Goal: Information Seeking & Learning: Find specific fact

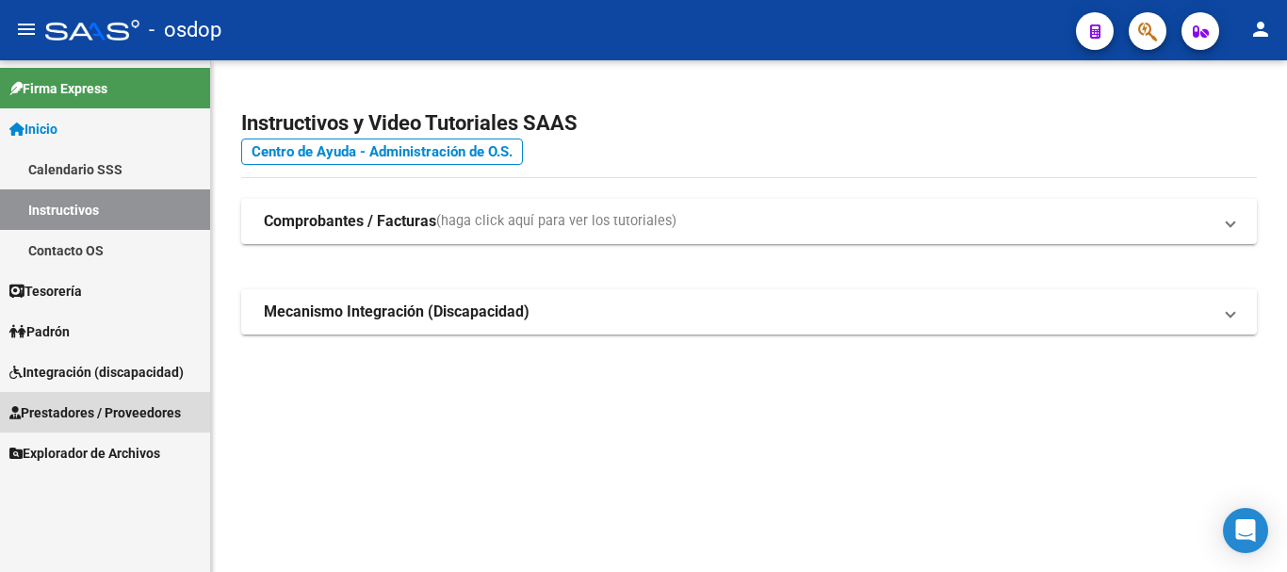
click at [99, 420] on span "Prestadores / Proveedores" at bounding box center [94, 412] width 171 height 21
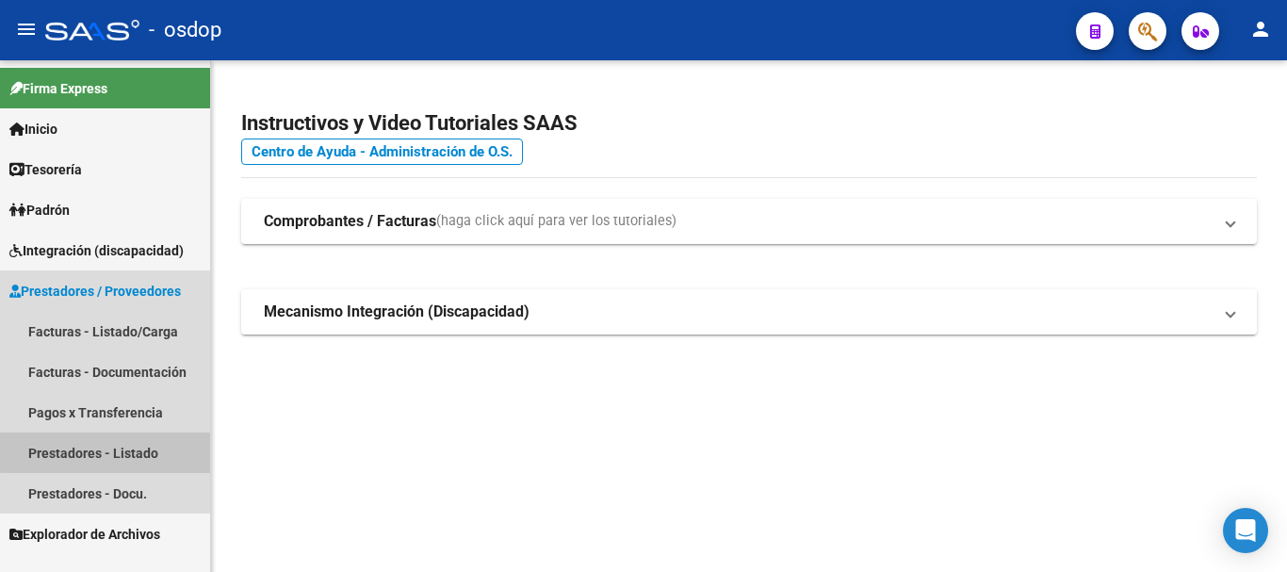
click at [118, 450] on link "Prestadores - Listado" at bounding box center [105, 452] width 210 height 41
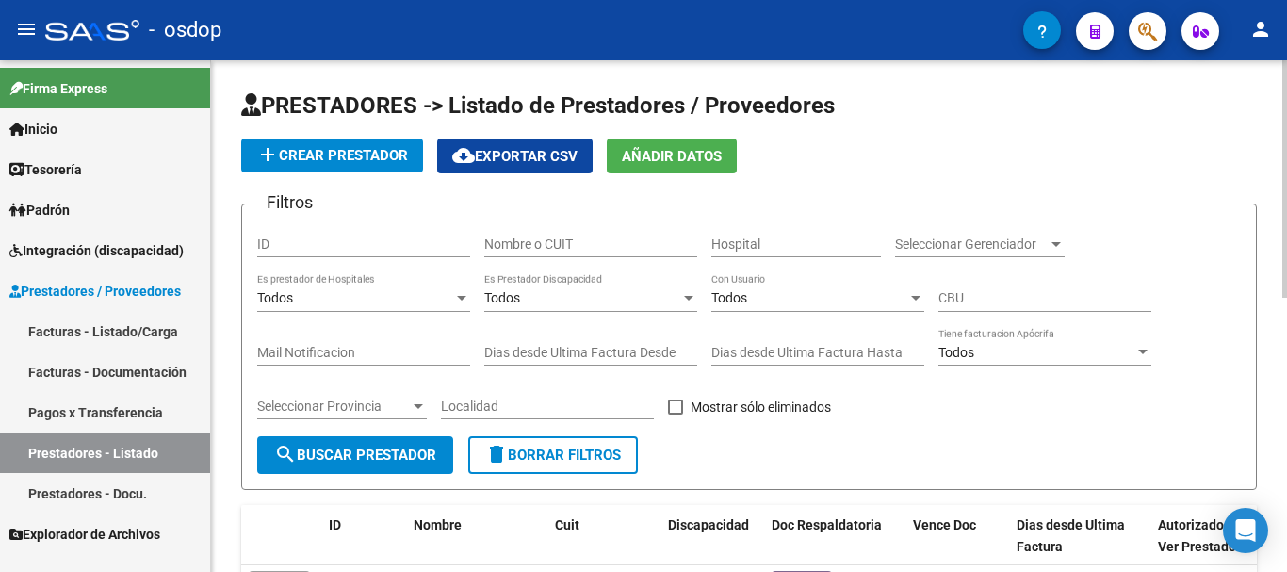
click at [547, 250] on input "Nombre o CUIT" at bounding box center [590, 244] width 213 height 16
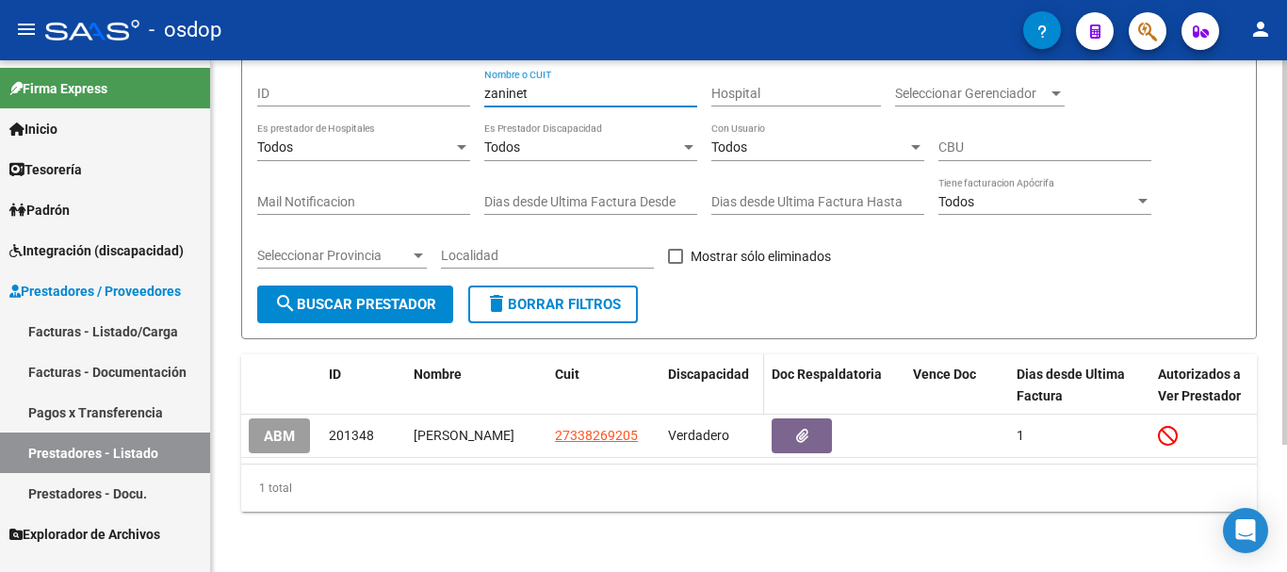
scroll to position [170, 0]
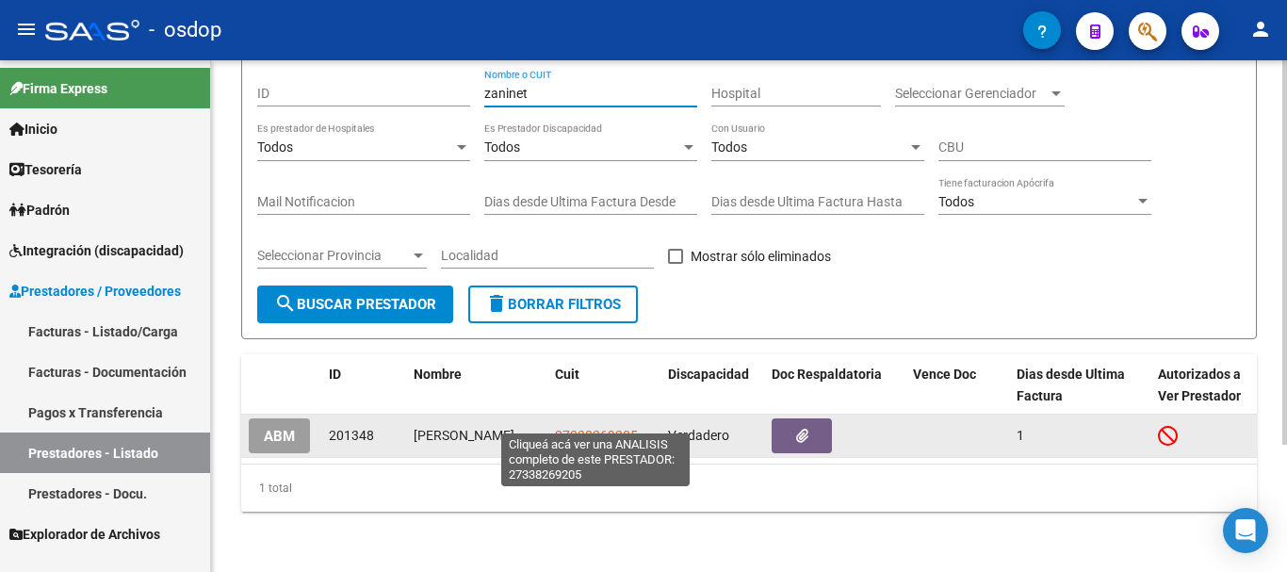
type input "zaninet"
click at [613, 428] on span "27338269205" at bounding box center [596, 435] width 83 height 15
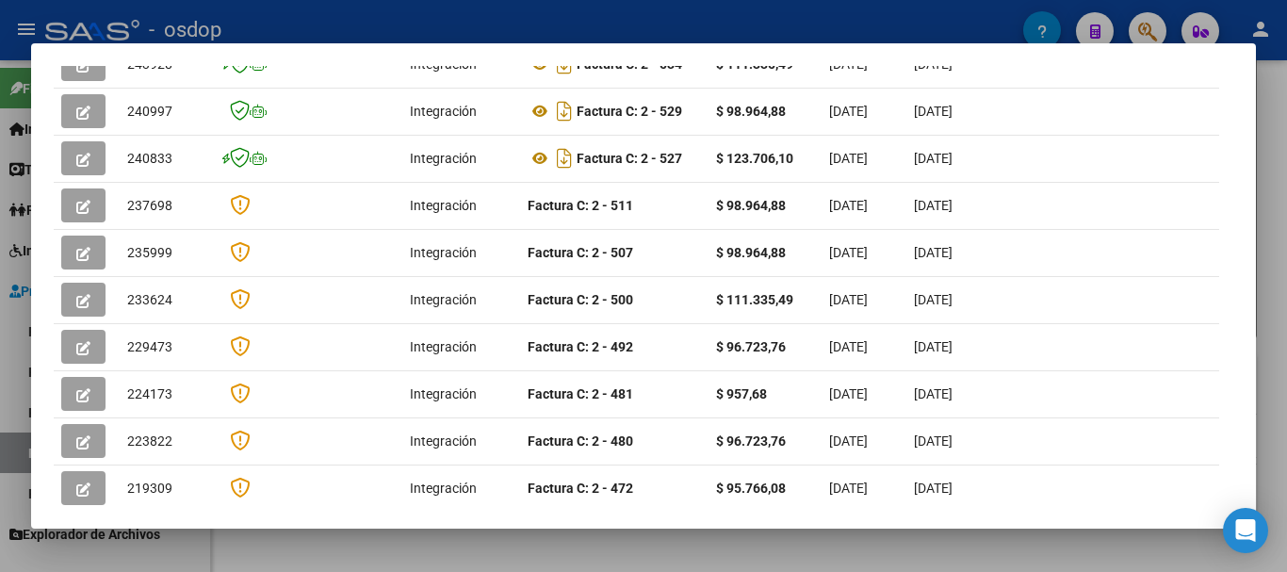
scroll to position [0, 180]
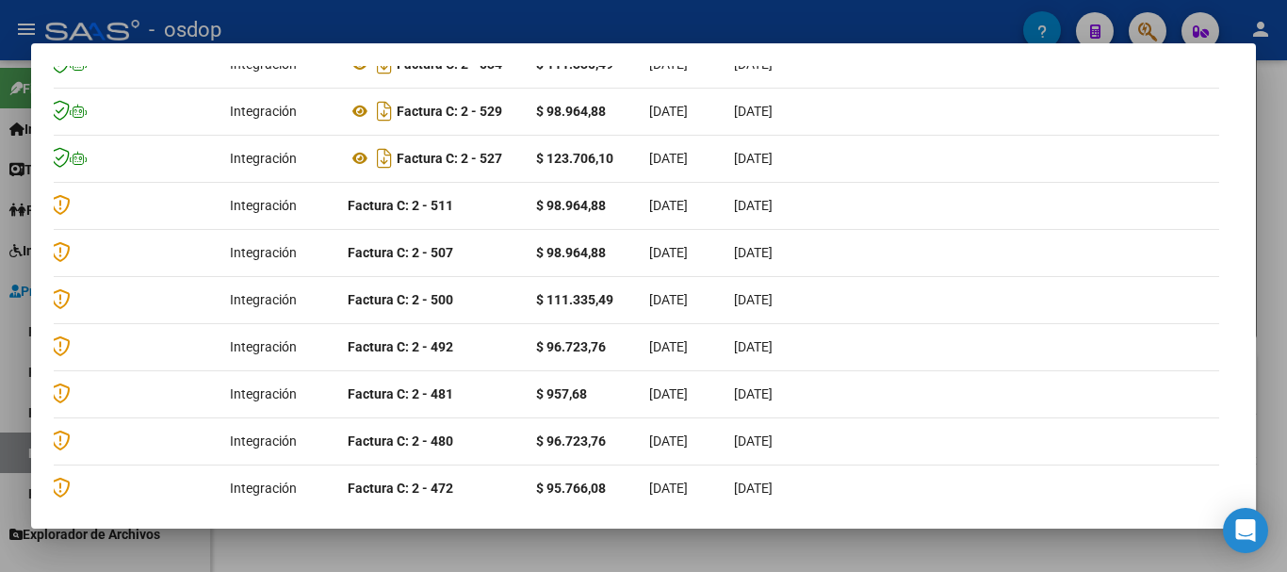
drag, startPoint x: 489, startPoint y: 512, endPoint x: 1044, endPoint y: 512, distance: 554.9
click at [1044, 512] on mat-dialog-container "Análisis Prestador - CUIT: 27338269205 cloud_download Exportar CSV ABM ARCA Imp…" at bounding box center [643, 286] width 1225 height 486
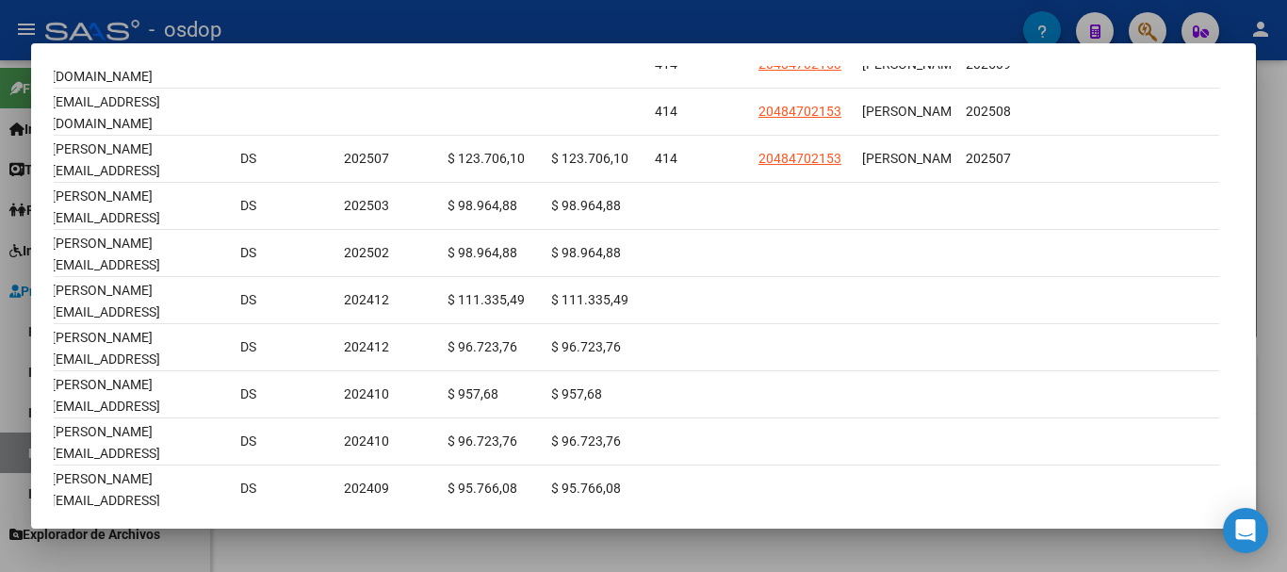
scroll to position [0, 0]
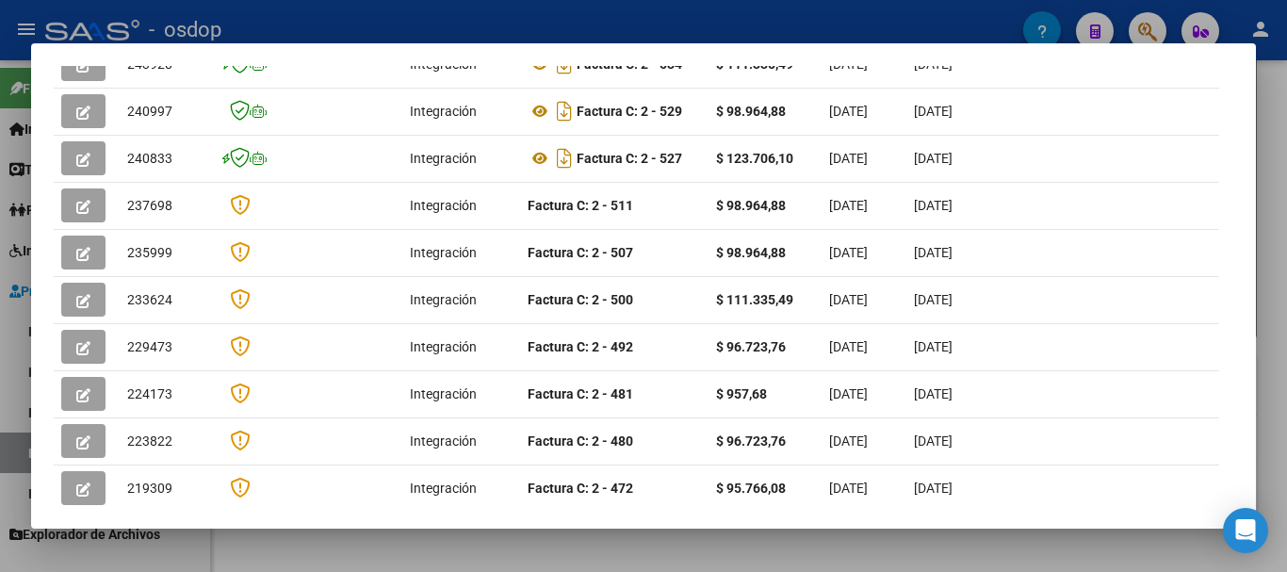
click at [553, 25] on div at bounding box center [643, 286] width 1287 height 572
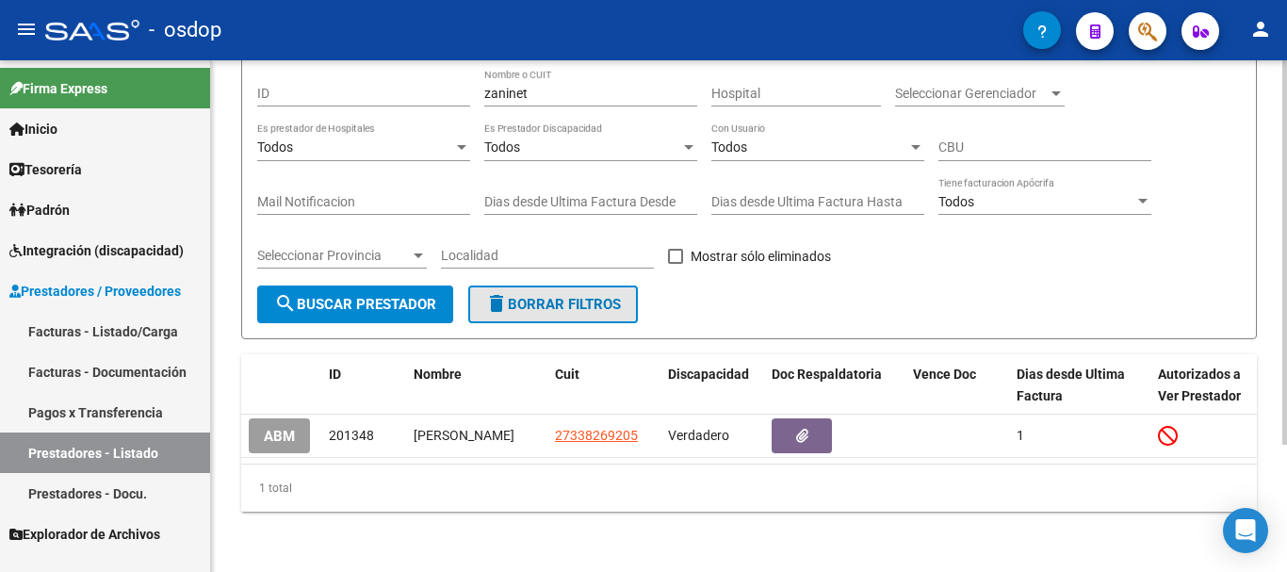
click at [564, 299] on button "delete Borrar Filtros" at bounding box center [553, 304] width 170 height 38
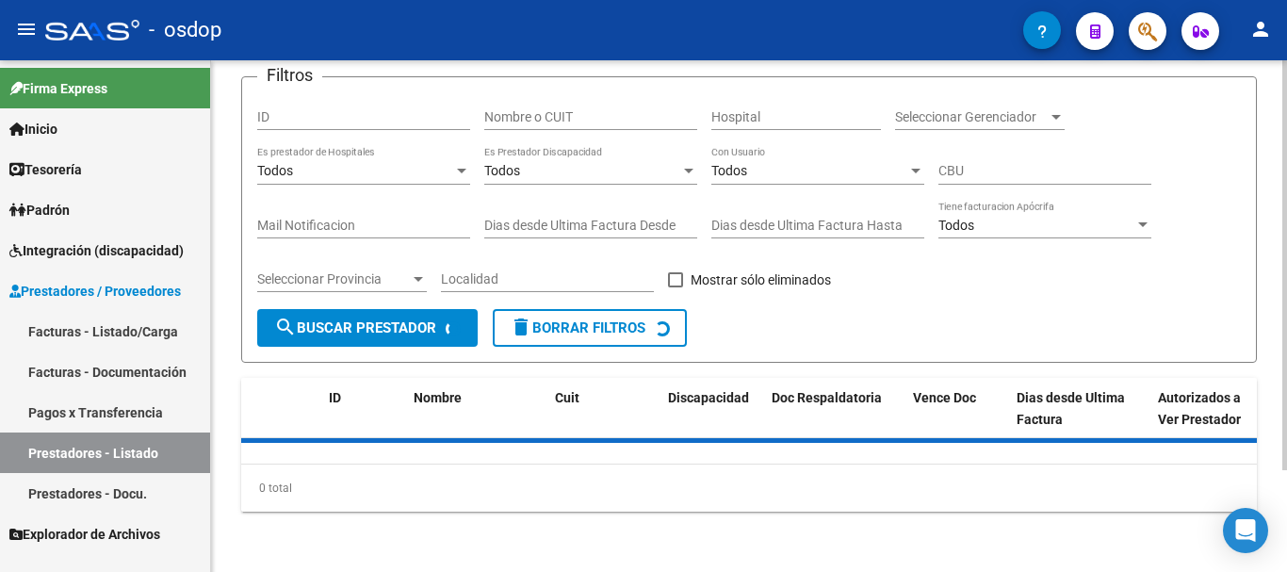
scroll to position [33, 0]
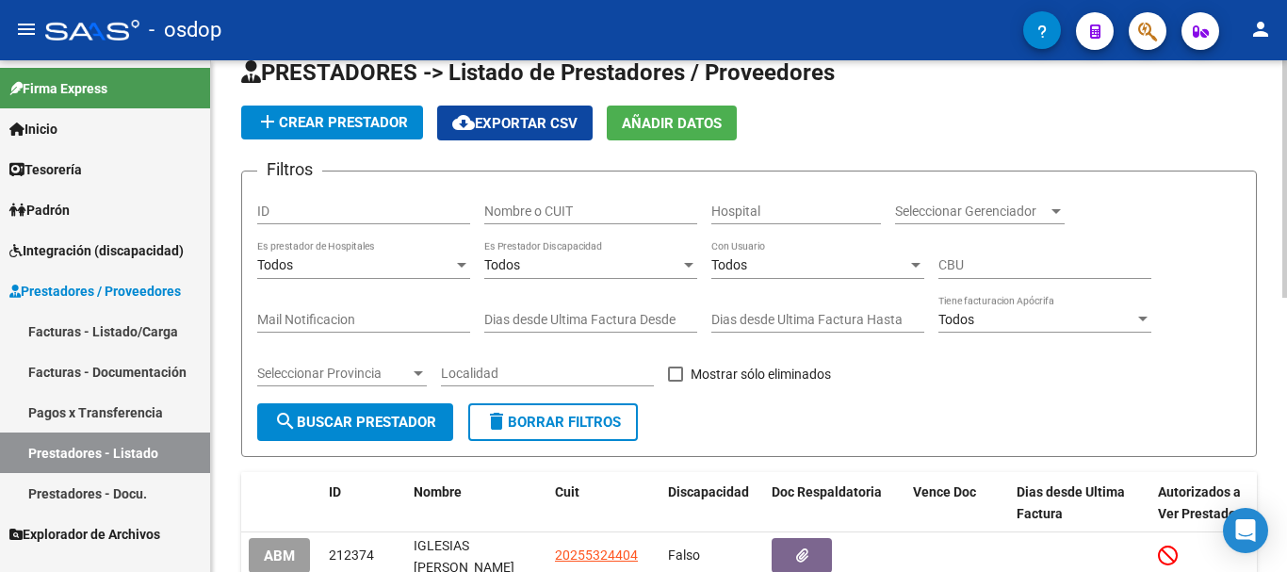
click at [562, 218] on input "Nombre o CUIT" at bounding box center [590, 212] width 213 height 16
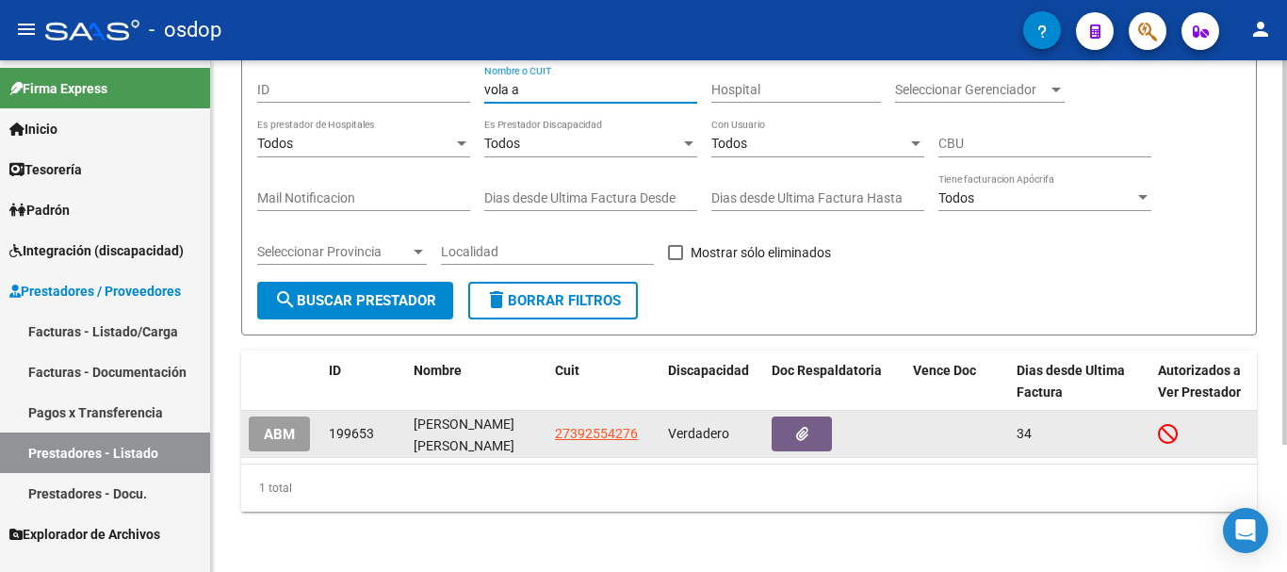
scroll to position [170, 0]
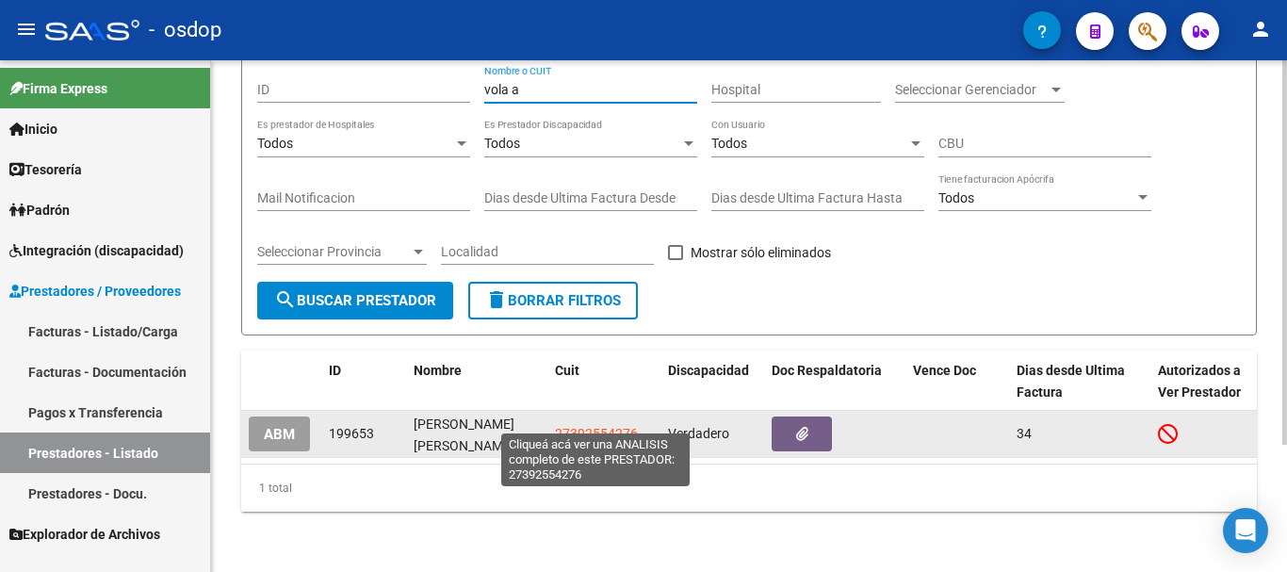
type input "vola a"
click at [611, 426] on span "27392554276" at bounding box center [596, 433] width 83 height 15
type textarea "27392554276"
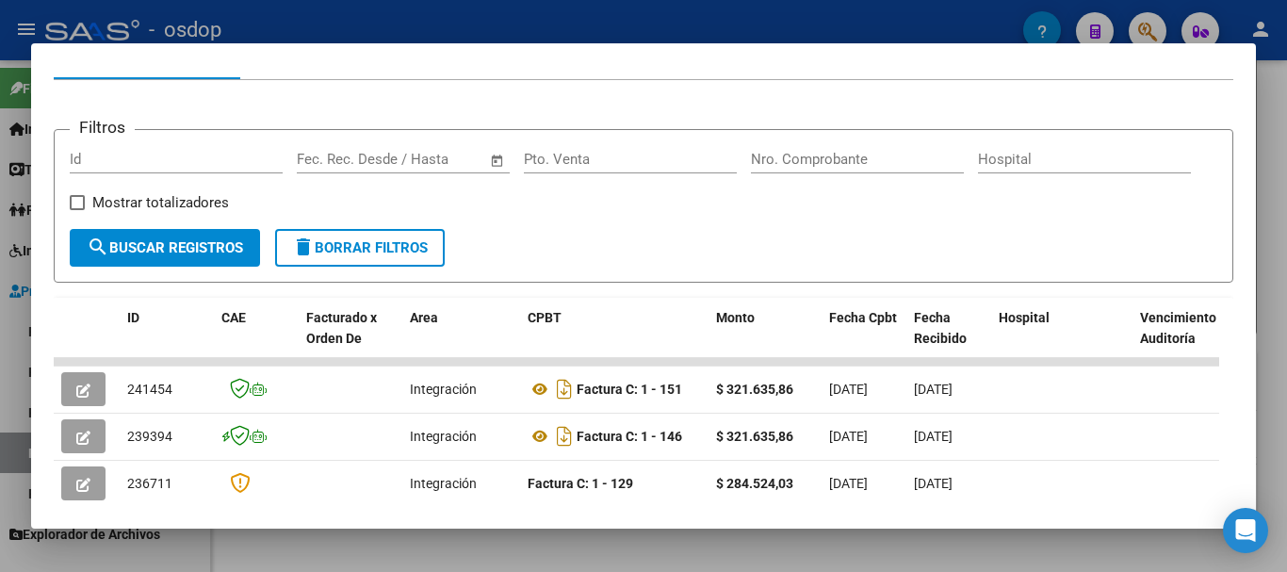
scroll to position [260, 0]
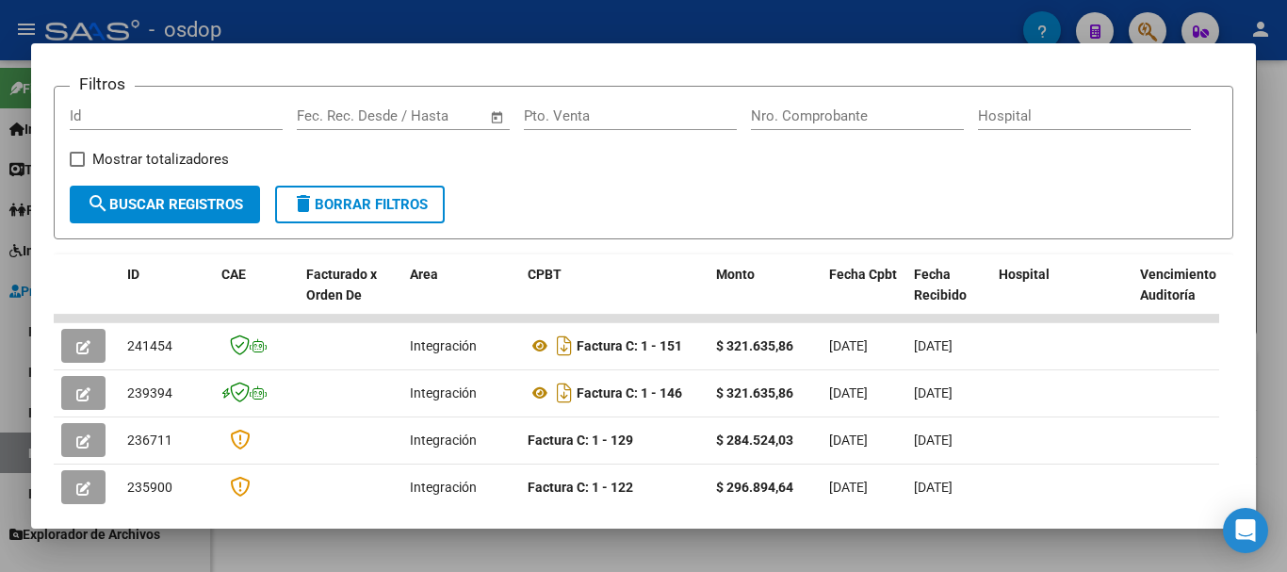
click at [576, 14] on div at bounding box center [643, 286] width 1287 height 572
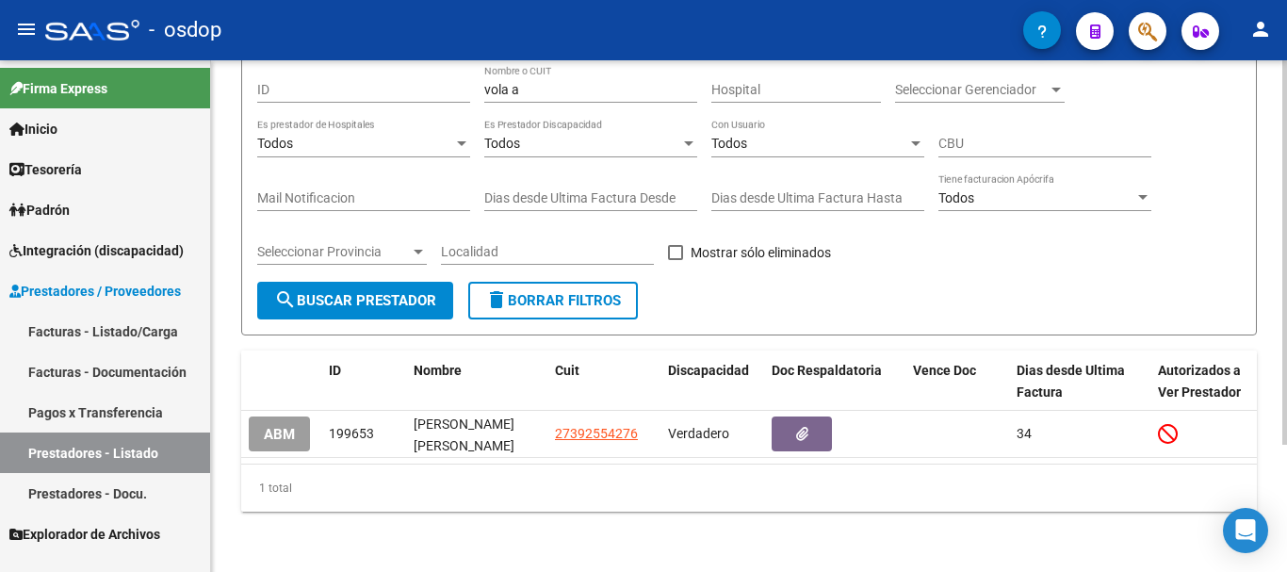
click at [555, 292] on span "delete Borrar Filtros" at bounding box center [553, 300] width 136 height 17
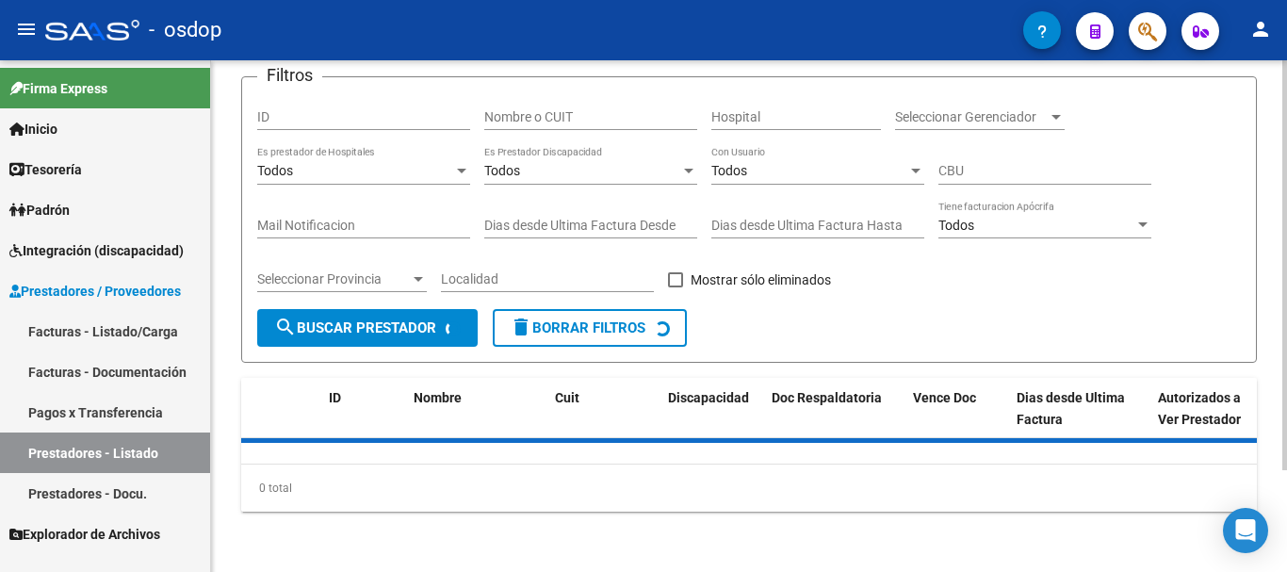
scroll to position [170, 0]
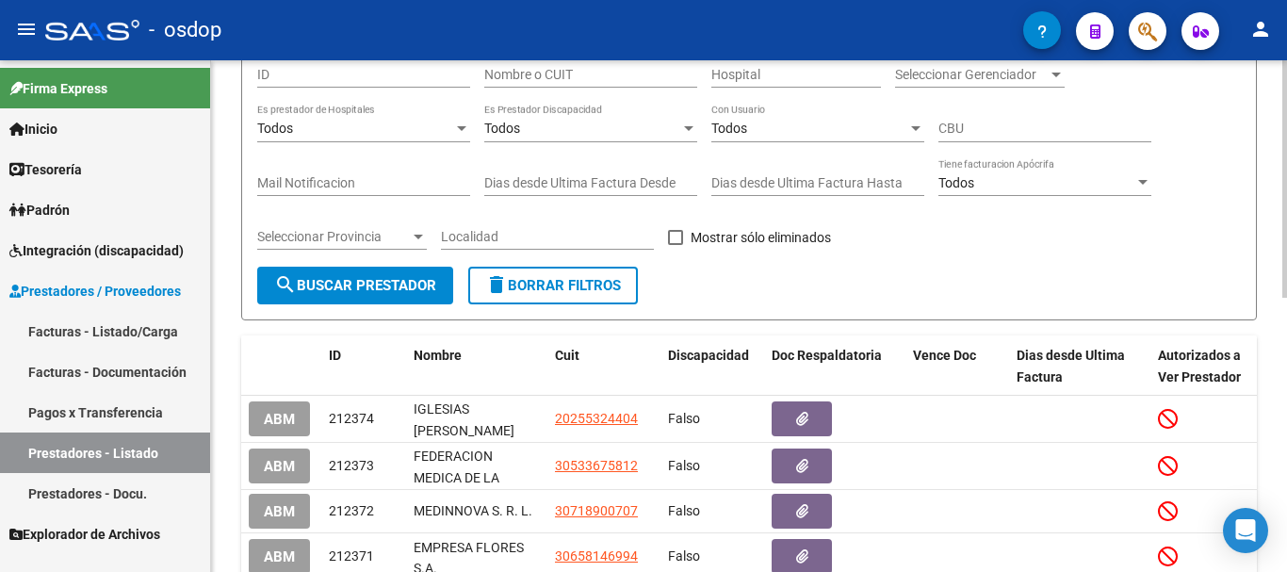
click at [555, 79] on input "Nombre o CUIT" at bounding box center [590, 75] width 213 height 16
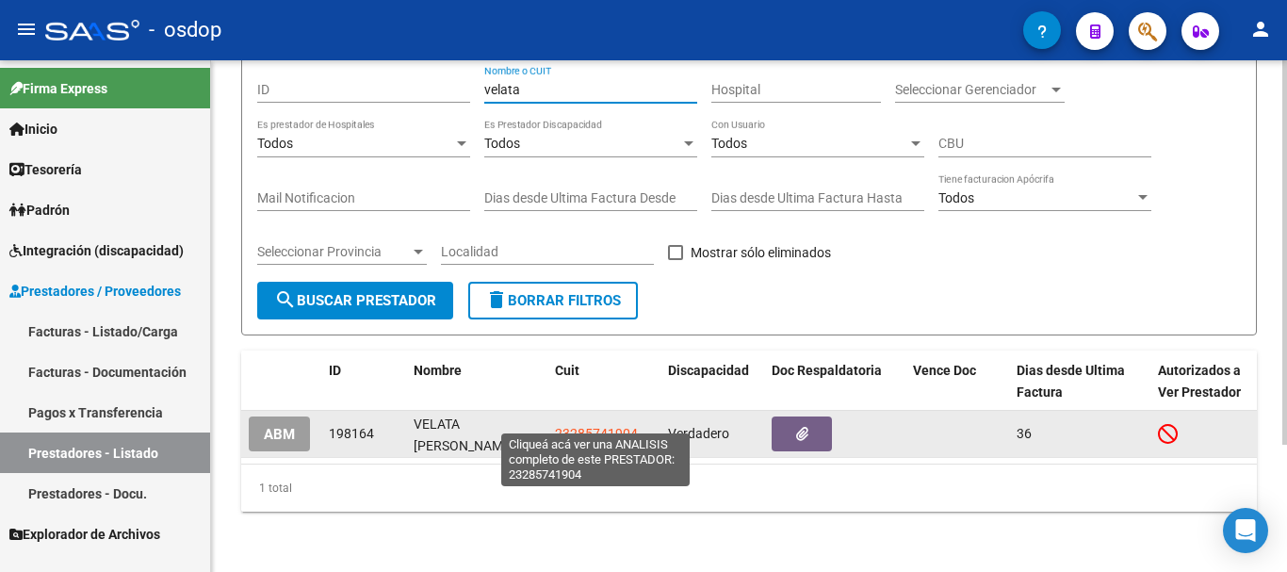
type input "velata"
click at [621, 426] on span "23285741904" at bounding box center [596, 433] width 83 height 15
type textarea "23285741904"
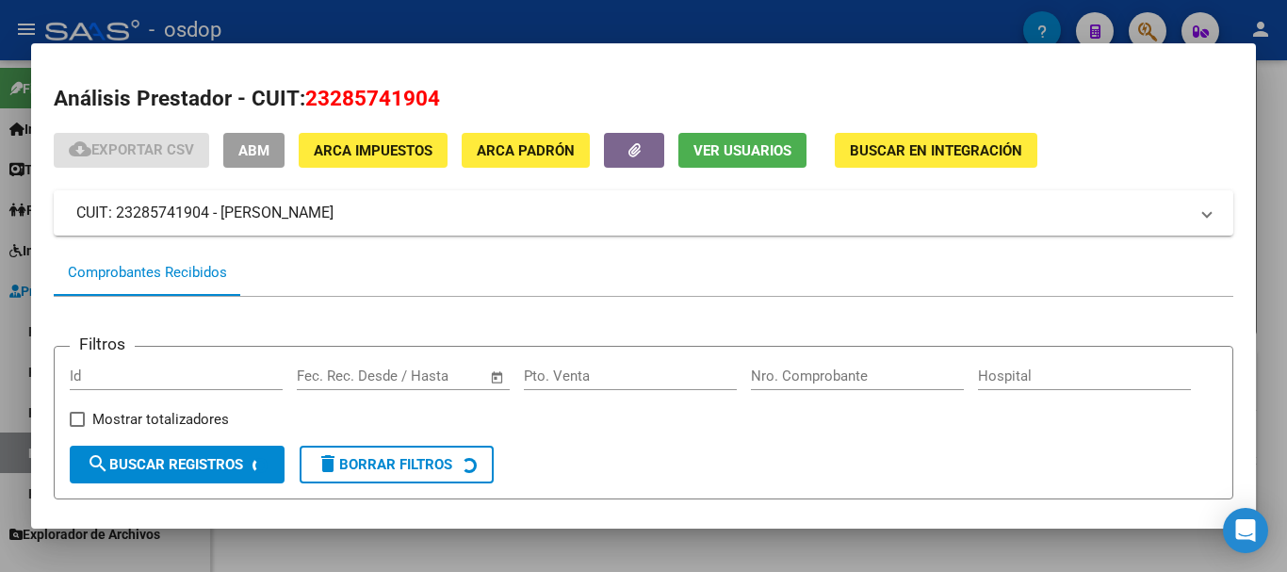
scroll to position [165, 0]
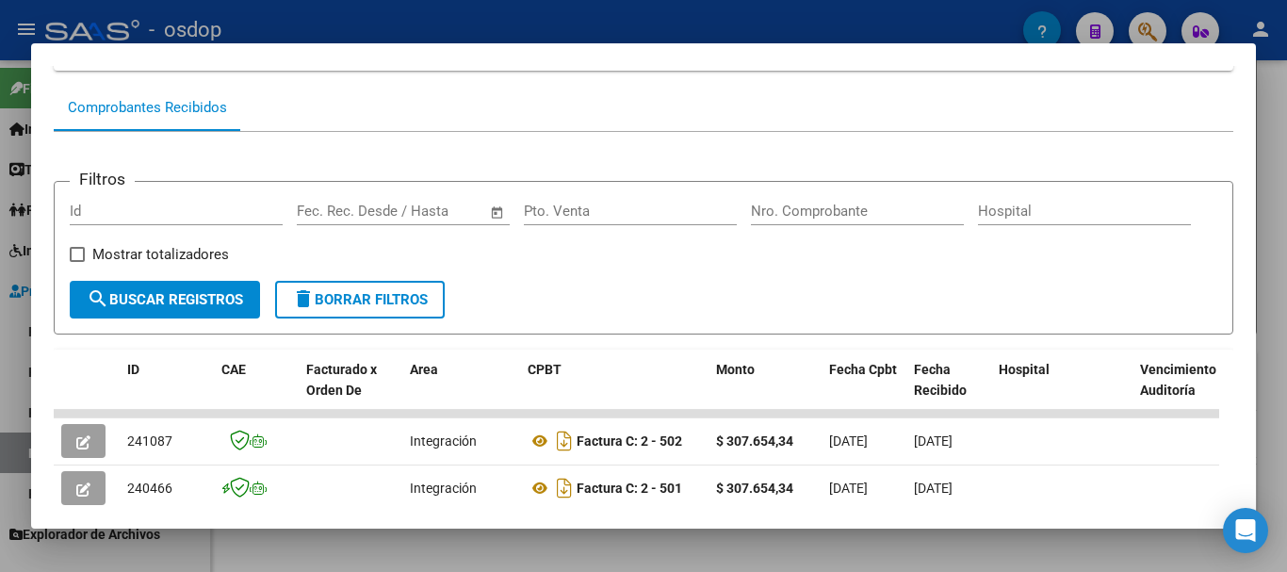
click at [616, 26] on div at bounding box center [643, 286] width 1287 height 572
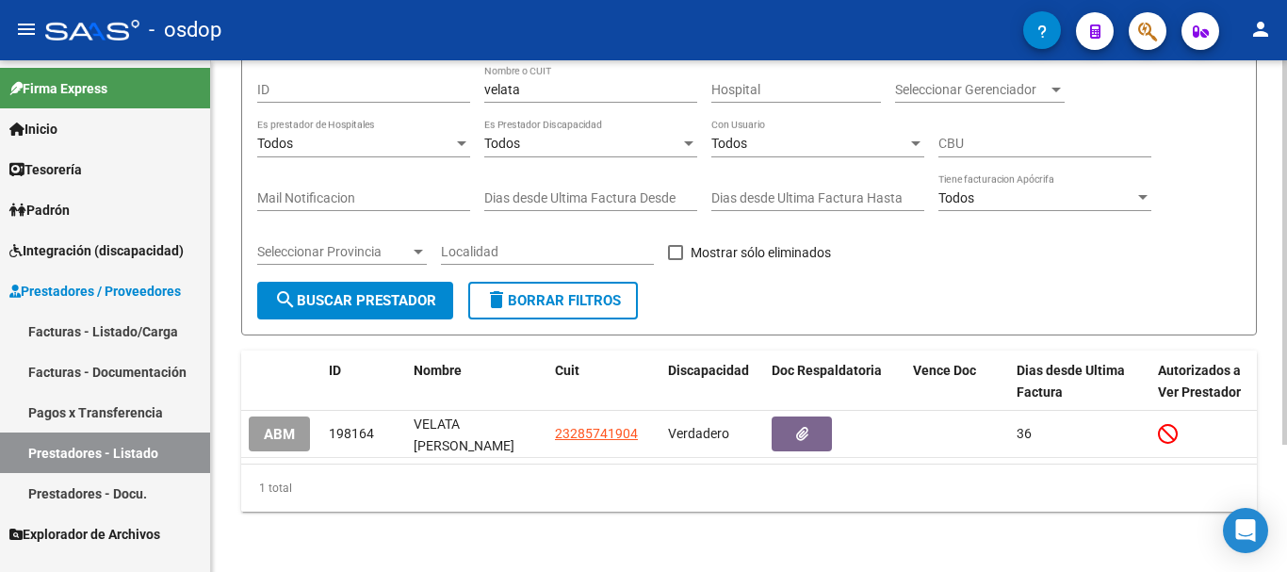
click at [580, 292] on span "delete Borrar Filtros" at bounding box center [553, 300] width 136 height 17
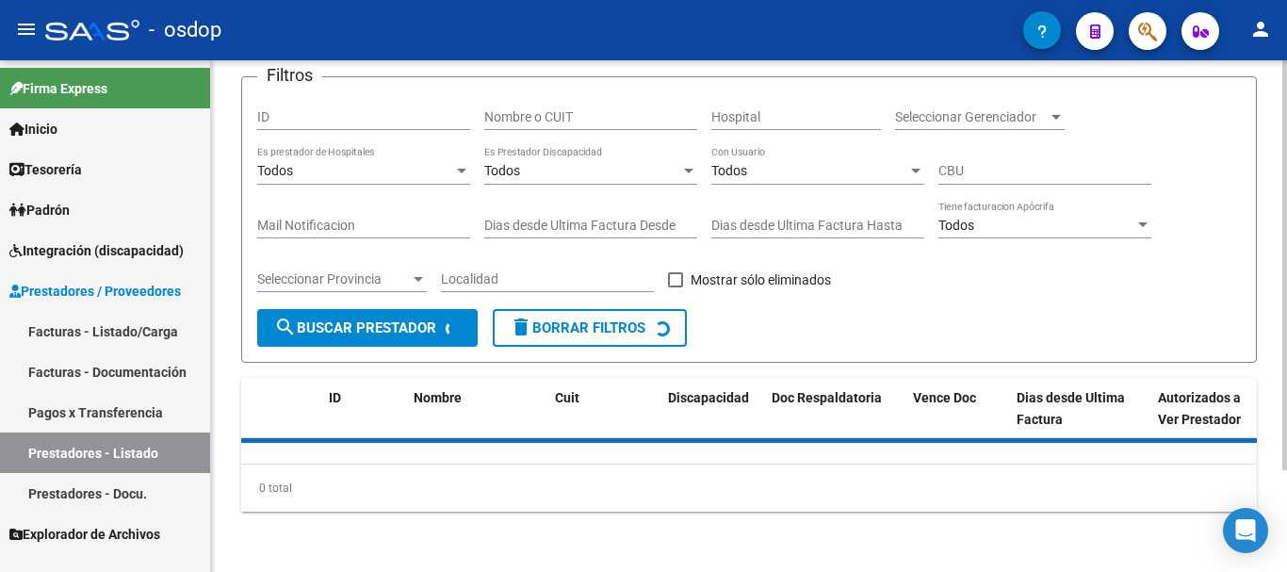
scroll to position [170, 0]
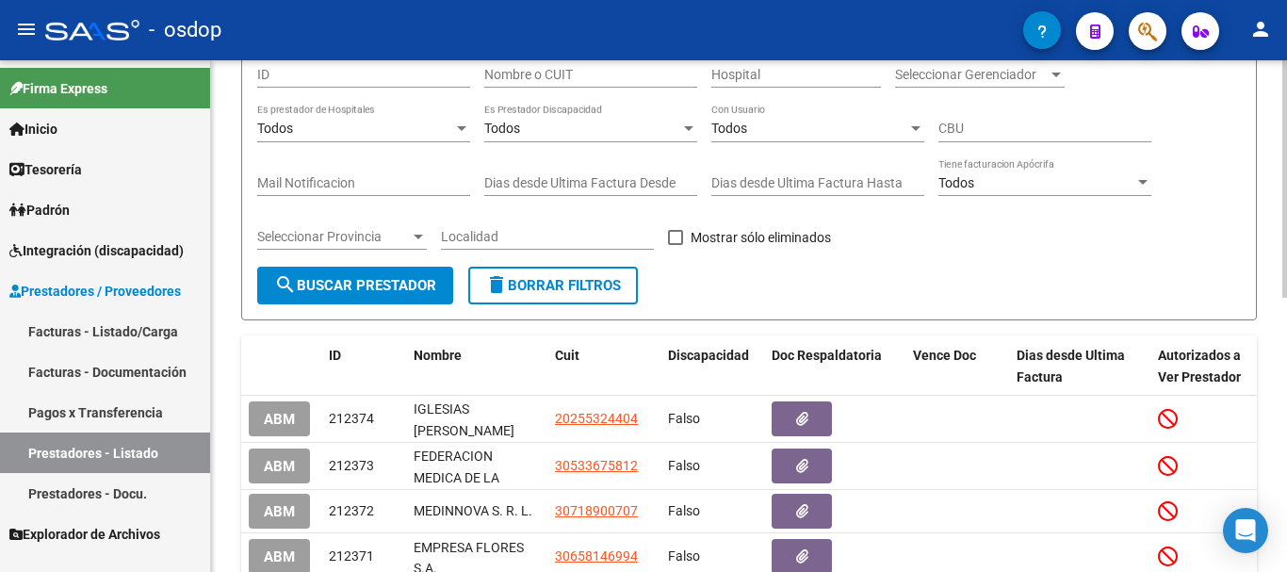
click at [556, 81] on input "Nombre o CUIT" at bounding box center [590, 75] width 213 height 16
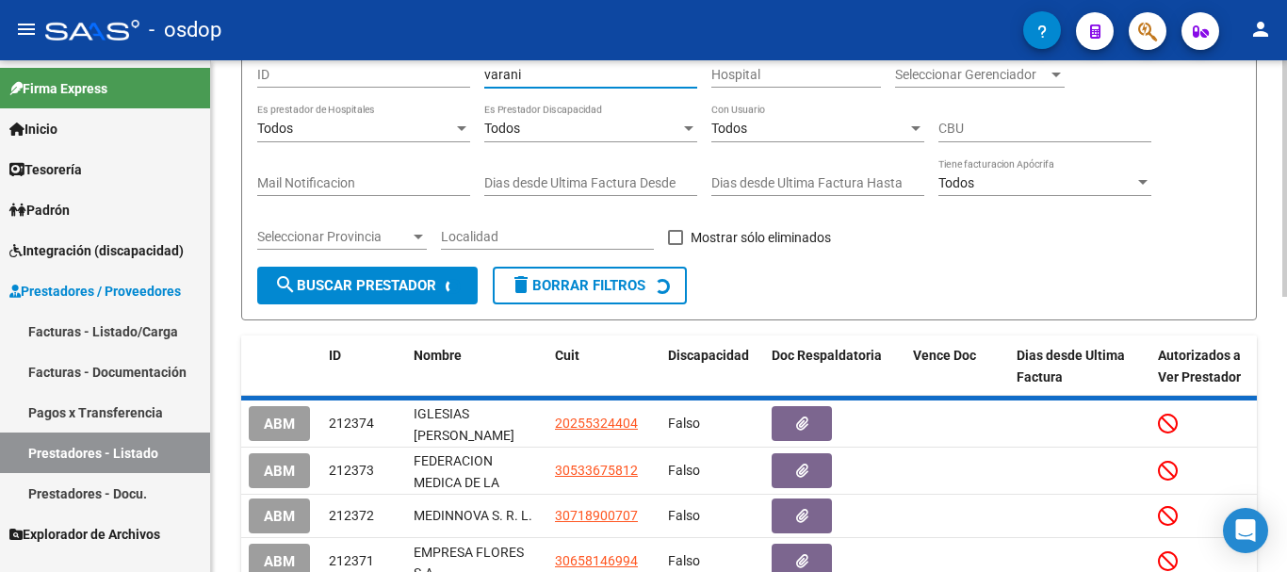
scroll to position [166, 0]
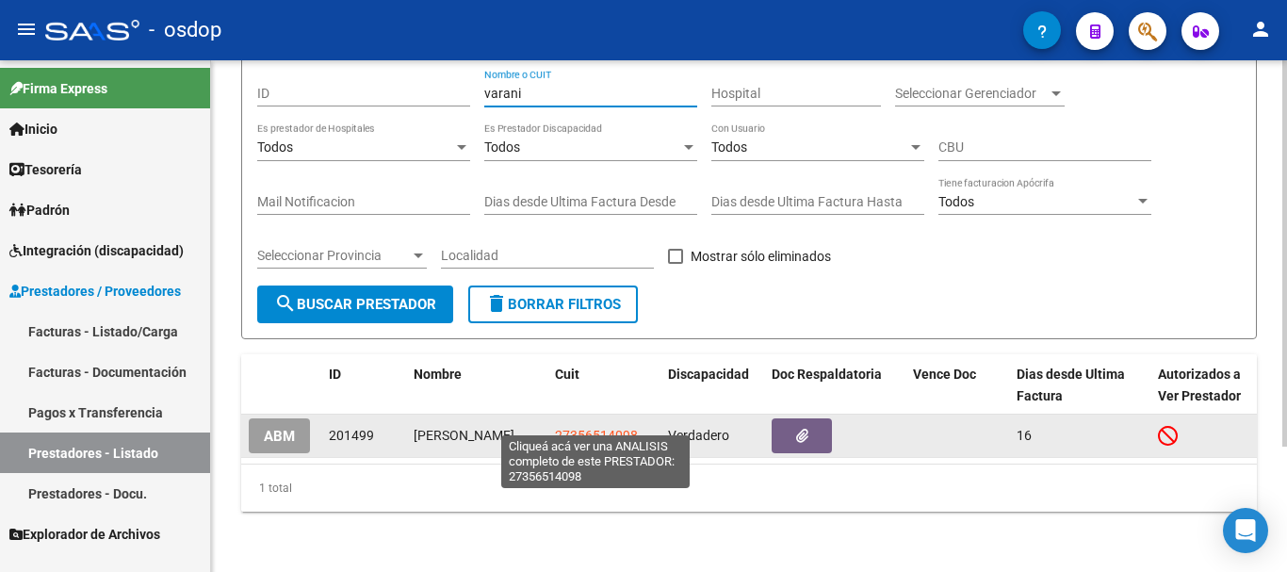
type input "varani"
click at [590, 428] on span "27356514098" at bounding box center [596, 435] width 83 height 15
type textarea "27356514098"
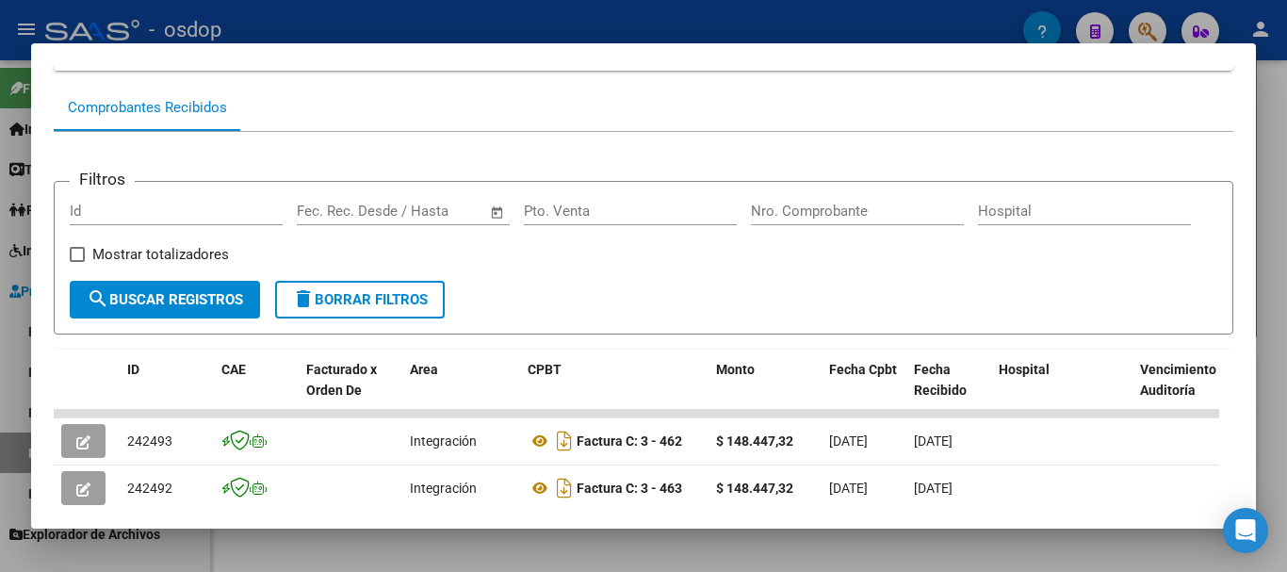
scroll to position [353, 0]
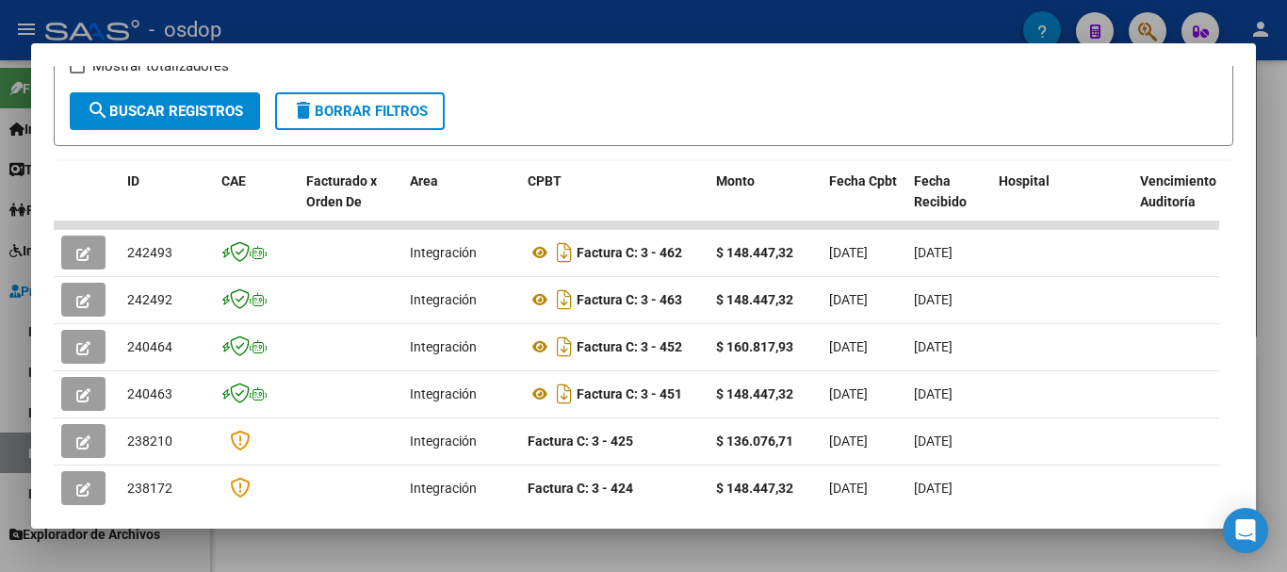
click at [613, 17] on div at bounding box center [643, 286] width 1287 height 572
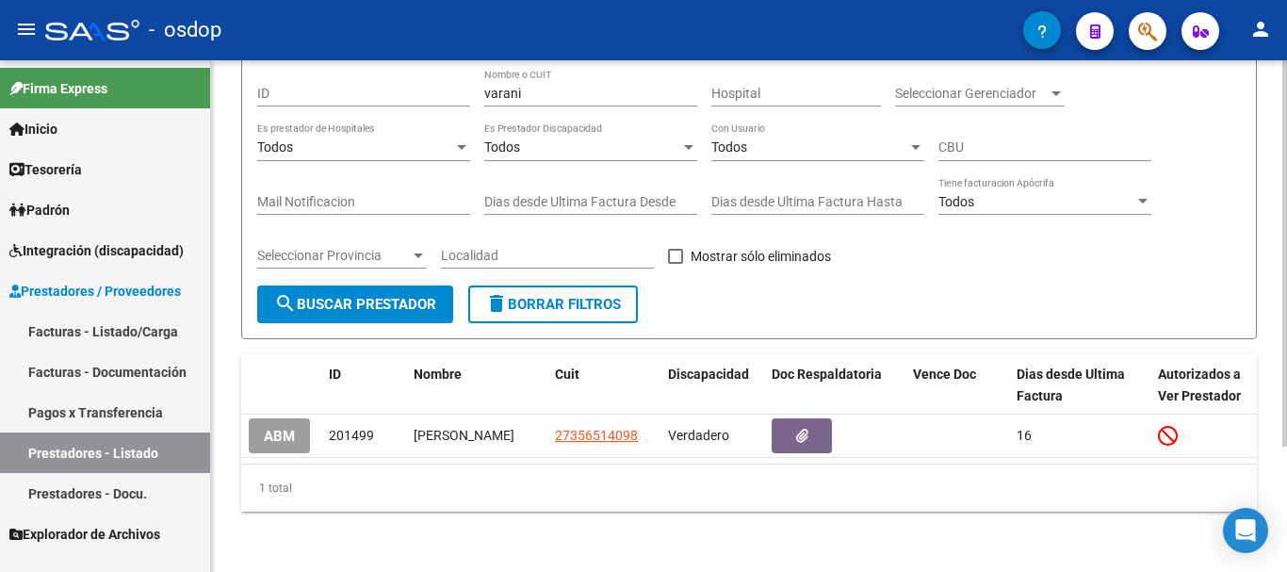
click at [561, 296] on span "delete Borrar Filtros" at bounding box center [553, 304] width 136 height 17
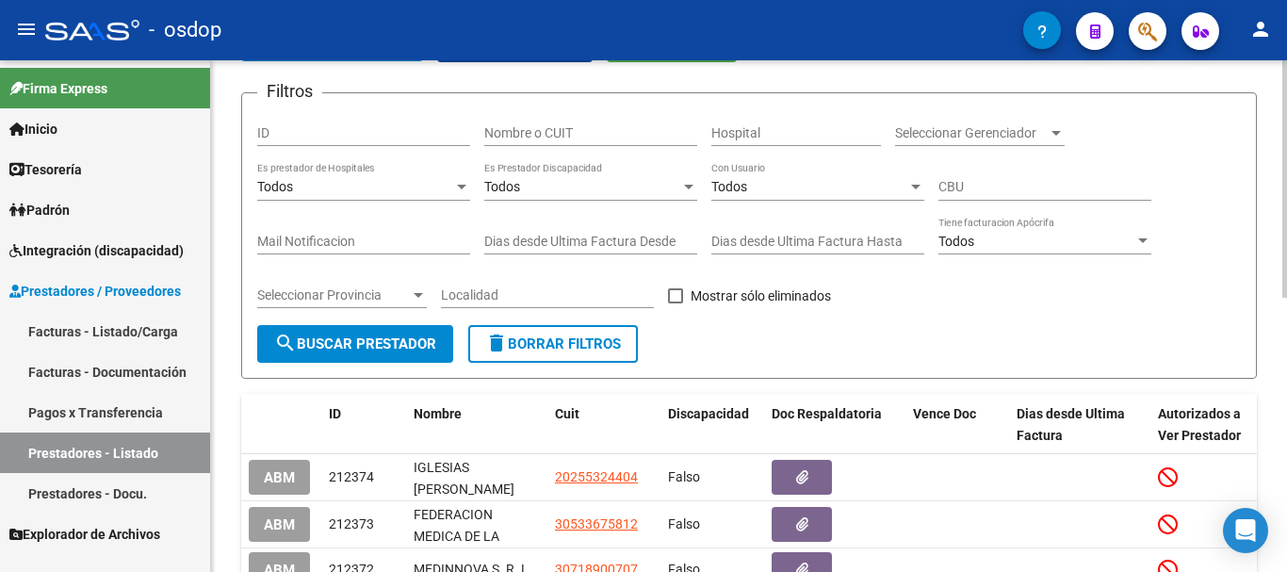
scroll to position [72, 0]
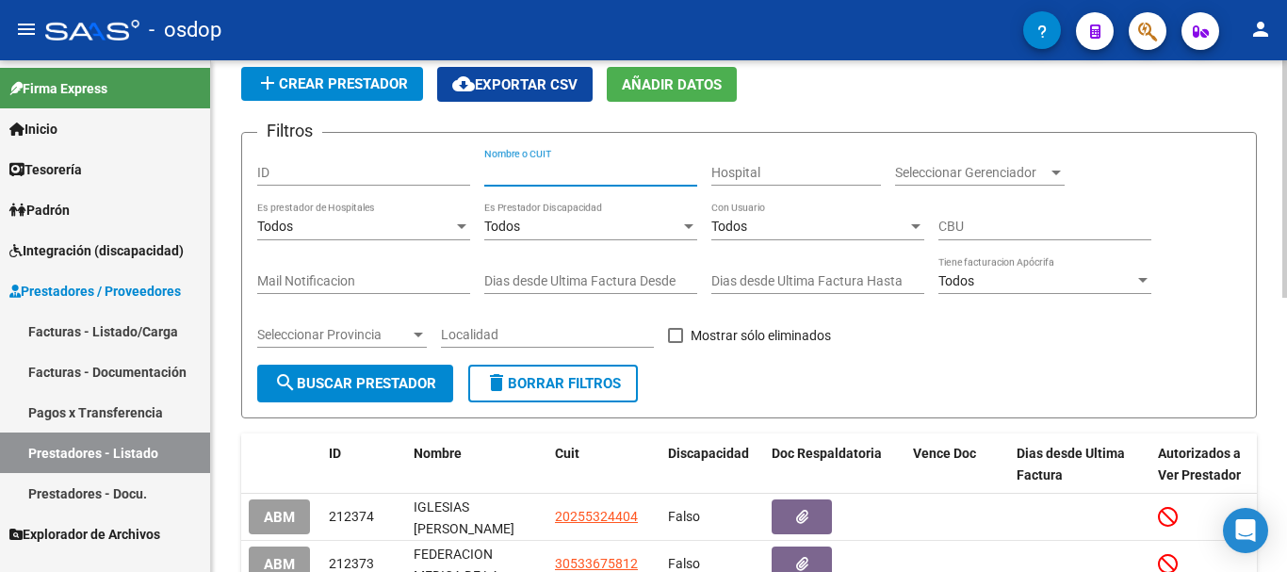
click at [551, 169] on input "Nombre o CUIT" at bounding box center [590, 173] width 213 height 16
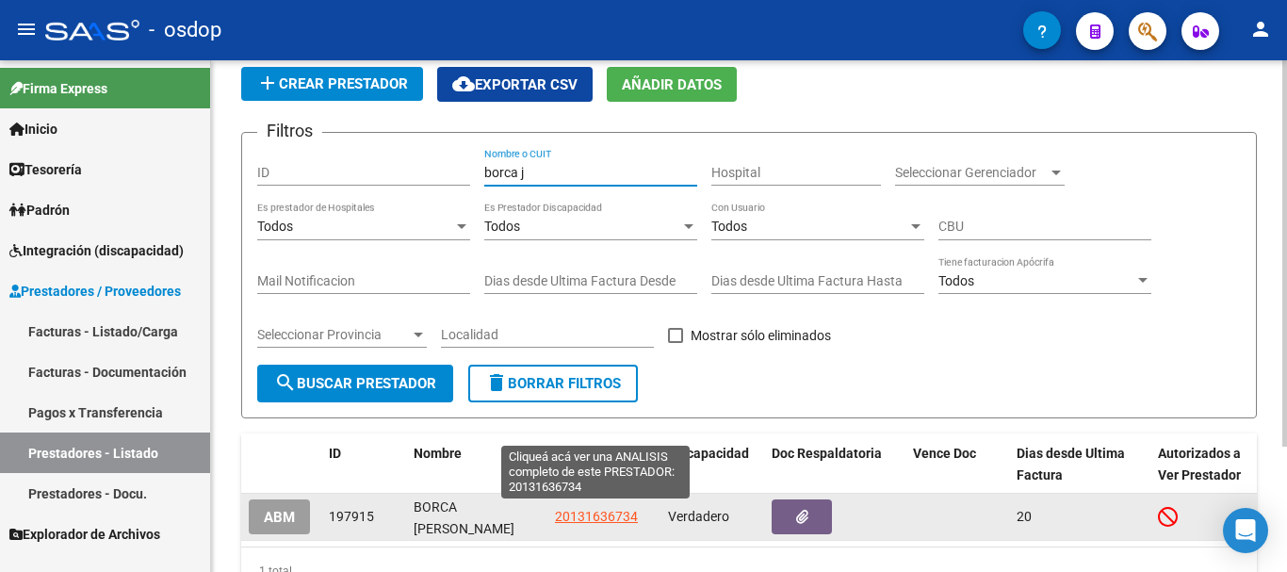
type input "borca j"
click at [586, 518] on span "20131636734" at bounding box center [596, 516] width 83 height 15
type textarea "20131636734"
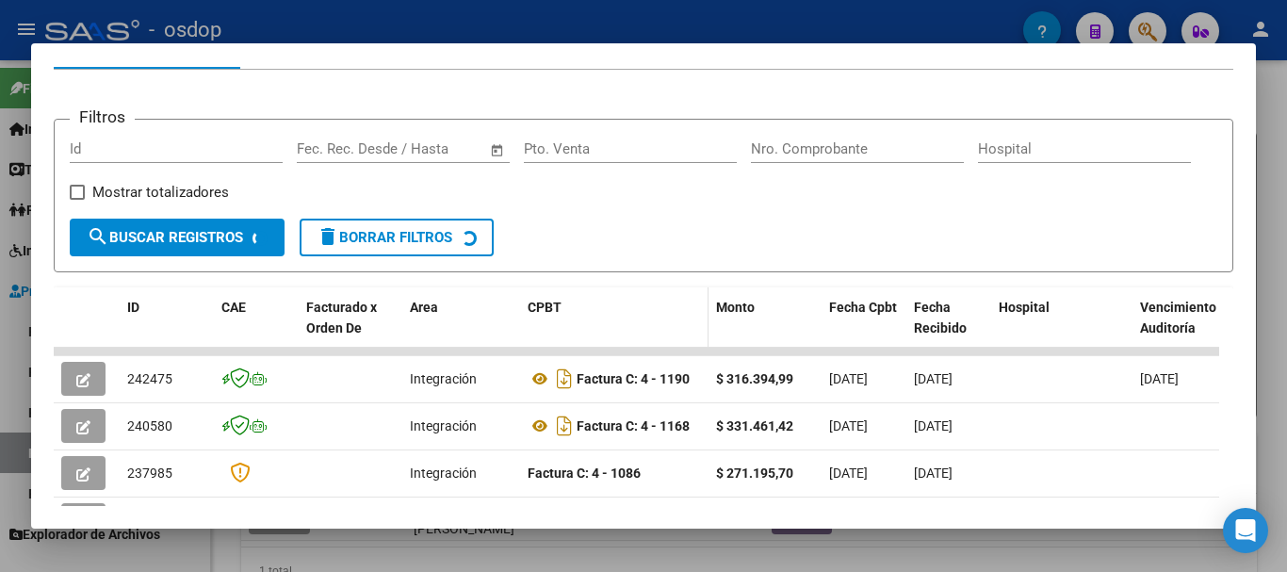
scroll to position [259, 0]
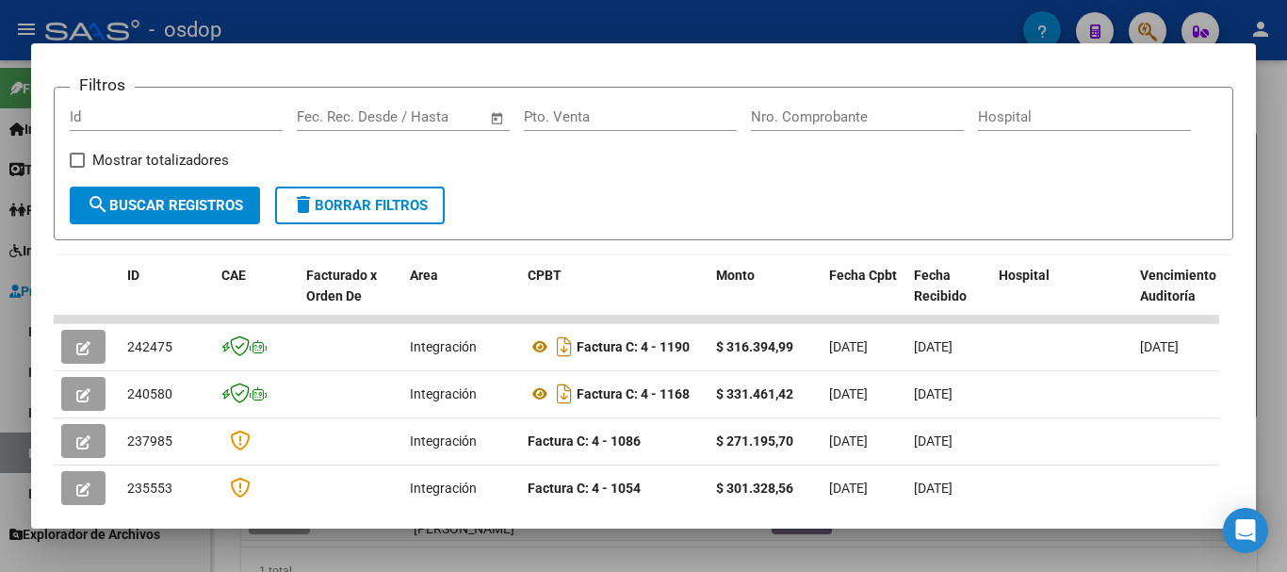
click at [607, 21] on div at bounding box center [643, 286] width 1287 height 572
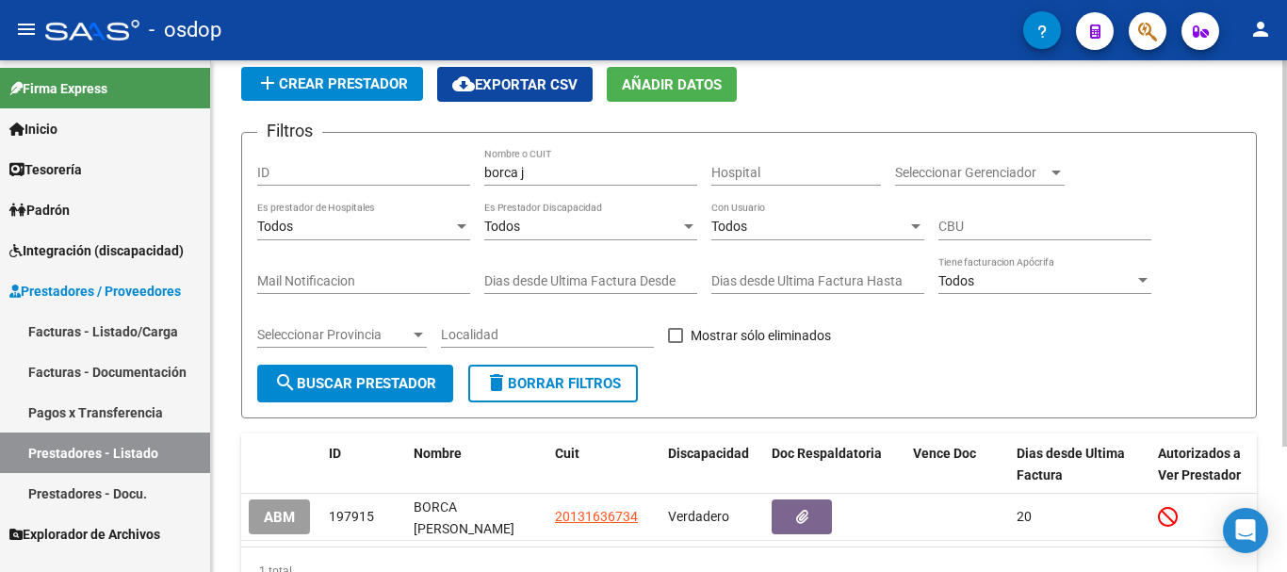
click at [532, 372] on button "delete Borrar Filtros" at bounding box center [553, 384] width 170 height 38
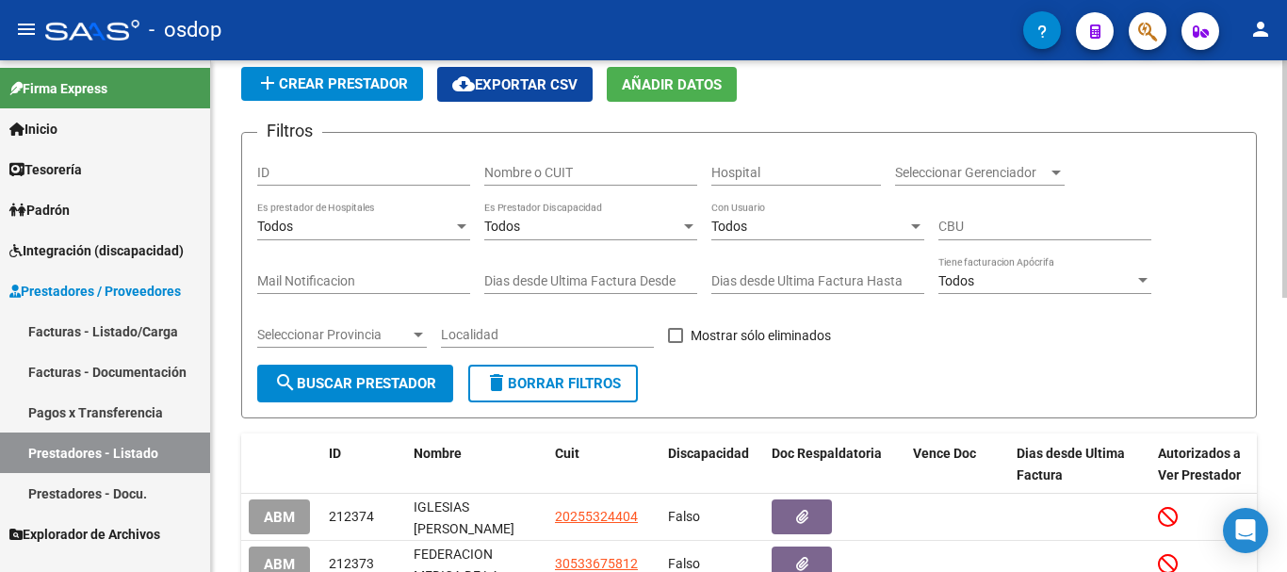
click at [551, 167] on input "Nombre o CUIT" at bounding box center [590, 173] width 213 height 16
type input "t"
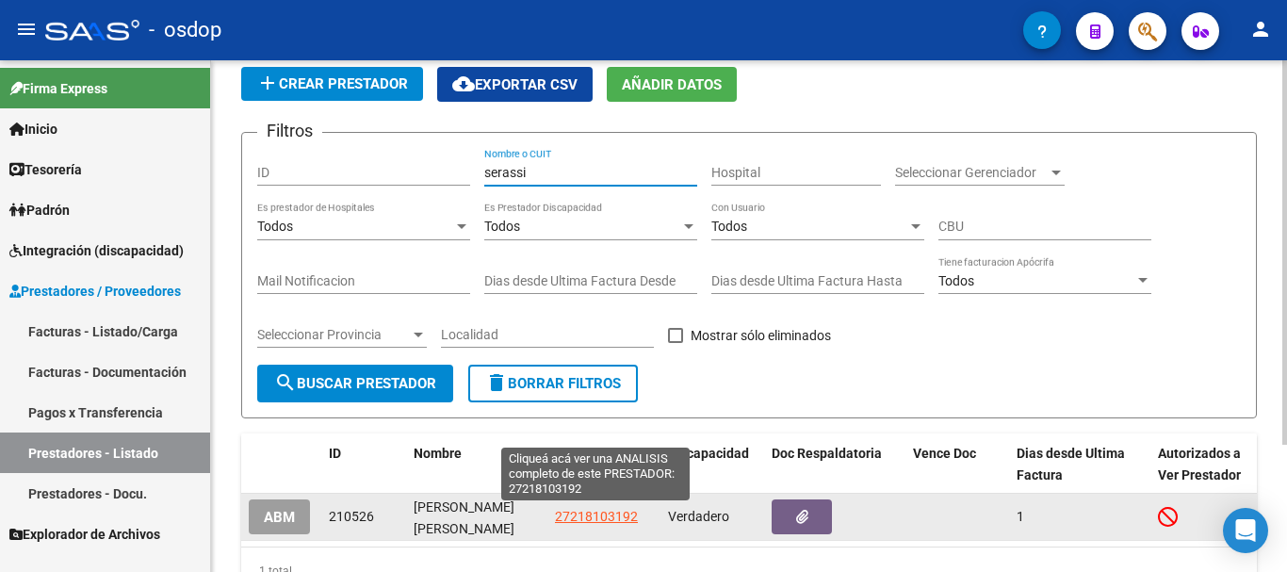
type input "serassi"
click at [599, 520] on span "27218103192" at bounding box center [596, 516] width 83 height 15
type textarea "27218103192"
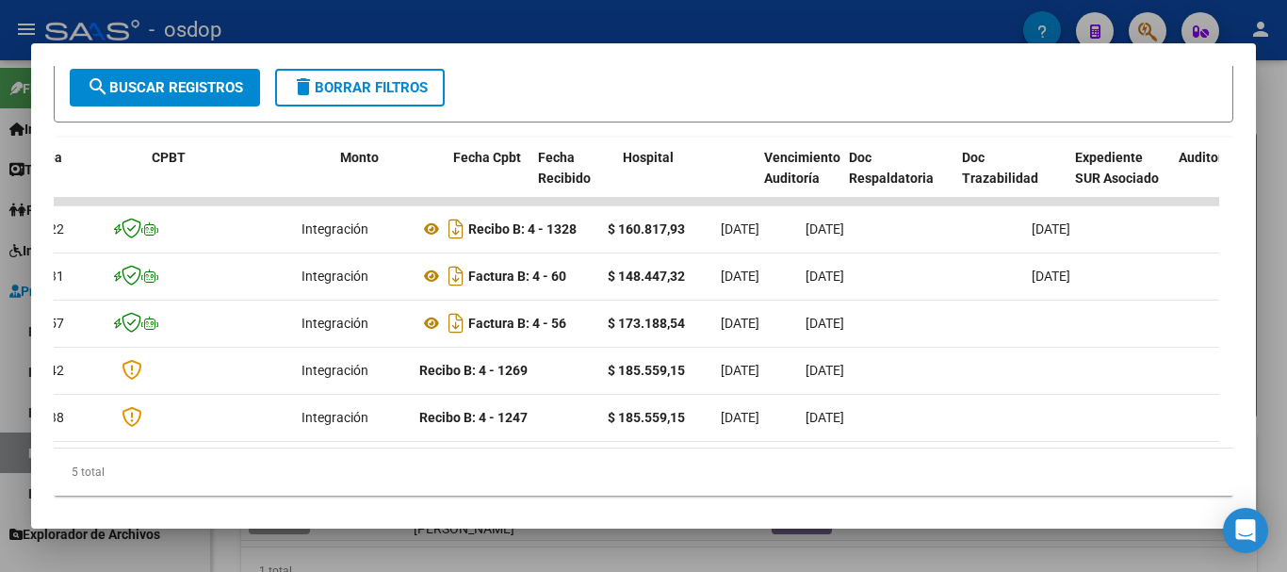
scroll to position [0, 834]
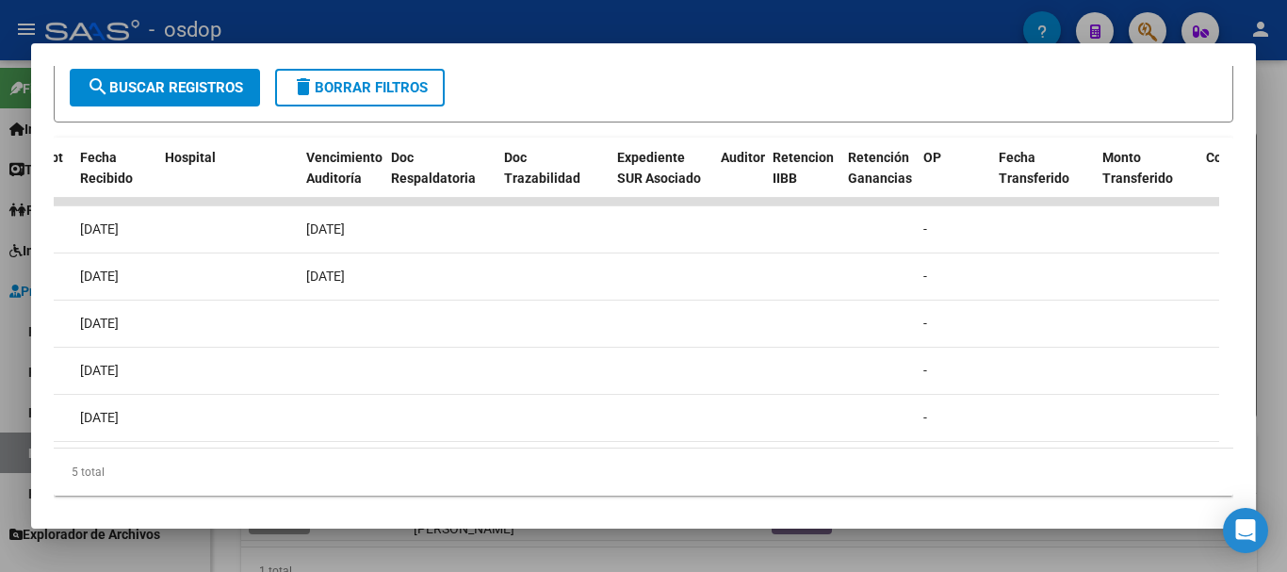
click at [663, 463] on div "5 total" at bounding box center [644, 471] width 1180 height 47
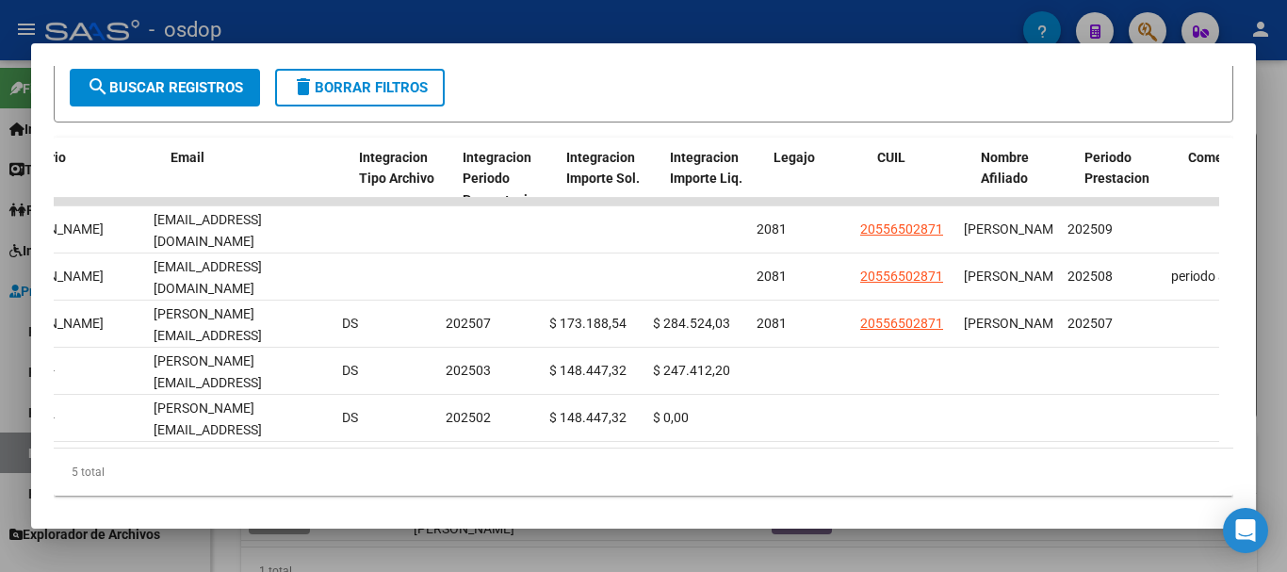
scroll to position [0, 0]
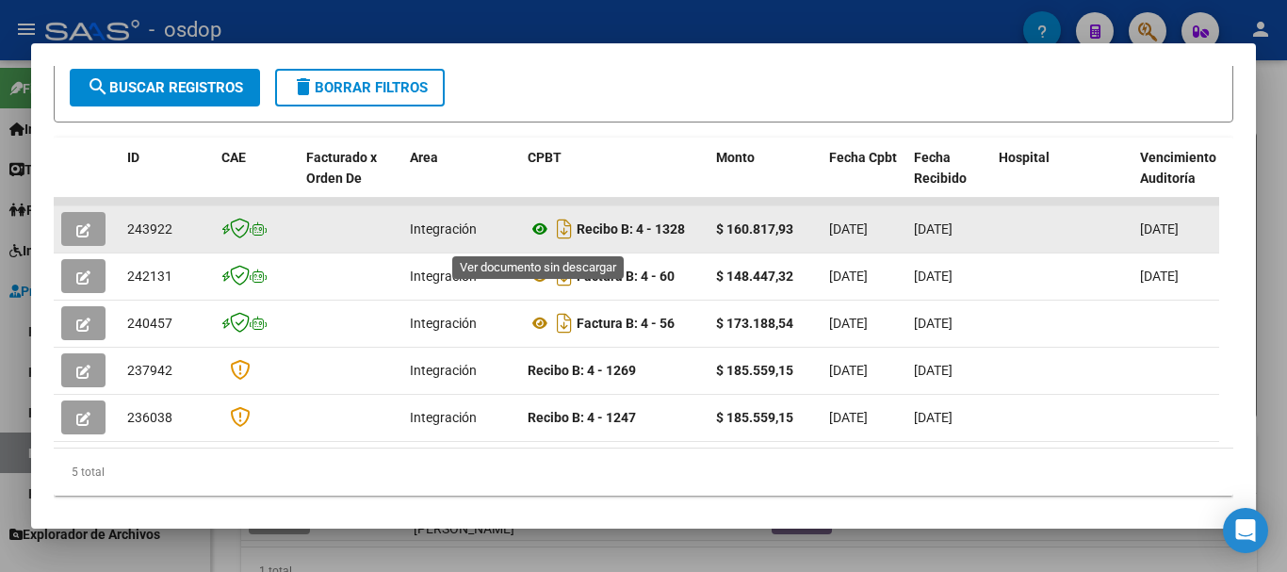
click at [541, 240] on icon at bounding box center [540, 229] width 24 height 23
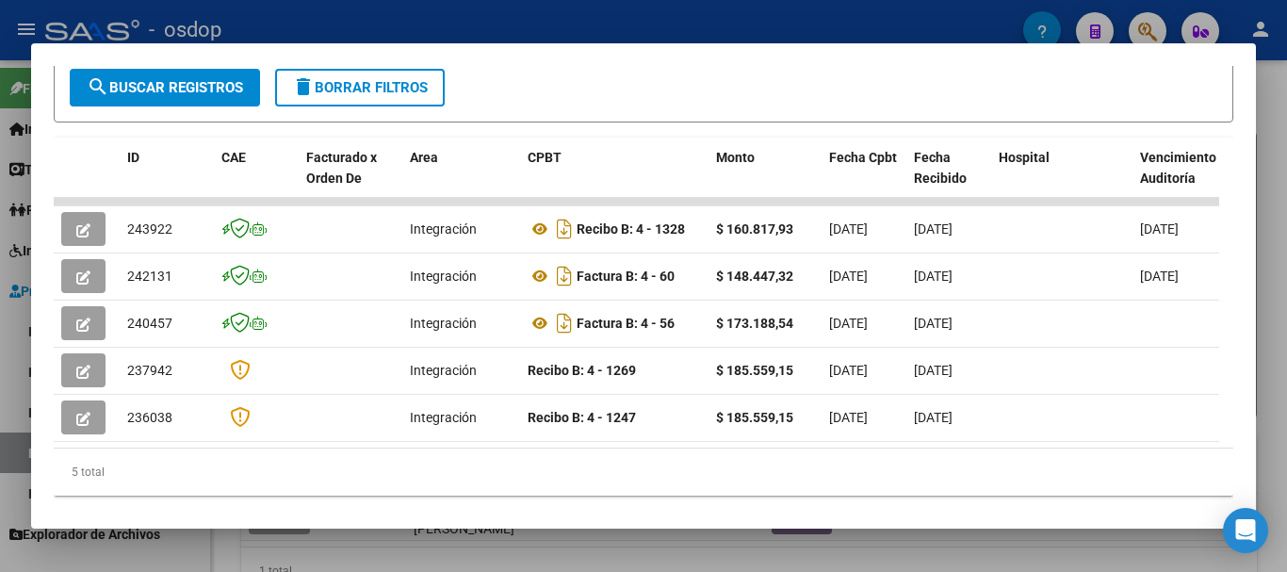
click at [596, 23] on div at bounding box center [643, 286] width 1287 height 572
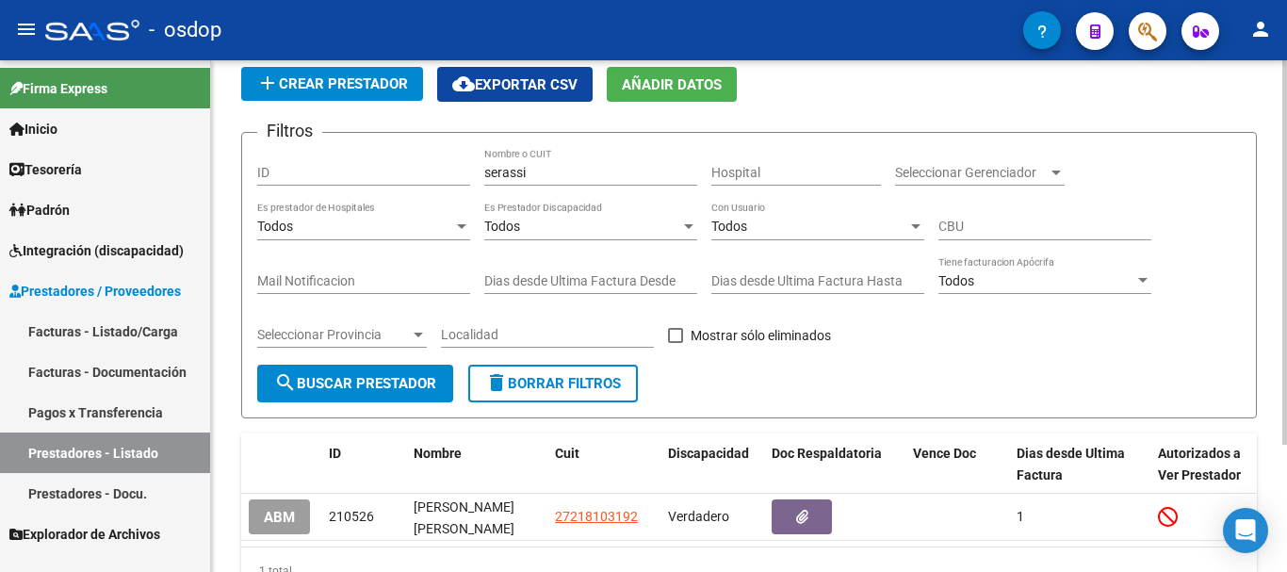
click at [563, 382] on span "delete Borrar Filtros" at bounding box center [553, 383] width 136 height 17
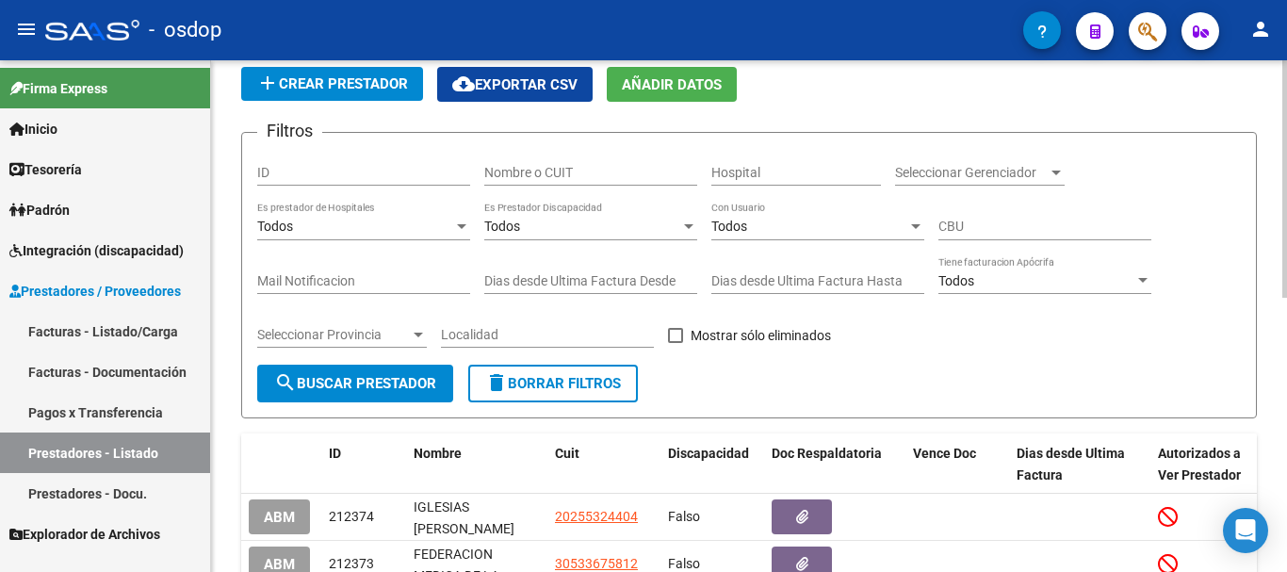
click at [556, 382] on span "delete Borrar Filtros" at bounding box center [553, 383] width 136 height 17
click at [546, 166] on input "Nombre o CUIT" at bounding box center [590, 173] width 213 height 16
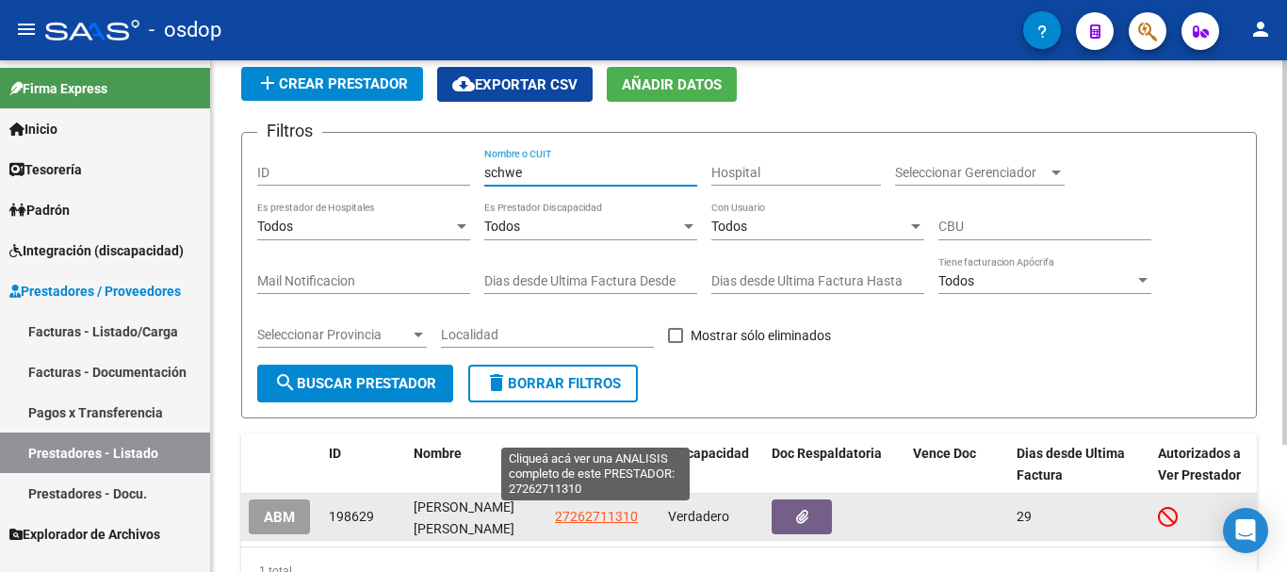
type input "schwe"
click at [589, 513] on span "27262711310" at bounding box center [596, 516] width 83 height 15
type textarea "27262711310"
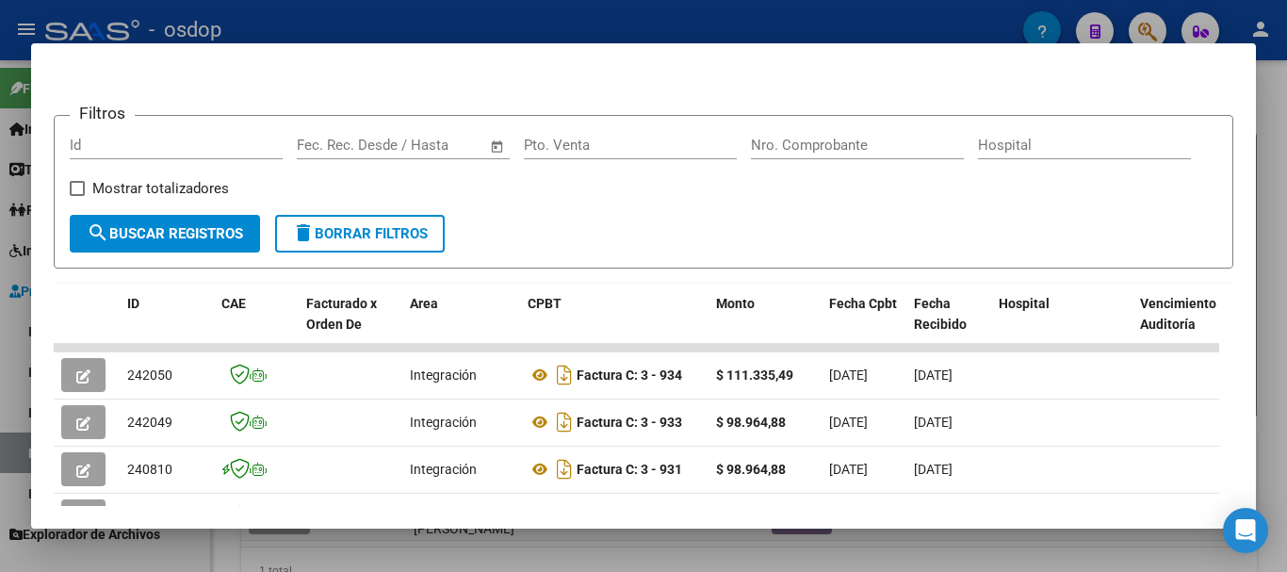
scroll to position [260, 0]
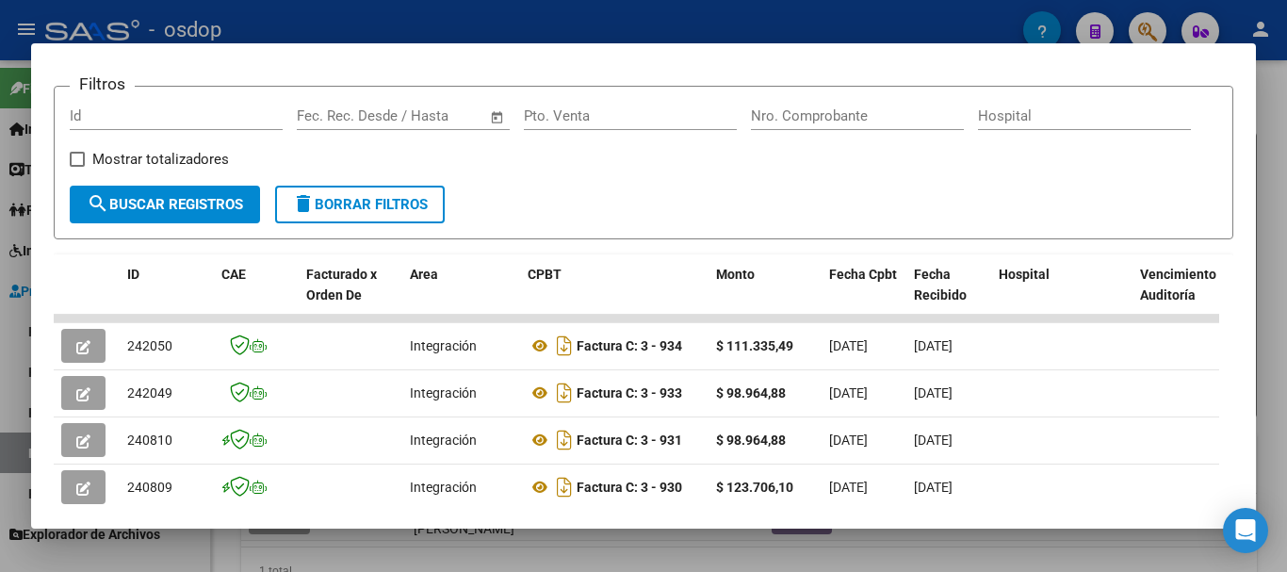
click at [593, 34] on div at bounding box center [643, 286] width 1287 height 572
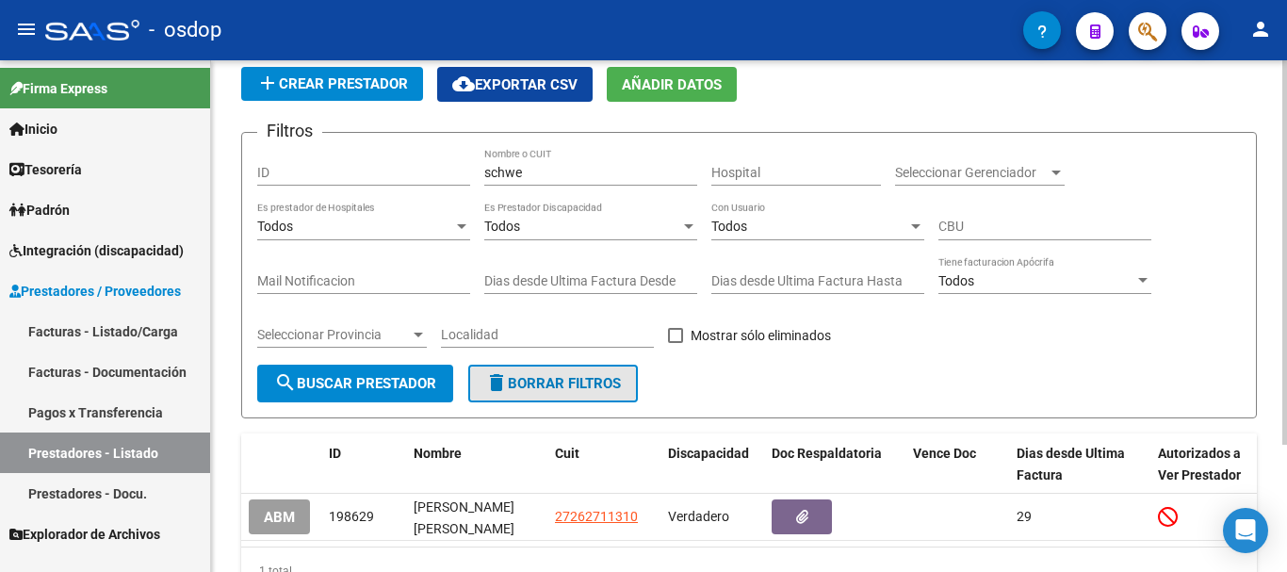
click at [554, 378] on span "delete Borrar Filtros" at bounding box center [553, 383] width 136 height 17
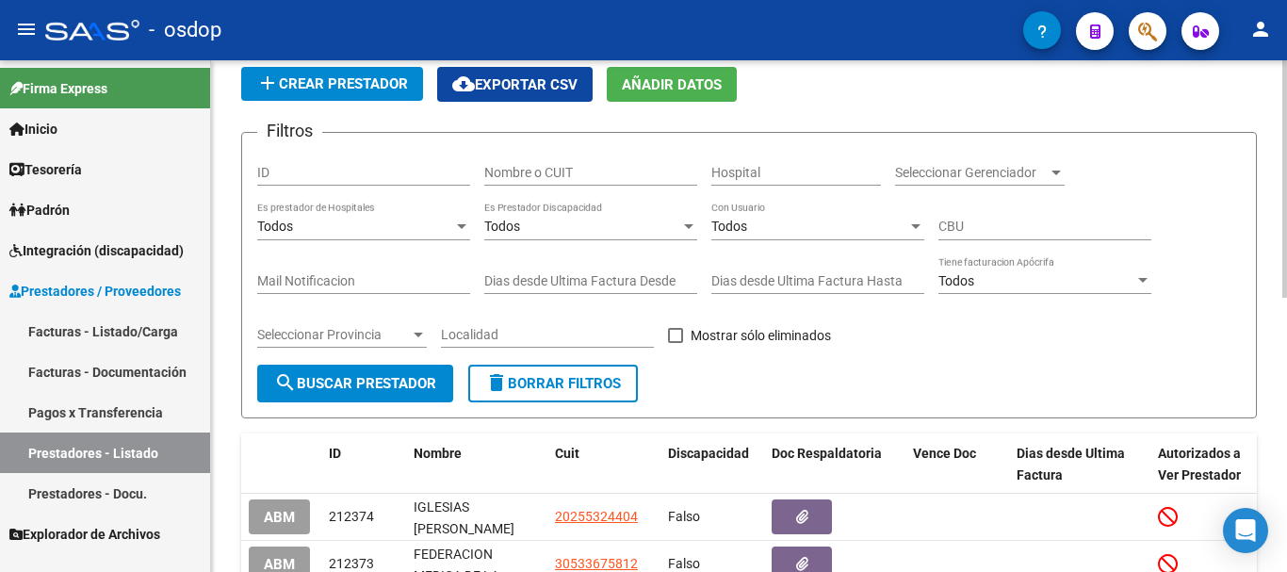
click at [540, 384] on span "delete Borrar Filtros" at bounding box center [553, 383] width 136 height 17
click at [562, 173] on input "Nombre o CUIT" at bounding box center [590, 173] width 213 height 16
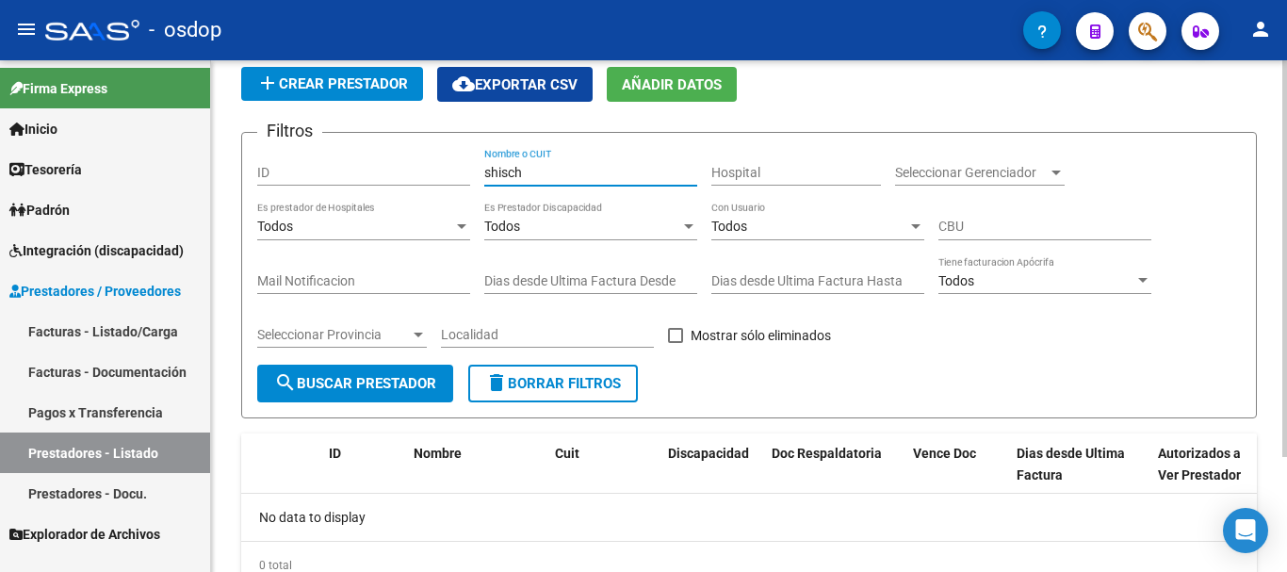
click at [490, 167] on input "shisch" at bounding box center [590, 173] width 213 height 16
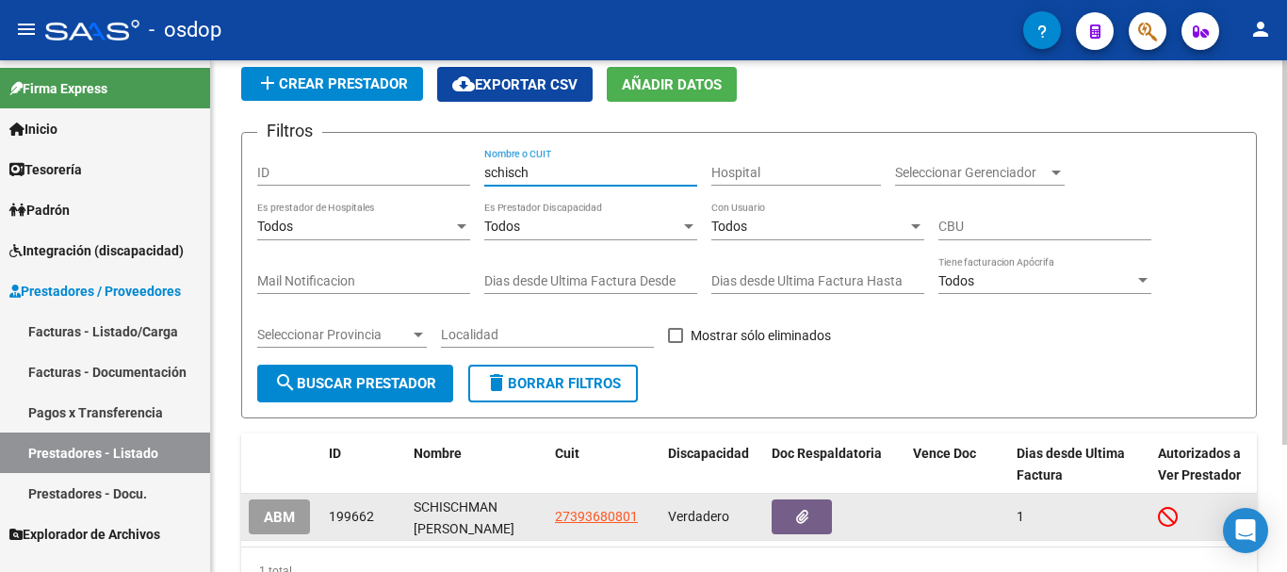
type input "schisch"
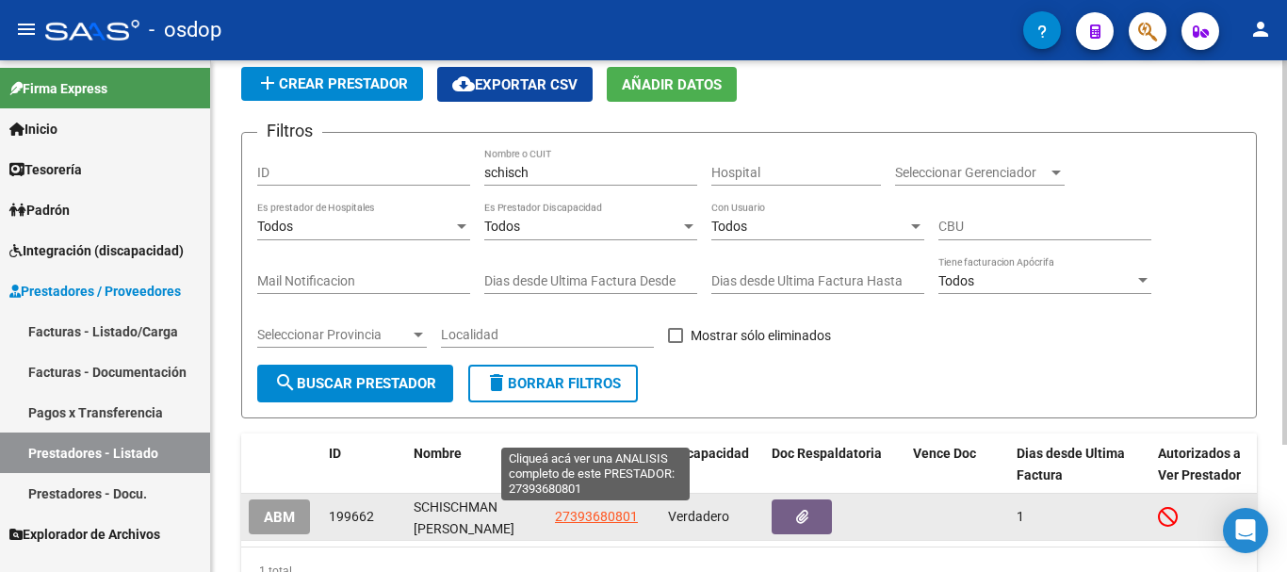
click at [578, 519] on span "27393680801" at bounding box center [596, 516] width 83 height 15
type textarea "27393680801"
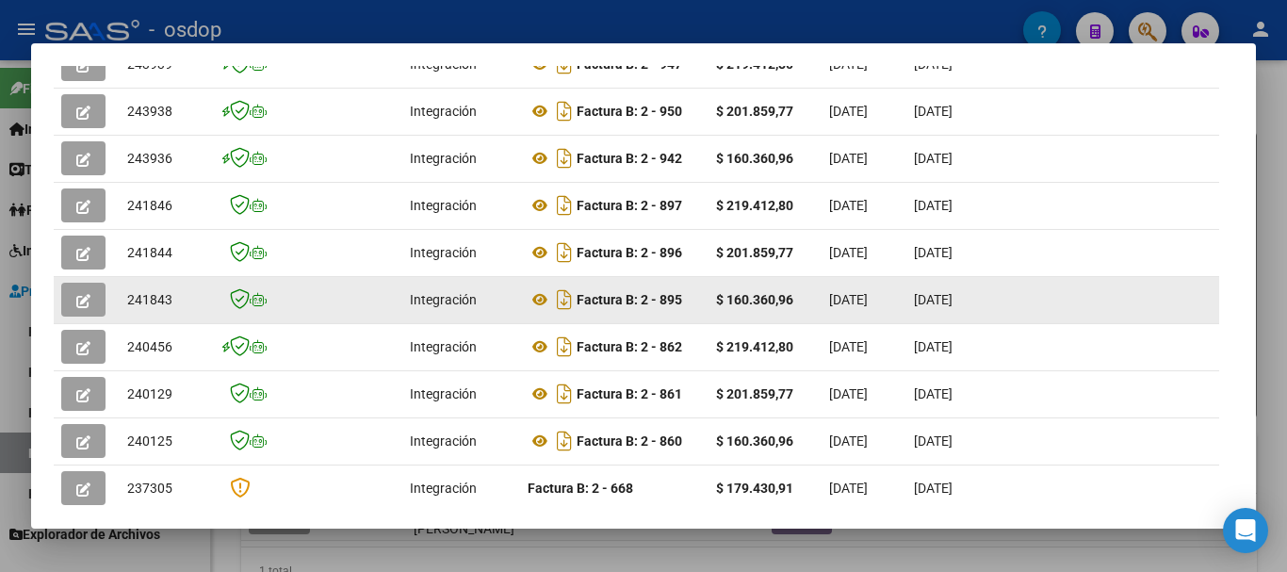
scroll to position [448, 0]
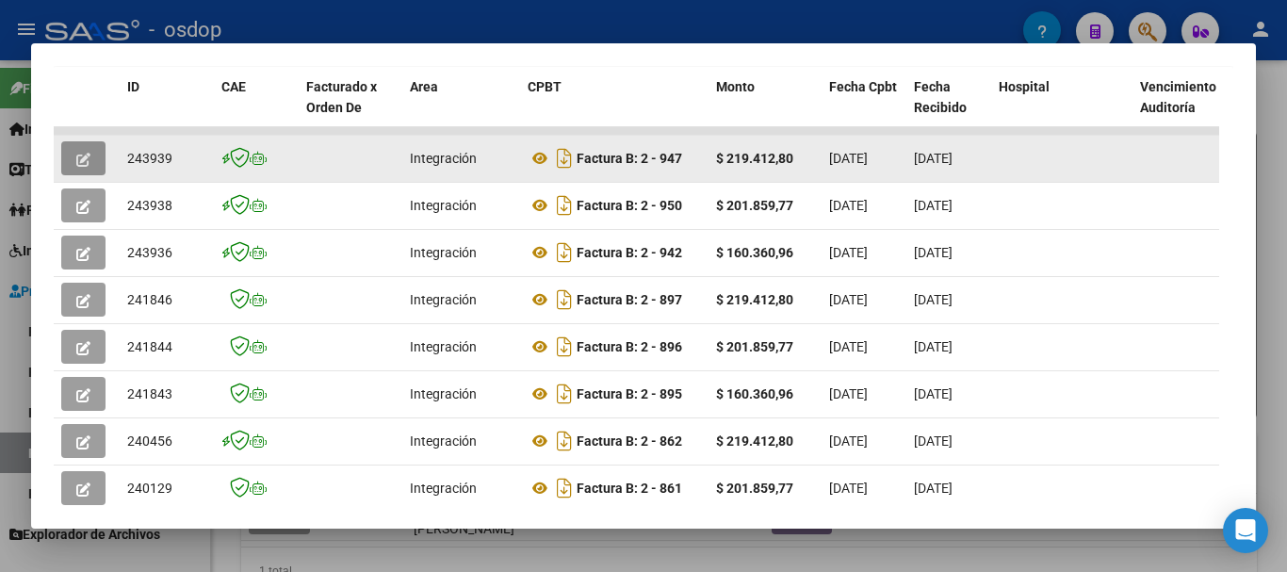
click at [90, 162] on button "button" at bounding box center [83, 158] width 44 height 34
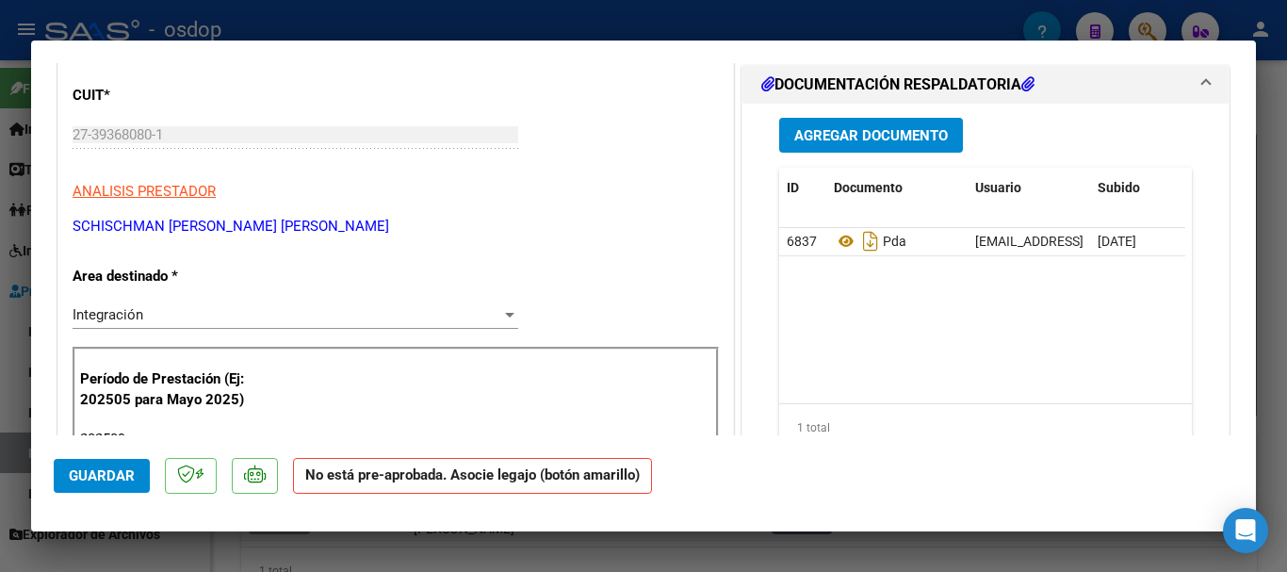
scroll to position [188, 0]
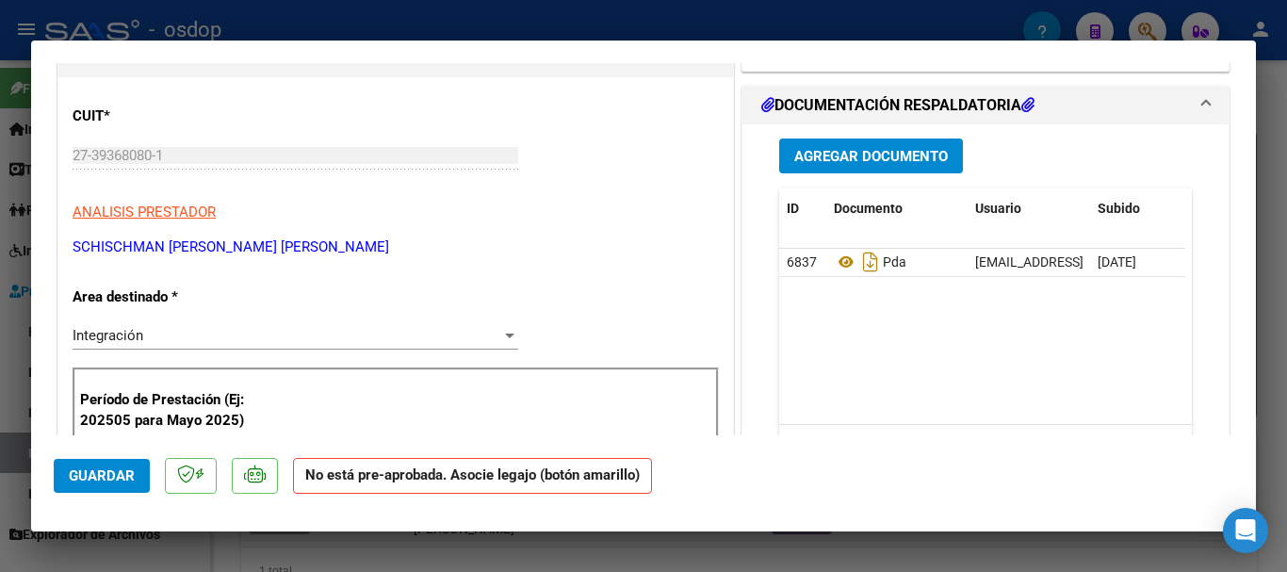
click at [690, 18] on div at bounding box center [643, 286] width 1287 height 572
type input "$ 0,00"
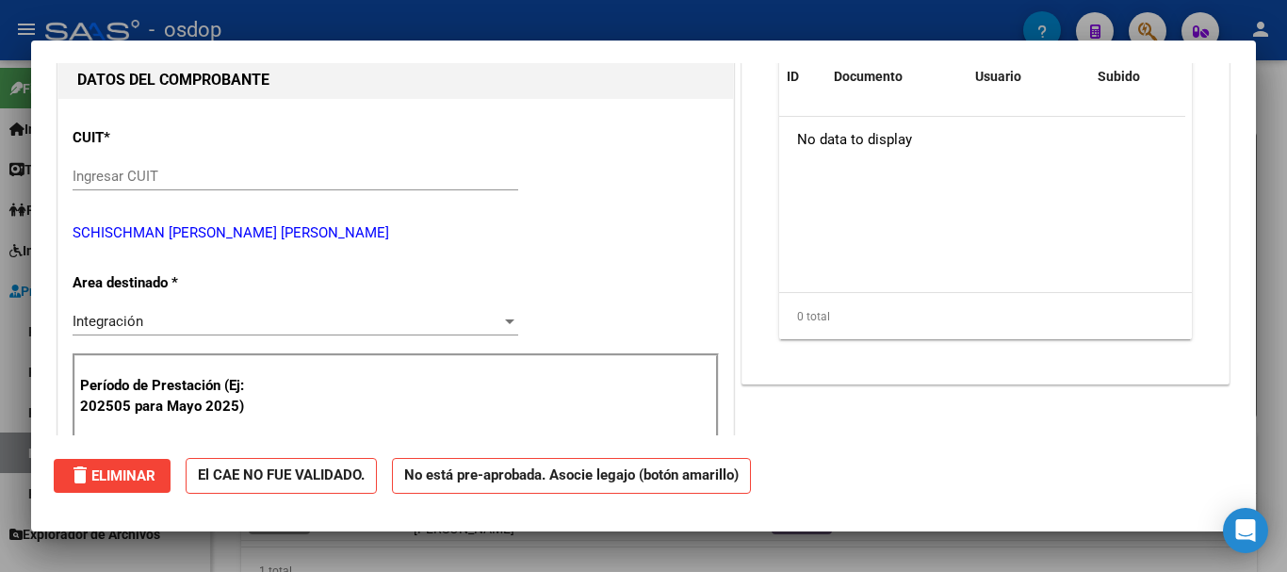
scroll to position [0, 0]
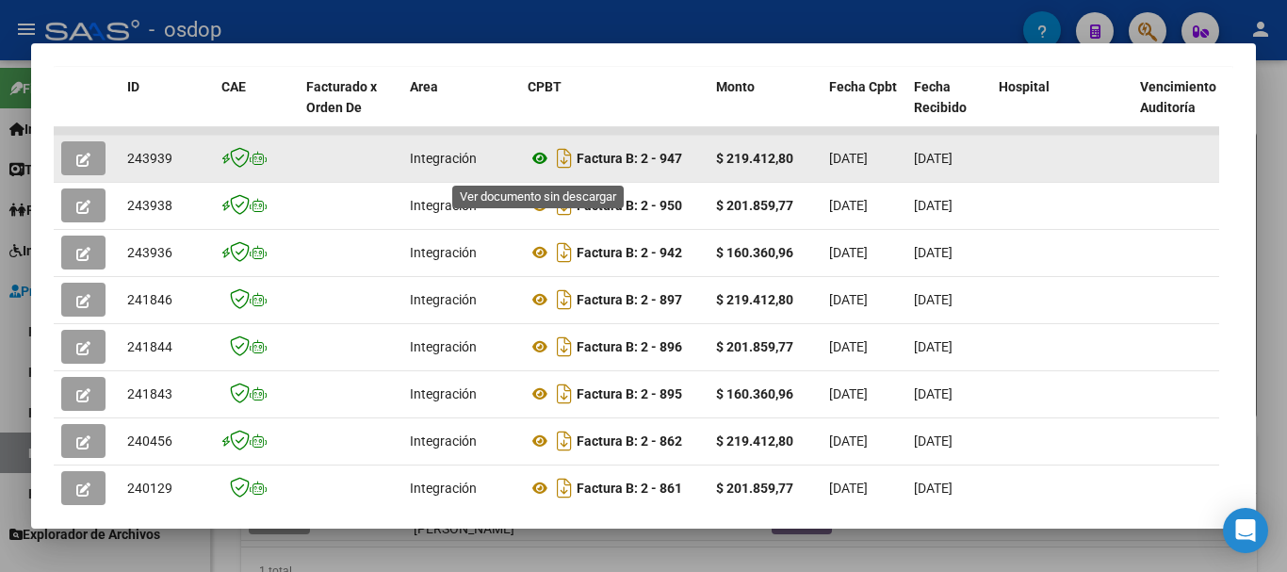
click at [542, 168] on icon at bounding box center [540, 158] width 24 height 23
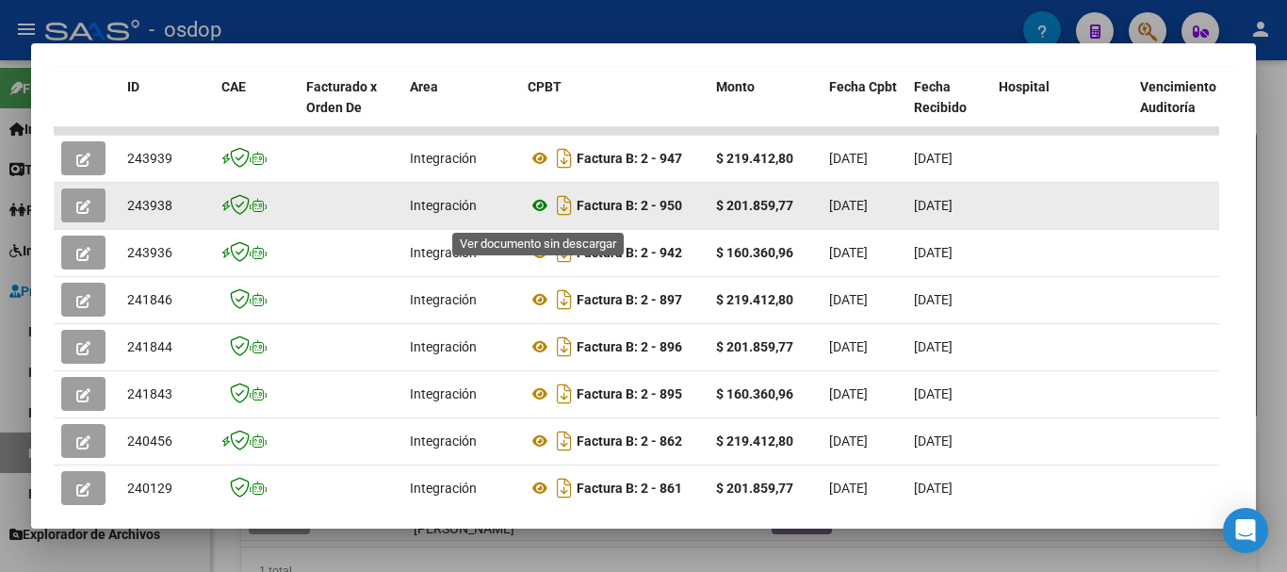
click at [539, 214] on icon at bounding box center [540, 205] width 24 height 23
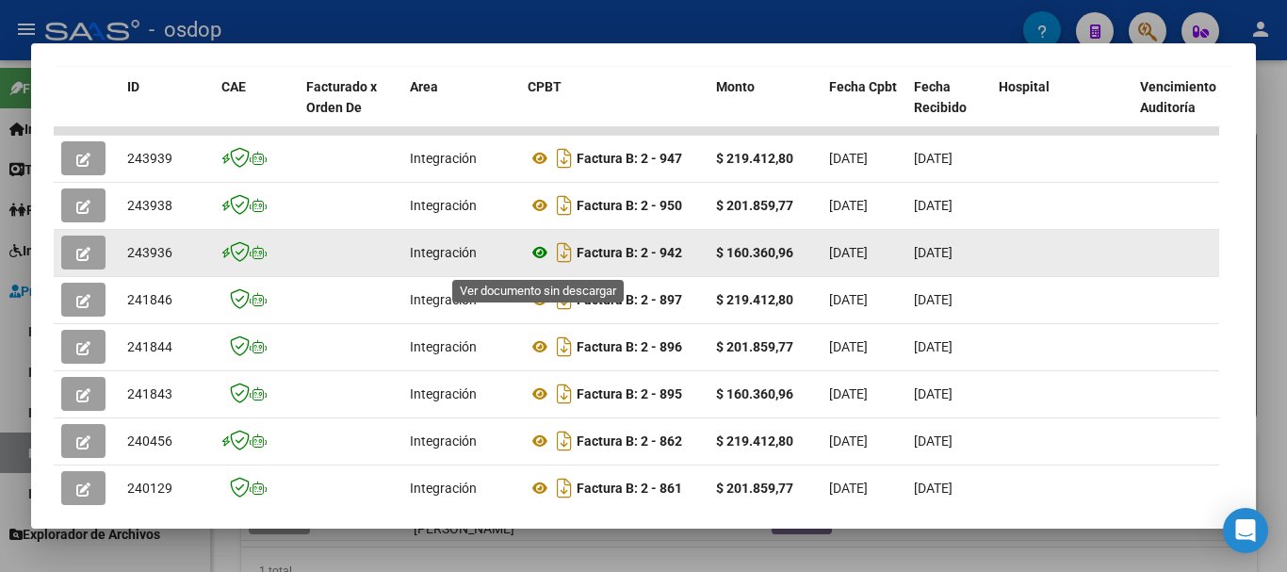
click at [545, 263] on icon at bounding box center [540, 252] width 24 height 23
click at [95, 263] on button "button" at bounding box center [83, 253] width 44 height 34
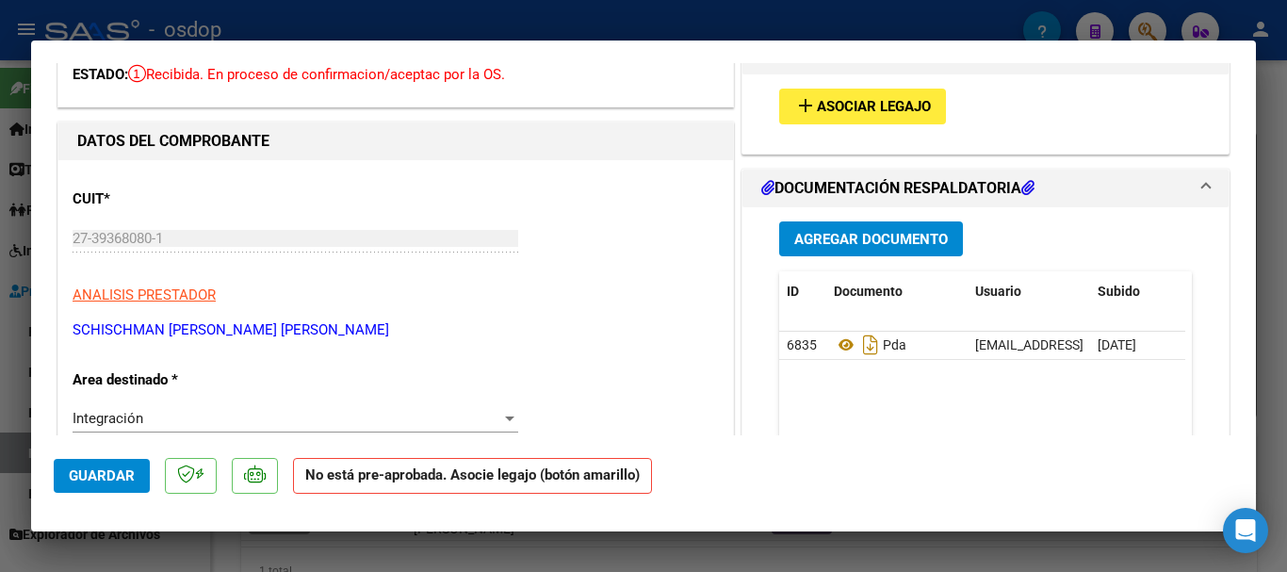
scroll to position [188, 0]
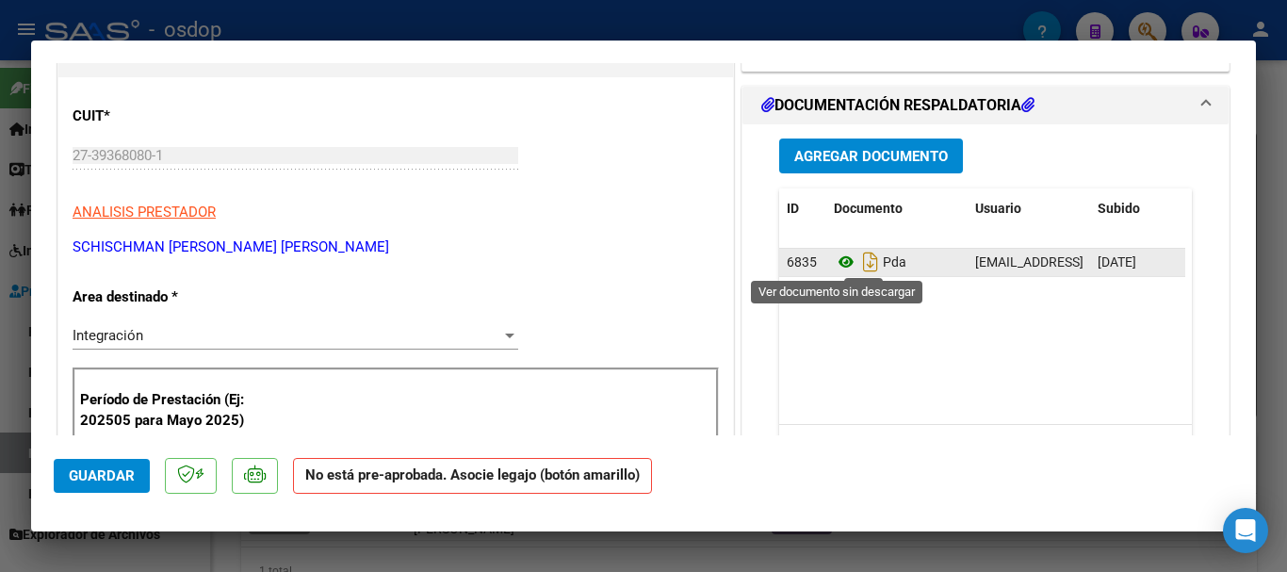
click at [841, 264] on icon at bounding box center [846, 262] width 24 height 23
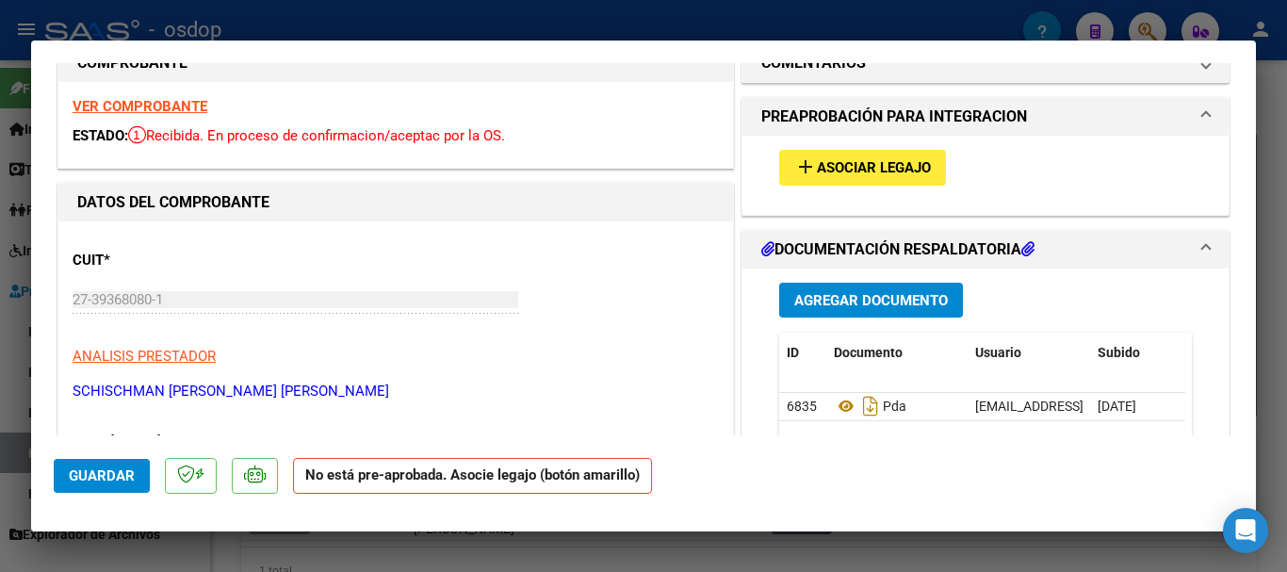
scroll to position [0, 0]
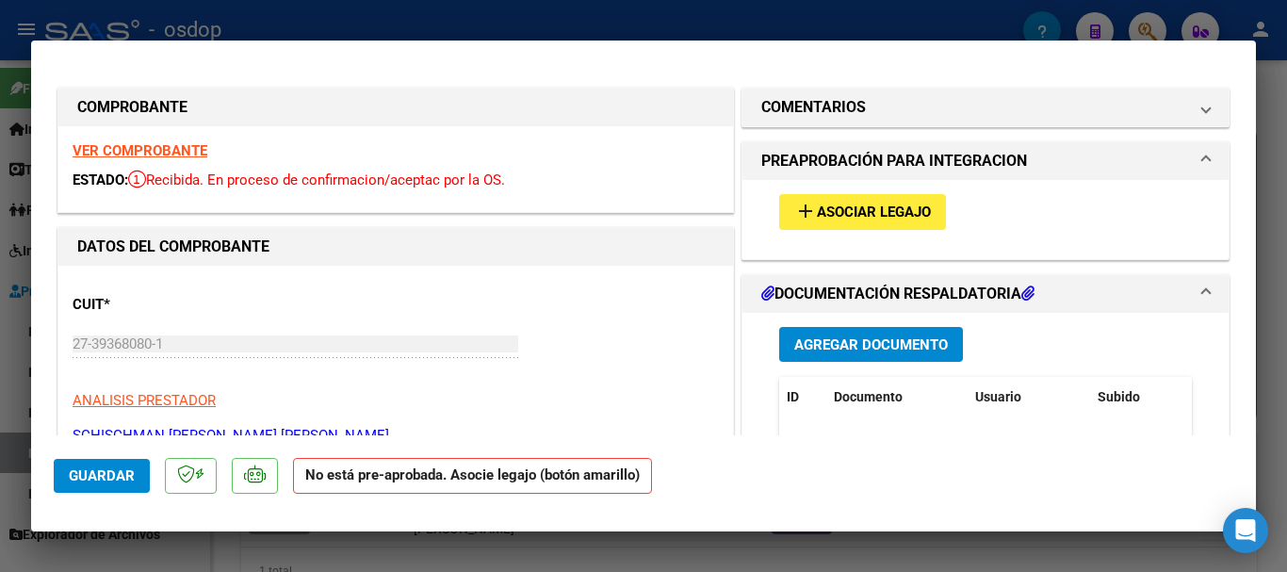
click at [511, 22] on div at bounding box center [643, 286] width 1287 height 572
type input "$ 0,00"
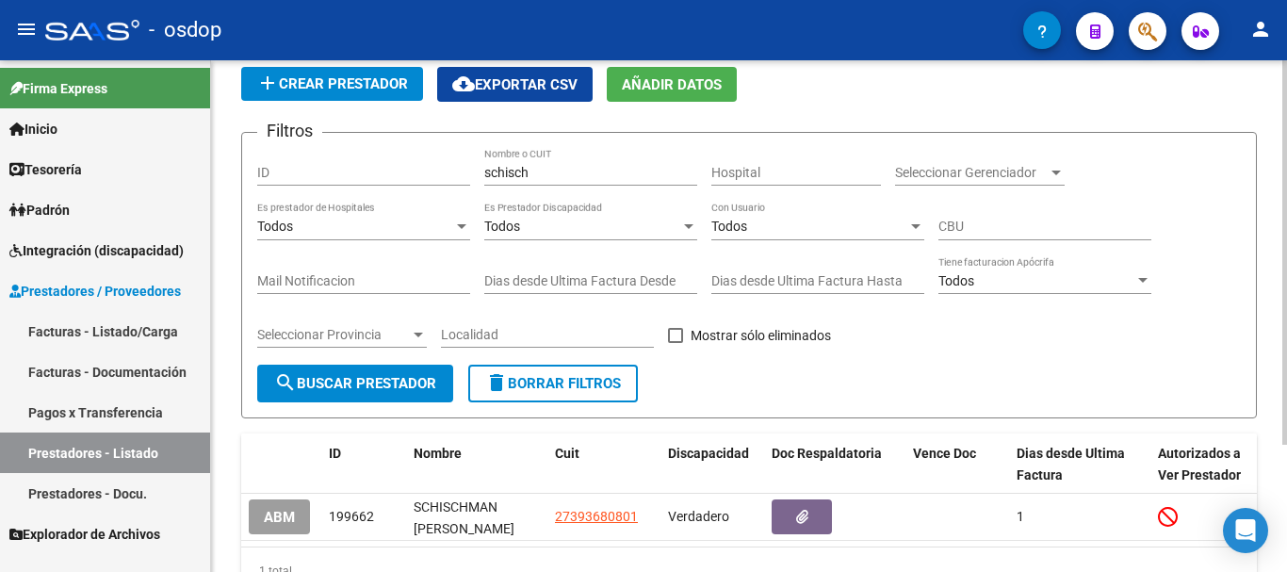
click at [552, 383] on span "delete Borrar Filtros" at bounding box center [553, 383] width 136 height 17
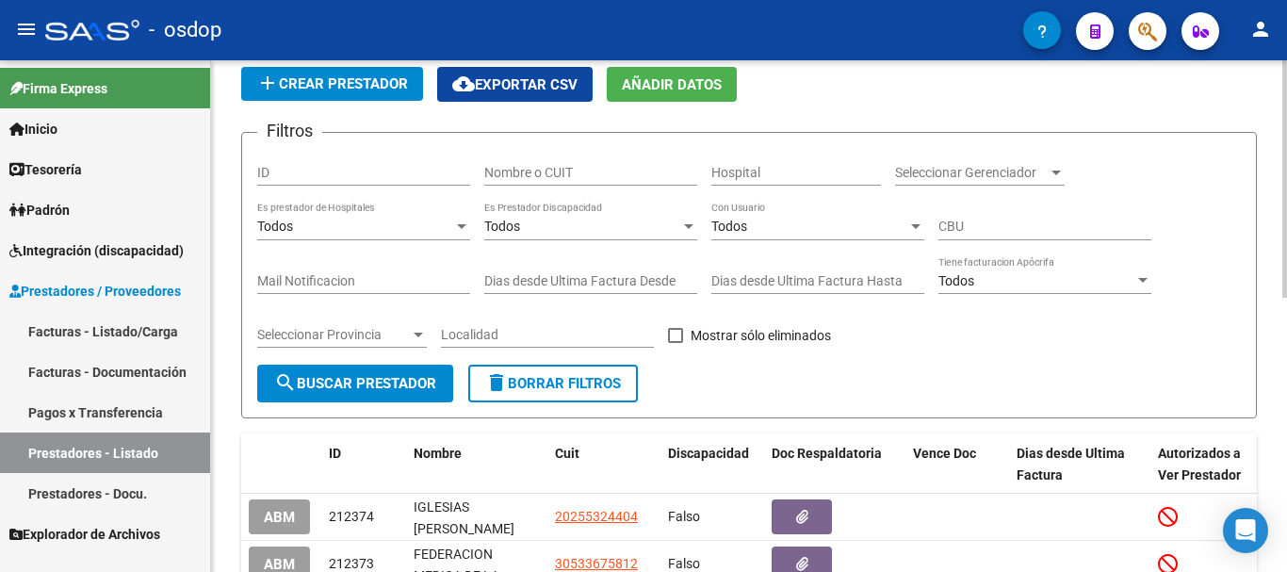
click at [578, 165] on input "Nombre o CUIT" at bounding box center [590, 173] width 213 height 16
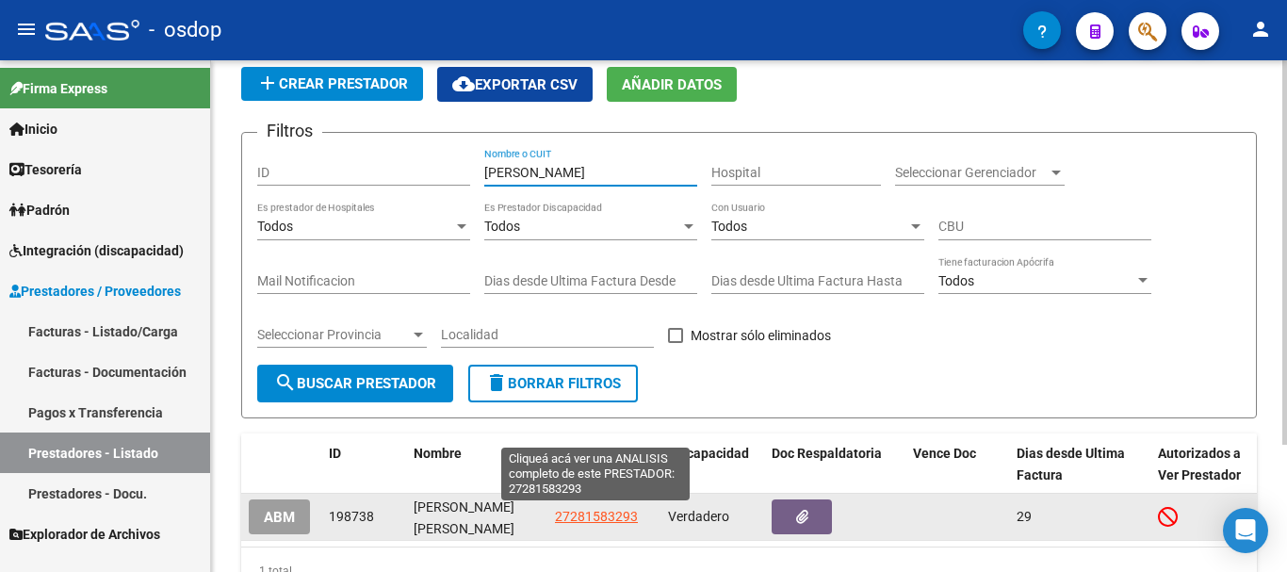
type input "[PERSON_NAME]"
click at [594, 516] on span "27281583293" at bounding box center [596, 516] width 83 height 15
type textarea "27281583293"
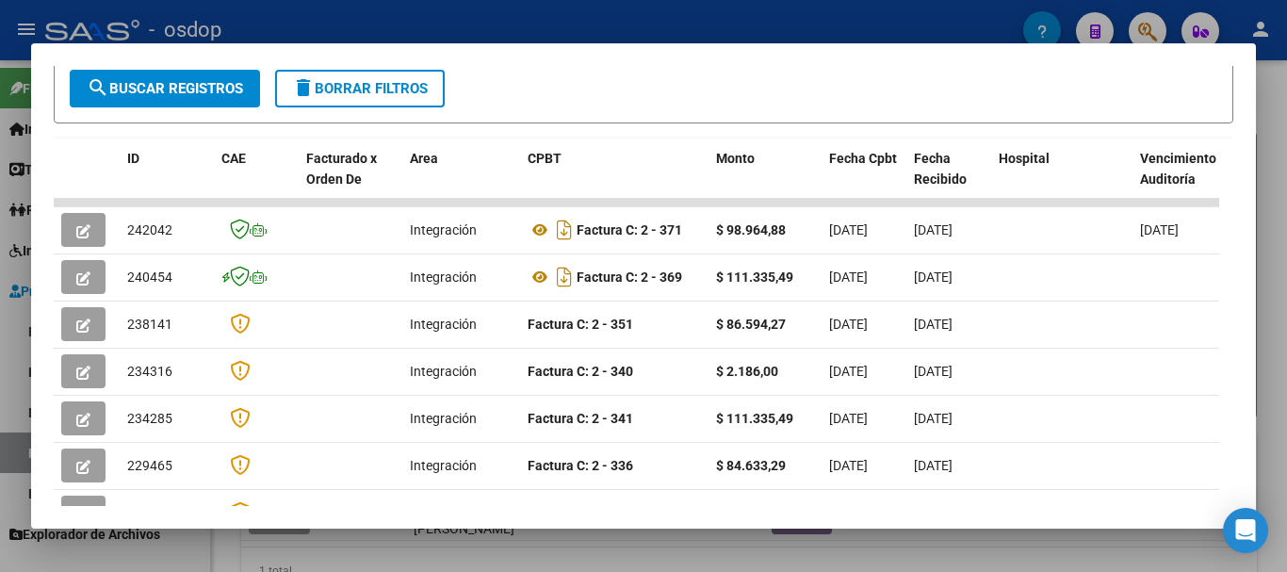
scroll to position [377, 0]
click at [590, 15] on div at bounding box center [643, 286] width 1287 height 572
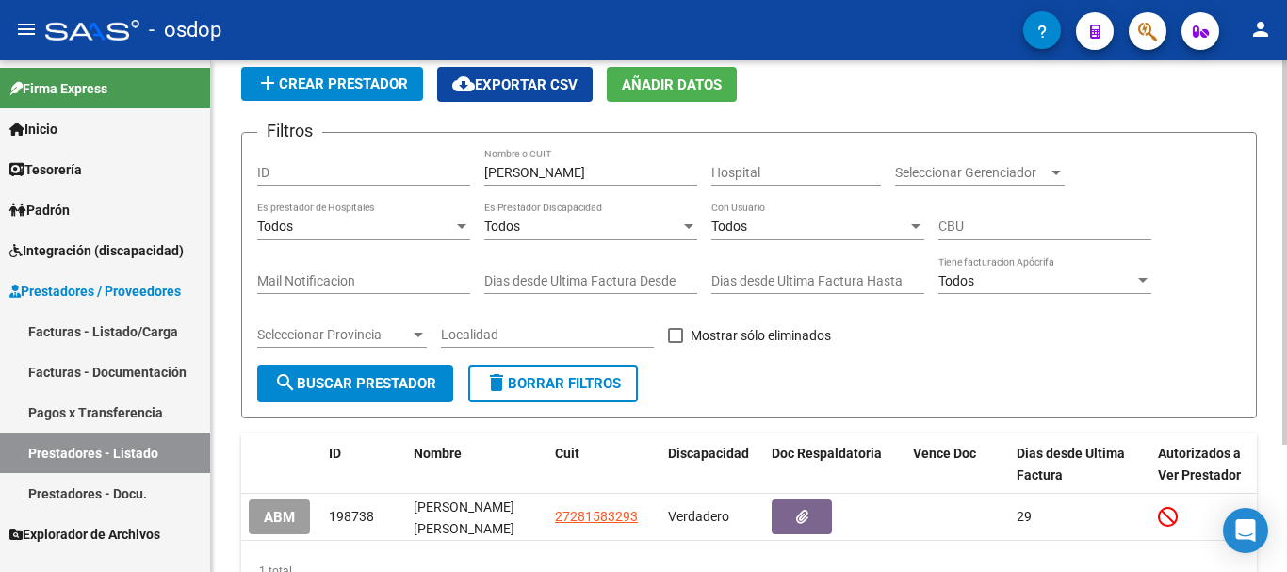
click at [563, 383] on span "delete Borrar Filtros" at bounding box center [553, 383] width 136 height 17
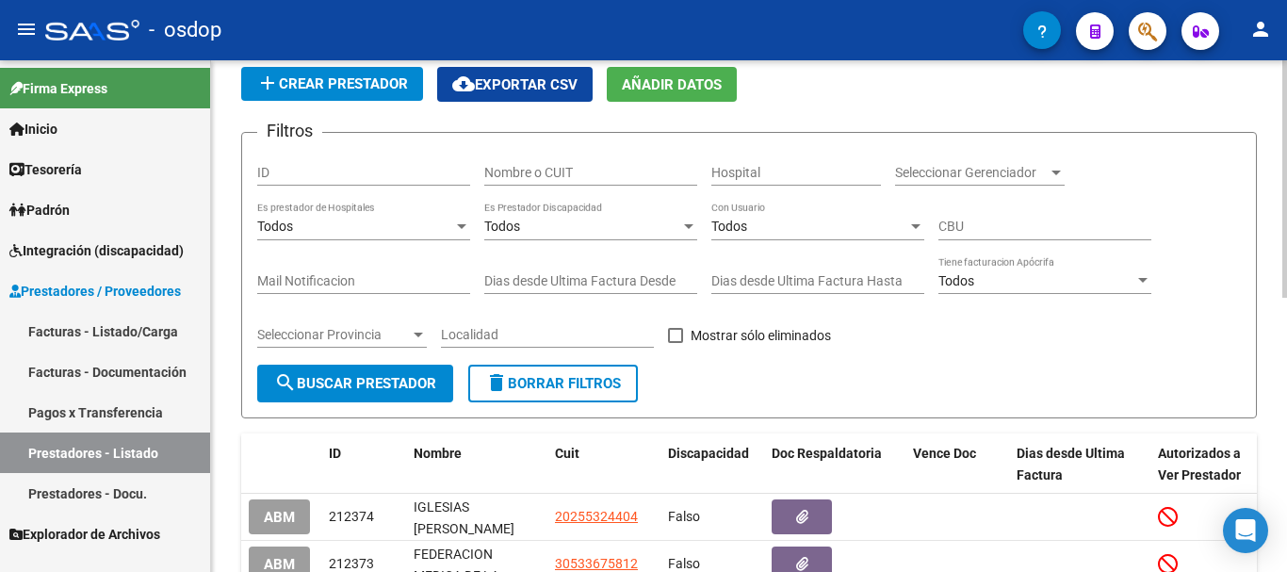
click at [560, 169] on input "Nombre o CUIT" at bounding box center [590, 173] width 213 height 16
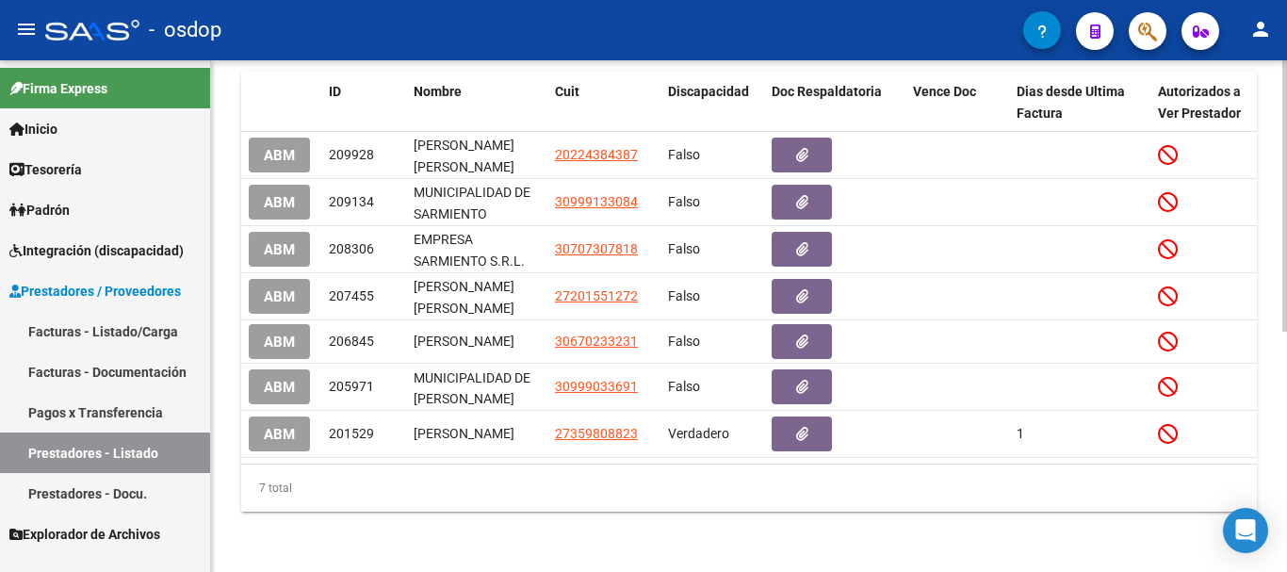
scroll to position [452, 0]
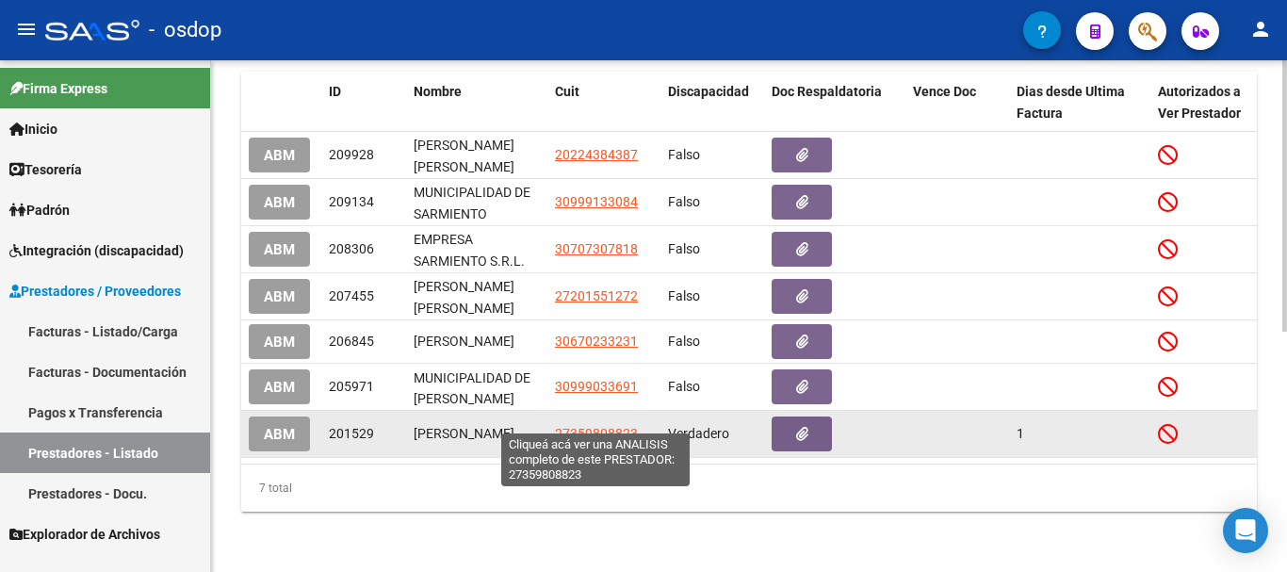
type input "sarmiento"
click at [596, 426] on span "27359808823" at bounding box center [596, 433] width 83 height 15
type textarea "27359808823"
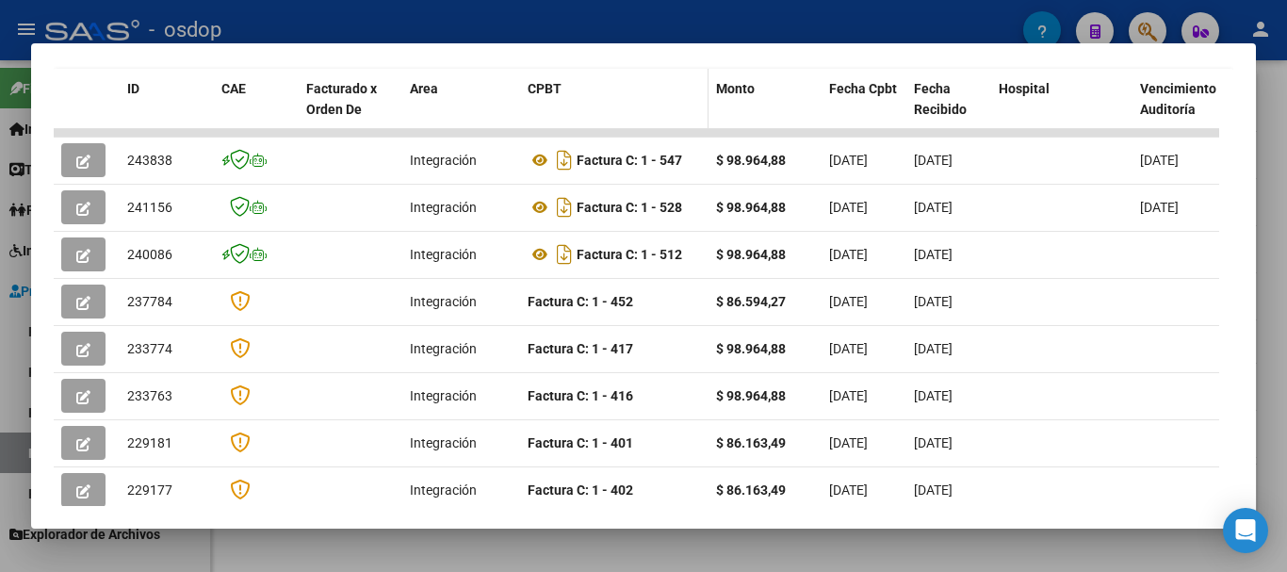
scroll to position [251, 0]
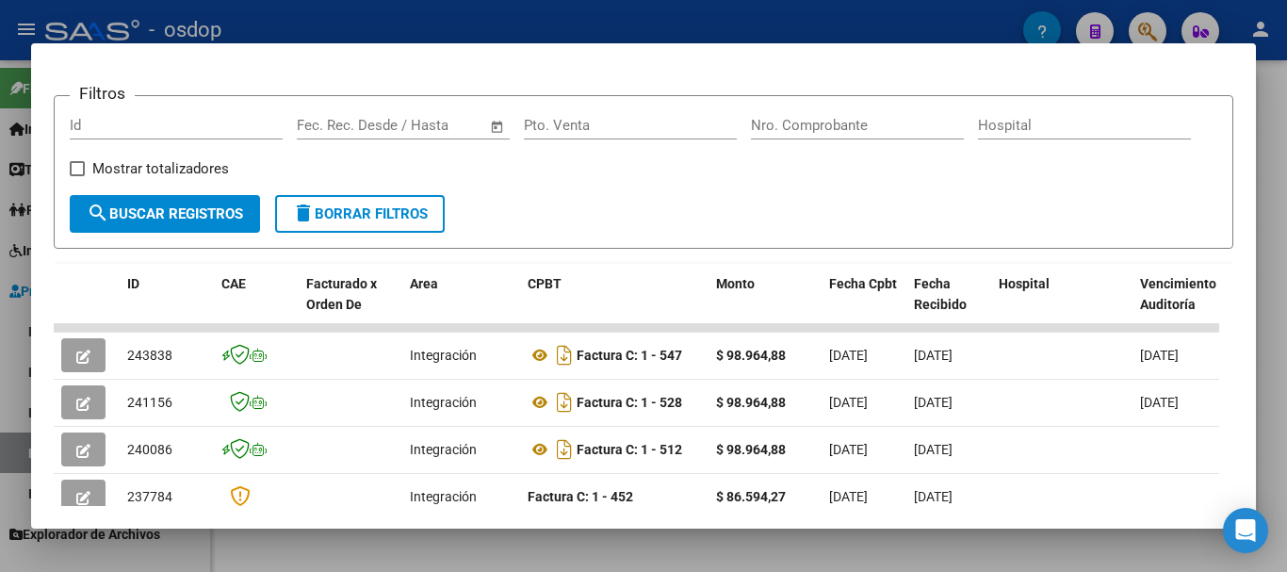
click at [631, 24] on div at bounding box center [643, 286] width 1287 height 572
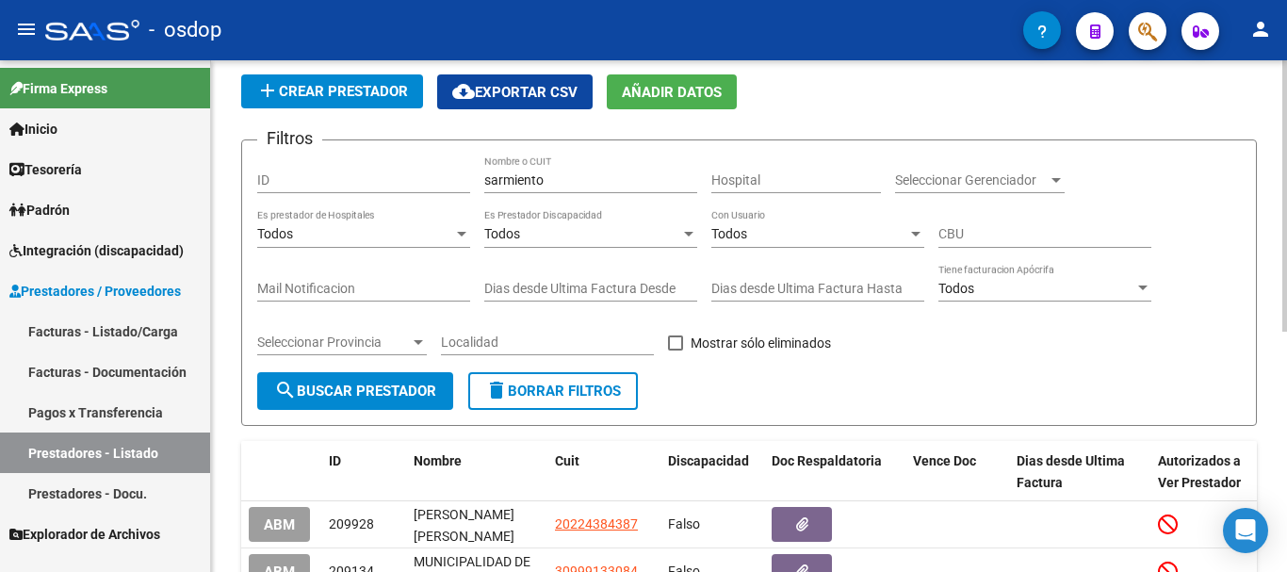
scroll to position [0, 0]
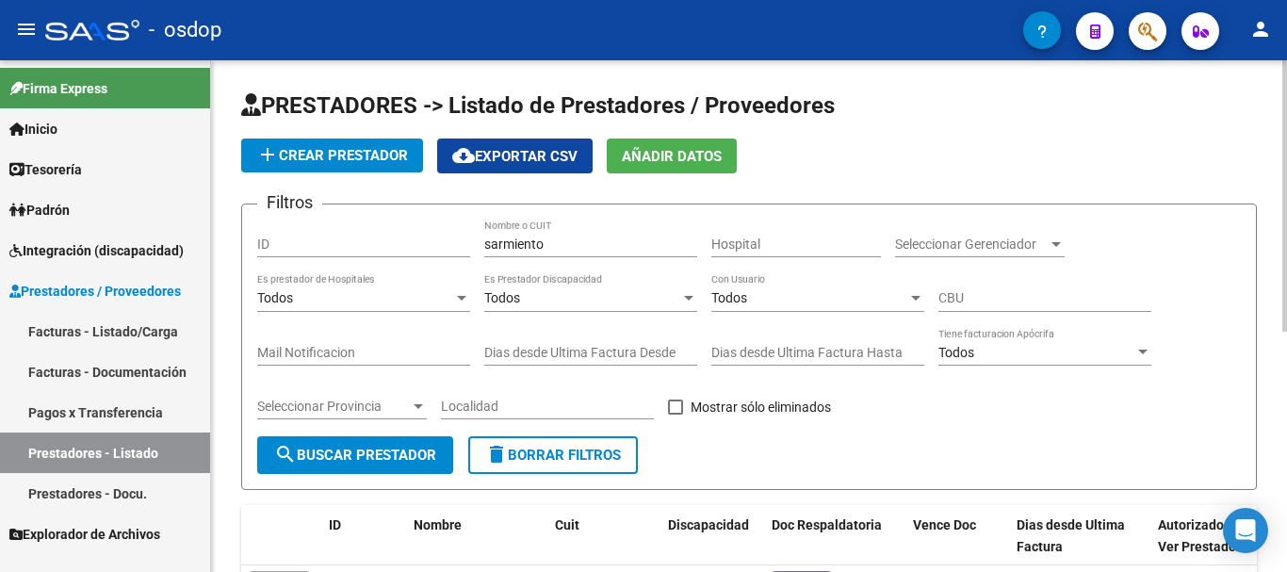
click at [569, 459] on span "delete Borrar Filtros" at bounding box center [553, 455] width 136 height 17
click at [571, 235] on div "Nombre o CUIT" at bounding box center [590, 239] width 213 height 38
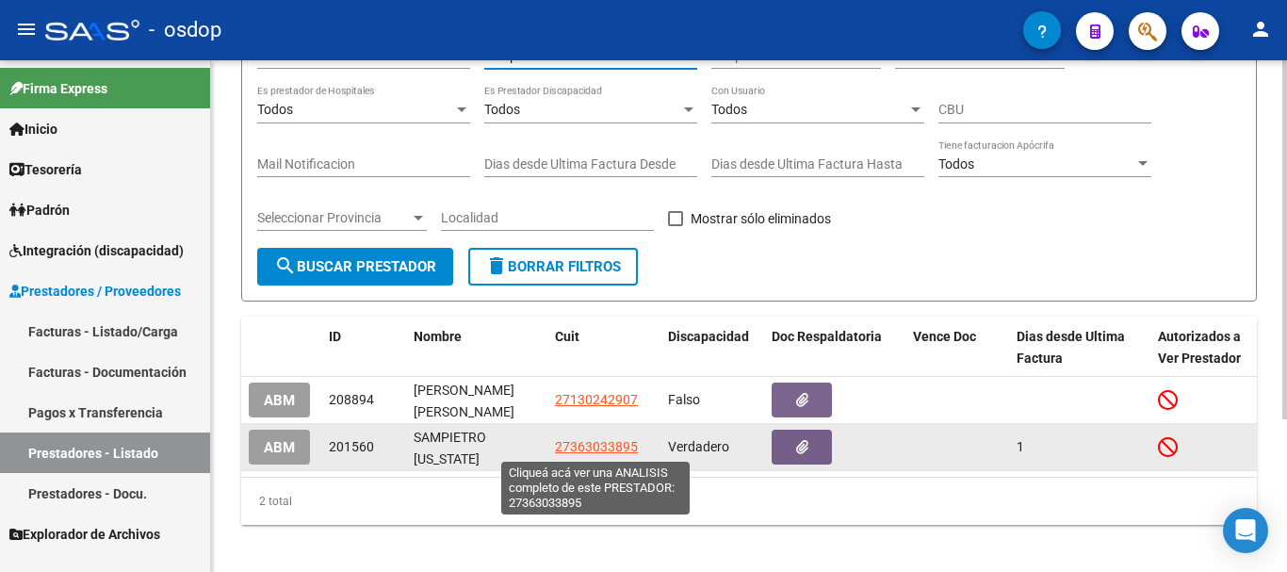
type input "sampietro"
click at [594, 440] on span "27363033895" at bounding box center [596, 446] width 83 height 15
type textarea "27363033895"
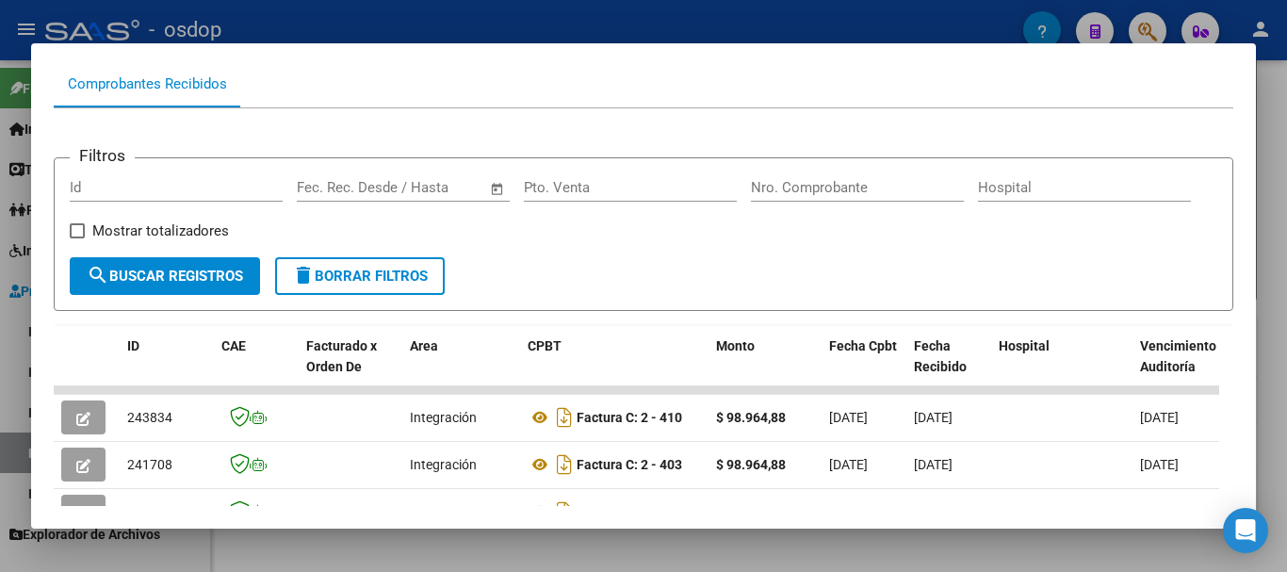
click at [627, 9] on div at bounding box center [643, 286] width 1287 height 572
click at [627, 9] on div "- osdop" at bounding box center [534, 29] width 978 height 41
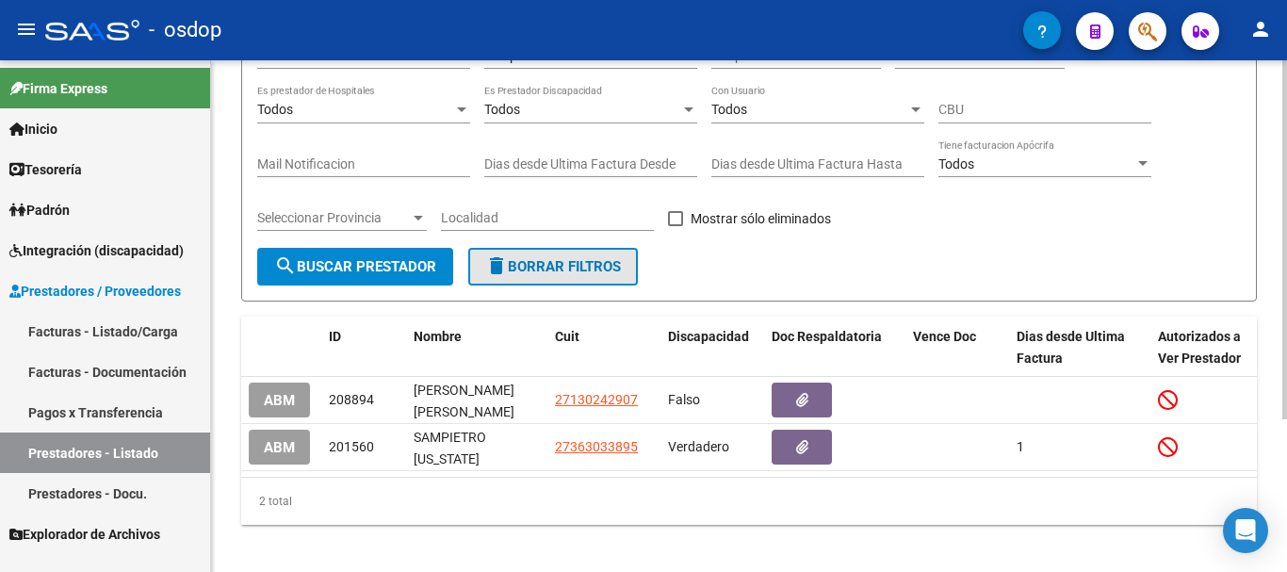
click at [529, 269] on span "delete Borrar Filtros" at bounding box center [553, 266] width 136 height 17
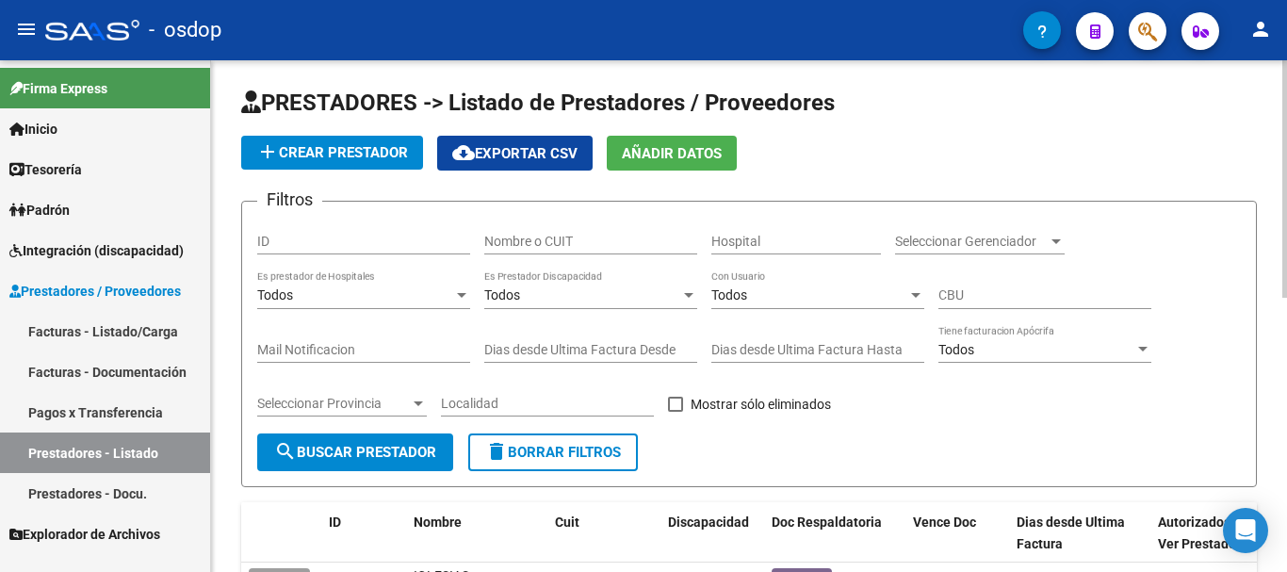
scroll to position [0, 0]
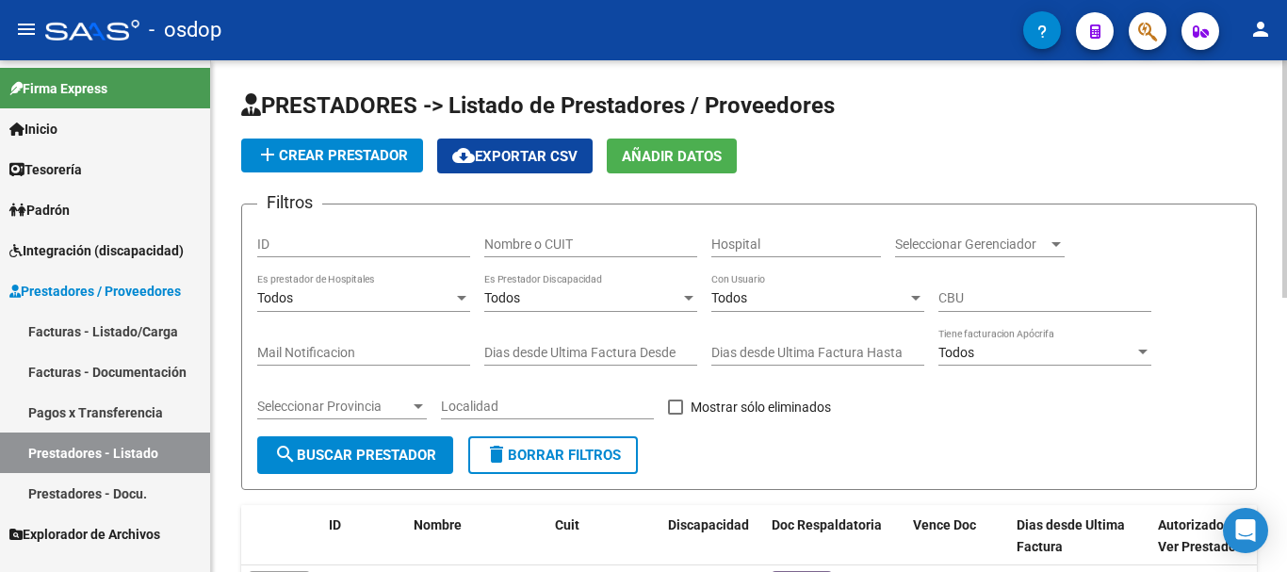
click at [562, 233] on div "Nombre o CUIT" at bounding box center [590, 239] width 213 height 38
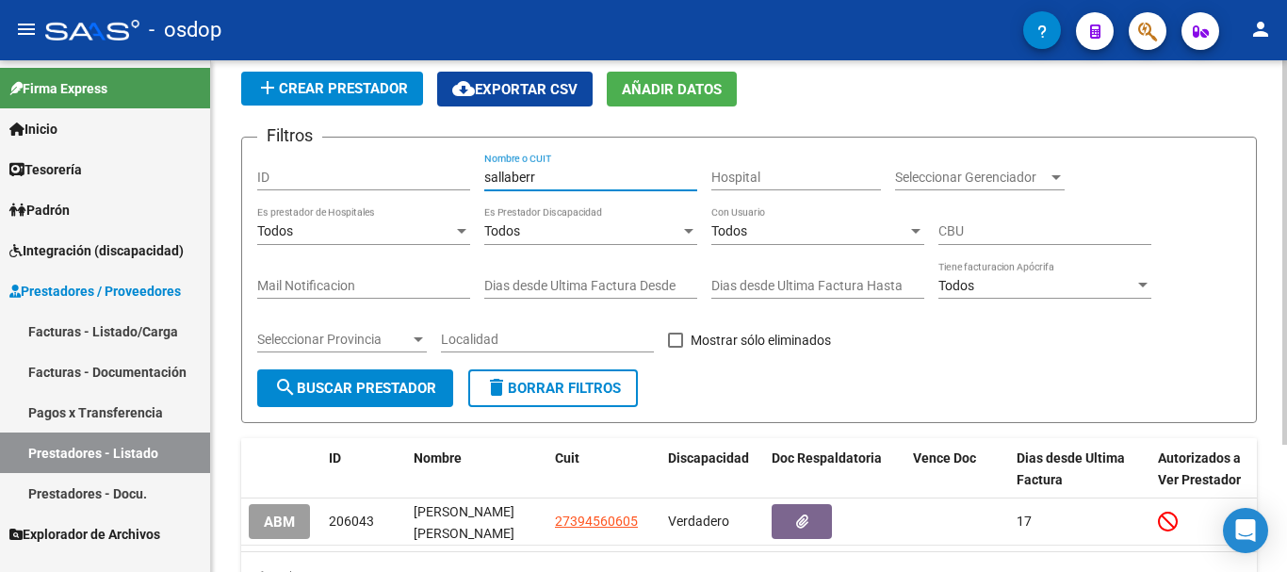
scroll to position [170, 0]
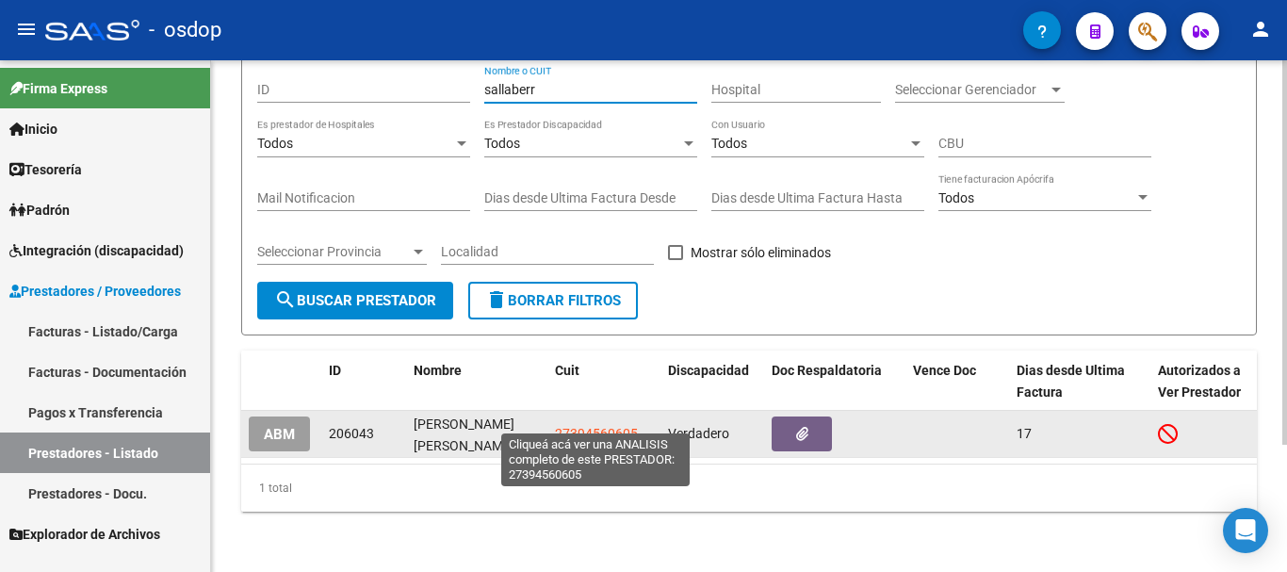
type input "sallaberr"
click at [578, 426] on span "27394560605" at bounding box center [596, 433] width 83 height 15
type textarea "27394560605"
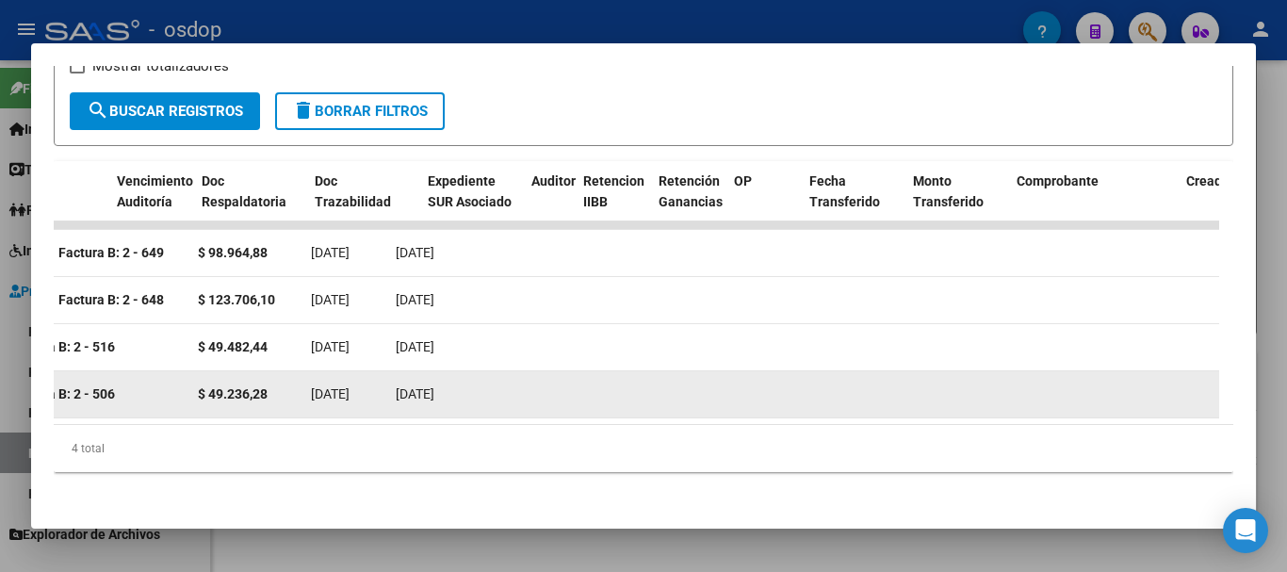
scroll to position [0, 1023]
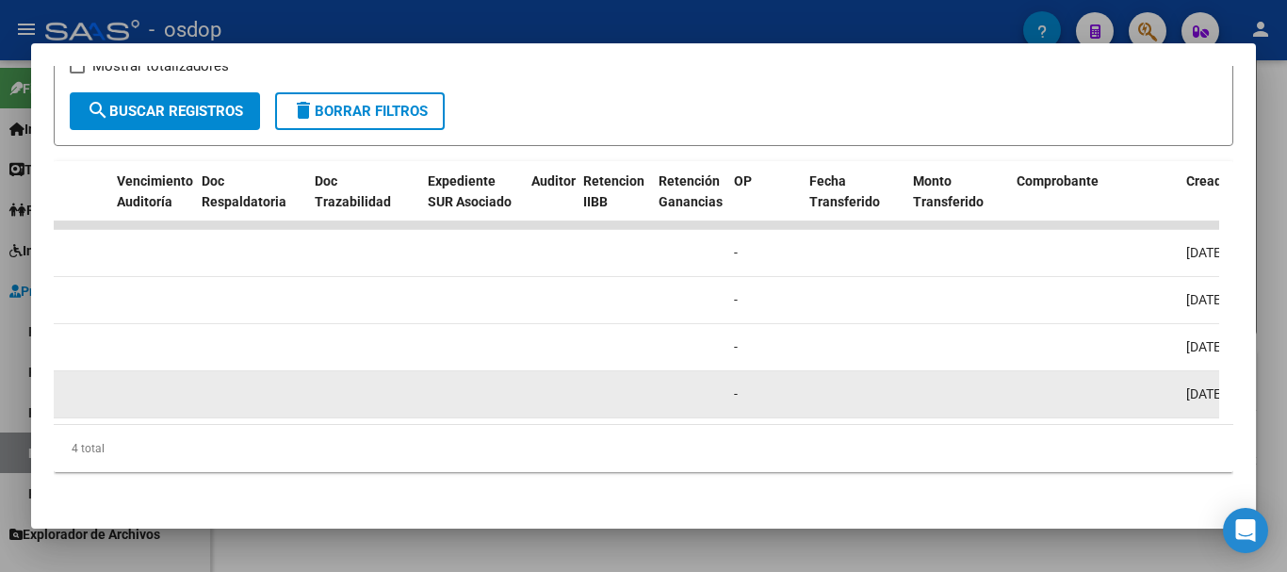
drag, startPoint x: 1053, startPoint y: 405, endPoint x: 1174, endPoint y: 405, distance: 120.6
click at [1174, 405] on datatable-body-cell at bounding box center [1094, 394] width 170 height 46
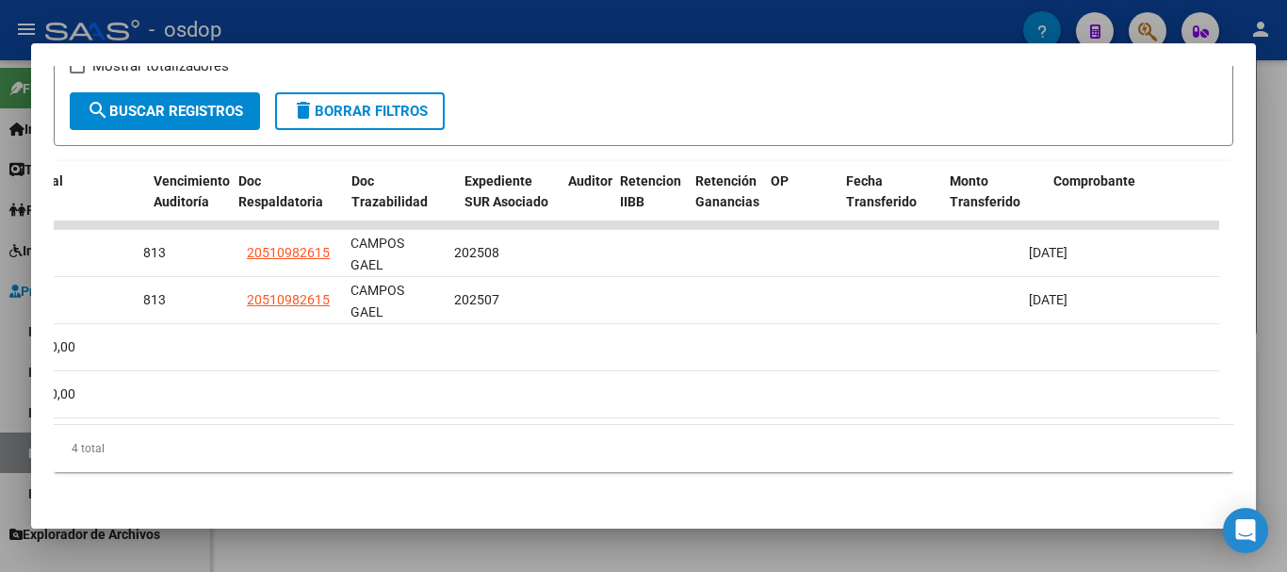
scroll to position [0, 0]
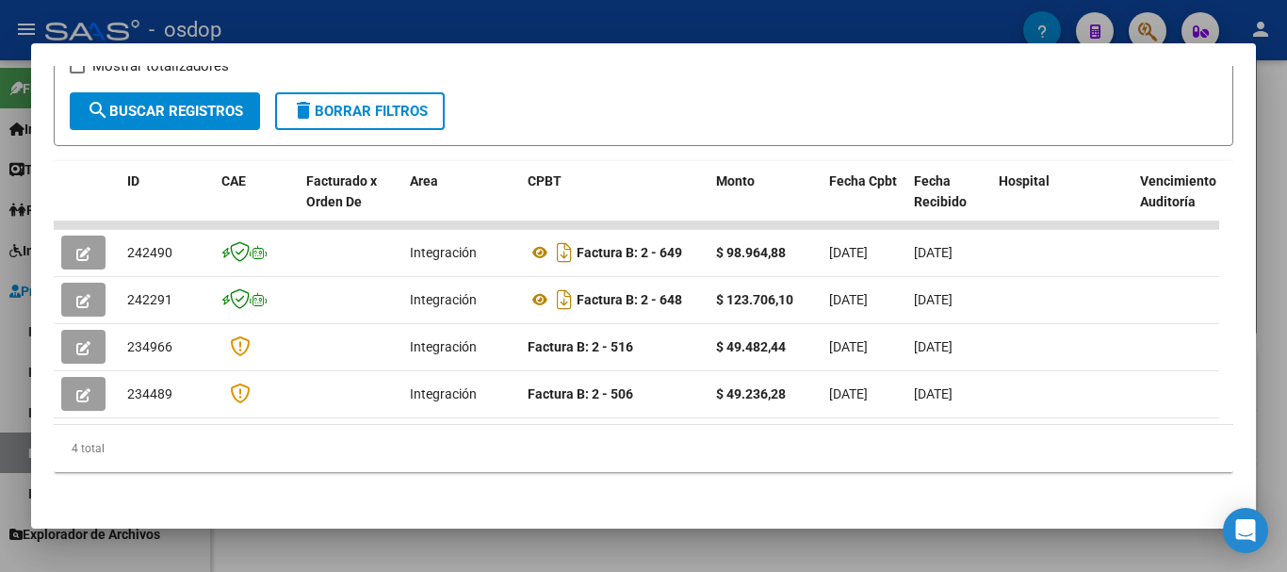
click at [617, 22] on div at bounding box center [643, 286] width 1287 height 572
click at [617, 22] on div "- osdop" at bounding box center [534, 29] width 978 height 41
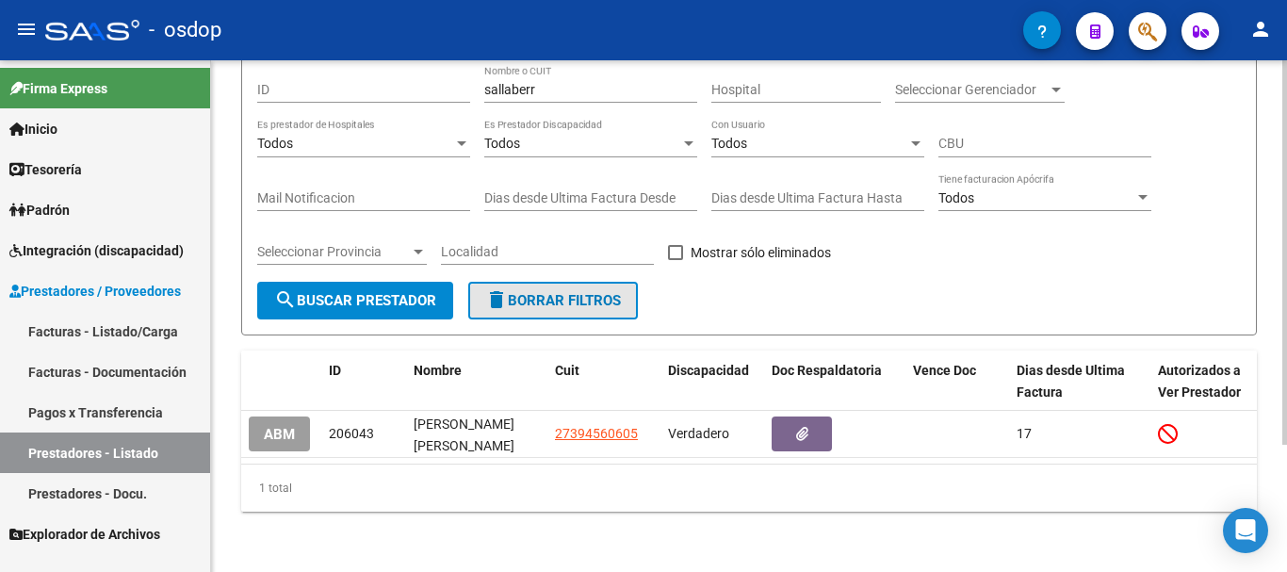
click at [548, 299] on button "delete Borrar Filtros" at bounding box center [553, 301] width 170 height 38
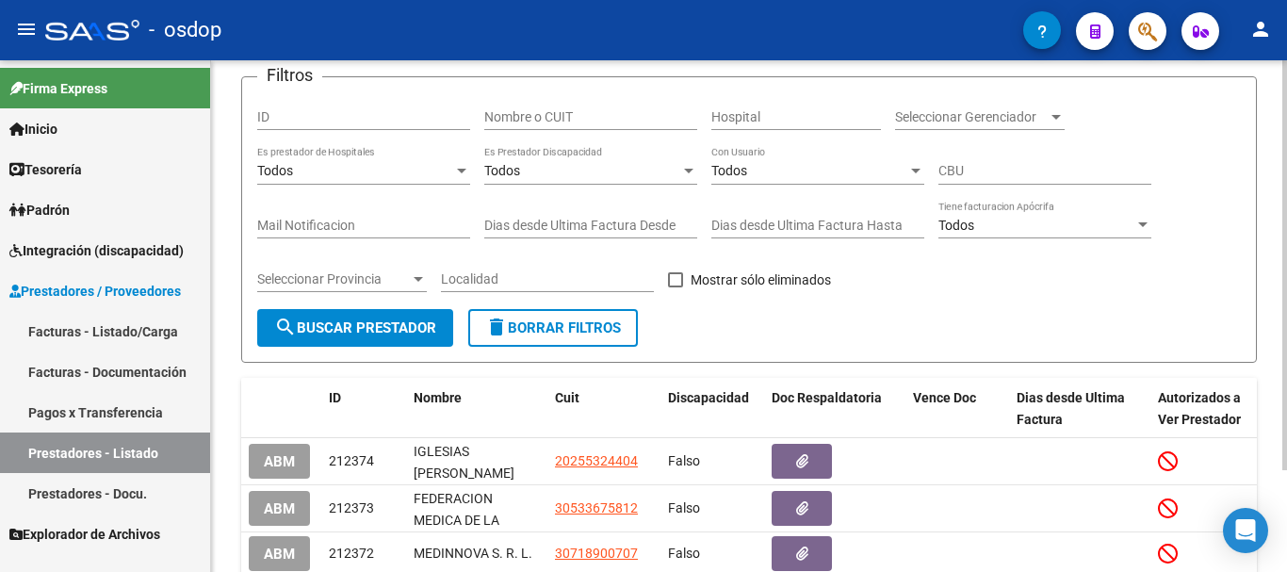
scroll to position [75, 0]
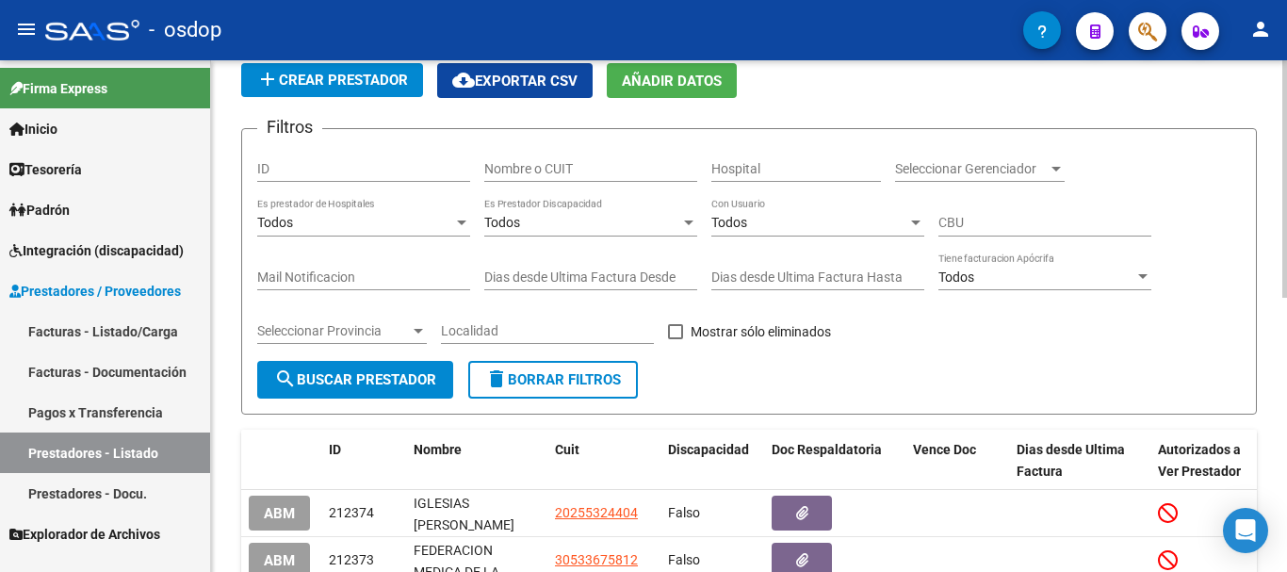
click at [581, 155] on div "Nombre o CUIT" at bounding box center [590, 163] width 213 height 38
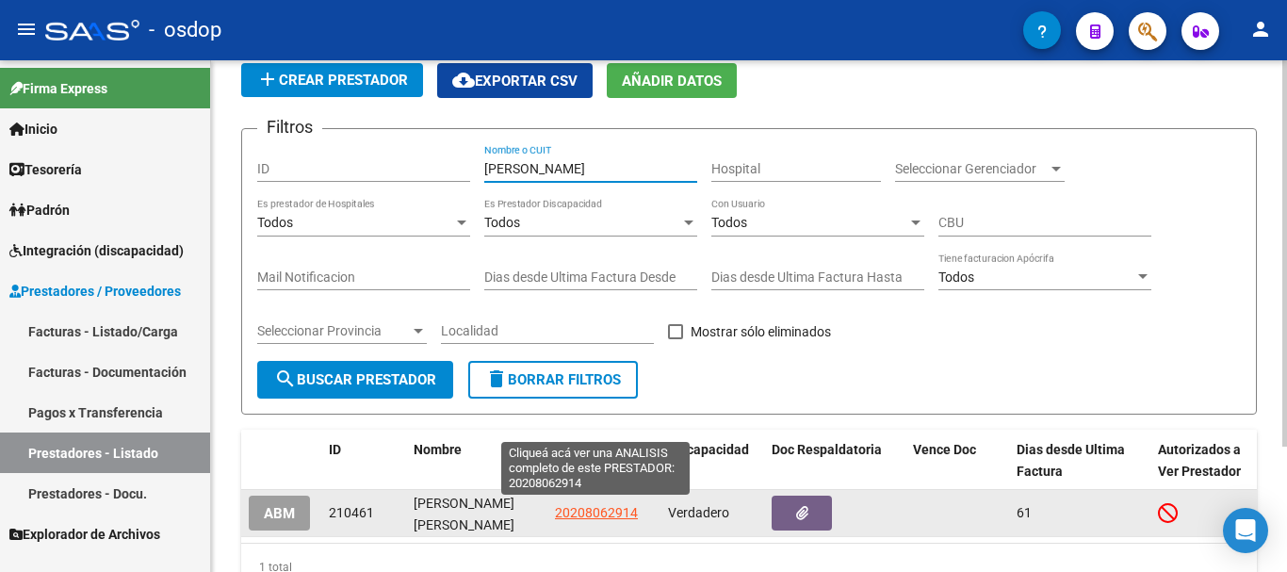
type input "[PERSON_NAME]"
click at [601, 512] on span "20208062914" at bounding box center [596, 512] width 83 height 15
type textarea "20208062914"
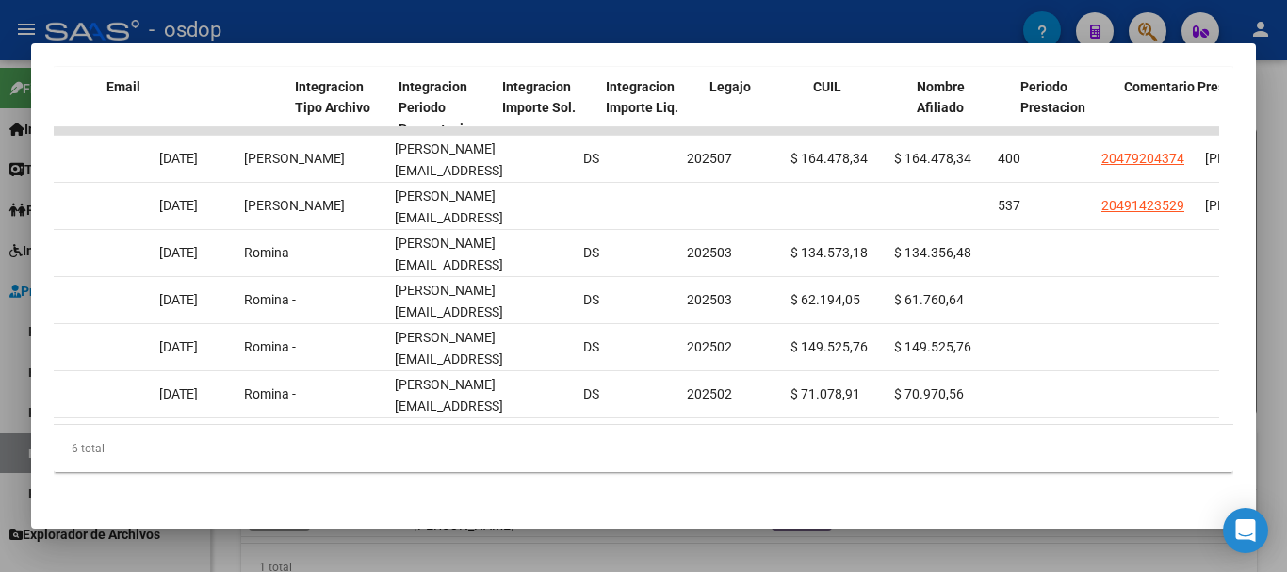
scroll to position [0, 2905]
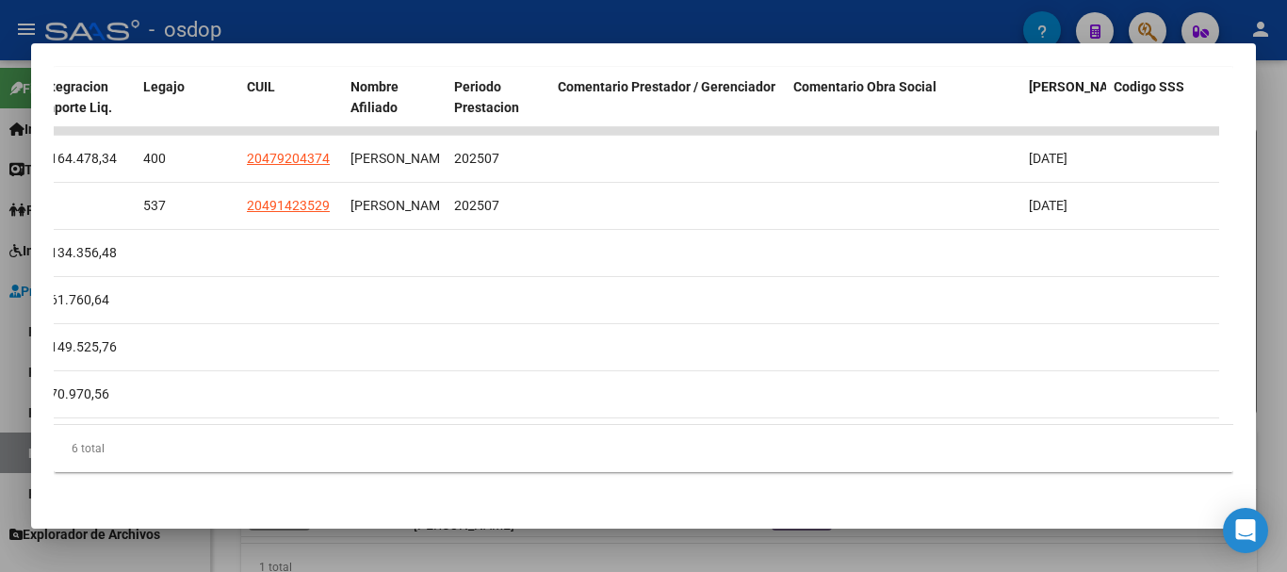
click at [720, 31] on div at bounding box center [643, 286] width 1287 height 572
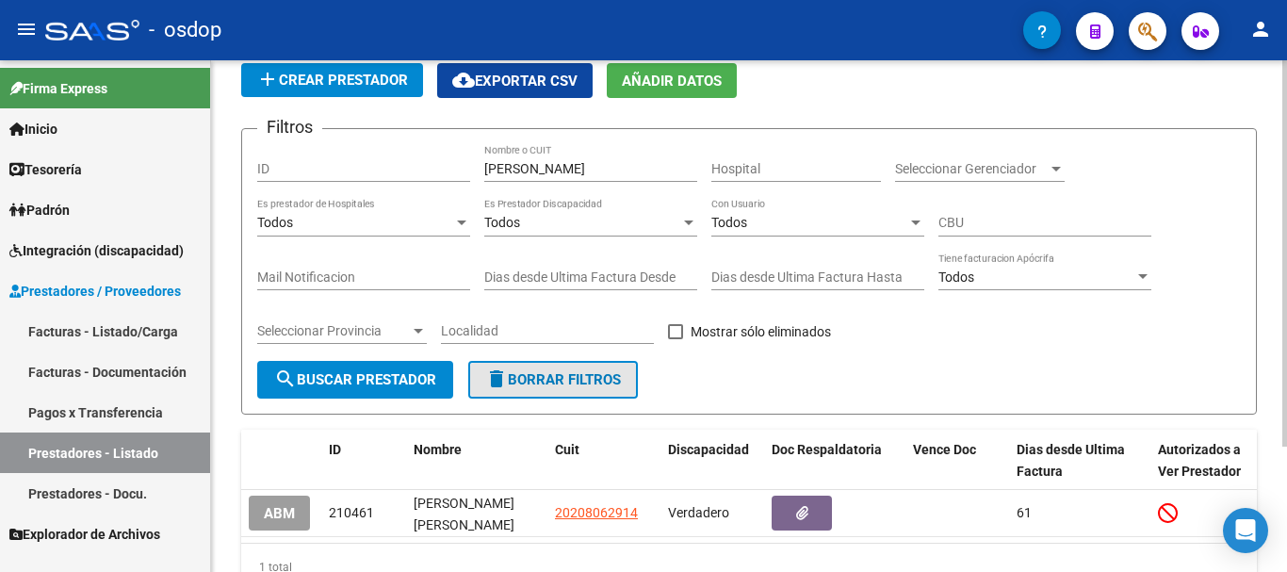
click at [559, 385] on span "delete Borrar Filtros" at bounding box center [553, 379] width 136 height 17
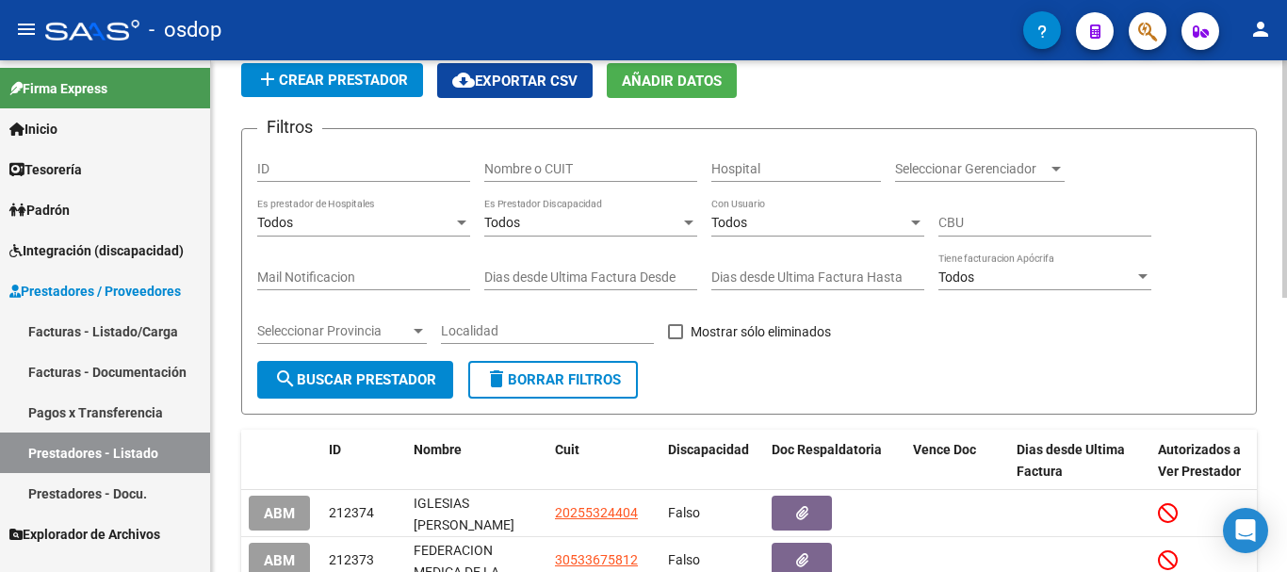
click at [558, 158] on div "Nombre o CUIT" at bounding box center [590, 163] width 213 height 38
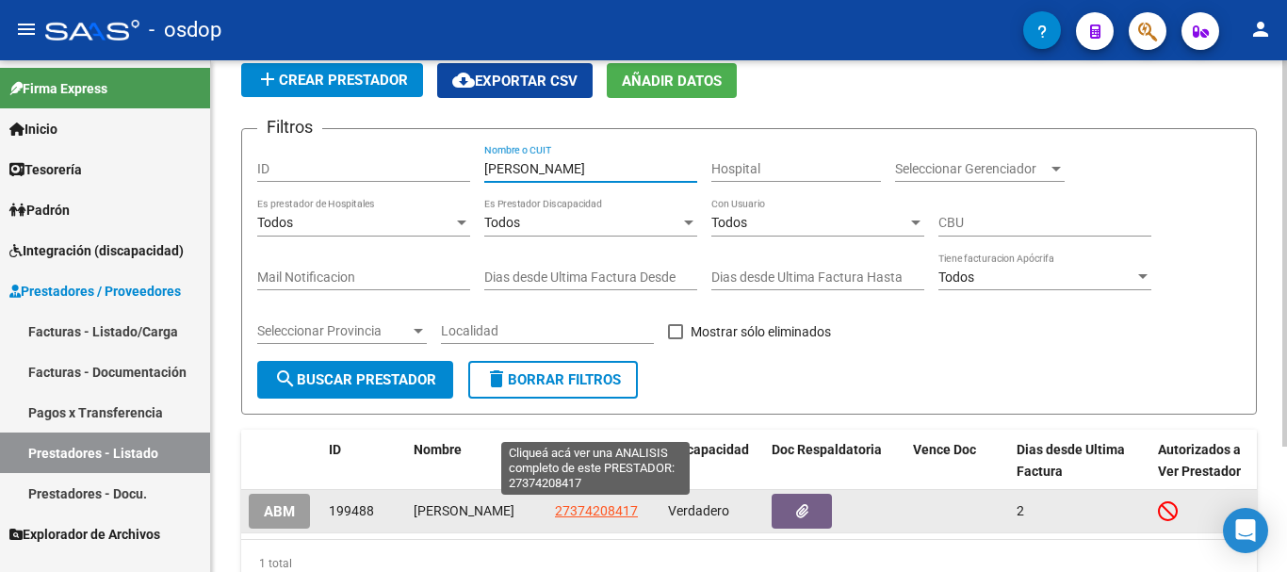
type input "[PERSON_NAME]"
click at [600, 515] on span "27374208417" at bounding box center [596, 510] width 83 height 15
type textarea "27374208417"
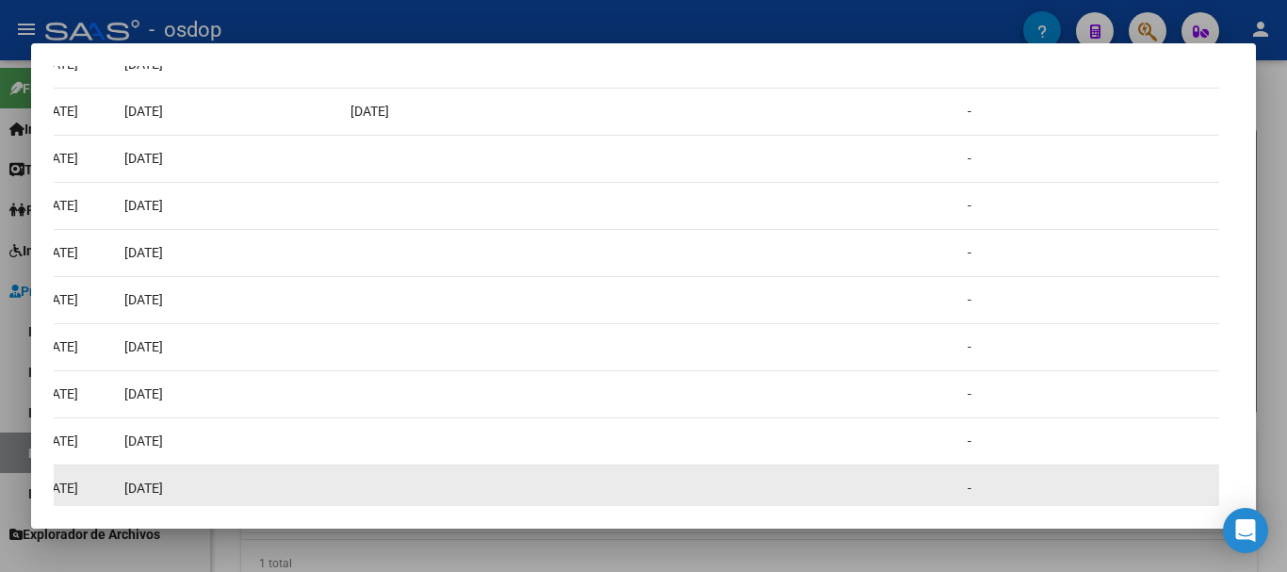
scroll to position [0, 1793]
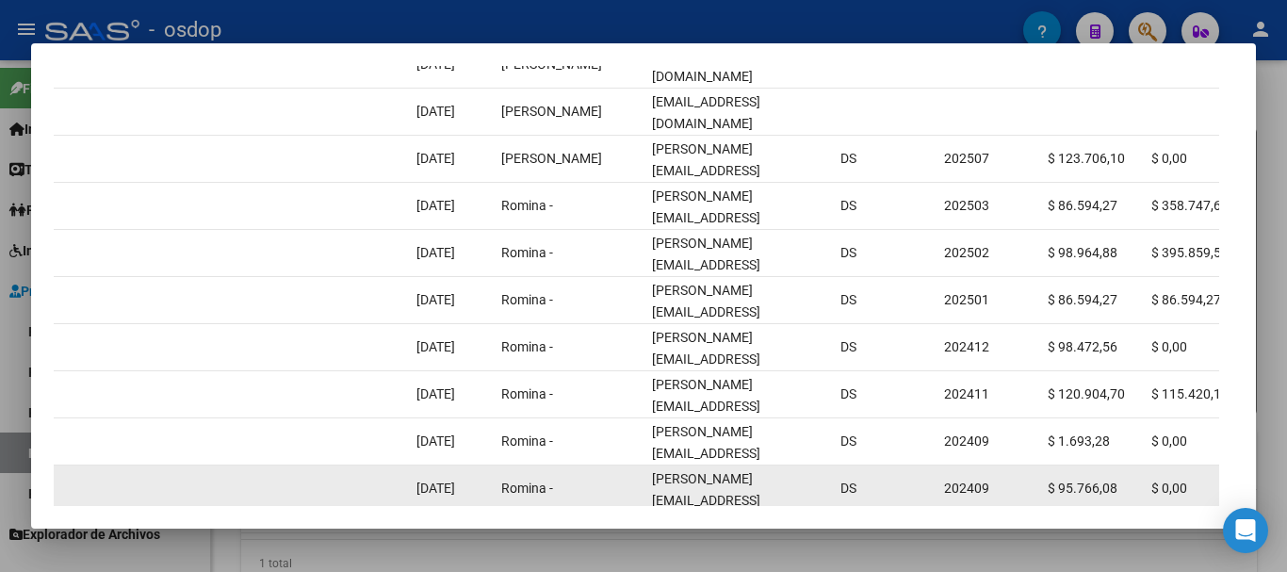
drag, startPoint x: 914, startPoint y: 486, endPoint x: 1127, endPoint y: 480, distance: 213.0
click at [1127, 480] on datatable-body "243674 Integración Factura C: 2 - 770 $ 111.335,49 [DATE] [DATE] - [DATE] [PERS…" at bounding box center [636, 276] width 1165 height 486
click at [1127, 480] on datatable-body-cell "$ 95.766,08" at bounding box center [1092, 488] width 104 height 46
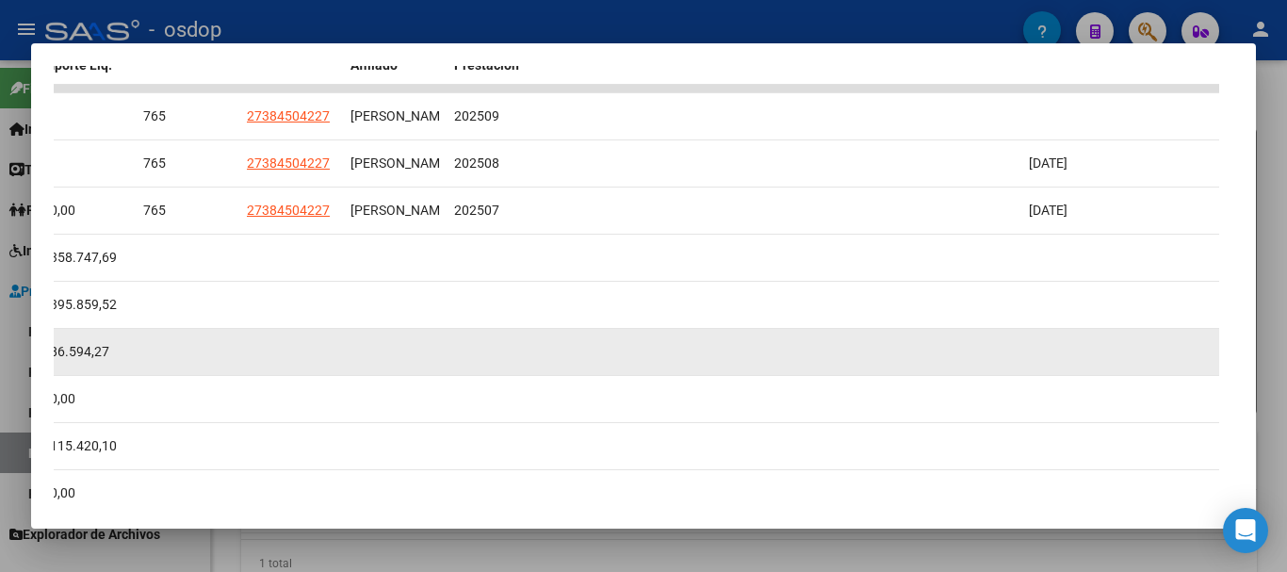
scroll to position [448, 0]
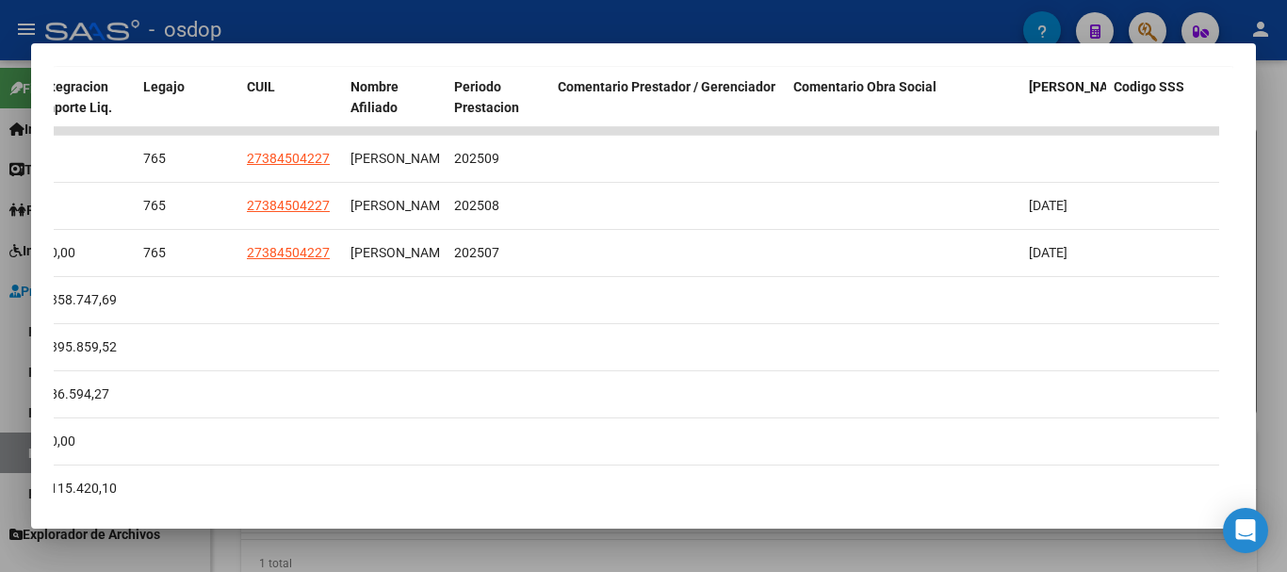
click at [663, 24] on div at bounding box center [643, 286] width 1287 height 572
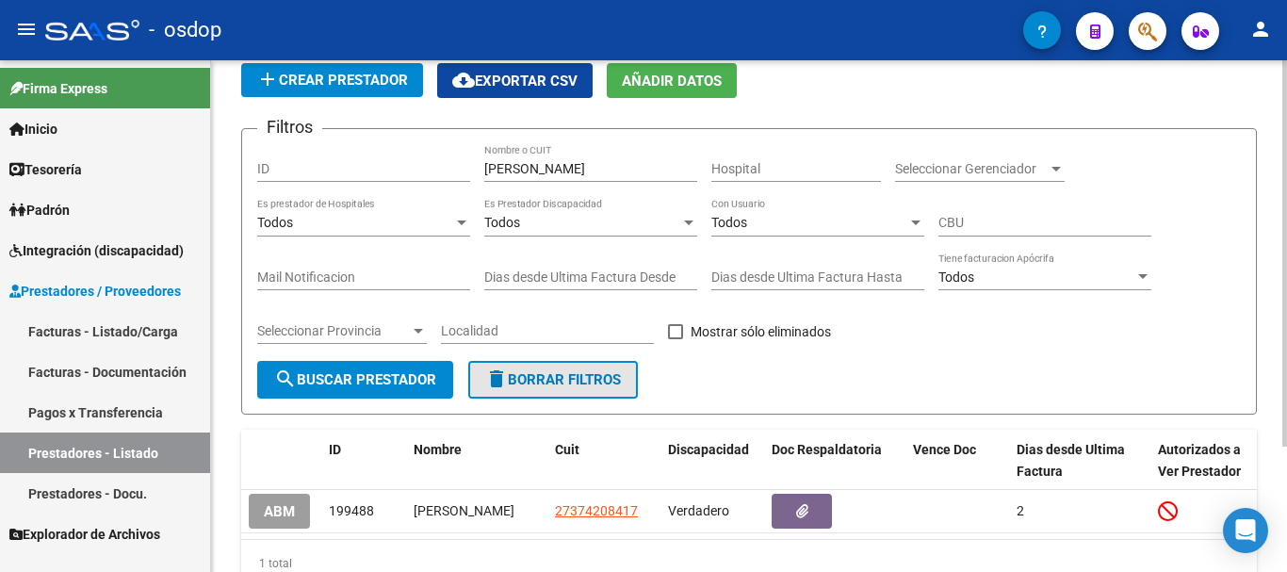
click at [558, 394] on button "delete Borrar Filtros" at bounding box center [553, 380] width 170 height 38
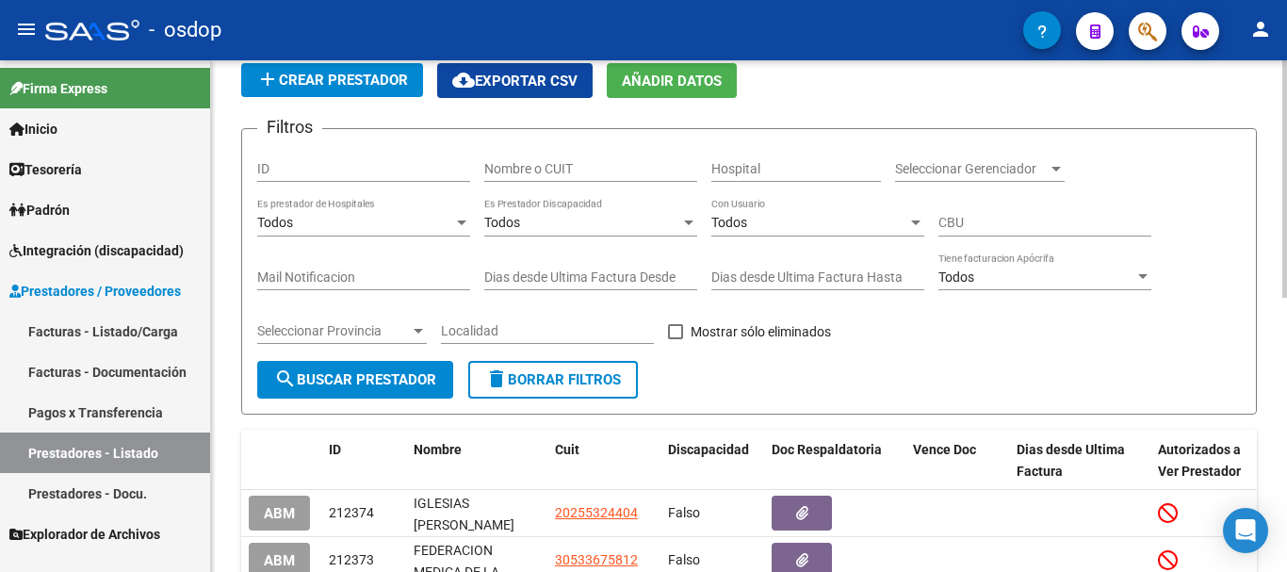
click at [569, 163] on input "Nombre o CUIT" at bounding box center [590, 169] width 213 height 16
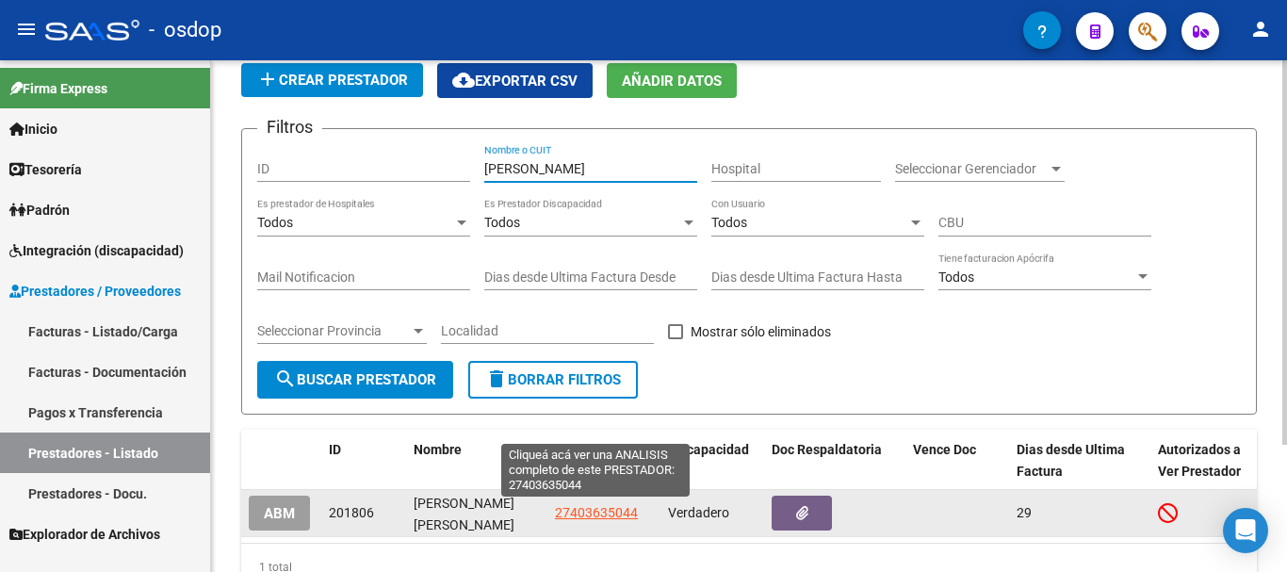
type input "[PERSON_NAME]"
click at [594, 513] on span "27403635044" at bounding box center [596, 512] width 83 height 15
type textarea "27403635044"
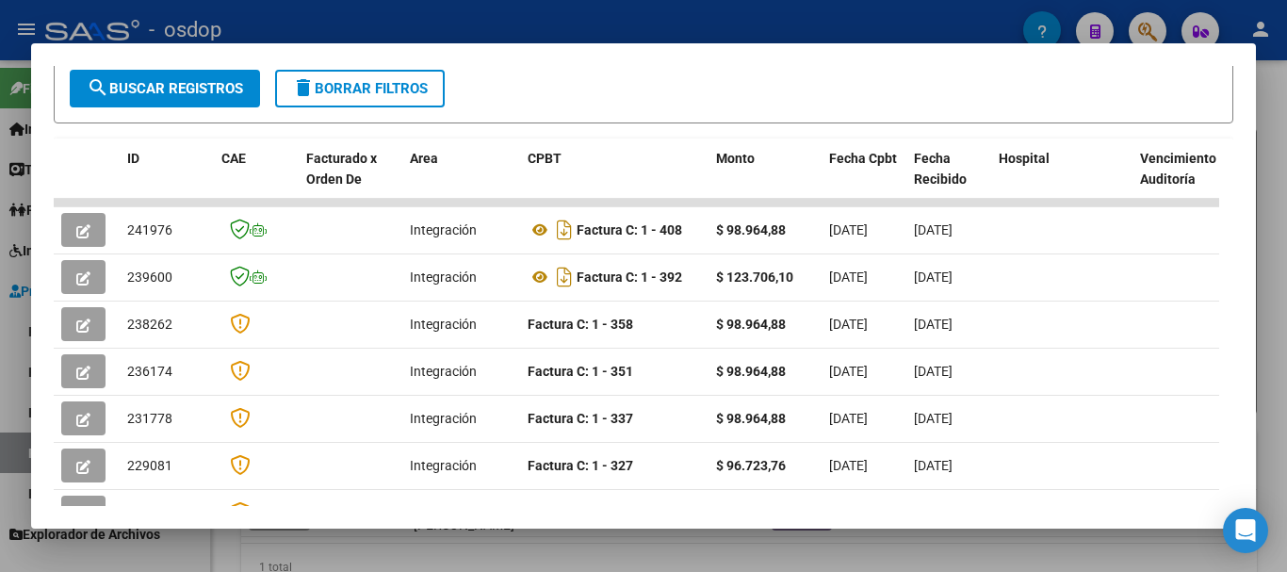
scroll to position [377, 0]
click at [611, 26] on div at bounding box center [643, 286] width 1287 height 572
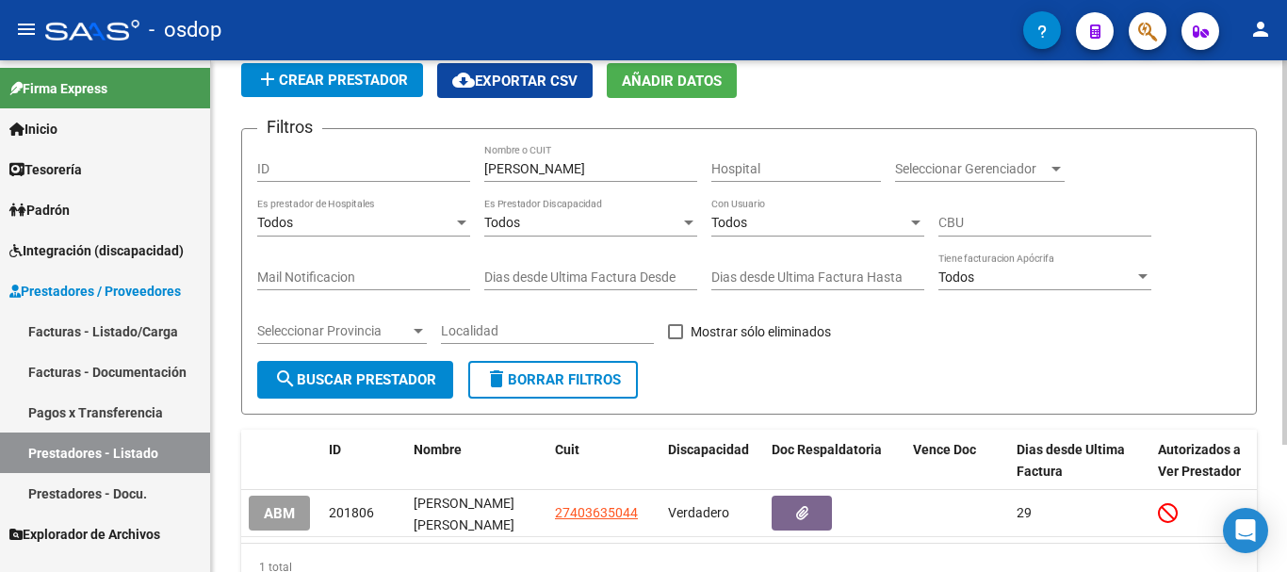
click at [544, 383] on span "delete Borrar Filtros" at bounding box center [553, 379] width 136 height 17
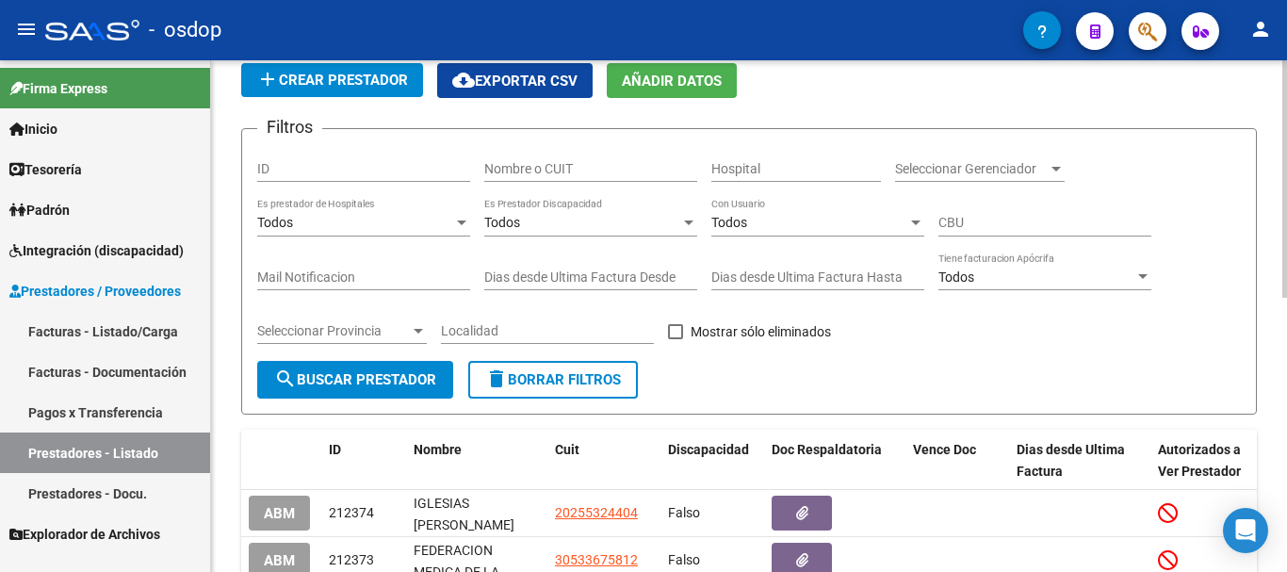
click at [560, 165] on input "Nombre o CUIT" at bounding box center [590, 169] width 213 height 16
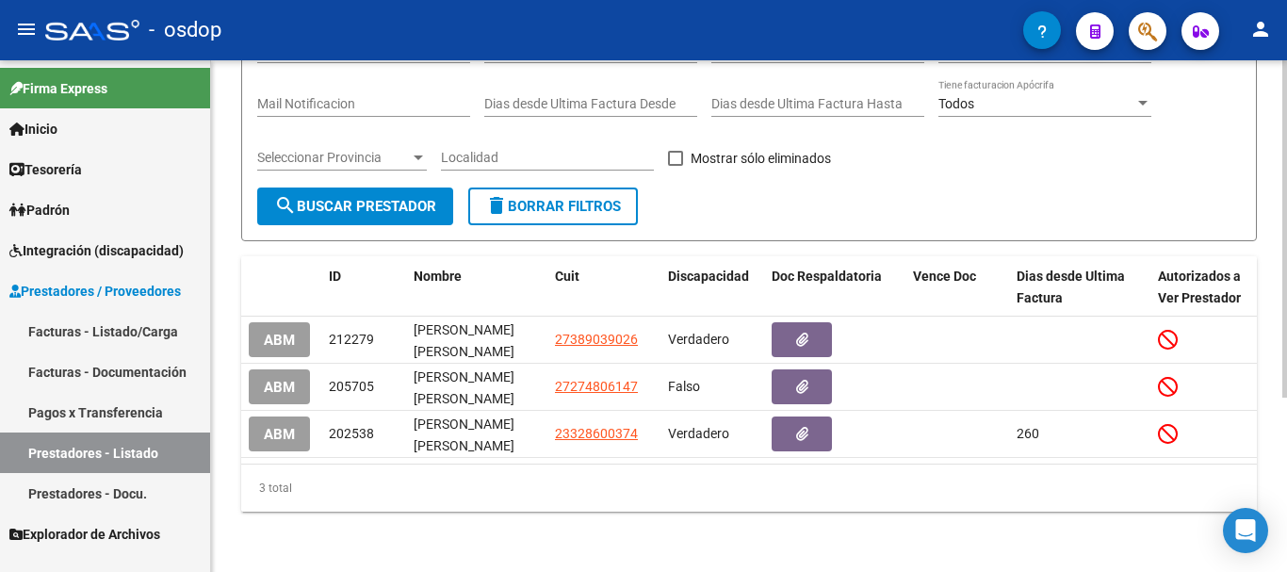
scroll to position [264, 0]
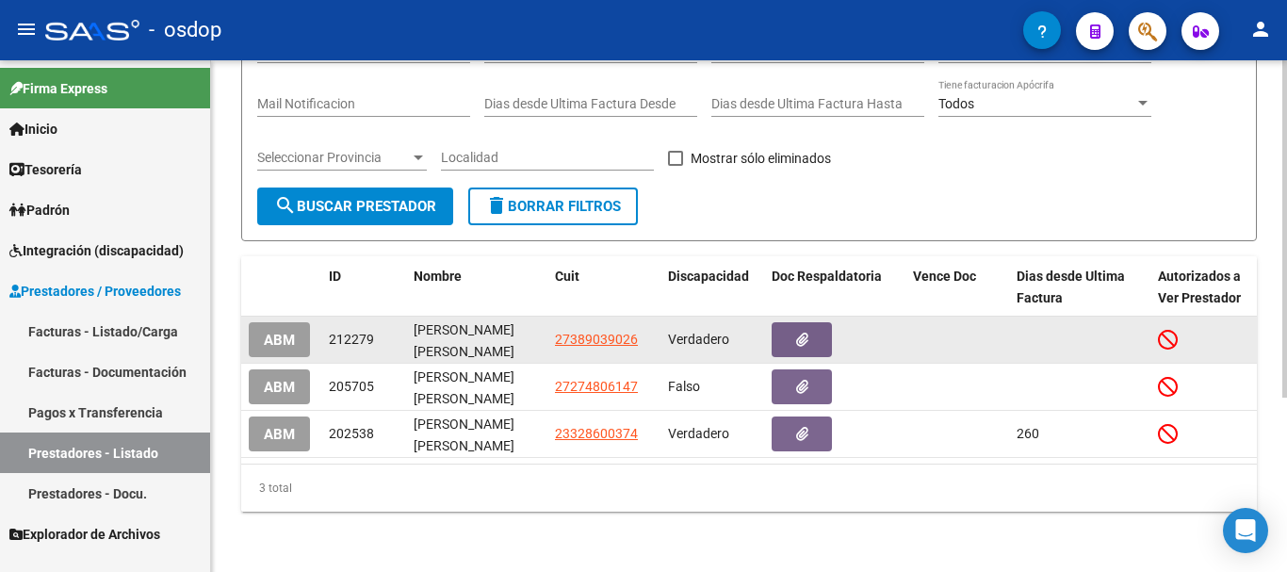
type input "[PERSON_NAME] gi"
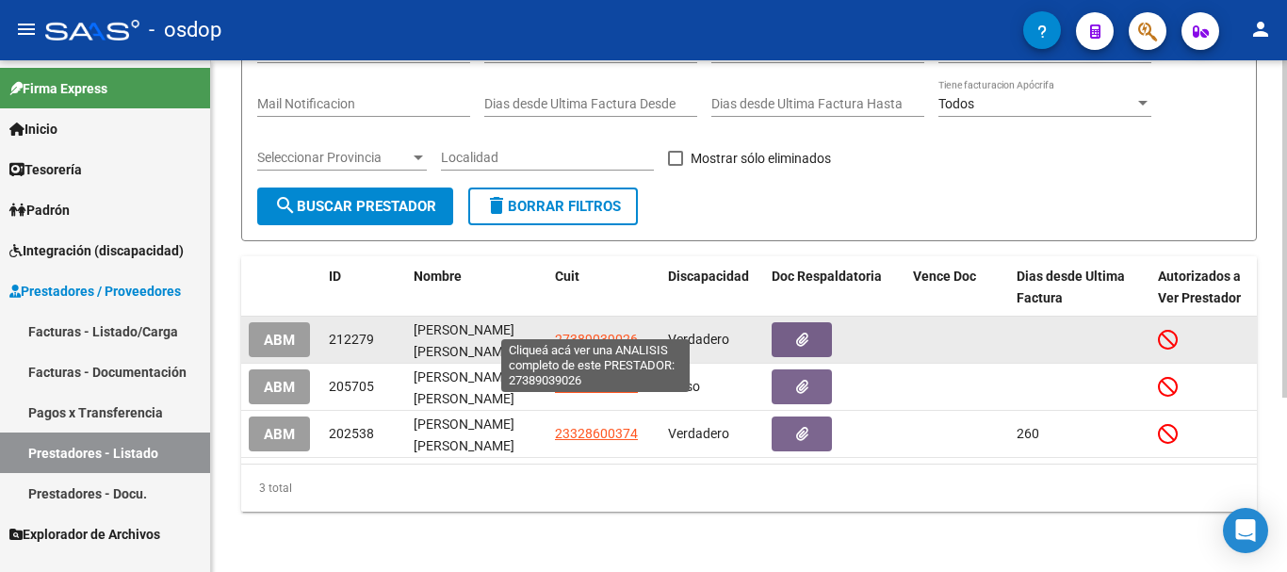
click at [594, 332] on span "27389039026" at bounding box center [596, 339] width 83 height 15
type textarea "27389039026"
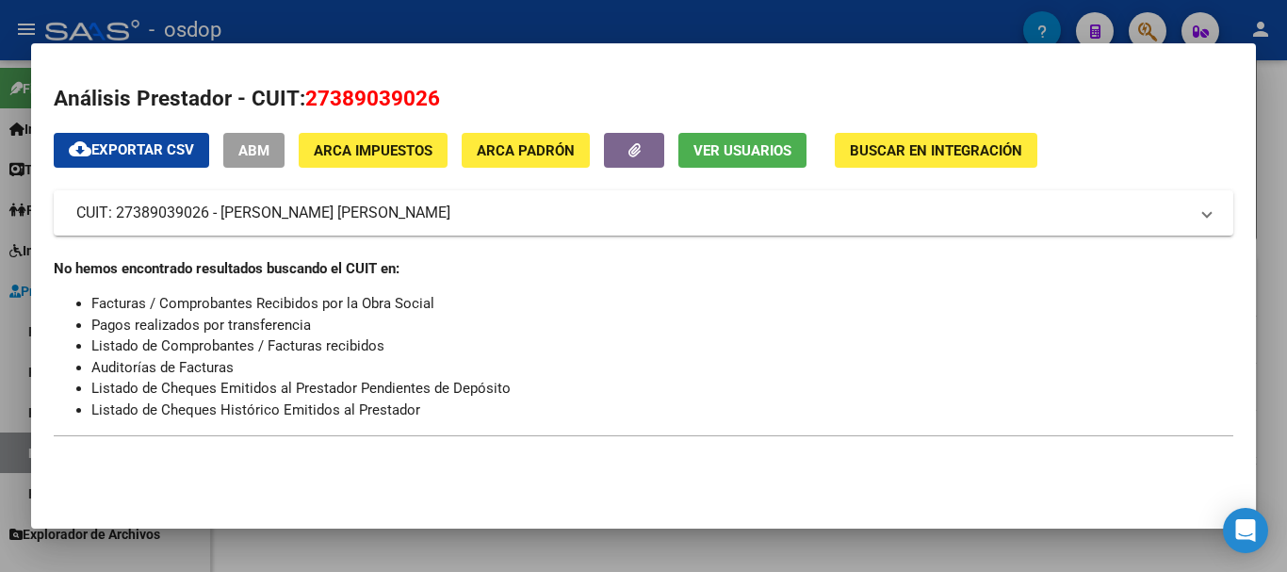
click at [621, 21] on div at bounding box center [643, 286] width 1287 height 572
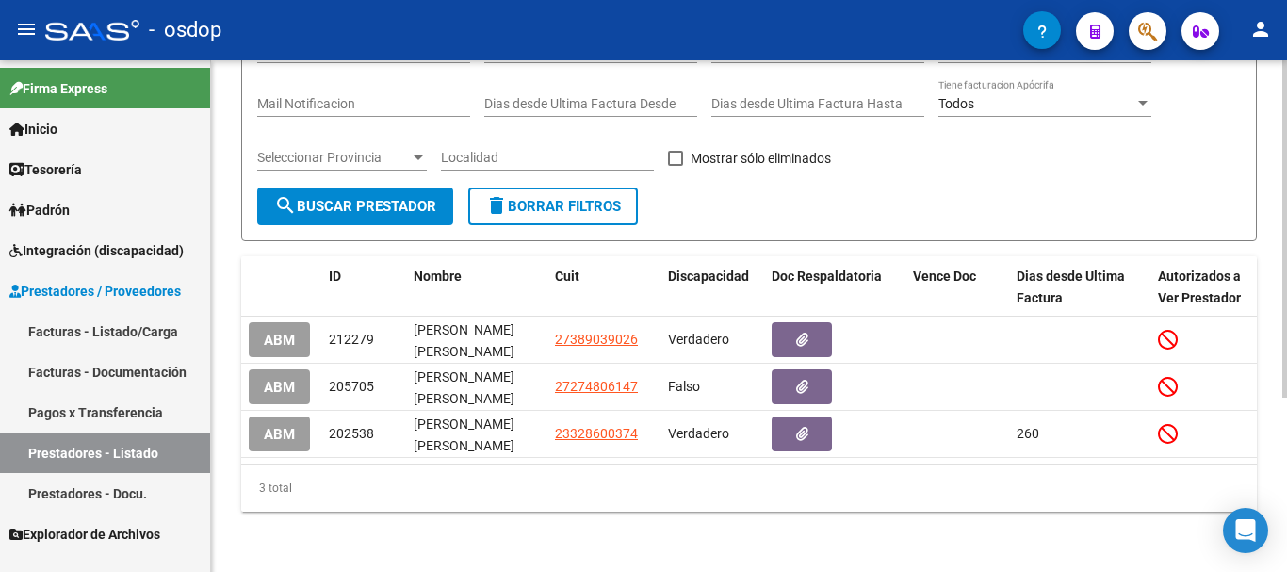
click at [556, 198] on span "delete Borrar Filtros" at bounding box center [553, 206] width 136 height 17
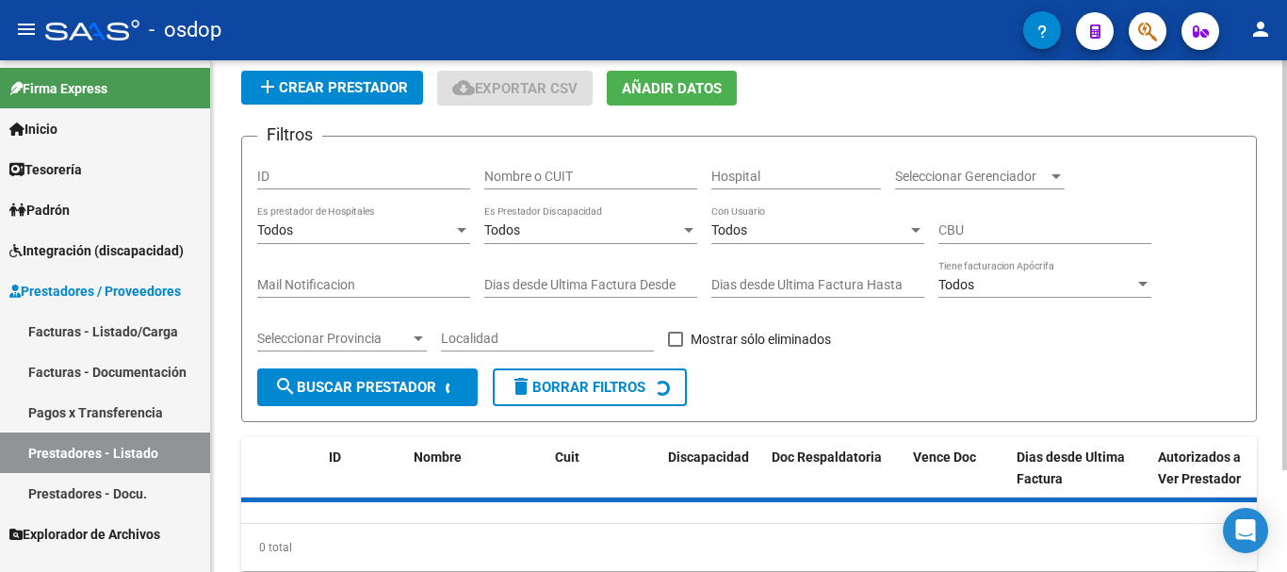
scroll to position [0, 0]
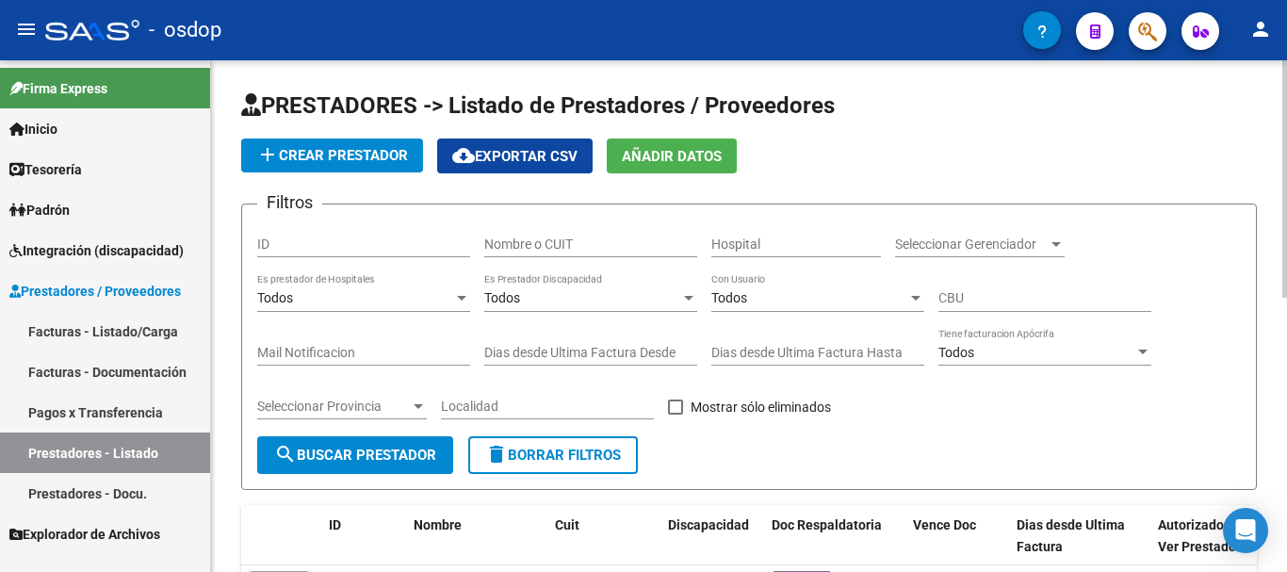
click at [578, 254] on div "Nombre o CUIT" at bounding box center [590, 239] width 213 height 38
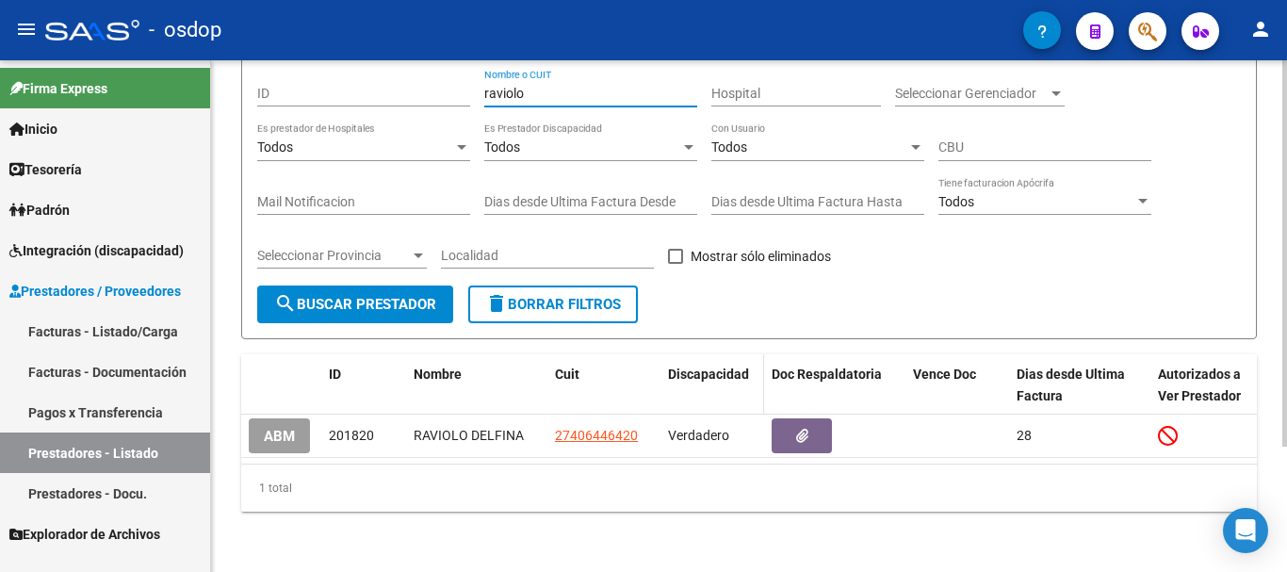
scroll to position [166, 0]
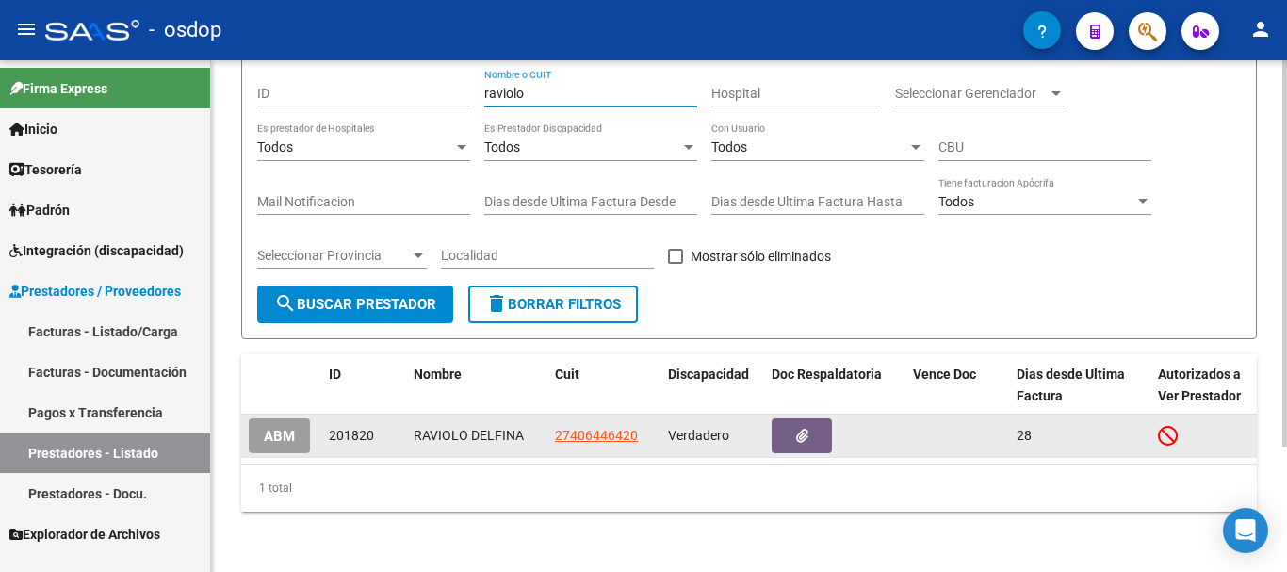
type input "raviolo"
click at [594, 415] on datatable-body-cell "27406446420" at bounding box center [603, 436] width 113 height 42
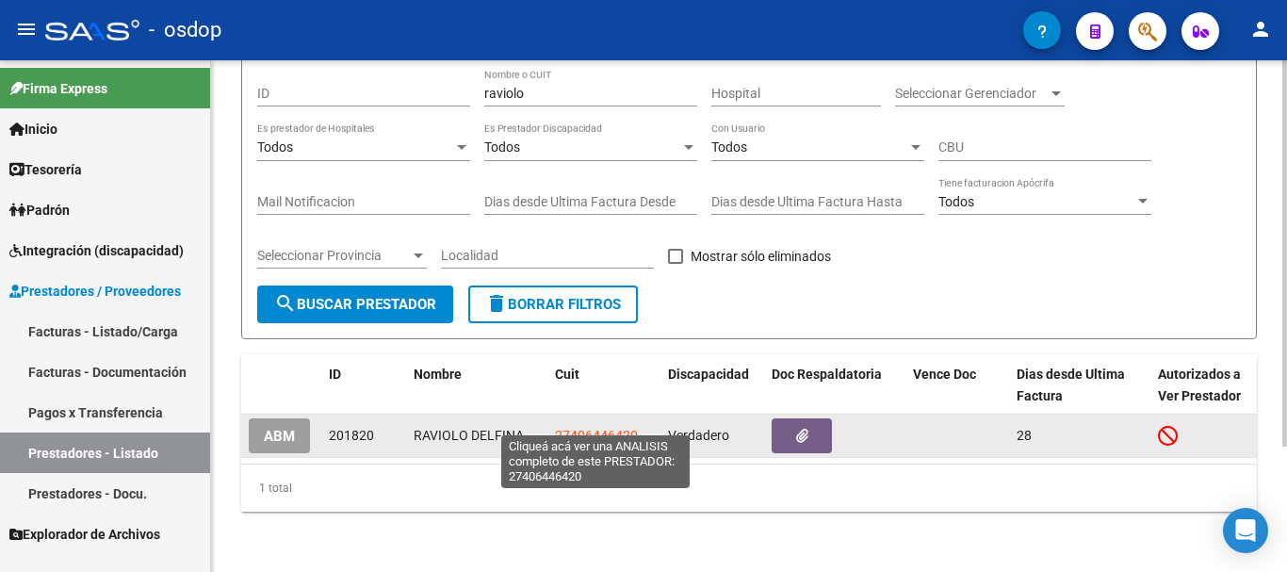
click at [594, 428] on span "27406446420" at bounding box center [596, 435] width 83 height 15
type textarea "27406446420"
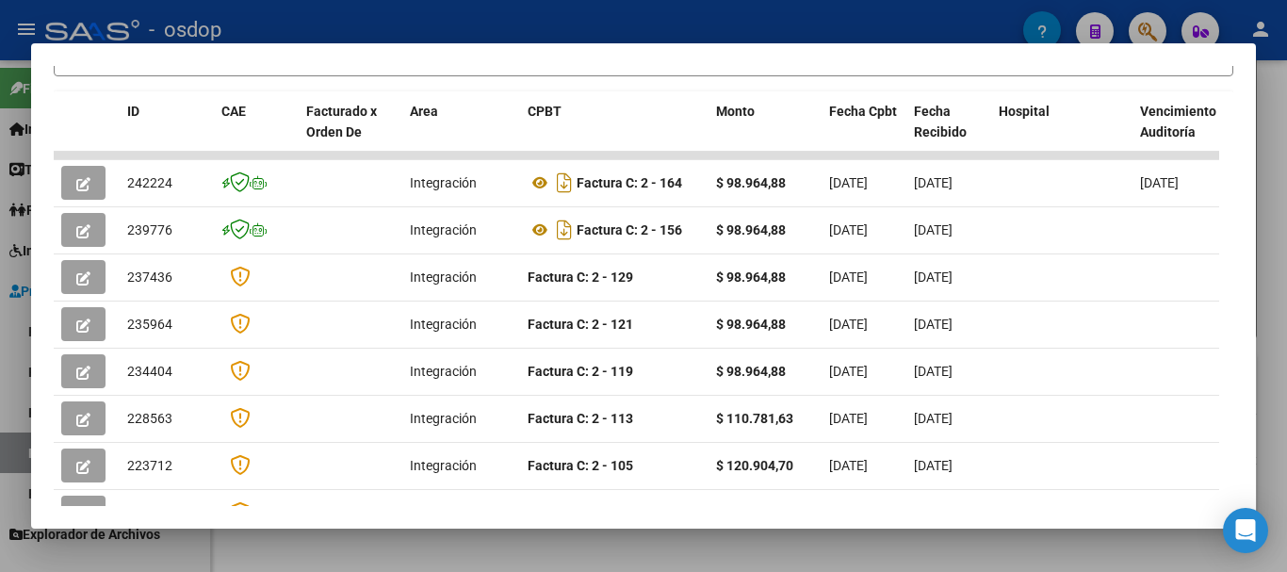
scroll to position [448, 0]
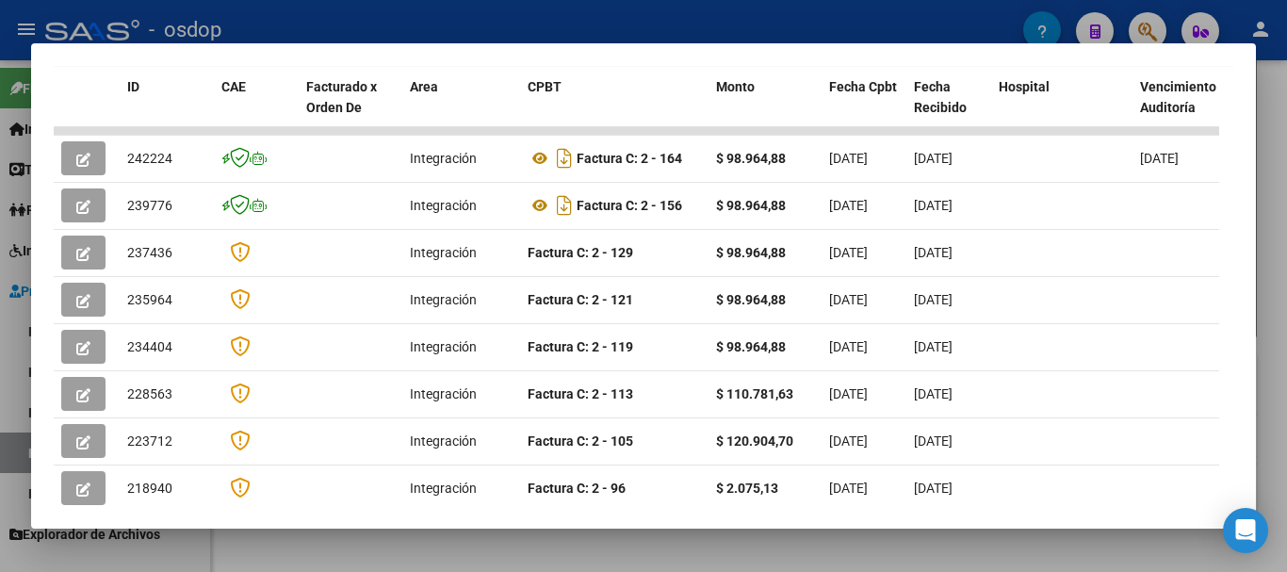
click at [670, 29] on div at bounding box center [643, 286] width 1287 height 572
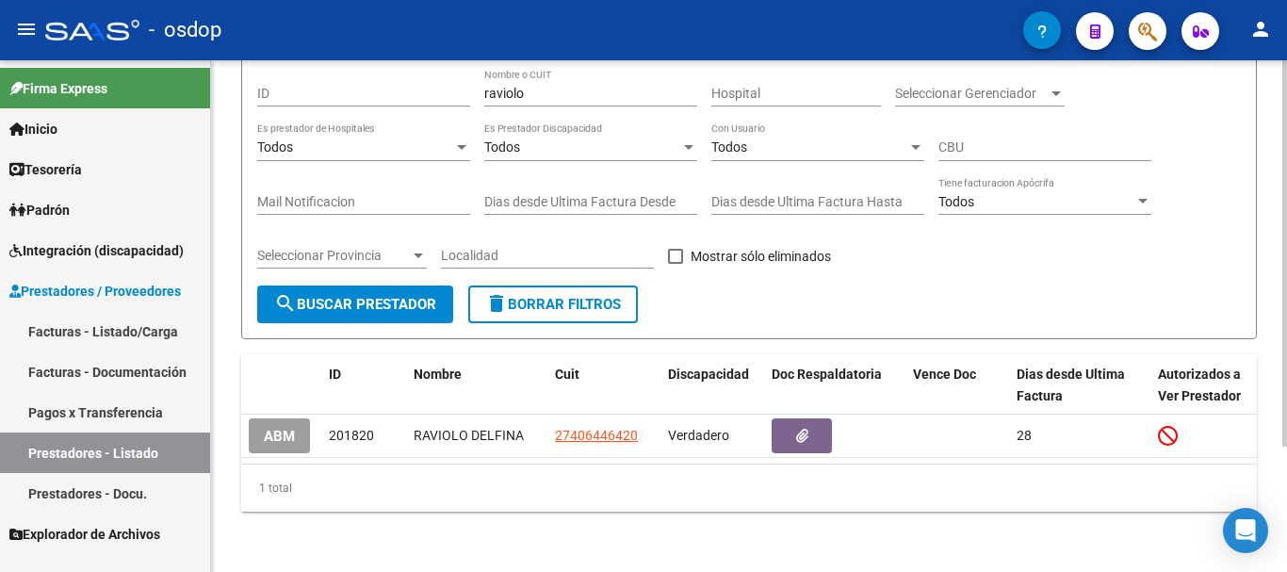
click at [573, 296] on span "delete Borrar Filtros" at bounding box center [553, 304] width 136 height 17
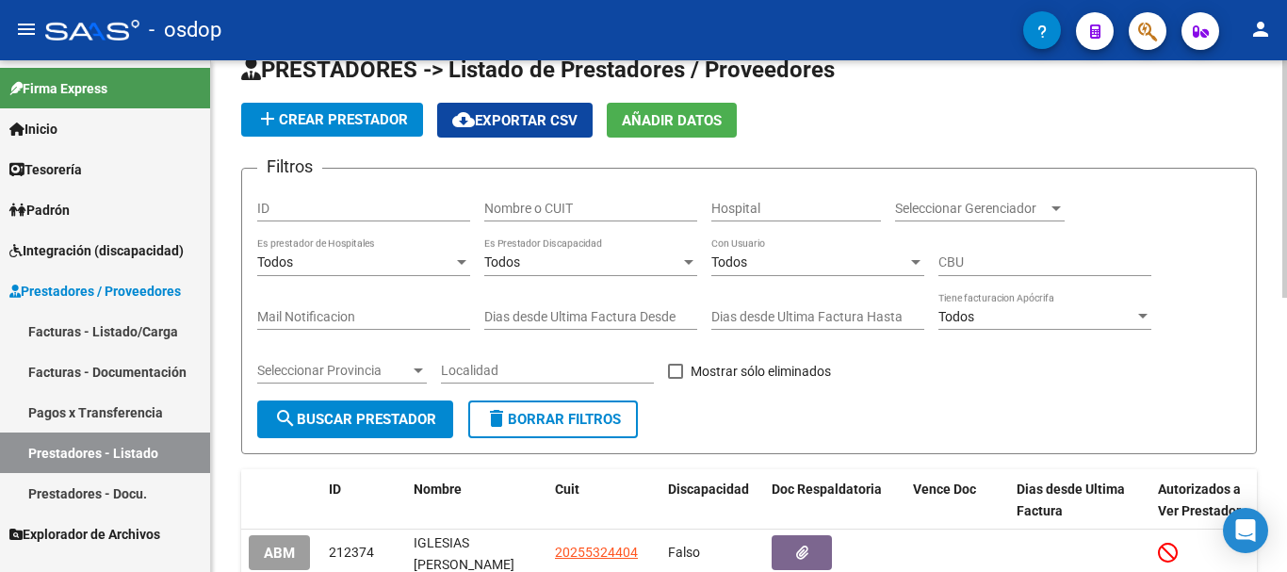
scroll to position [33, 0]
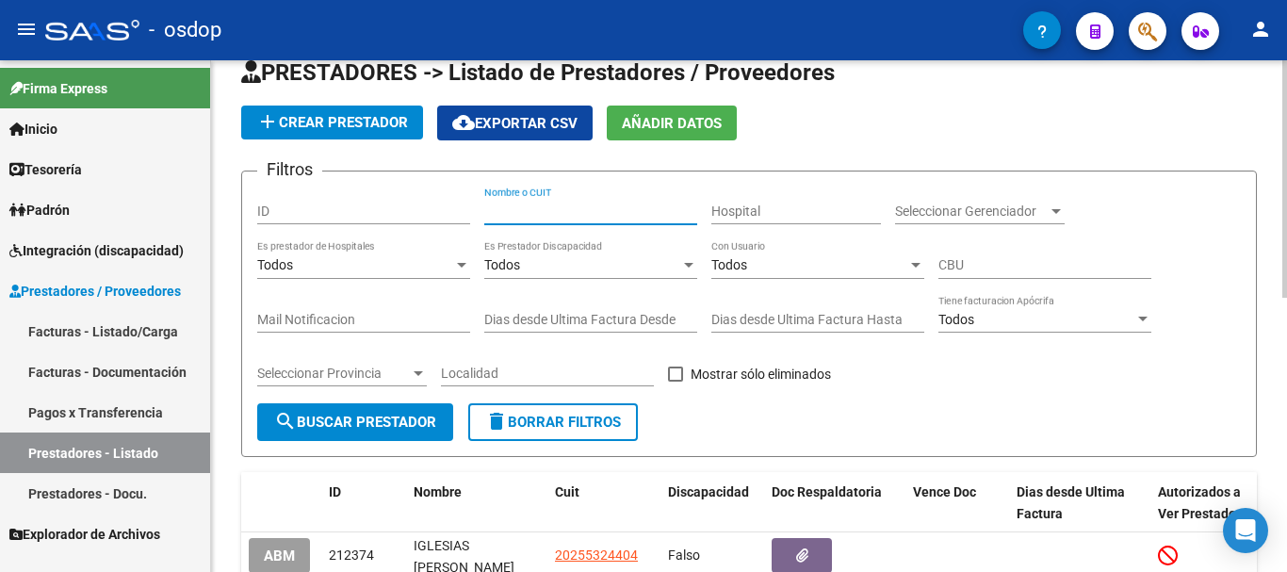
click at [562, 213] on input "Nombre o CUIT" at bounding box center [590, 212] width 213 height 16
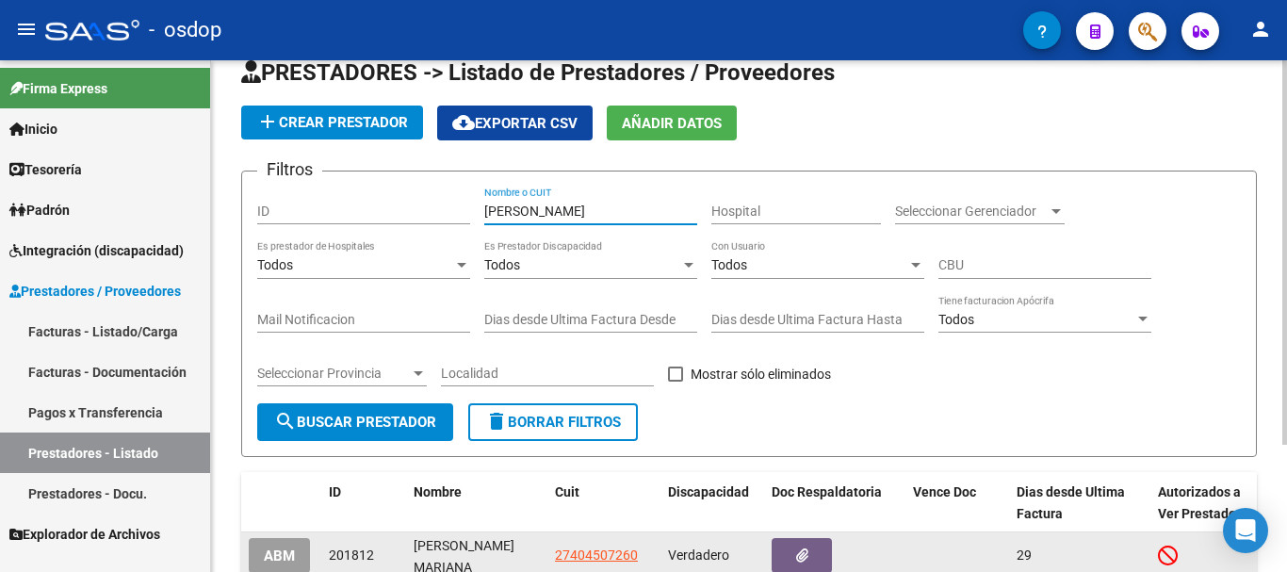
scroll to position [170, 0]
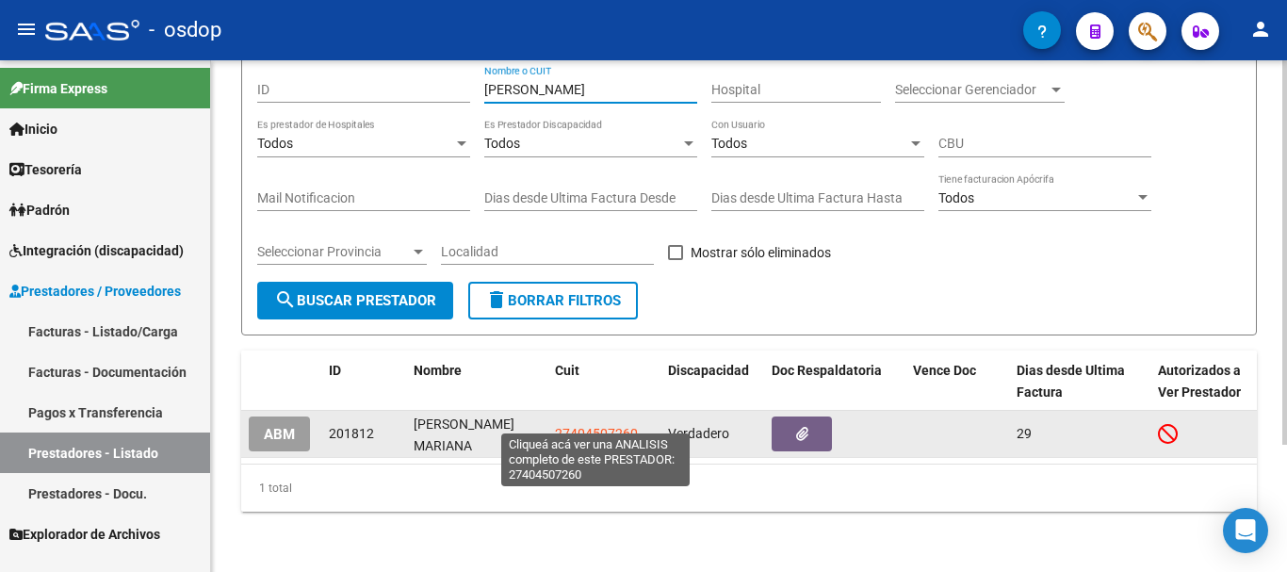
type input "[PERSON_NAME]"
click at [591, 426] on span "27404507260" at bounding box center [596, 433] width 83 height 15
type textarea "27404507260"
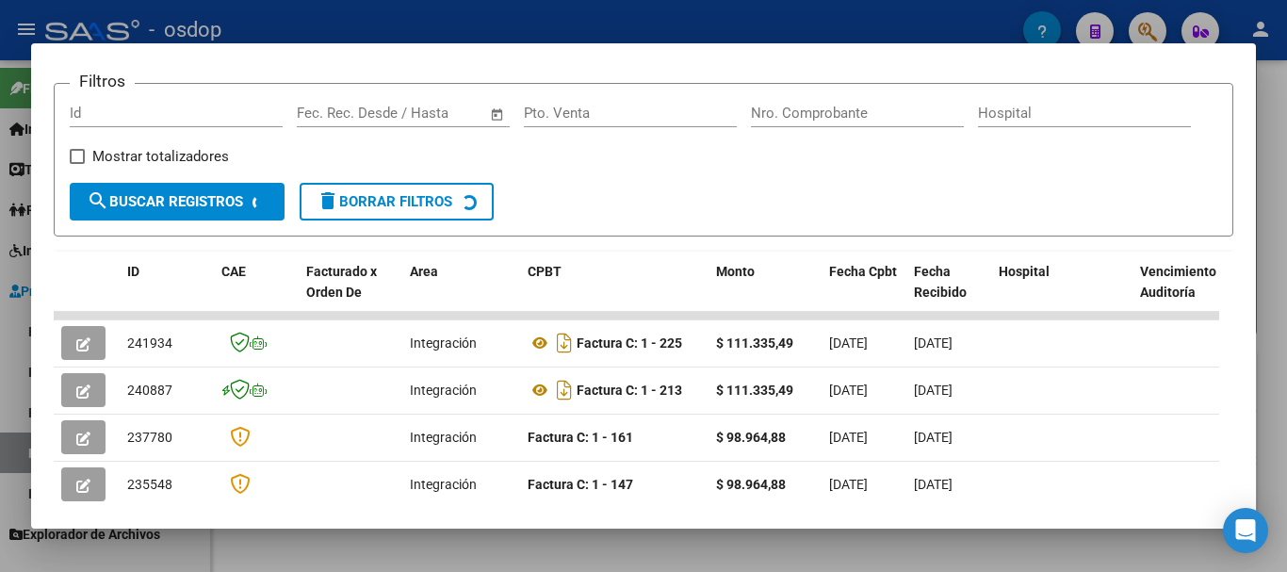
scroll to position [353, 0]
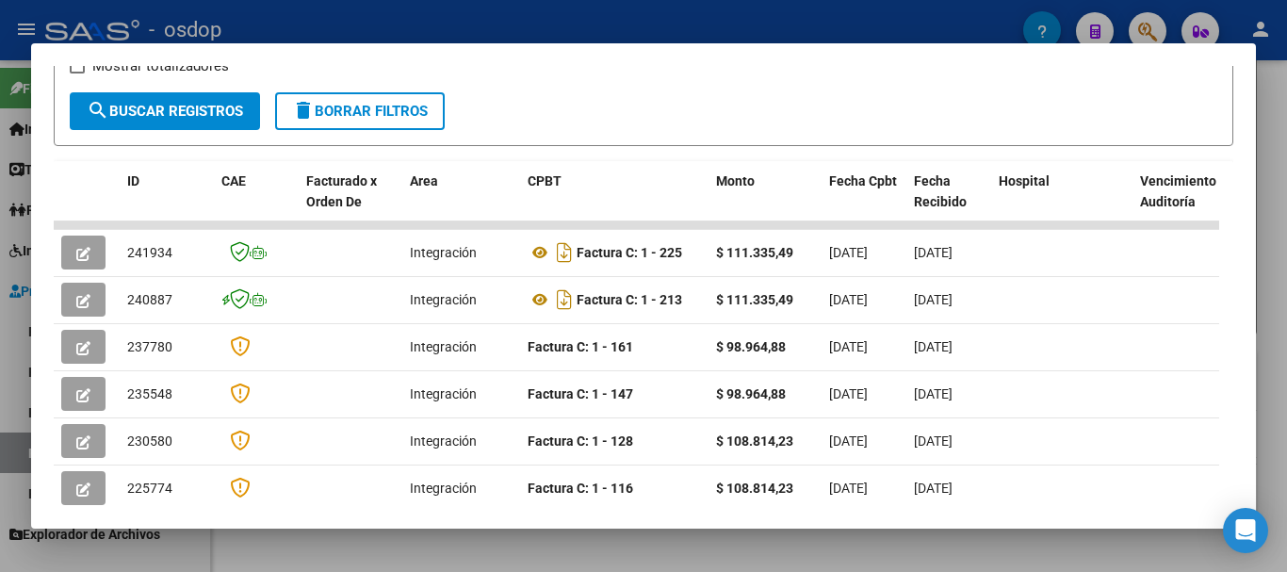
click at [632, 8] on div at bounding box center [643, 286] width 1287 height 572
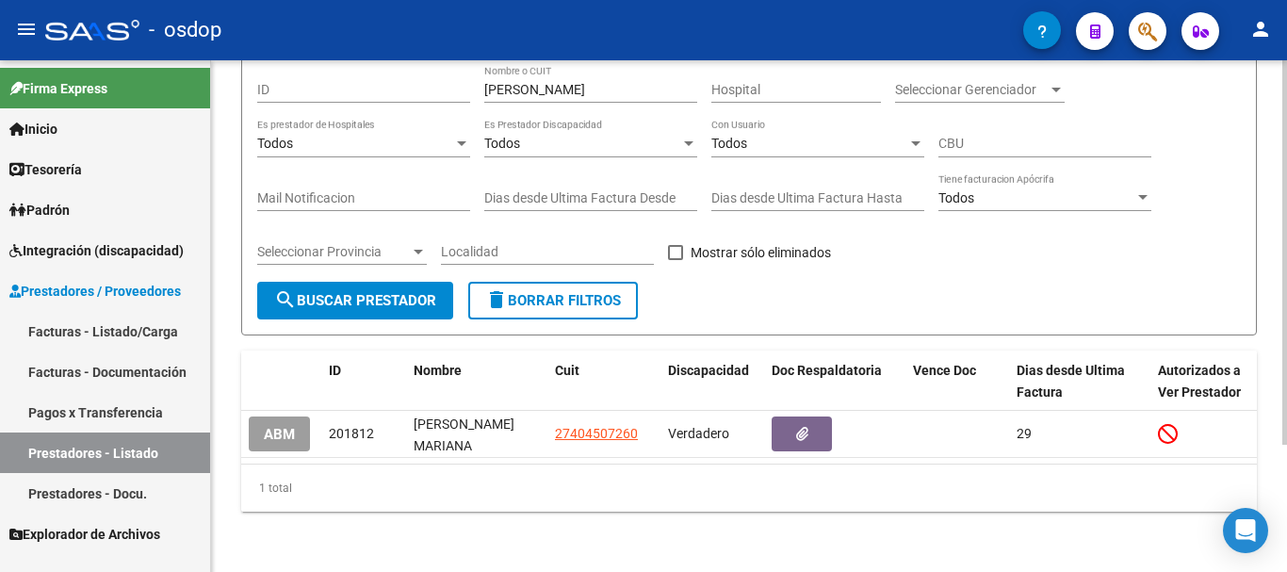
click at [548, 295] on button "delete Borrar Filtros" at bounding box center [553, 301] width 170 height 38
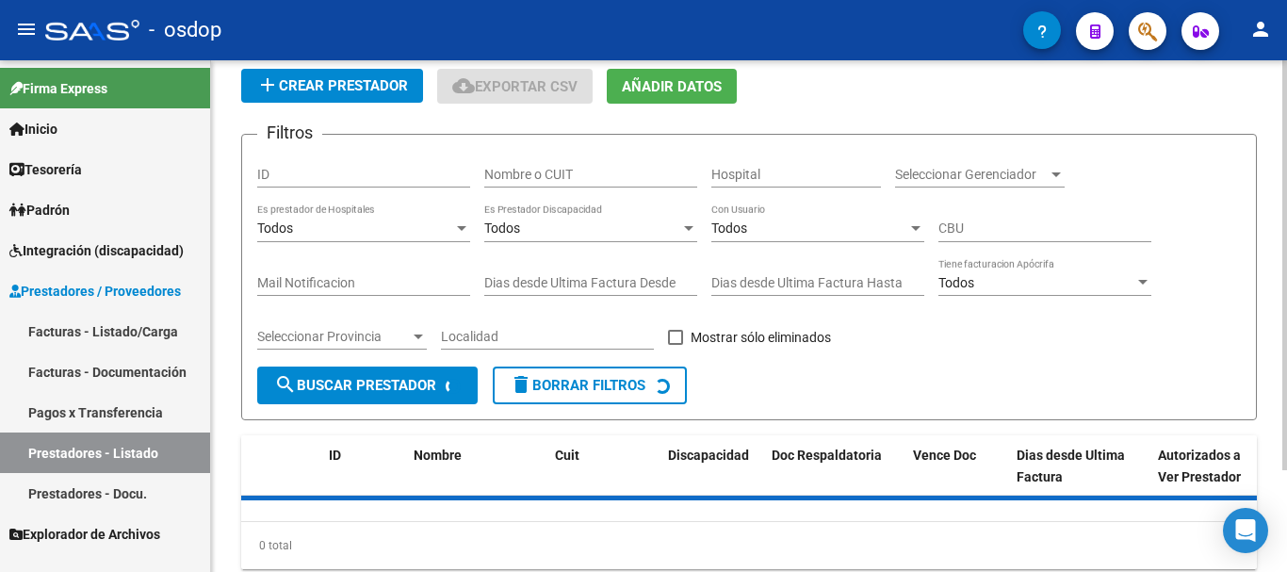
scroll to position [0, 0]
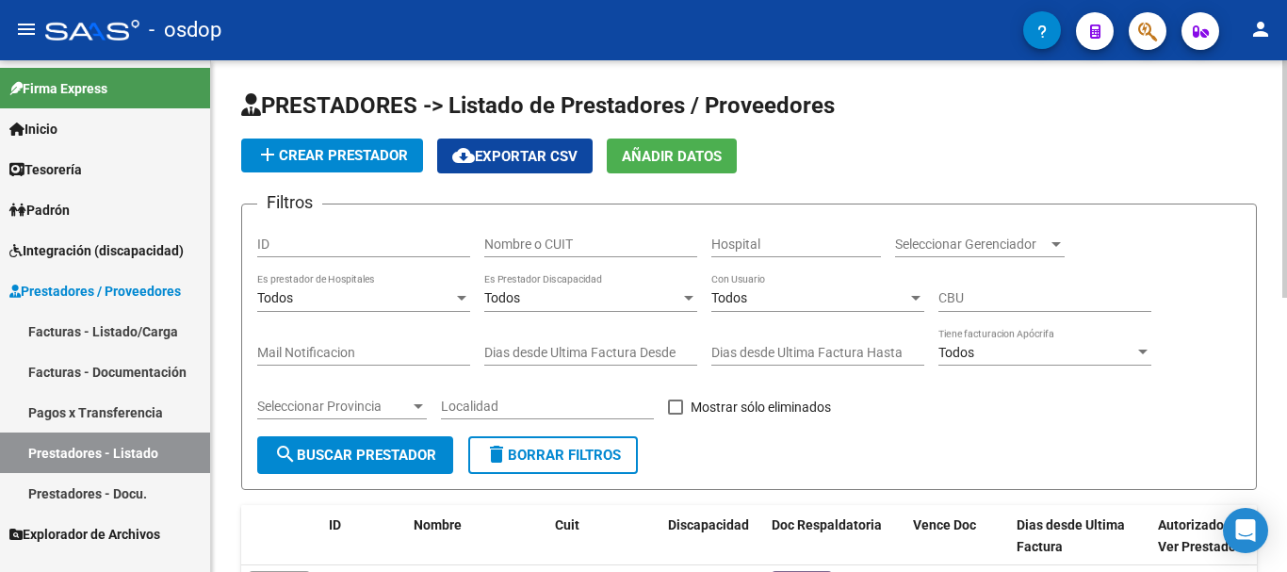
click at [550, 239] on input "Nombre o CUIT" at bounding box center [590, 244] width 213 height 16
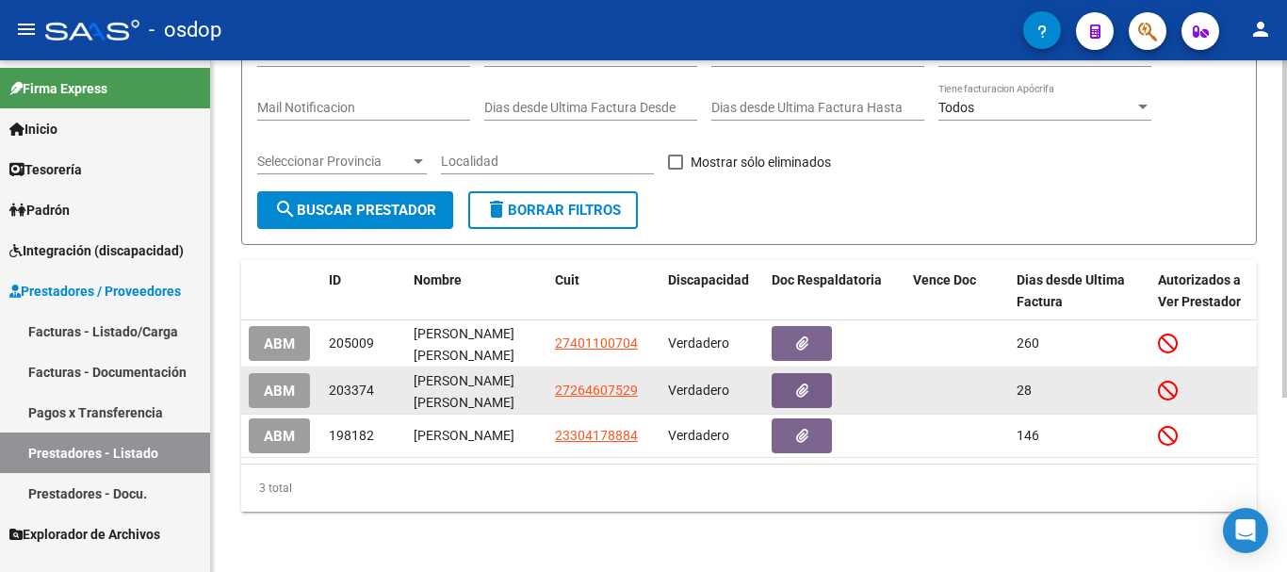
scroll to position [264, 0]
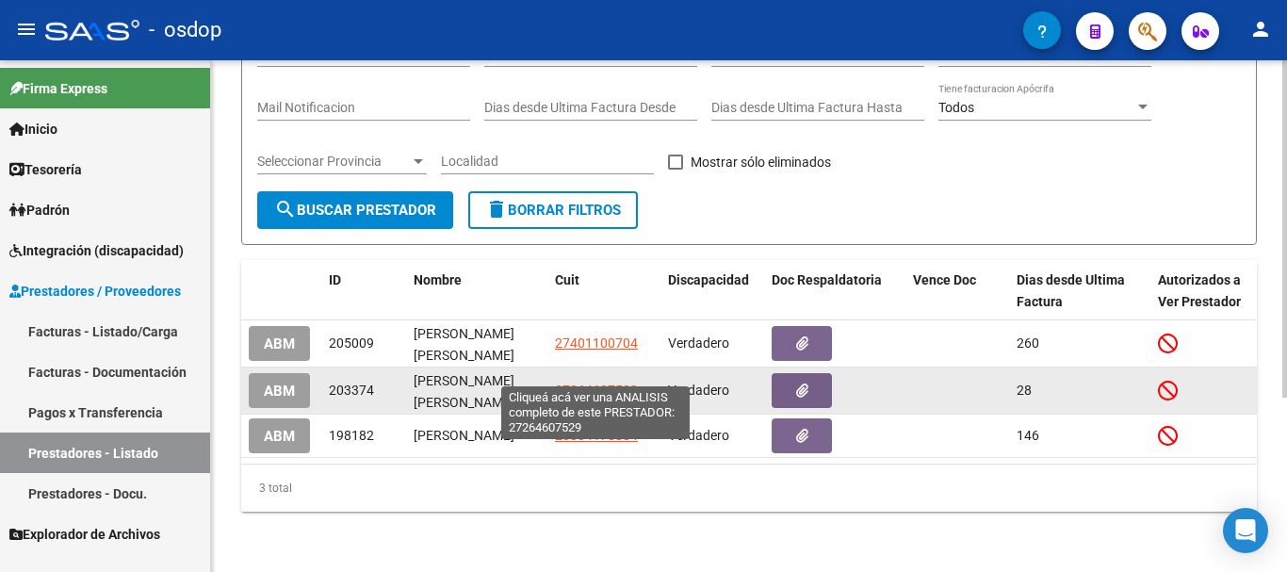
type input "[PERSON_NAME]"
click at [599, 383] on span "27264607529" at bounding box center [596, 390] width 83 height 15
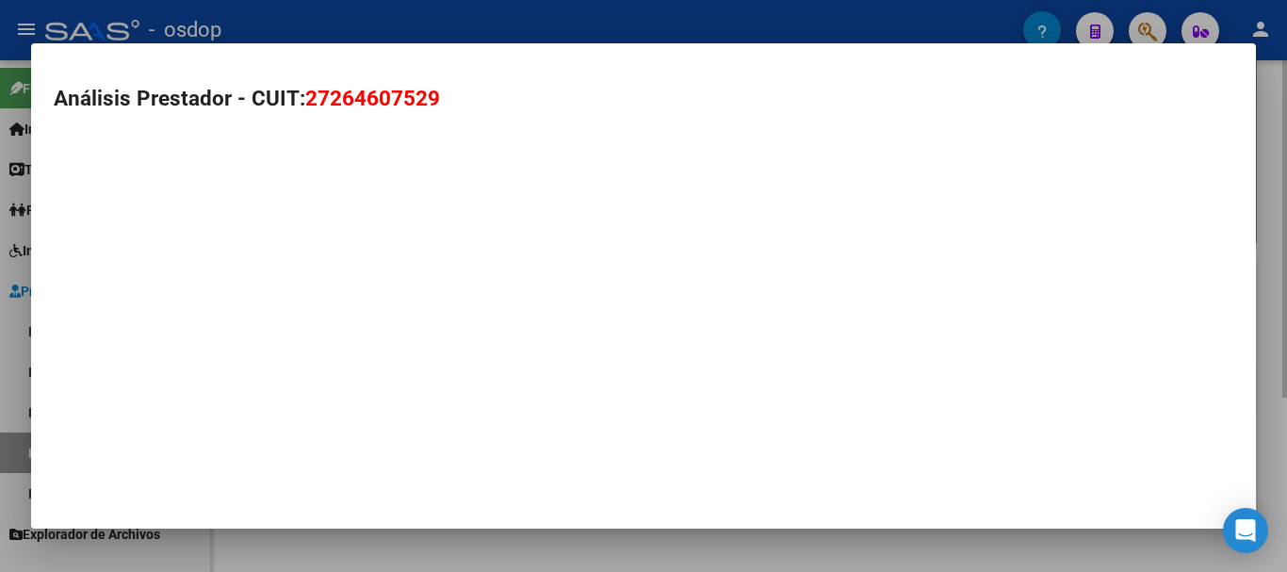
type textarea "27264607529"
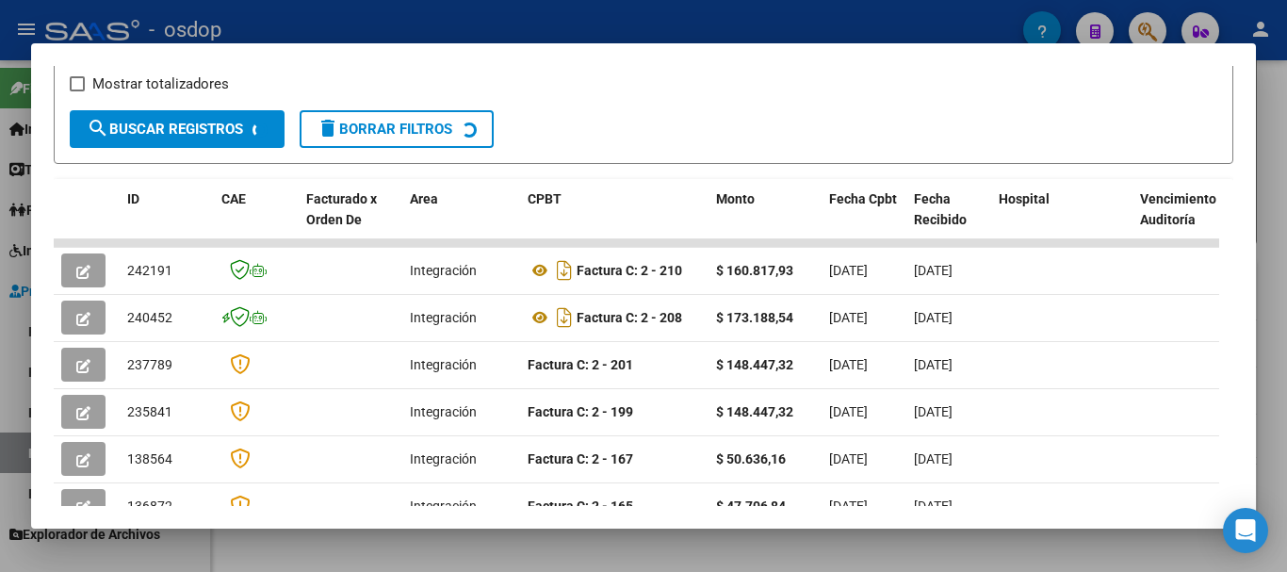
scroll to position [353, 0]
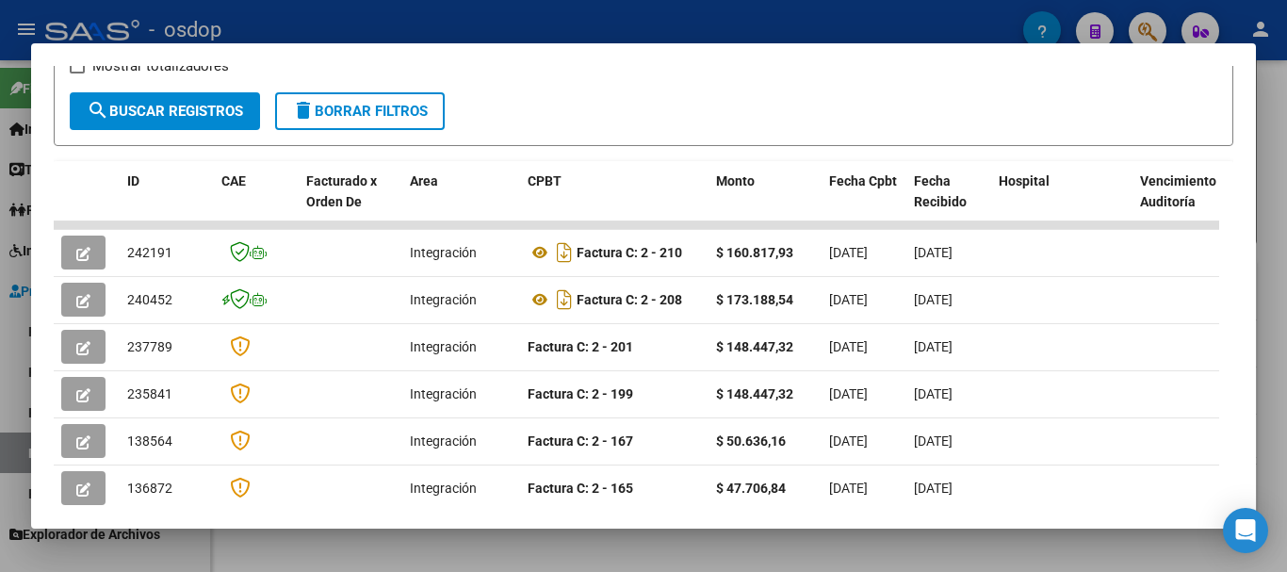
click at [628, 14] on div at bounding box center [643, 286] width 1287 height 572
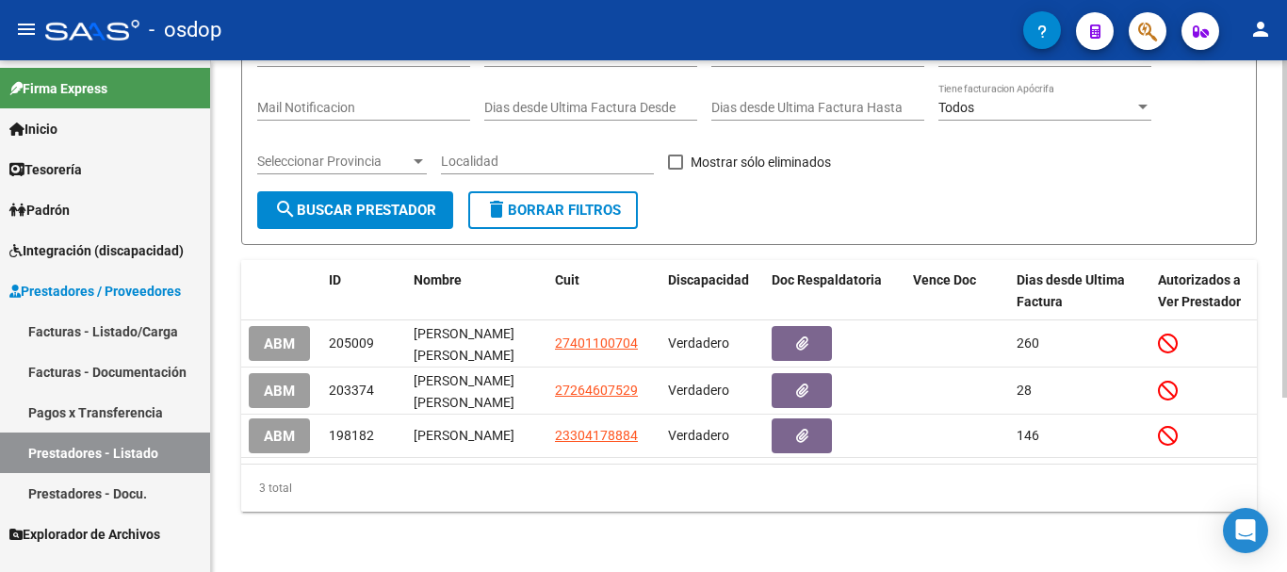
click at [548, 191] on button "delete Borrar Filtros" at bounding box center [553, 210] width 170 height 38
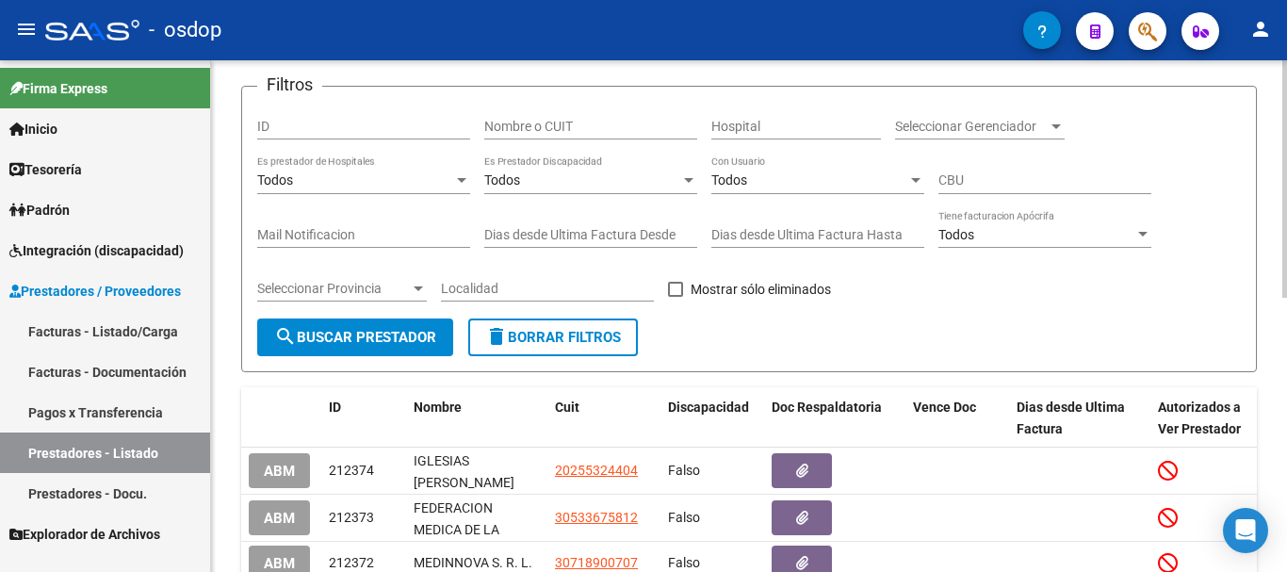
scroll to position [75, 0]
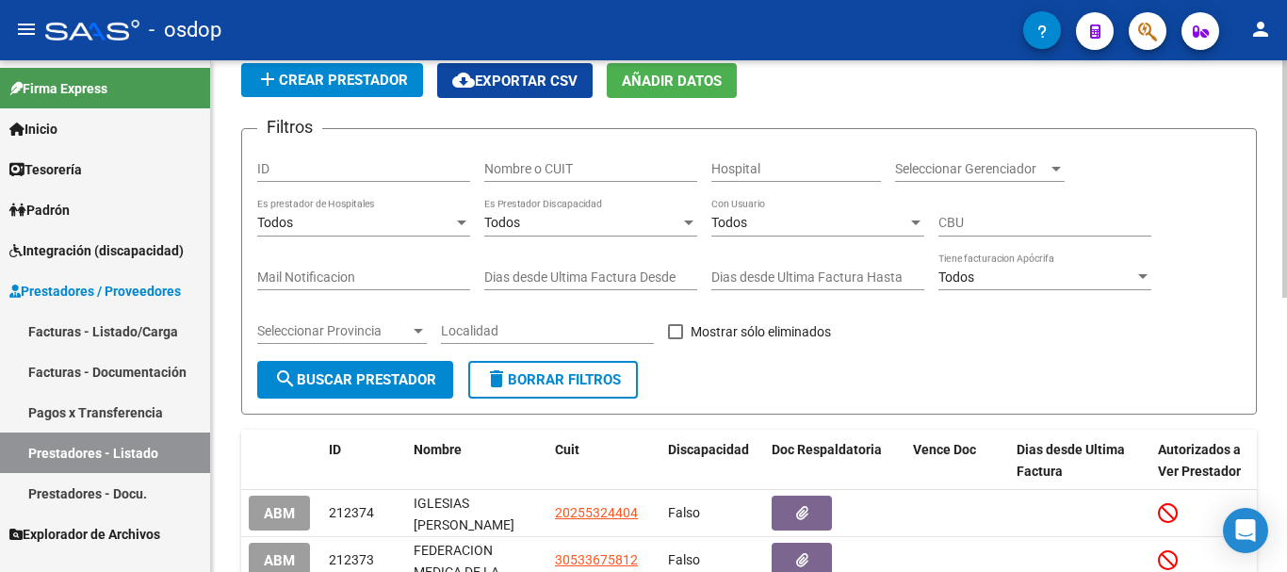
click at [545, 167] on input "Nombre o CUIT" at bounding box center [590, 169] width 213 height 16
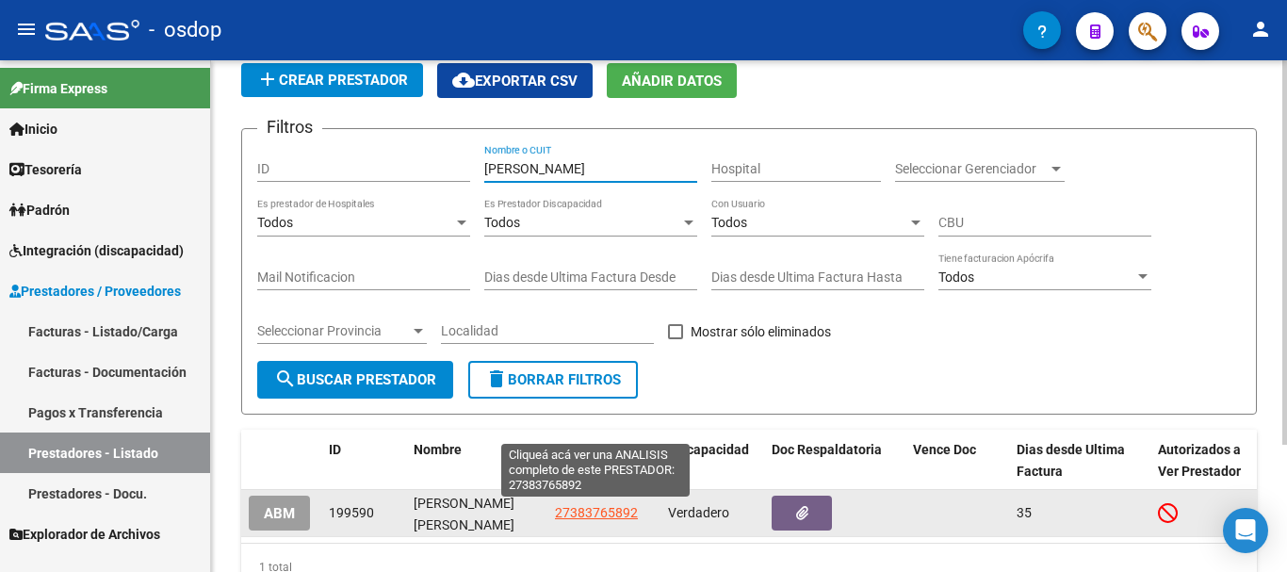
type input "[PERSON_NAME]"
click at [577, 512] on span "27383765892" at bounding box center [596, 512] width 83 height 15
type textarea "27383765892"
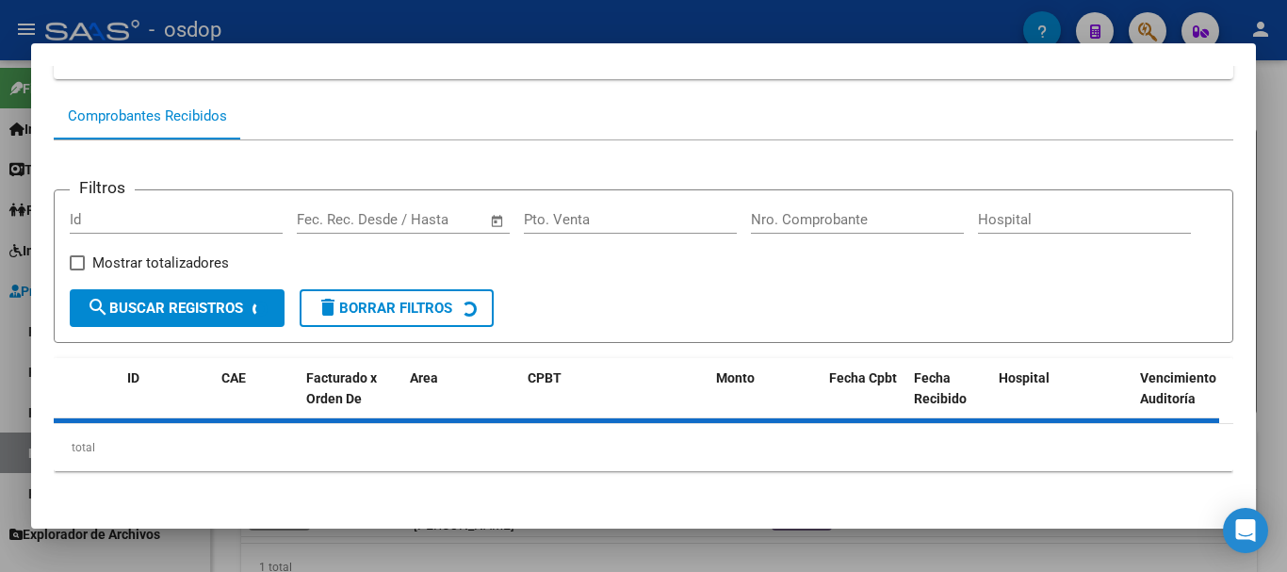
scroll to position [165, 0]
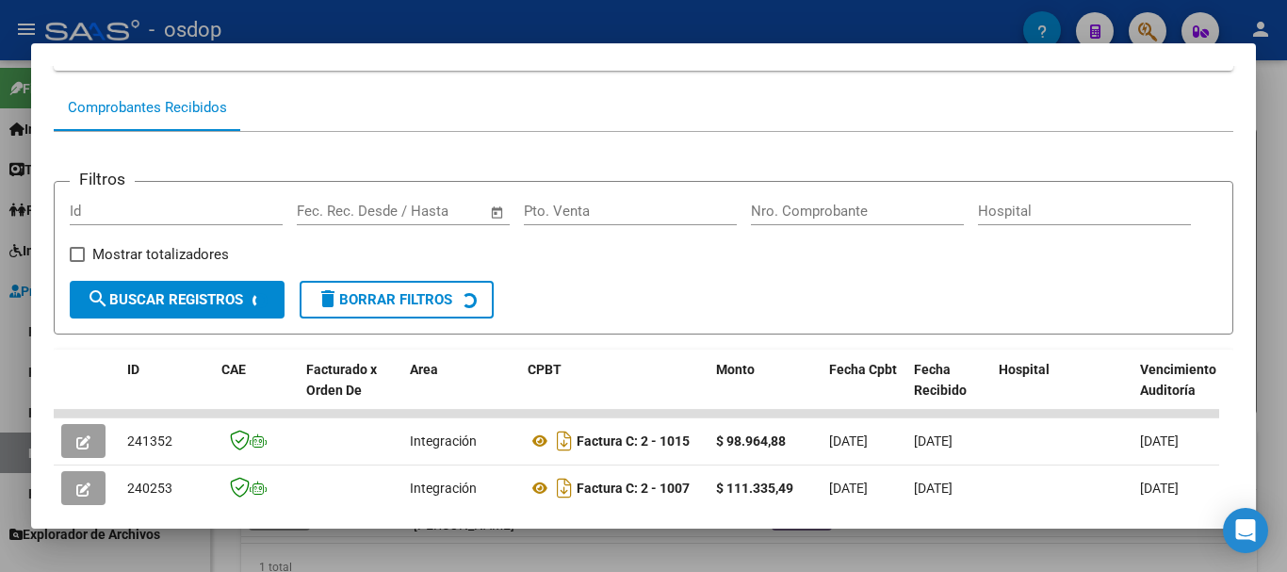
click at [562, 31] on div at bounding box center [643, 286] width 1287 height 572
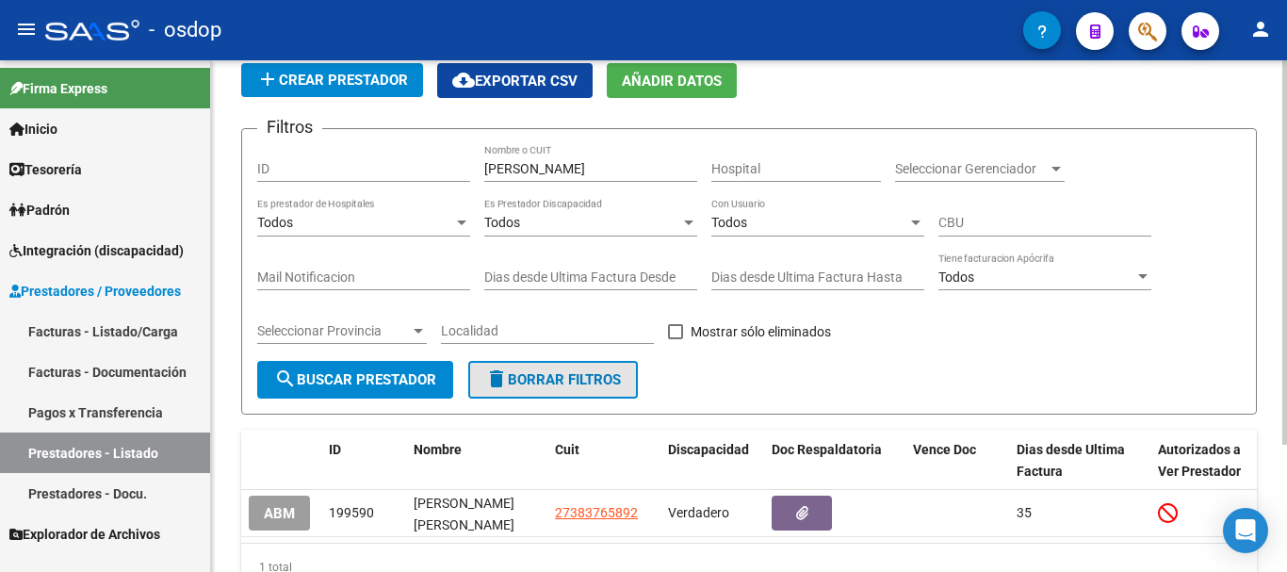
click at [544, 378] on span "delete Borrar Filtros" at bounding box center [553, 379] width 136 height 17
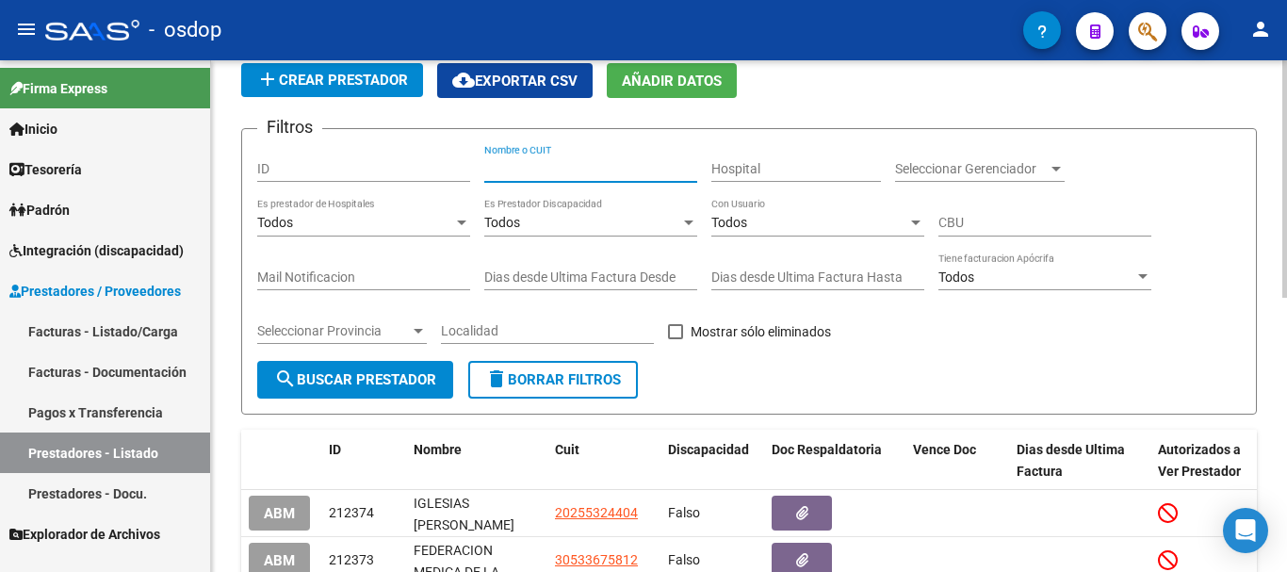
click at [557, 165] on input "Nombre o CUIT" at bounding box center [590, 169] width 213 height 16
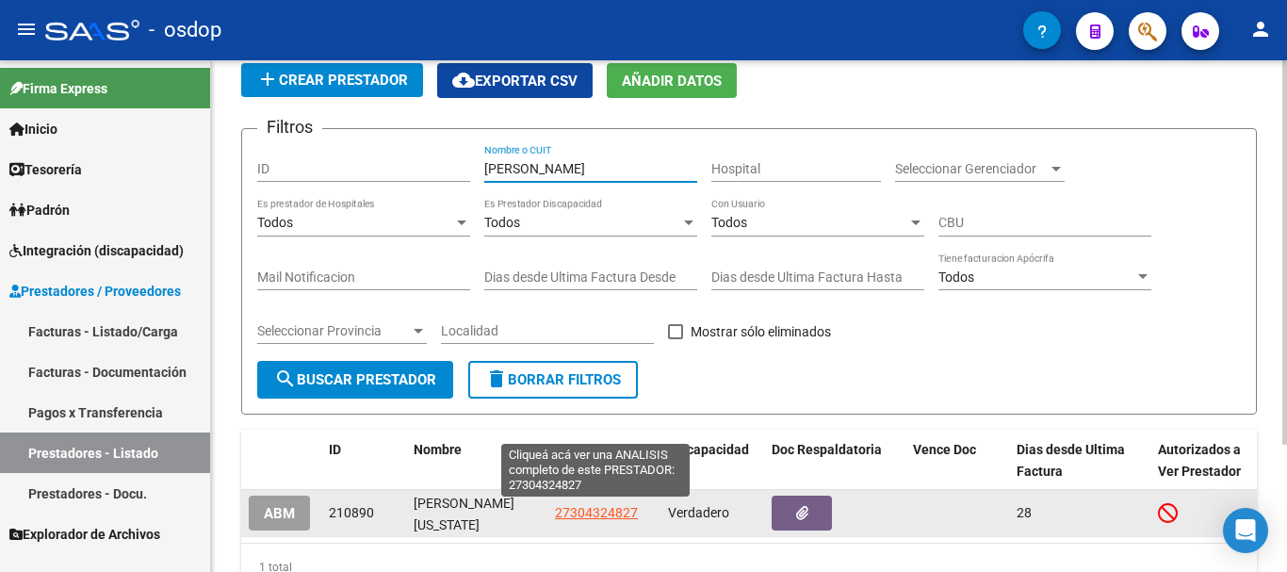
type input "[PERSON_NAME]"
click at [594, 513] on span "27304324827" at bounding box center [596, 512] width 83 height 15
type textarea "27304324827"
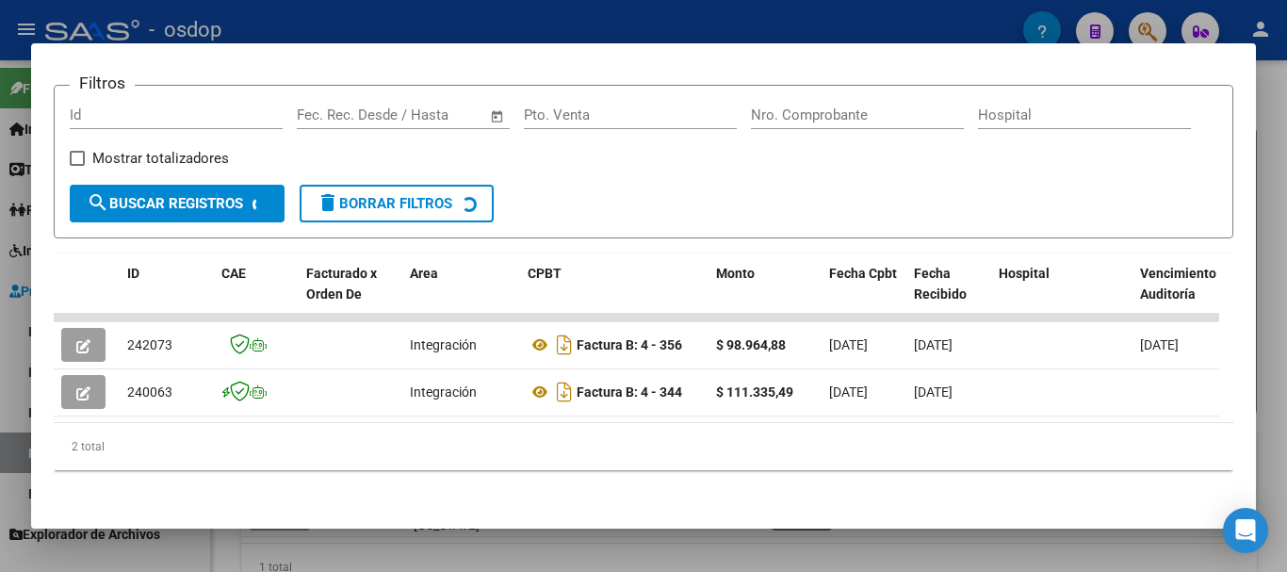
scroll to position [284, 0]
click at [614, 24] on div at bounding box center [643, 286] width 1287 height 572
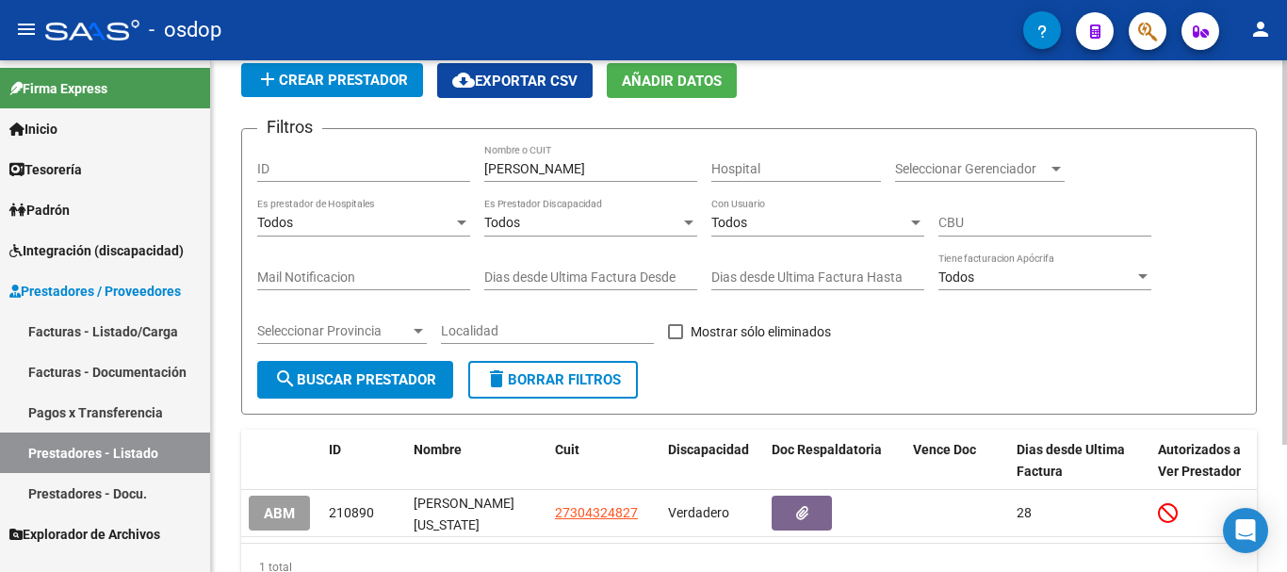
click at [526, 375] on span "delete Borrar Filtros" at bounding box center [553, 379] width 136 height 17
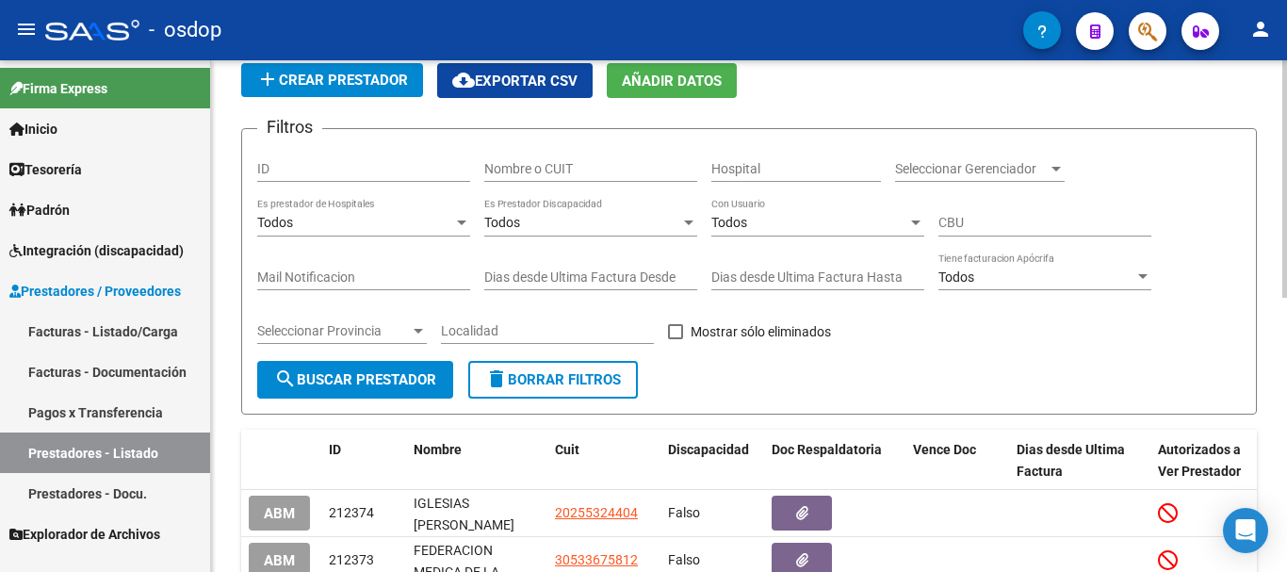
click at [542, 163] on input "Nombre o CUIT" at bounding box center [590, 169] width 213 height 16
type input "p"
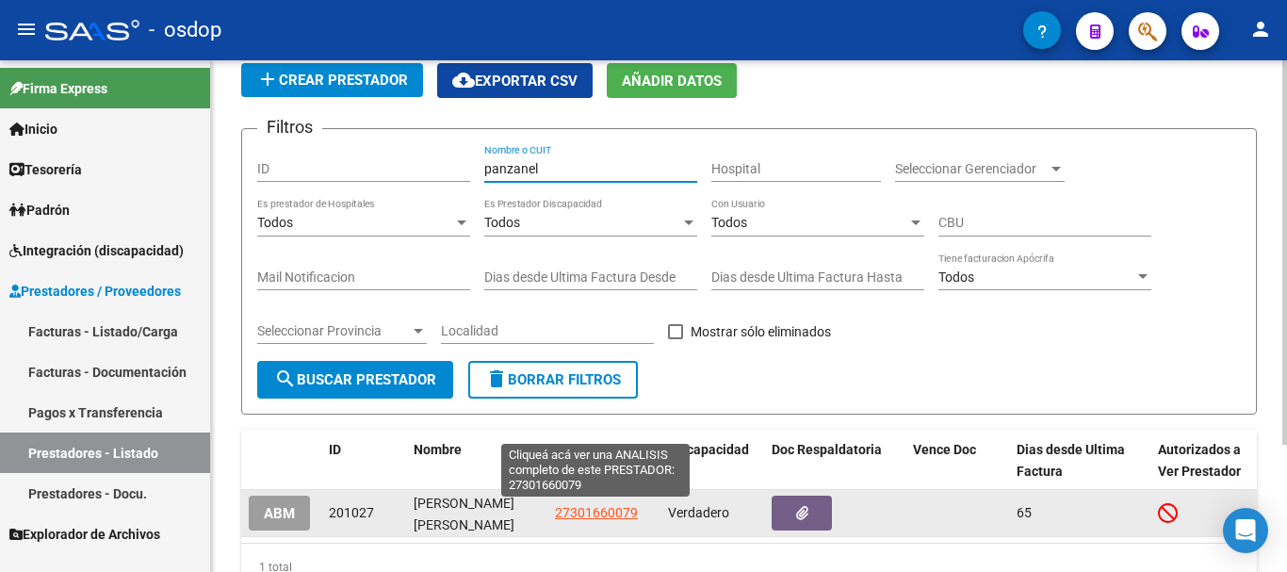
type input "panzanel"
click at [590, 512] on span "27301660079" at bounding box center [596, 512] width 83 height 15
type textarea "27301660079"
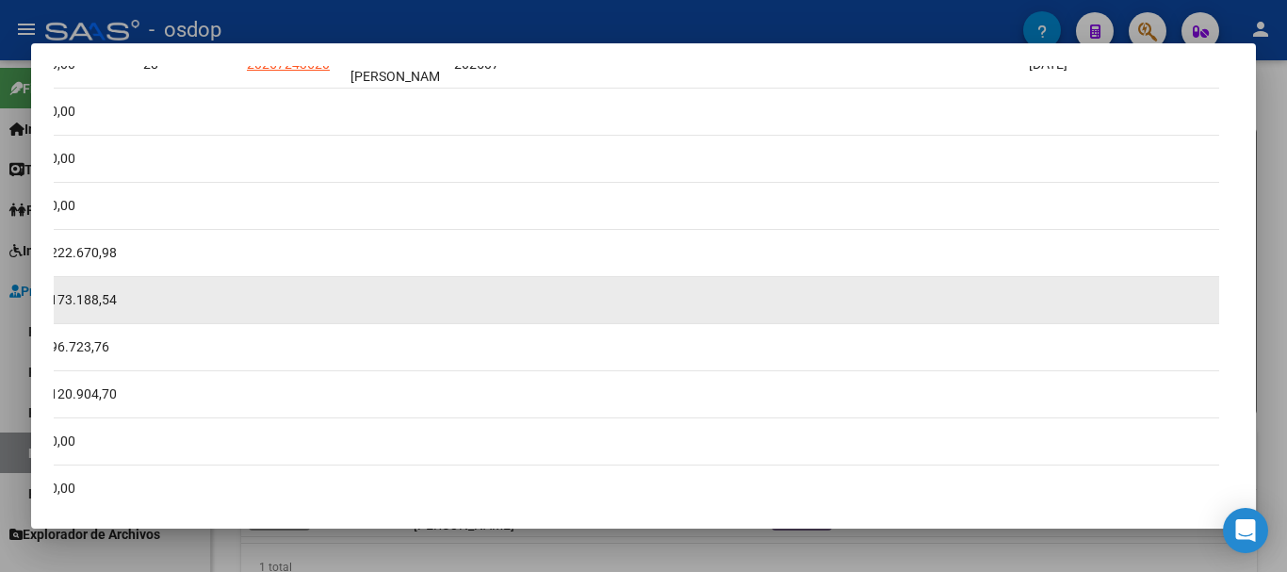
scroll to position [353, 0]
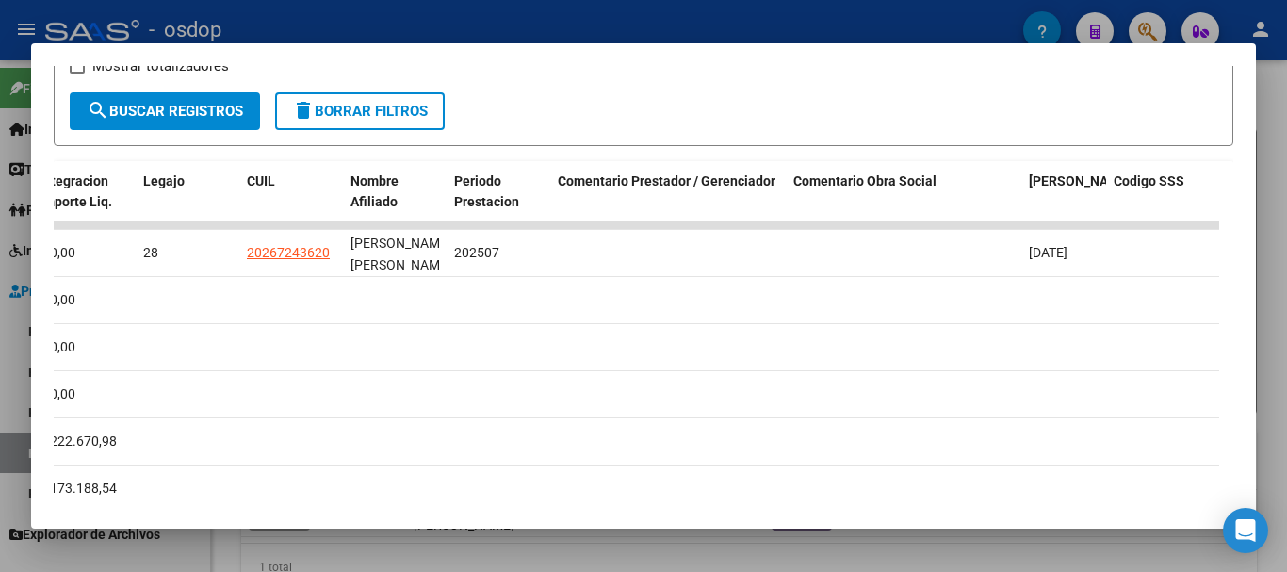
click at [590, 24] on div at bounding box center [643, 286] width 1287 height 572
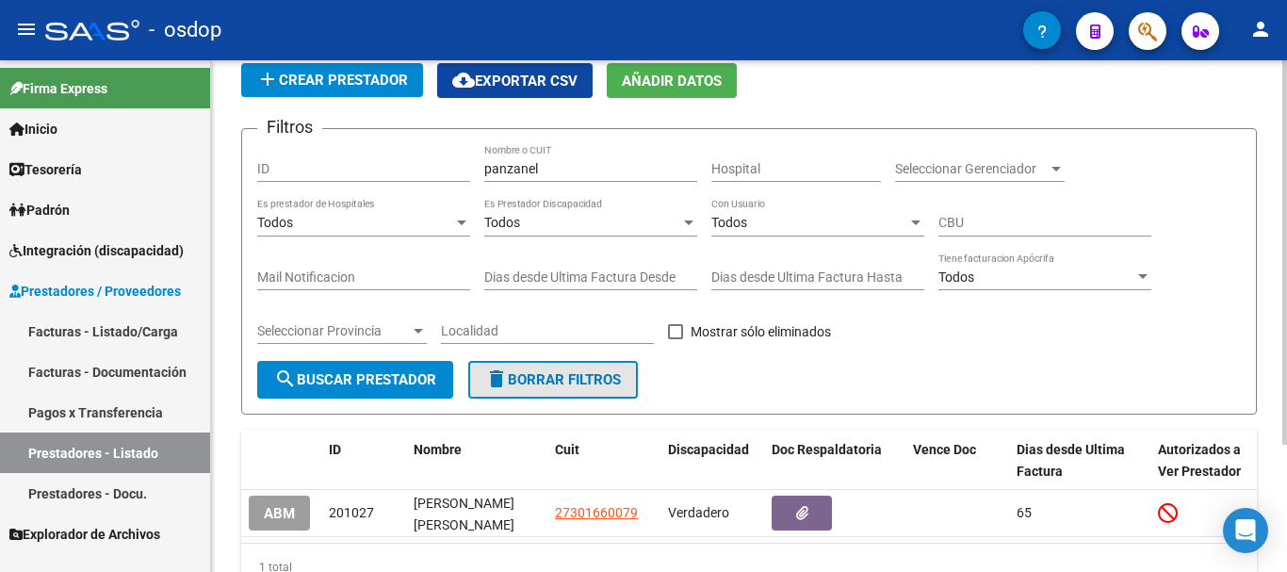
click at [546, 378] on span "delete Borrar Filtros" at bounding box center [553, 379] width 136 height 17
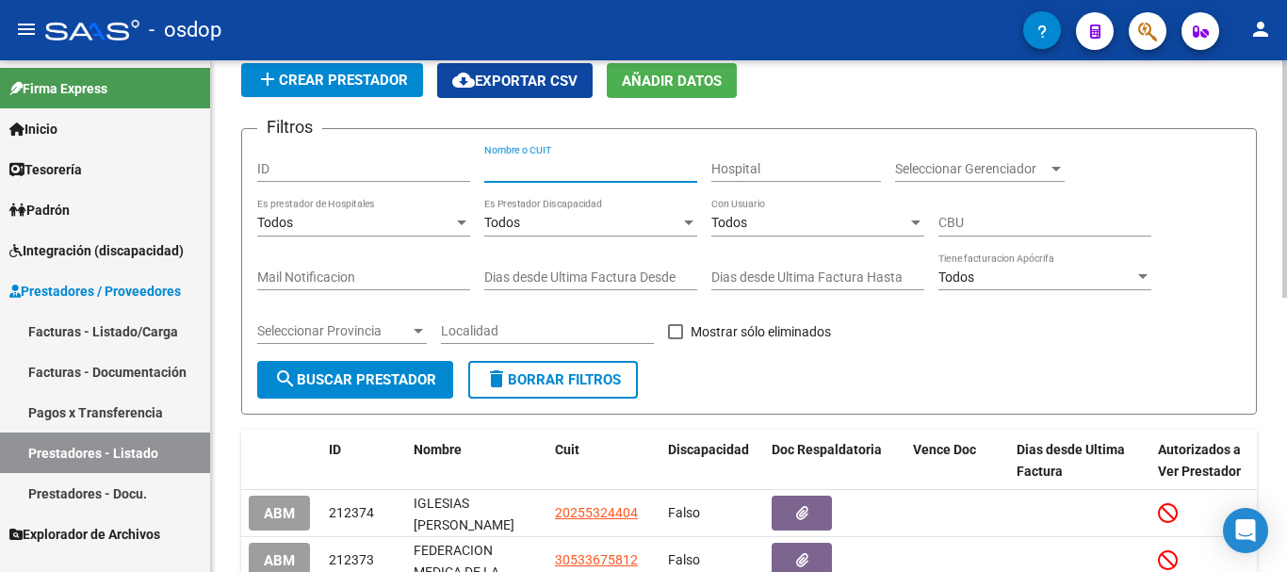
click at [590, 166] on input "Nombre o CUIT" at bounding box center [590, 169] width 213 height 16
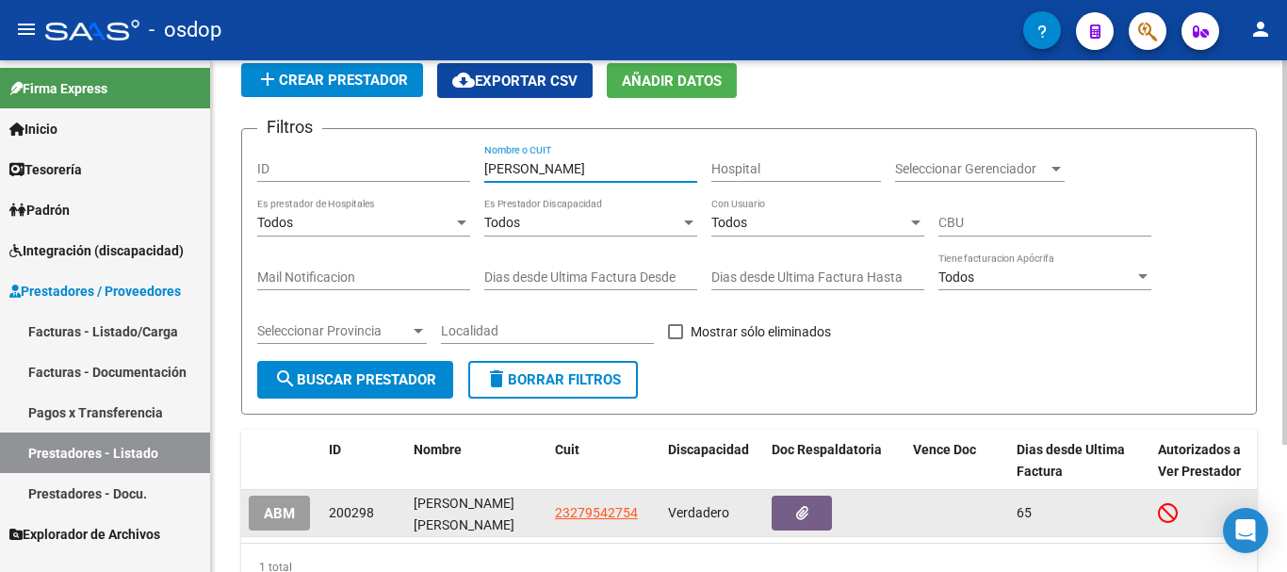
type input "[PERSON_NAME]"
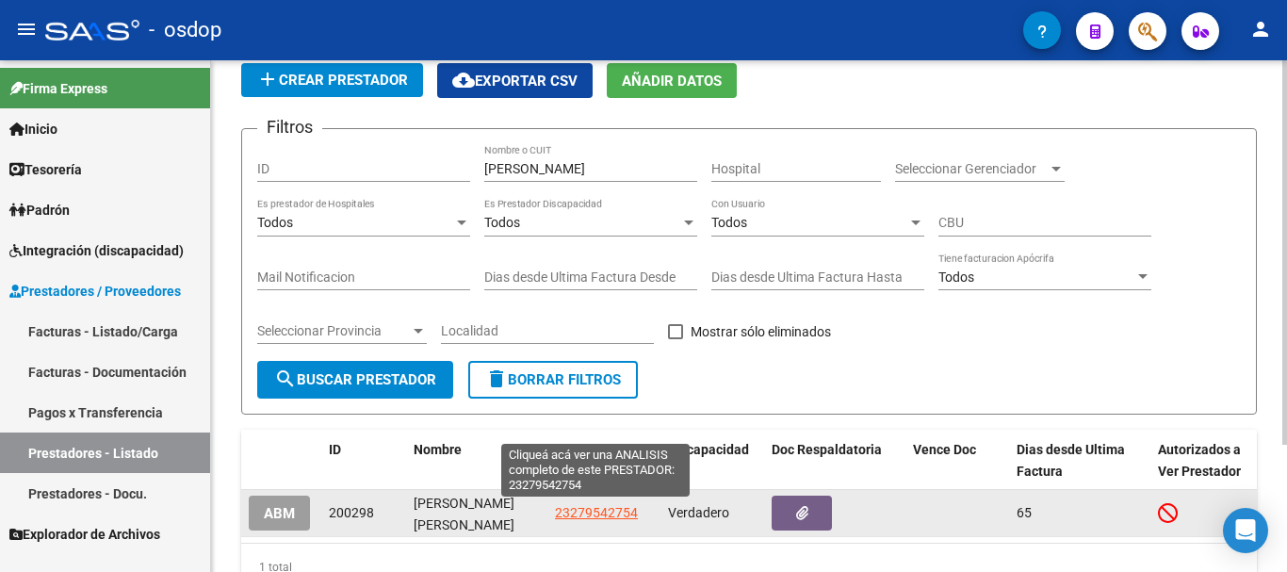
click at [617, 517] on span "23279542754" at bounding box center [596, 512] width 83 height 15
type textarea "23279542754"
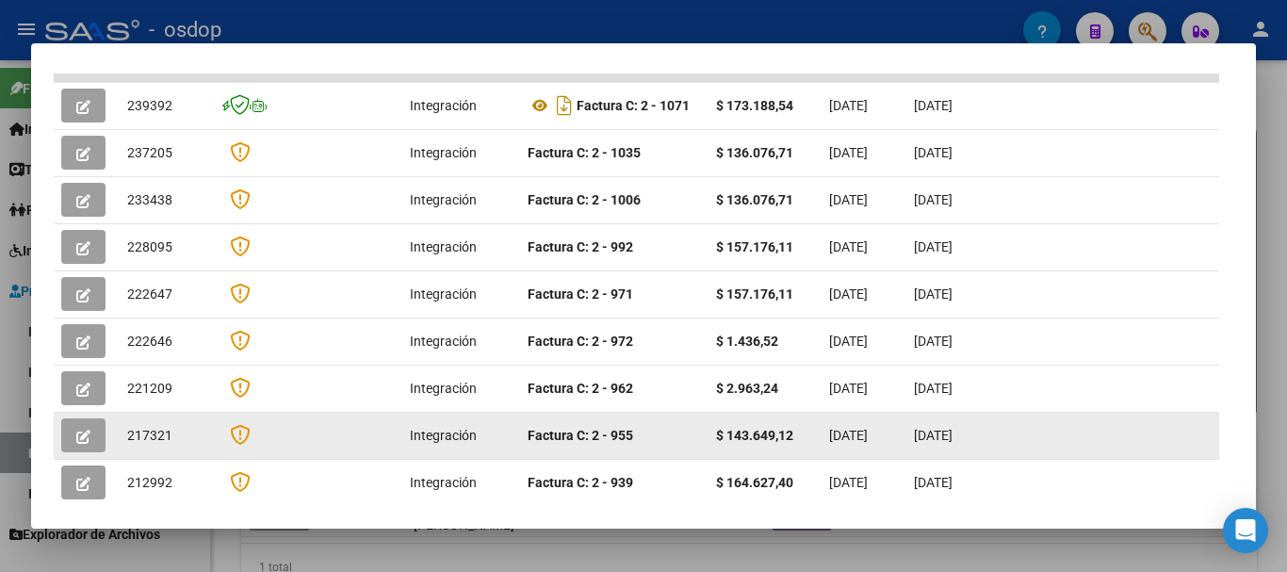
scroll to position [542, 0]
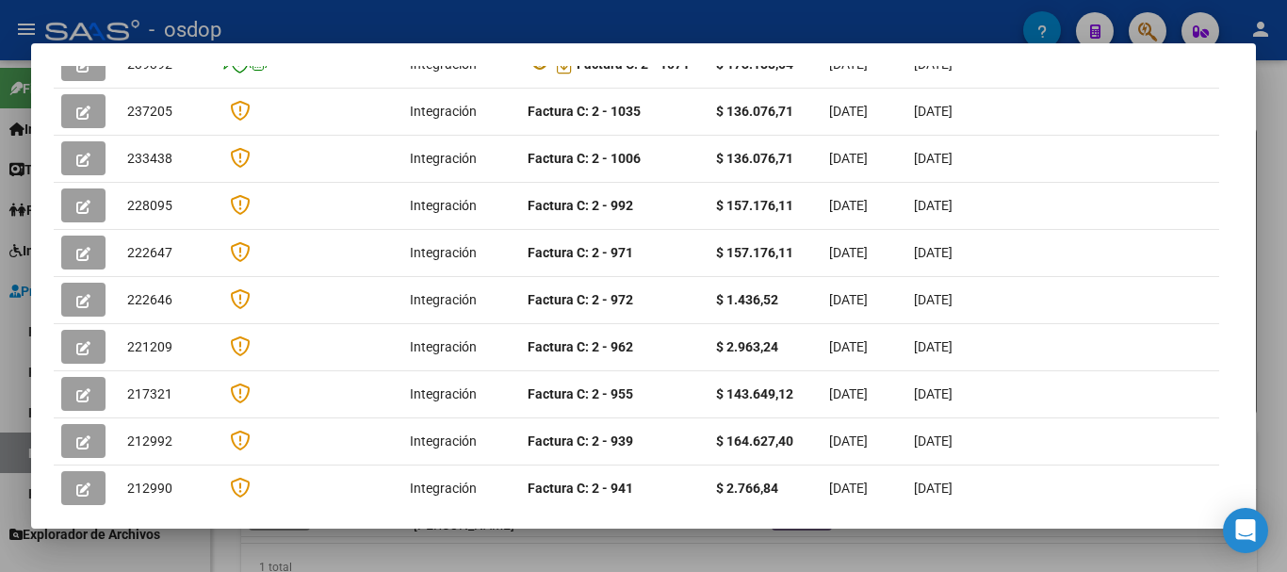
click at [581, 30] on div at bounding box center [643, 286] width 1287 height 572
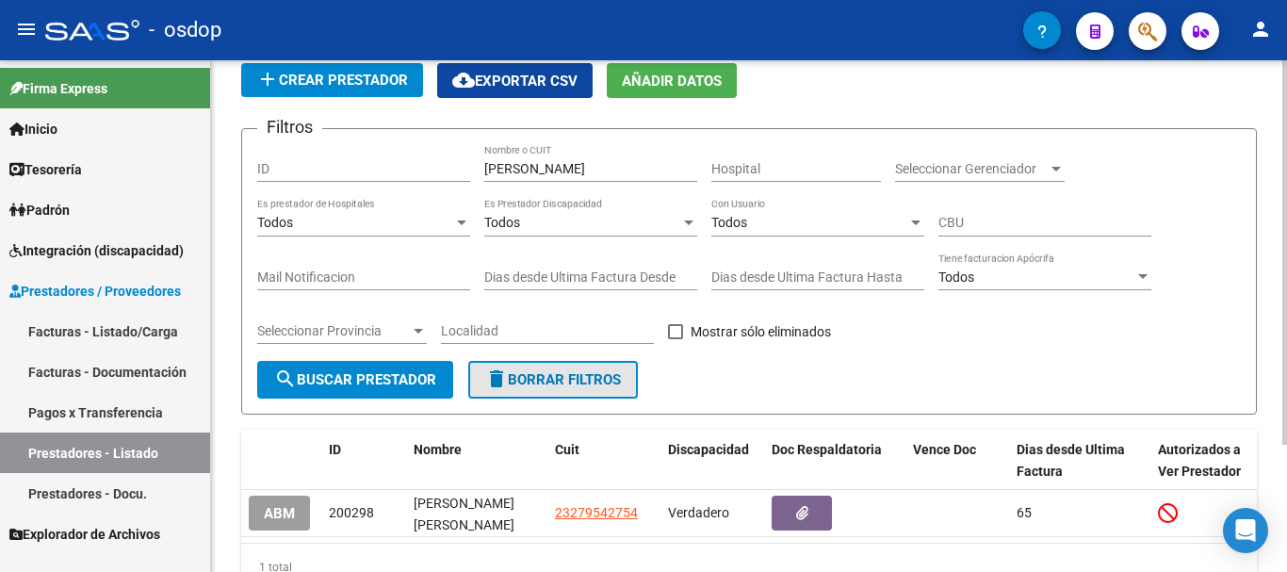
click at [574, 391] on button "delete Borrar Filtros" at bounding box center [553, 380] width 170 height 38
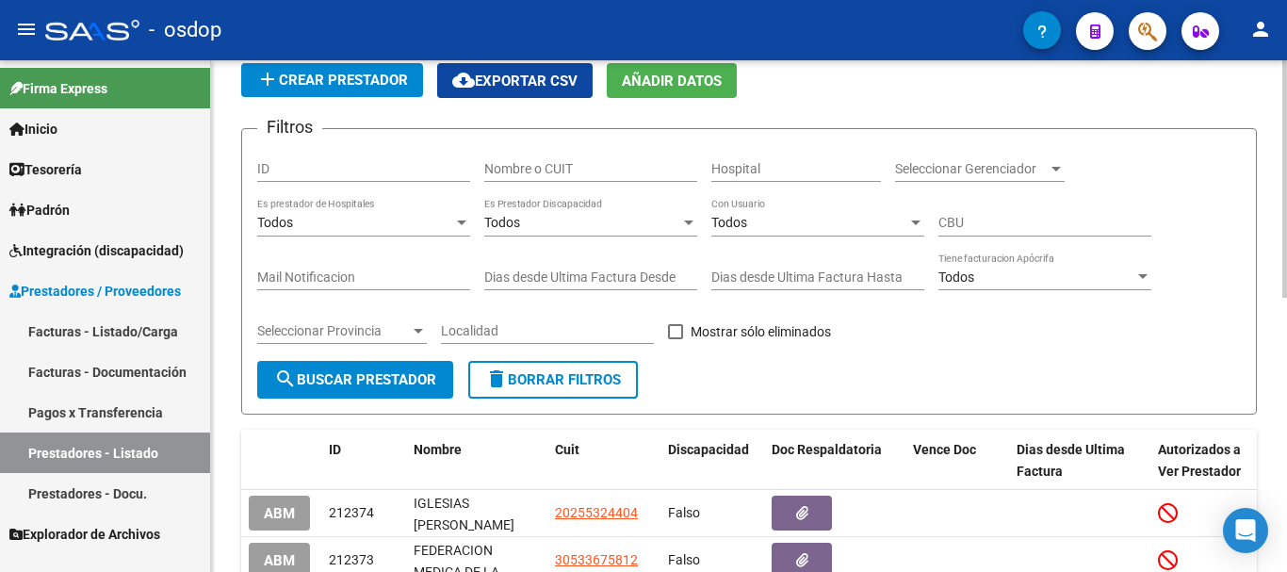
click at [547, 163] on input "Nombre o CUIT" at bounding box center [590, 169] width 213 height 16
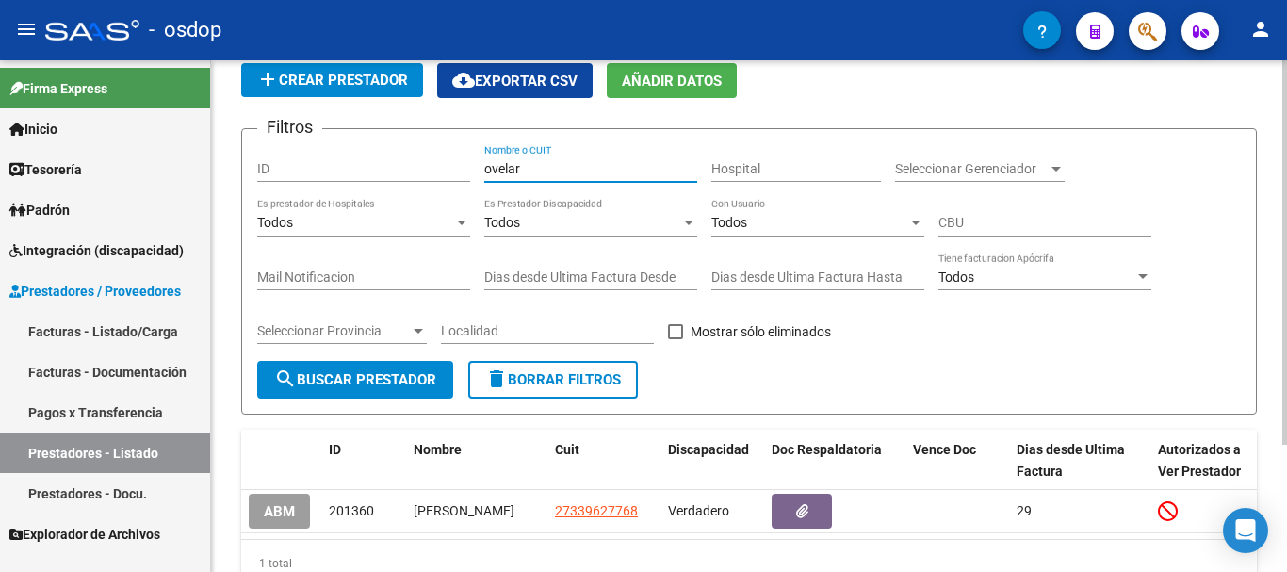
type input "ovelar"
click at [550, 383] on span "delete Borrar Filtros" at bounding box center [553, 379] width 136 height 17
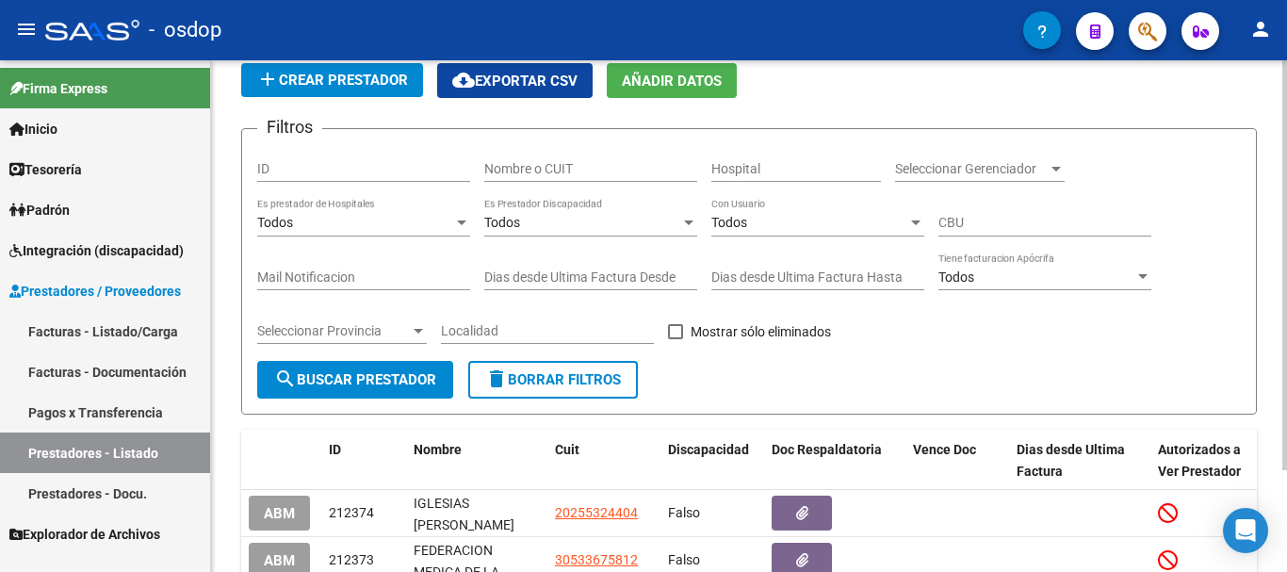
click at [550, 383] on span "delete Borrar Filtros" at bounding box center [553, 379] width 136 height 17
click at [553, 171] on input "Nombre o CUIT" at bounding box center [590, 169] width 213 height 16
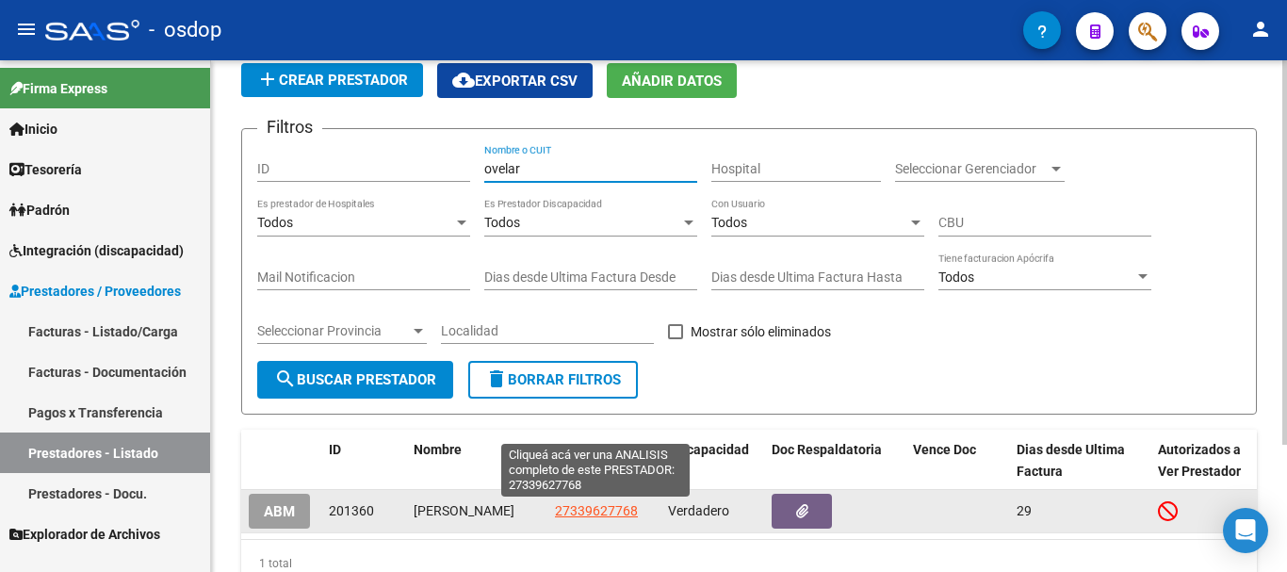
type input "ovelar"
click at [584, 505] on span "27339627768" at bounding box center [596, 510] width 83 height 15
type textarea "27339627768"
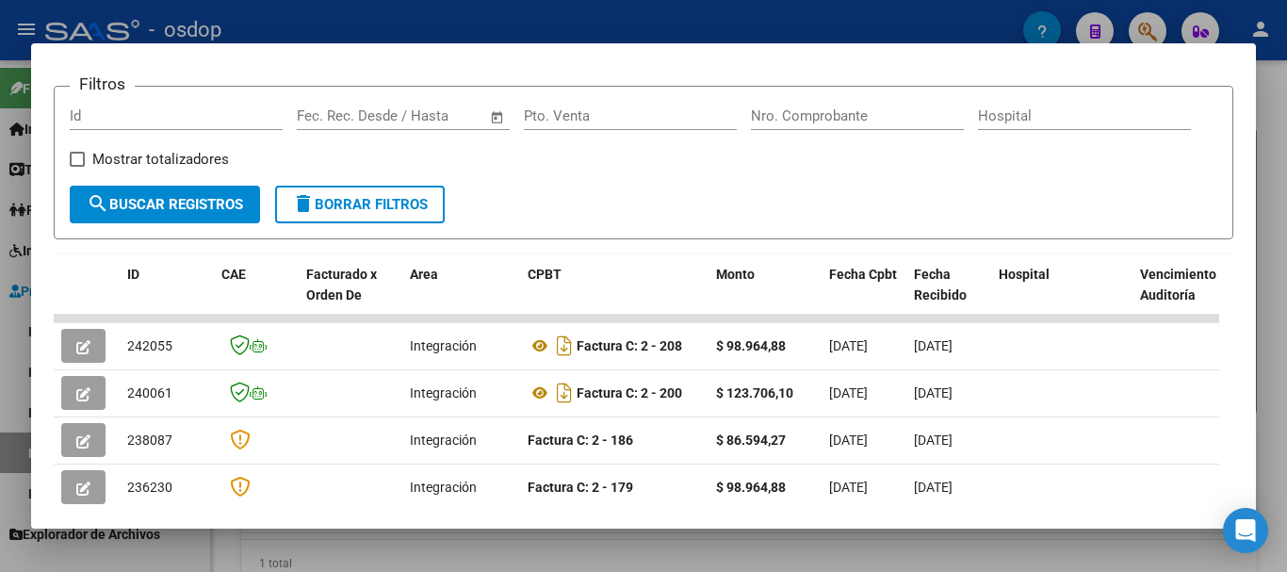
scroll to position [354, 0]
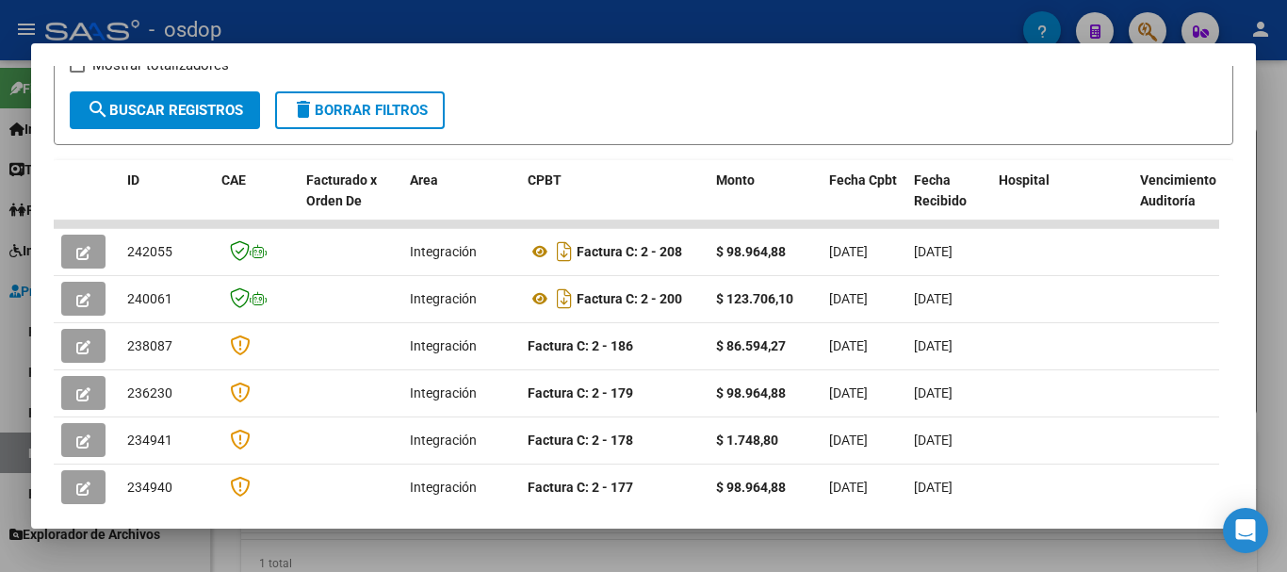
click at [639, 13] on div at bounding box center [643, 286] width 1287 height 572
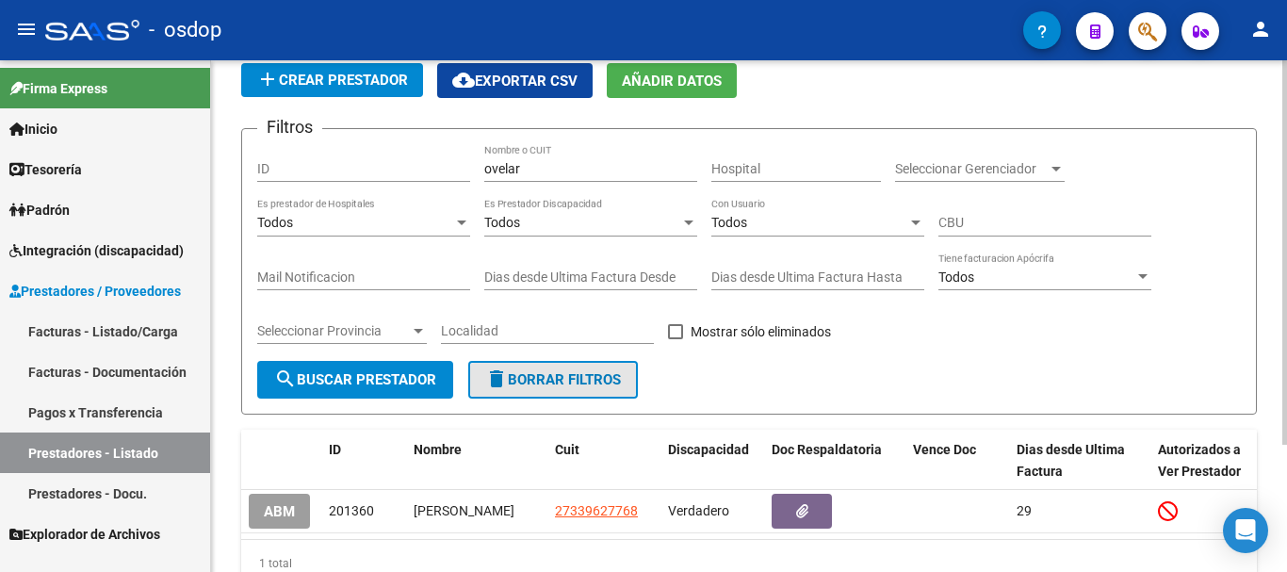
click at [566, 385] on span "delete Borrar Filtros" at bounding box center [553, 379] width 136 height 17
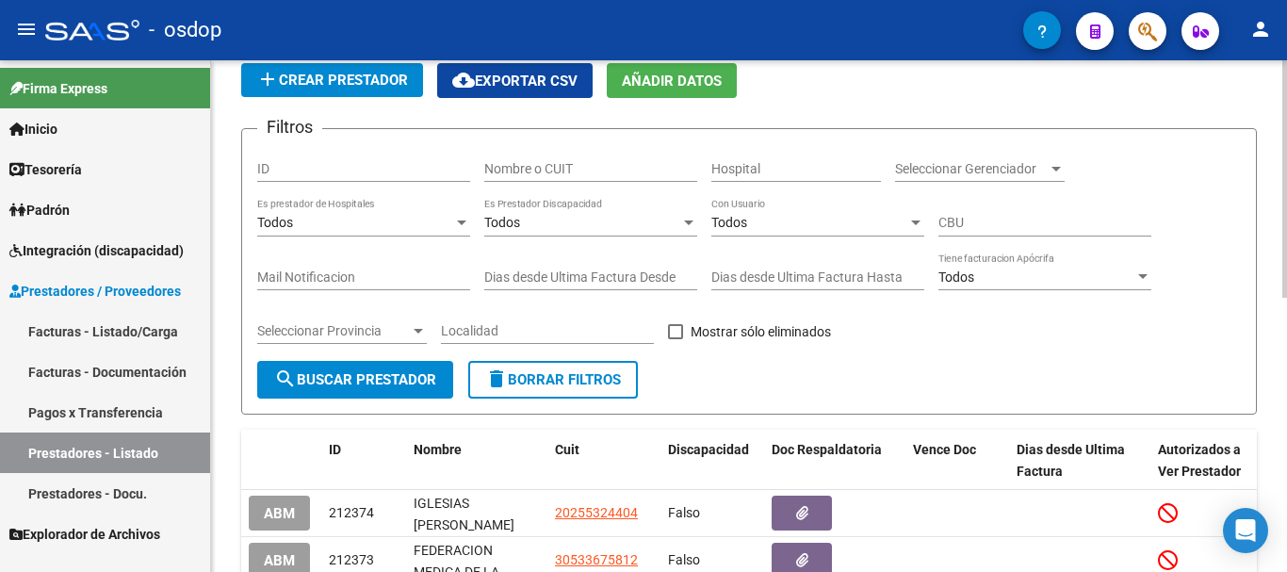
click at [565, 173] on input "Nombre o CUIT" at bounding box center [590, 169] width 213 height 16
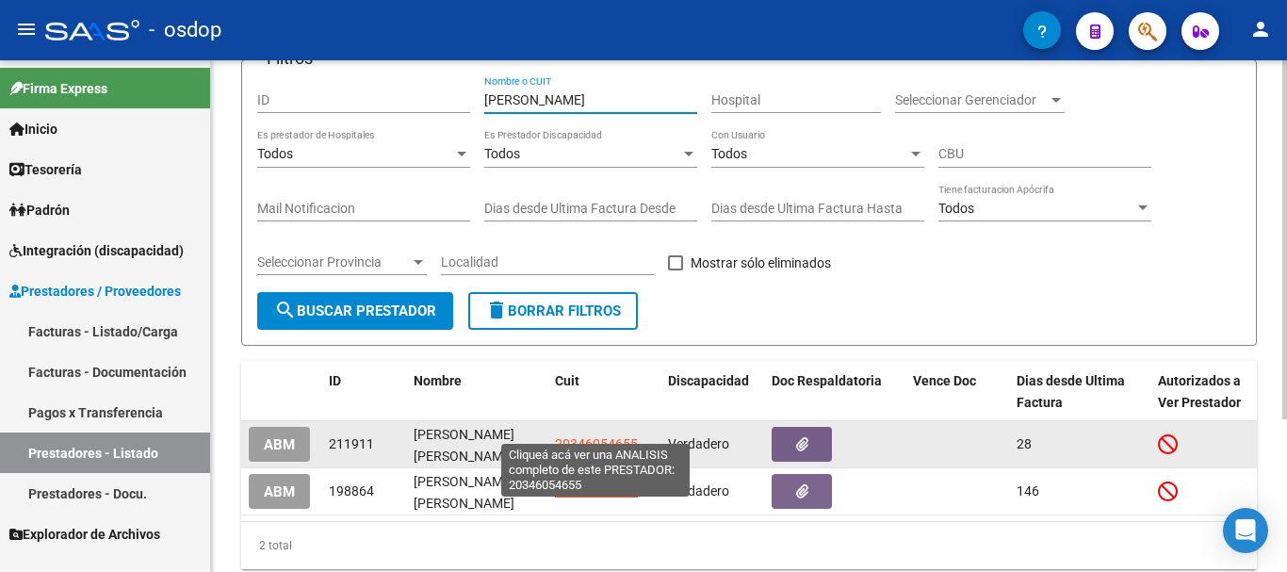
scroll to position [170, 0]
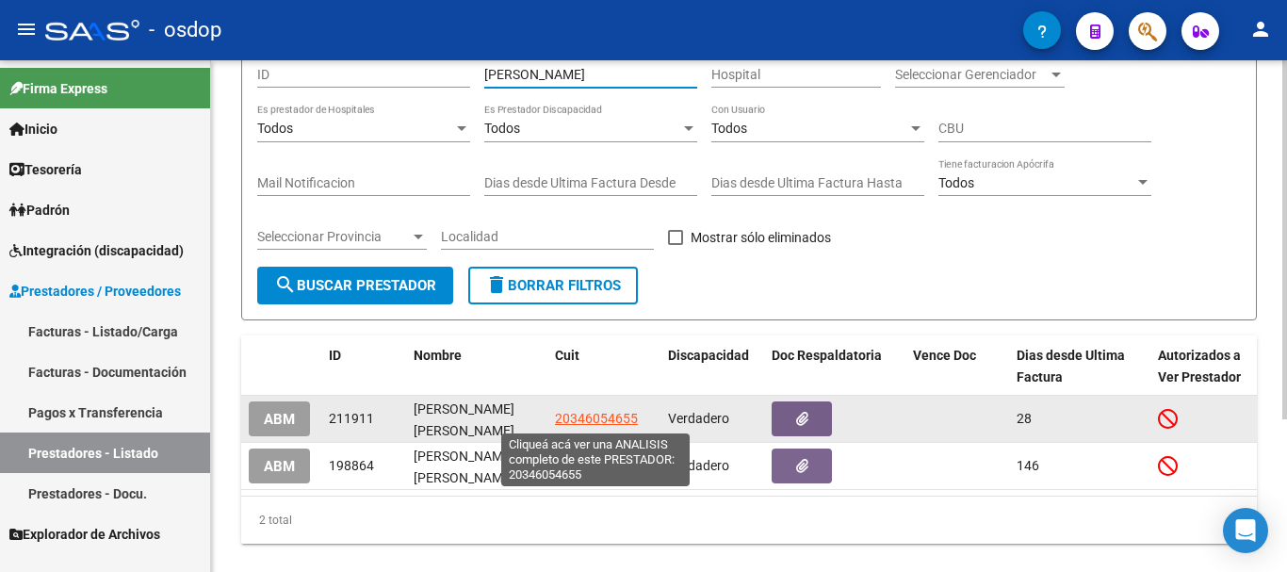
type input "[PERSON_NAME]"
click at [590, 415] on span "20346054655" at bounding box center [596, 418] width 83 height 15
type textarea "20346054655"
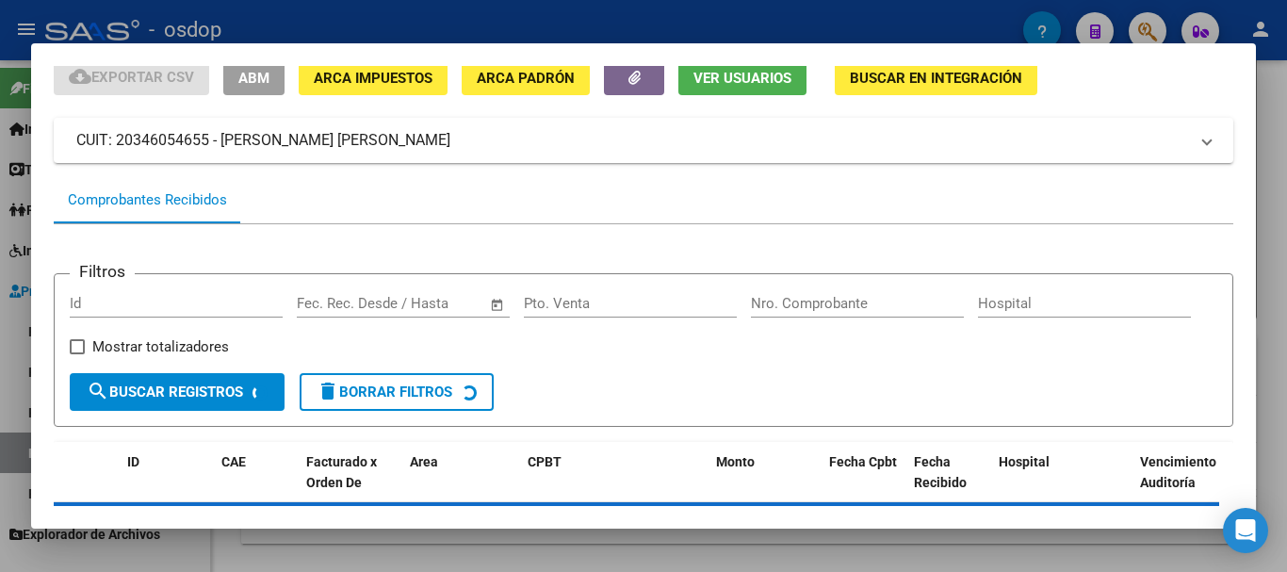
scroll to position [165, 0]
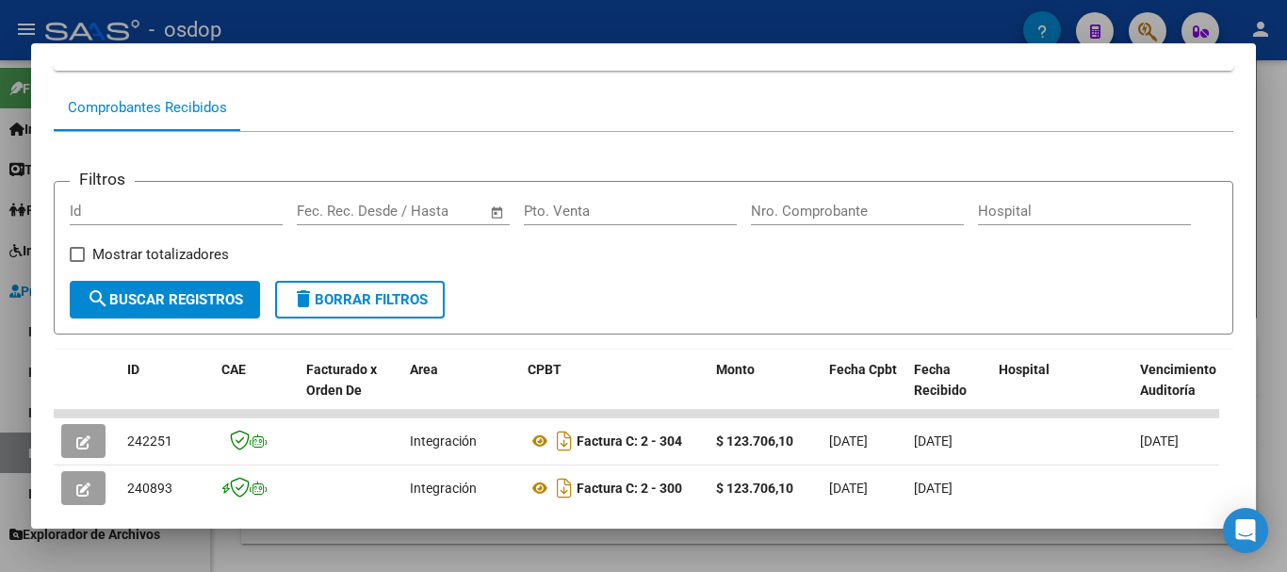
click at [639, 24] on div at bounding box center [643, 286] width 1287 height 572
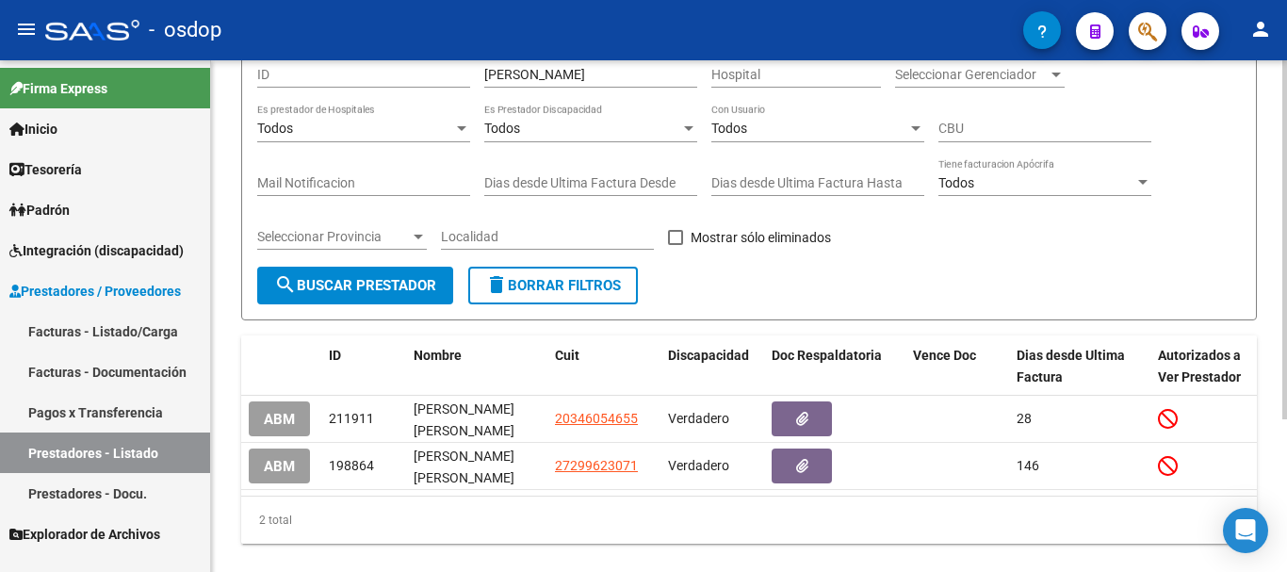
click at [575, 291] on span "delete Borrar Filtros" at bounding box center [553, 285] width 136 height 17
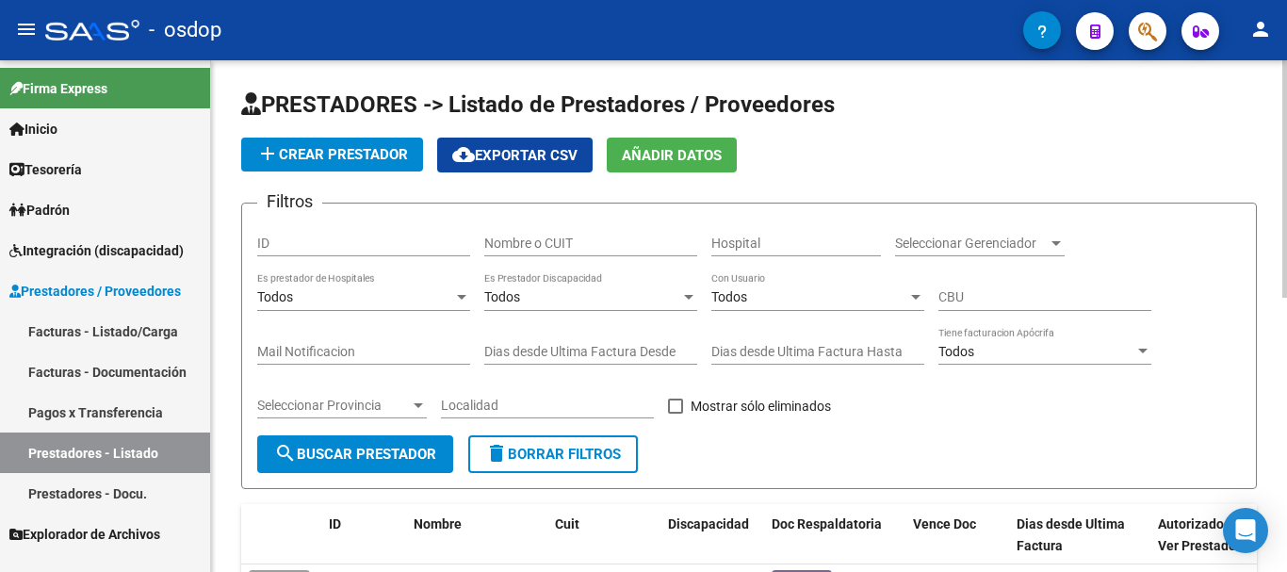
scroll to position [0, 0]
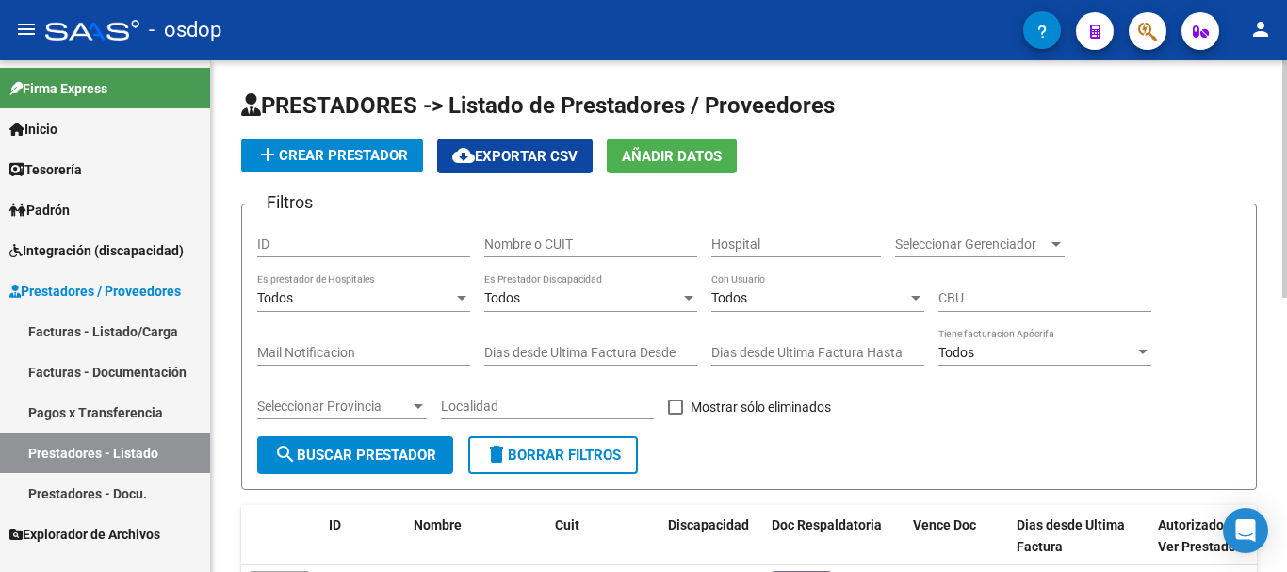
click at [576, 245] on input "Nombre o CUIT" at bounding box center [590, 244] width 213 height 16
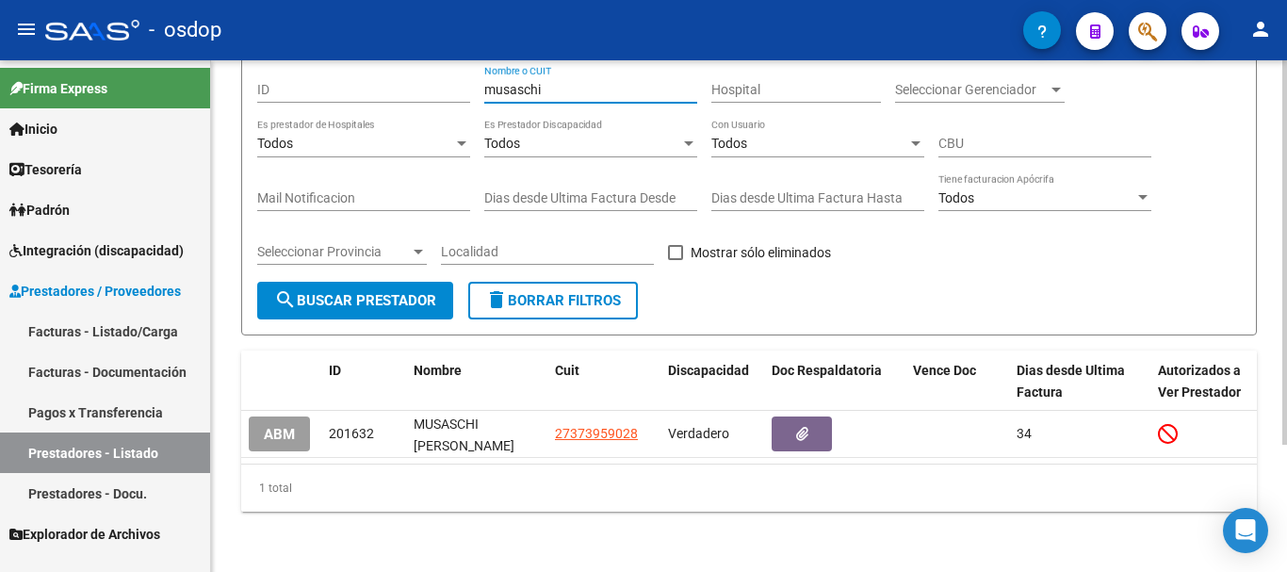
scroll to position [170, 0]
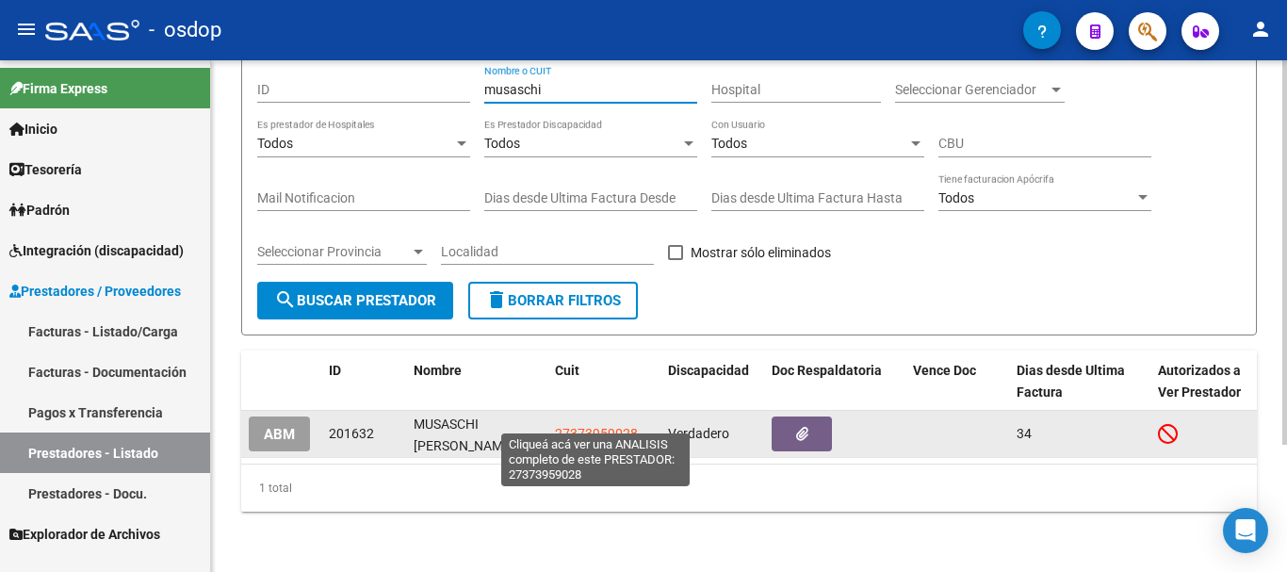
type input "musaschi"
click at [582, 426] on span "27373959028" at bounding box center [596, 433] width 83 height 15
type textarea "27373959028"
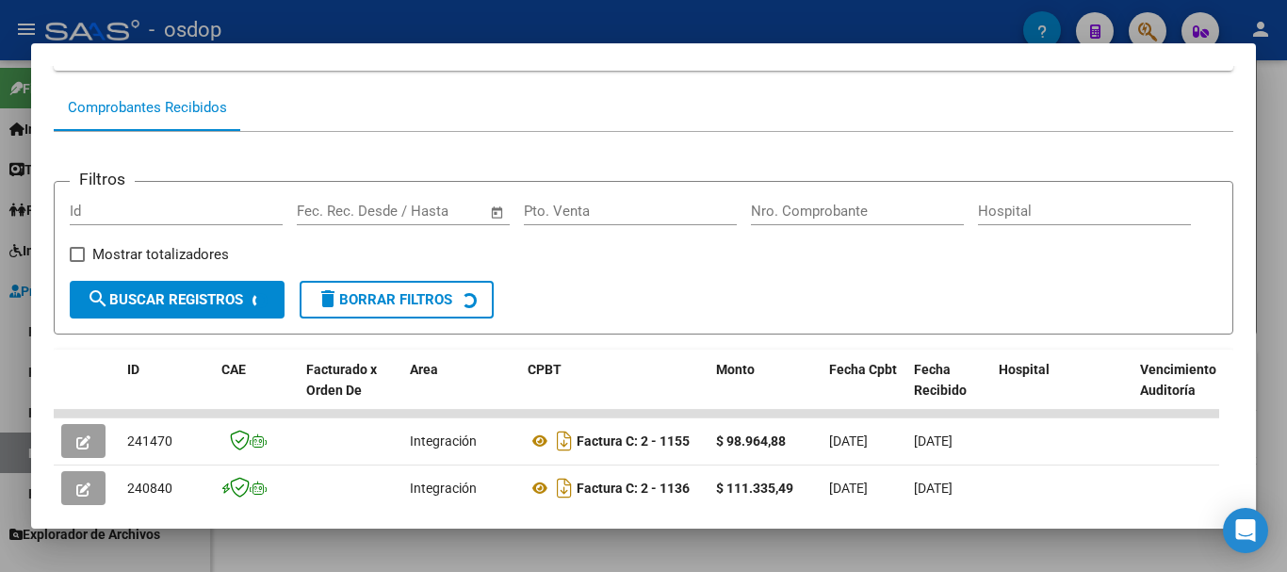
scroll to position [259, 0]
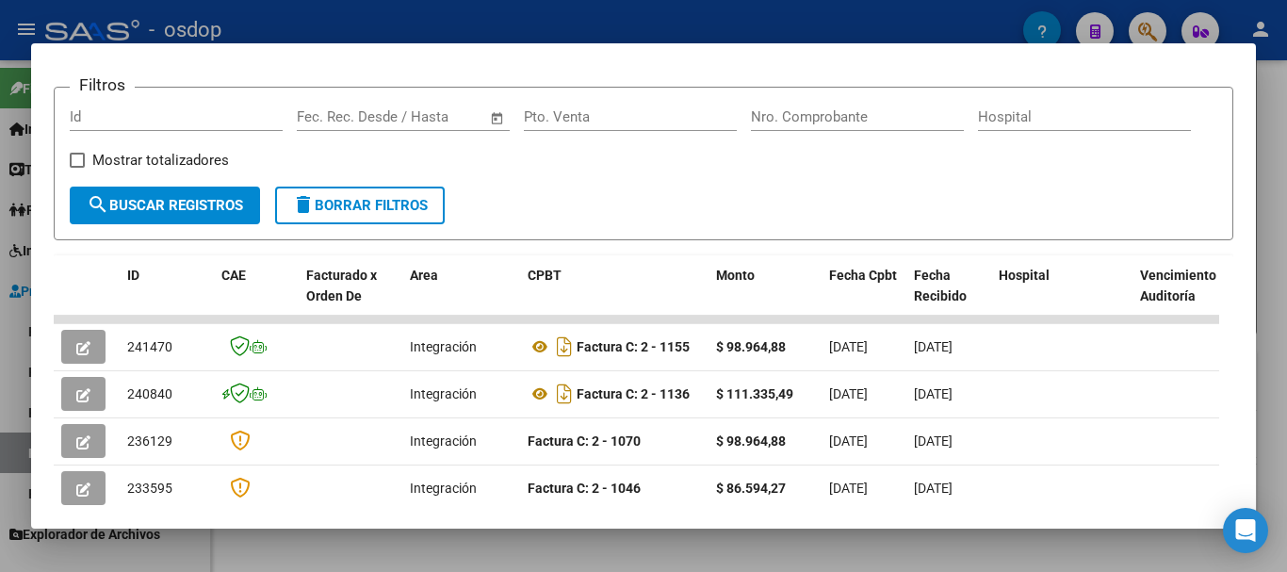
click at [595, 19] on div at bounding box center [643, 286] width 1287 height 572
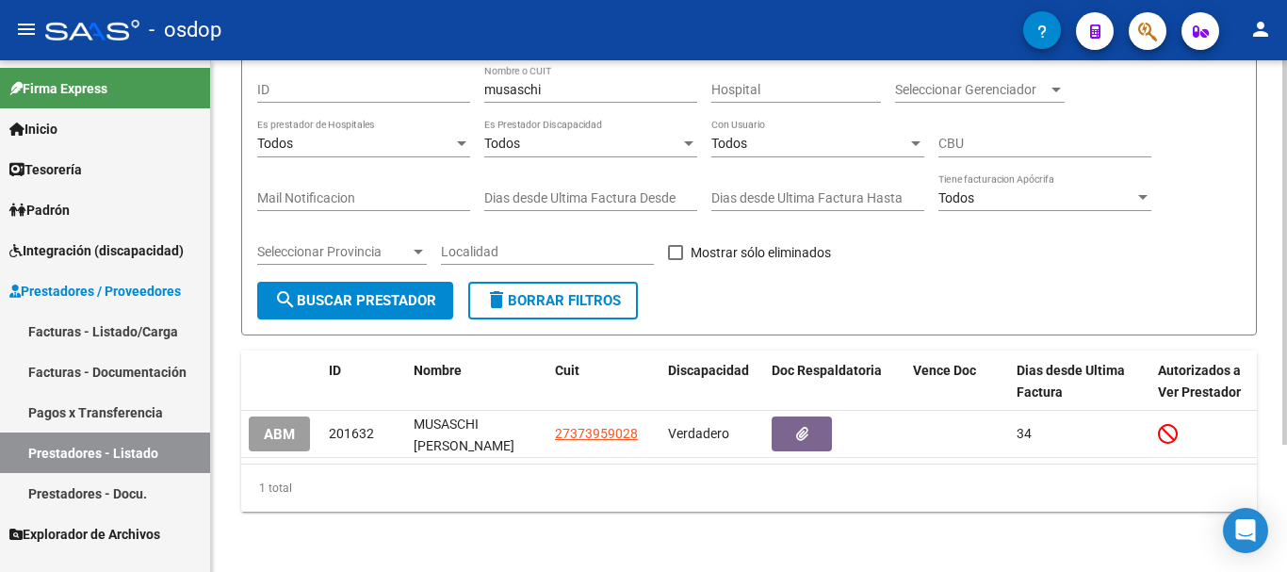
click at [556, 292] on span "delete Borrar Filtros" at bounding box center [553, 300] width 136 height 17
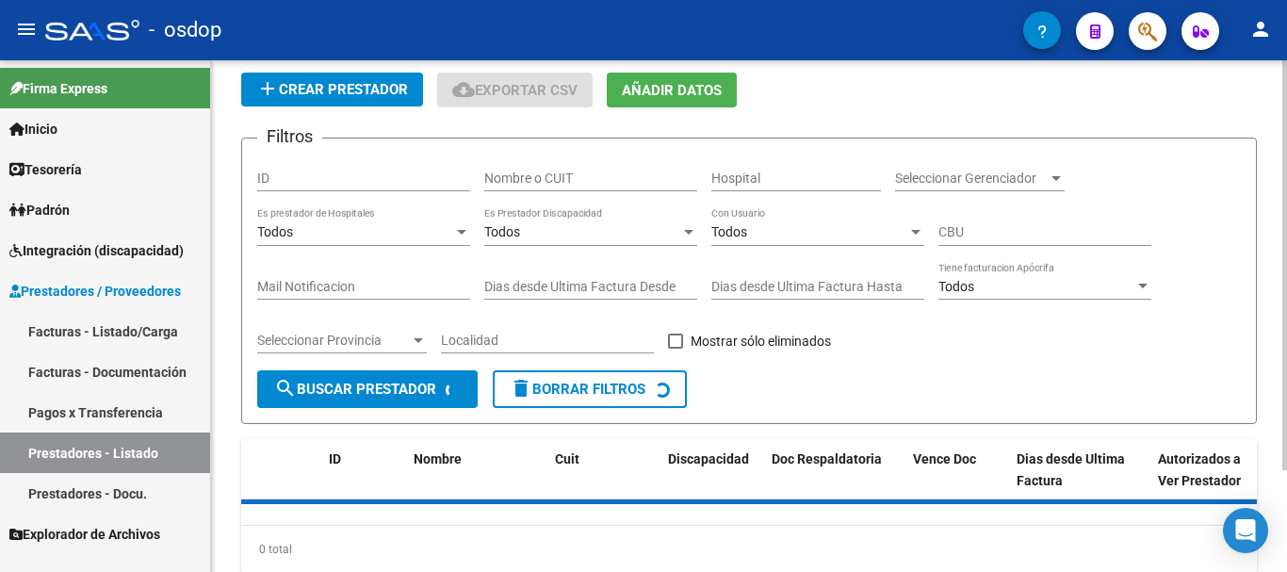
scroll to position [33, 0]
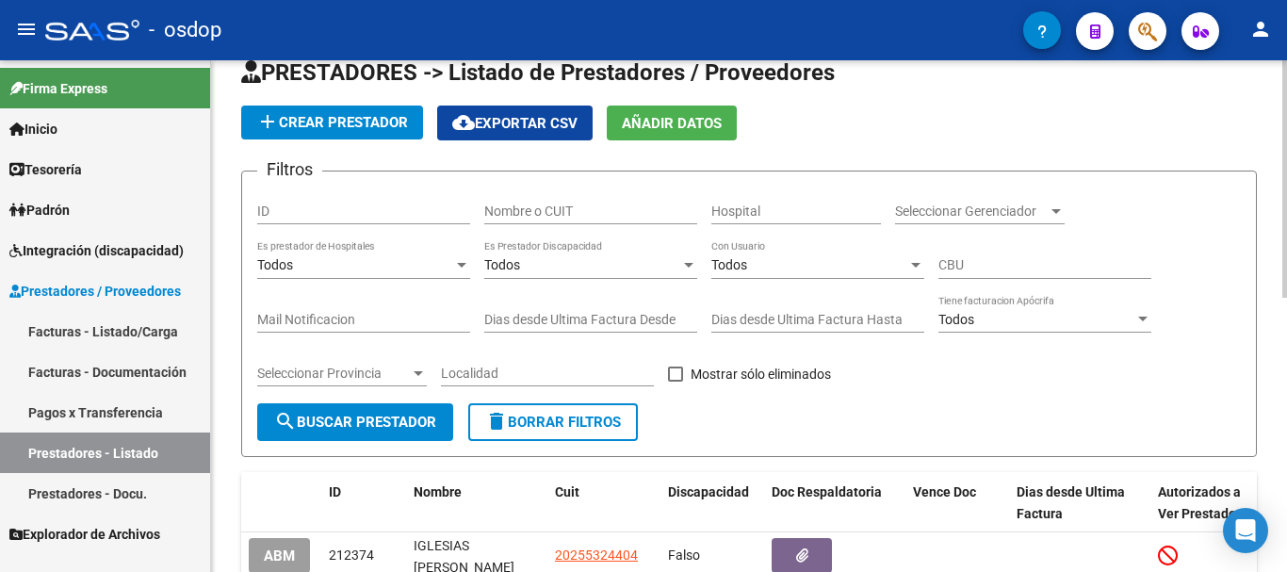
click at [559, 214] on input "Nombre o CUIT" at bounding box center [590, 212] width 213 height 16
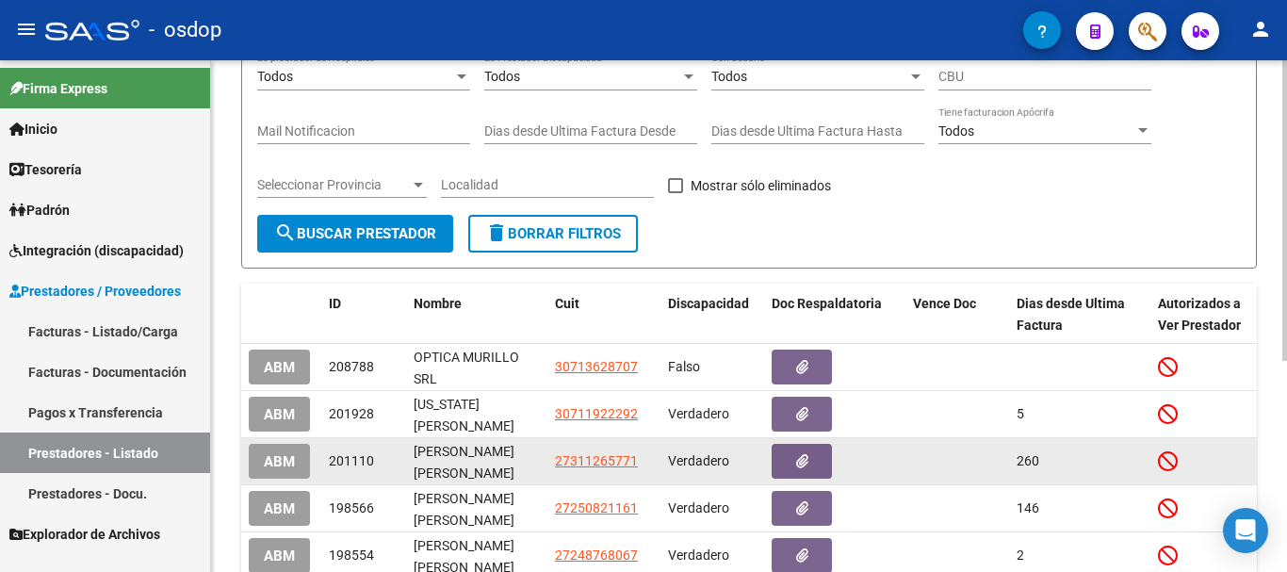
scroll to position [316, 0]
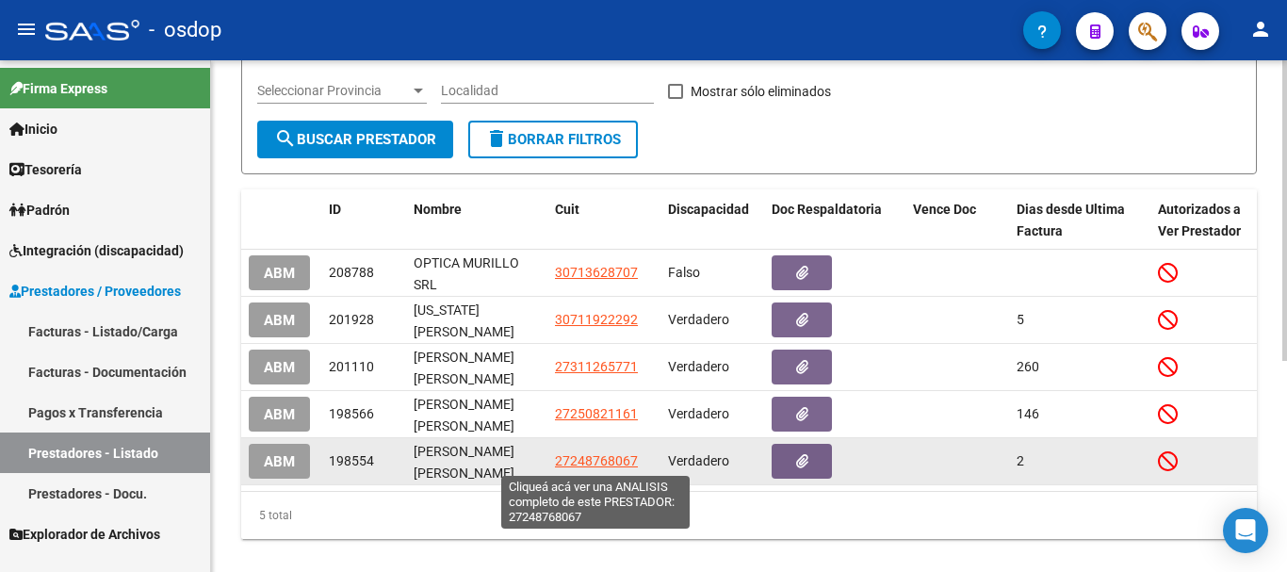
type input "murillo"
click at [594, 457] on span "27248768067" at bounding box center [596, 460] width 83 height 15
type textarea "27248768067"
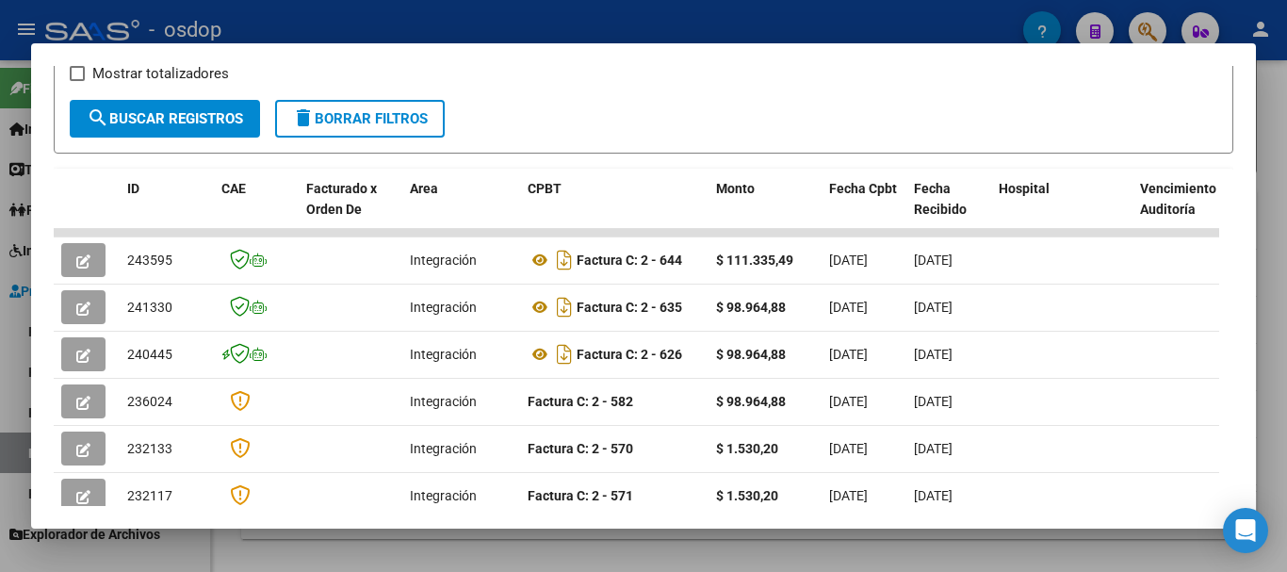
scroll to position [377, 0]
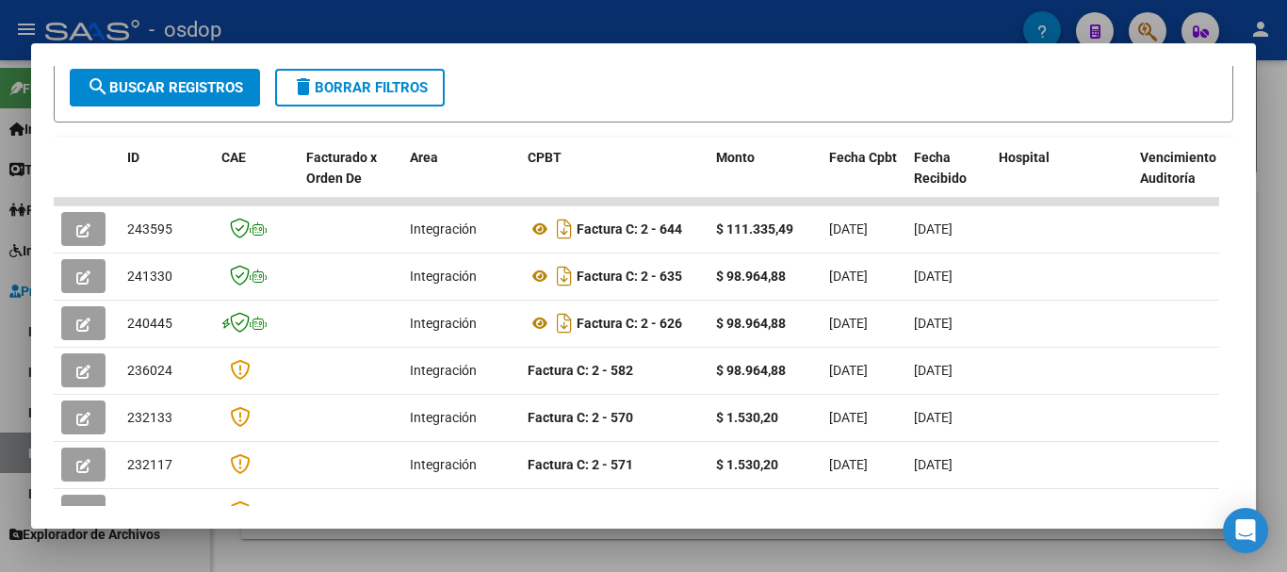
click at [608, 30] on div at bounding box center [643, 286] width 1287 height 572
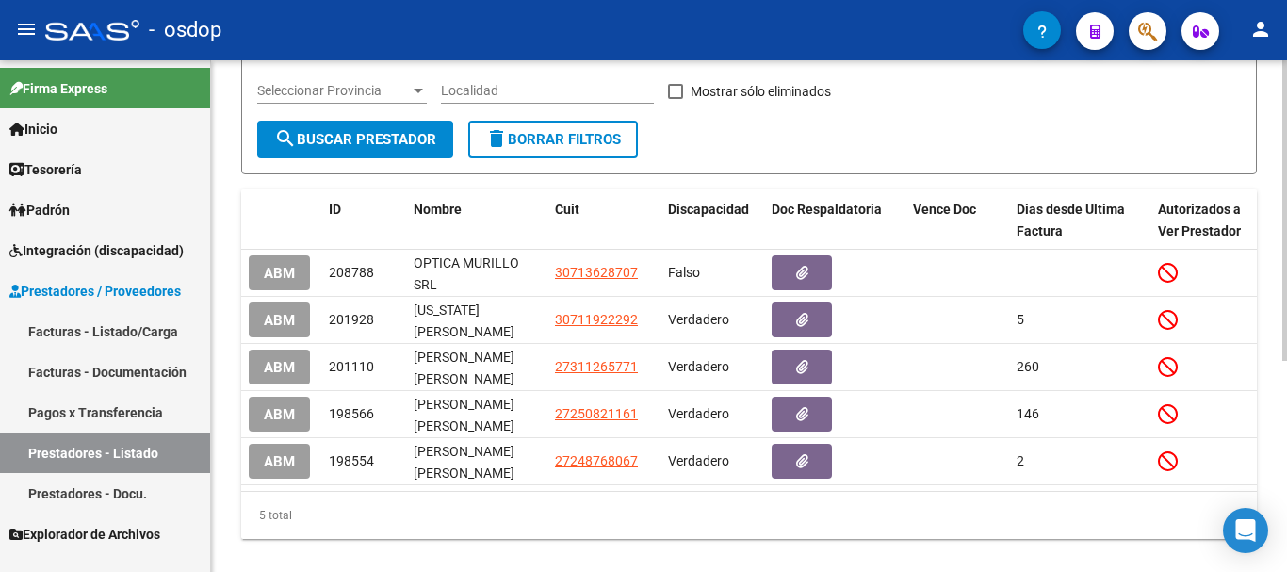
click at [529, 145] on span "delete Borrar Filtros" at bounding box center [553, 139] width 136 height 17
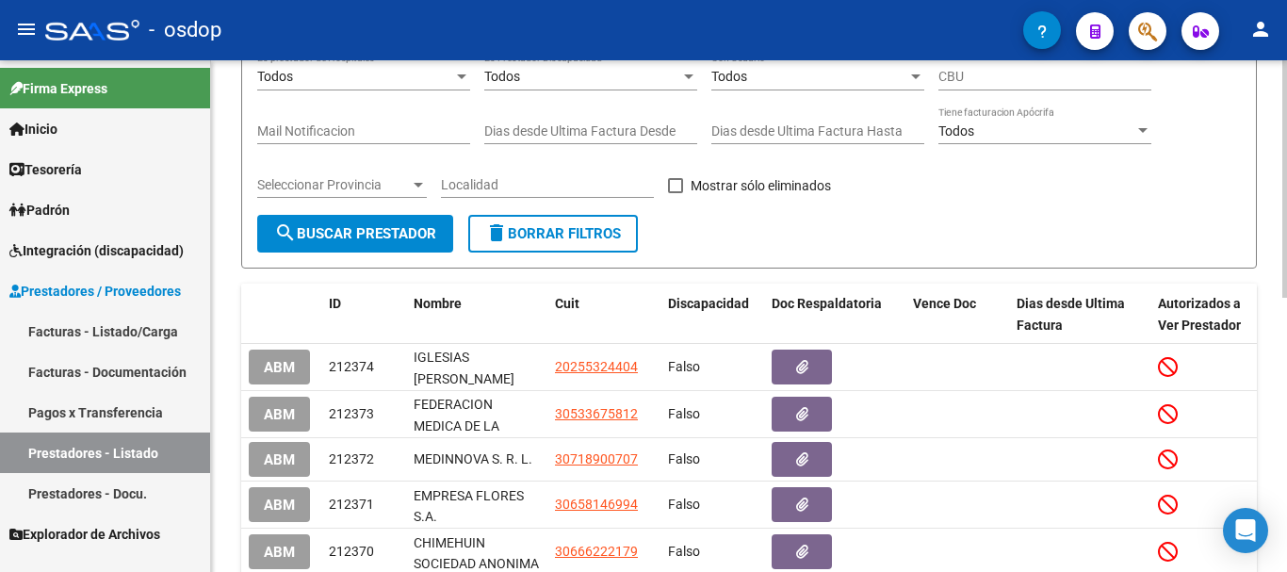
scroll to position [127, 0]
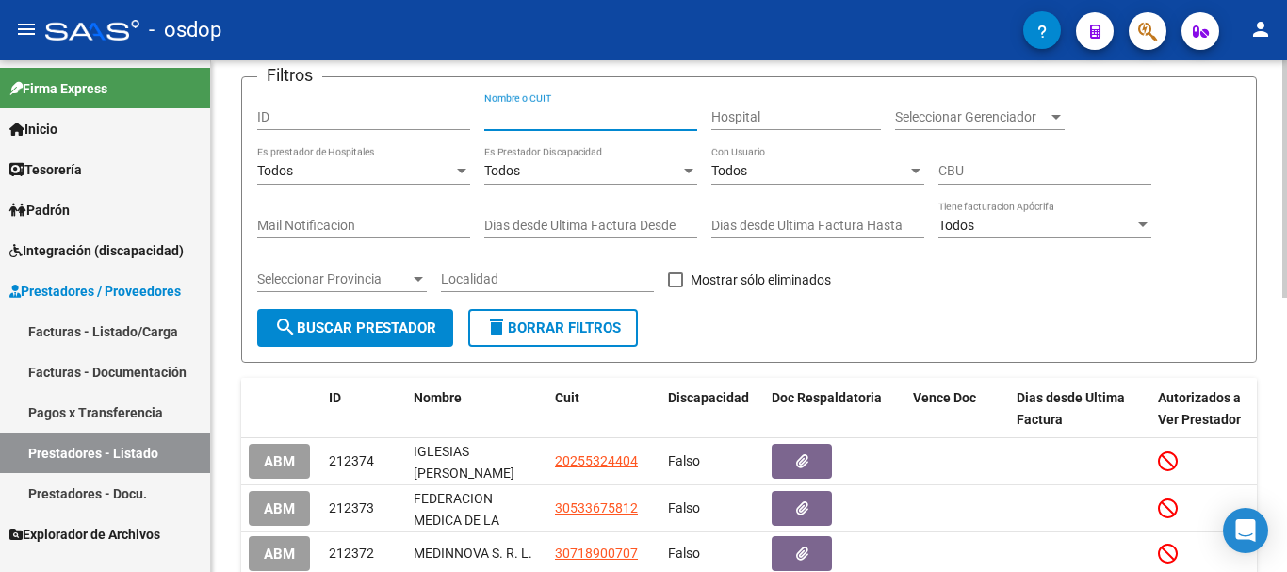
click at [557, 113] on input "Nombre o CUIT" at bounding box center [590, 117] width 213 height 16
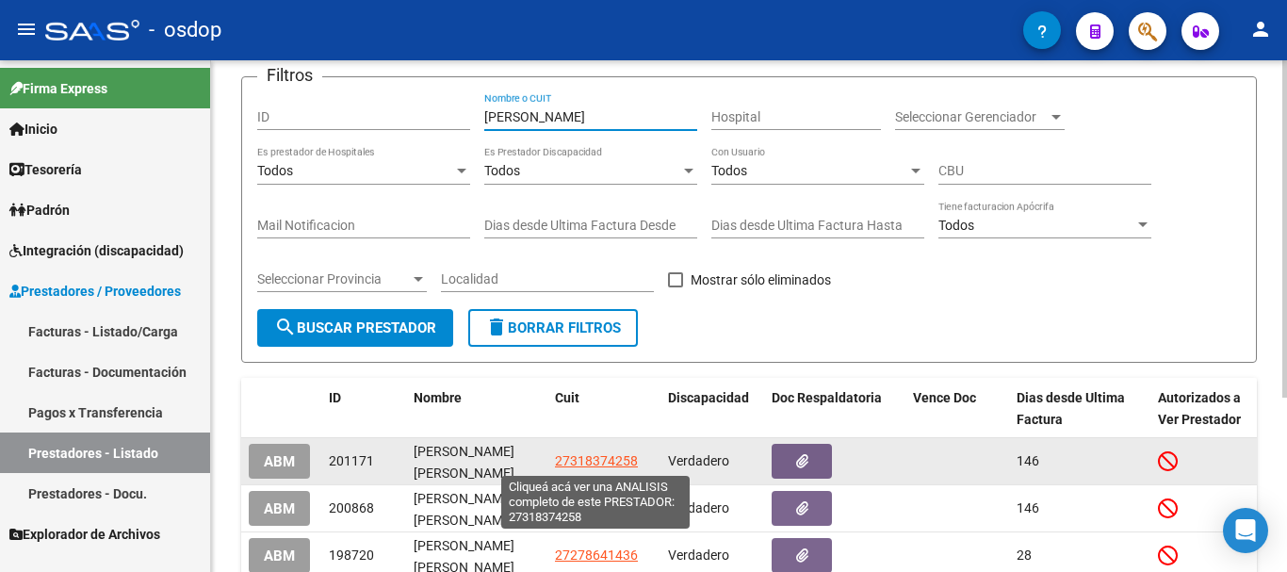
scroll to position [221, 0]
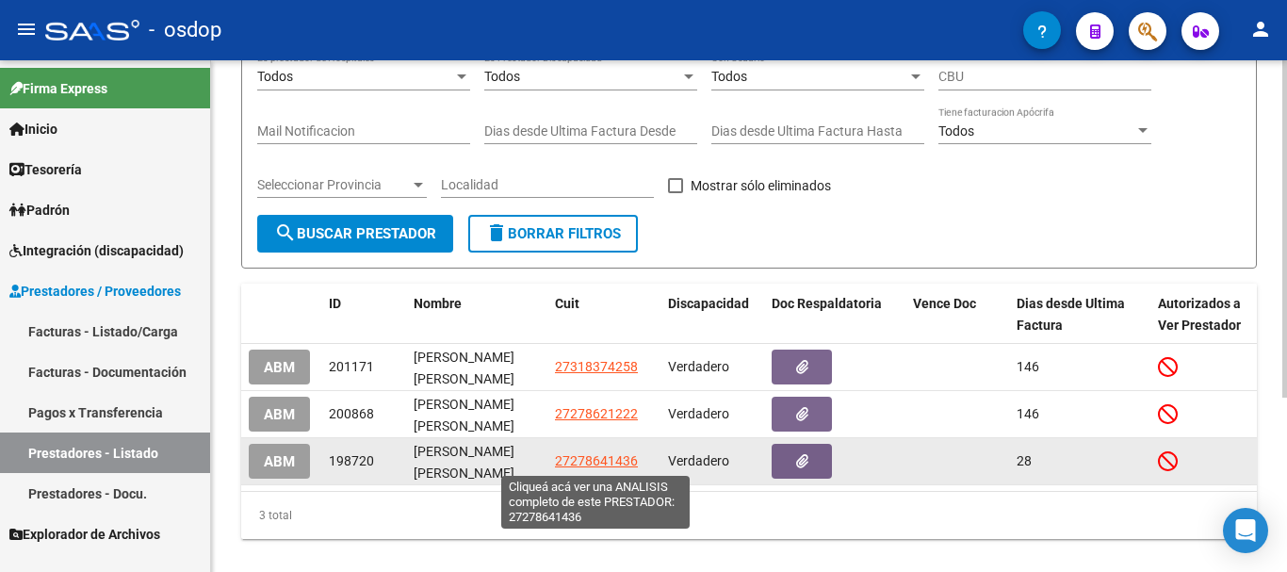
type input "[PERSON_NAME]"
click at [603, 463] on span "27278641436" at bounding box center [596, 460] width 83 height 15
type textarea "27278641436"
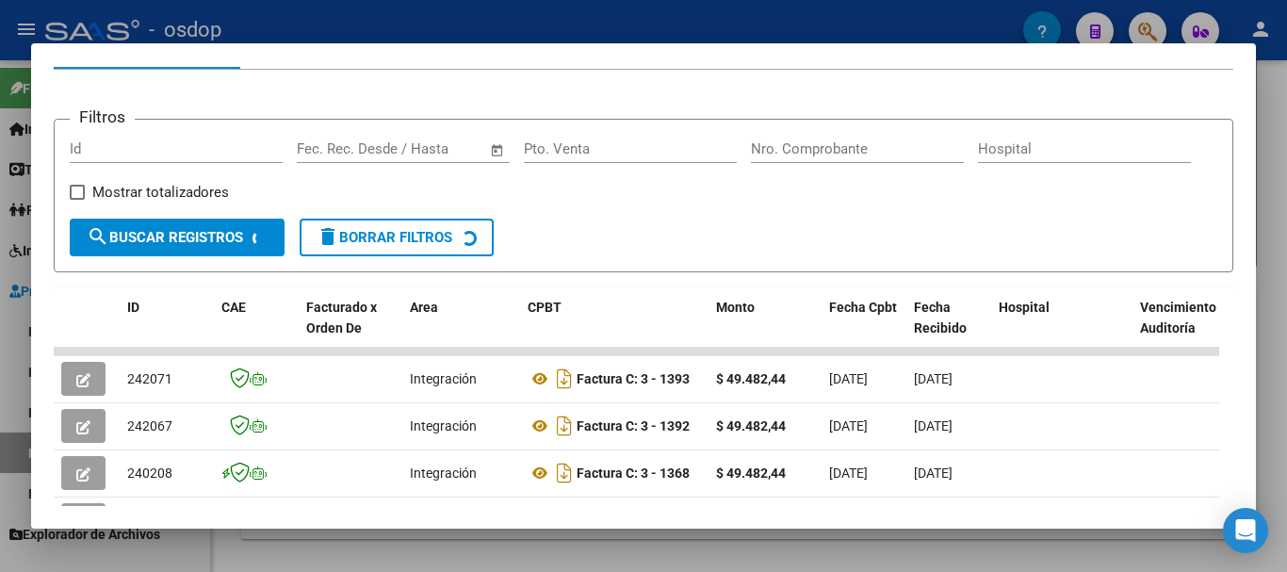
scroll to position [259, 0]
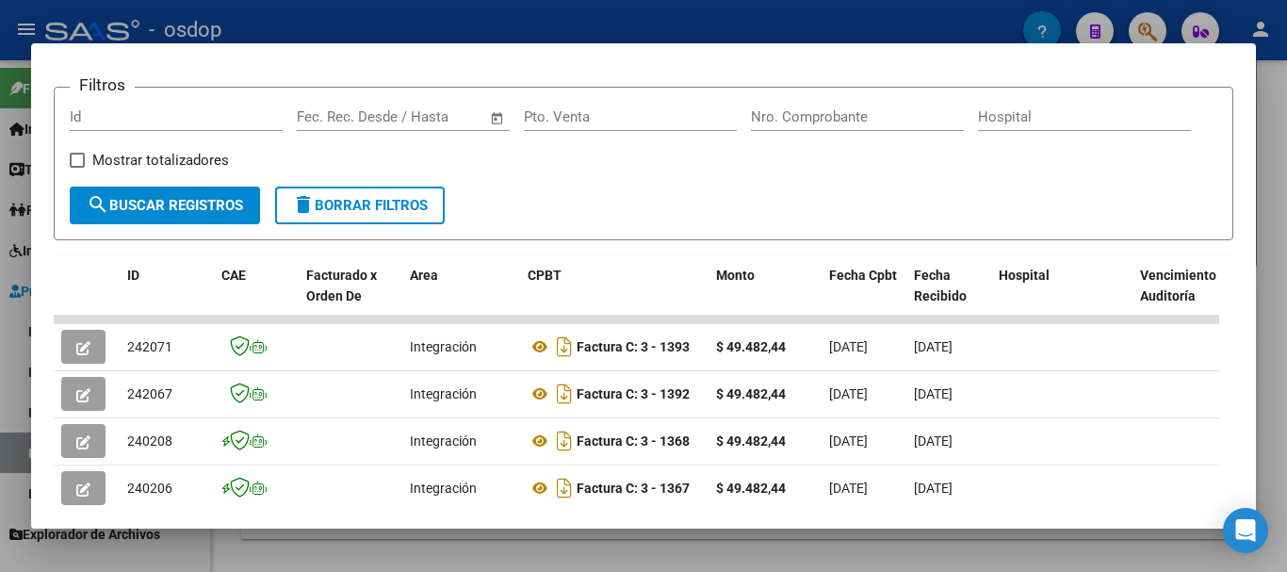
click at [561, 20] on div at bounding box center [643, 286] width 1287 height 572
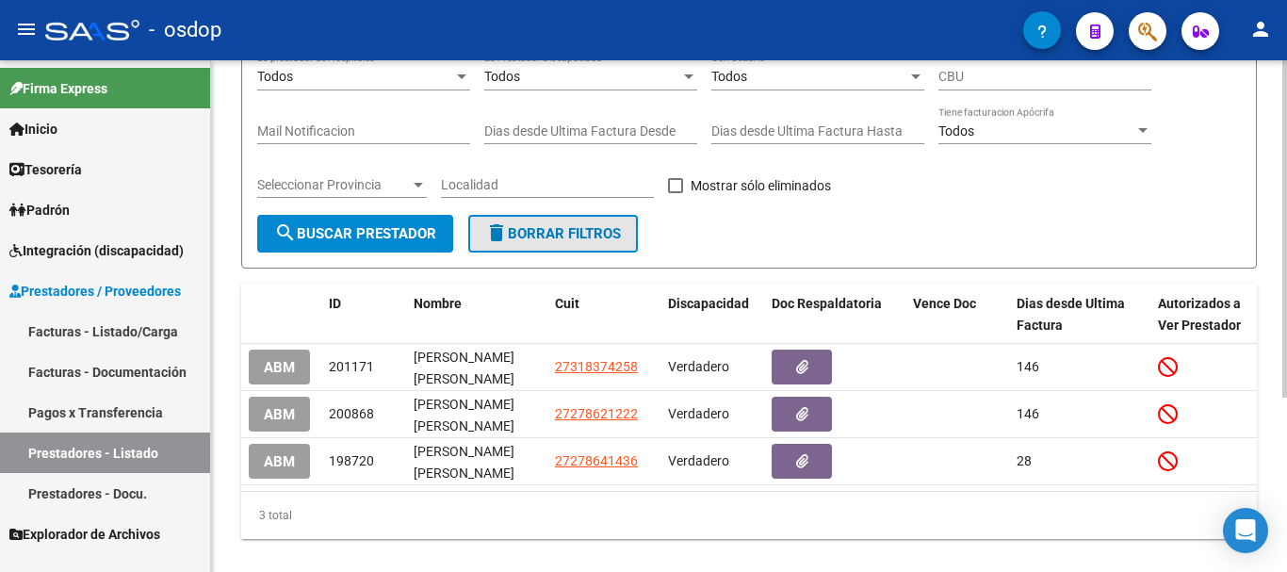
click at [569, 233] on span "delete Borrar Filtros" at bounding box center [553, 233] width 136 height 17
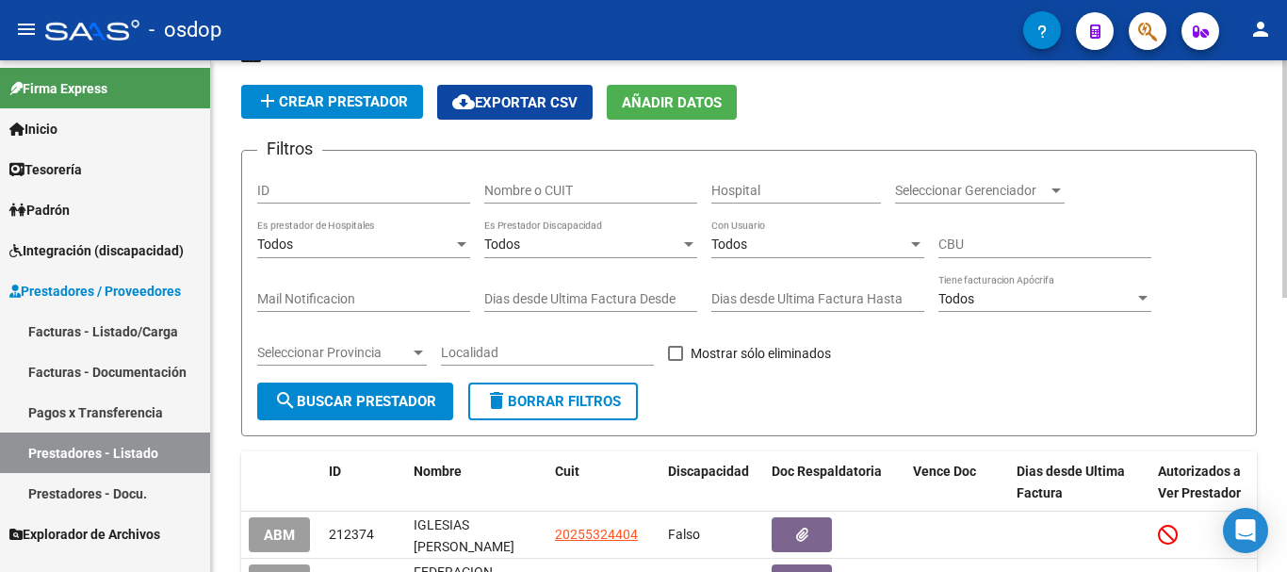
scroll to position [0, 0]
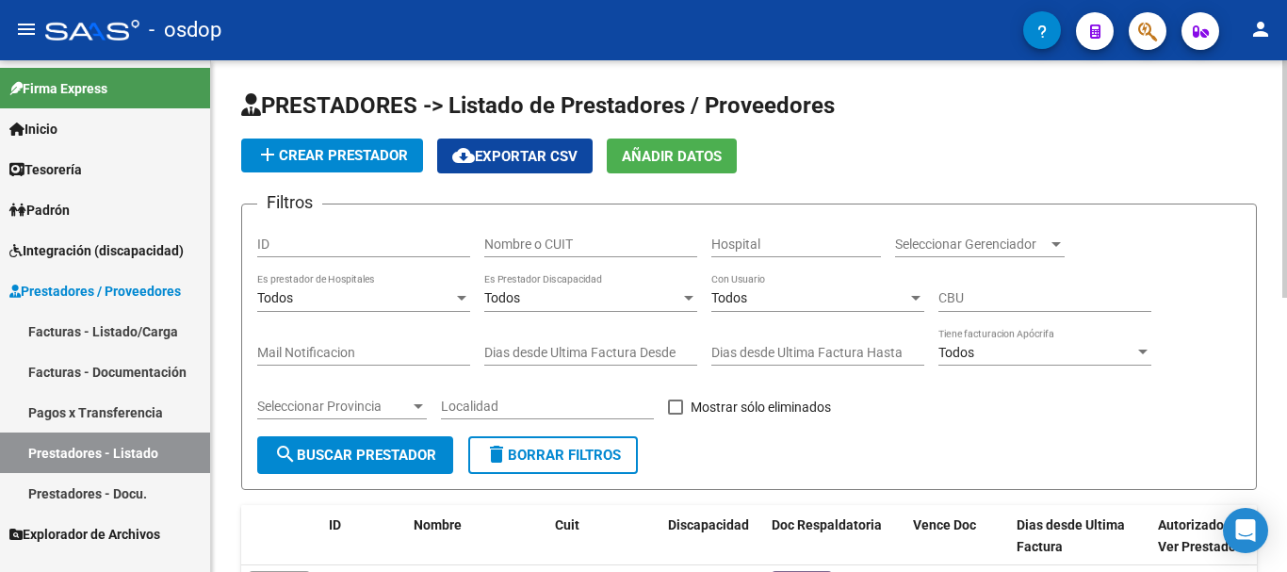
drag, startPoint x: 568, startPoint y: 238, endPoint x: 567, endPoint y: 227, distance: 11.3
click at [567, 238] on input "Nombre o CUIT" at bounding box center [590, 244] width 213 height 16
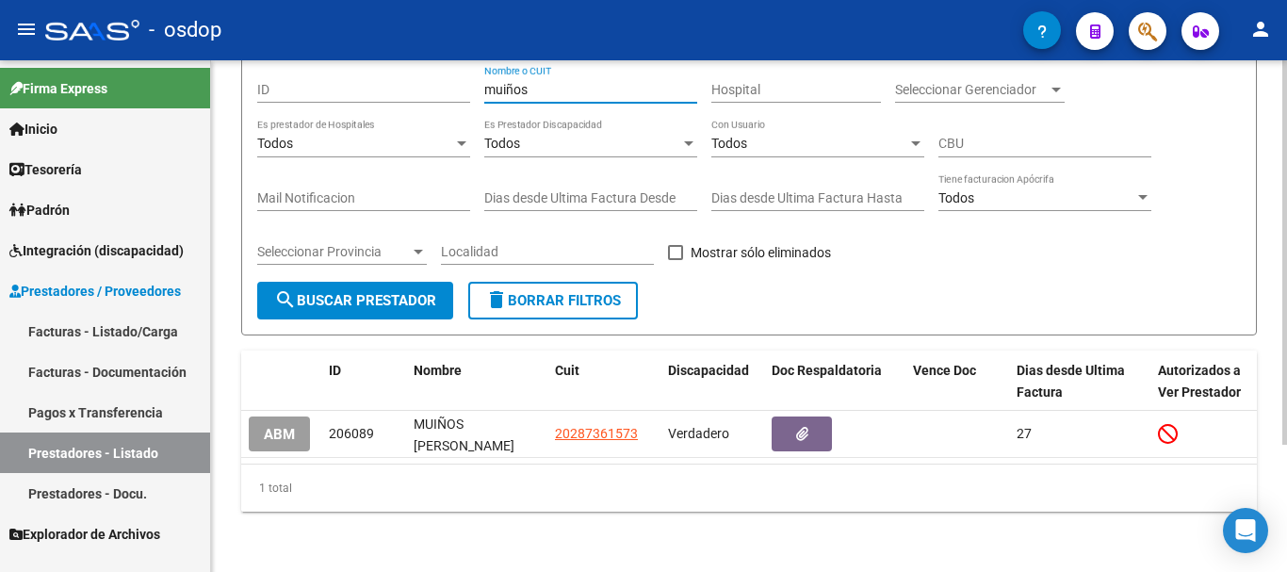
scroll to position [170, 0]
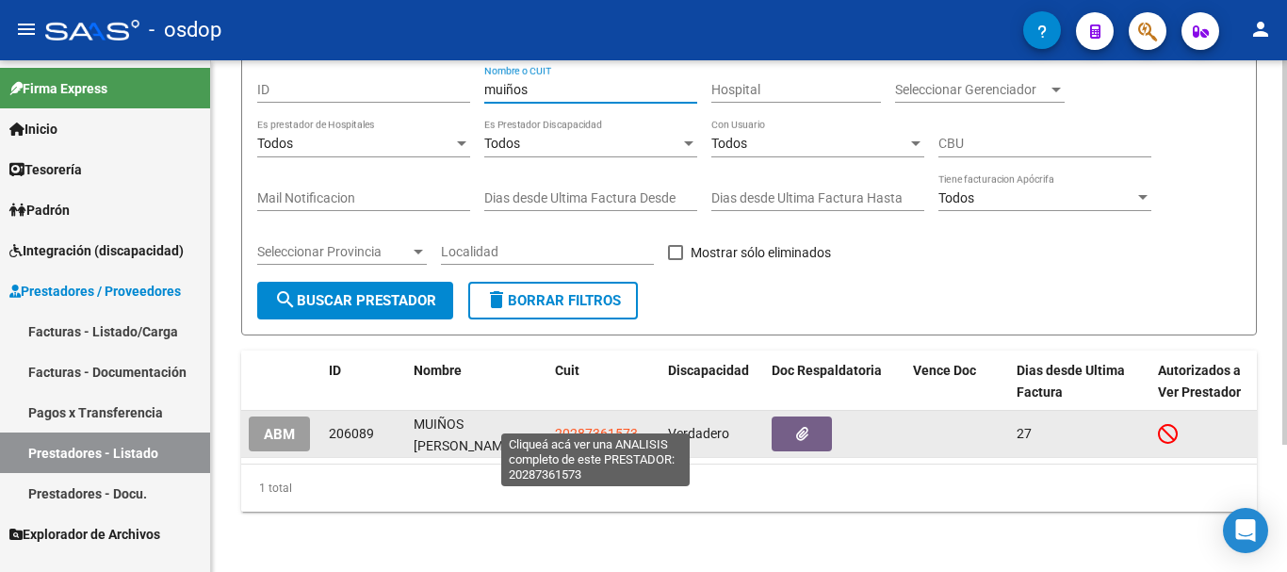
type input "muiños"
click at [596, 426] on span "20287361573" at bounding box center [596, 433] width 83 height 15
type textarea "20287361573"
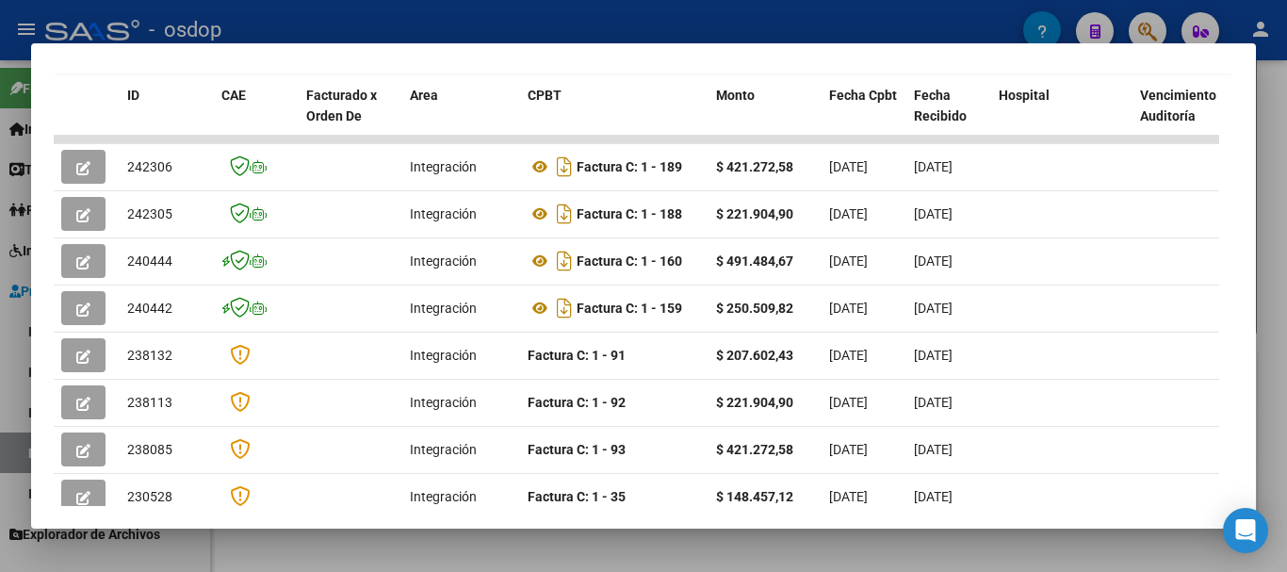
scroll to position [448, 0]
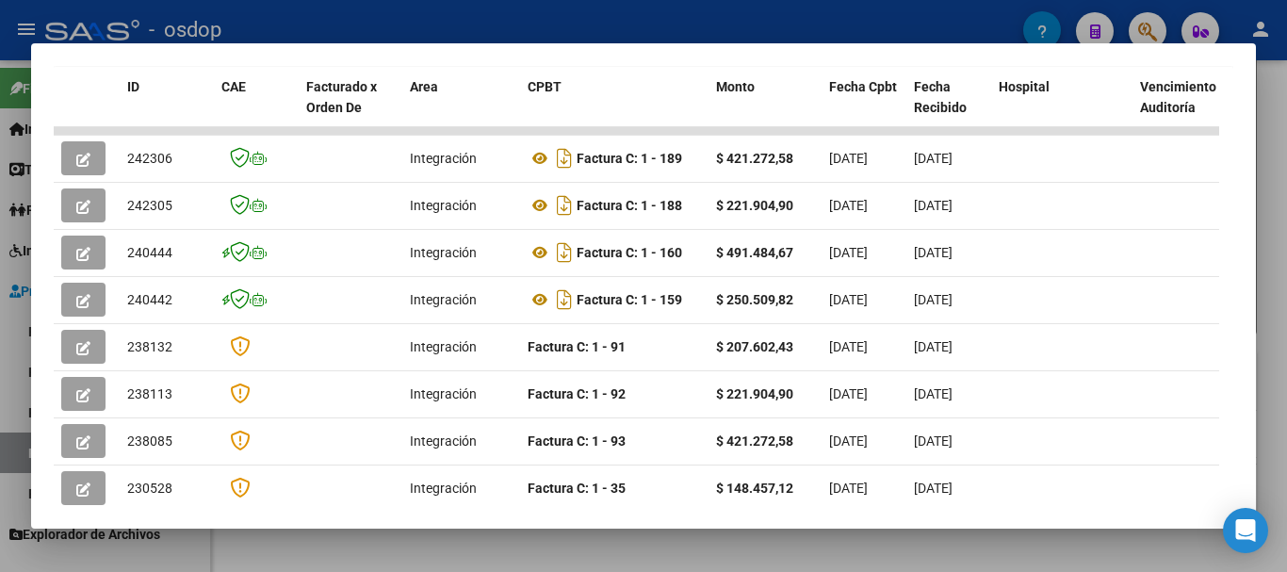
click at [643, 22] on div at bounding box center [643, 286] width 1287 height 572
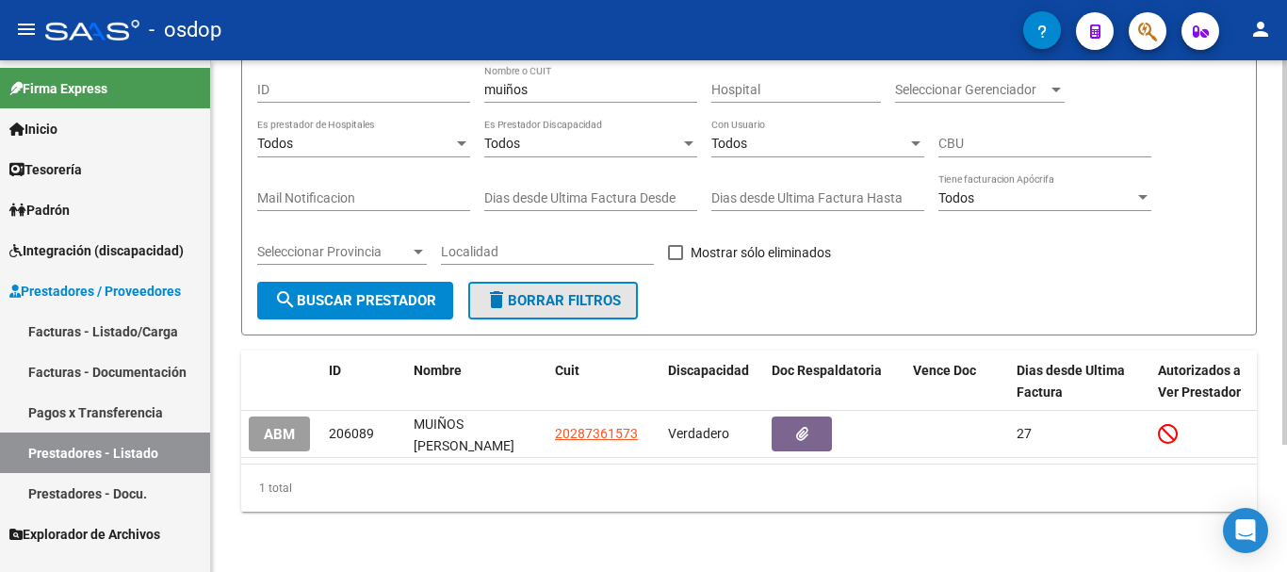
click at [525, 292] on span "delete Borrar Filtros" at bounding box center [553, 300] width 136 height 17
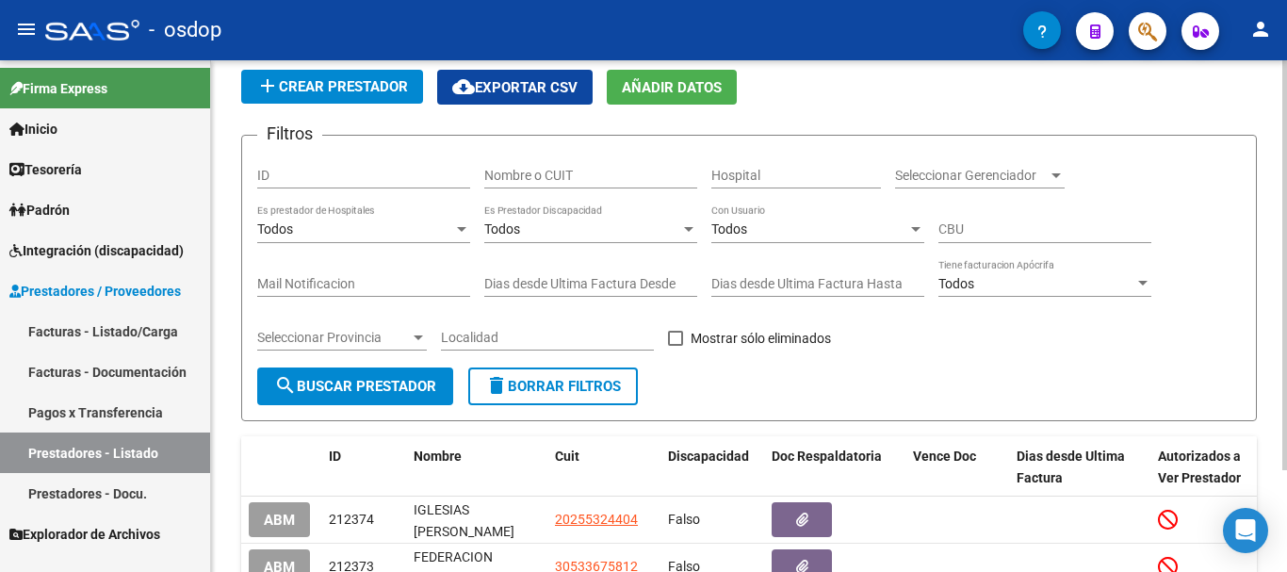
scroll to position [0, 0]
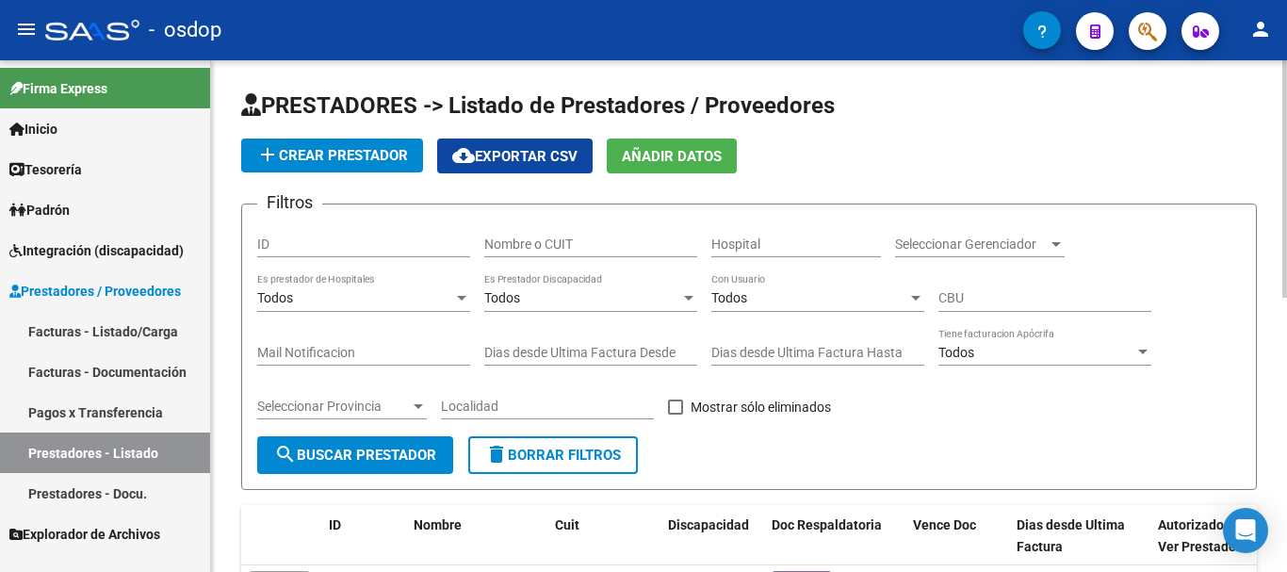
click at [552, 244] on input "Nombre o CUIT" at bounding box center [590, 244] width 213 height 16
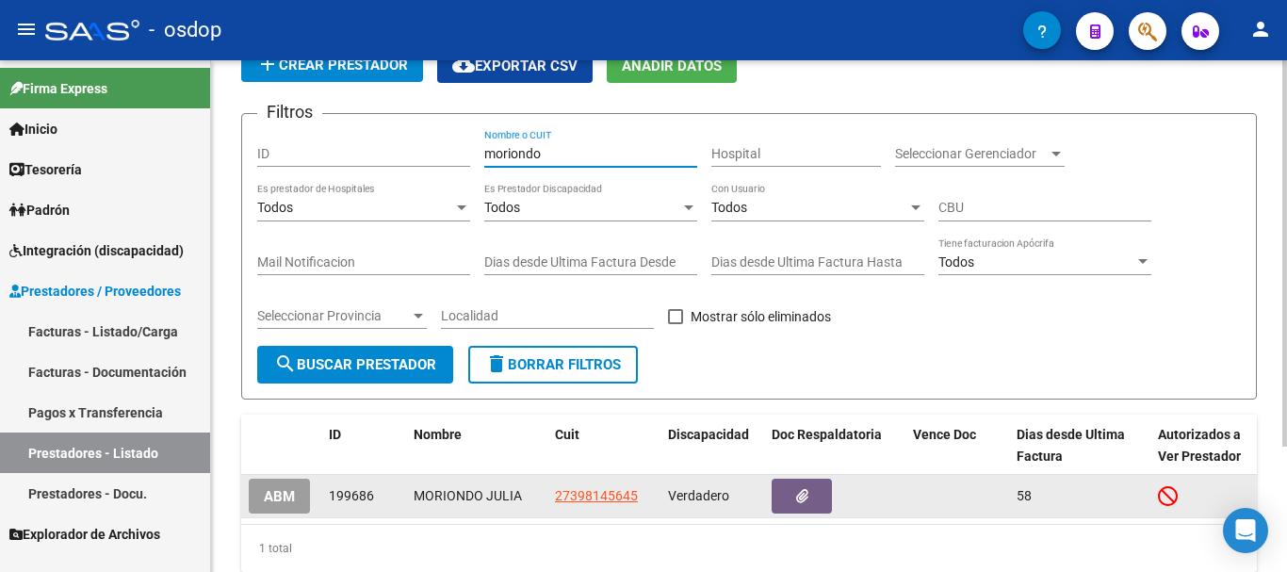
scroll to position [166, 0]
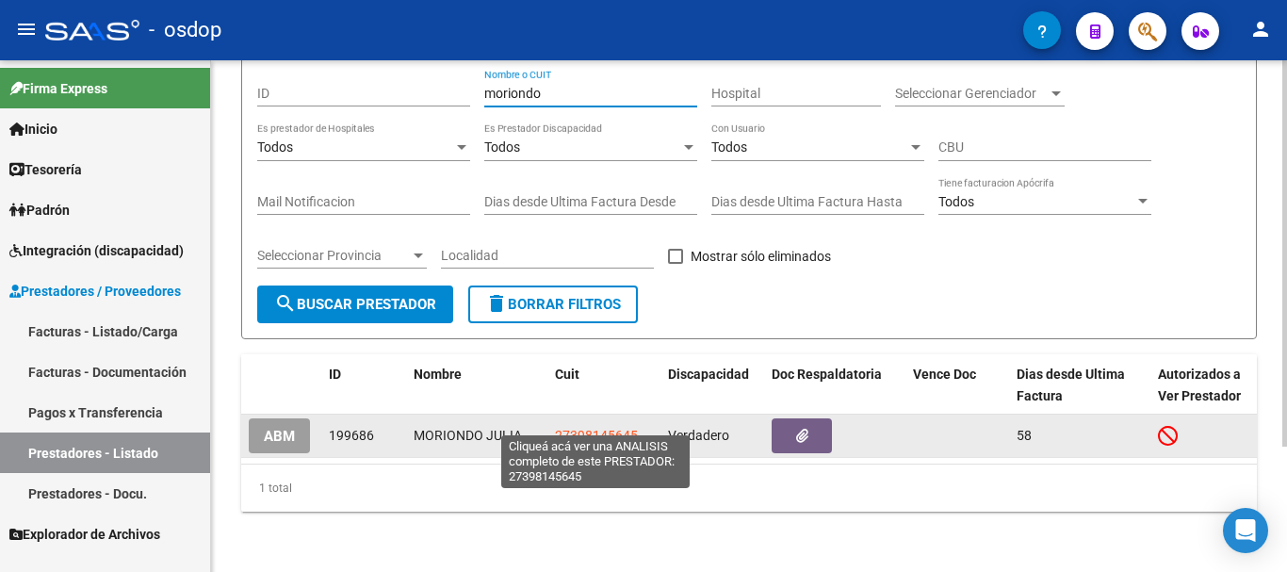
type input "moriondo"
click at [598, 428] on span "27398145645" at bounding box center [596, 435] width 83 height 15
type textarea "27398145645"
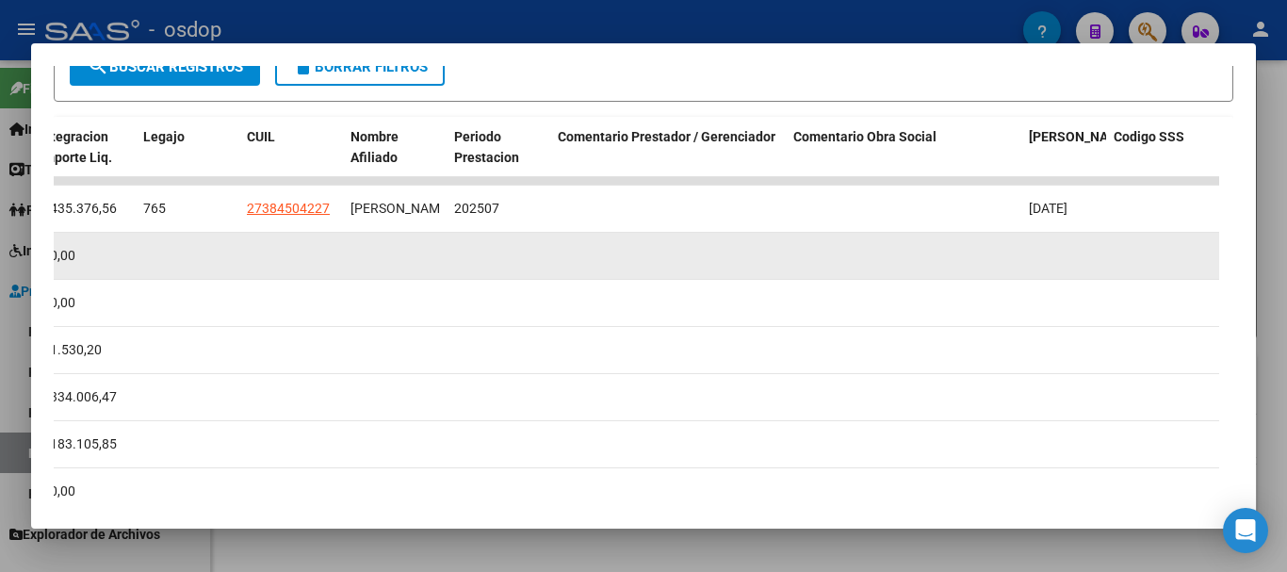
scroll to position [353, 0]
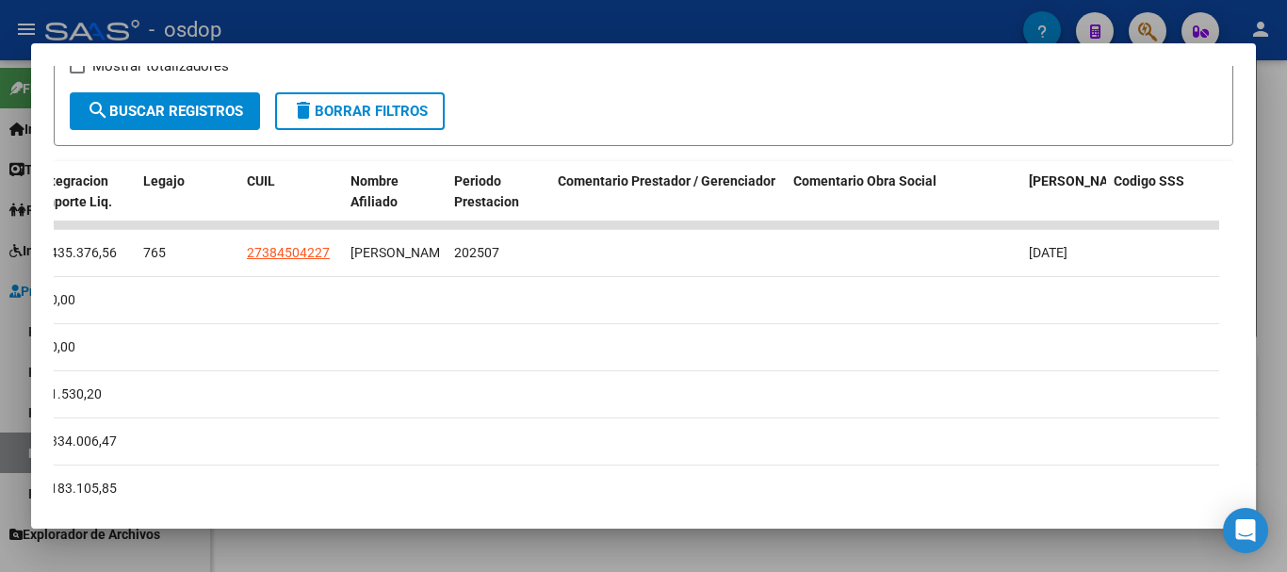
click at [513, 15] on div at bounding box center [643, 286] width 1287 height 572
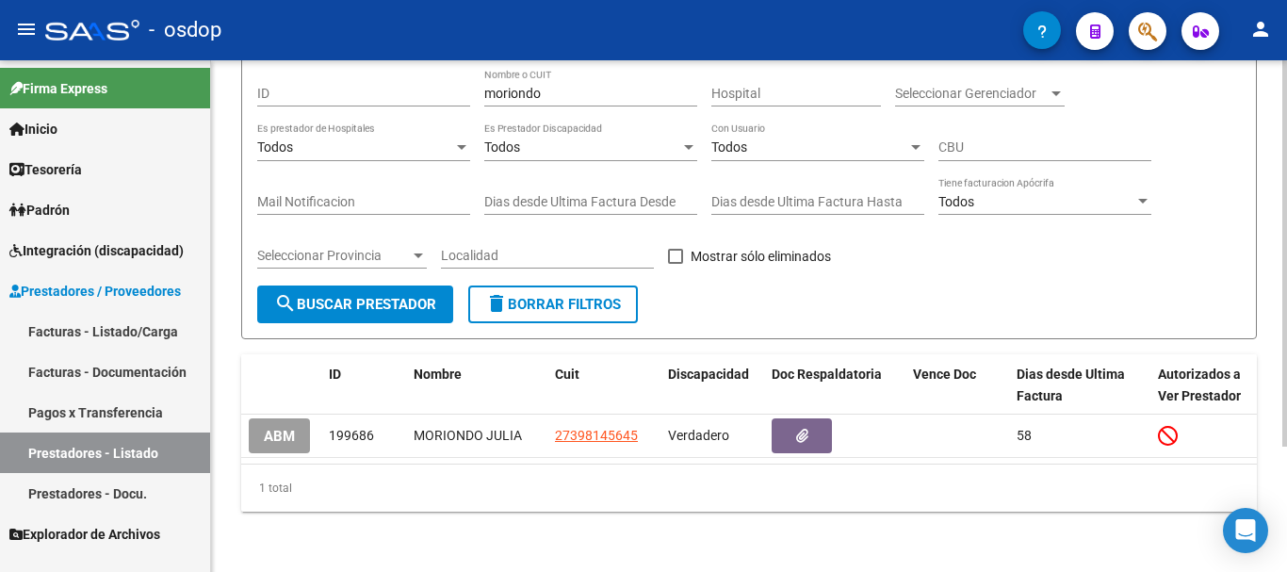
click at [558, 296] on span "delete Borrar Filtros" at bounding box center [553, 304] width 136 height 17
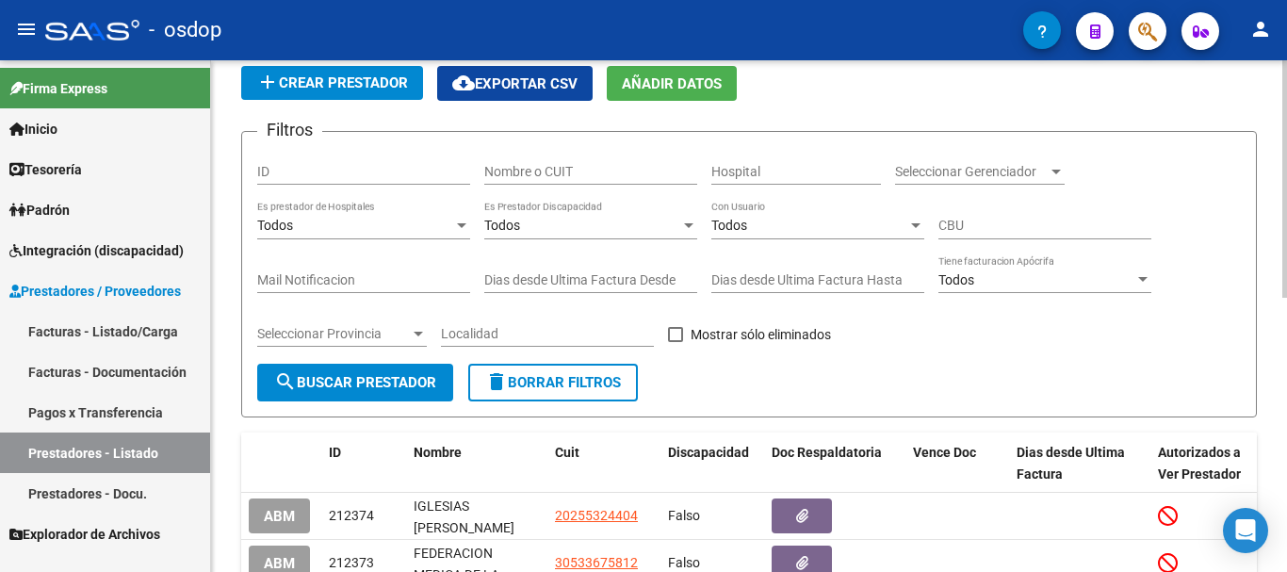
scroll to position [72, 0]
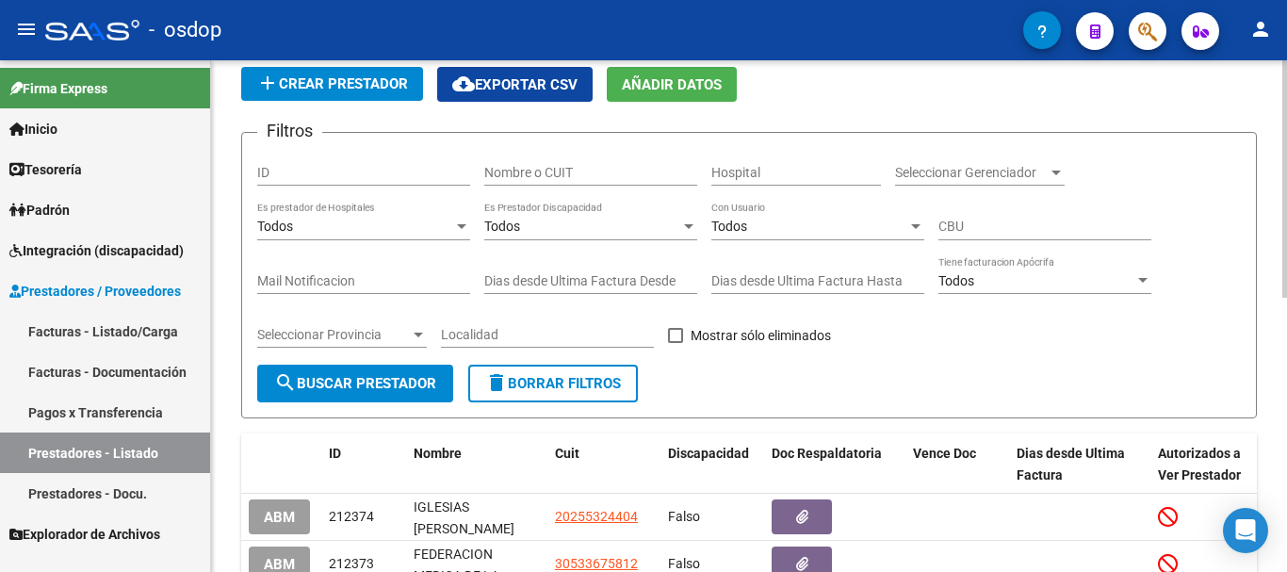
click at [581, 165] on input "Nombre o CUIT" at bounding box center [590, 173] width 213 height 16
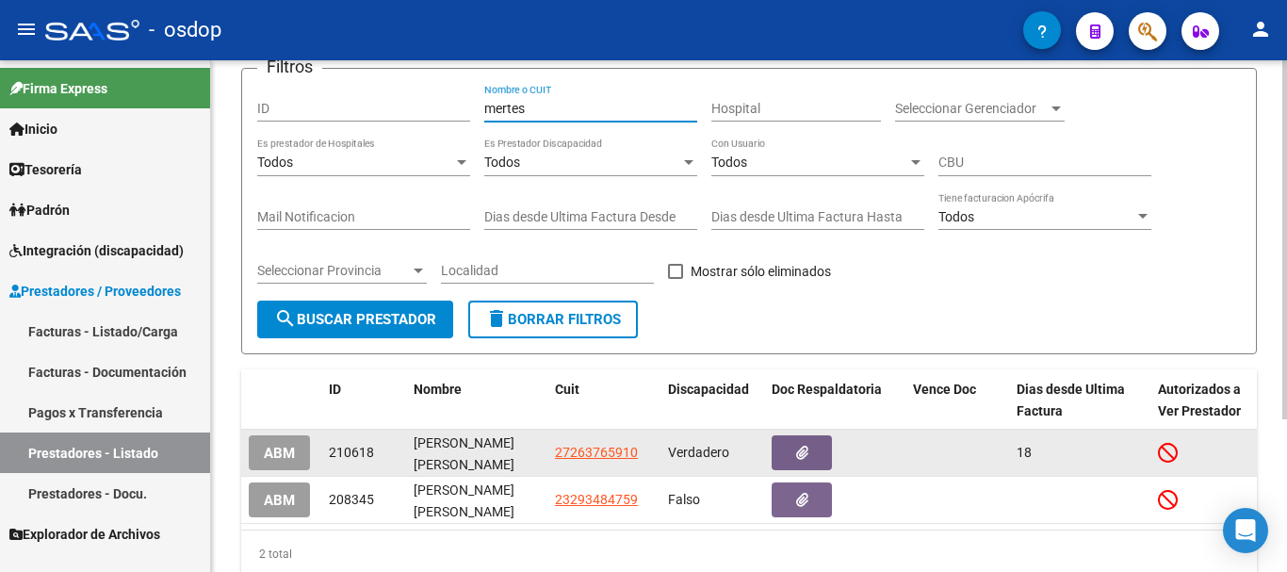
scroll to position [166, 0]
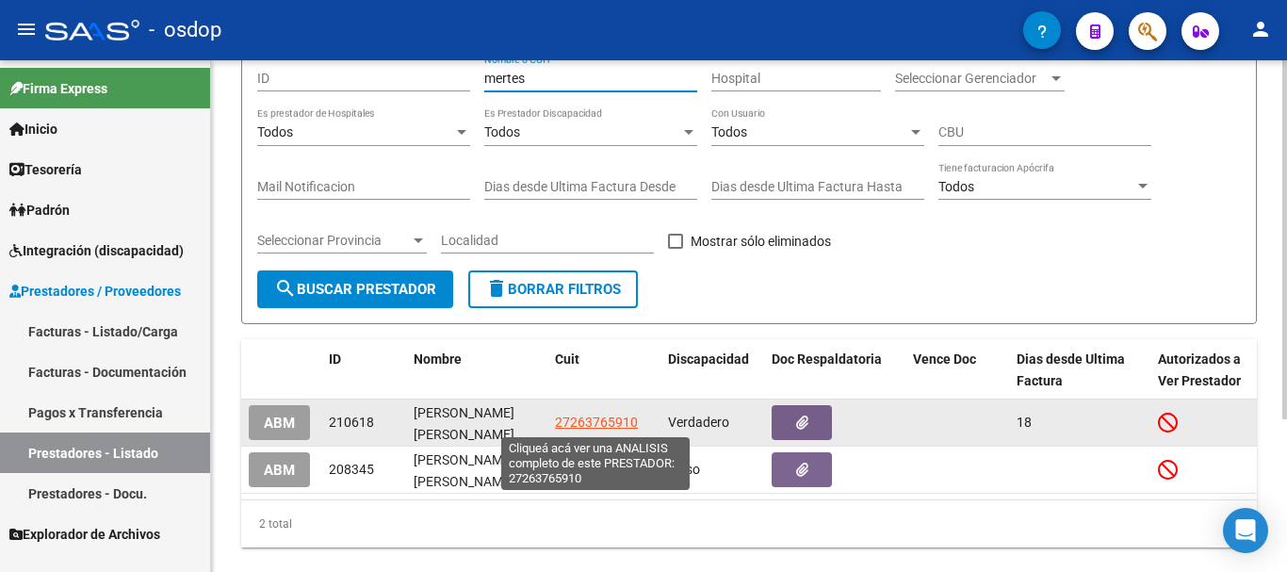
type input "mertes"
click at [598, 415] on span "27263765910" at bounding box center [596, 422] width 83 height 15
type textarea "27263765910"
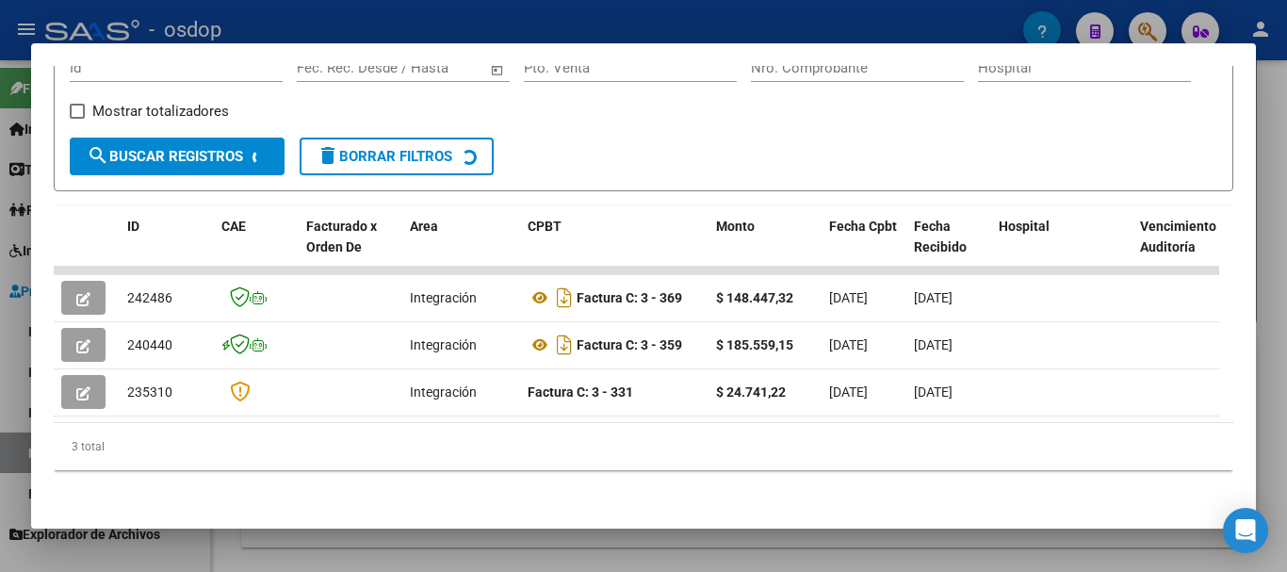
scroll to position [326, 0]
click at [649, 16] on div at bounding box center [643, 286] width 1287 height 572
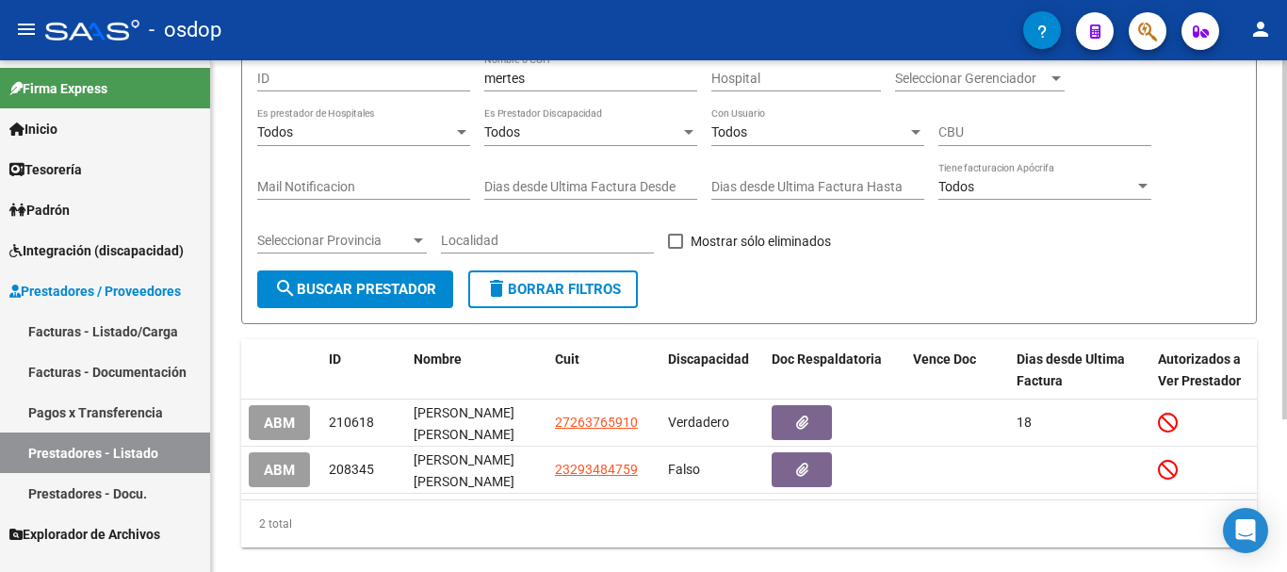
click at [559, 283] on span "delete Borrar Filtros" at bounding box center [553, 289] width 136 height 17
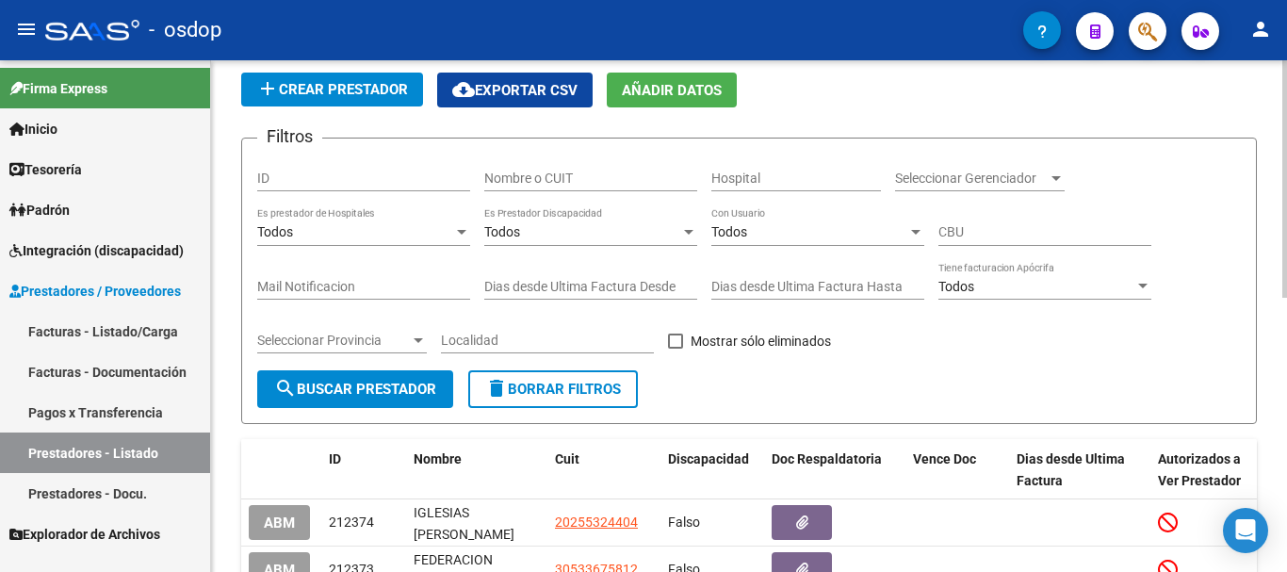
scroll to position [33, 0]
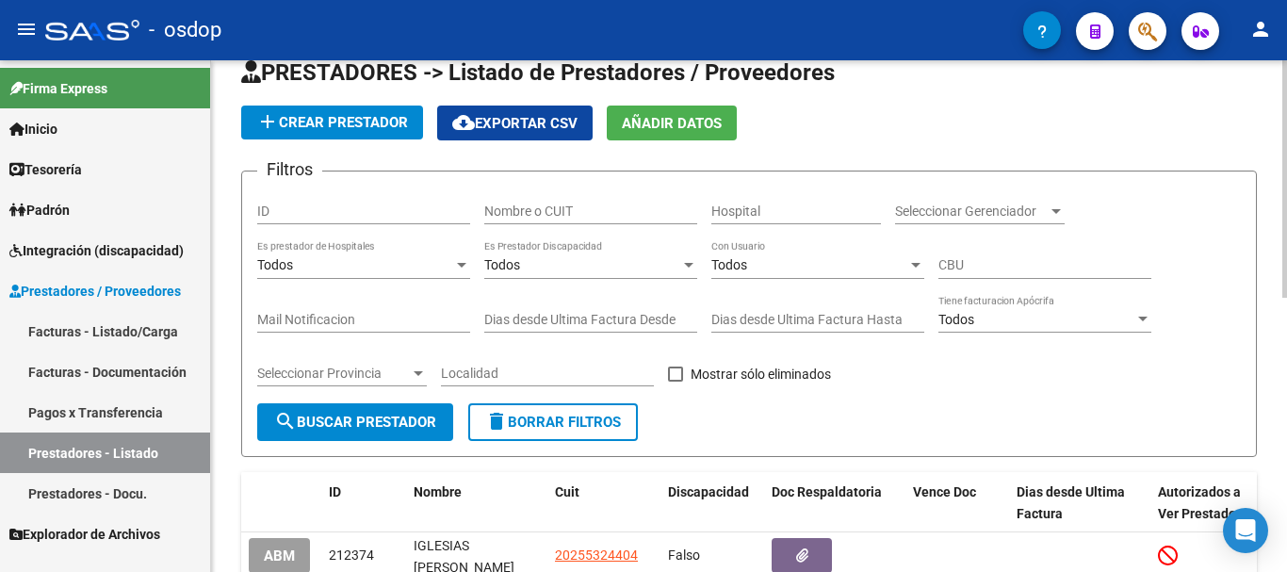
click at [570, 211] on input "Nombre o CUIT" at bounding box center [590, 212] width 213 height 16
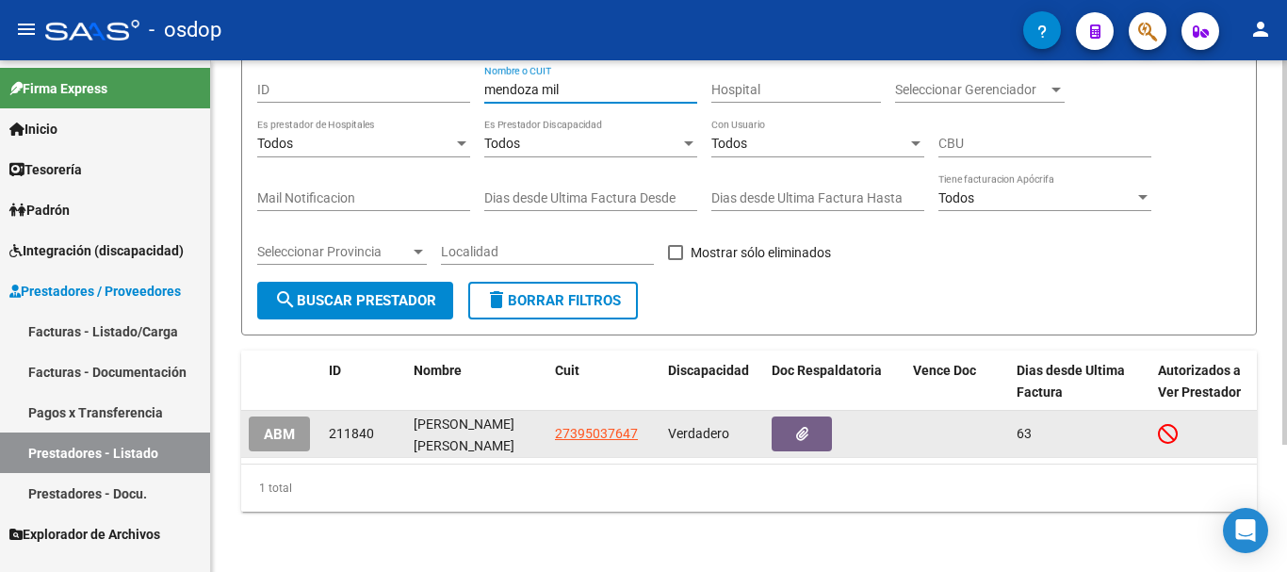
scroll to position [170, 0]
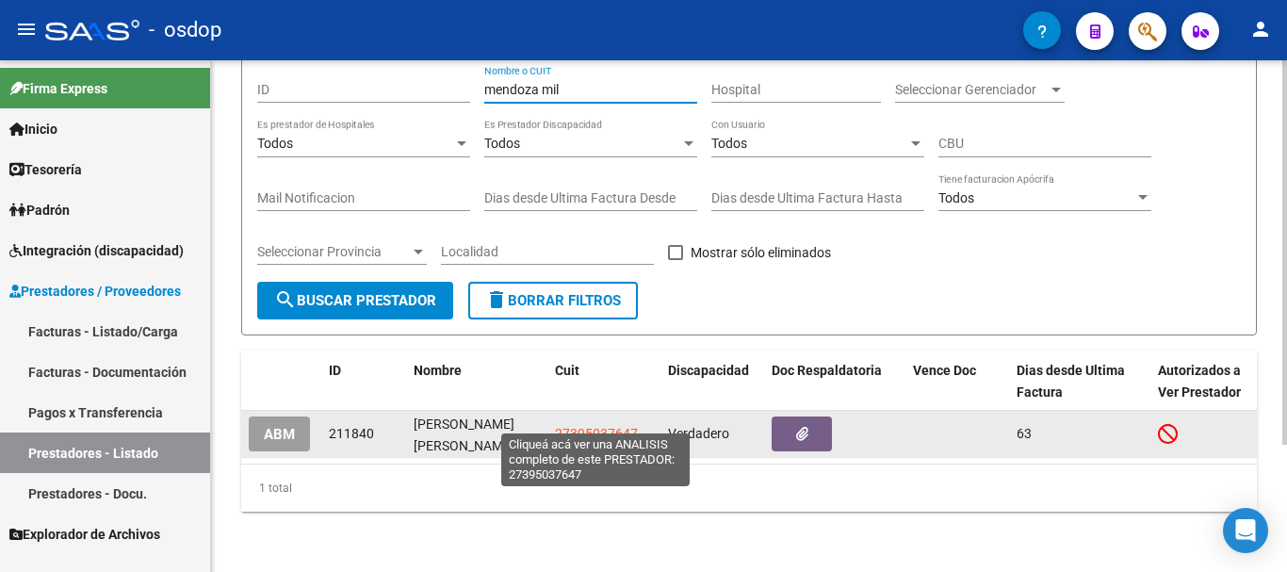
type input "mendoza mil"
click at [621, 426] on span "27395037647" at bounding box center [596, 433] width 83 height 15
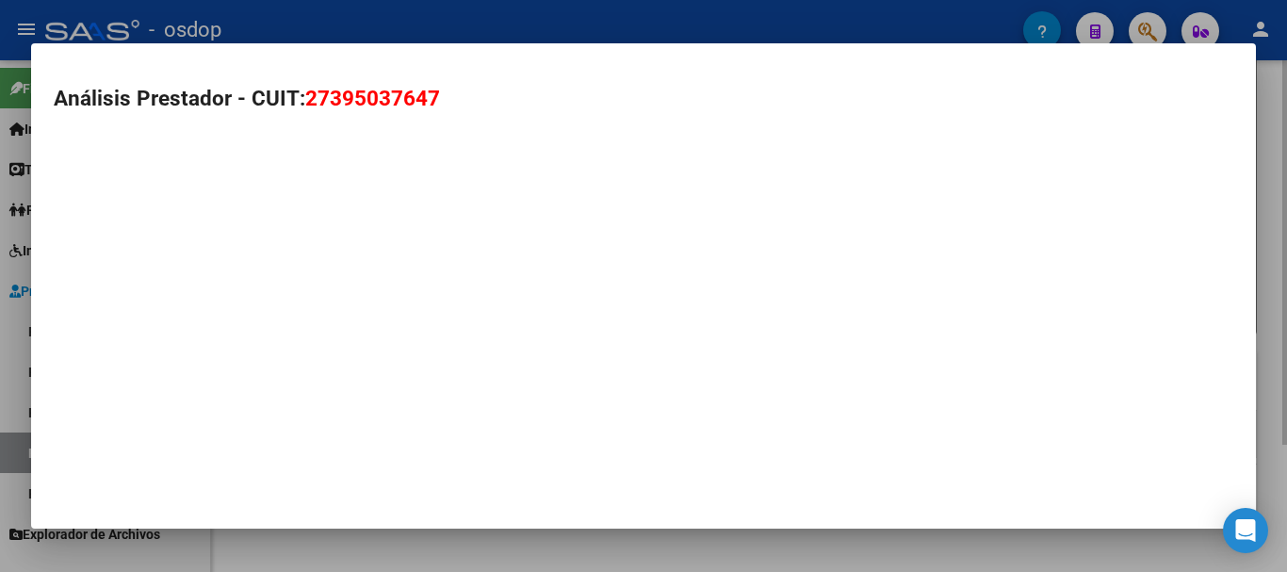
type textarea "27395037647"
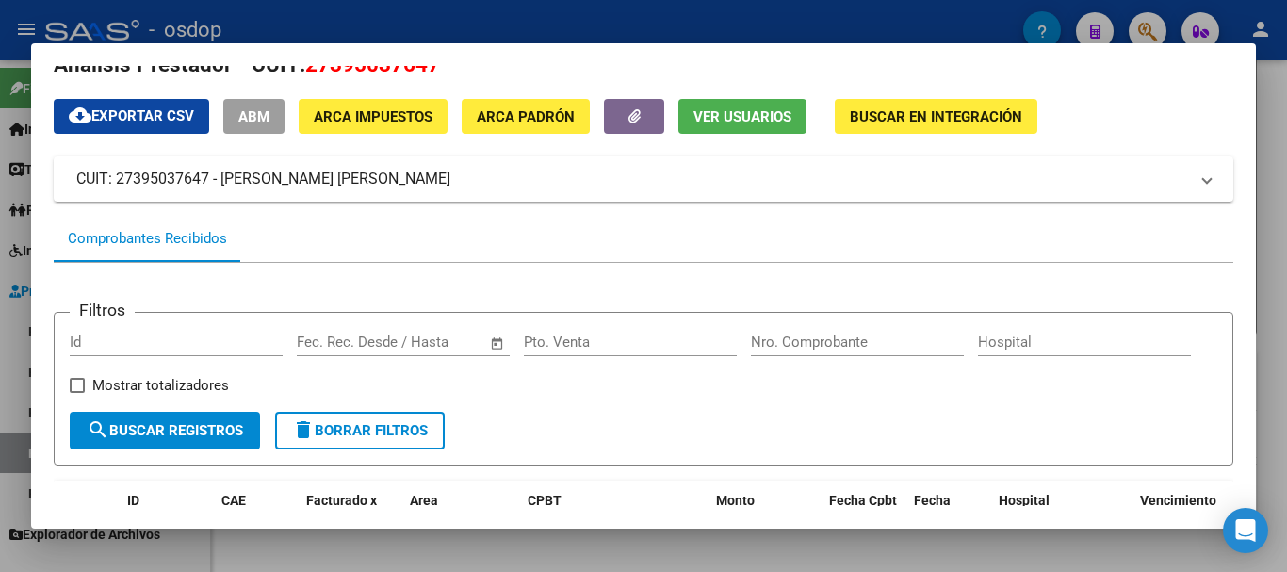
scroll to position [0, 0]
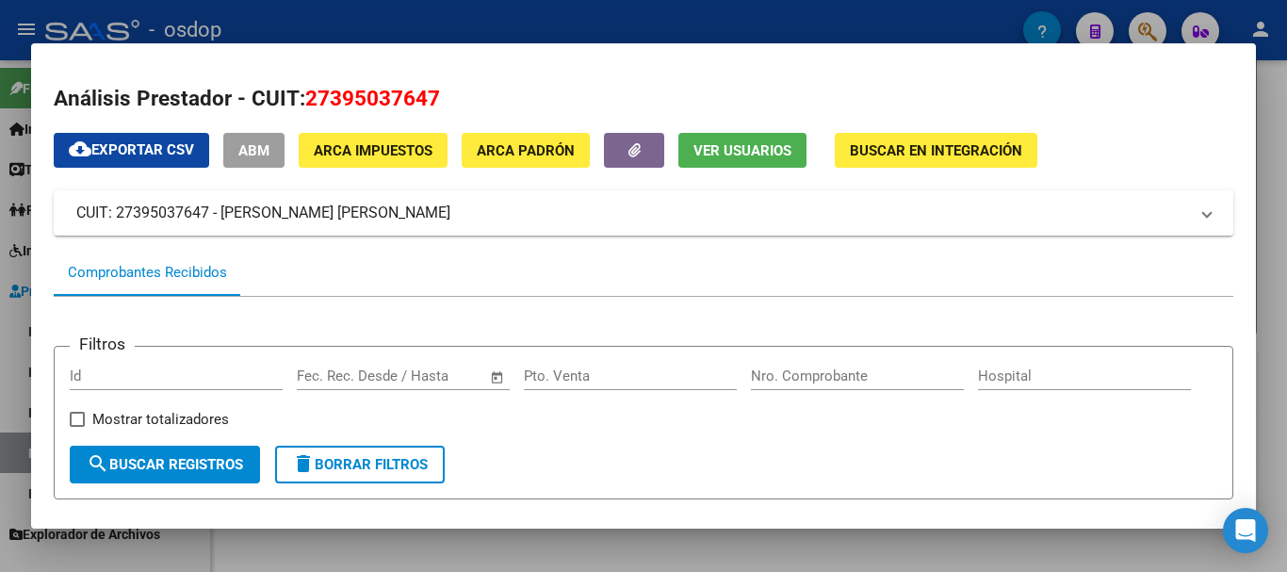
click at [398, 469] on span "delete Borrar Filtros" at bounding box center [360, 464] width 136 height 17
click at [574, 22] on div at bounding box center [643, 286] width 1287 height 572
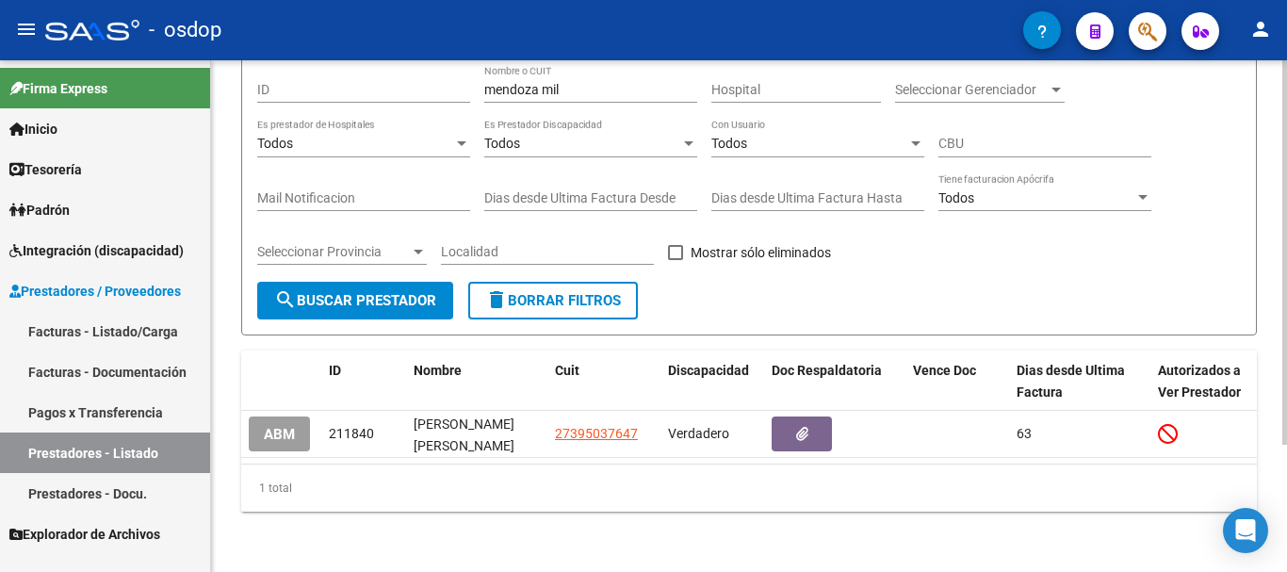
click at [595, 293] on span "delete Borrar Filtros" at bounding box center [553, 300] width 136 height 17
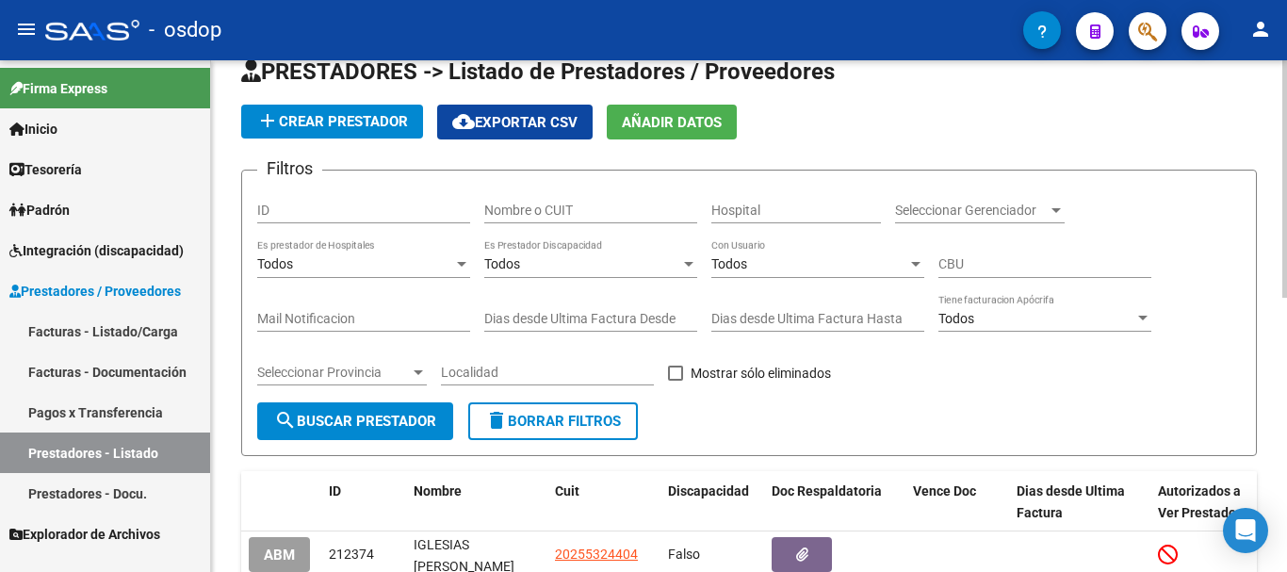
scroll to position [33, 0]
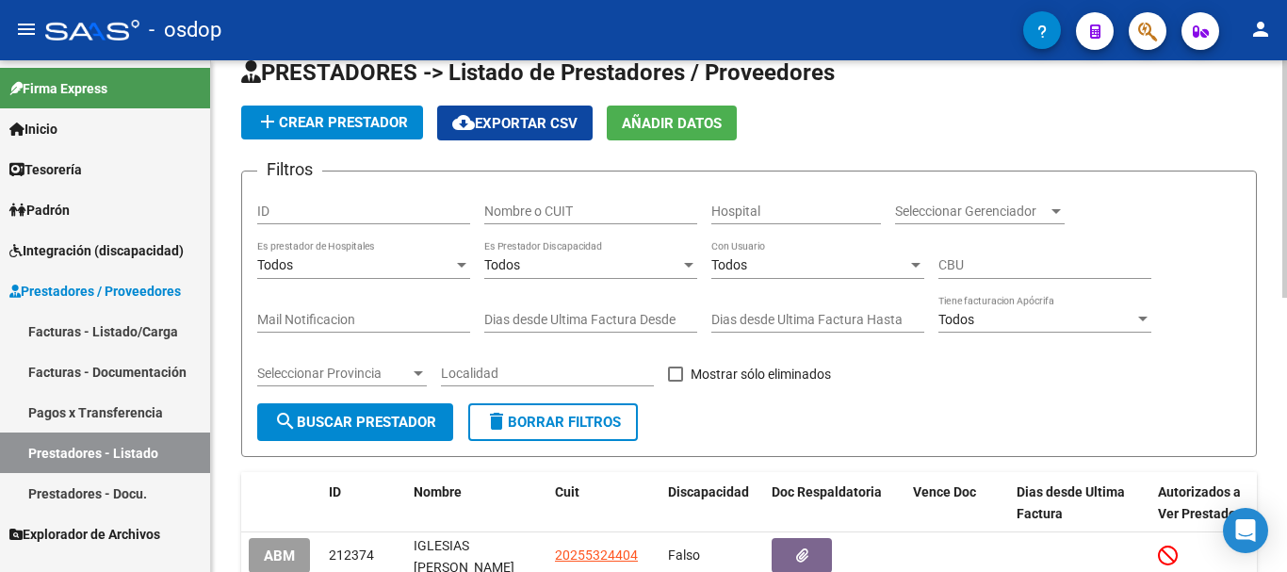
click at [591, 212] on input "Nombre o CUIT" at bounding box center [590, 212] width 213 height 16
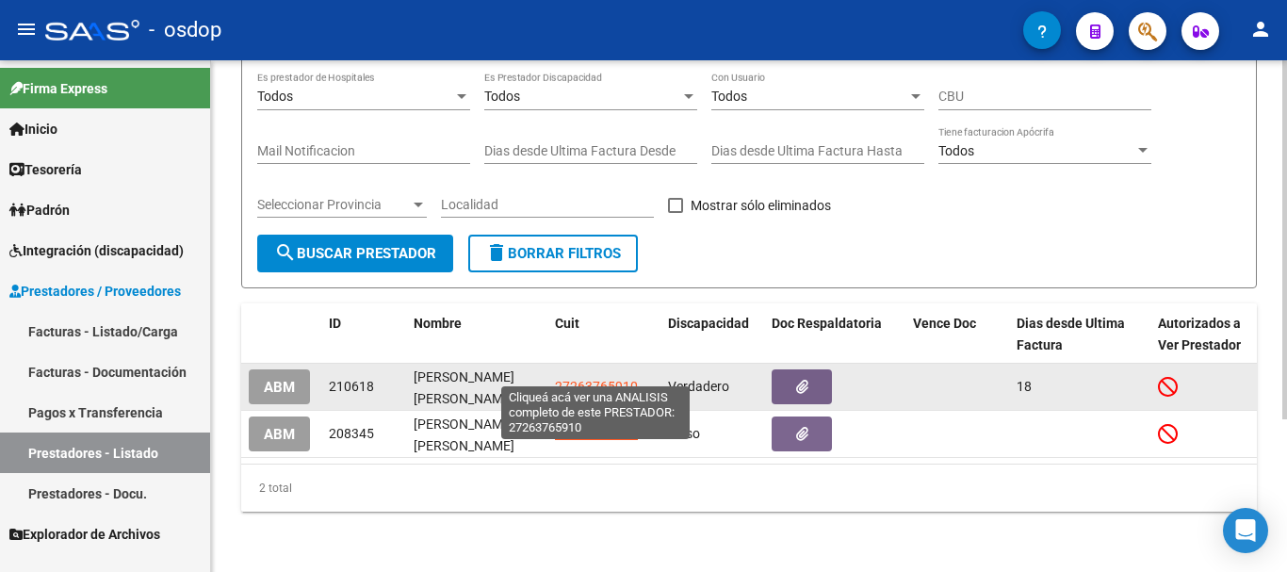
scroll to position [217, 0]
type input "mertes"
click at [600, 379] on span "27263765910" at bounding box center [596, 386] width 83 height 15
type textarea "27263765910"
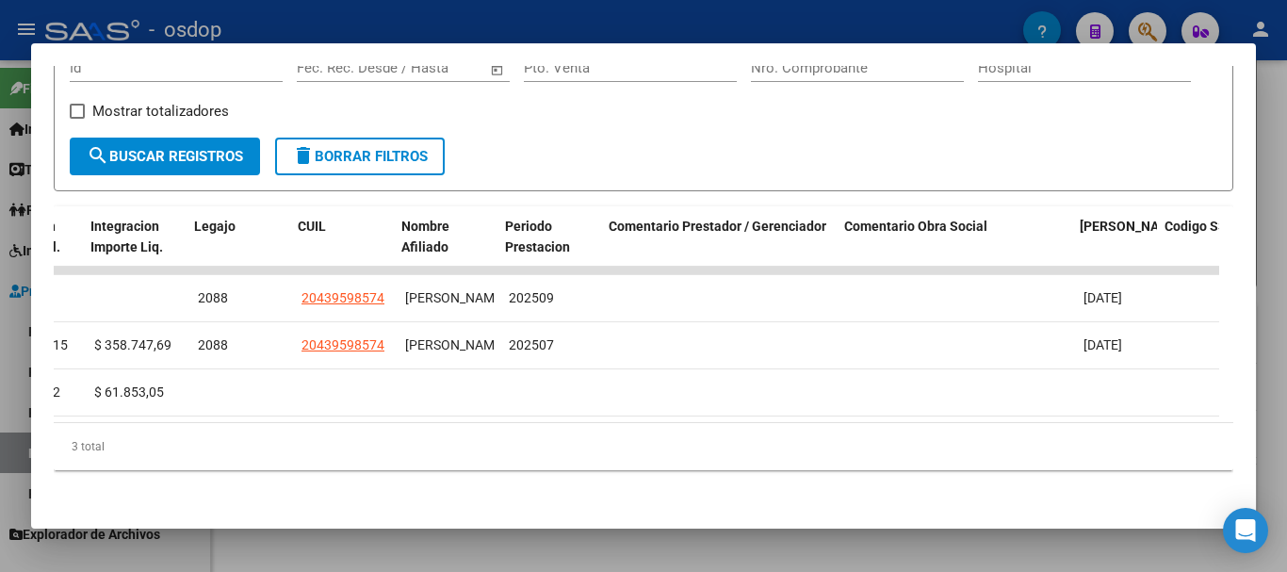
scroll to position [0, 2854]
click at [521, 24] on div at bounding box center [643, 286] width 1287 height 572
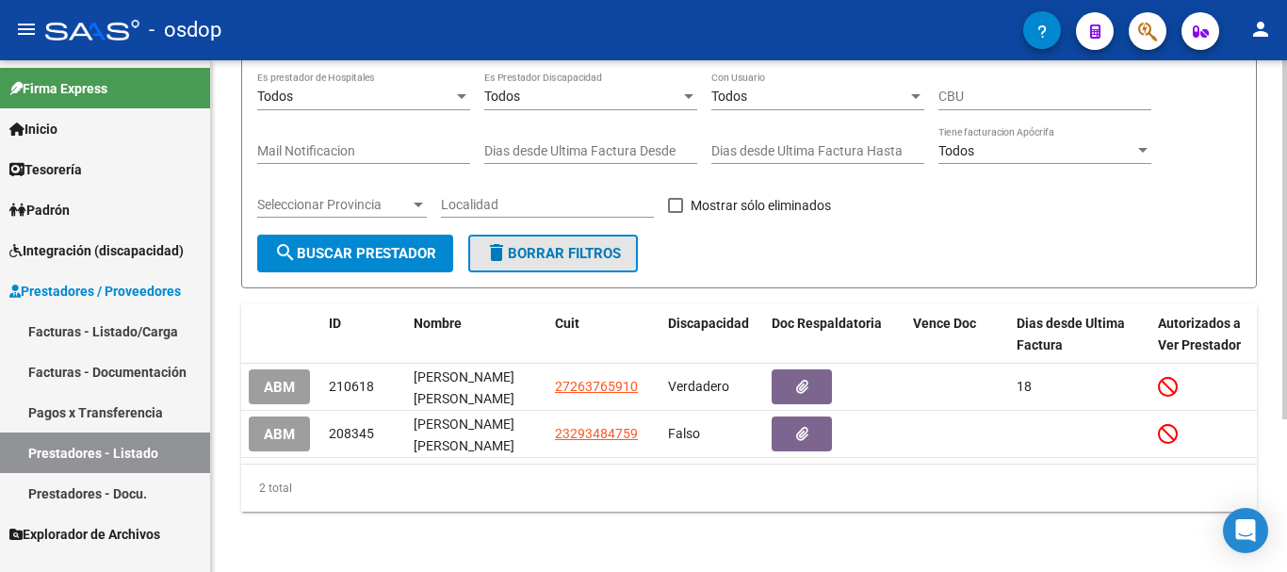
click at [560, 252] on button "delete Borrar Filtros" at bounding box center [553, 254] width 170 height 38
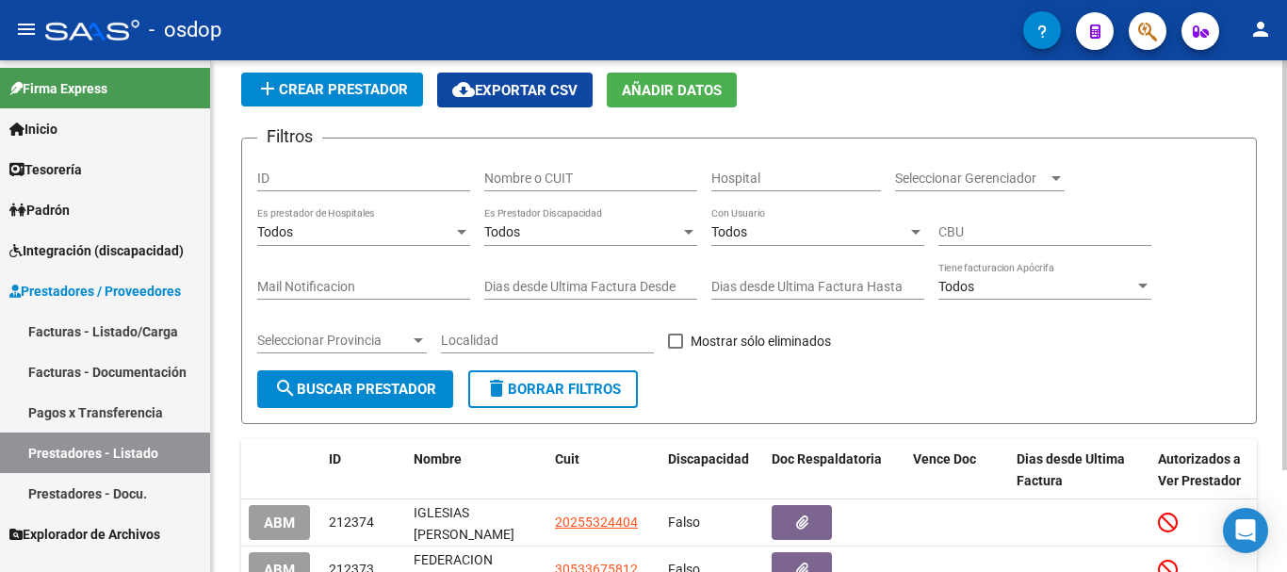
scroll to position [0, 0]
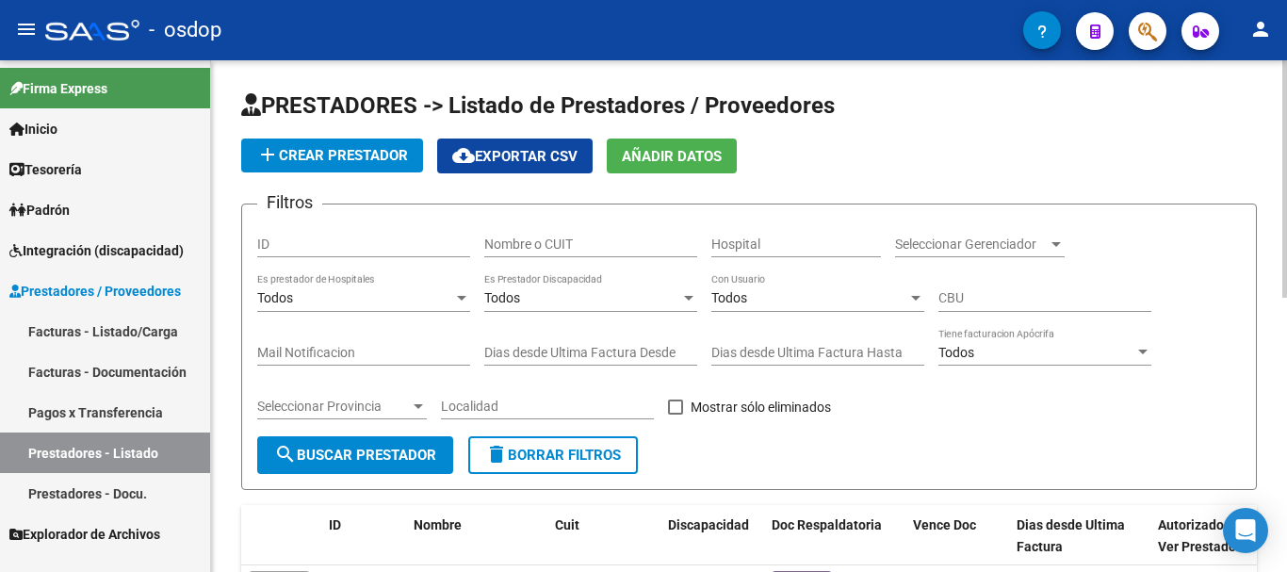
click at [558, 252] on input "Nombre o CUIT" at bounding box center [590, 244] width 213 height 16
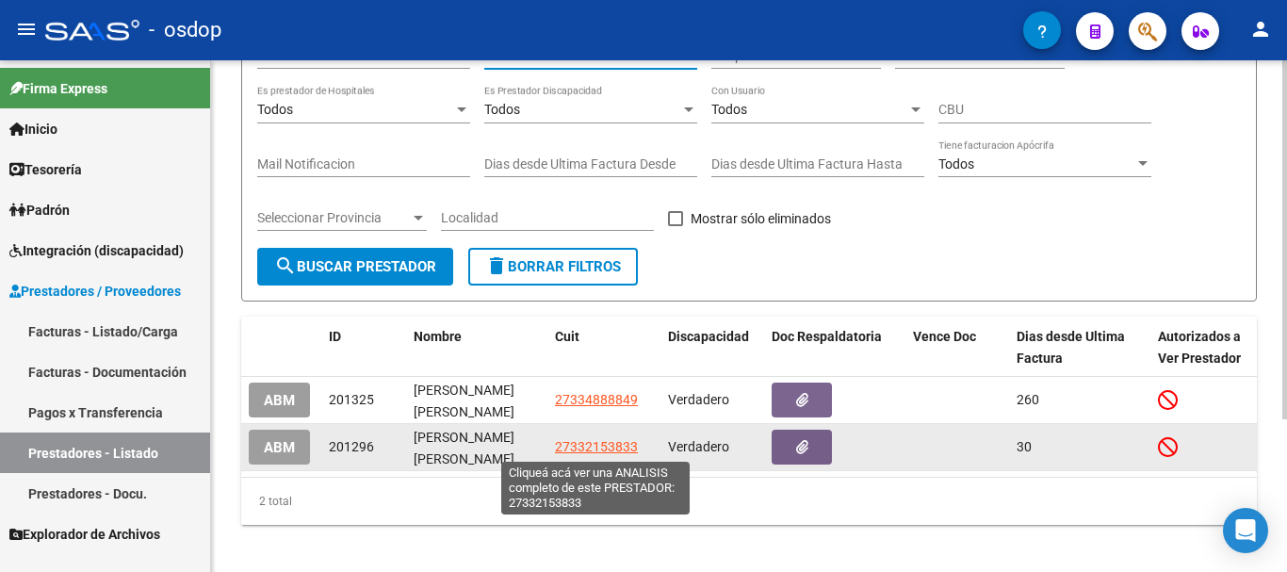
type input "mendoza maria"
click at [598, 447] on span "27332153833" at bounding box center [596, 446] width 83 height 15
type textarea "27332153833"
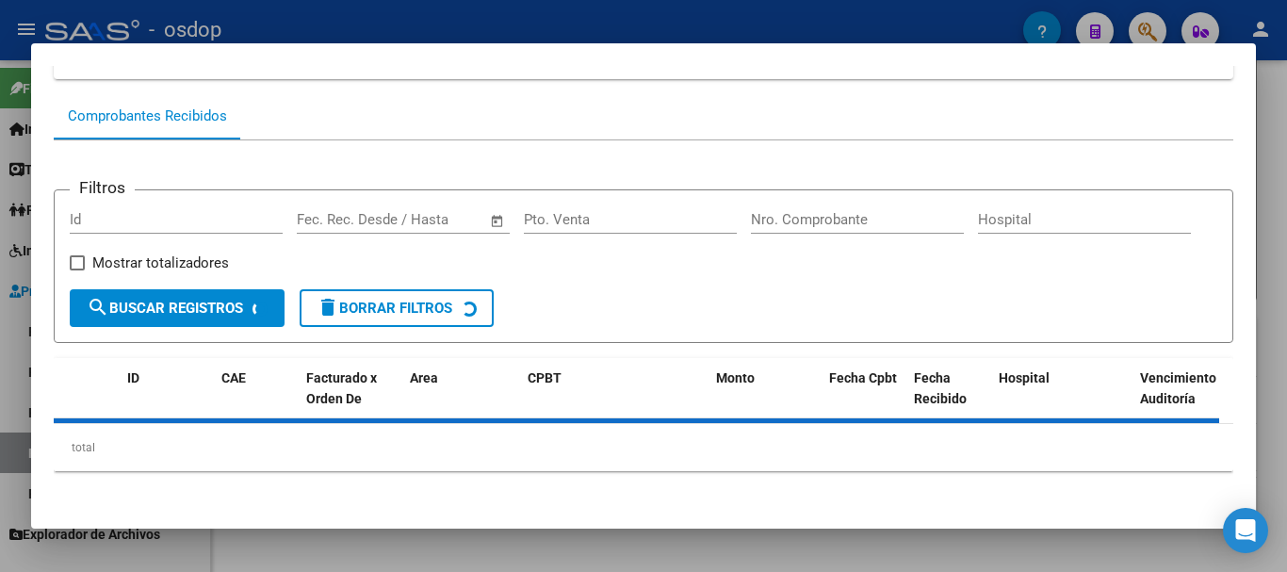
scroll to position [165, 0]
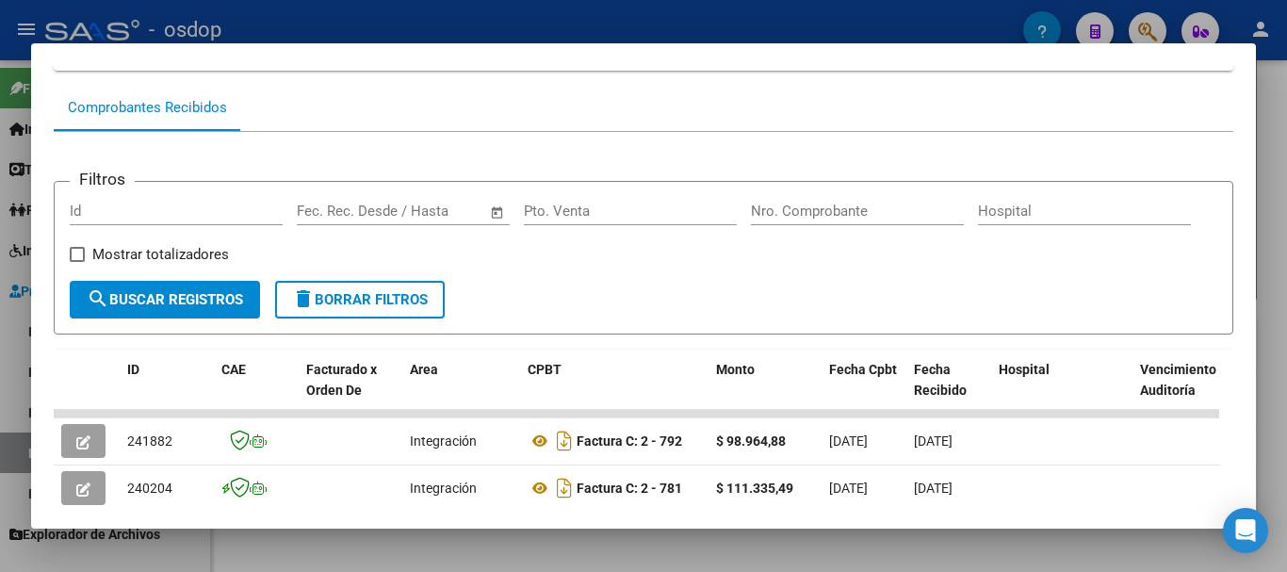
click at [361, 318] on button "delete Borrar Filtros" at bounding box center [360, 300] width 170 height 38
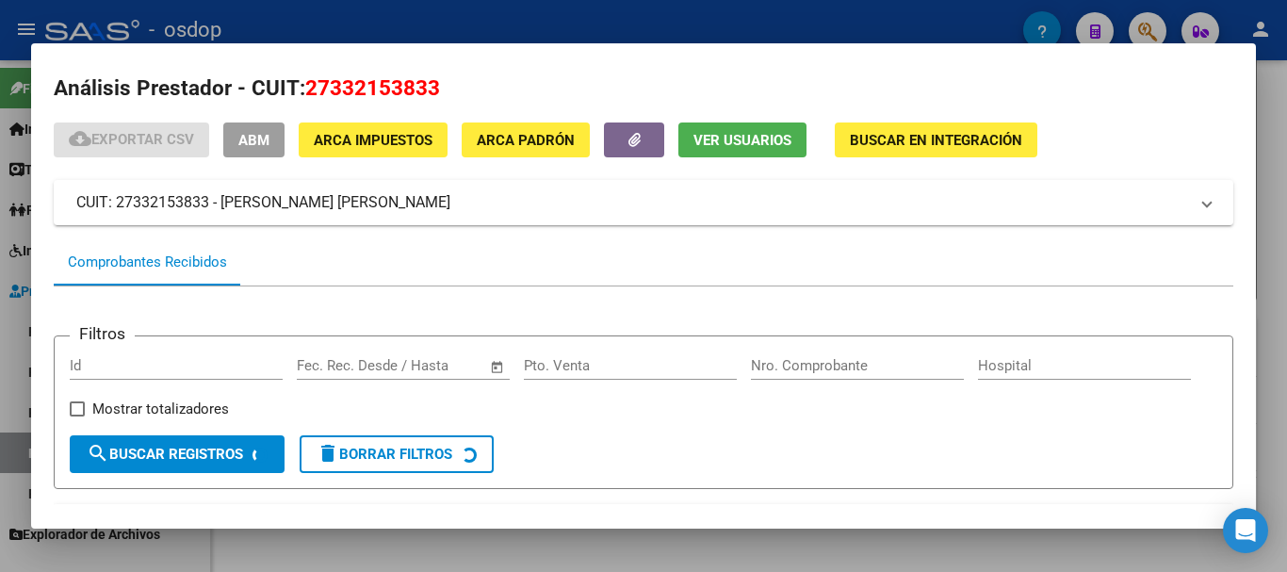
scroll to position [0, 0]
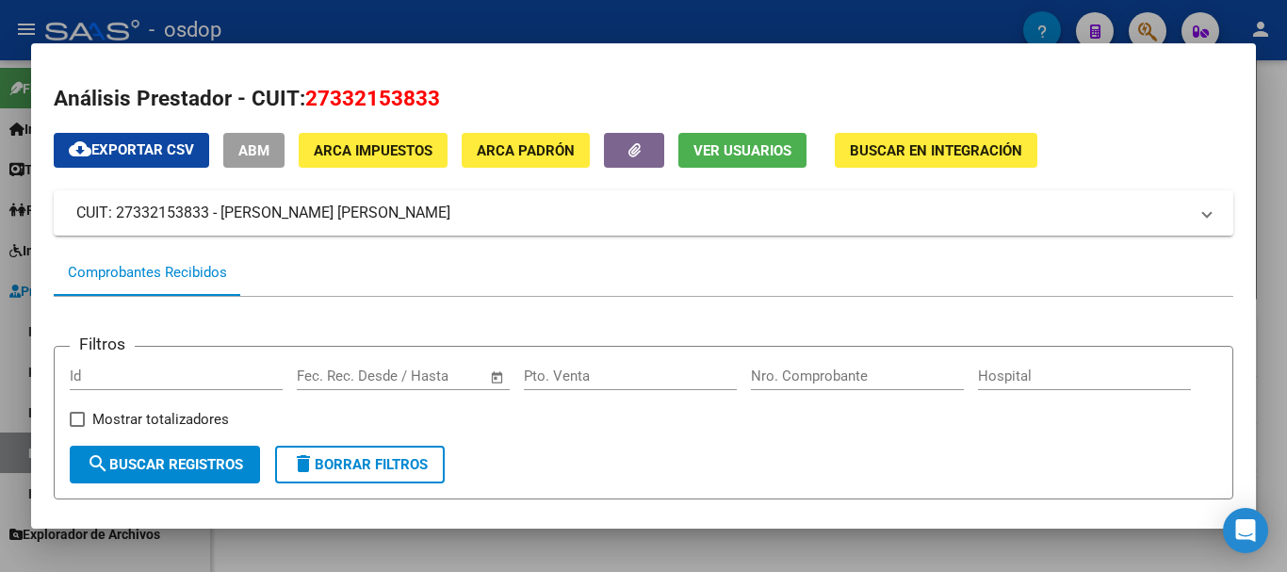
click at [578, 26] on div at bounding box center [643, 286] width 1287 height 572
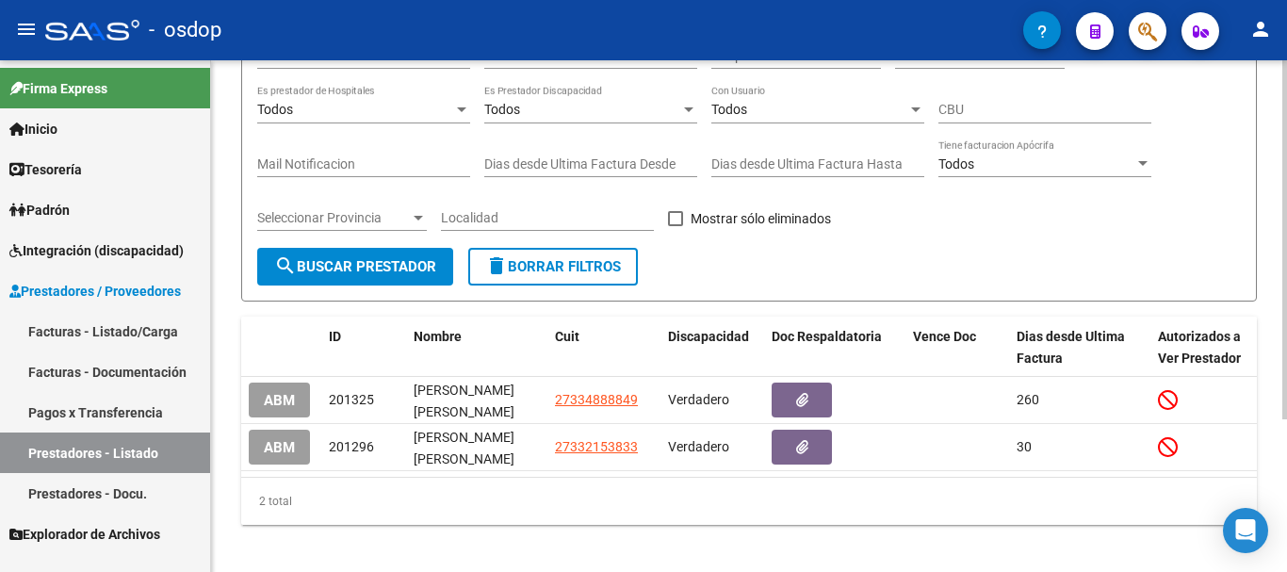
click at [556, 271] on span "delete Borrar Filtros" at bounding box center [553, 266] width 136 height 17
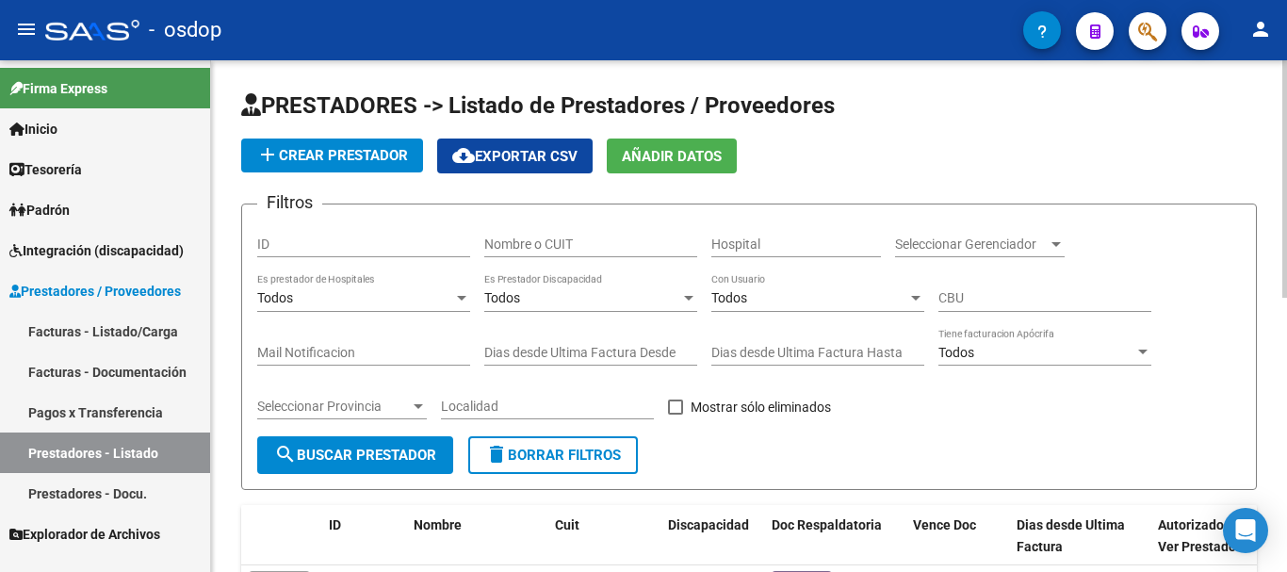
click at [559, 247] on input "Nombre o CUIT" at bounding box center [590, 244] width 213 height 16
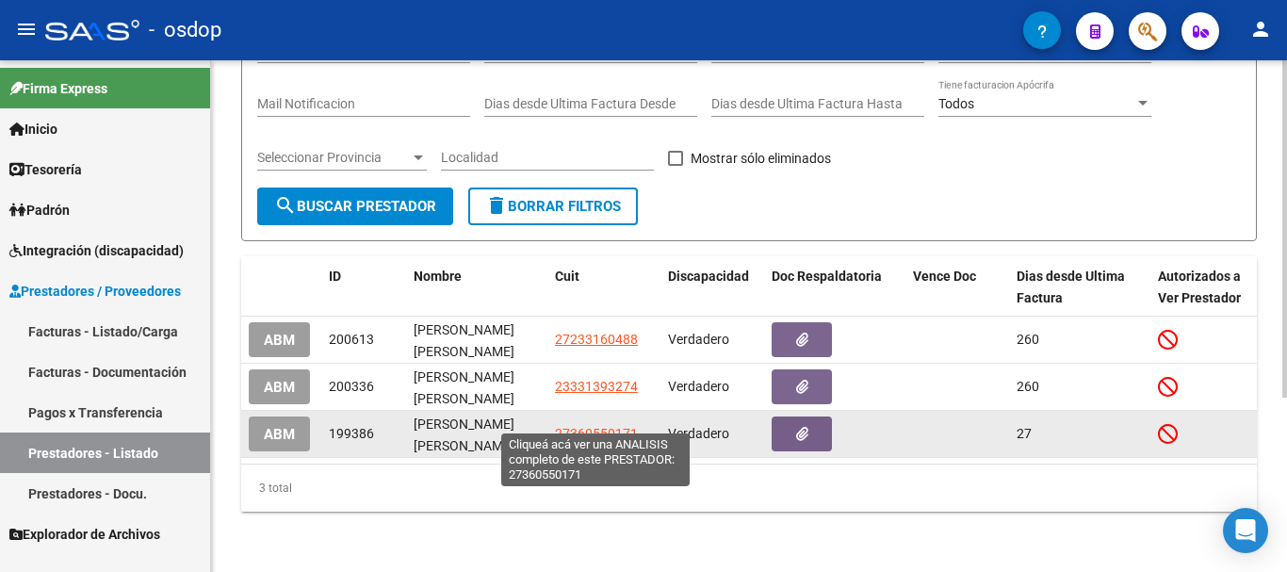
type input "[PERSON_NAME]"
click at [594, 426] on span "27360550171" at bounding box center [596, 433] width 83 height 15
type textarea "27360550171"
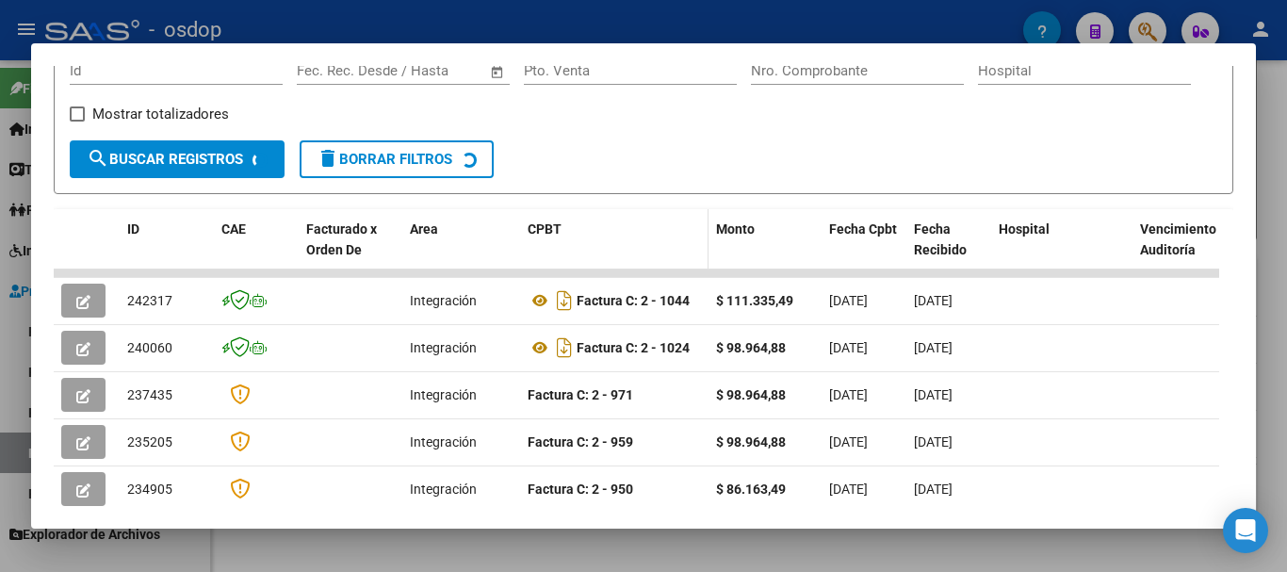
scroll to position [353, 0]
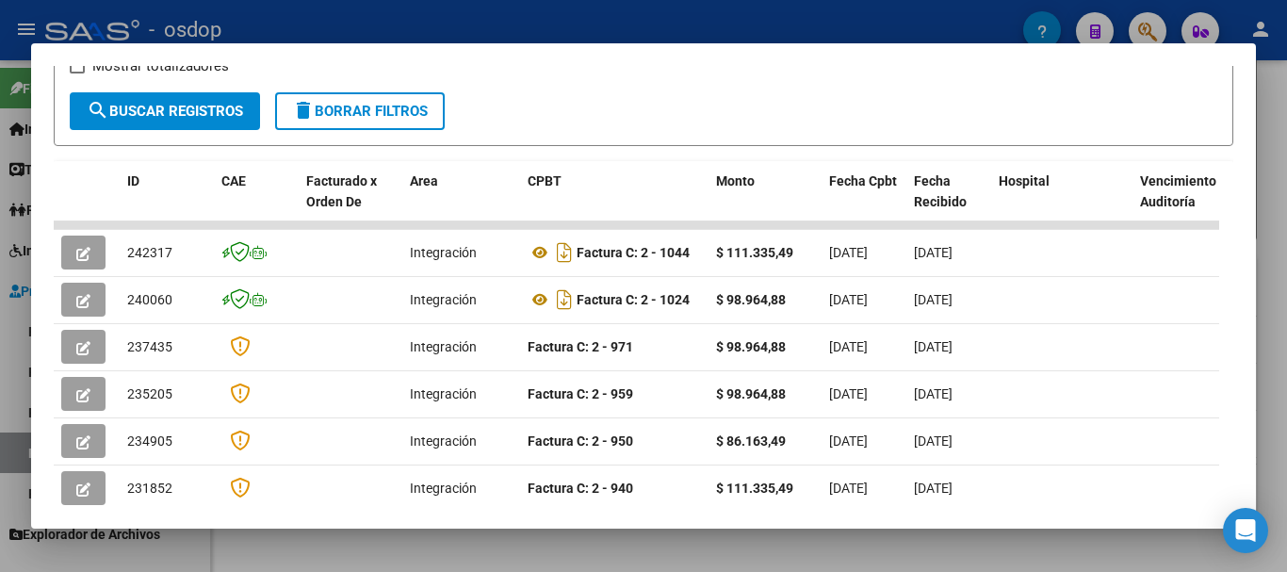
click at [621, 29] on div at bounding box center [643, 286] width 1287 height 572
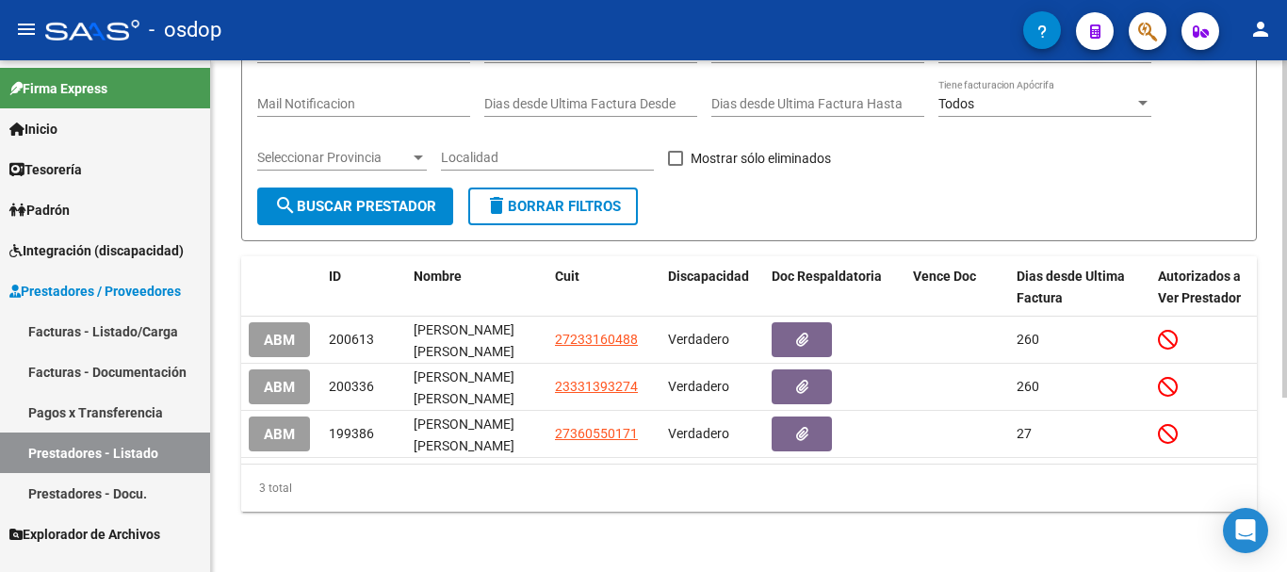
click at [555, 198] on span "delete Borrar Filtros" at bounding box center [553, 206] width 136 height 17
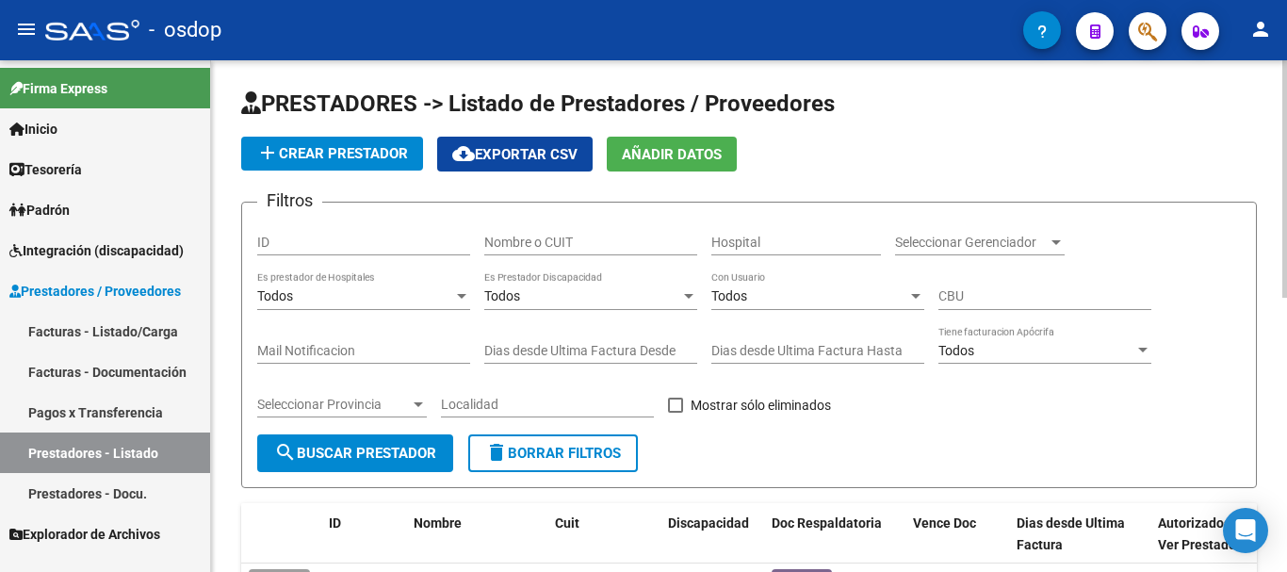
scroll to position [0, 0]
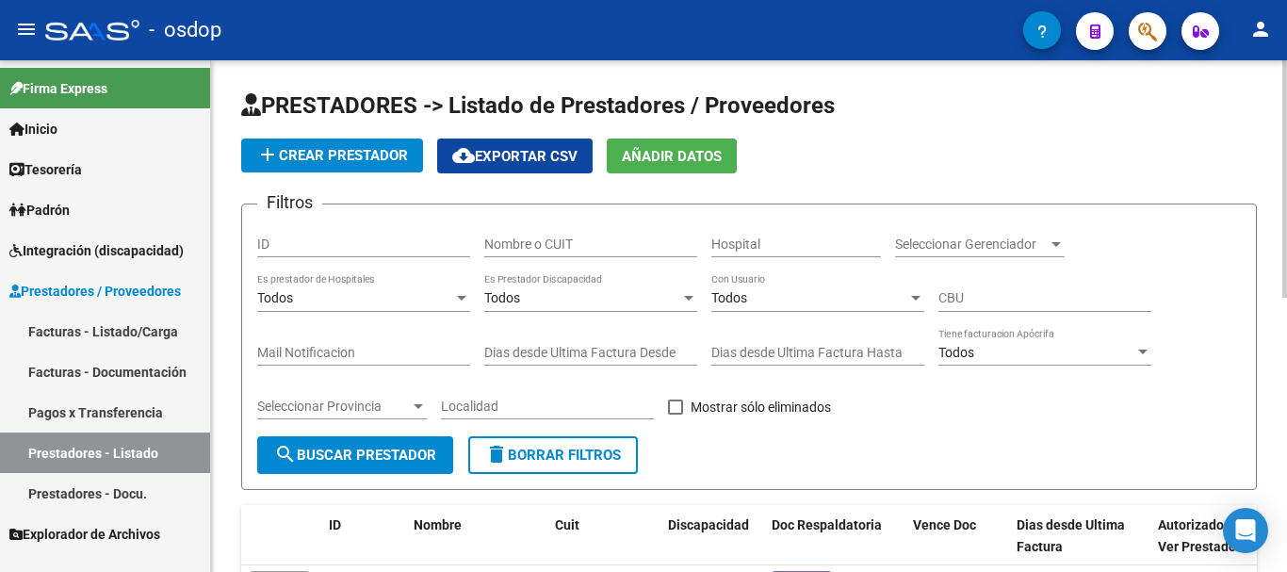
click at [568, 244] on input "Nombre o CUIT" at bounding box center [590, 244] width 213 height 16
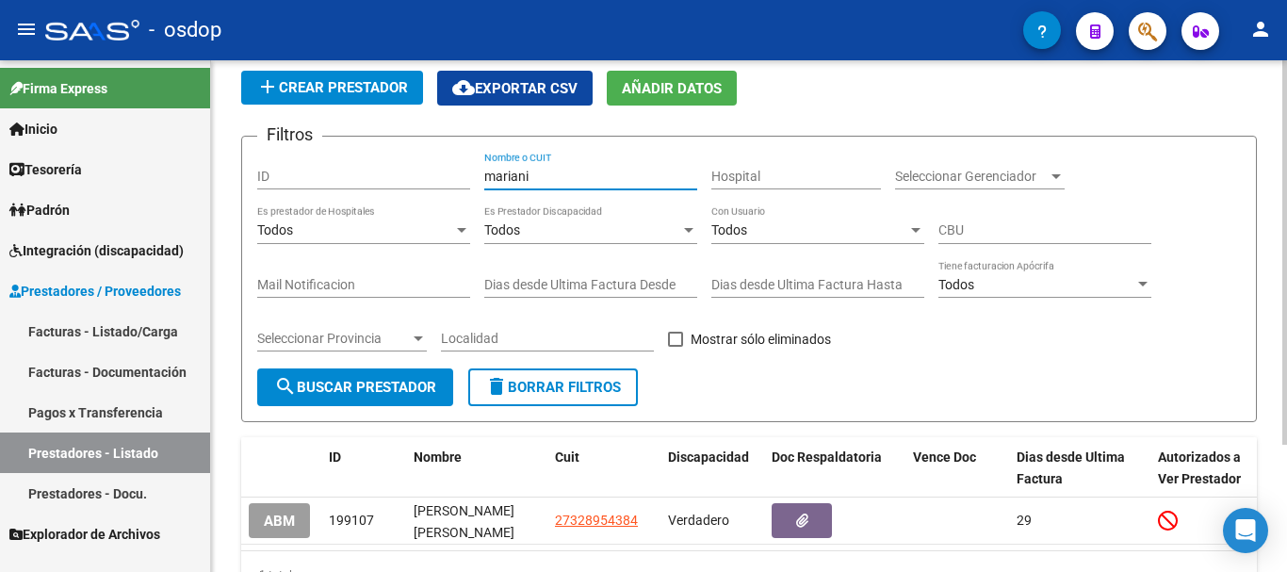
scroll to position [170, 0]
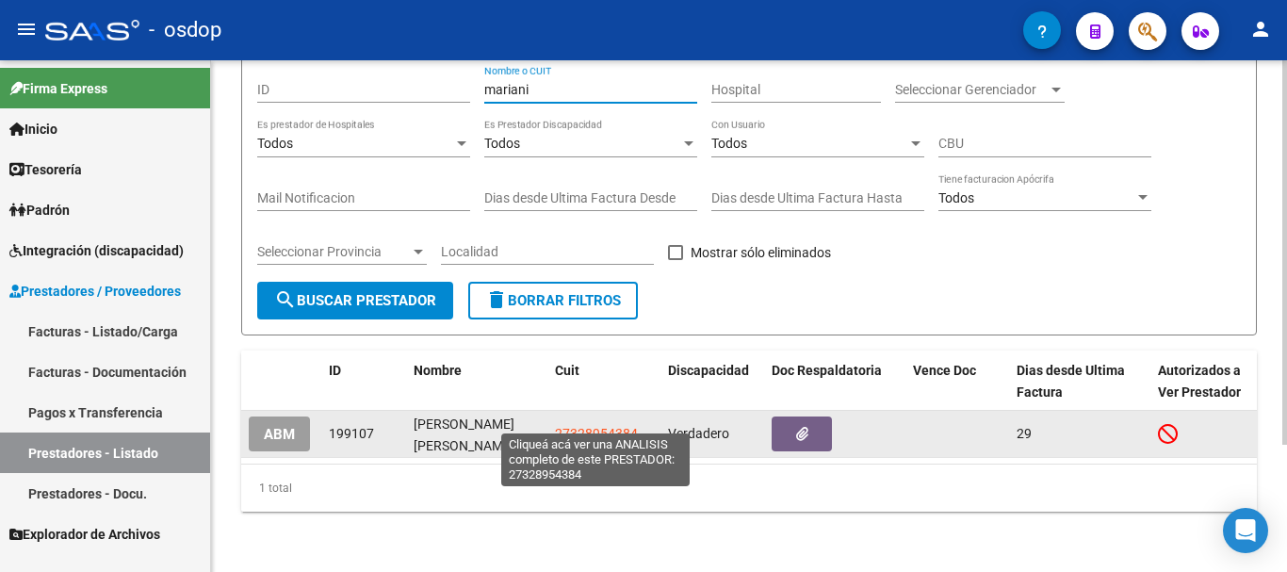
type input "mariani"
click at [587, 426] on span "27328954384" at bounding box center [596, 433] width 83 height 15
type textarea "27328954384"
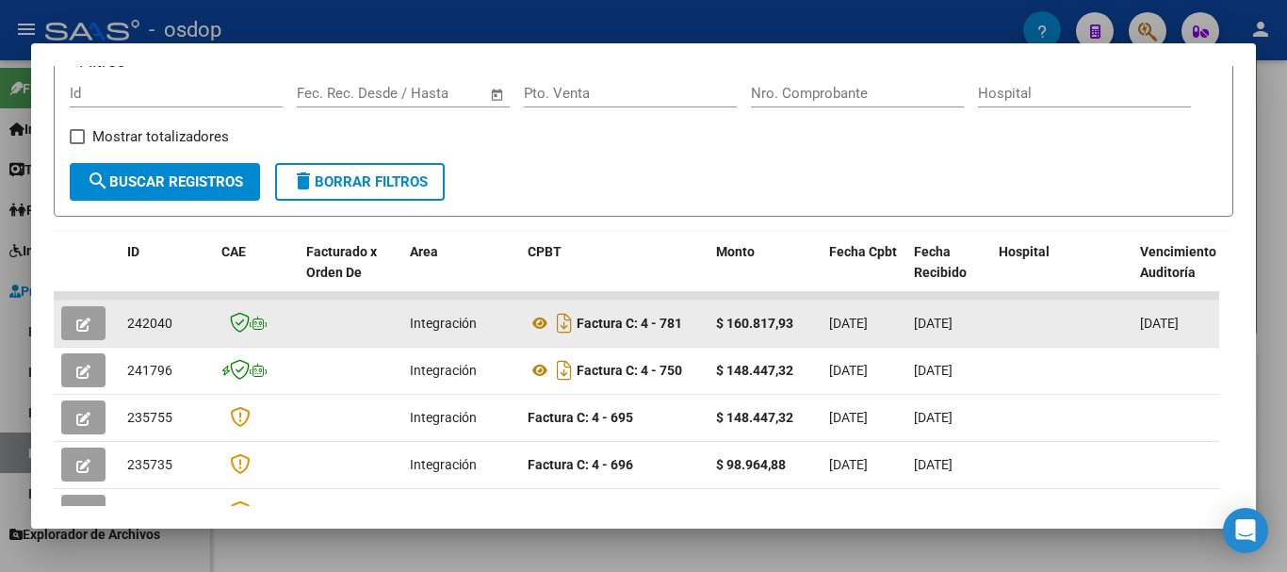
scroll to position [377, 0]
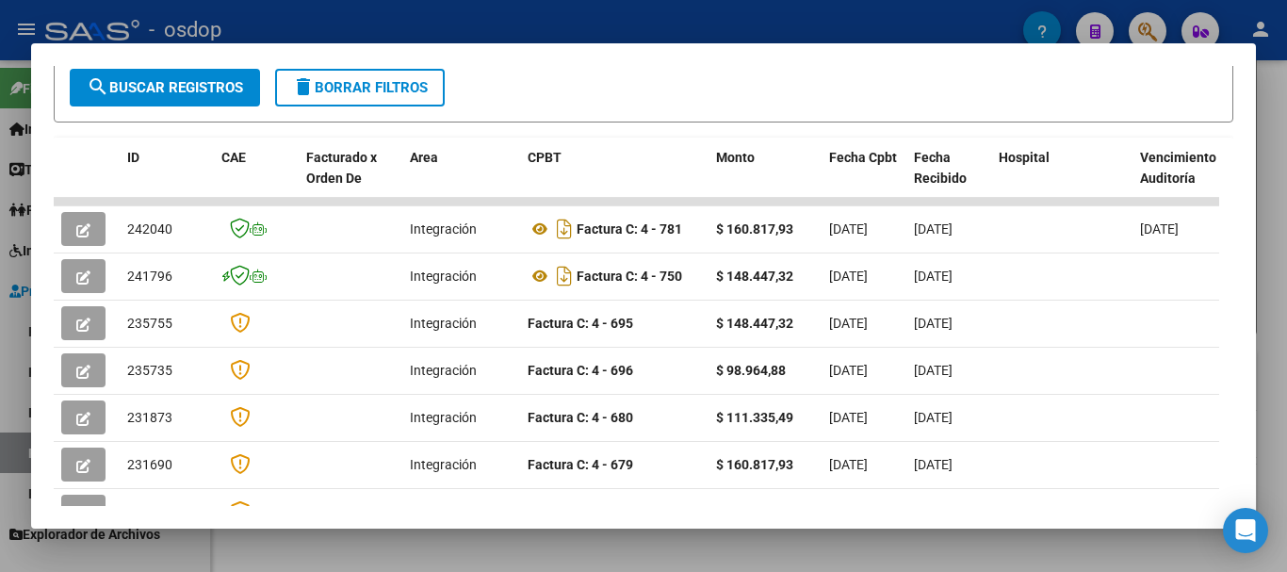
click at [594, 23] on div at bounding box center [643, 286] width 1287 height 572
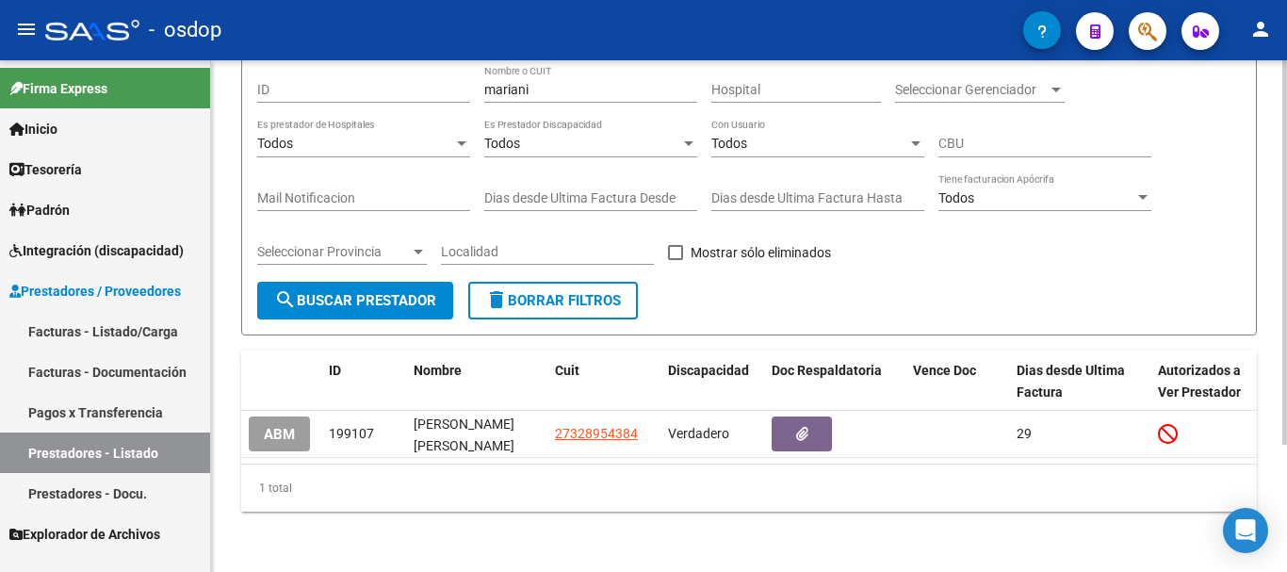
click at [564, 292] on span "delete Borrar Filtros" at bounding box center [553, 300] width 136 height 17
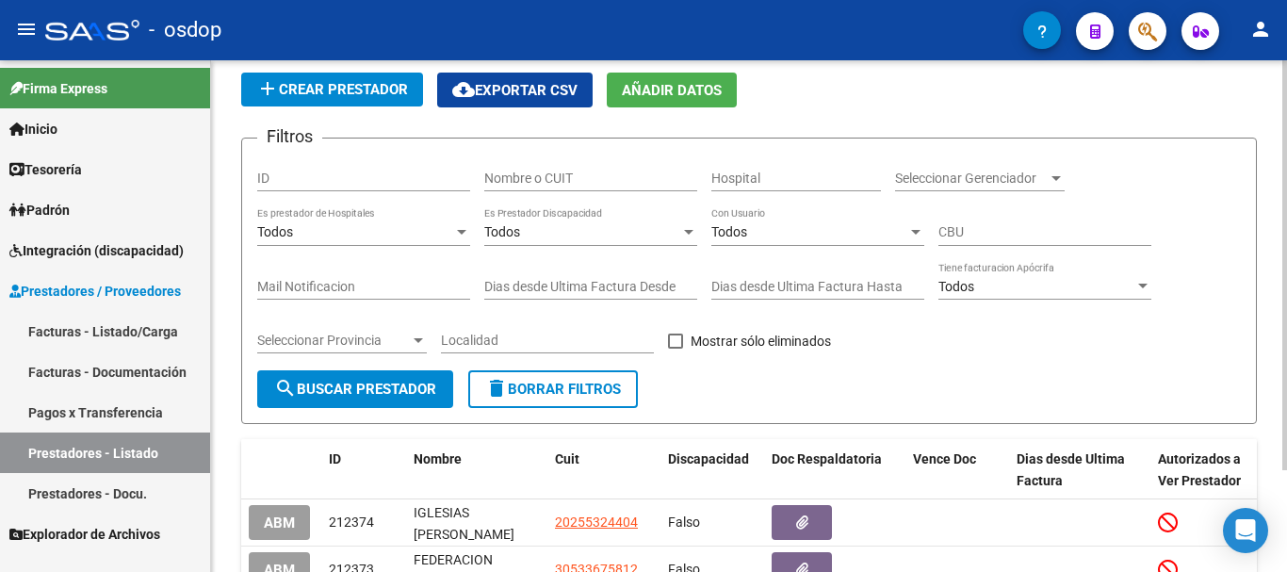
scroll to position [33, 0]
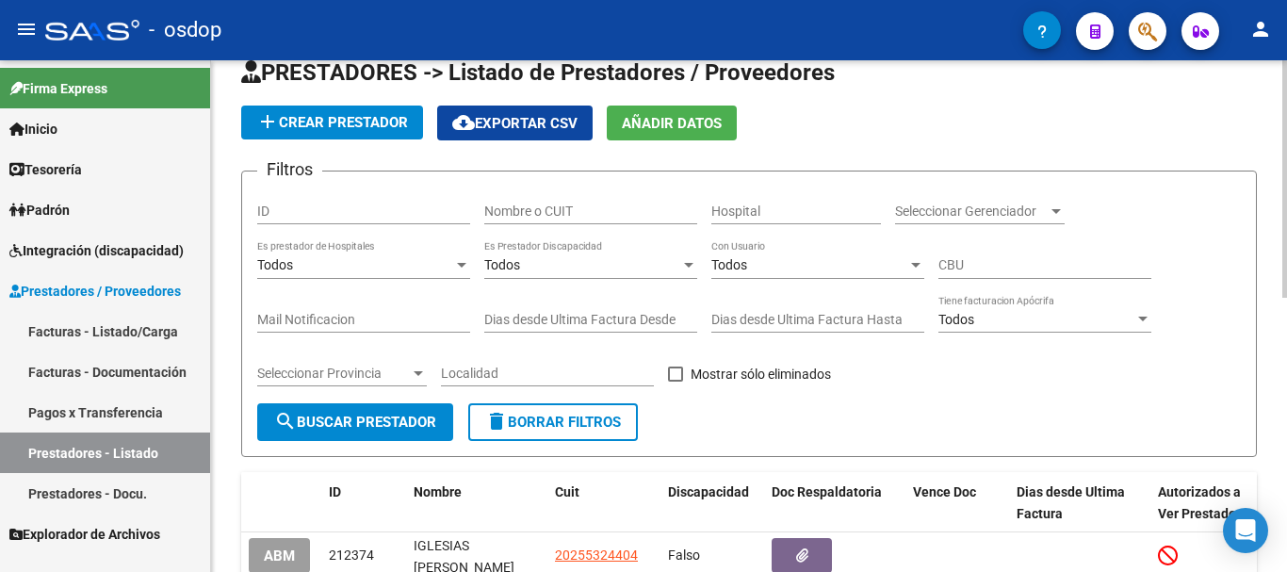
click at [563, 201] on div "Nombre o CUIT" at bounding box center [590, 206] width 213 height 38
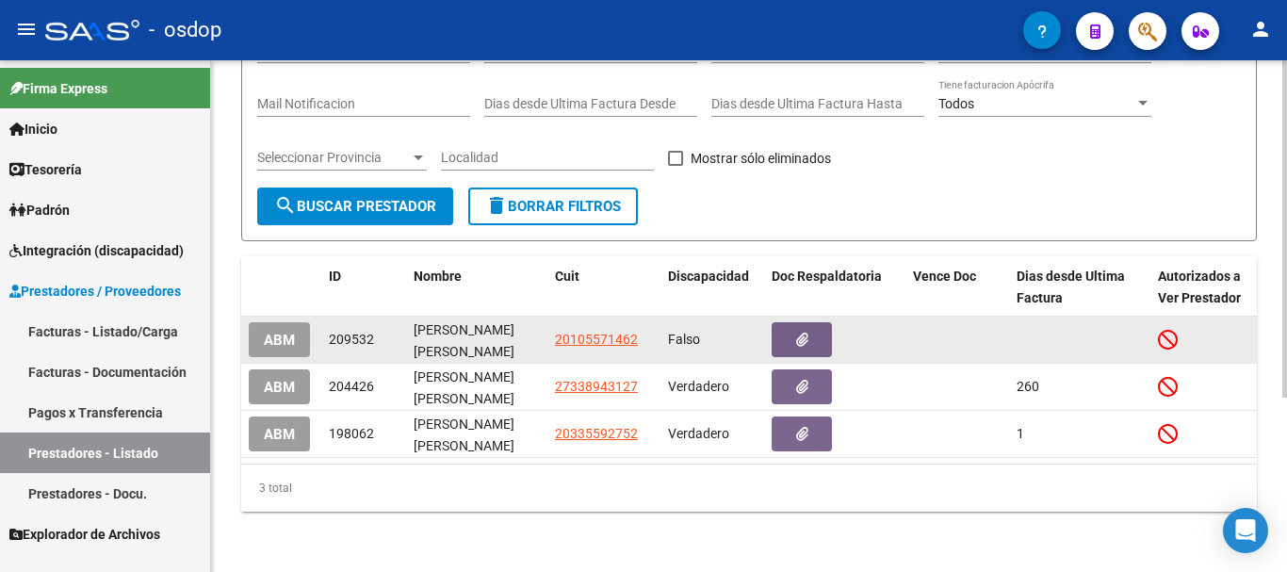
scroll to position [264, 0]
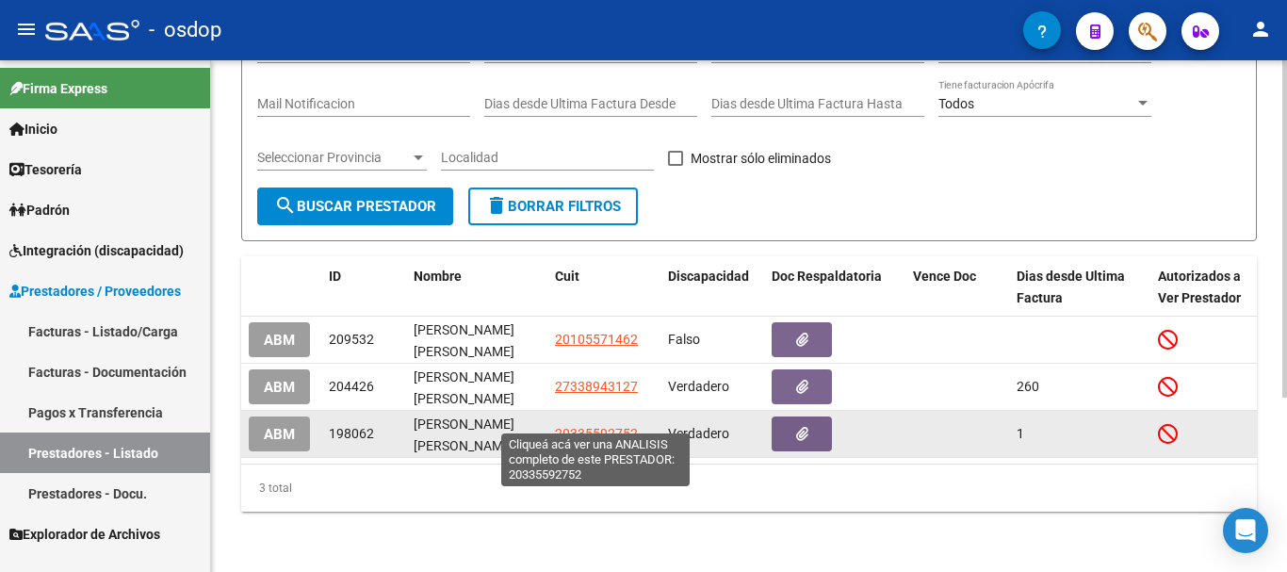
type input "[PERSON_NAME]"
click at [599, 426] on span "20335592752" at bounding box center [596, 433] width 83 height 15
type textarea "20335592752"
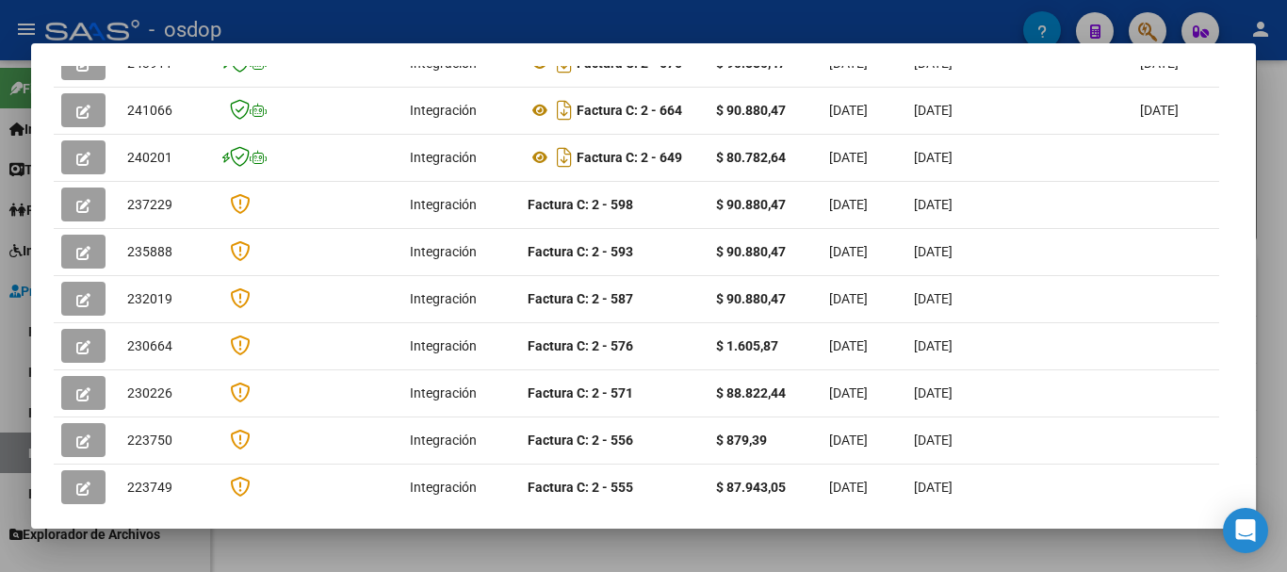
scroll to position [0, 444]
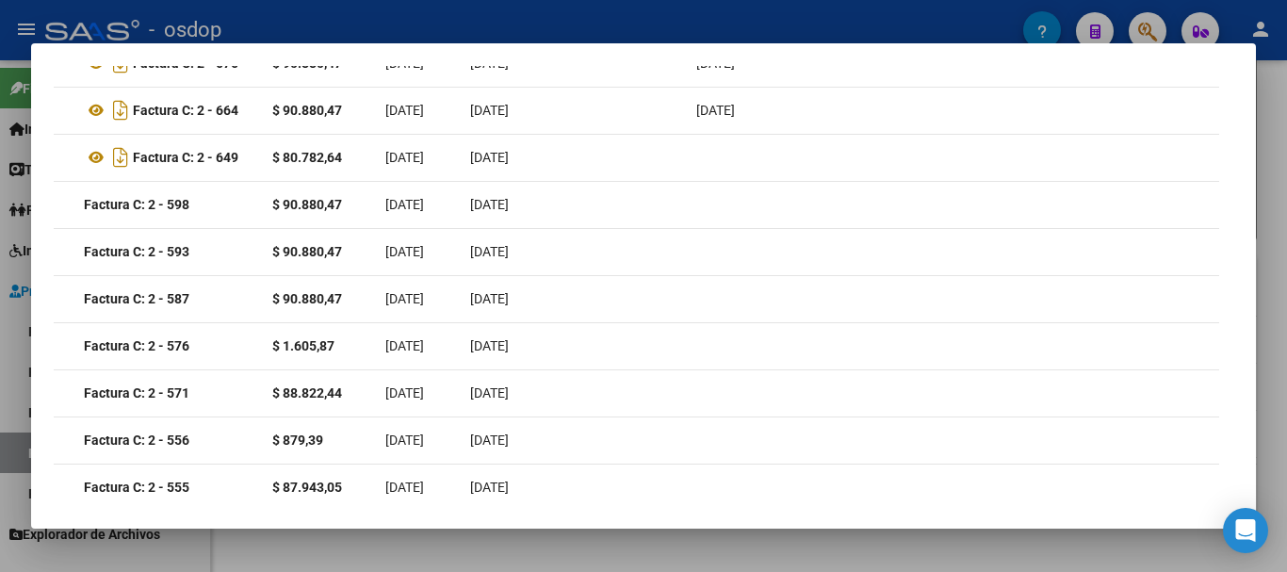
click at [566, 504] on mat-dialog-container "Análisis Prestador - CUIT: 20335592752 cloud_download Exportar CSV ABM ARCA Imp…" at bounding box center [643, 286] width 1225 height 486
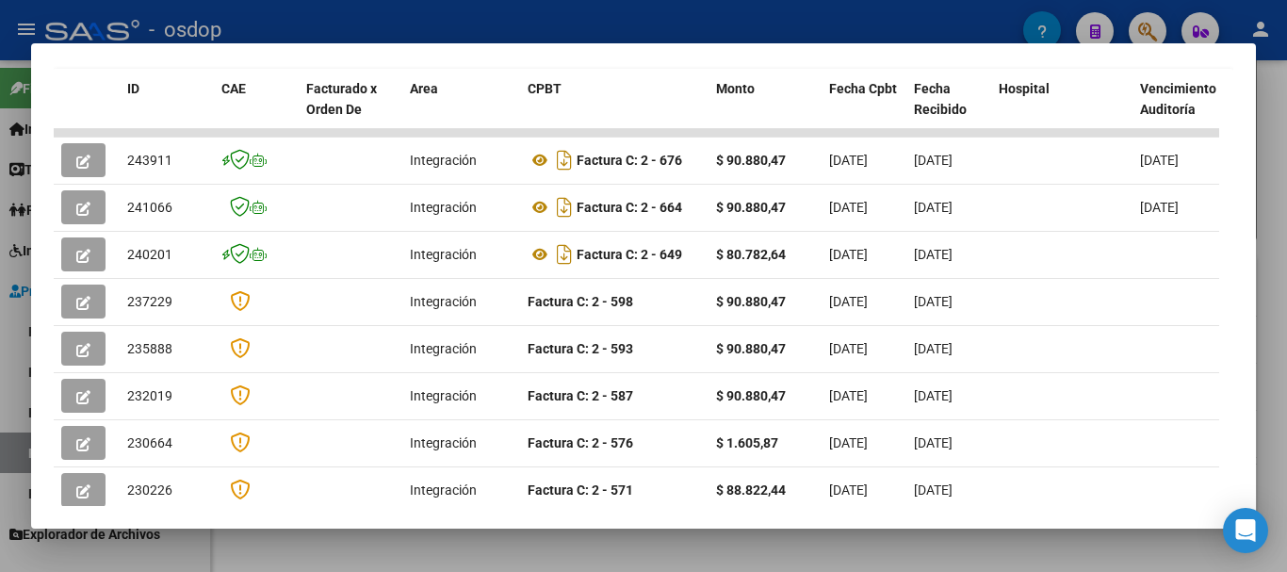
scroll to position [439, 0]
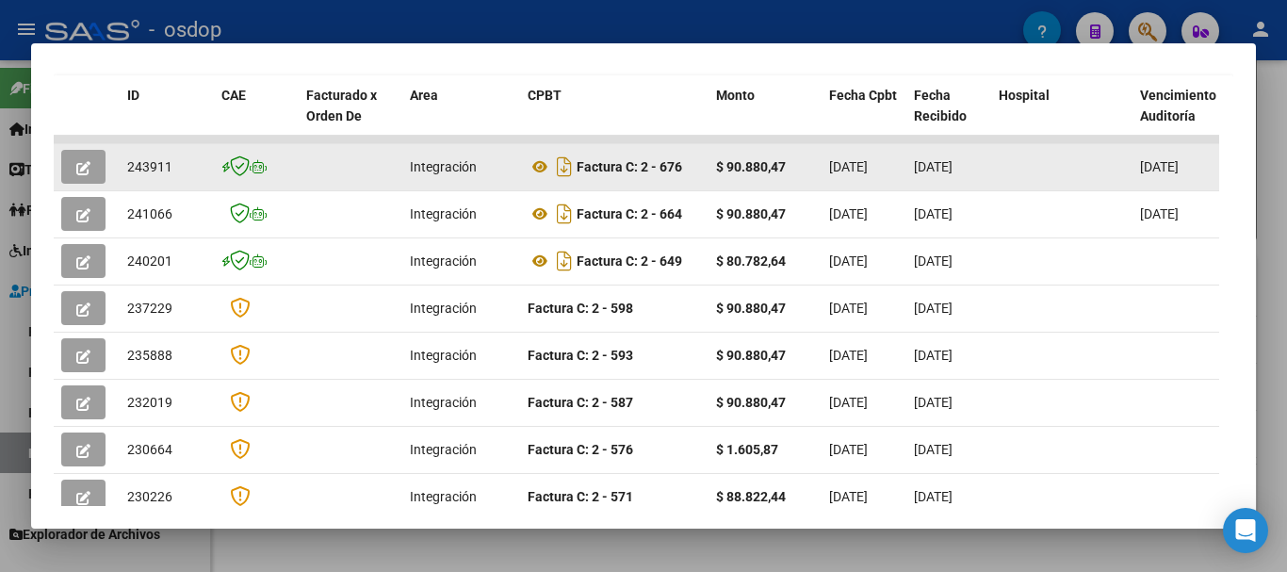
click at [63, 177] on button "button" at bounding box center [83, 167] width 44 height 34
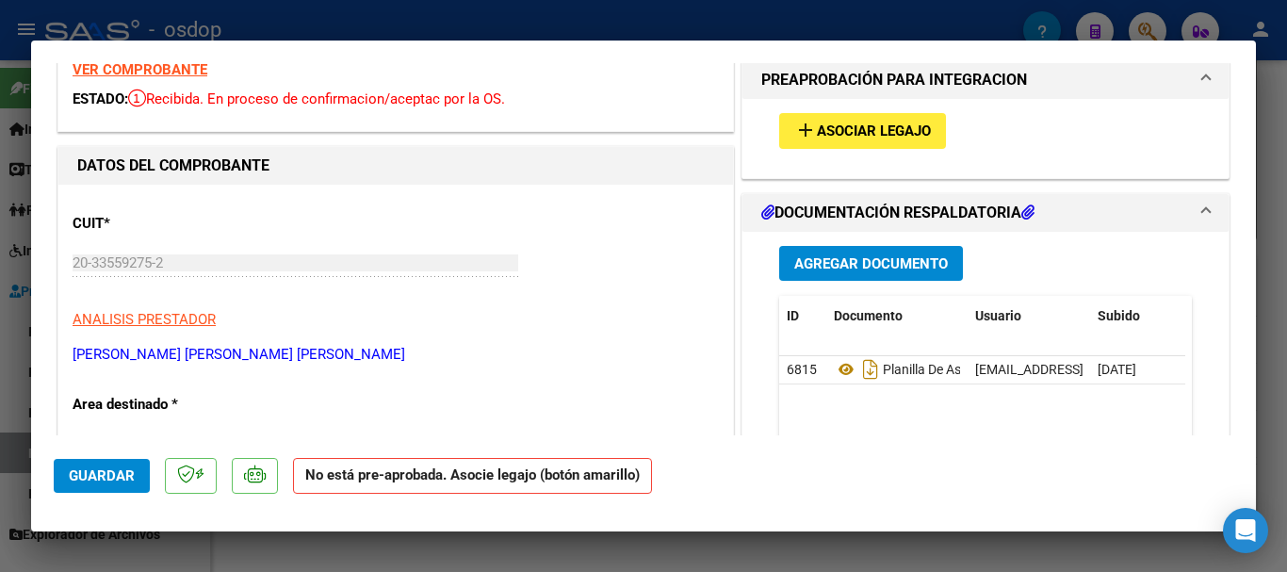
scroll to position [0, 0]
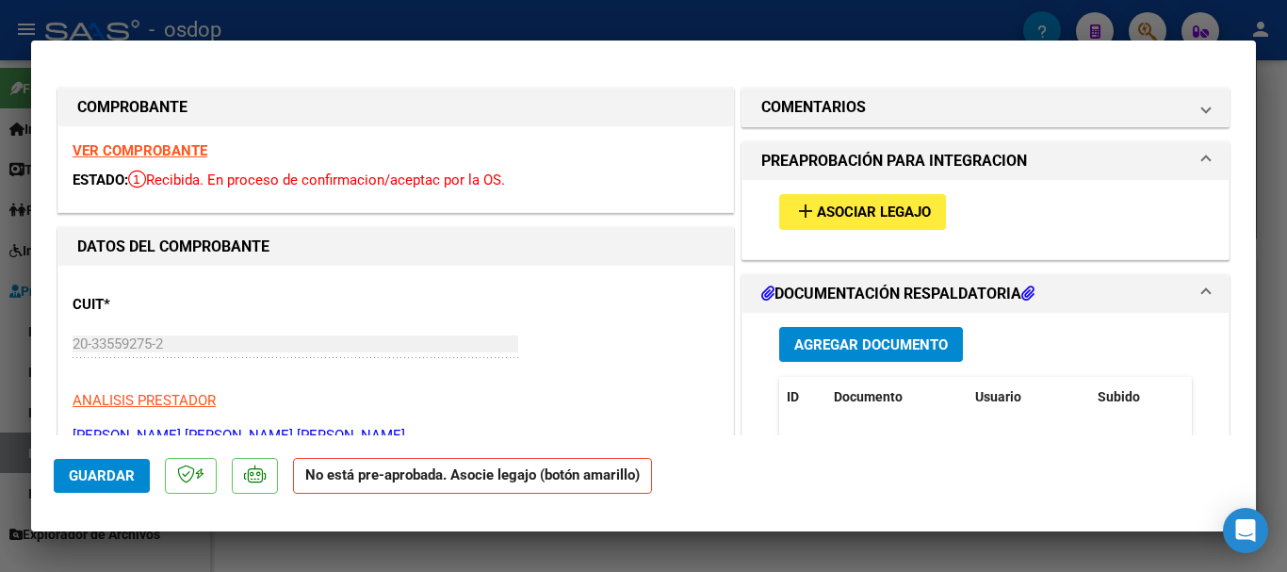
click at [861, 215] on span "Asociar Legajo" at bounding box center [874, 212] width 114 height 17
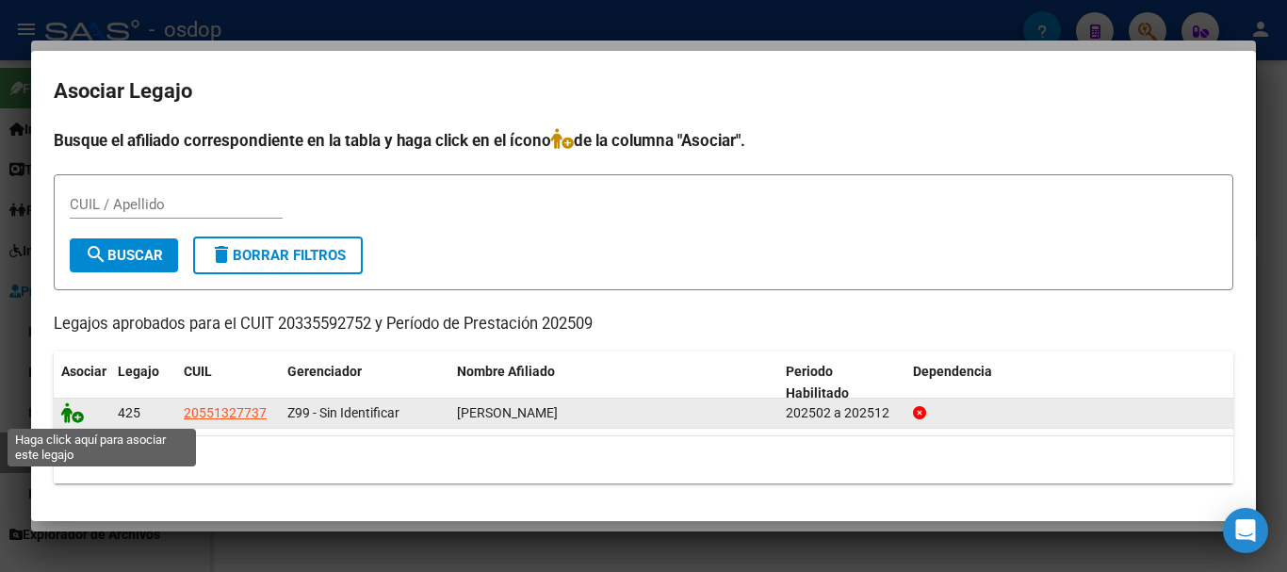
click at [77, 420] on icon at bounding box center [72, 412] width 23 height 21
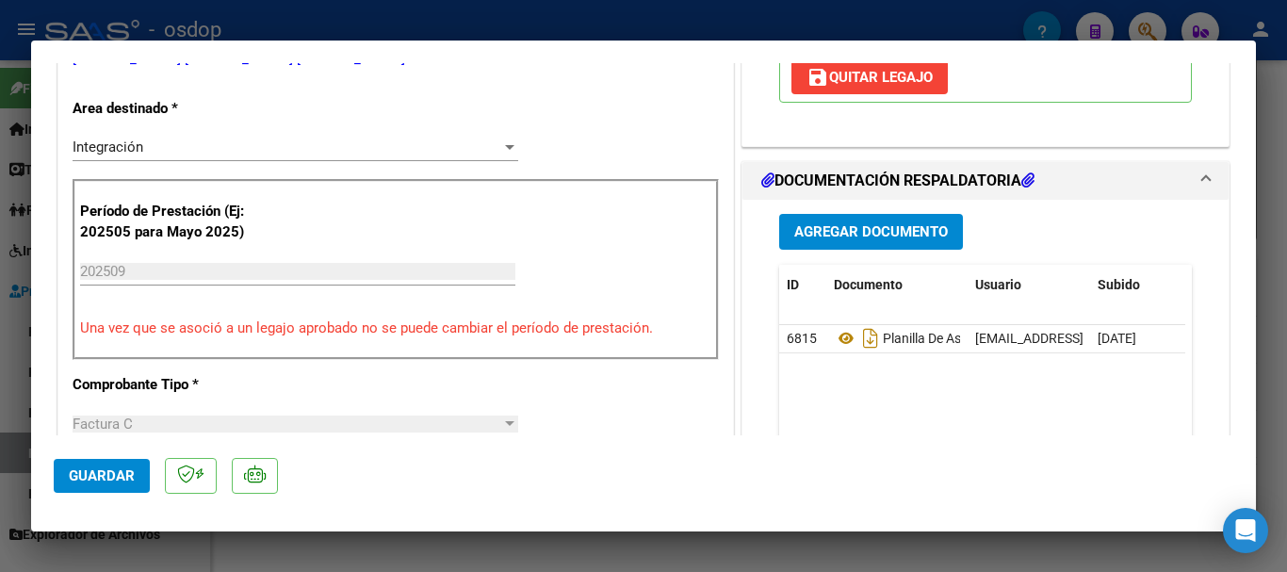
scroll to position [565, 0]
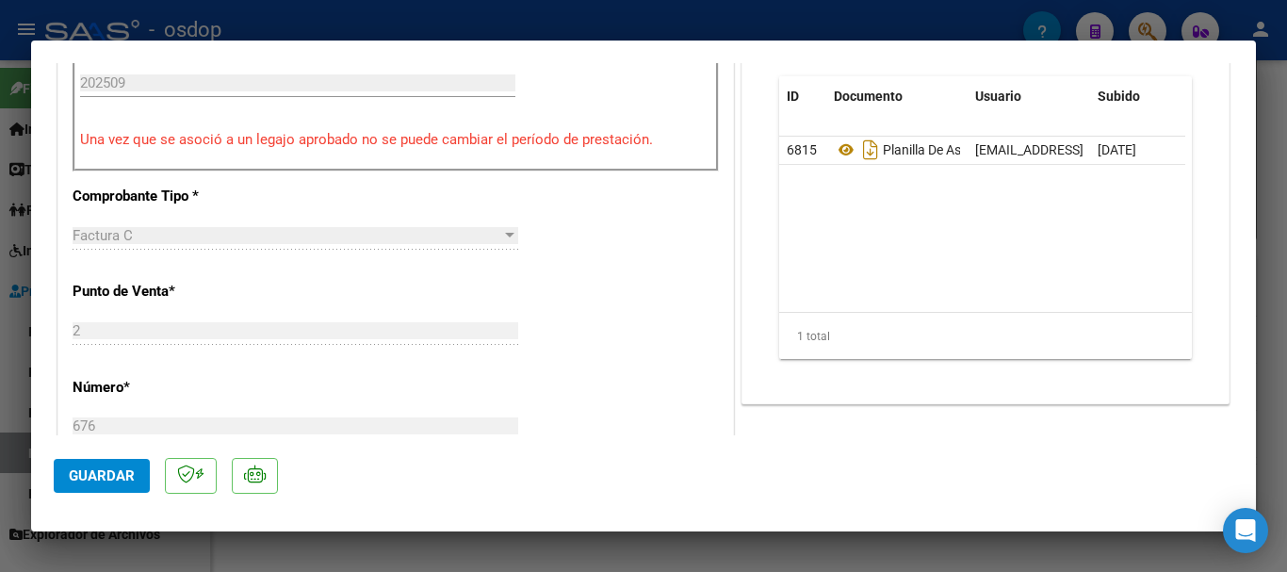
click at [623, 13] on div at bounding box center [643, 286] width 1287 height 572
type input "$ 0,00"
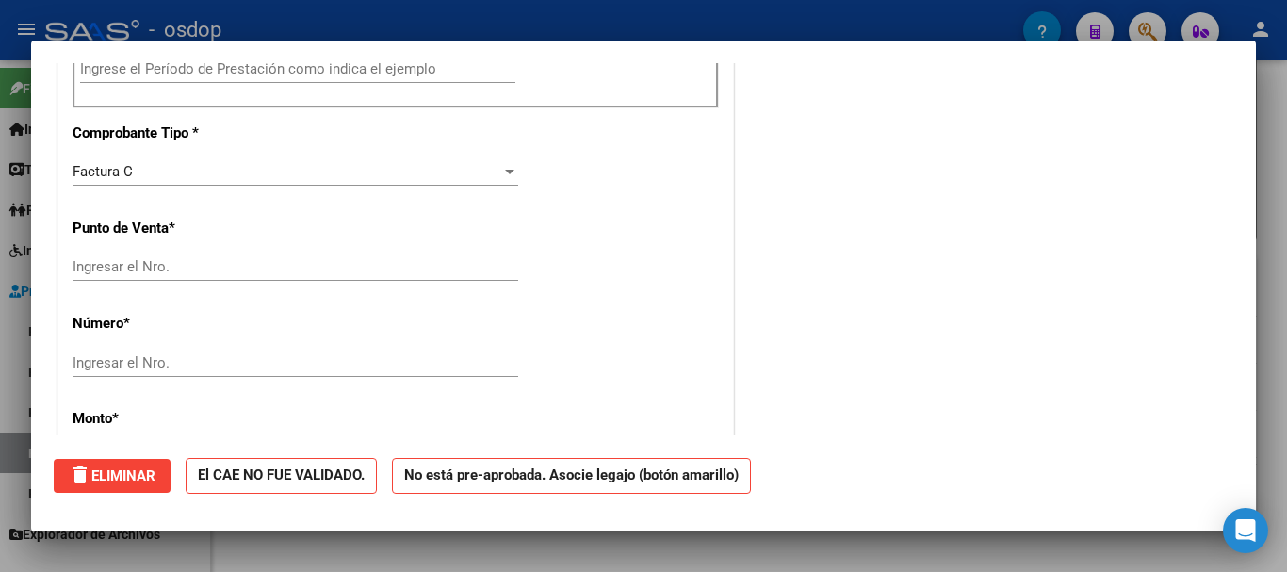
scroll to position [0, 0]
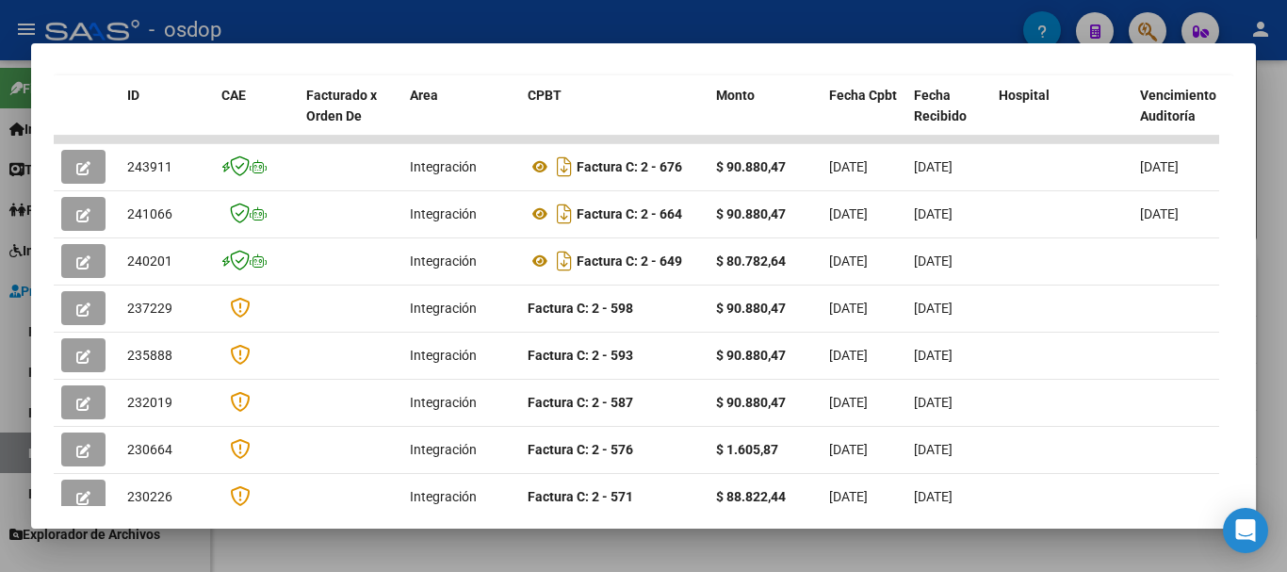
click at [623, 13] on div at bounding box center [643, 286] width 1287 height 572
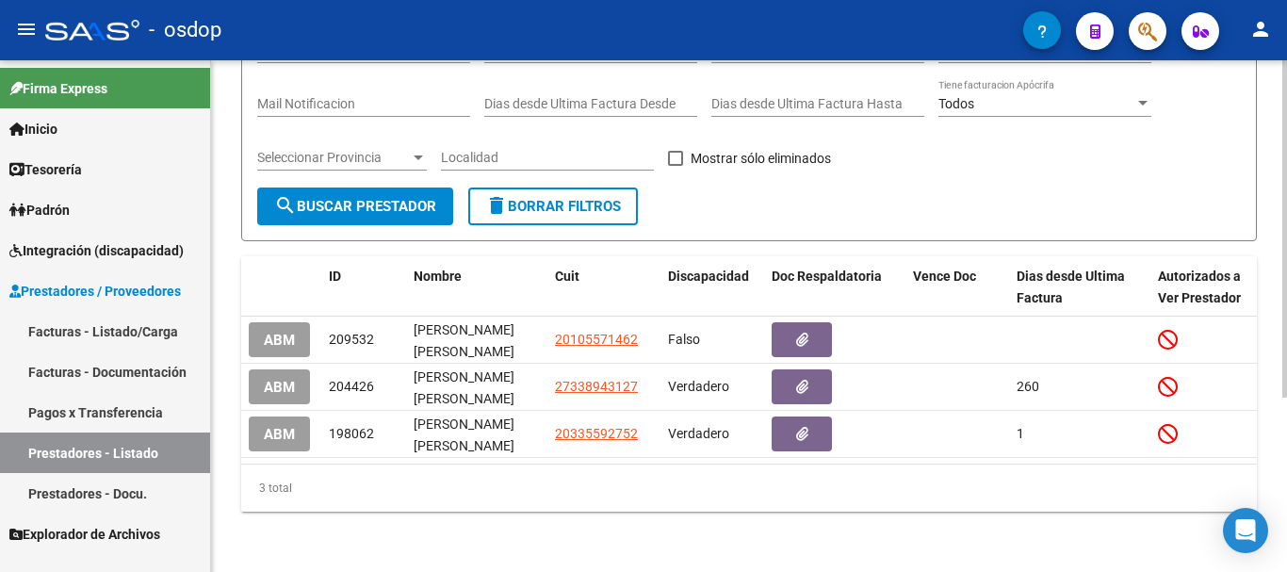
click at [560, 201] on button "delete Borrar Filtros" at bounding box center [553, 206] width 170 height 38
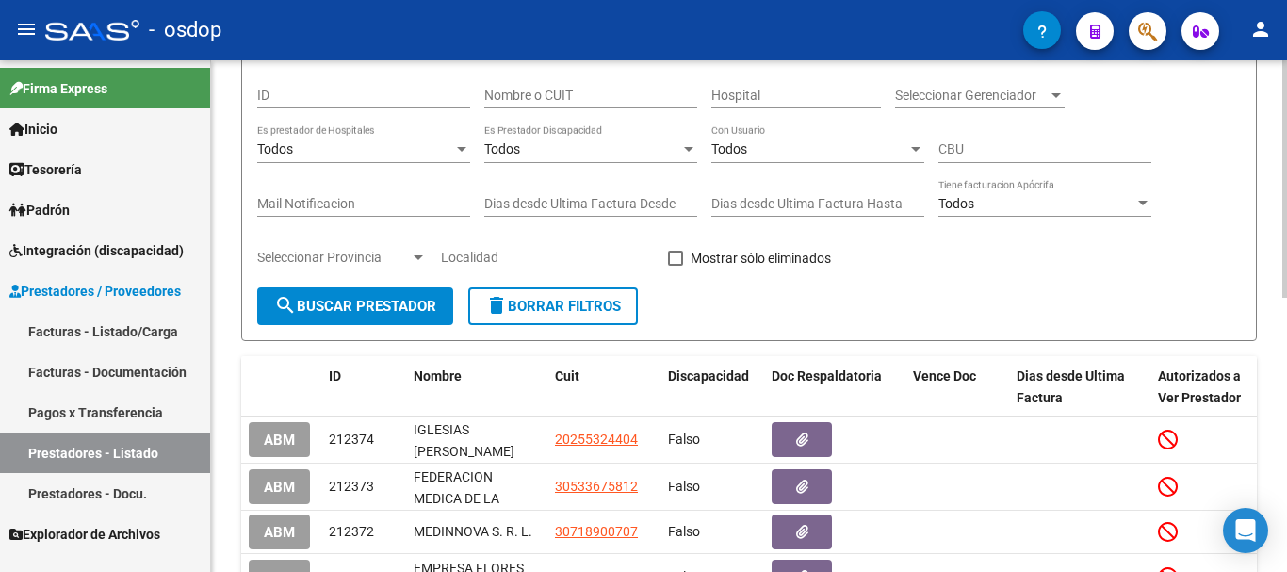
scroll to position [42, 0]
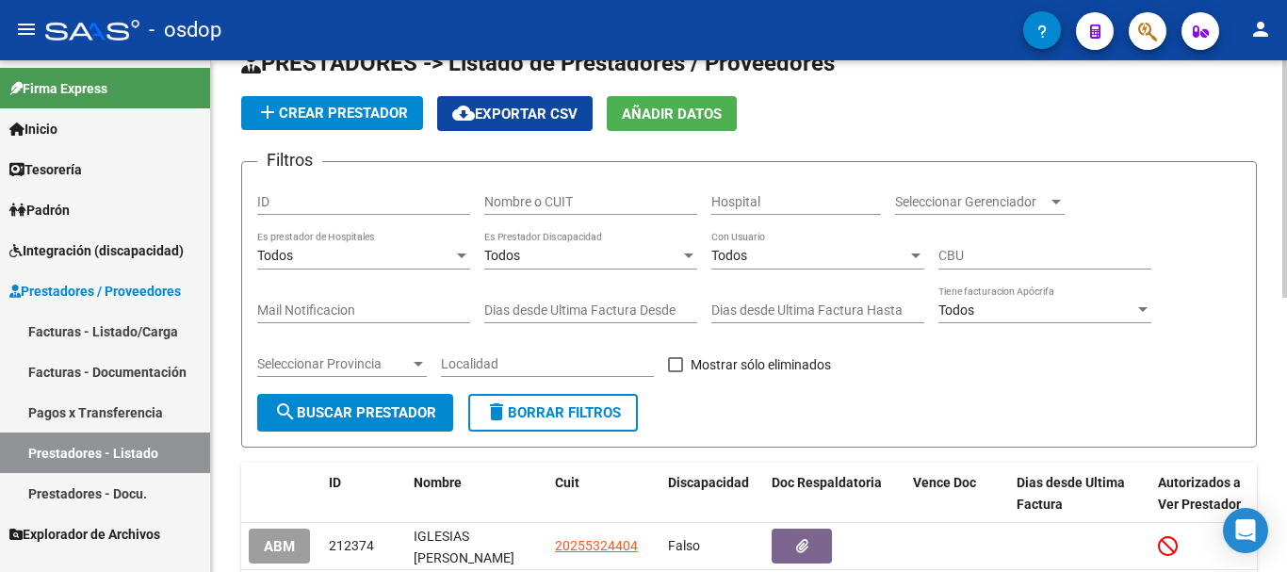
click at [563, 205] on input "Nombre o CUIT" at bounding box center [590, 202] width 213 height 16
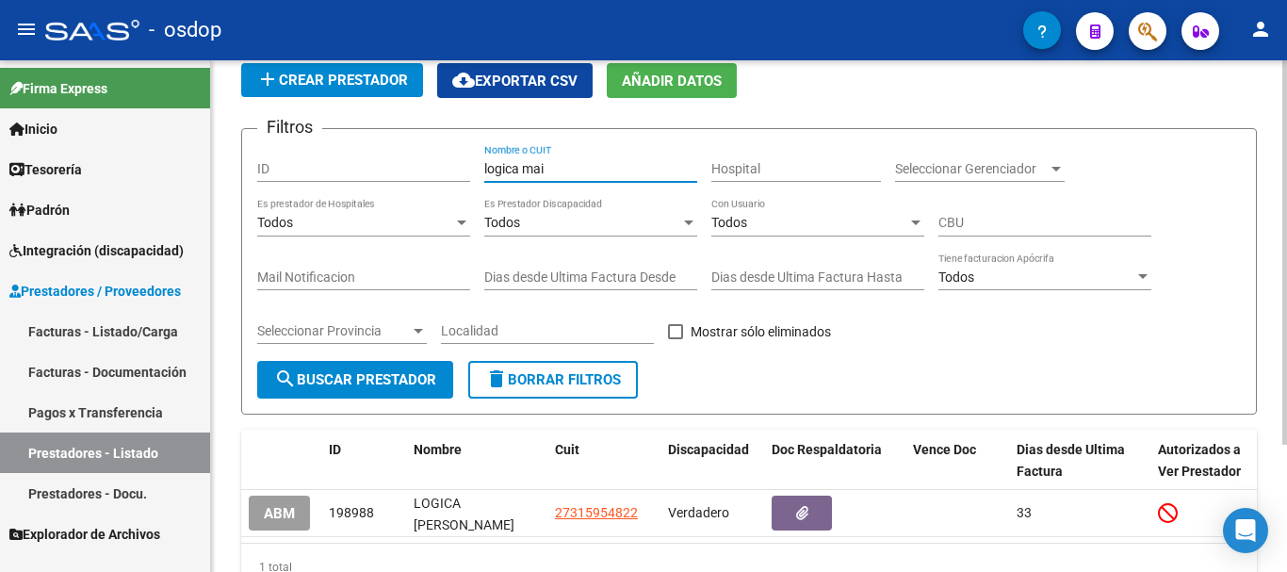
scroll to position [170, 0]
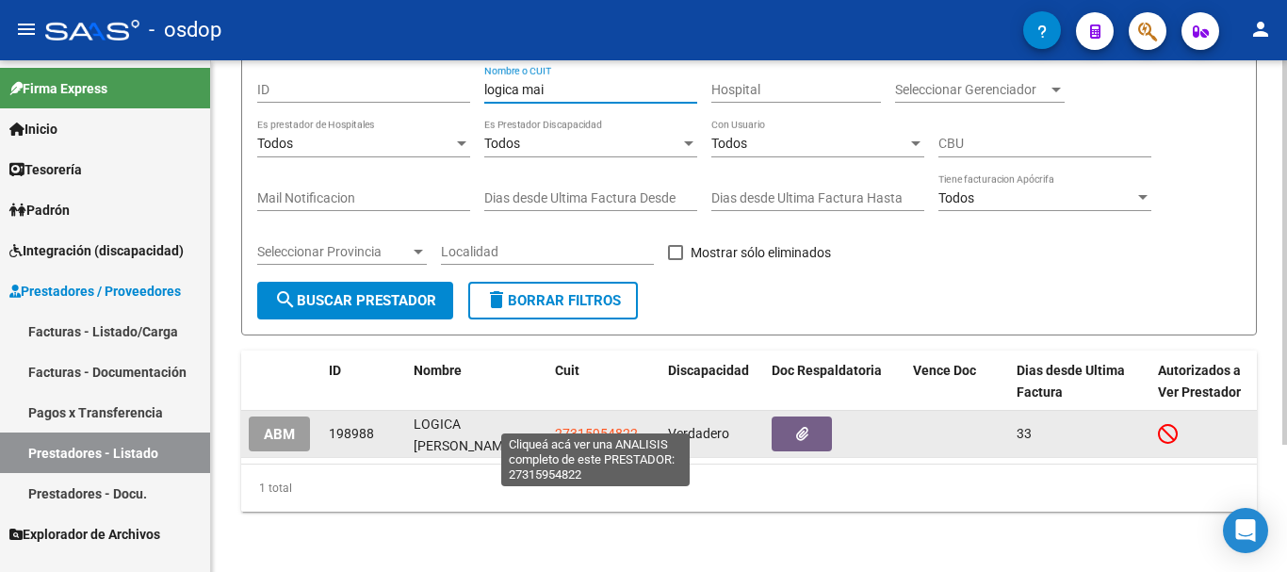
type input "logica mai"
click at [607, 426] on span "27315954822" at bounding box center [596, 433] width 83 height 15
type textarea "27315954822"
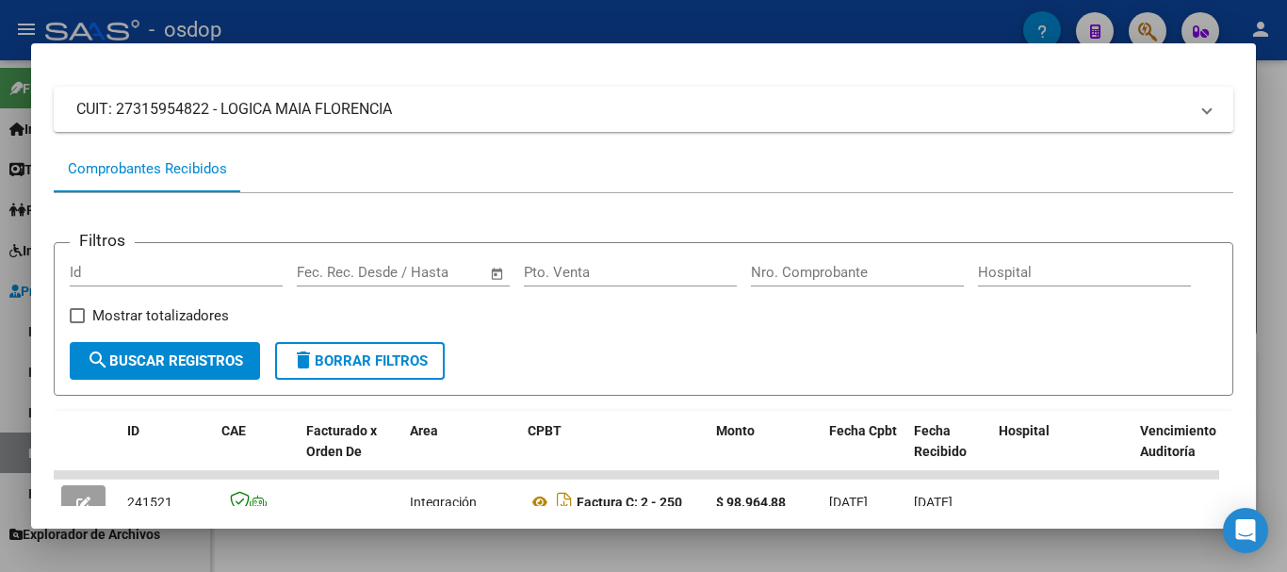
scroll to position [0, 0]
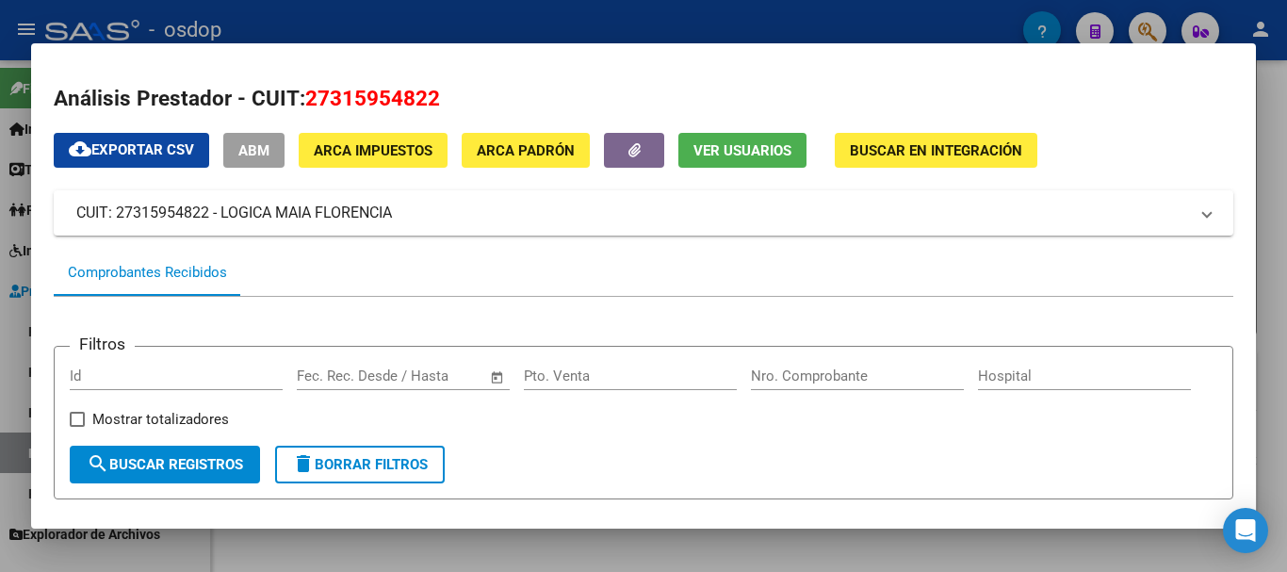
click at [619, 25] on div at bounding box center [643, 286] width 1287 height 572
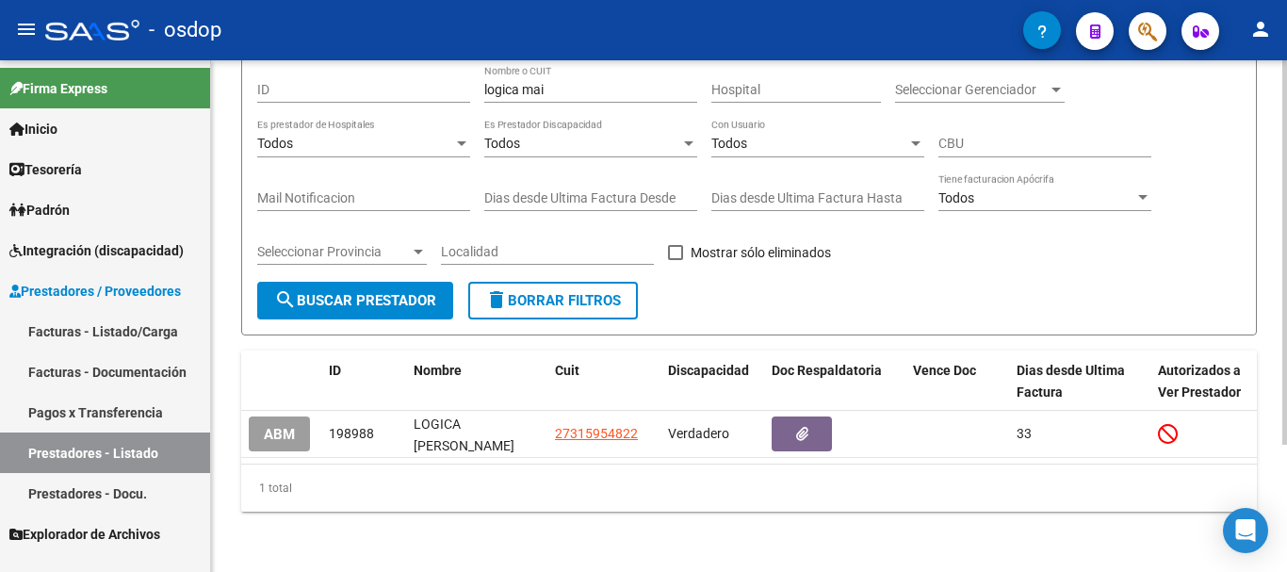
click at [547, 292] on span "delete Borrar Filtros" at bounding box center [553, 300] width 136 height 17
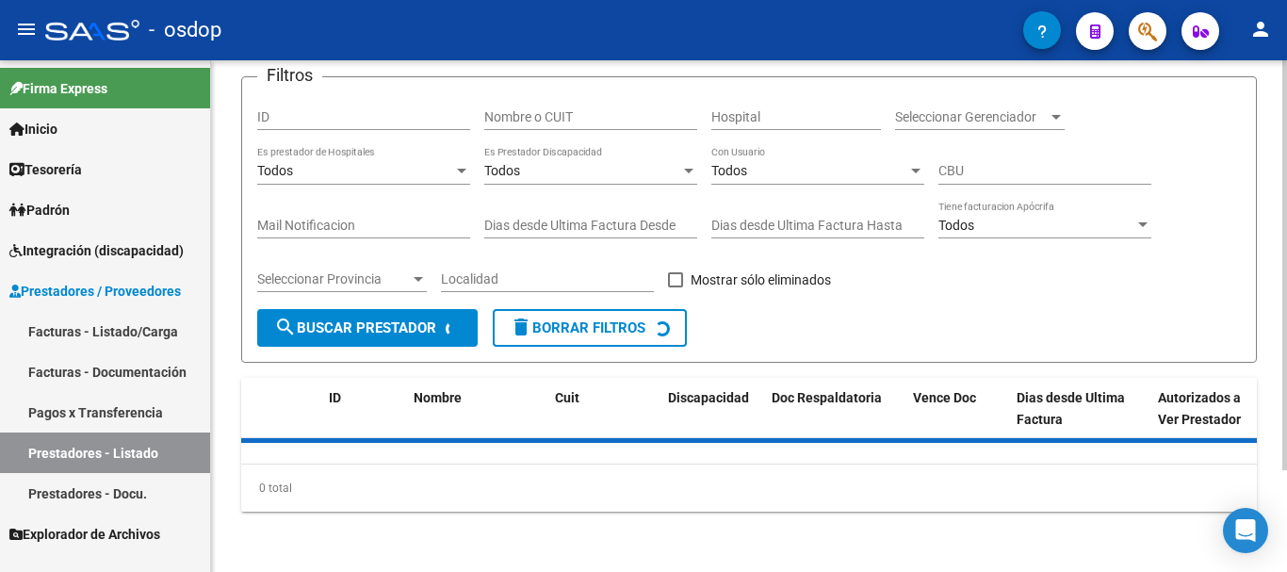
scroll to position [170, 0]
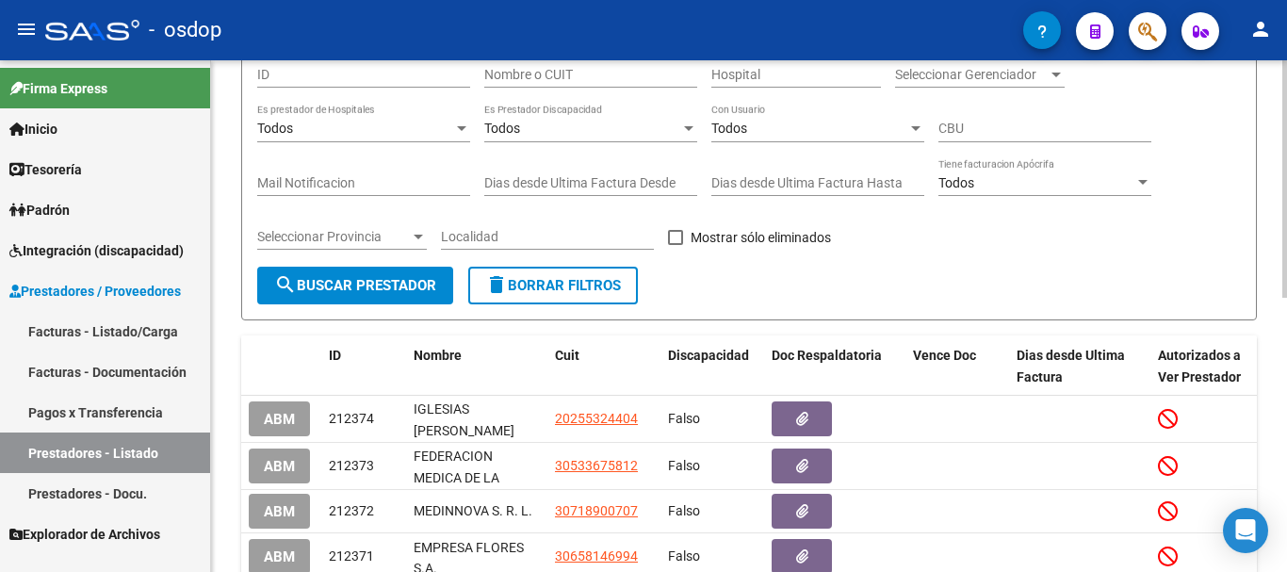
click at [597, 72] on input "Nombre o CUIT" at bounding box center [590, 75] width 213 height 16
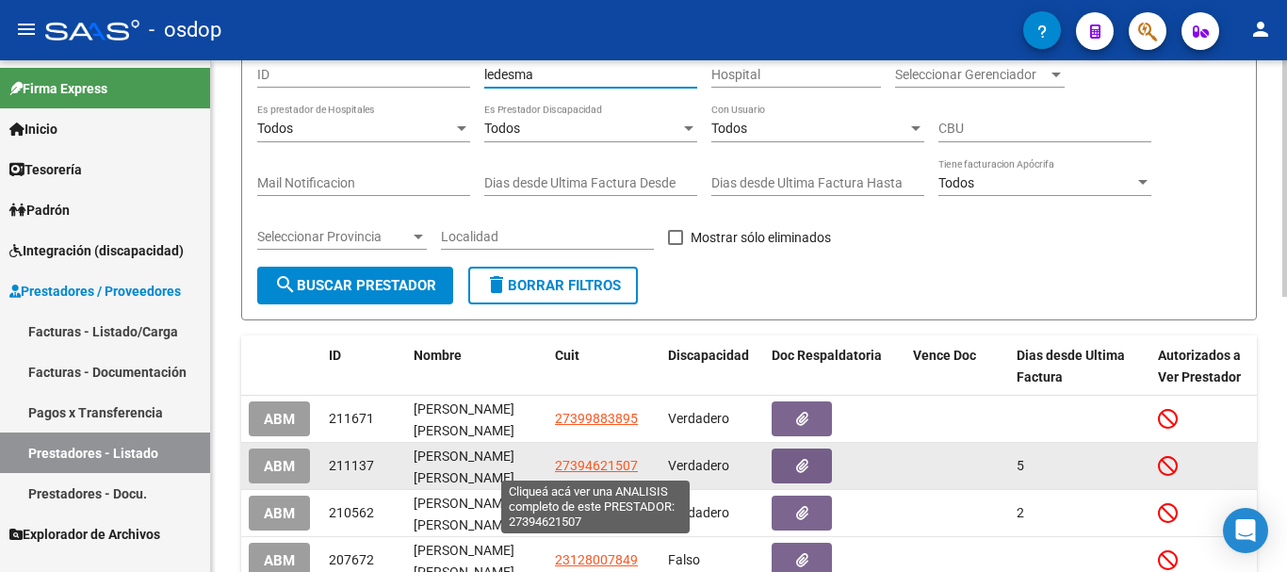
type input "ledesma"
click at [594, 463] on span "27394621507" at bounding box center [596, 465] width 83 height 15
type textarea "27394621507"
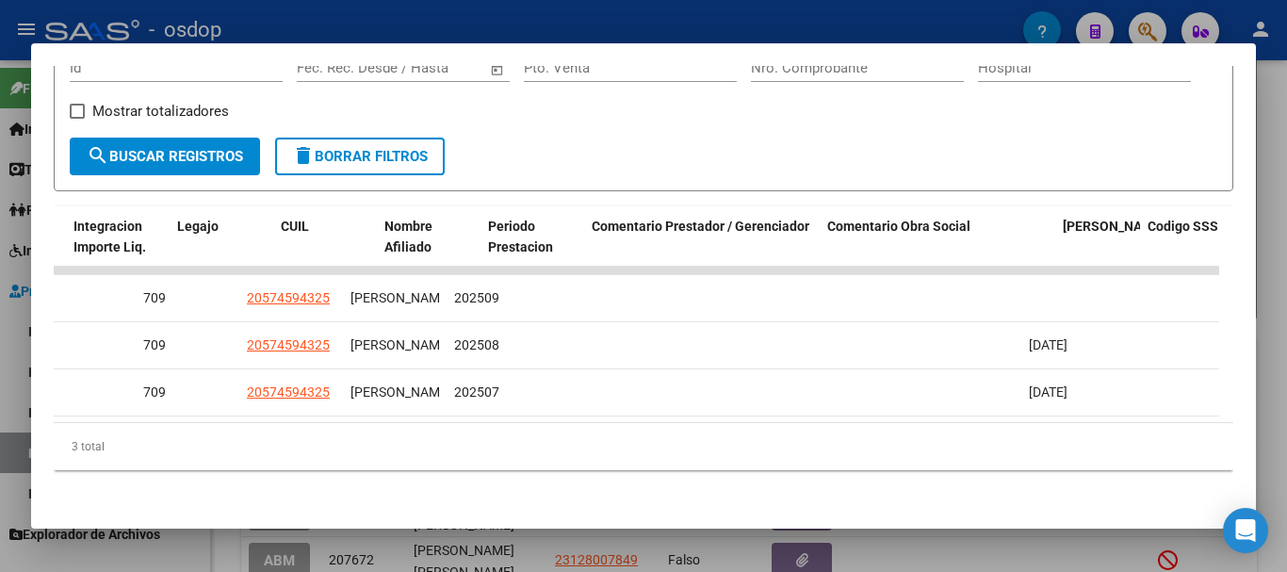
scroll to position [0, 0]
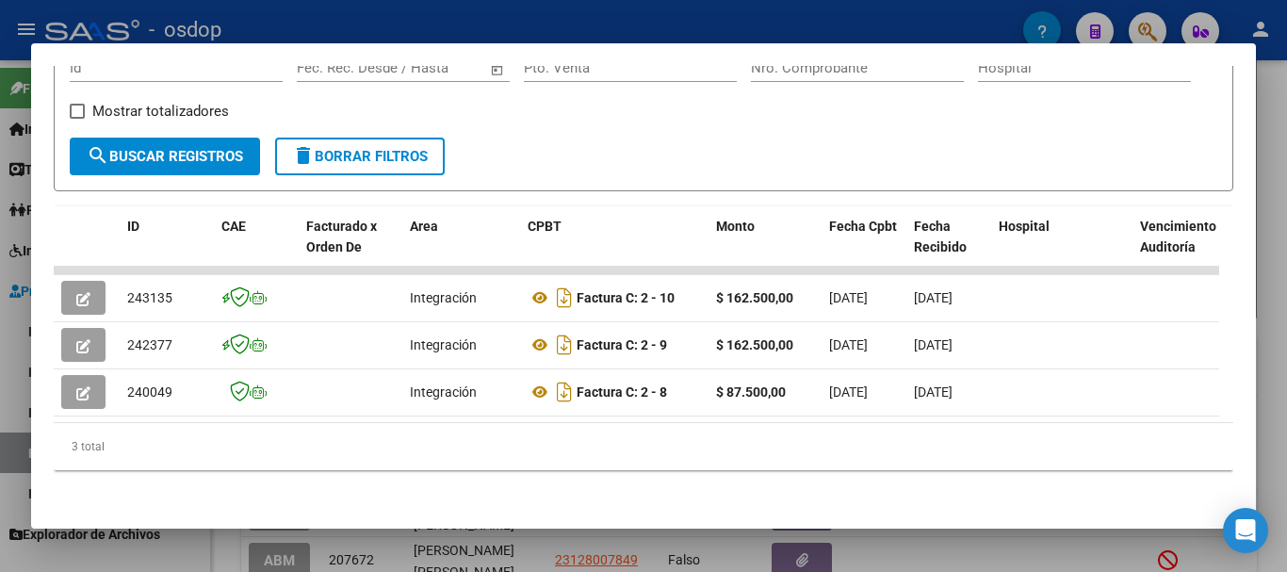
click at [647, 24] on div at bounding box center [643, 286] width 1287 height 572
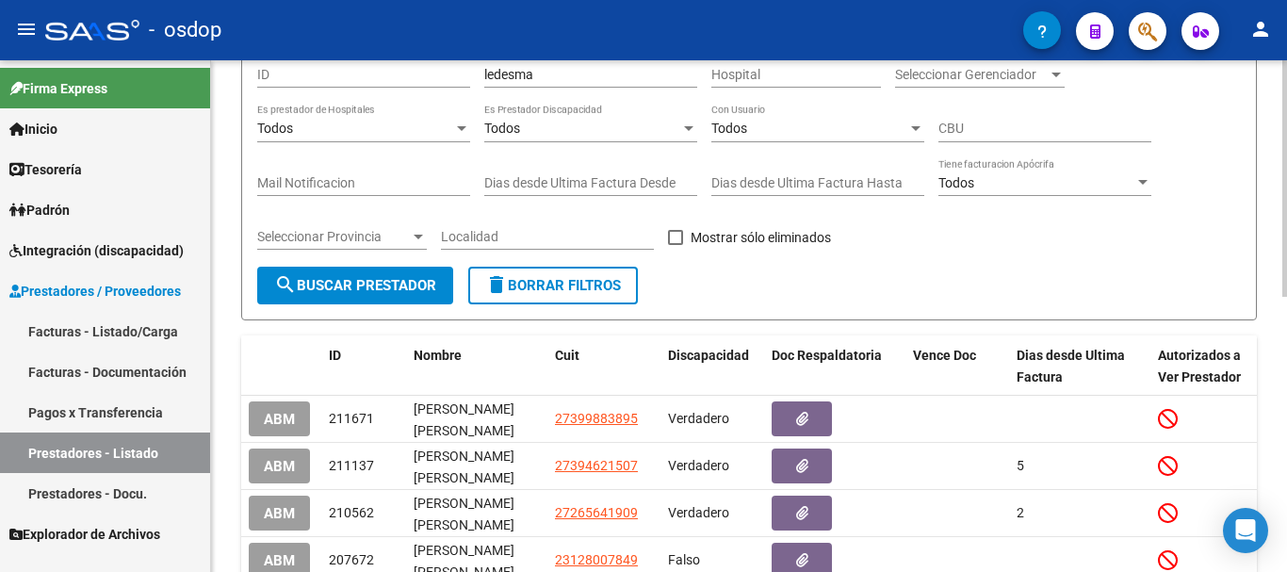
click at [564, 292] on span "delete Borrar Filtros" at bounding box center [553, 285] width 136 height 17
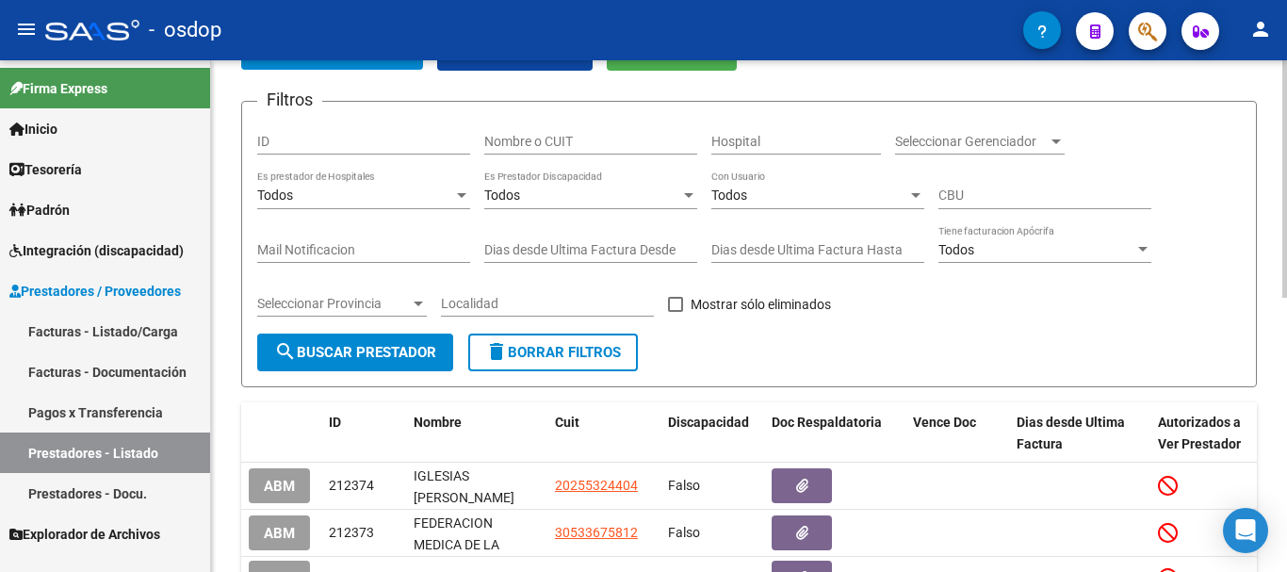
scroll to position [75, 0]
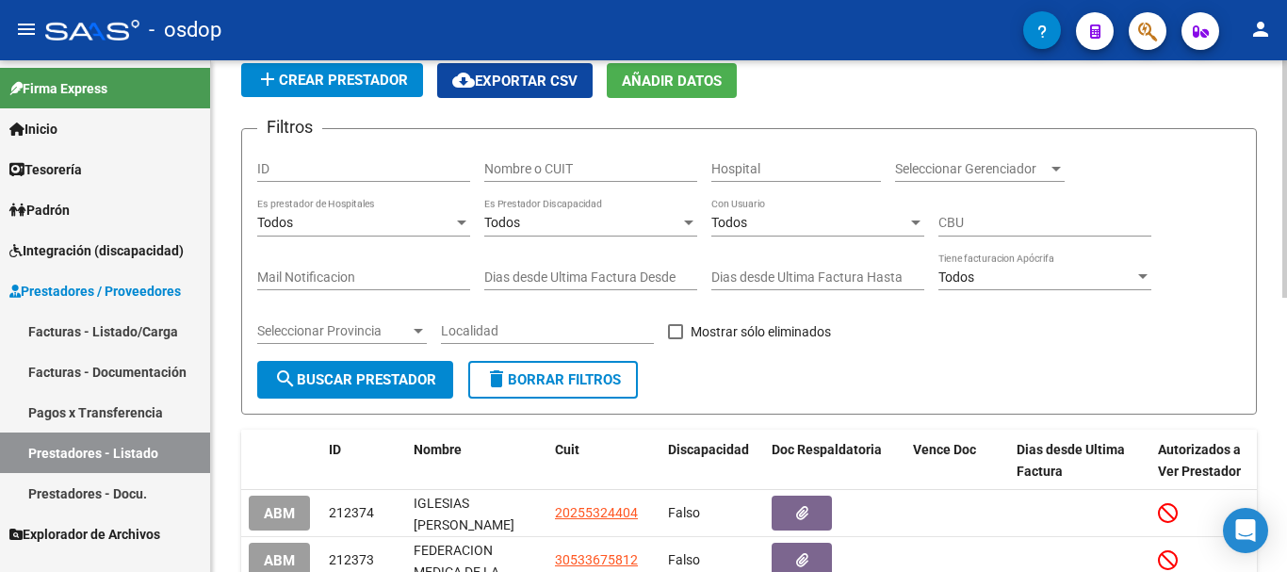
click at [577, 165] on input "Nombre o CUIT" at bounding box center [590, 169] width 213 height 16
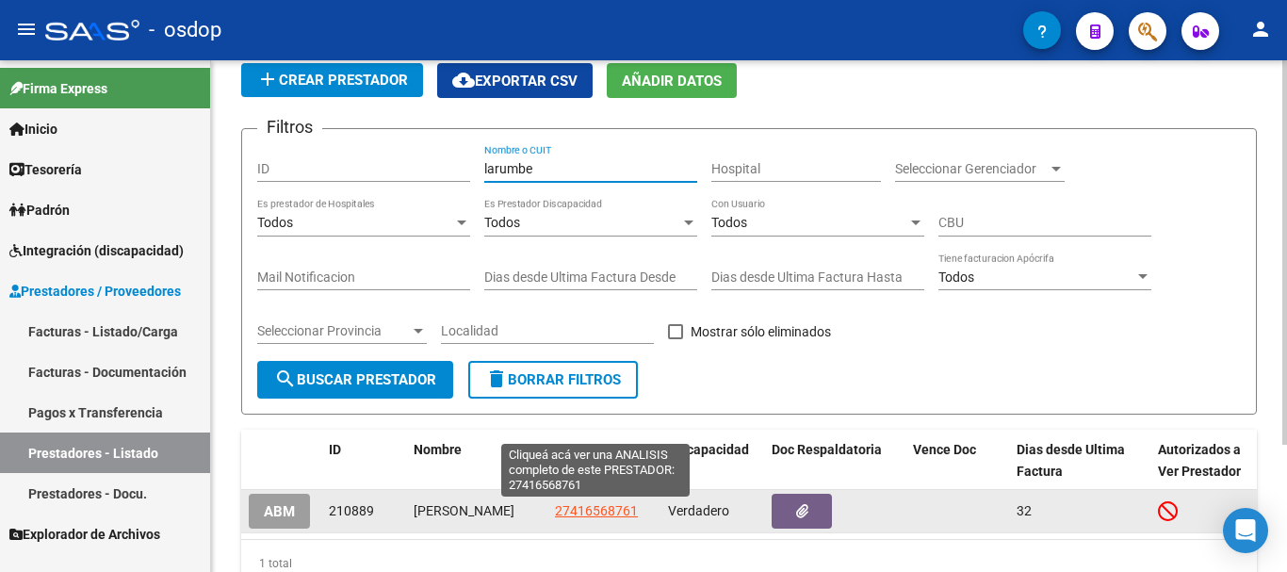
type input "larumbe"
click at [592, 511] on span "27416568761" at bounding box center [596, 510] width 83 height 15
type textarea "27416568761"
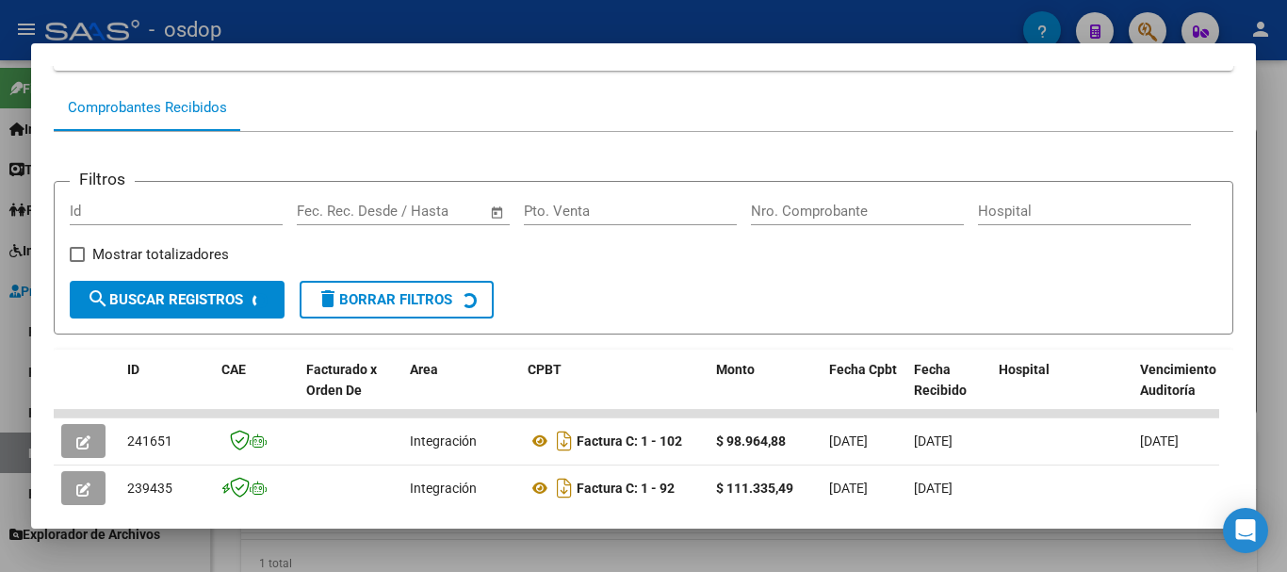
scroll to position [259, 0]
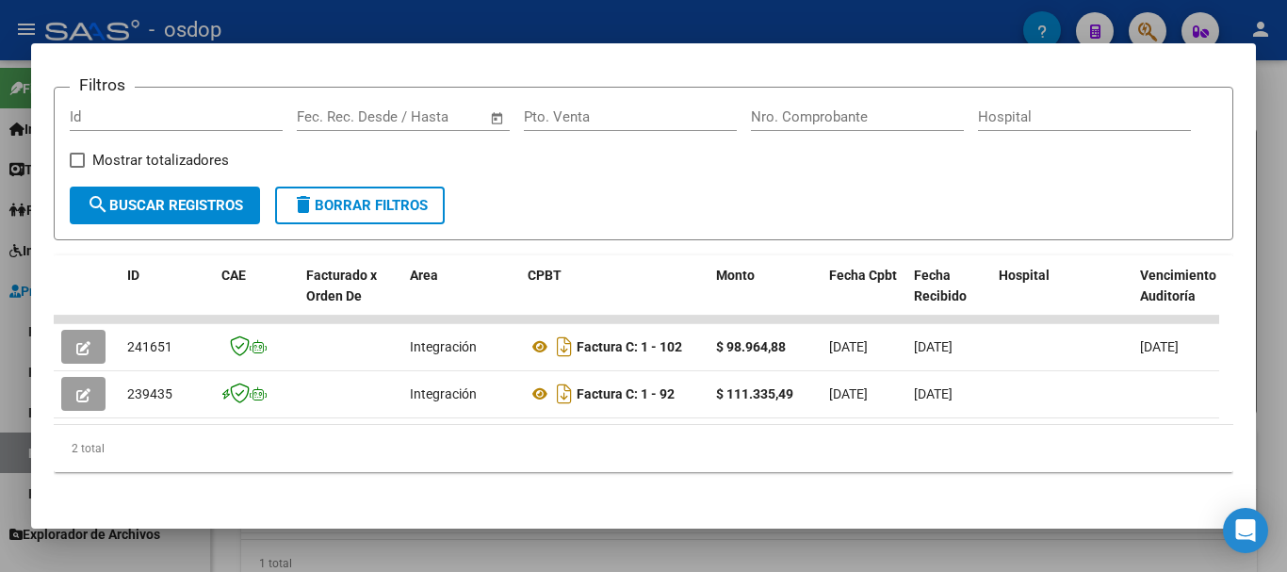
click at [629, 19] on div at bounding box center [643, 286] width 1287 height 572
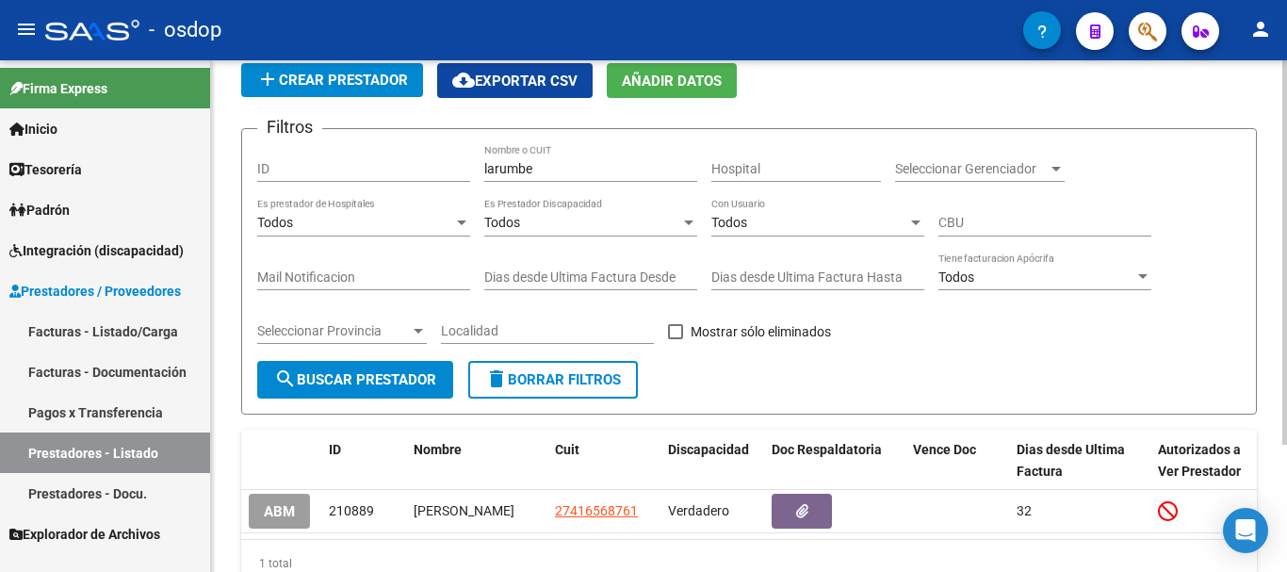
click at [523, 380] on span "delete Borrar Filtros" at bounding box center [553, 379] width 136 height 17
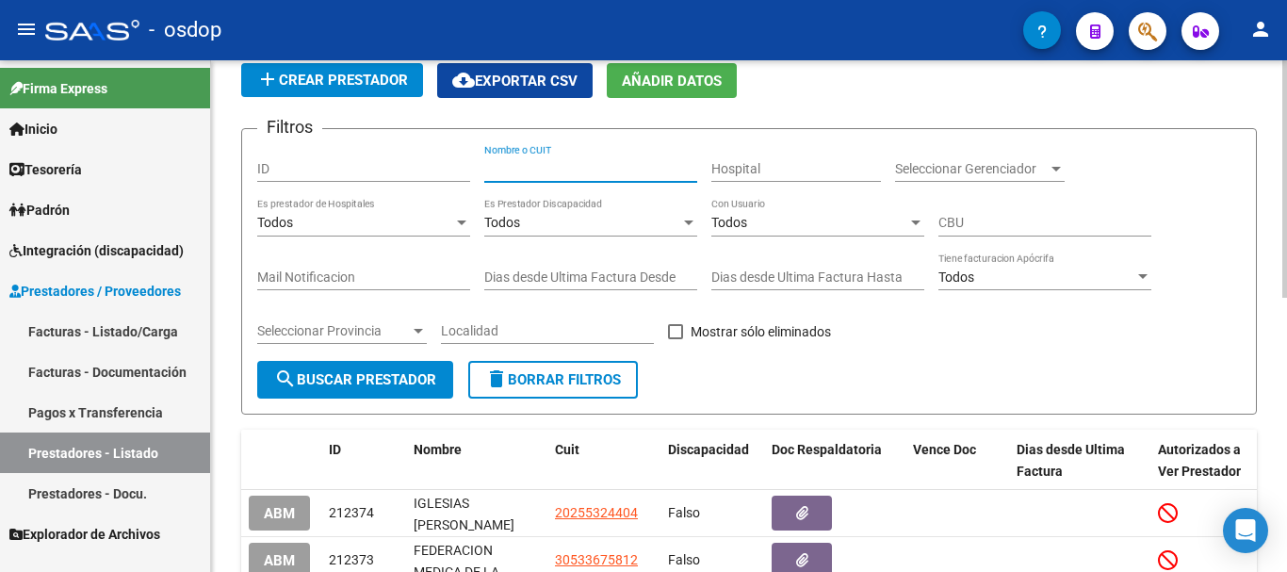
click at [575, 166] on input "Nombre o CUIT" at bounding box center [590, 169] width 213 height 16
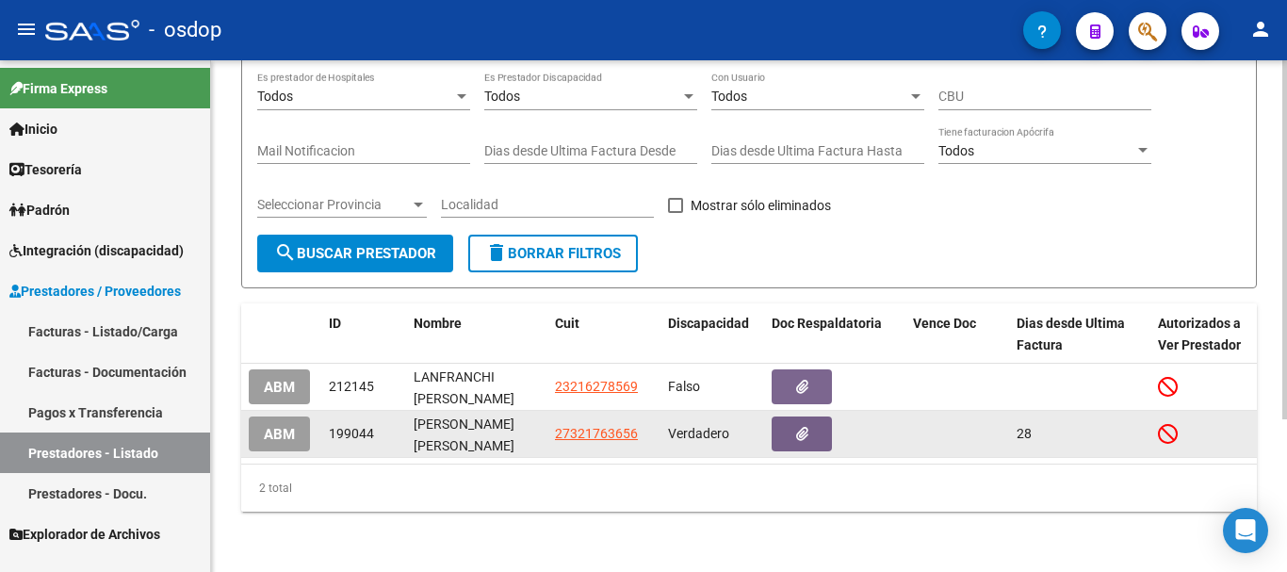
scroll to position [217, 0]
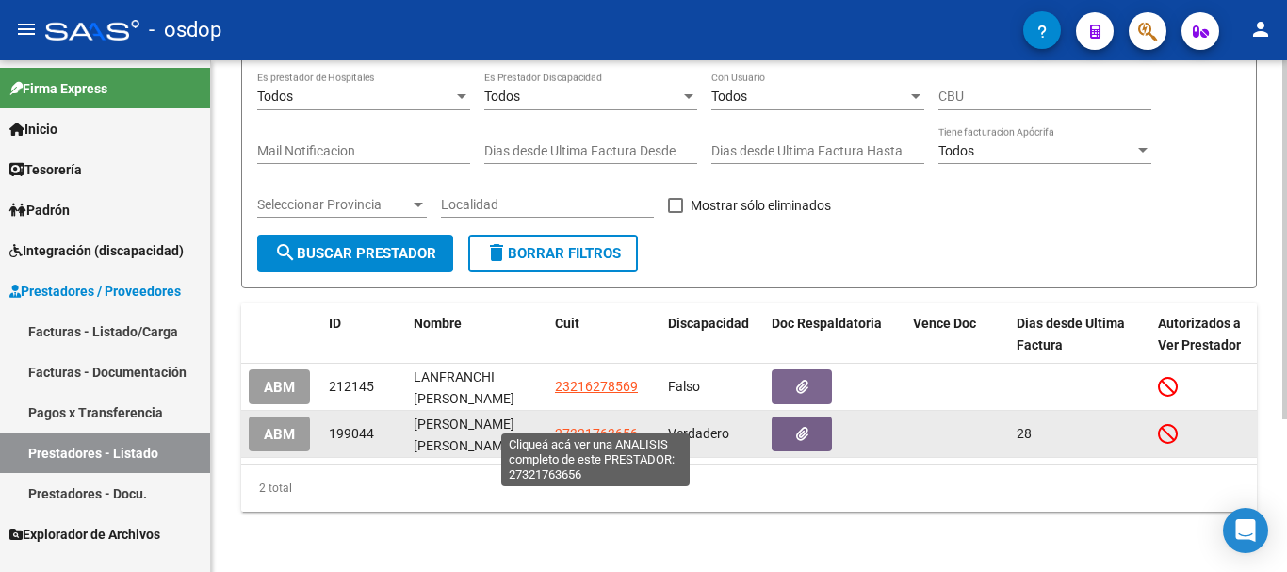
type input "lanfranchi"
click at [609, 426] on span "27321763656" at bounding box center [596, 433] width 83 height 15
type textarea "27321763656"
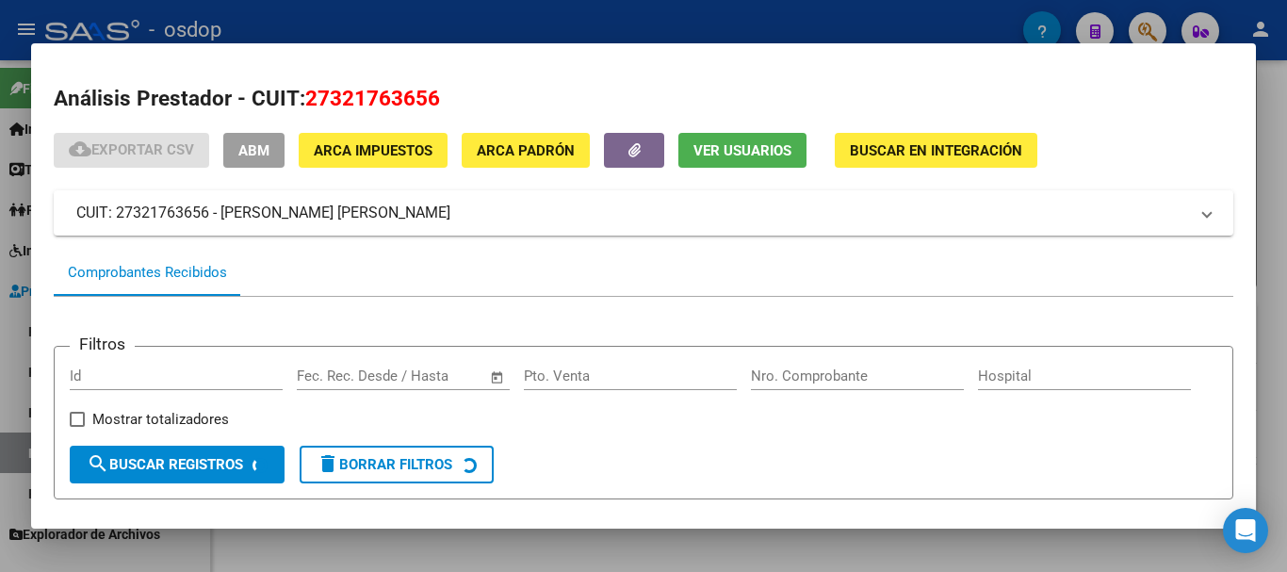
scroll to position [165, 0]
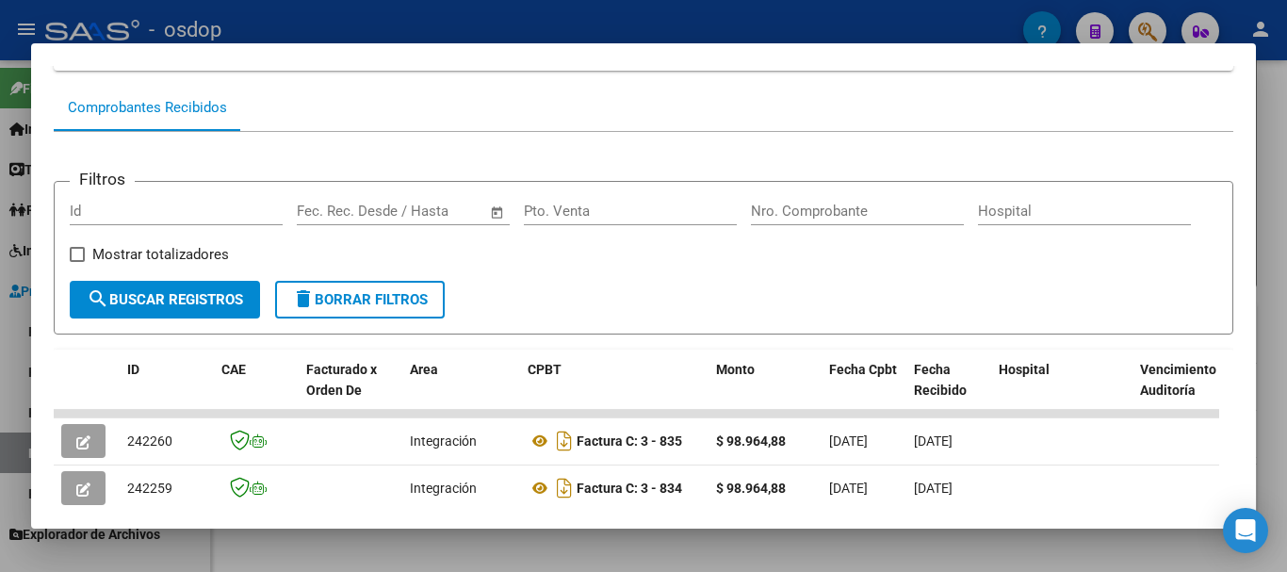
click at [694, 31] on div at bounding box center [643, 286] width 1287 height 572
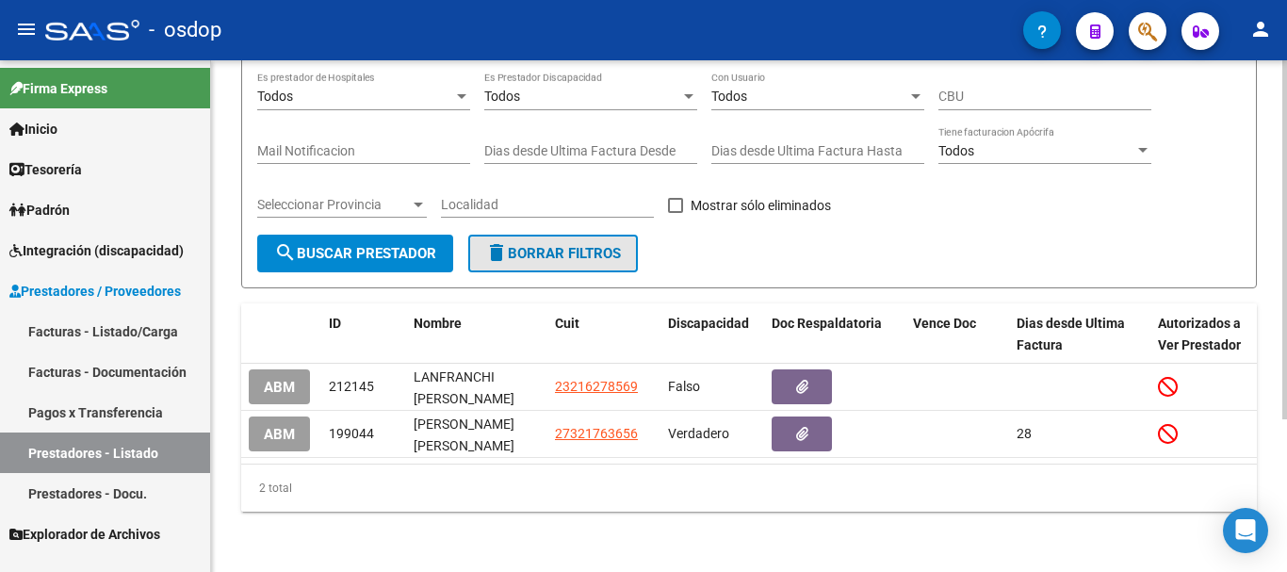
click at [573, 245] on span "delete Borrar Filtros" at bounding box center [553, 253] width 136 height 17
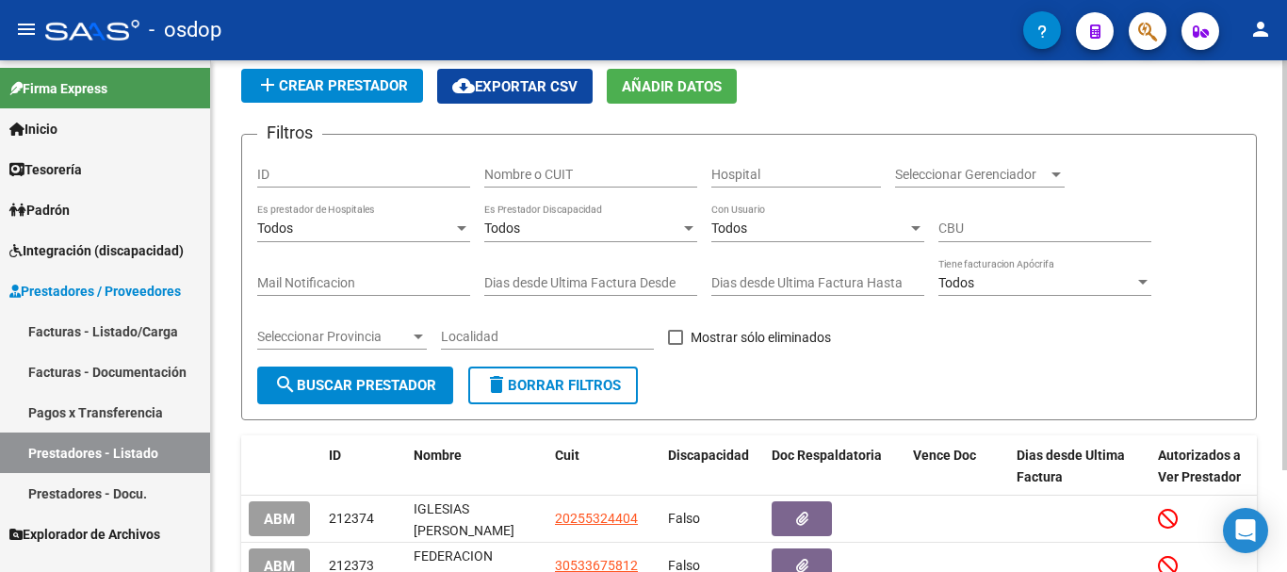
scroll to position [0, 0]
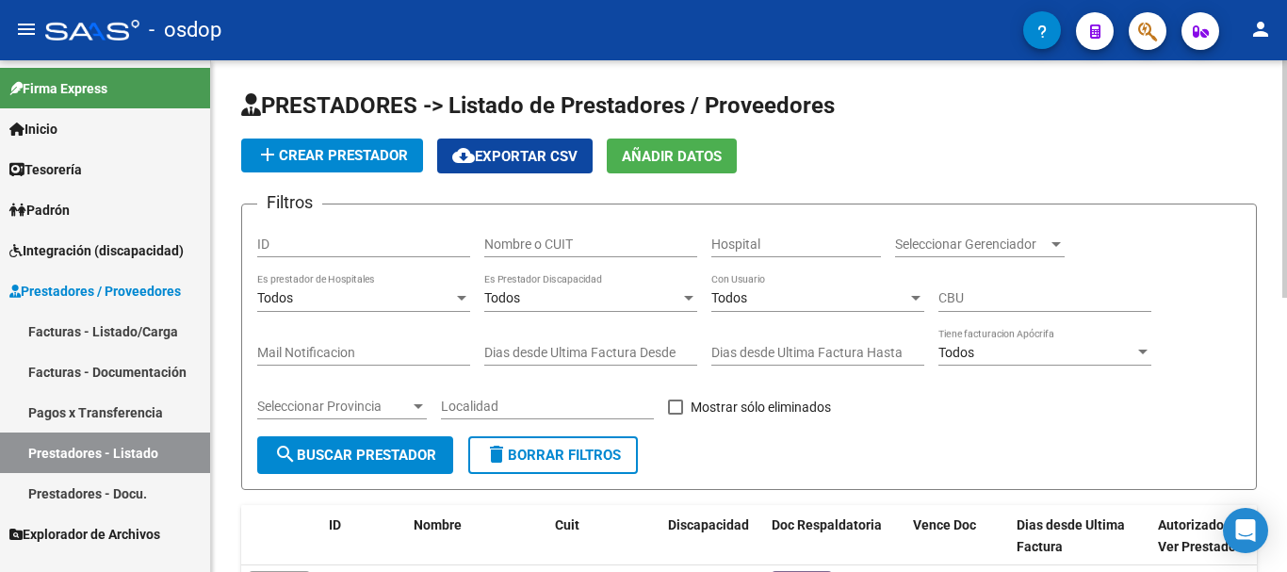
click at [572, 240] on input "Nombre o CUIT" at bounding box center [590, 244] width 213 height 16
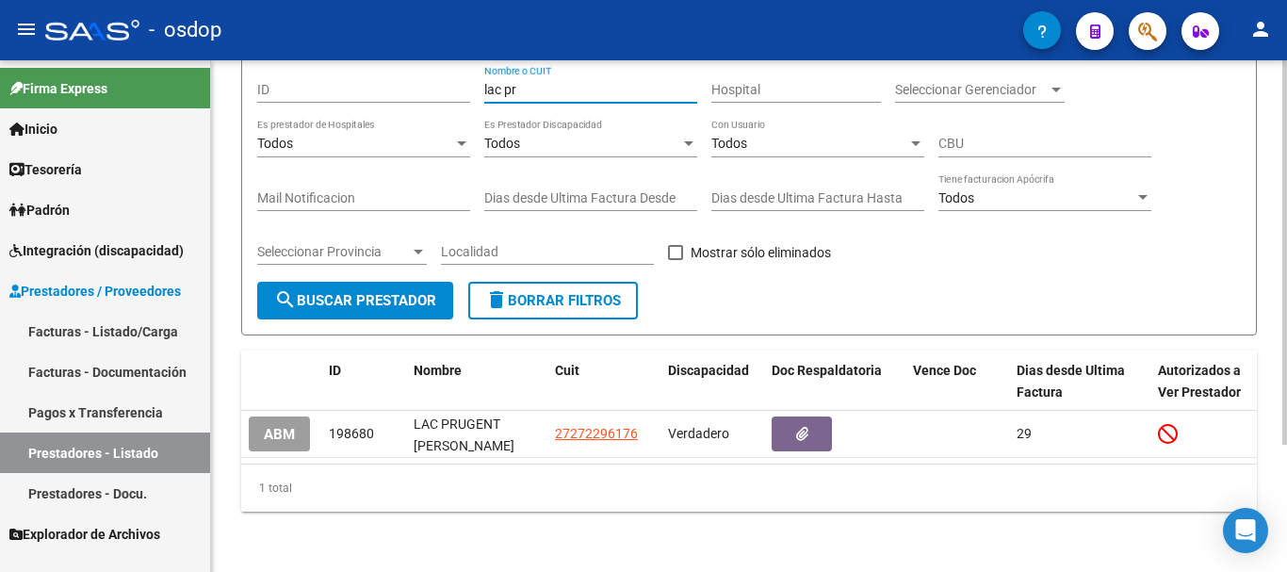
scroll to position [170, 0]
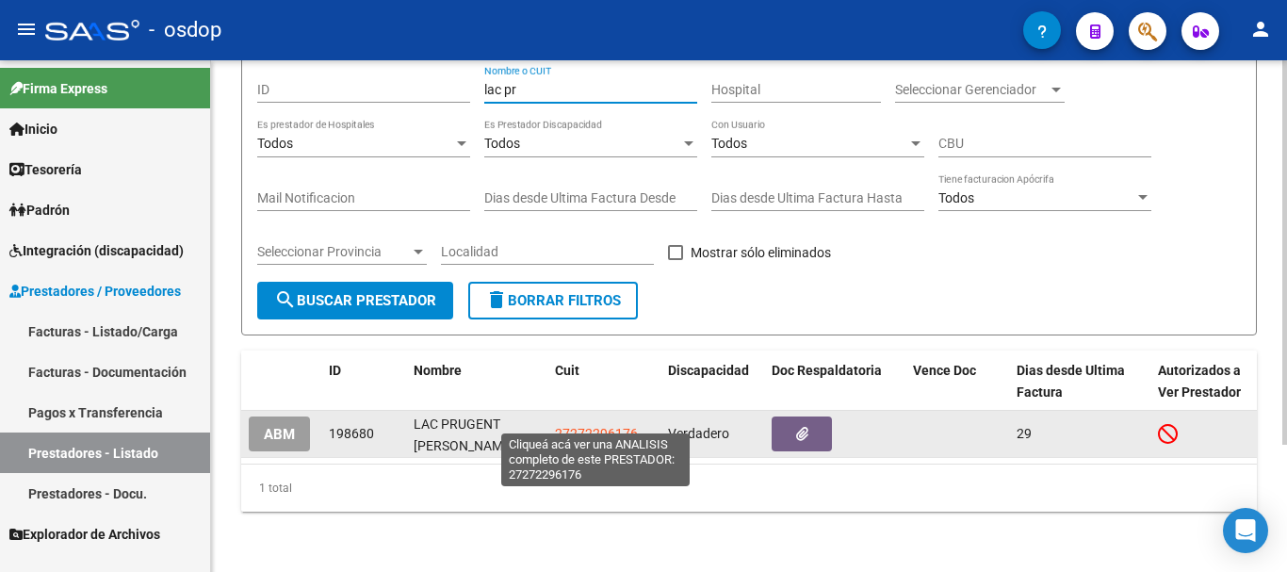
type input "lac pr"
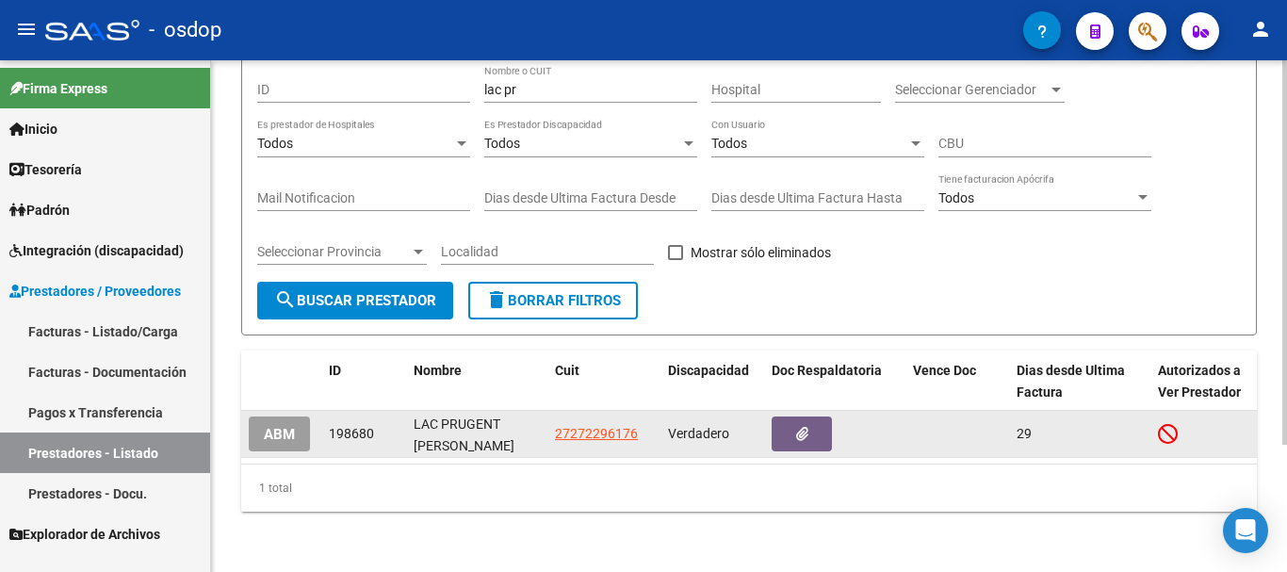
click at [571, 411] on datatable-body-cell "27272296176" at bounding box center [603, 434] width 113 height 46
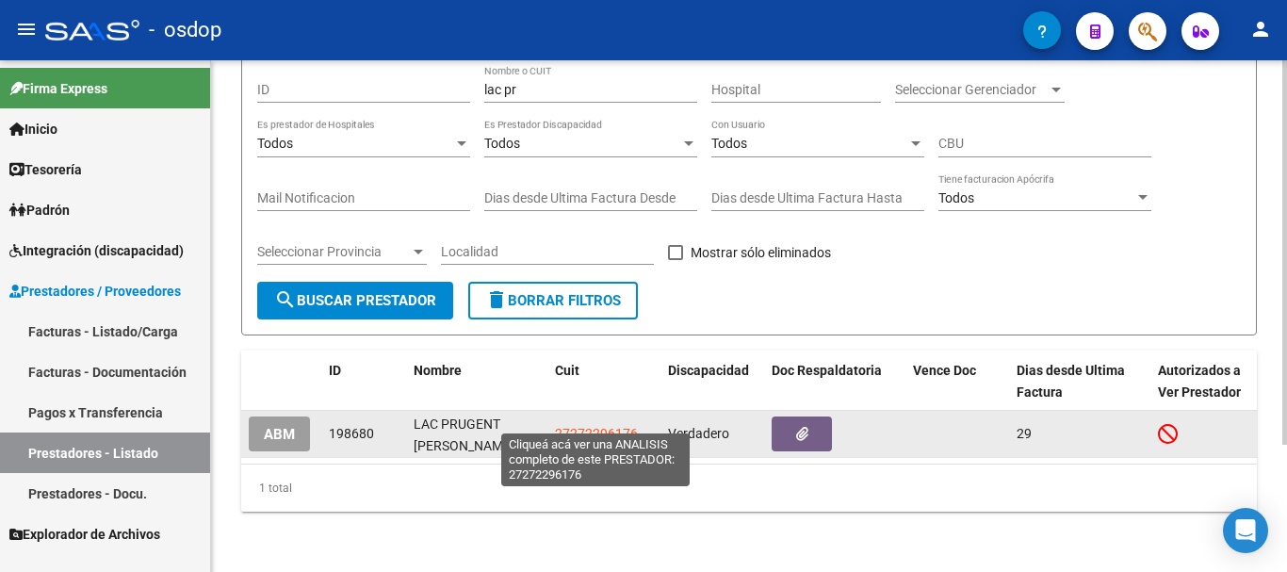
click at [590, 426] on span "27272296176" at bounding box center [596, 433] width 83 height 15
type textarea "27272296176"
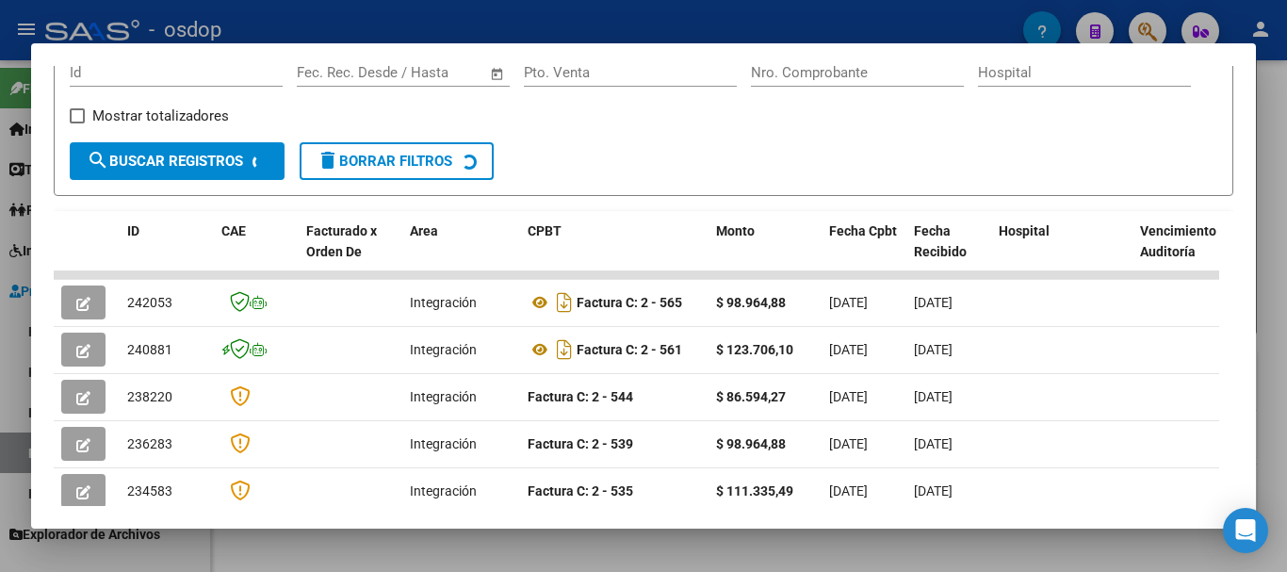
scroll to position [353, 0]
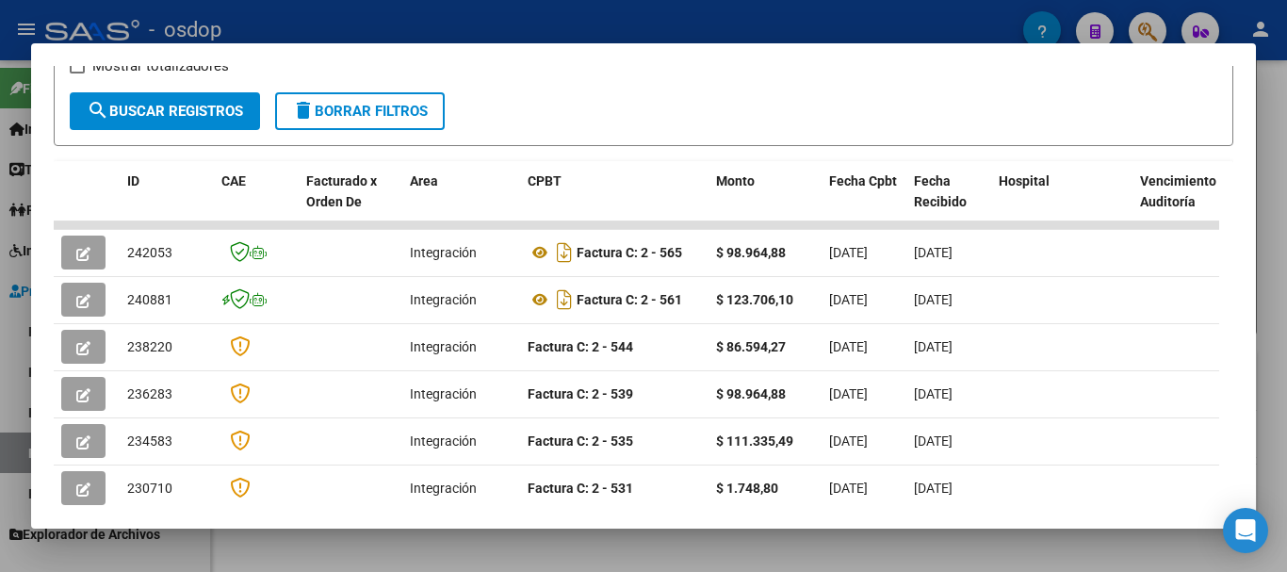
click at [627, 24] on div at bounding box center [643, 286] width 1287 height 572
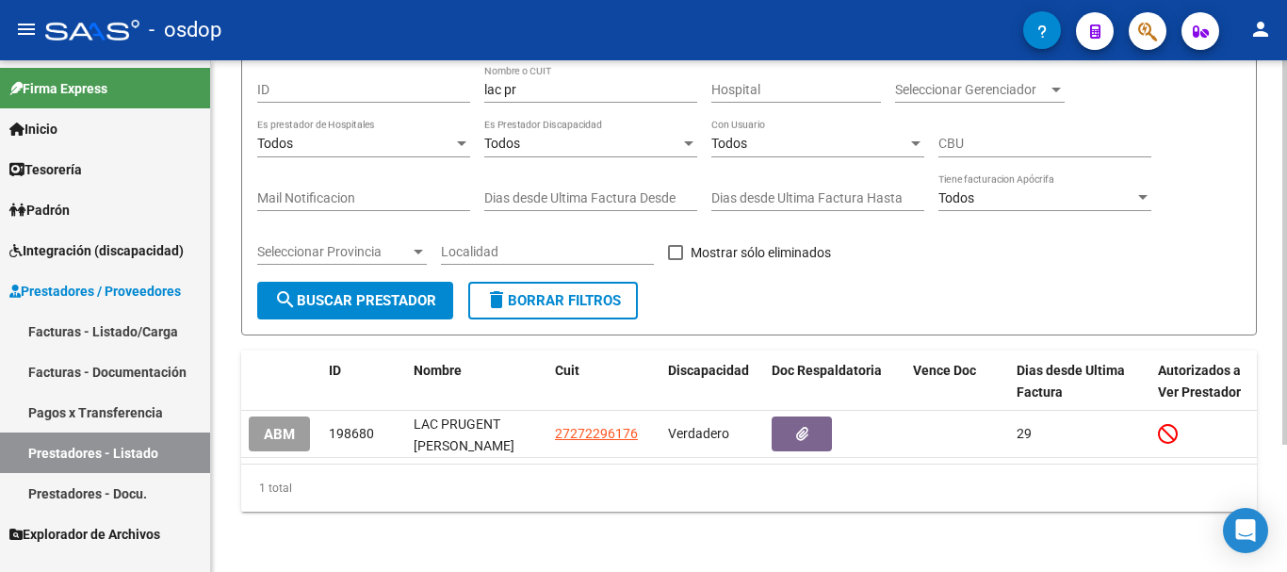
click at [560, 292] on span "delete Borrar Filtros" at bounding box center [553, 300] width 136 height 17
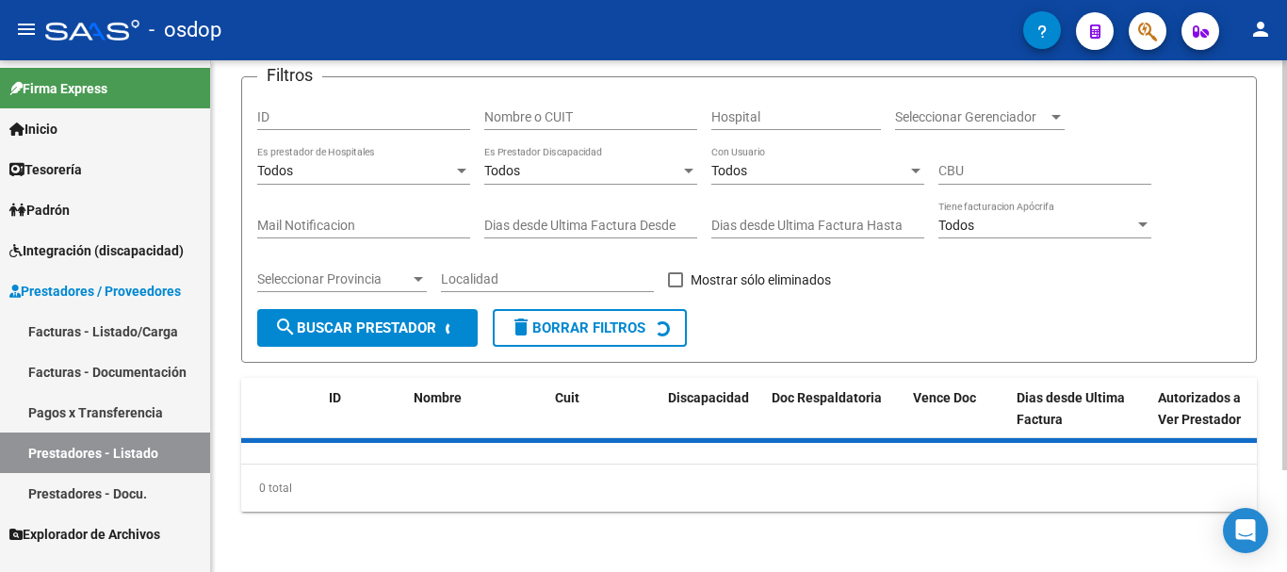
scroll to position [0, 0]
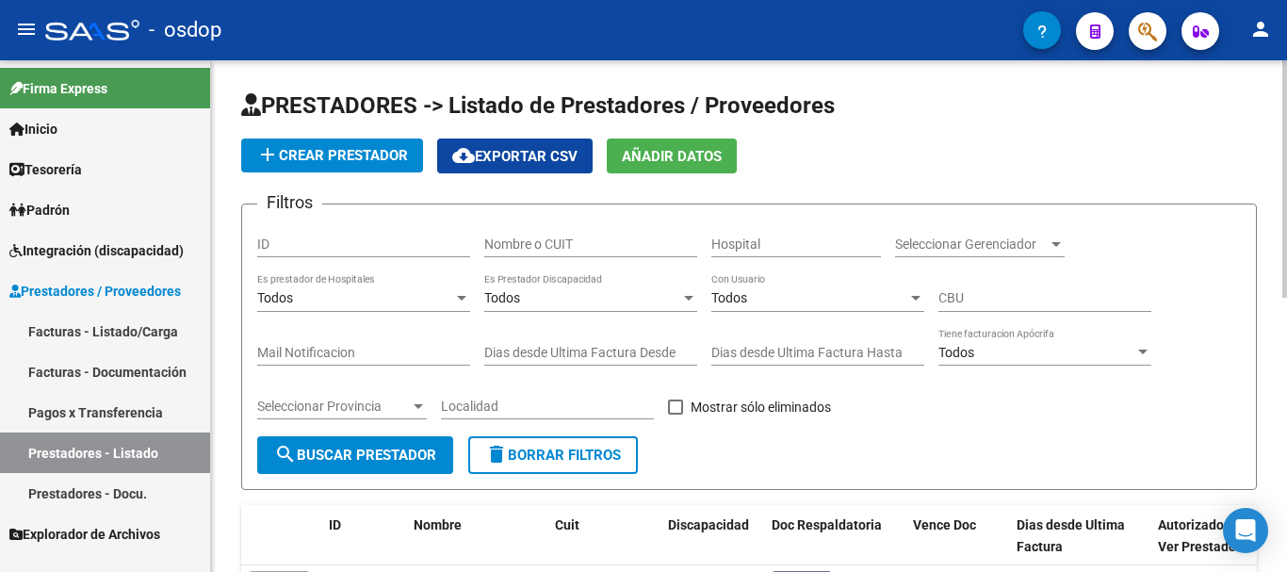
click at [562, 243] on input "Nombre o CUIT" at bounding box center [590, 244] width 213 height 16
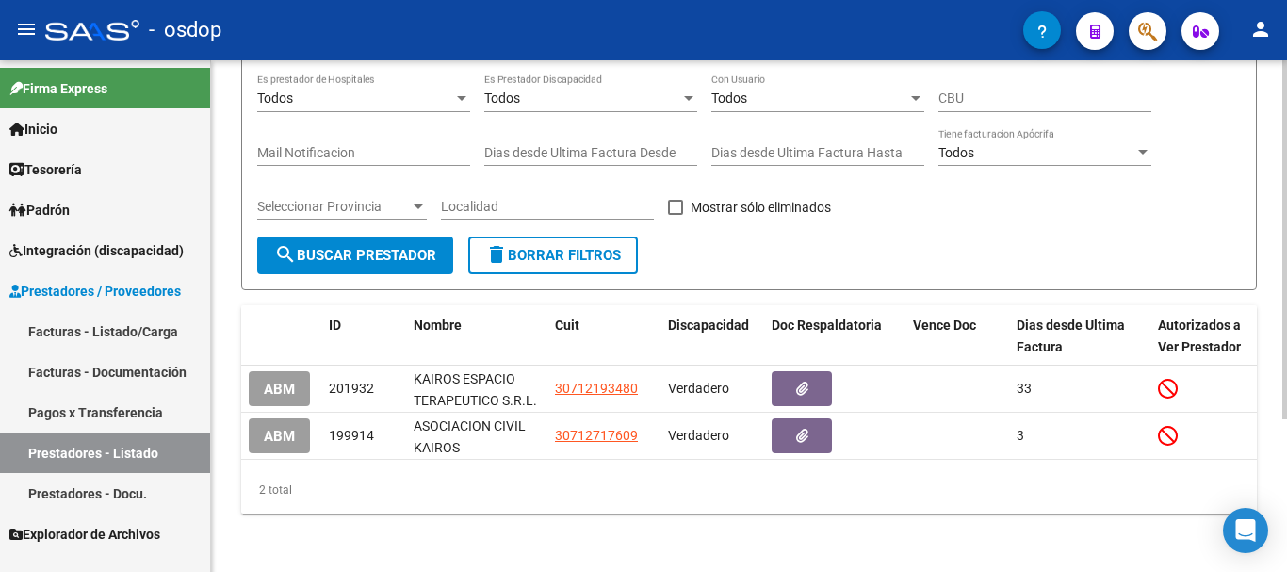
scroll to position [217, 0]
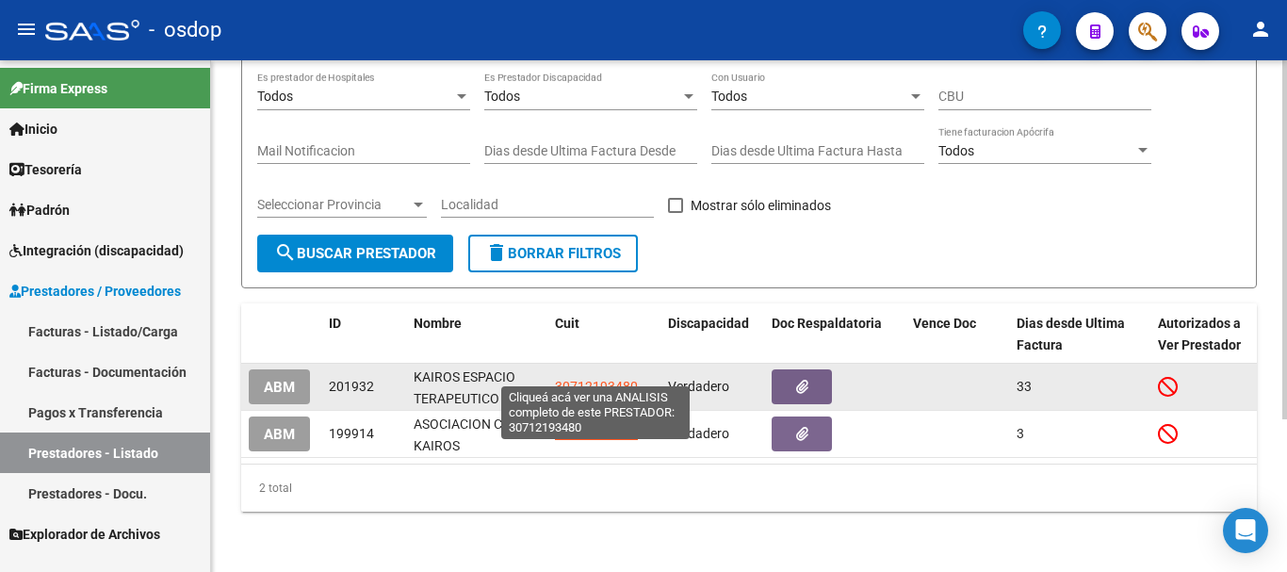
type input "kairos"
click at [594, 379] on span "30712193480" at bounding box center [596, 386] width 83 height 15
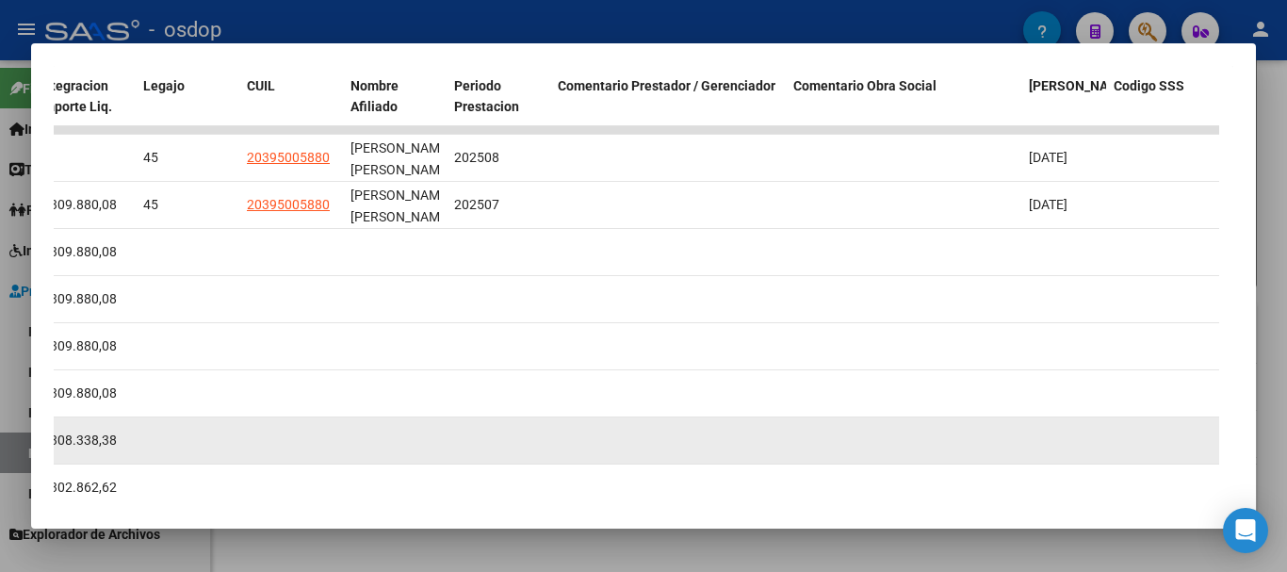
scroll to position [448, 0]
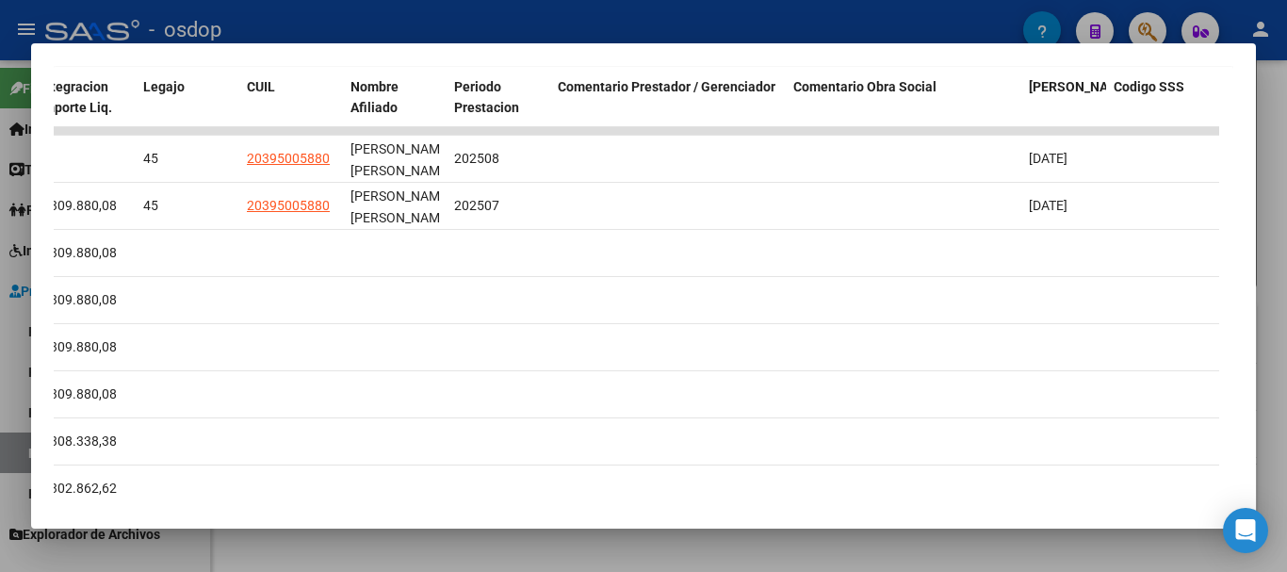
click at [528, 22] on div at bounding box center [643, 286] width 1287 height 572
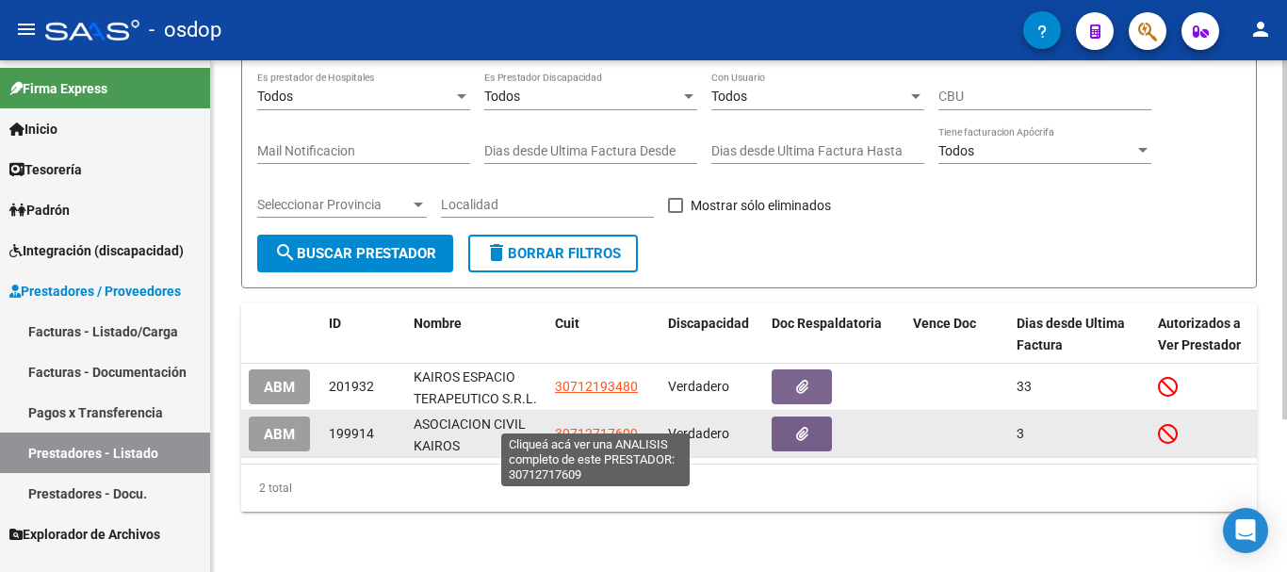
click at [611, 426] on span "30712717609" at bounding box center [596, 433] width 83 height 15
type textarea "30712717609"
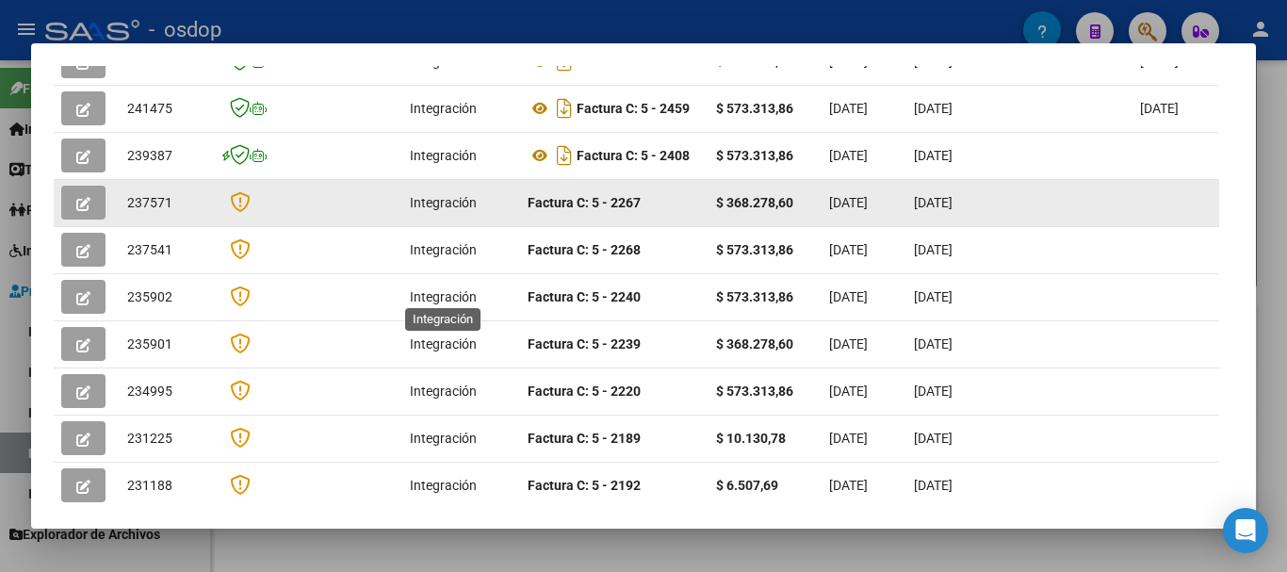
scroll to position [439, 0]
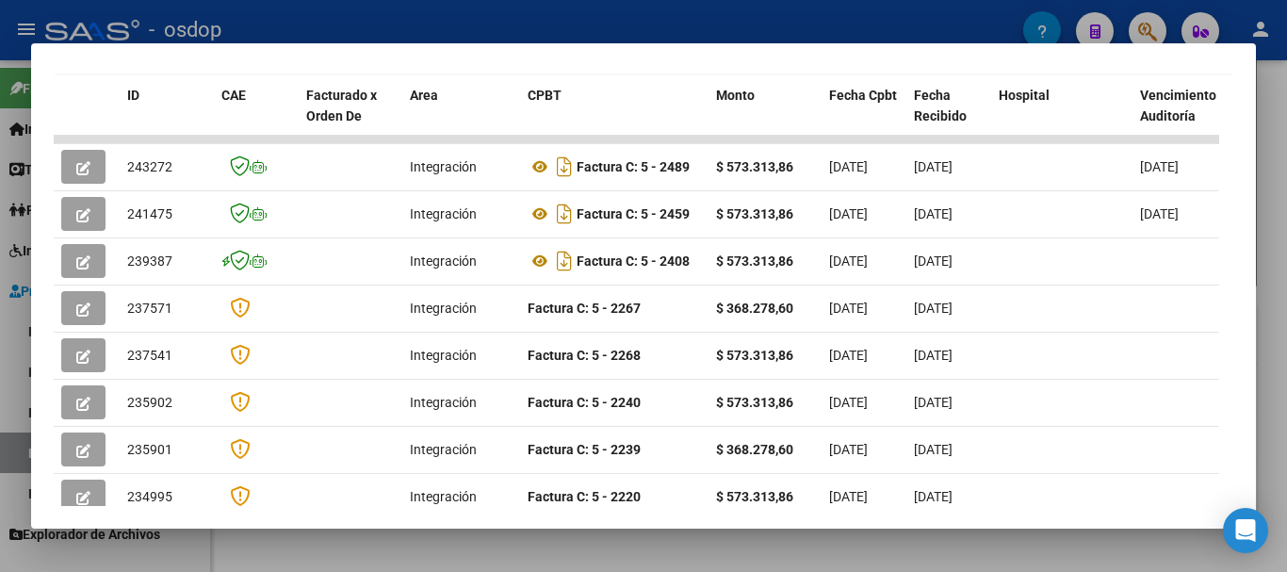
click at [561, 21] on div at bounding box center [643, 286] width 1287 height 572
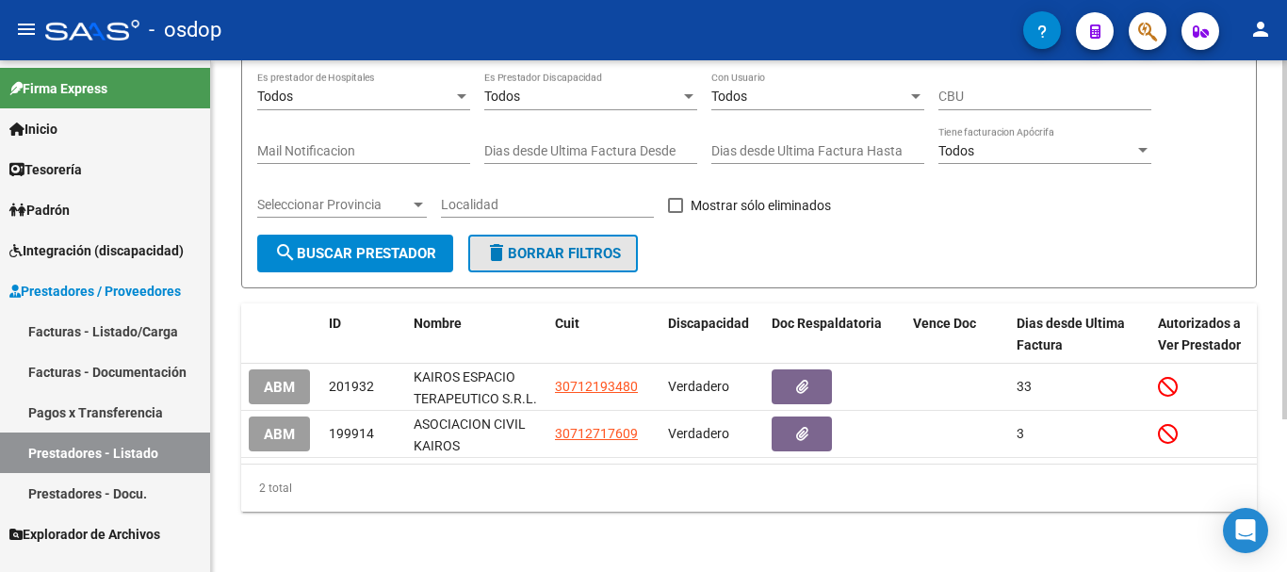
click at [578, 245] on span "delete Borrar Filtros" at bounding box center [553, 253] width 136 height 17
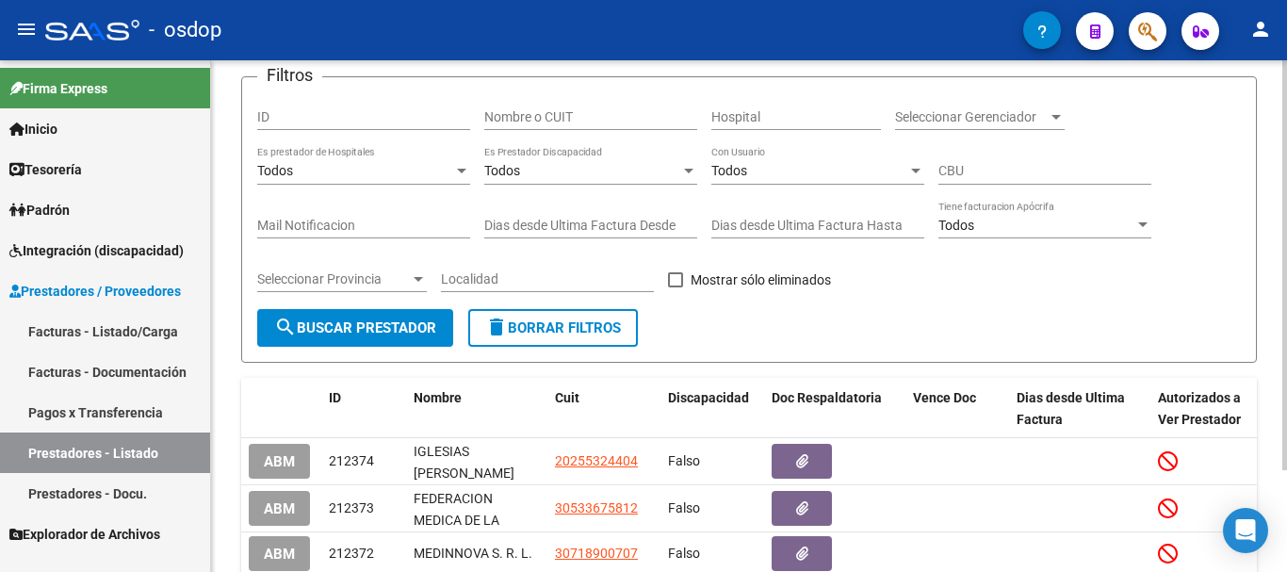
scroll to position [0, 0]
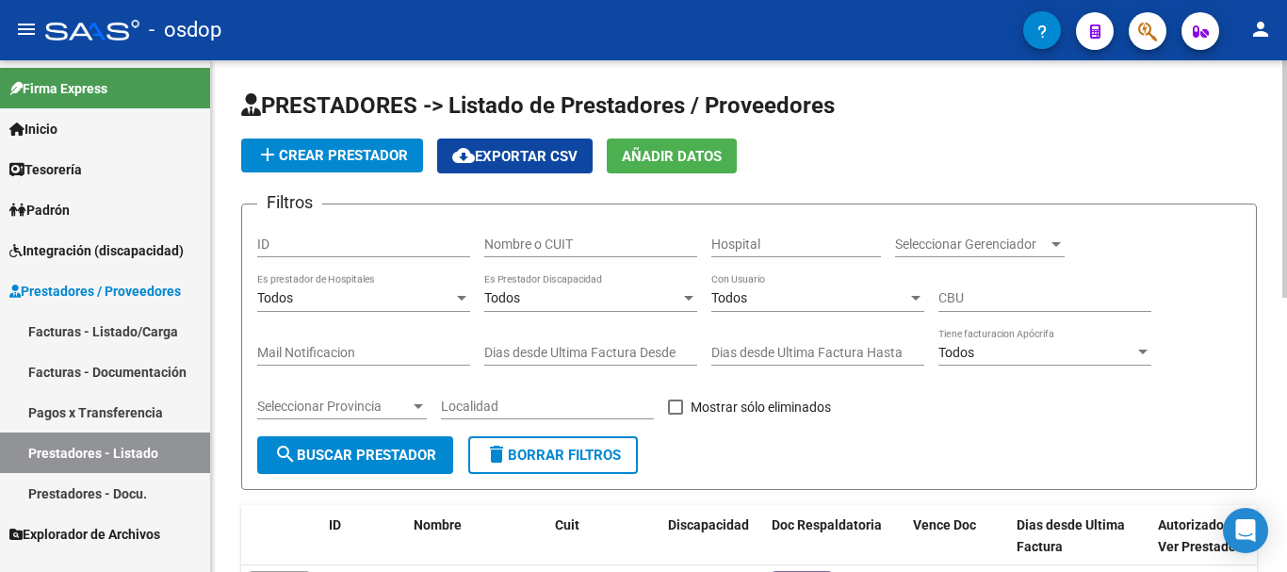
click at [578, 243] on input "Nombre o CUIT" at bounding box center [590, 244] width 213 height 16
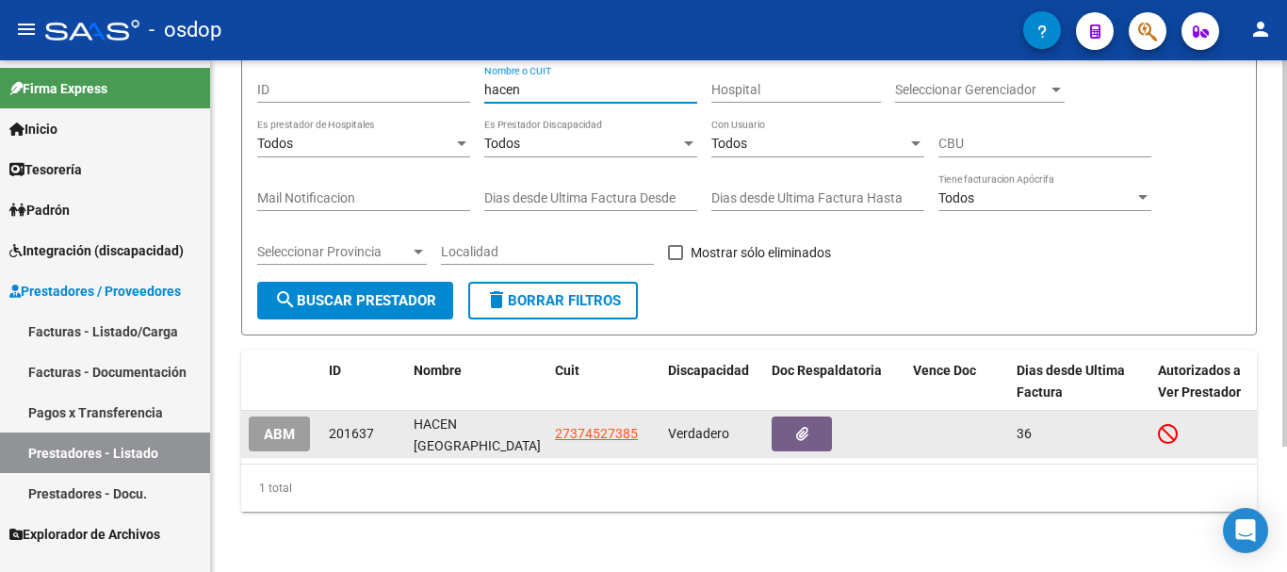
scroll to position [166, 0]
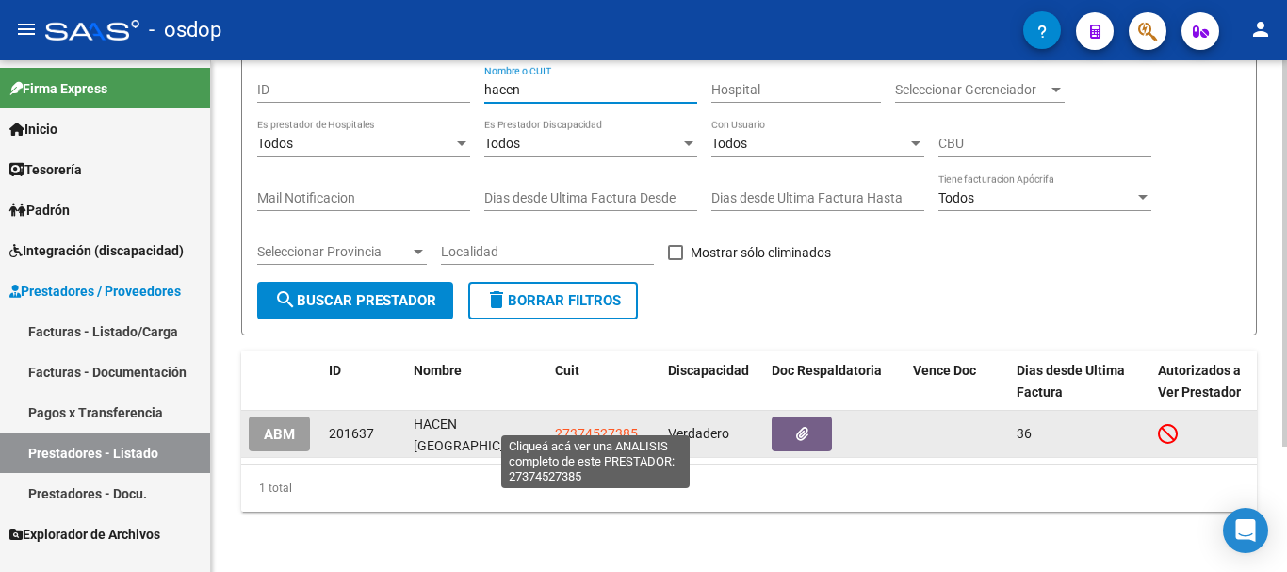
type input "hacen"
click at [593, 426] on span "27374527385" at bounding box center [596, 433] width 83 height 15
type textarea "27374527385"
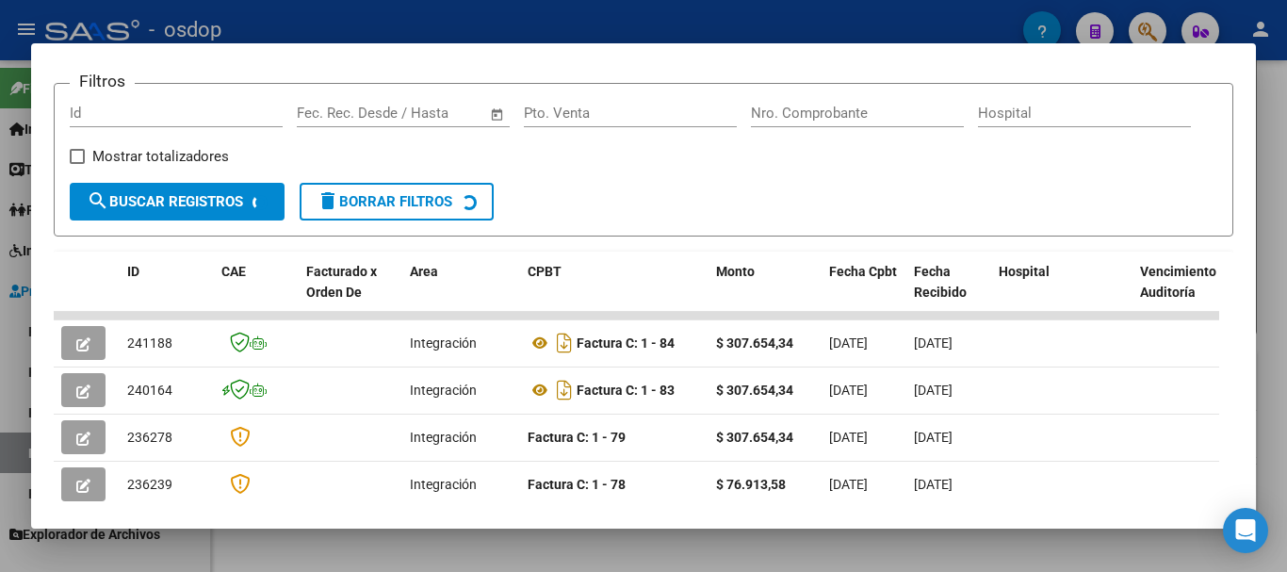
scroll to position [283, 0]
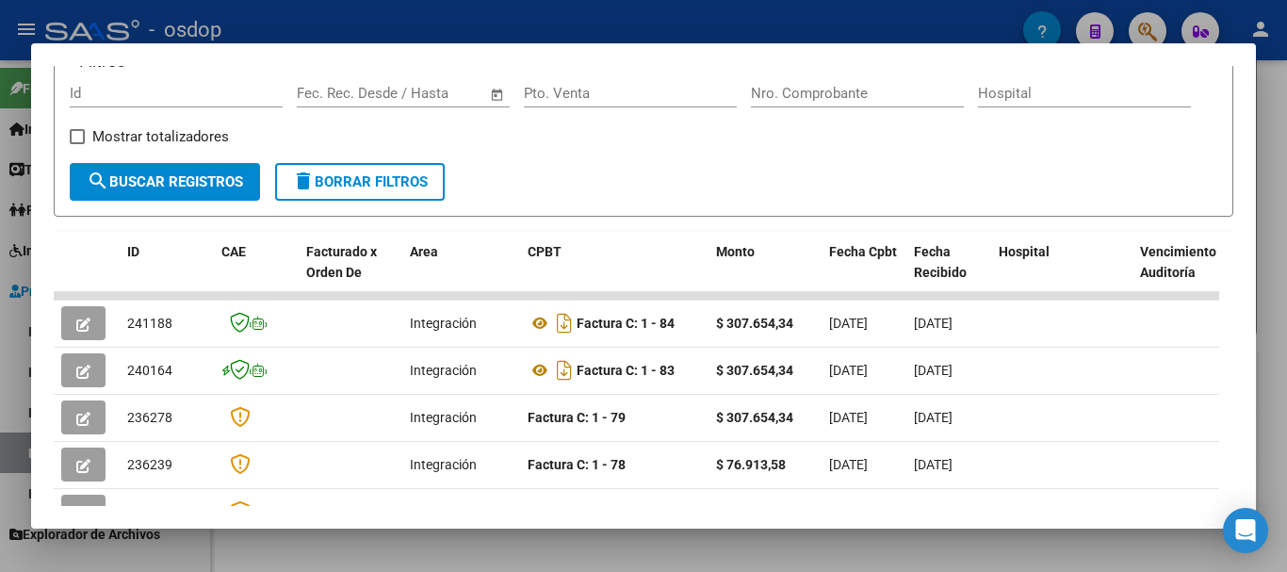
click at [618, 32] on div at bounding box center [643, 286] width 1287 height 572
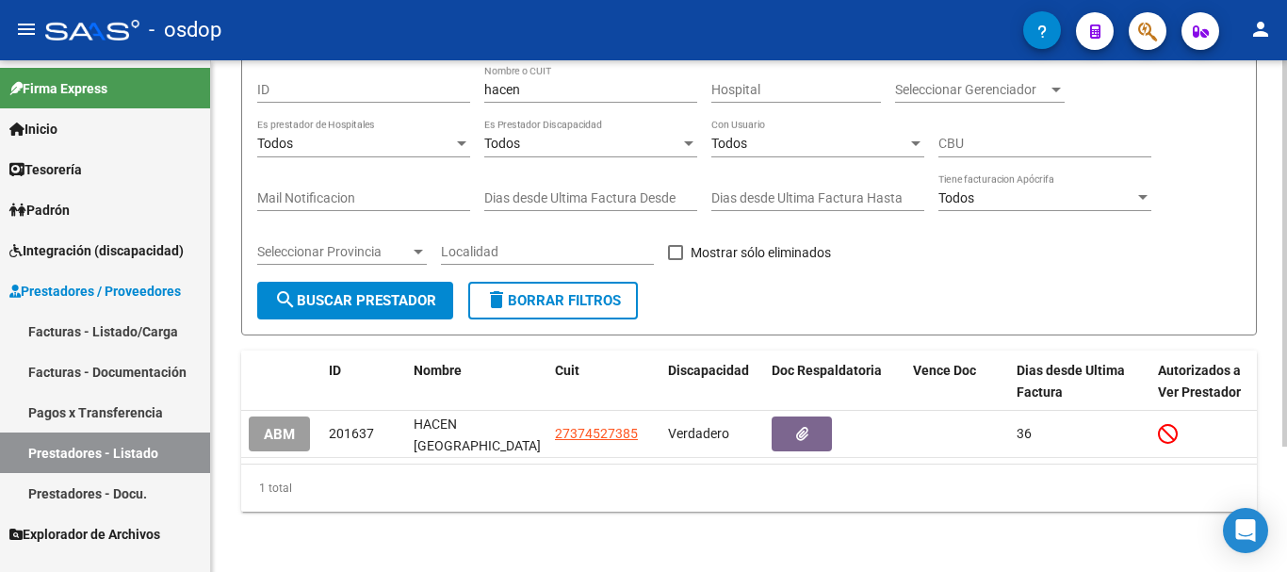
click at [557, 292] on span "delete Borrar Filtros" at bounding box center [553, 300] width 136 height 17
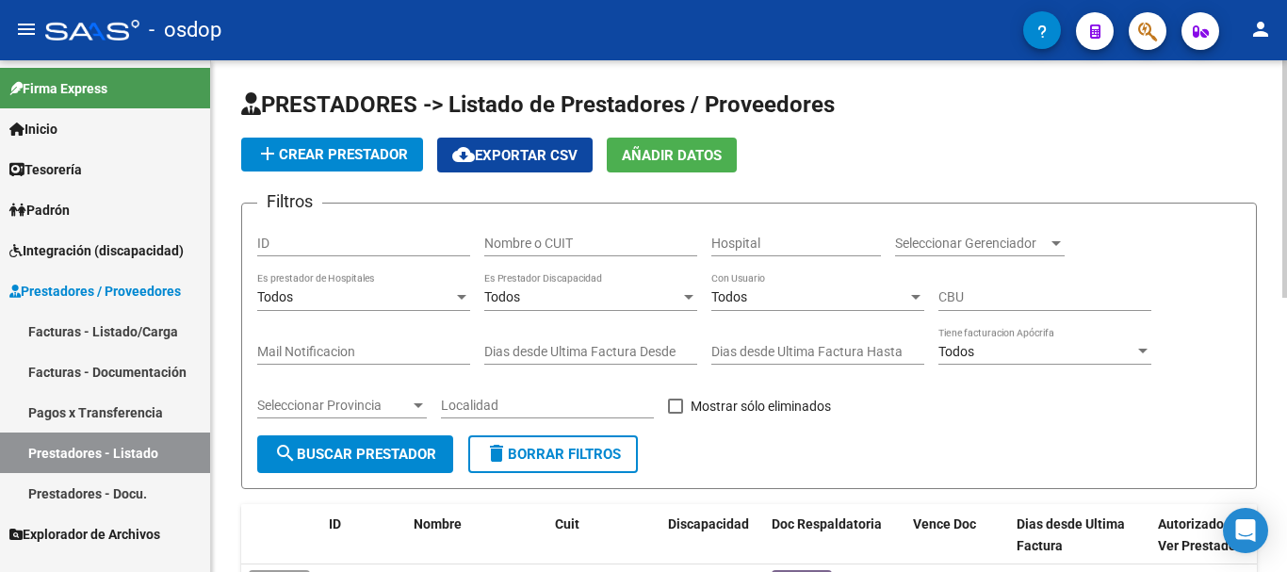
scroll to position [0, 0]
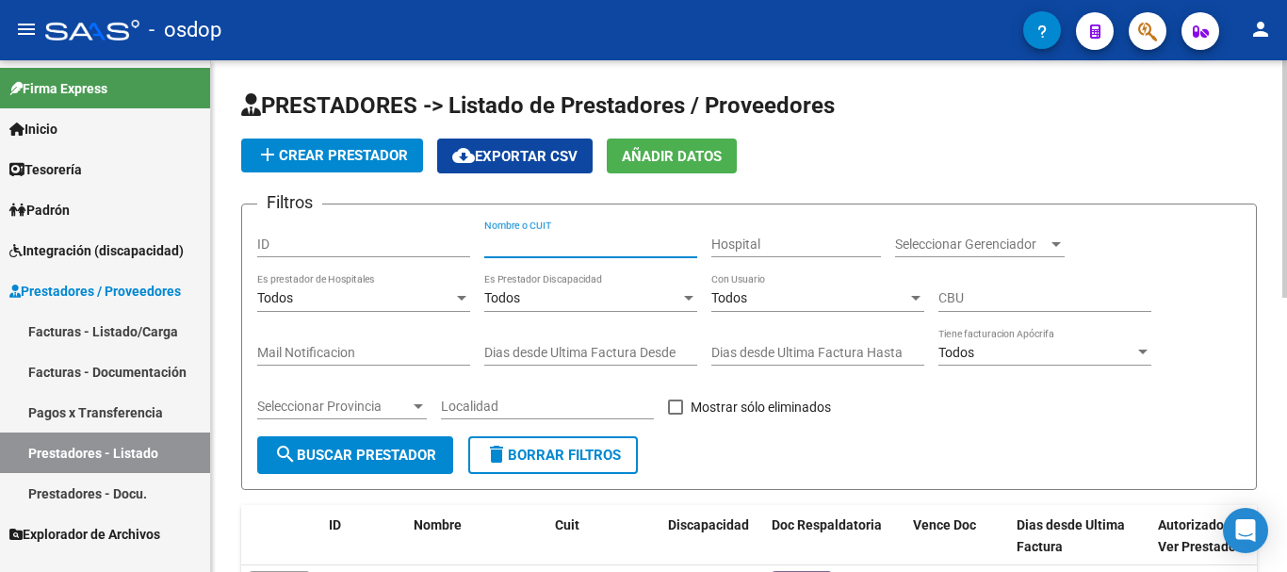
click at [574, 245] on input "Nombre o CUIT" at bounding box center [590, 244] width 213 height 16
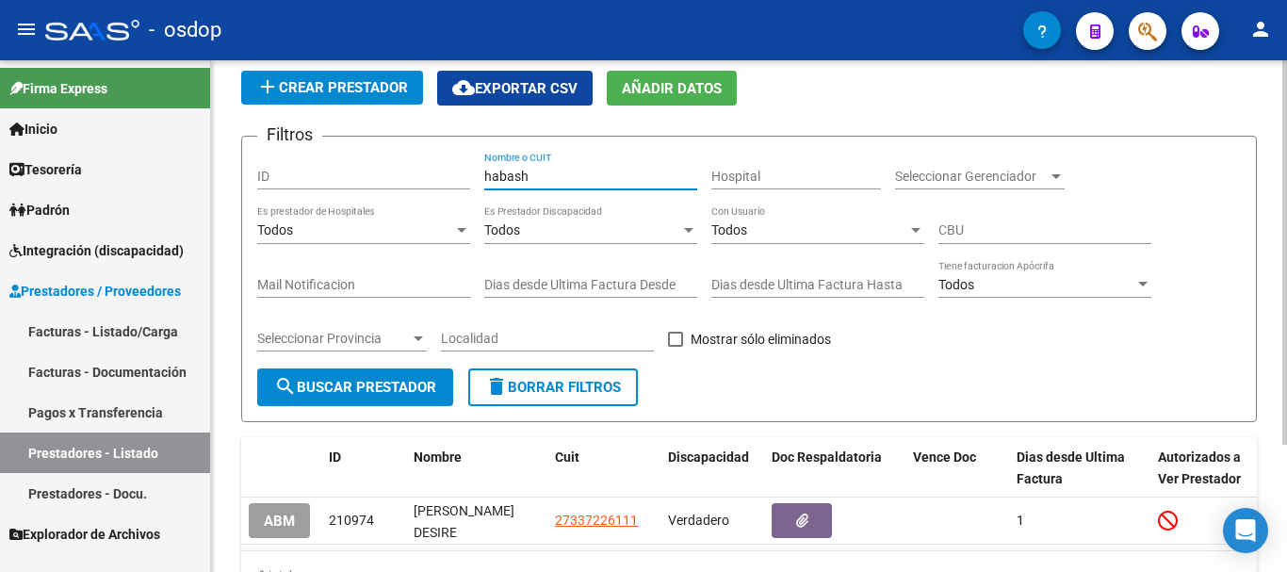
scroll to position [170, 0]
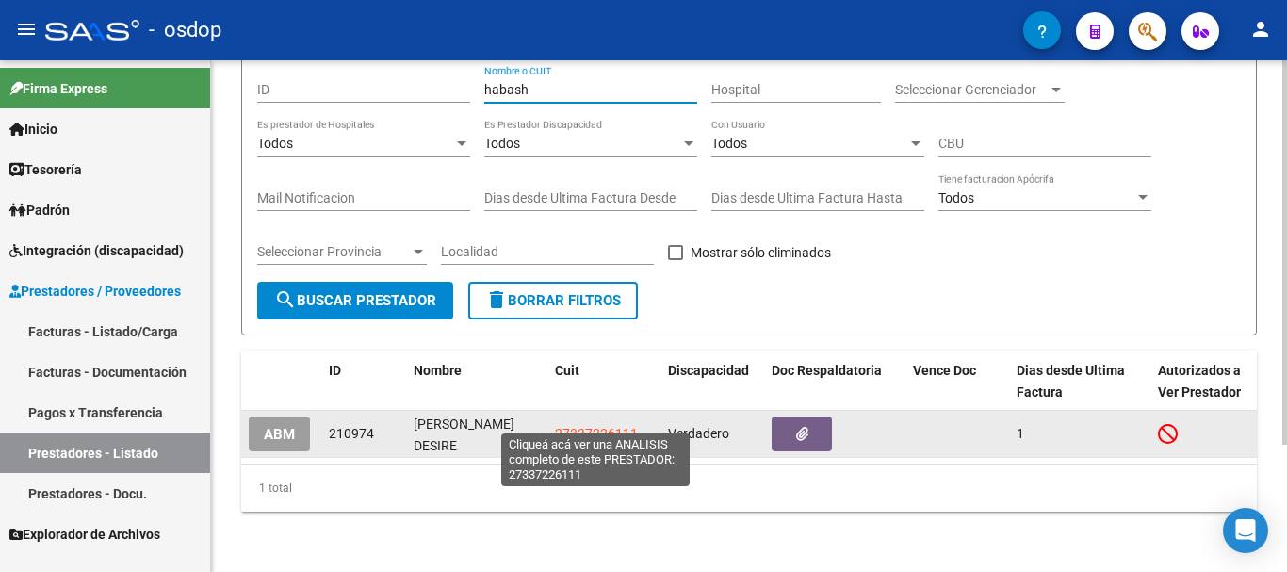
type input "habash"
click at [577, 426] on span "27337226111" at bounding box center [596, 433] width 83 height 15
type textarea "27337226111"
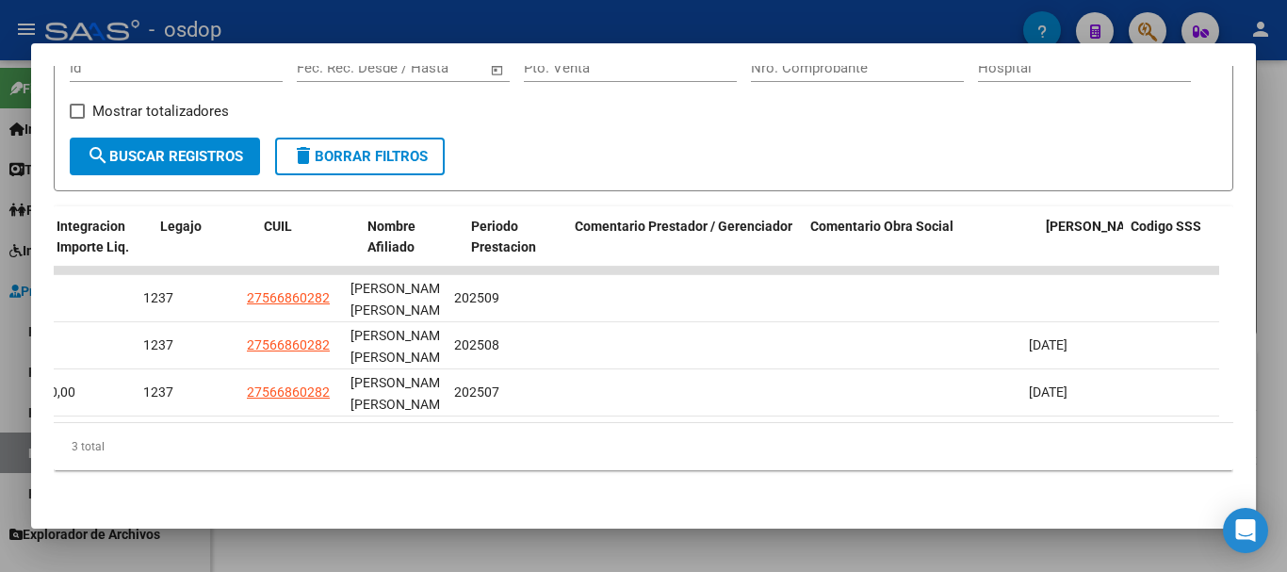
scroll to position [0, 0]
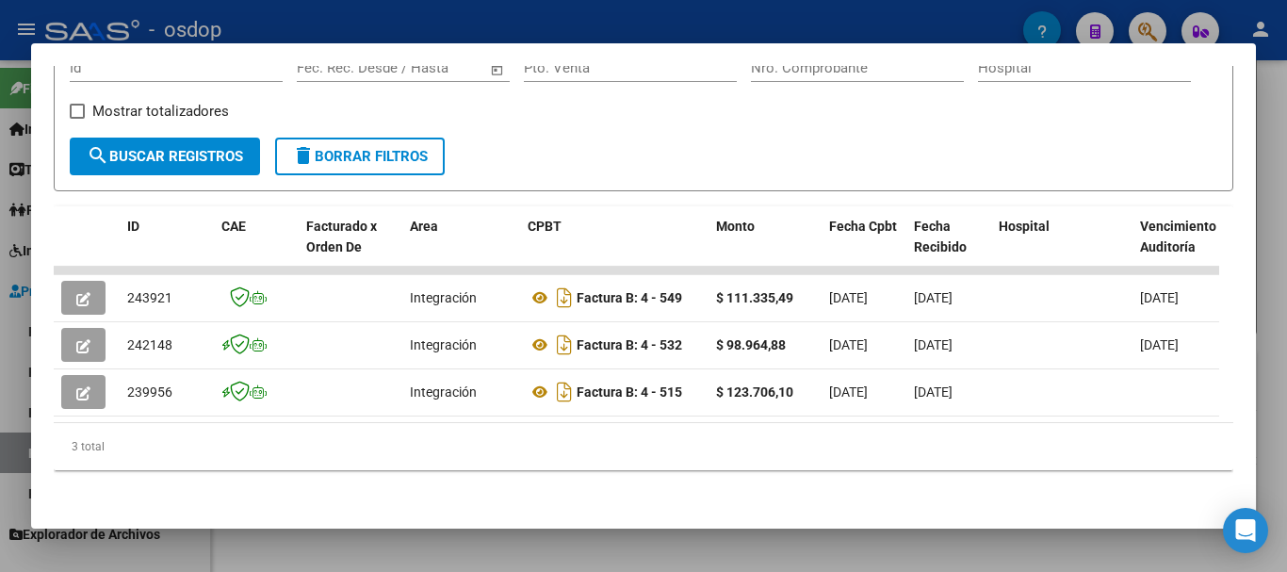
click at [531, 19] on div at bounding box center [643, 286] width 1287 height 572
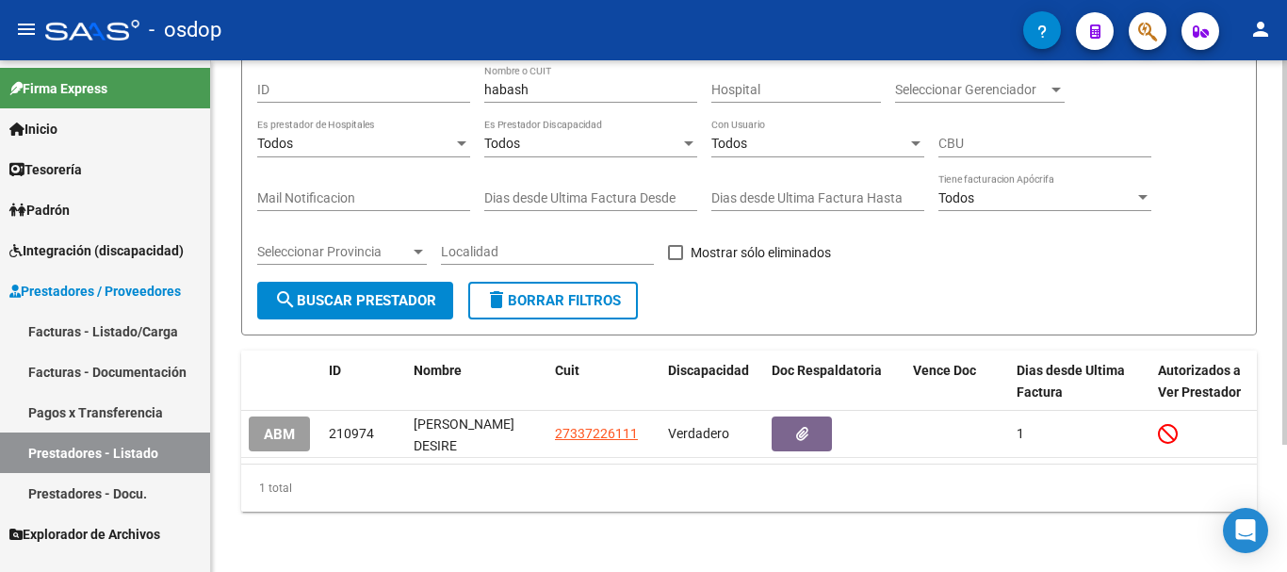
click at [575, 298] on button "delete Borrar Filtros" at bounding box center [553, 301] width 170 height 38
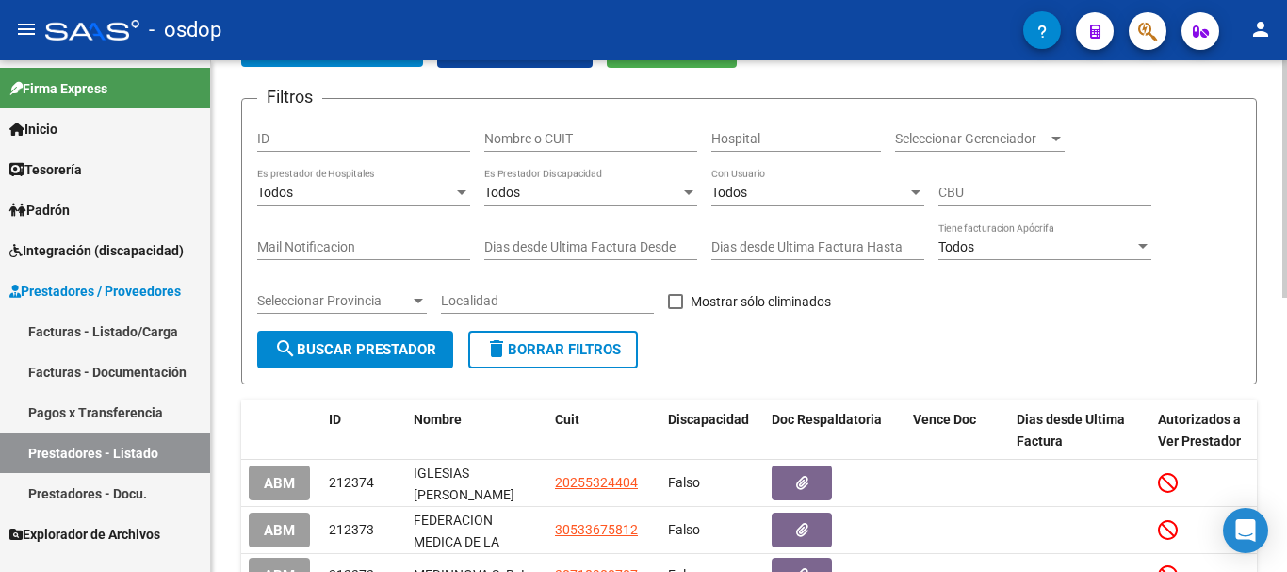
scroll to position [75, 0]
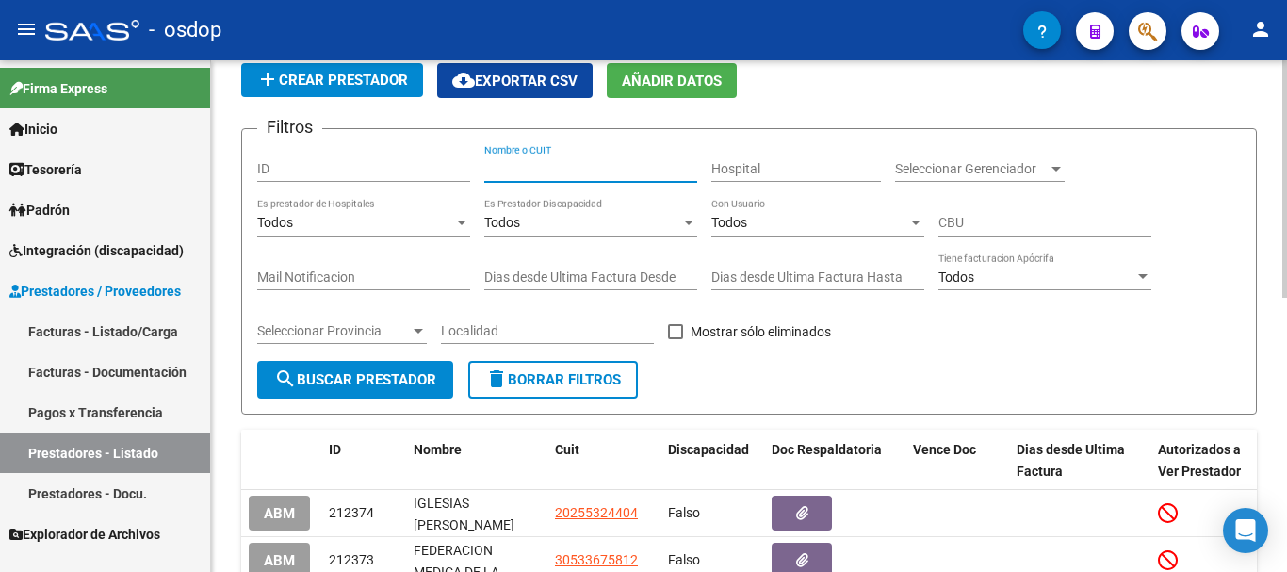
click at [583, 167] on input "Nombre o CUIT" at bounding box center [590, 169] width 213 height 16
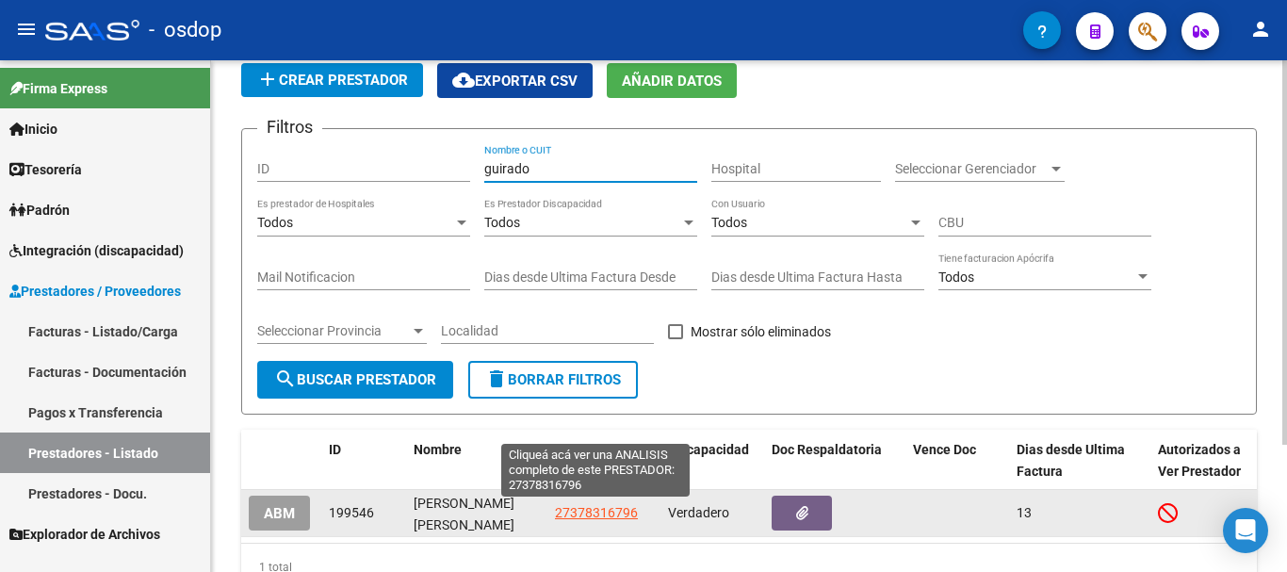
type input "guirado"
click at [599, 514] on span "27378316796" at bounding box center [596, 512] width 83 height 15
type textarea "27378316796"
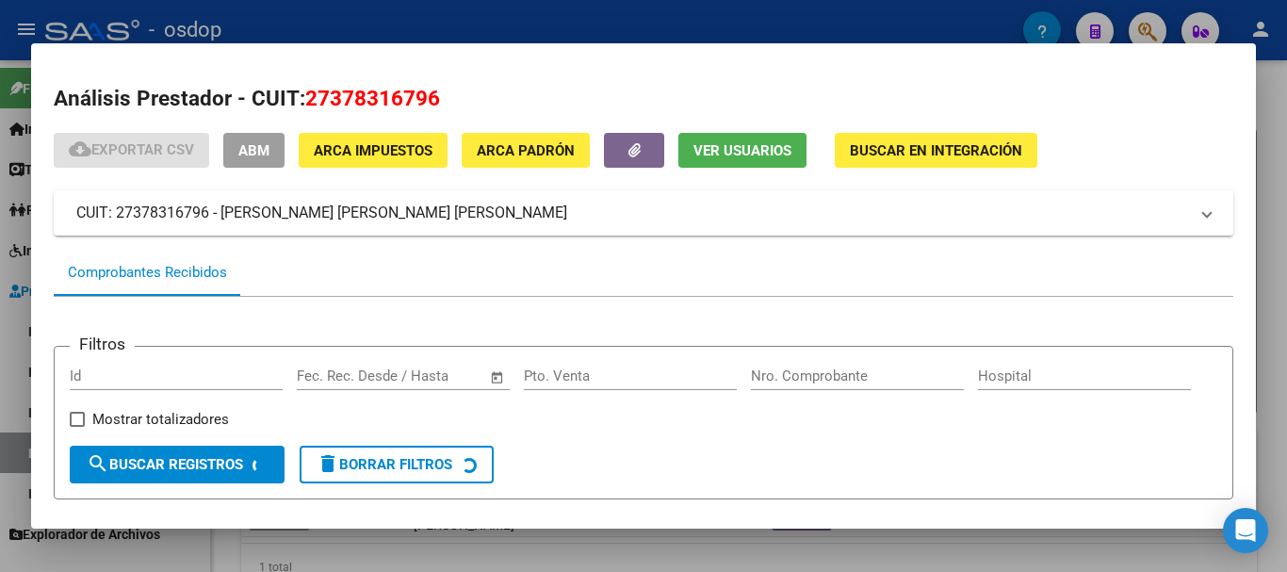
scroll to position [165, 0]
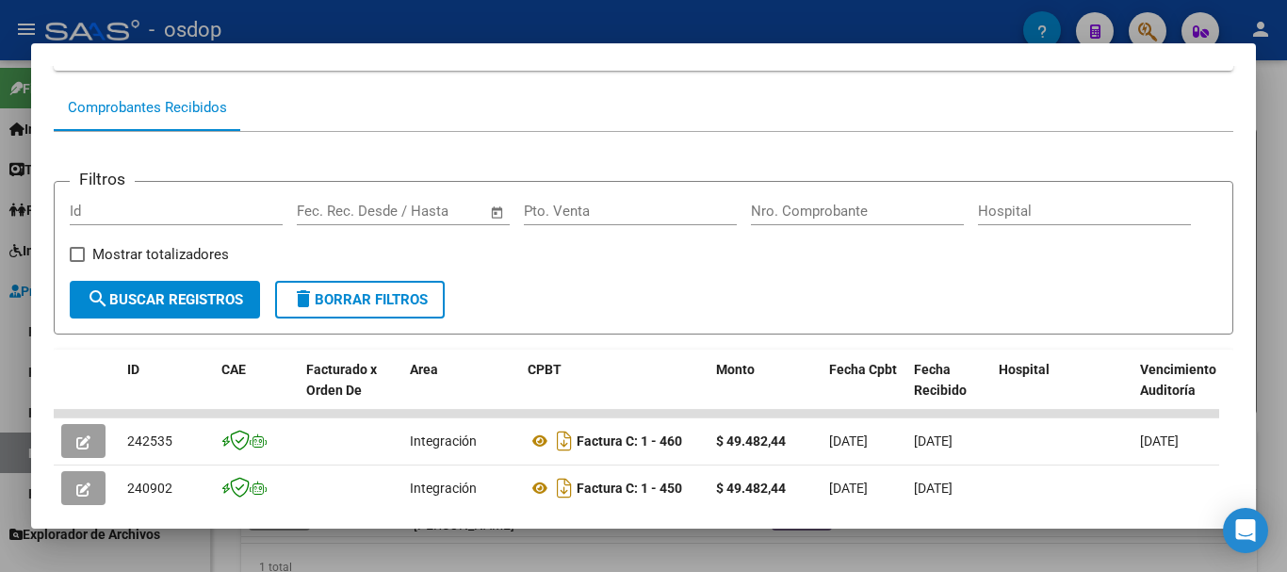
click at [618, 29] on div at bounding box center [643, 286] width 1287 height 572
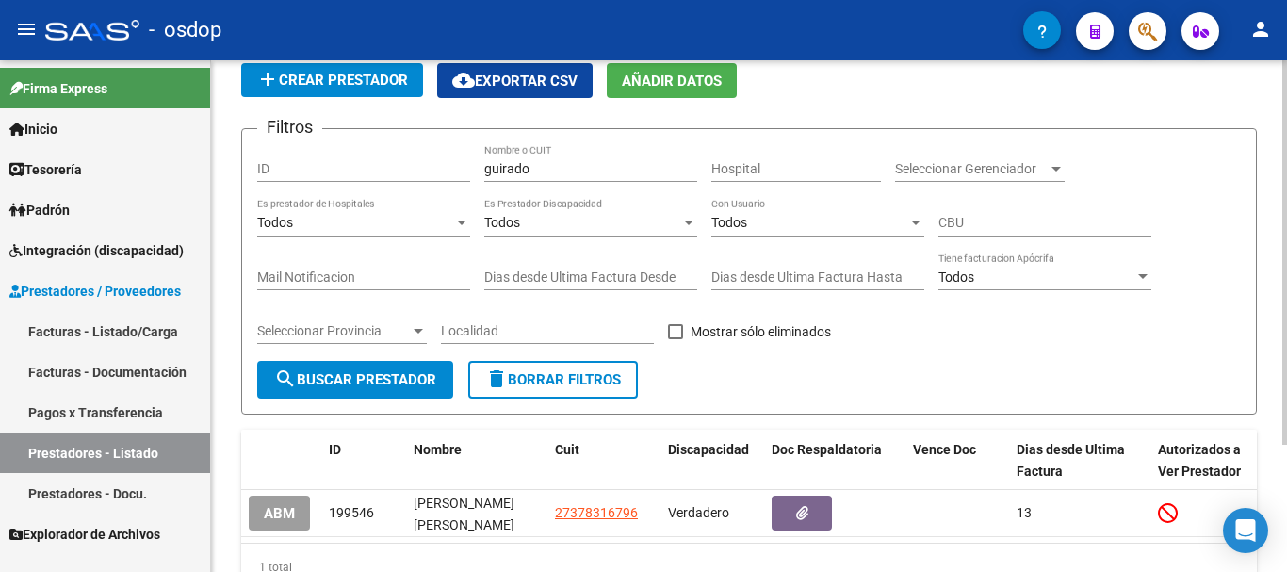
click at [540, 381] on span "delete Borrar Filtros" at bounding box center [553, 379] width 136 height 17
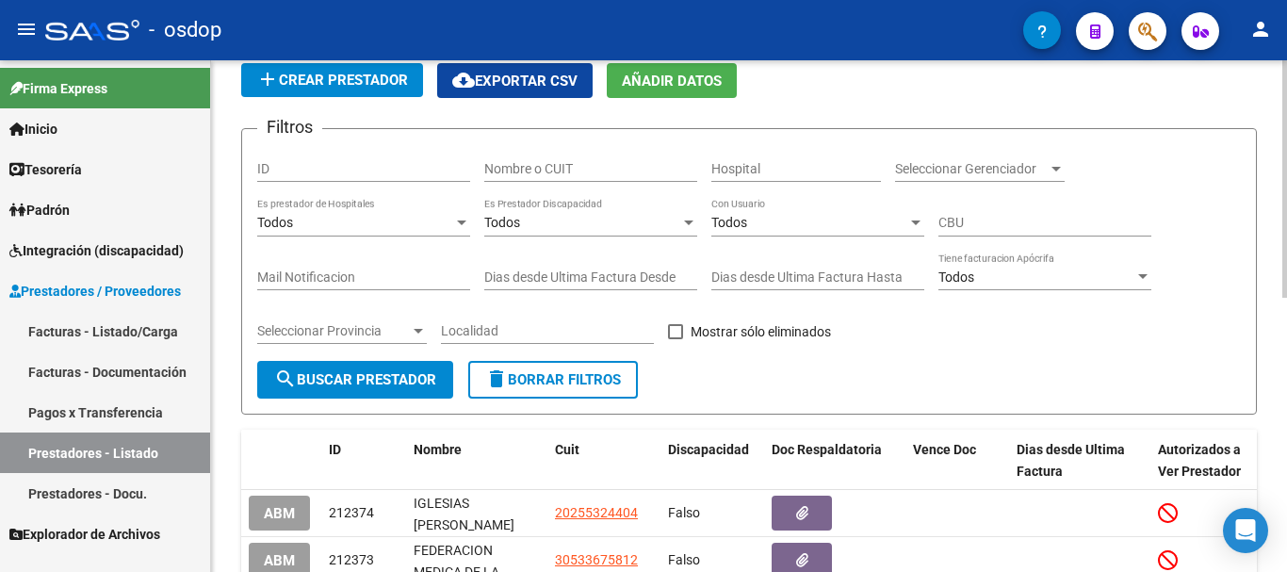
click at [587, 175] on input "Nombre o CUIT" at bounding box center [590, 169] width 213 height 16
type input "g"
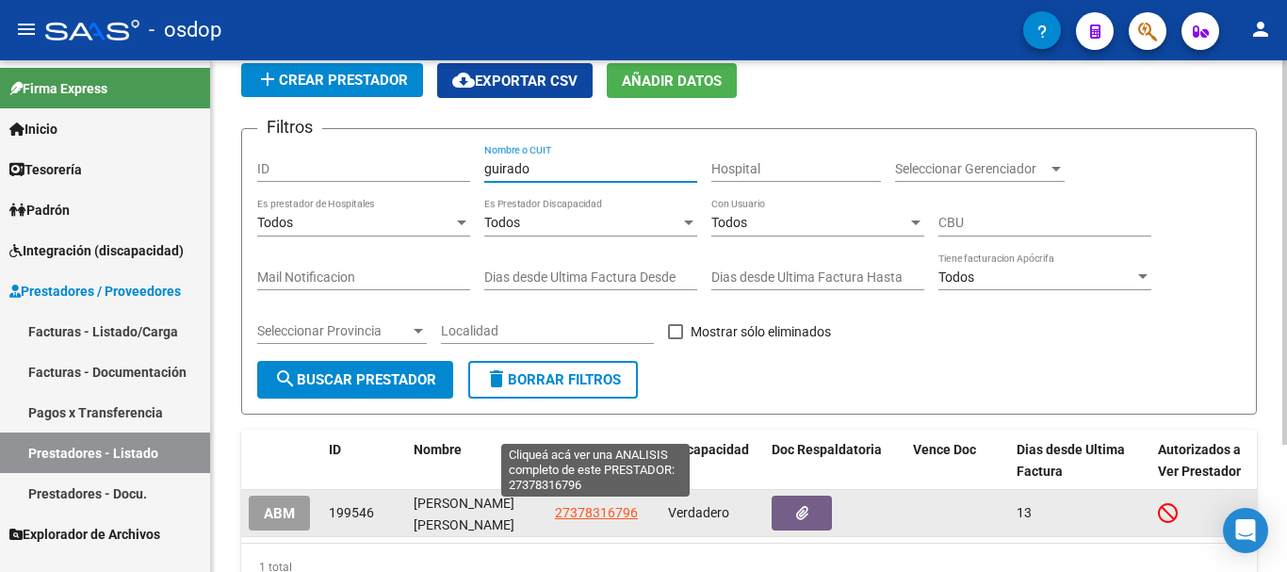
type input "guirado"
click at [598, 513] on span "27378316796" at bounding box center [596, 512] width 83 height 15
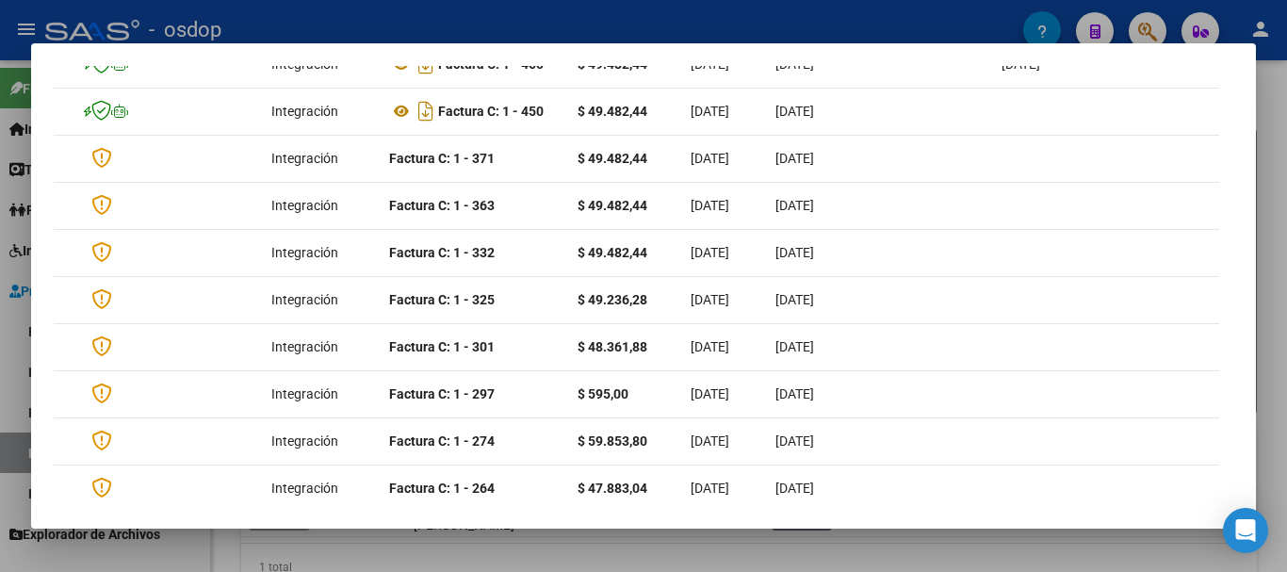
scroll to position [0, 0]
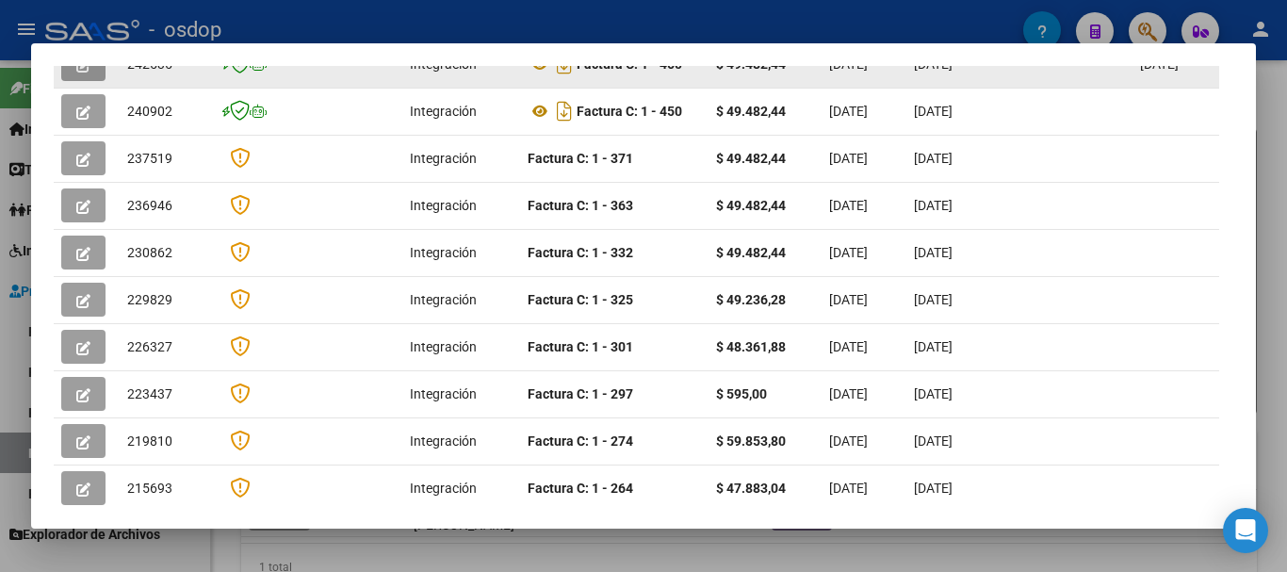
click at [85, 71] on icon "button" at bounding box center [83, 65] width 14 height 14
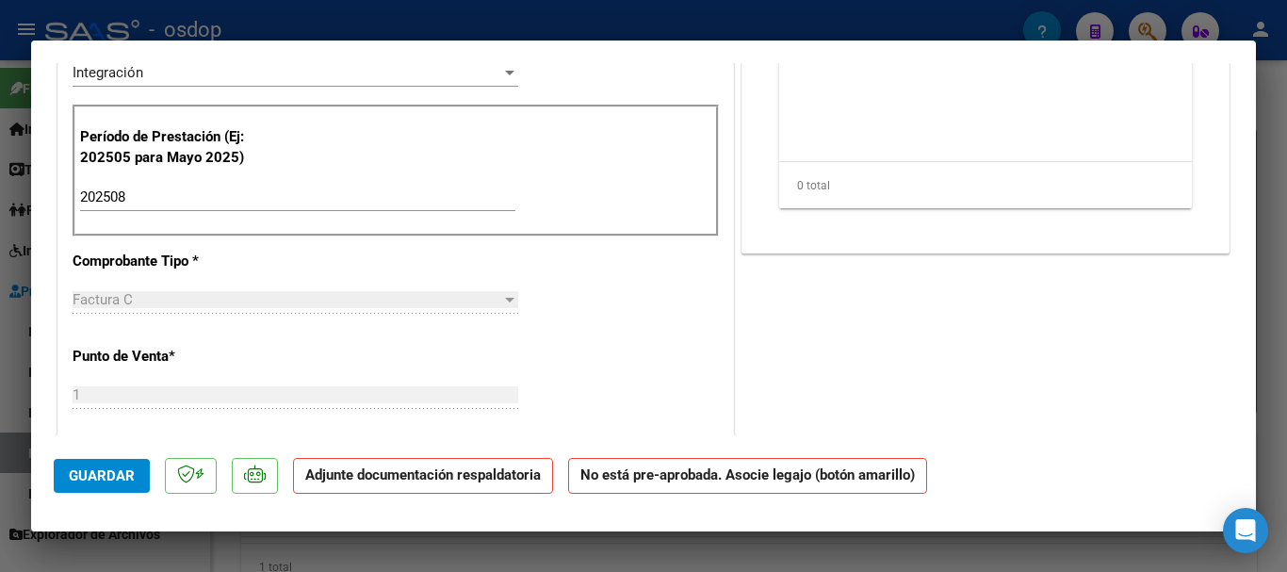
scroll to position [471, 0]
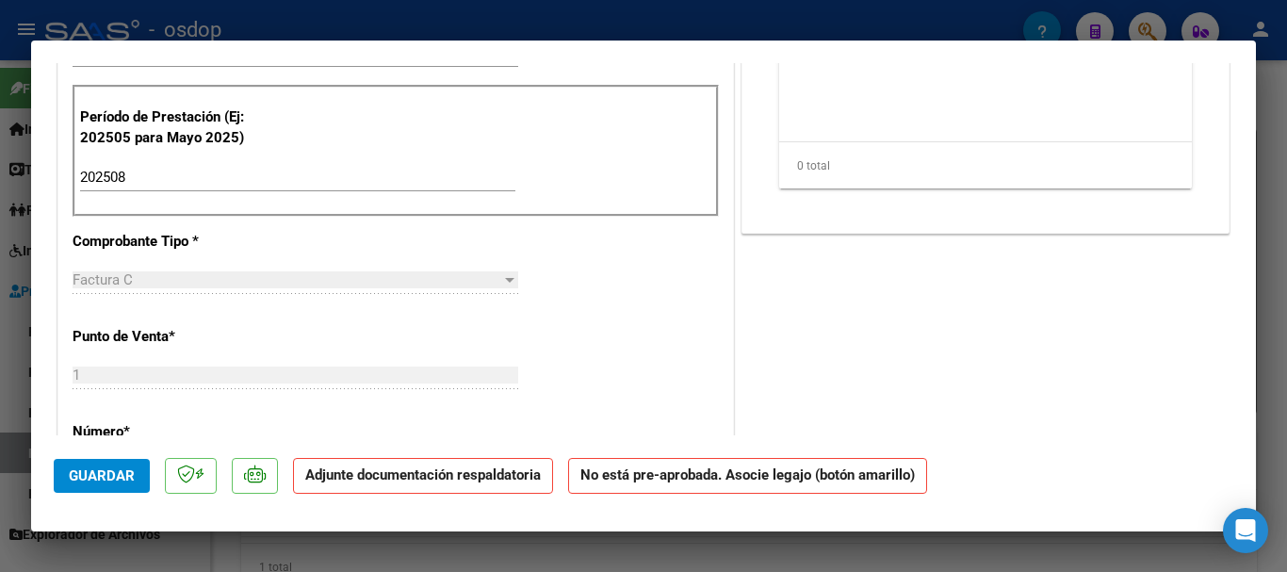
click at [625, 22] on div at bounding box center [643, 286] width 1287 height 572
type input "$ 0,00"
click at [625, 22] on div at bounding box center [643, 286] width 1287 height 572
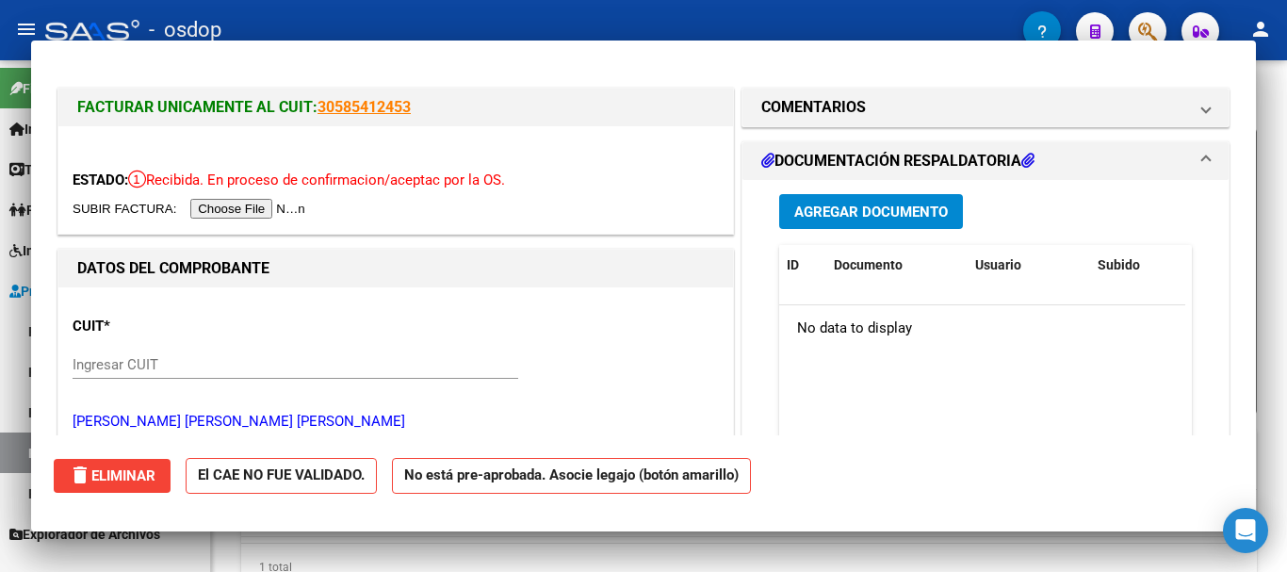
scroll to position [0, 0]
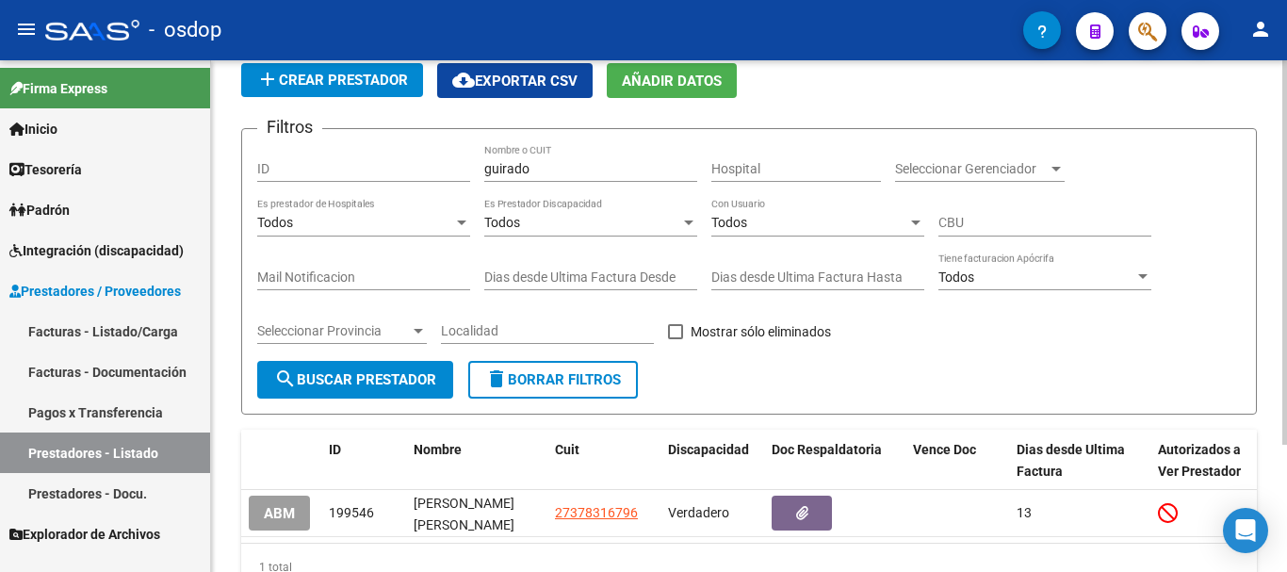
click at [580, 387] on span "delete Borrar Filtros" at bounding box center [553, 379] width 136 height 17
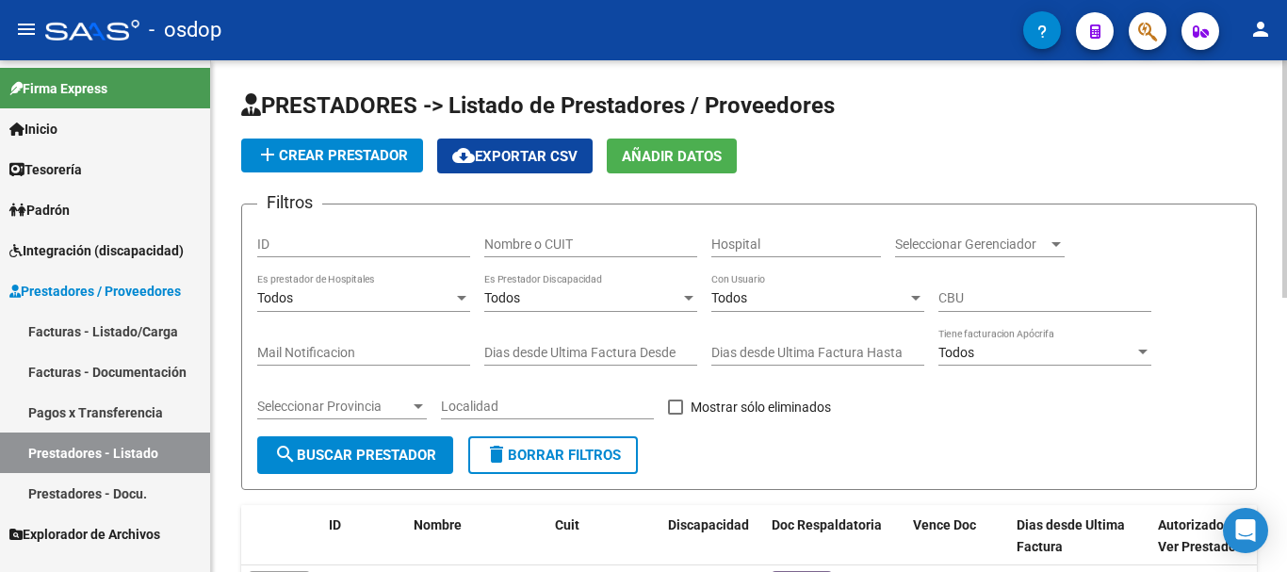
click at [555, 243] on input "Nombre o CUIT" at bounding box center [590, 244] width 213 height 16
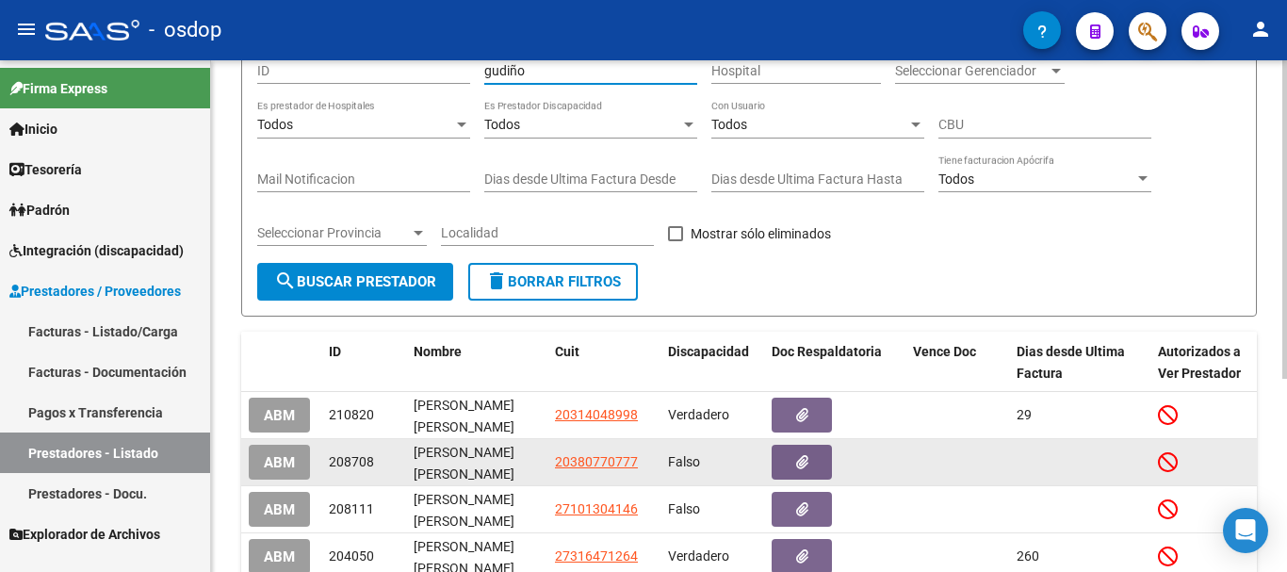
scroll to position [188, 0]
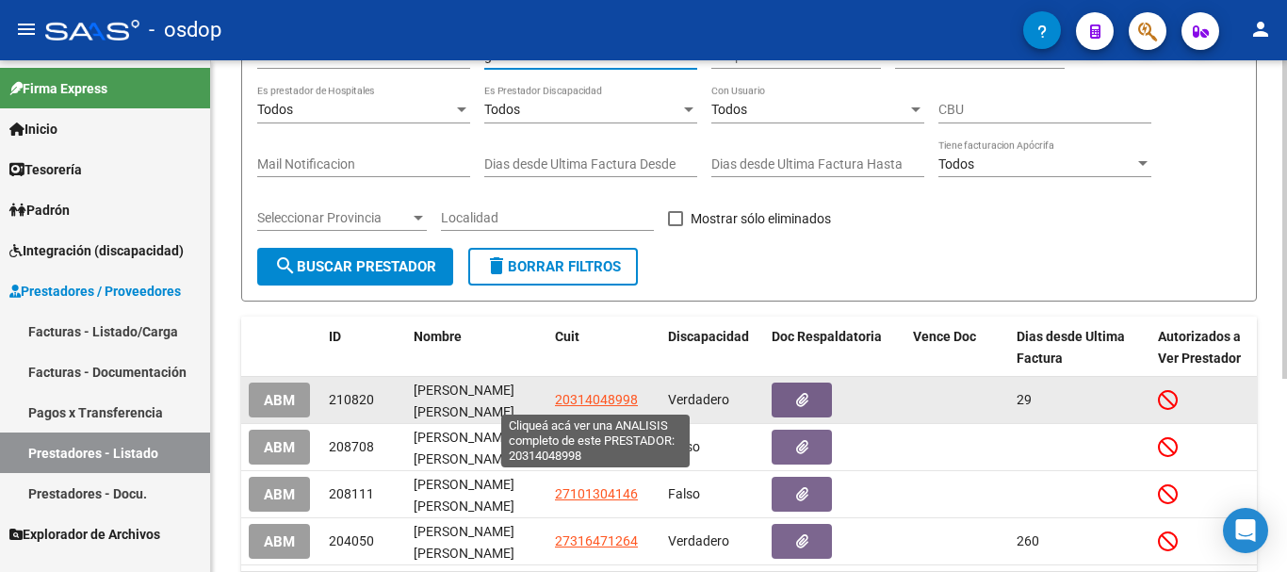
type input "gudiño"
click at [597, 394] on span "20314048998" at bounding box center [596, 399] width 83 height 15
type textarea "20314048998"
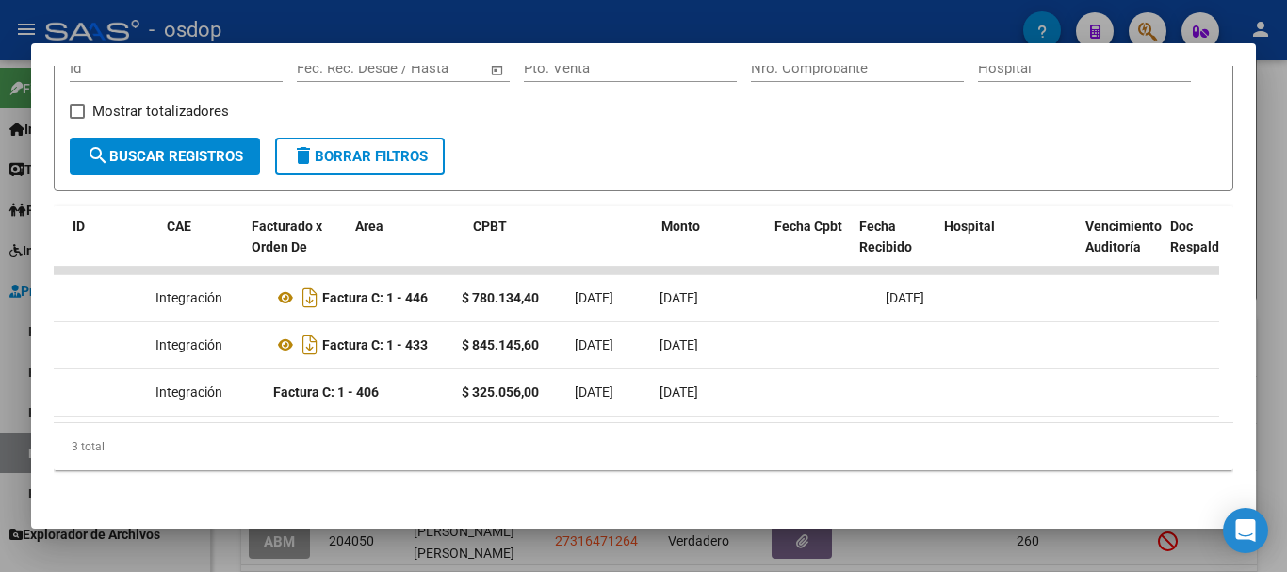
scroll to position [0, 0]
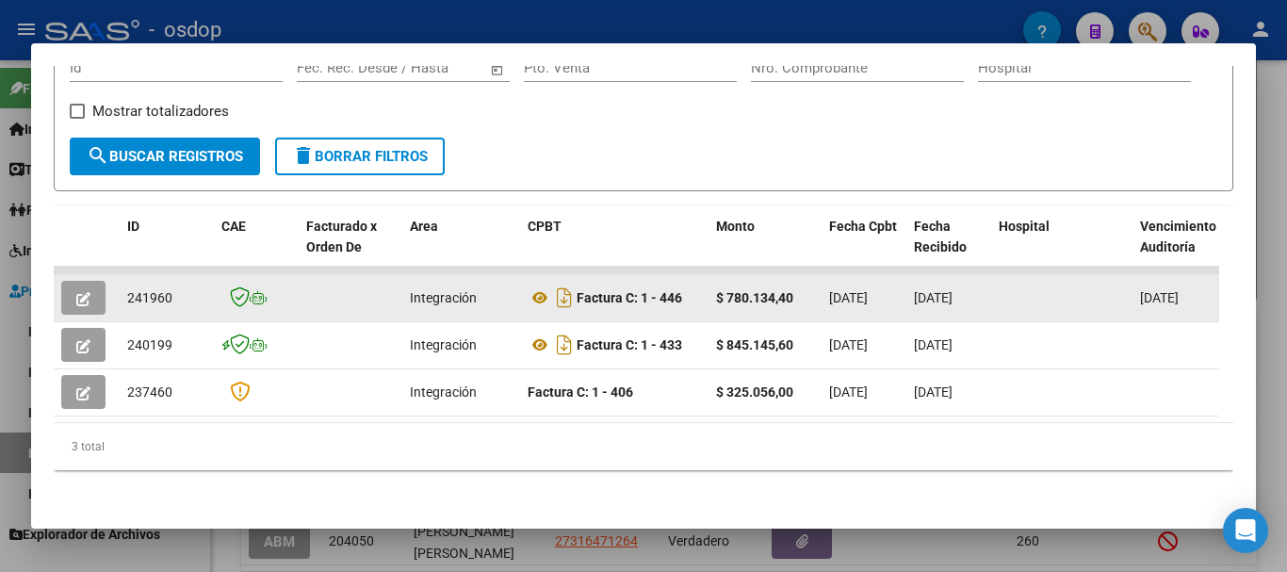
click at [92, 288] on button "button" at bounding box center [83, 298] width 44 height 34
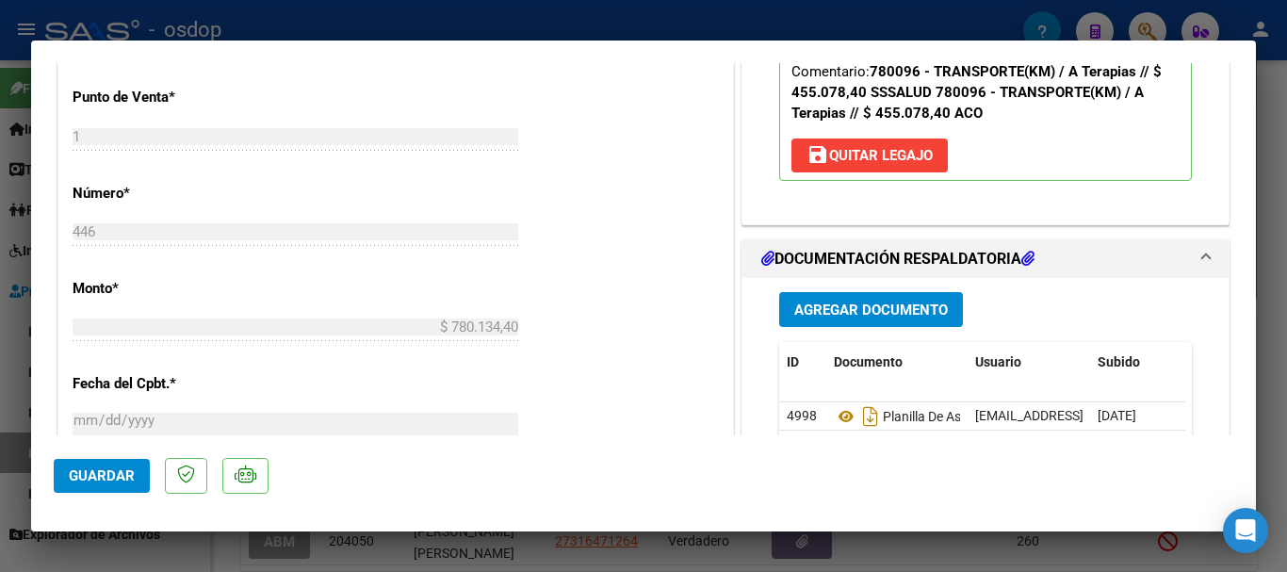
scroll to position [848, 0]
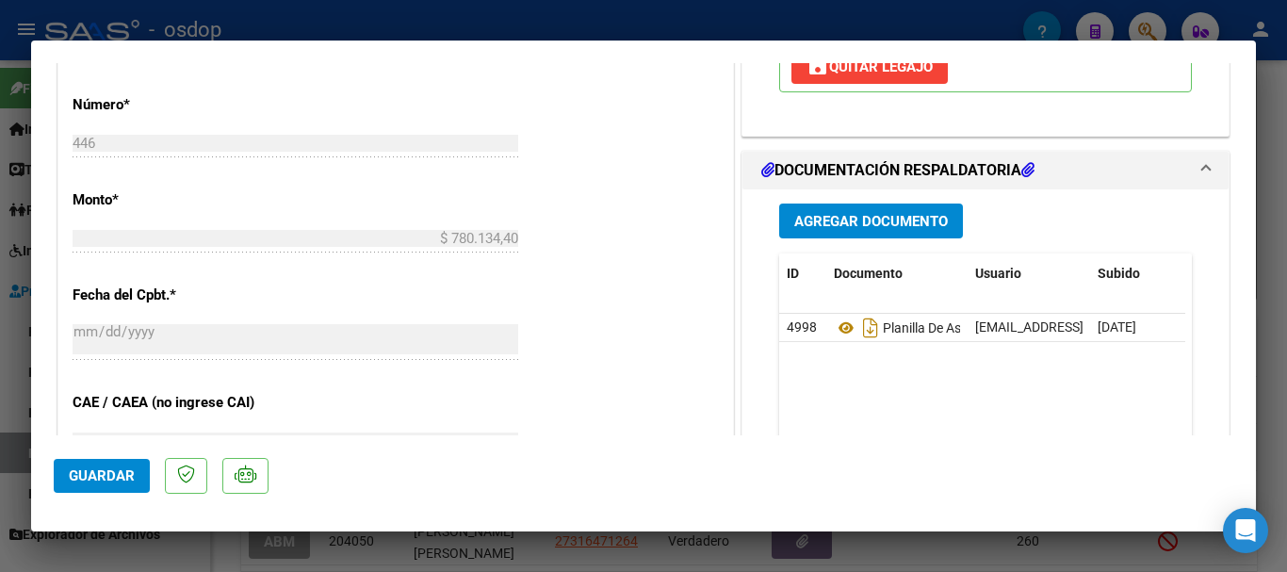
click at [720, 20] on div at bounding box center [643, 286] width 1287 height 572
type input "$ 0,00"
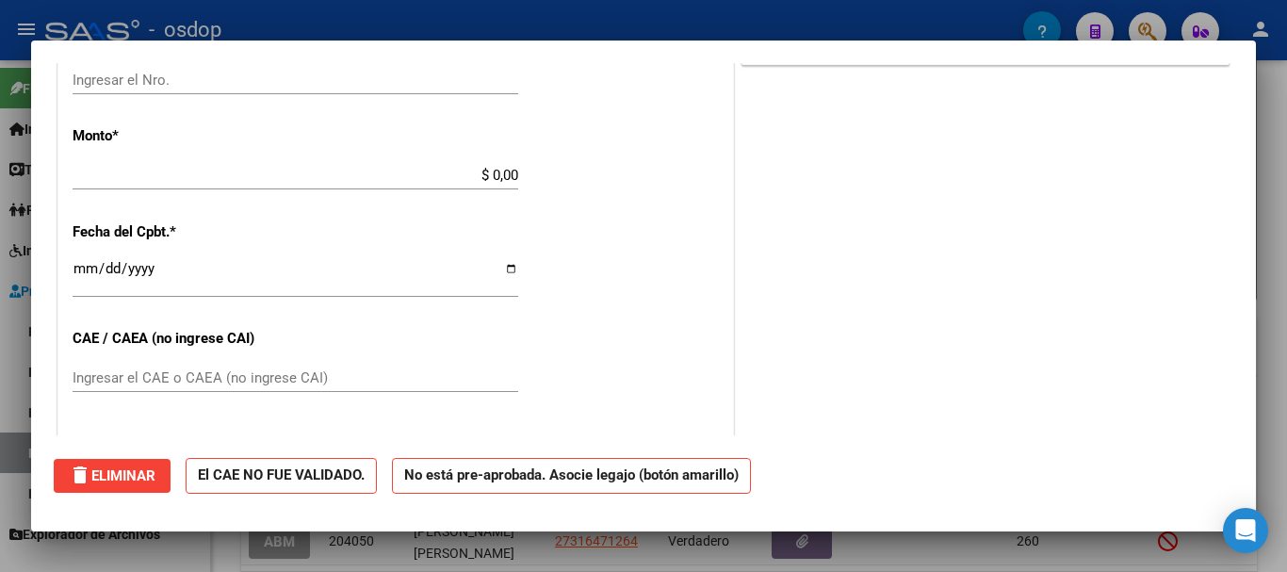
scroll to position [0, 0]
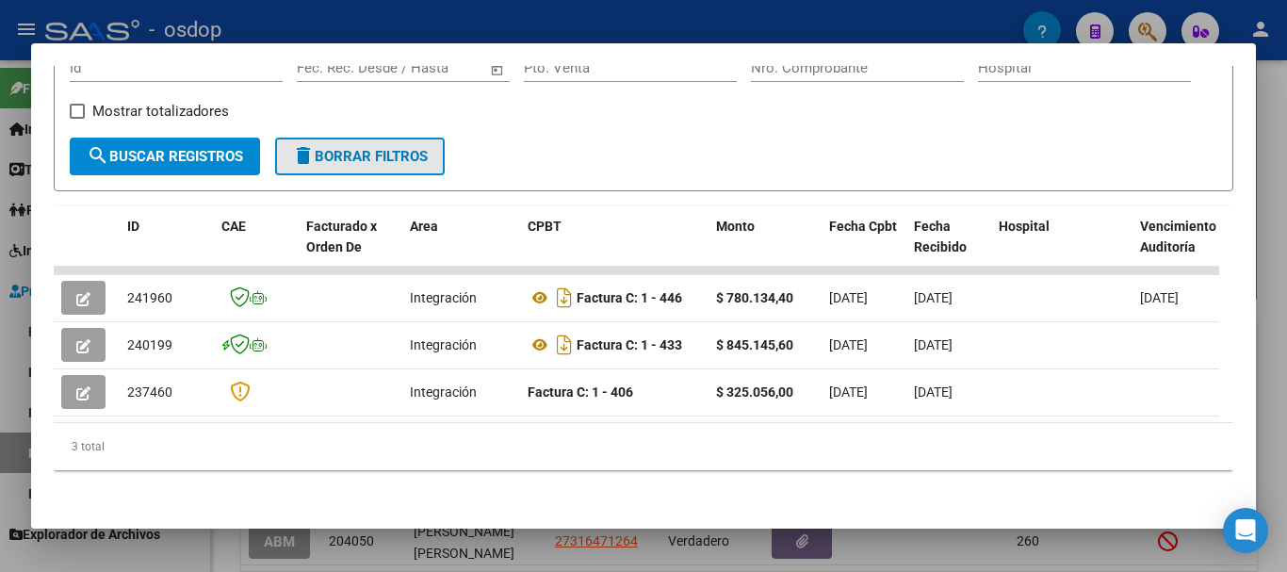
click at [366, 154] on span "delete Borrar Filtros" at bounding box center [360, 156] width 136 height 17
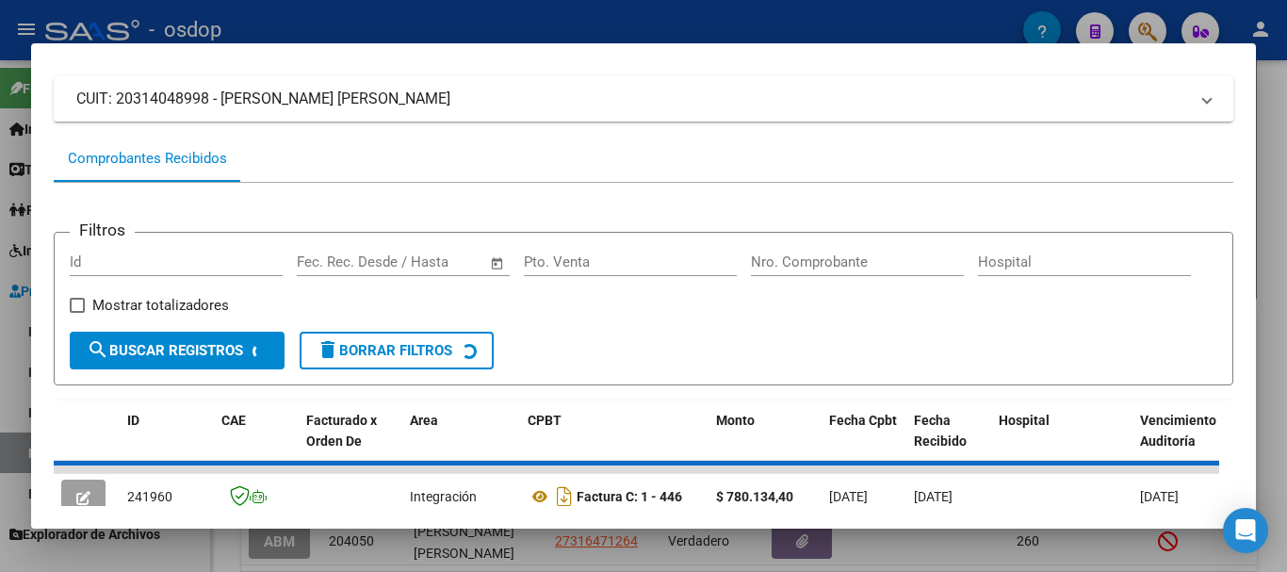
scroll to position [43, 0]
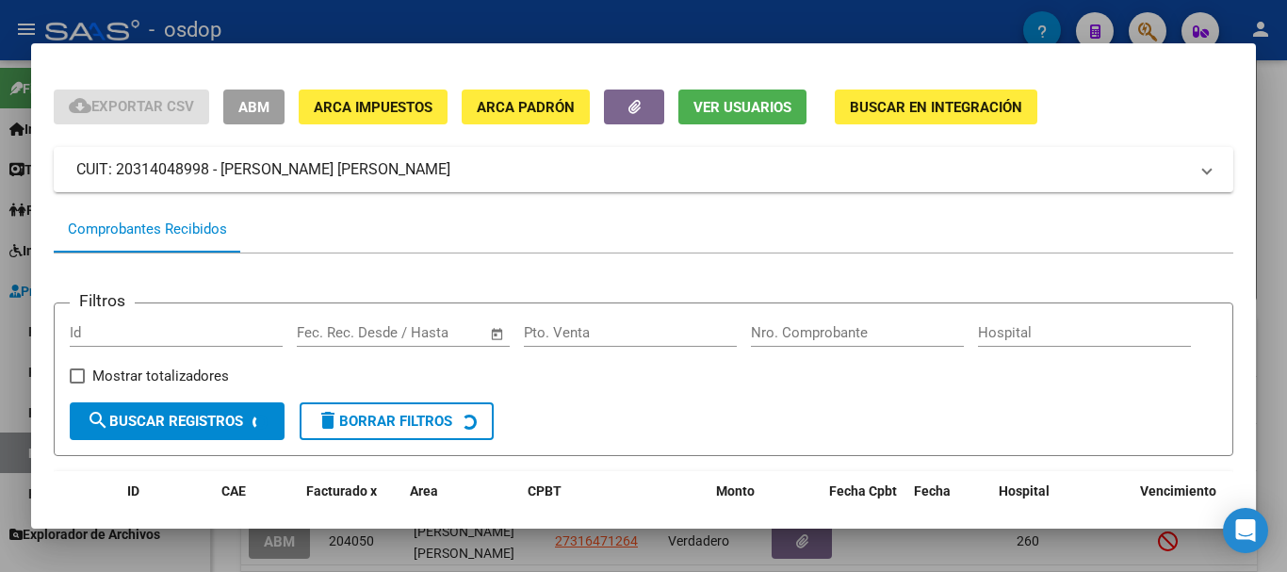
click at [551, 24] on div at bounding box center [643, 286] width 1287 height 572
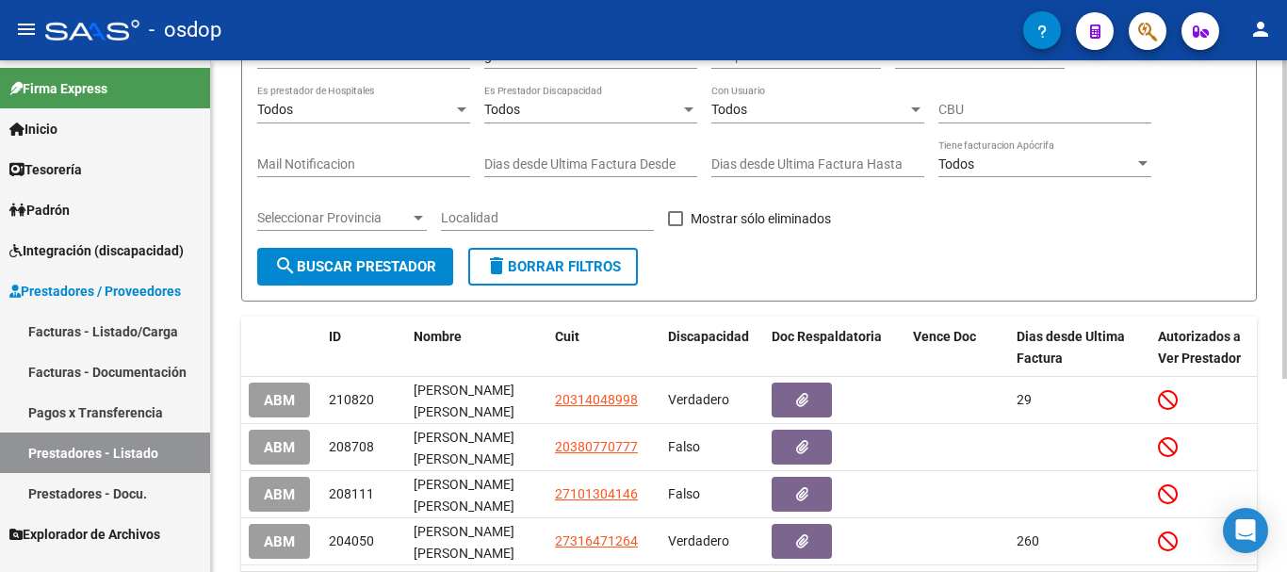
click at [566, 255] on button "delete Borrar Filtros" at bounding box center [553, 267] width 170 height 38
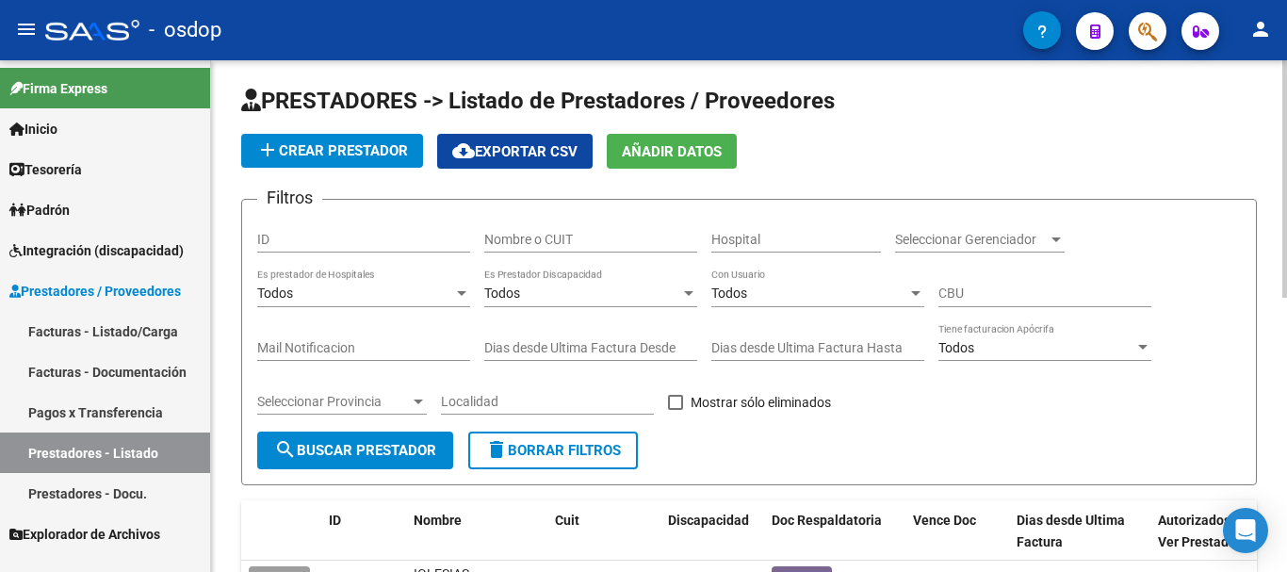
scroll to position [0, 0]
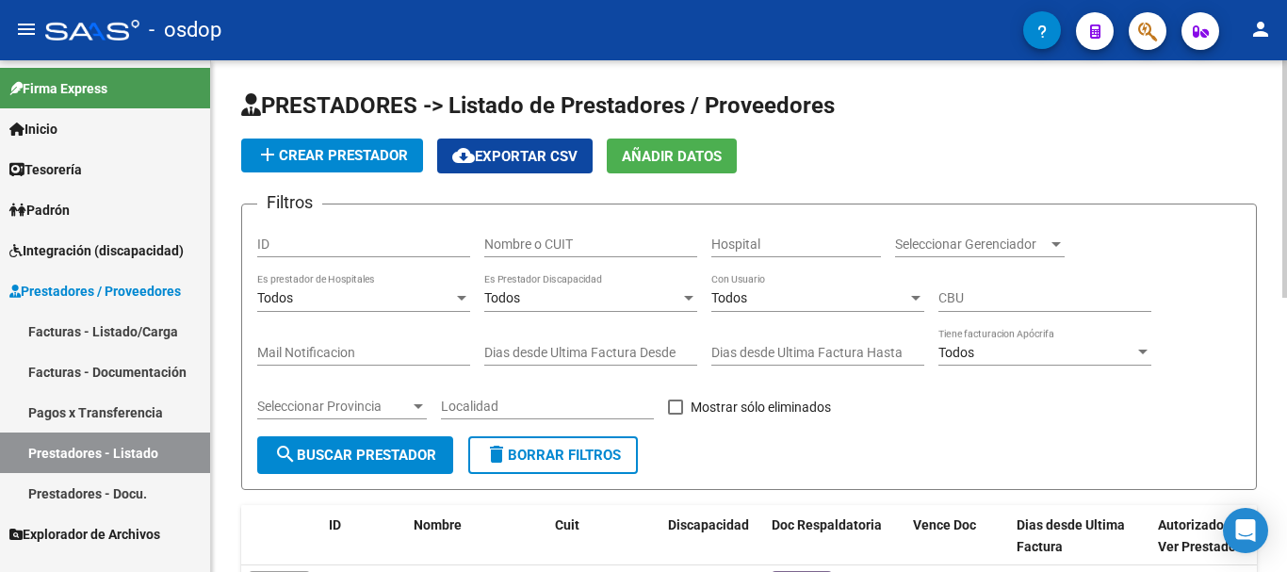
click at [570, 236] on input "Nombre o CUIT" at bounding box center [590, 244] width 213 height 16
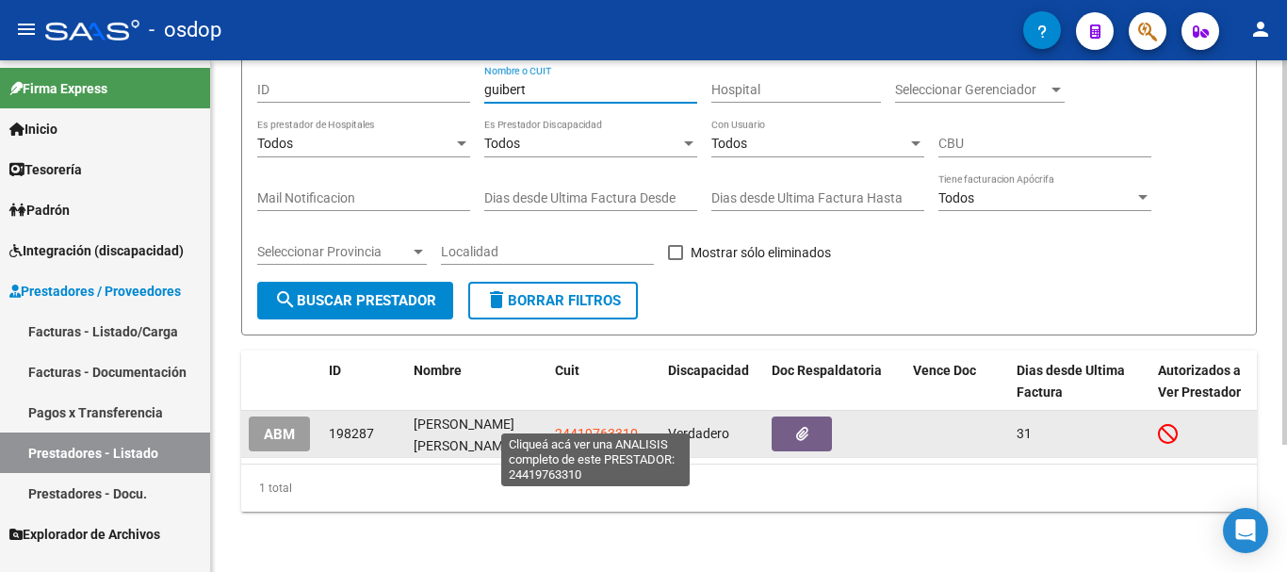
type input "guibert"
click at [594, 426] on span "24419763310" at bounding box center [596, 433] width 83 height 15
type textarea "24419763310"
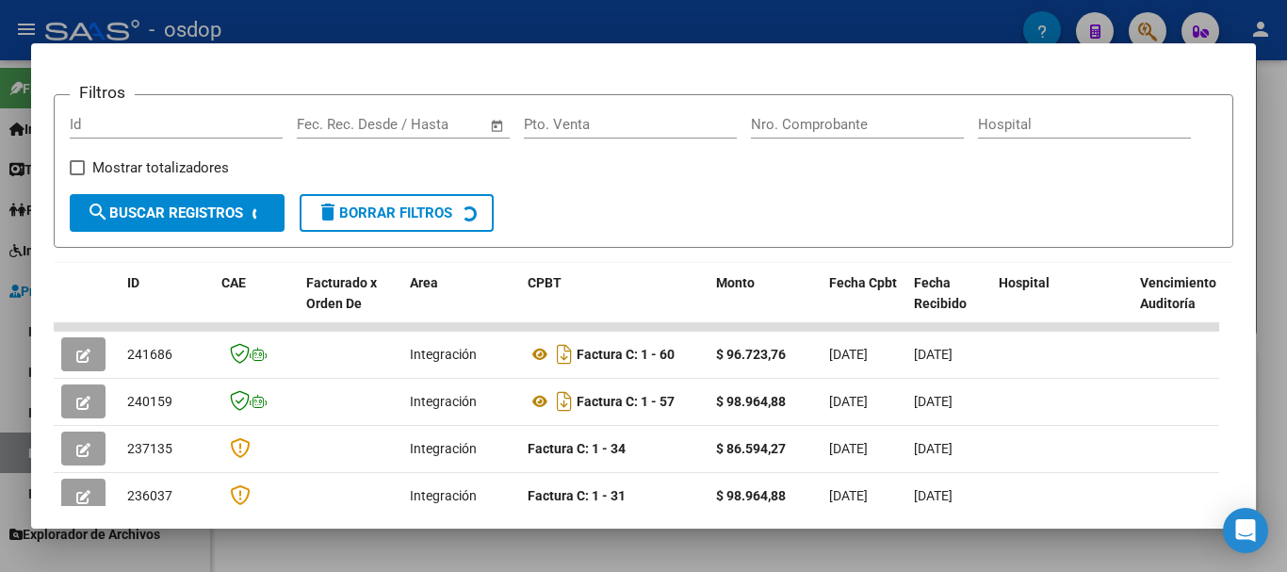
scroll to position [353, 0]
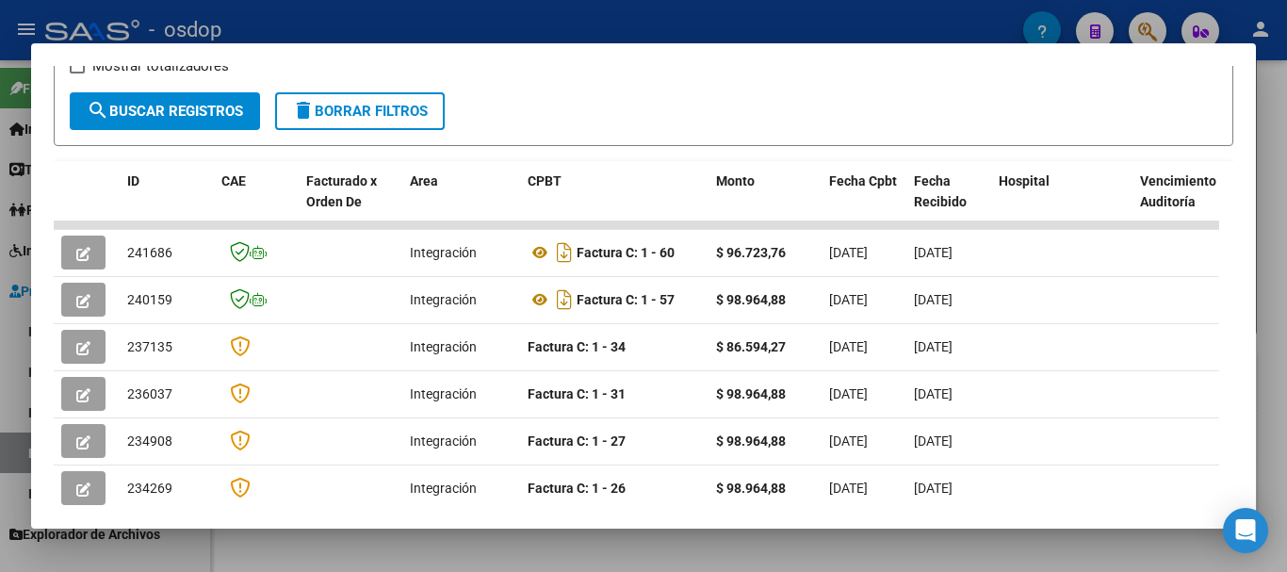
click at [583, 13] on div at bounding box center [643, 286] width 1287 height 572
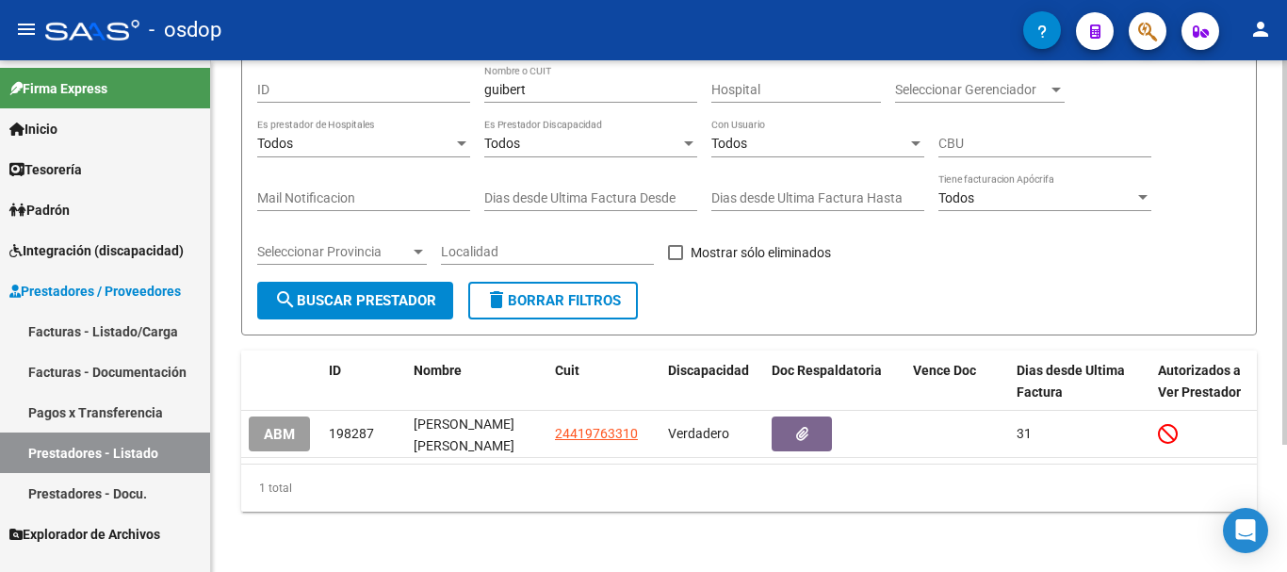
click at [555, 292] on span "delete Borrar Filtros" at bounding box center [553, 300] width 136 height 17
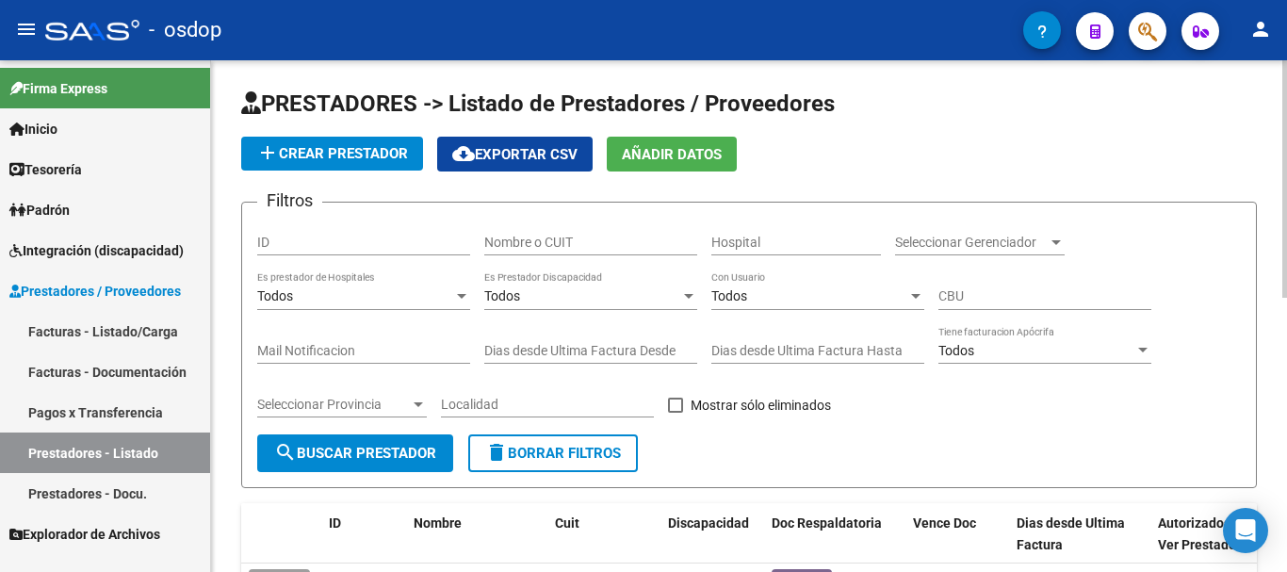
scroll to position [0, 0]
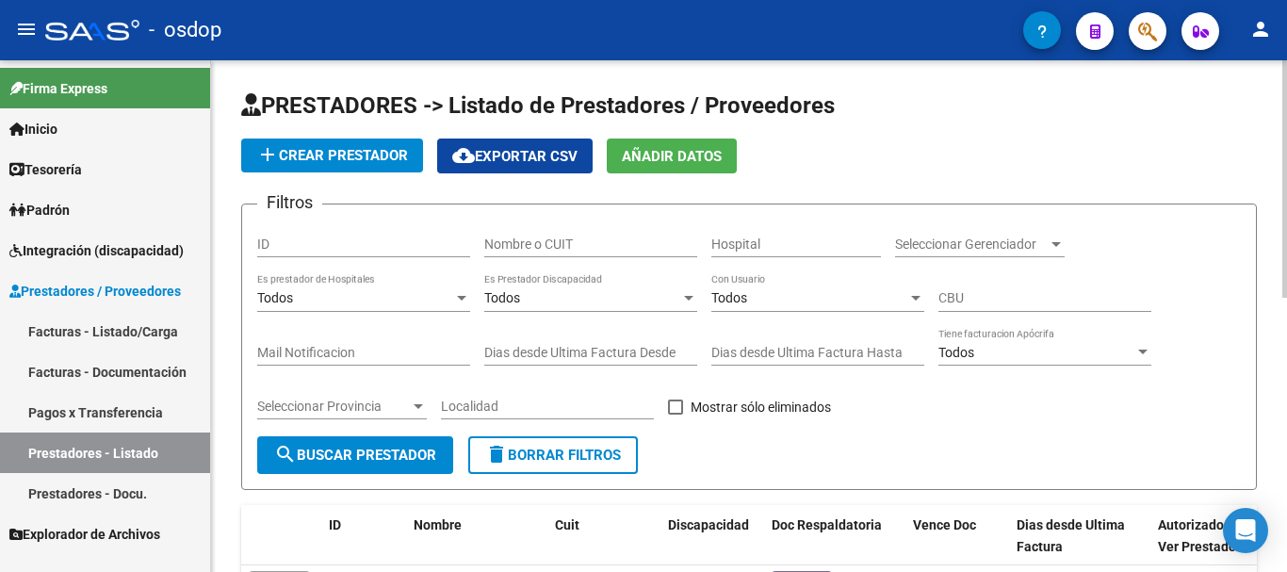
click at [547, 250] on input "Nombre o CUIT" at bounding box center [590, 244] width 213 height 16
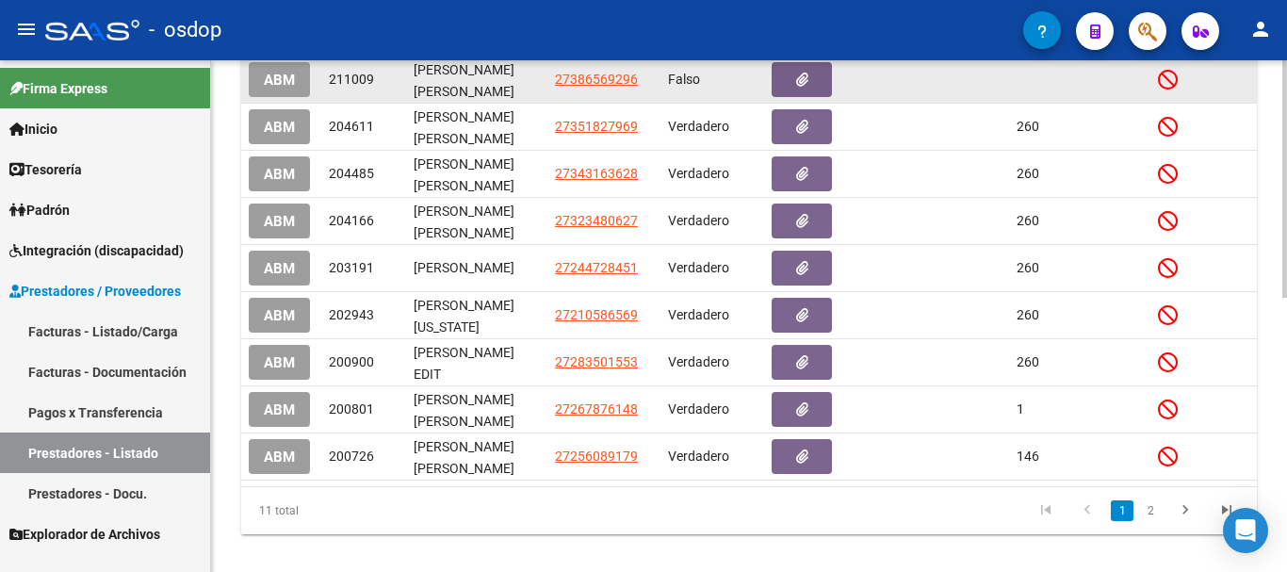
scroll to position [565, 0]
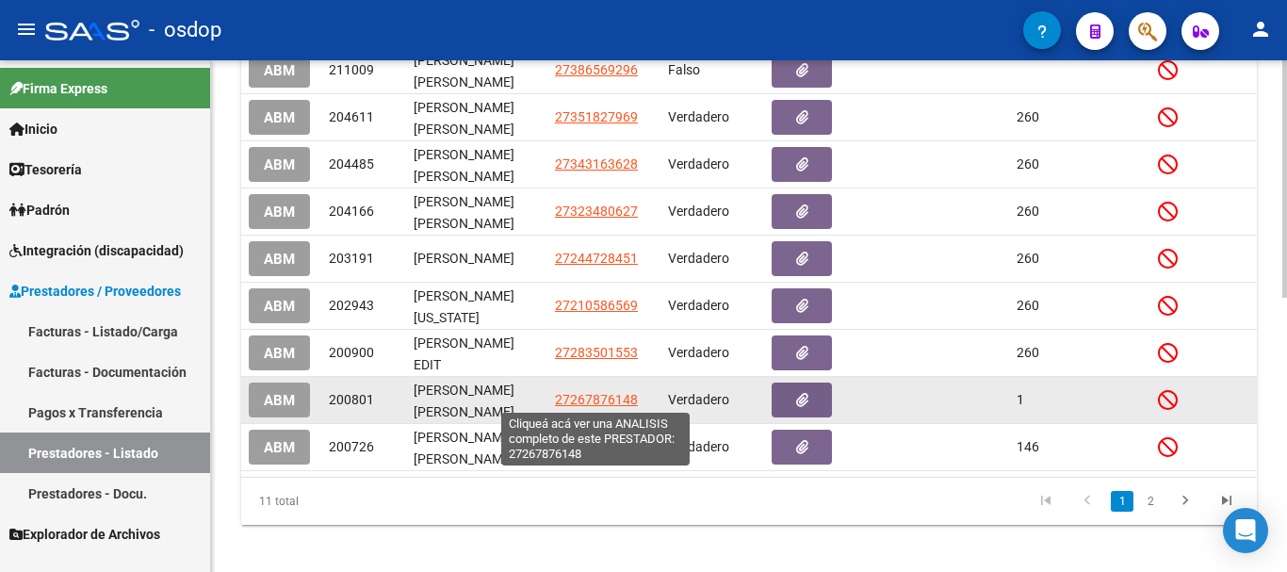
type input "[PERSON_NAME]"
click at [594, 399] on span "27267876148" at bounding box center [596, 399] width 83 height 15
type textarea "27267876148"
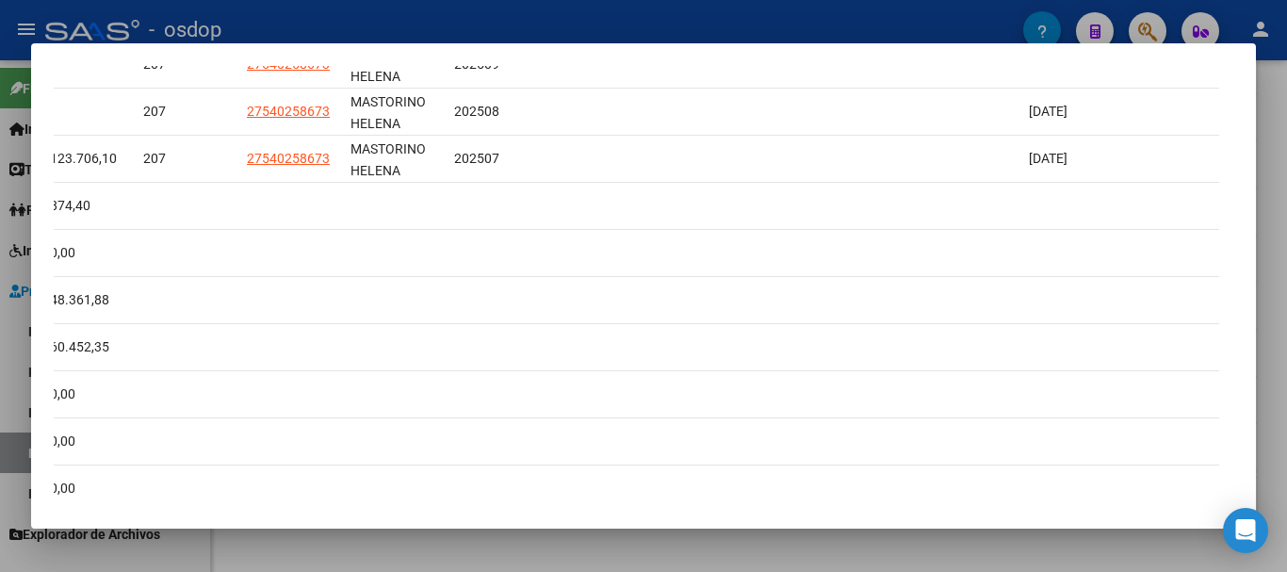
scroll to position [0, 0]
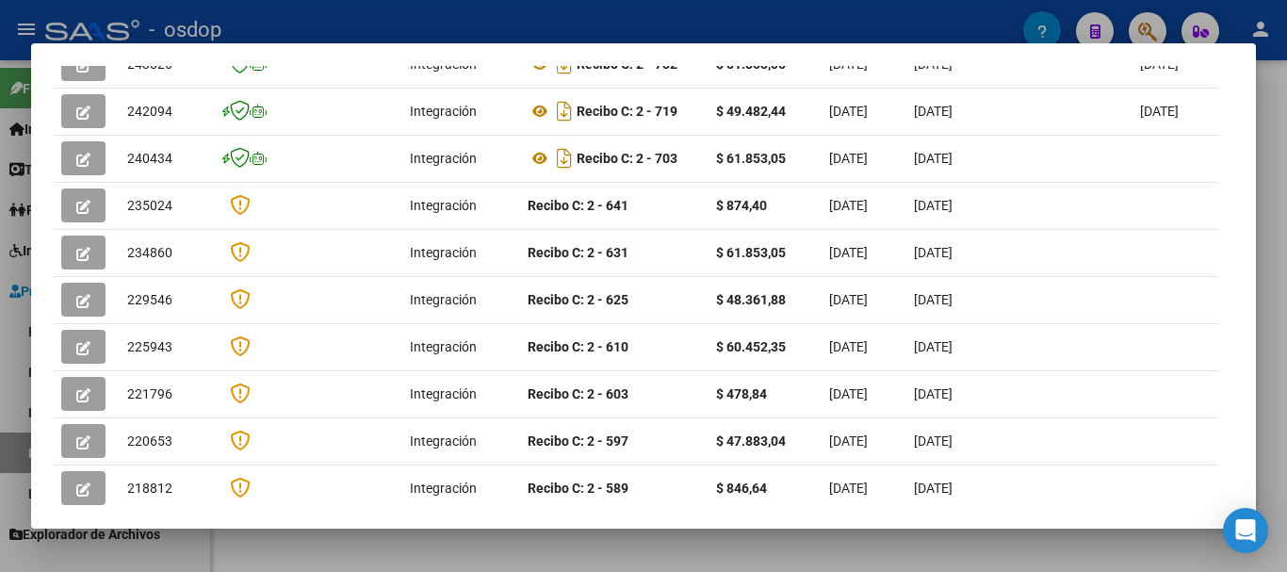
click at [593, 30] on div at bounding box center [643, 286] width 1287 height 572
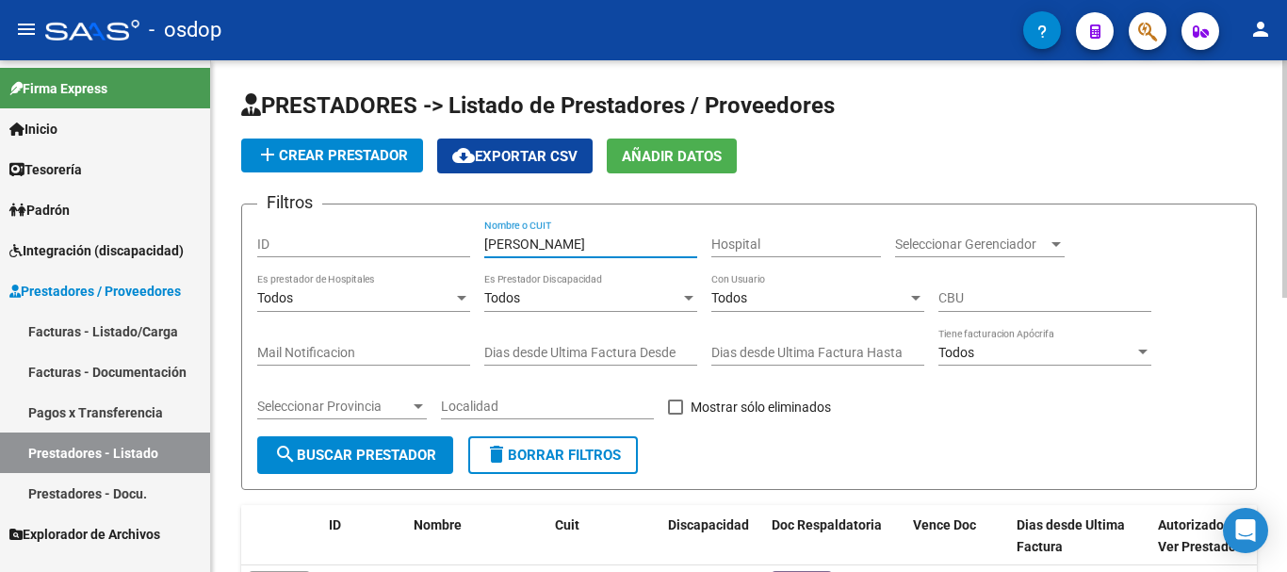
click at [580, 242] on input "[PERSON_NAME]" at bounding box center [590, 244] width 213 height 16
type input "[PERSON_NAME]"
click at [559, 459] on span "delete Borrar Filtros" at bounding box center [553, 455] width 136 height 17
click at [596, 243] on input "Nombre o CUIT" at bounding box center [590, 244] width 213 height 16
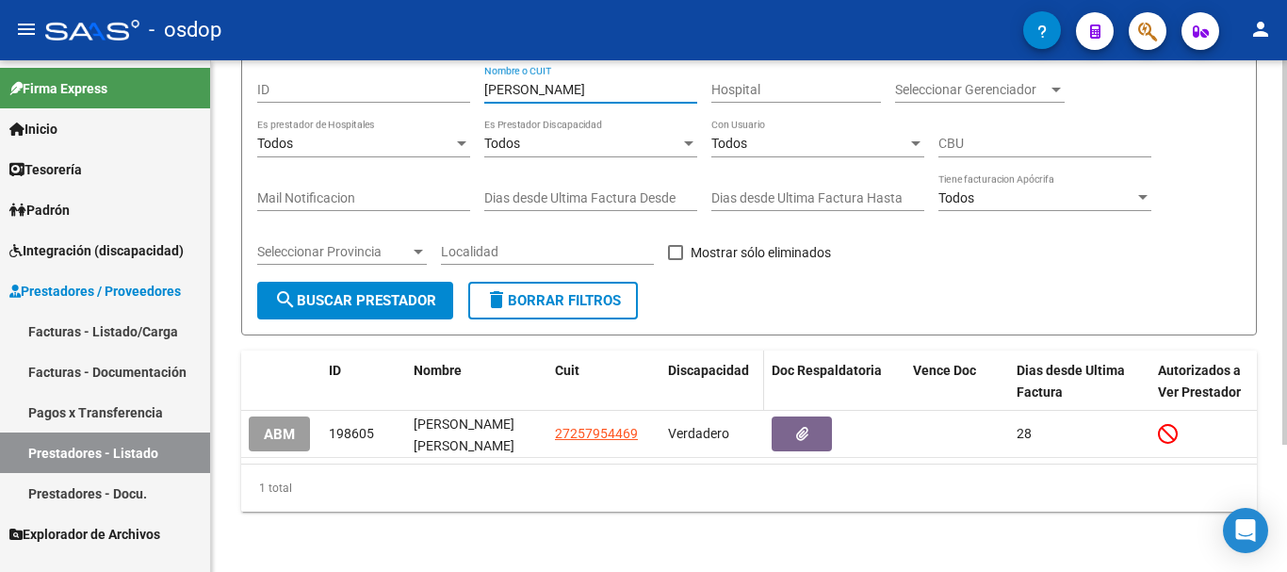
scroll to position [170, 0]
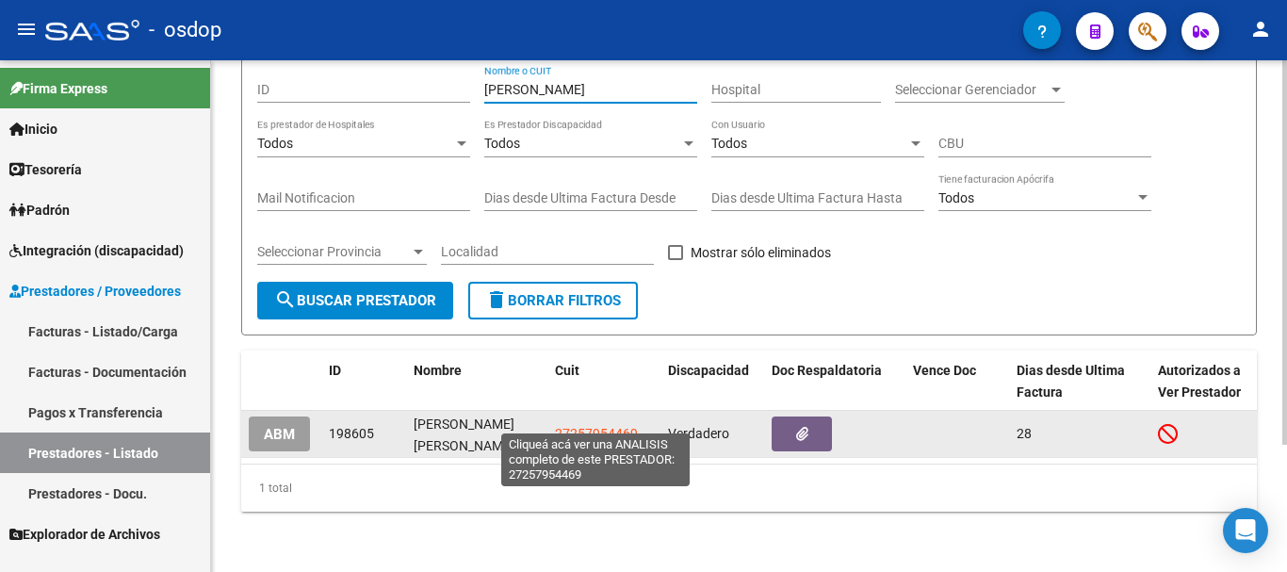
type input "[PERSON_NAME]"
click at [589, 426] on span "27257954469" at bounding box center [596, 433] width 83 height 15
type textarea "27257954469"
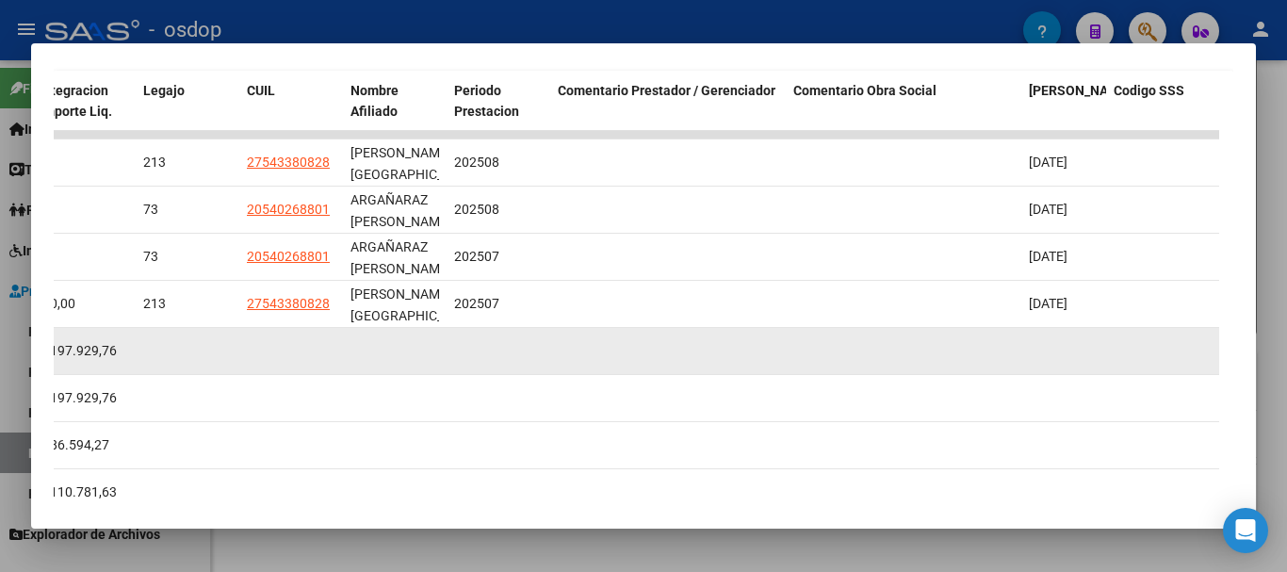
scroll to position [0, 0]
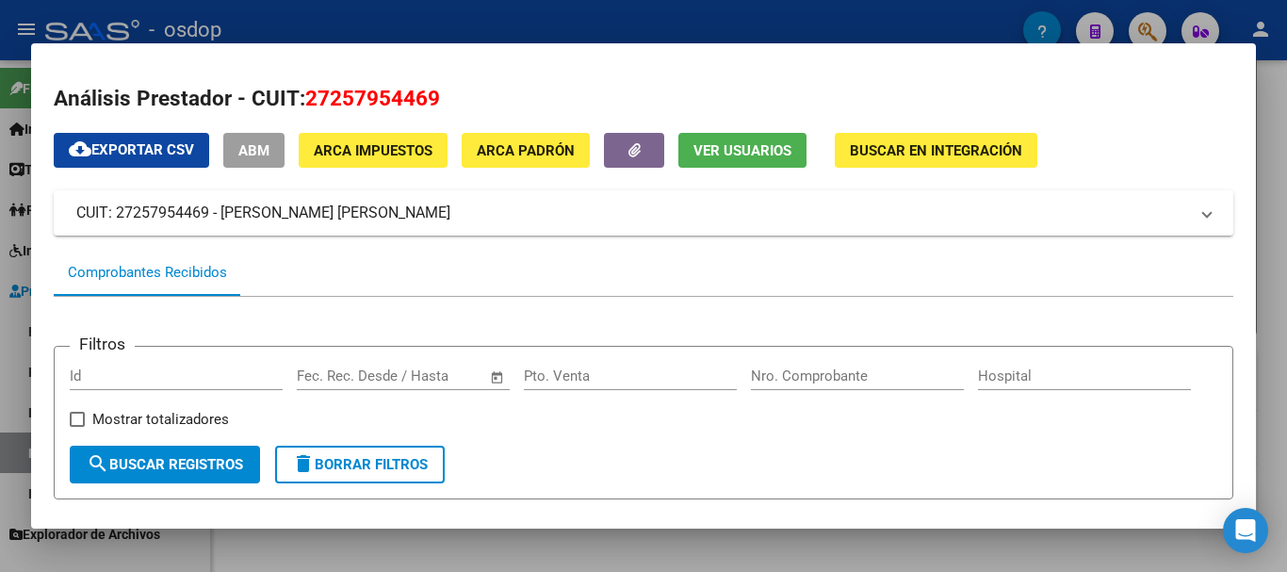
click at [530, 24] on div at bounding box center [643, 286] width 1287 height 572
click at [530, 24] on div "- osdop" at bounding box center [534, 29] width 978 height 41
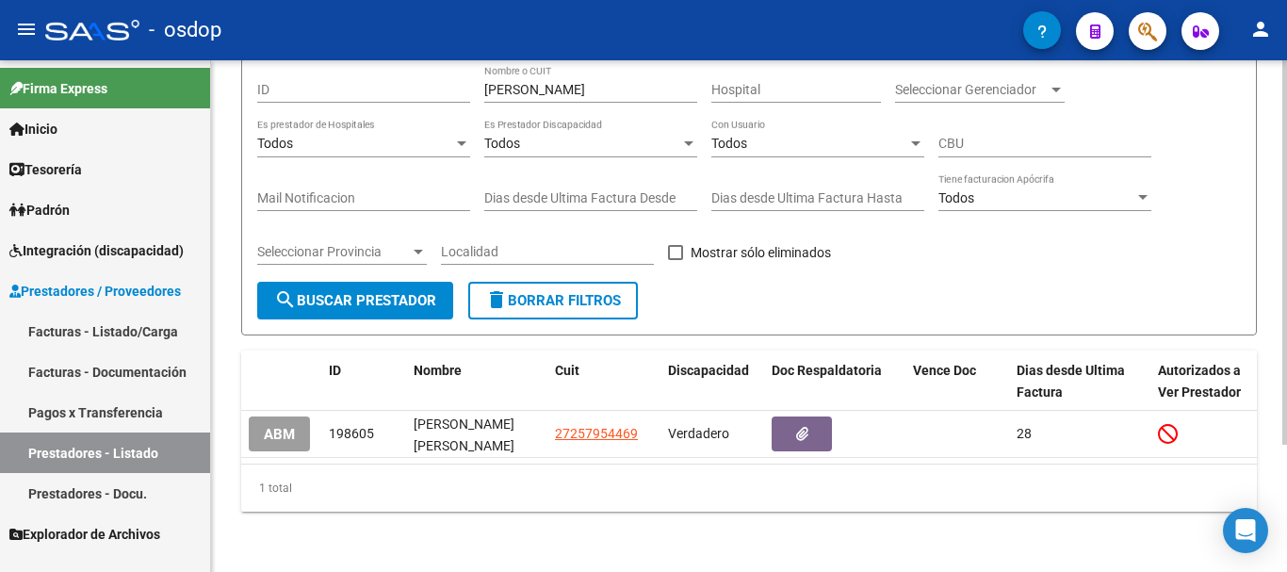
click at [578, 292] on span "delete Borrar Filtros" at bounding box center [553, 300] width 136 height 17
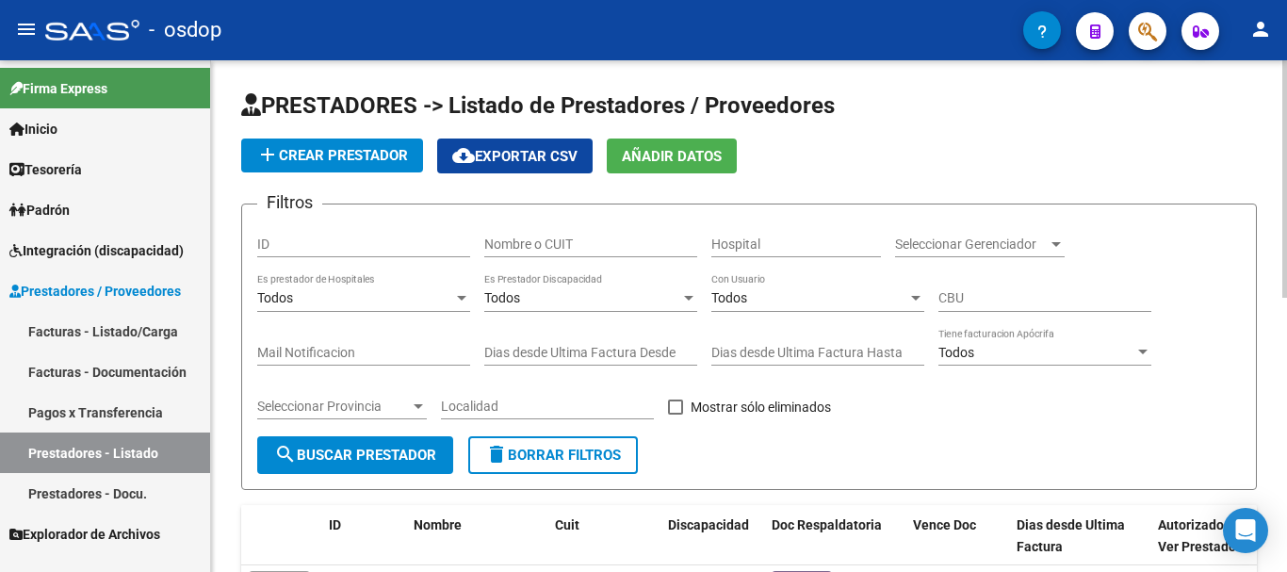
click at [568, 250] on input "Nombre o CUIT" at bounding box center [590, 244] width 213 height 16
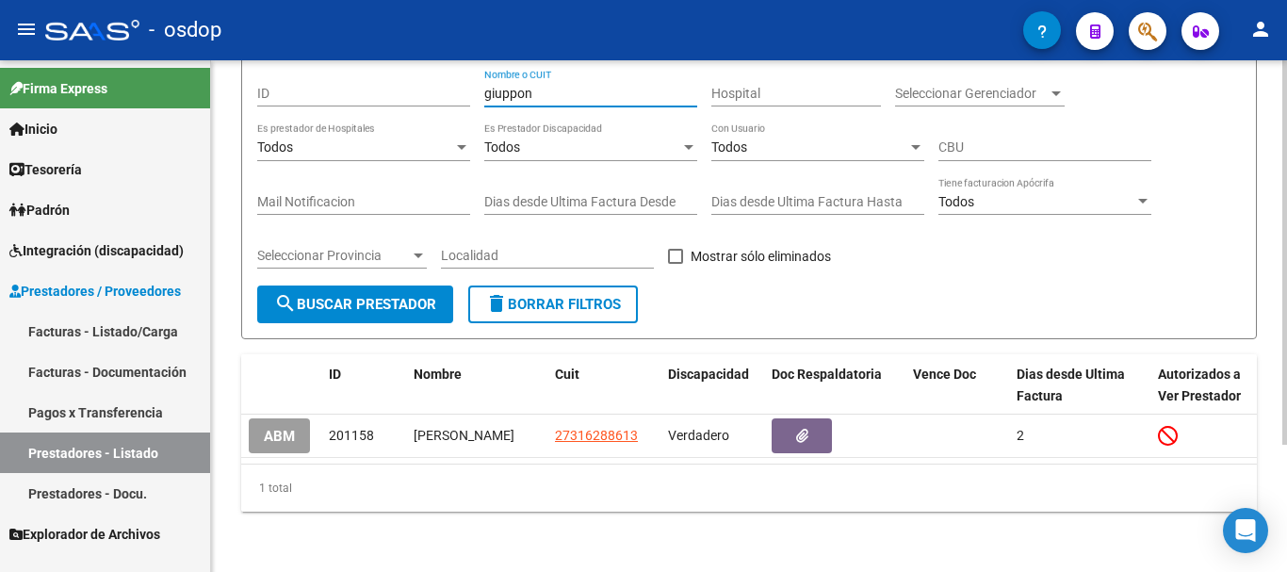
scroll to position [170, 0]
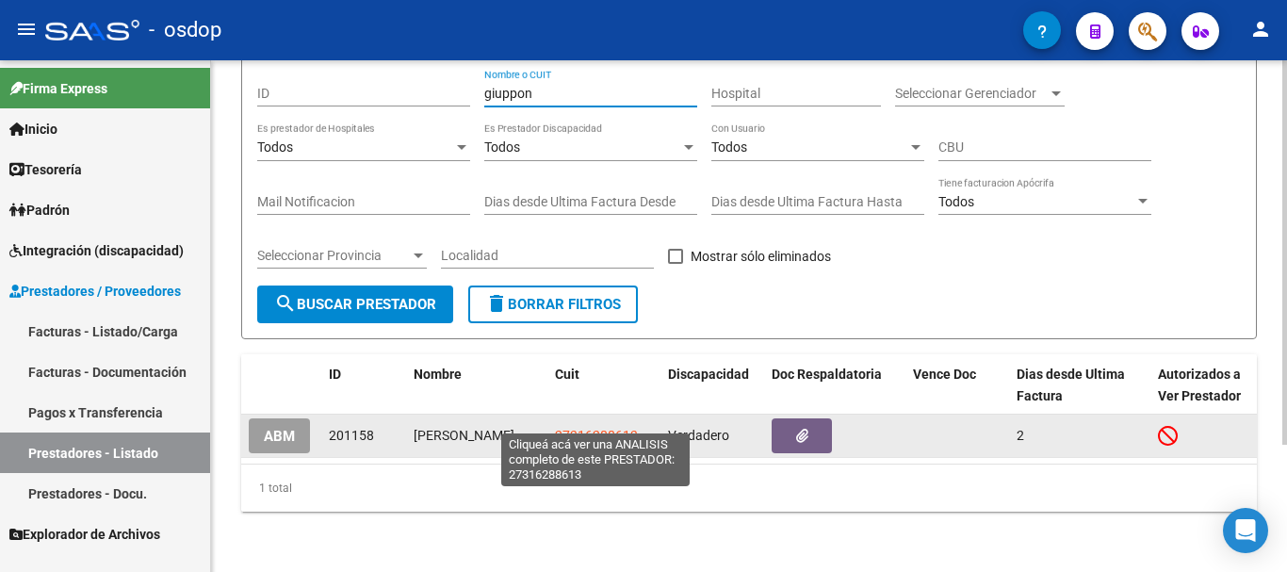
type input "giuppon"
click at [594, 428] on span "27316288613" at bounding box center [596, 435] width 83 height 15
type textarea "27316288613"
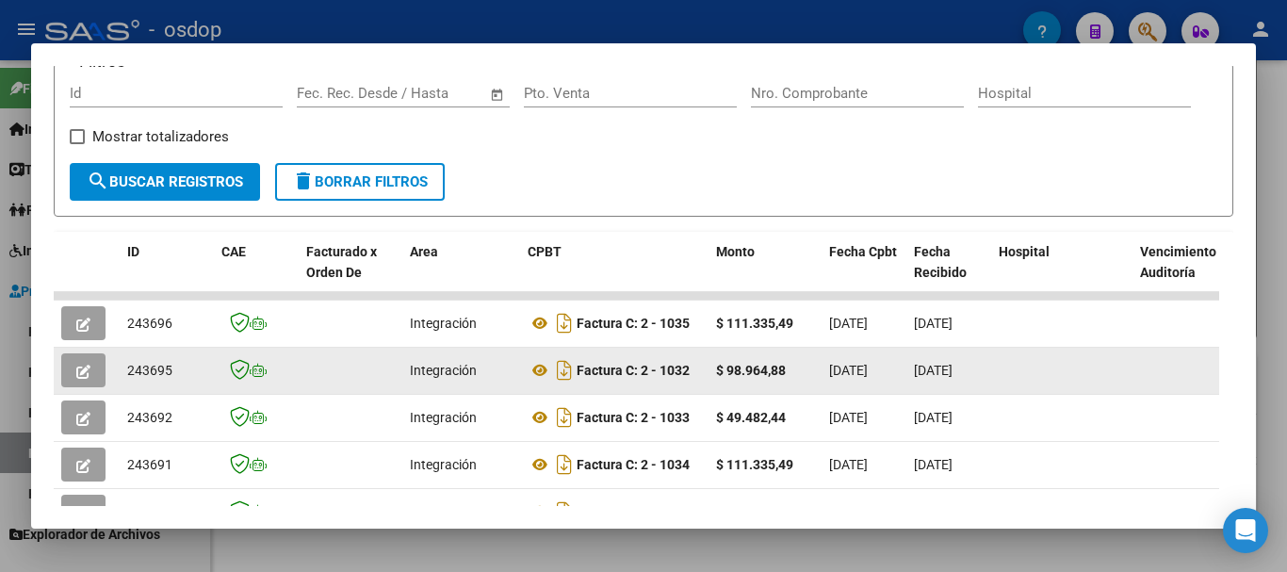
scroll to position [377, 0]
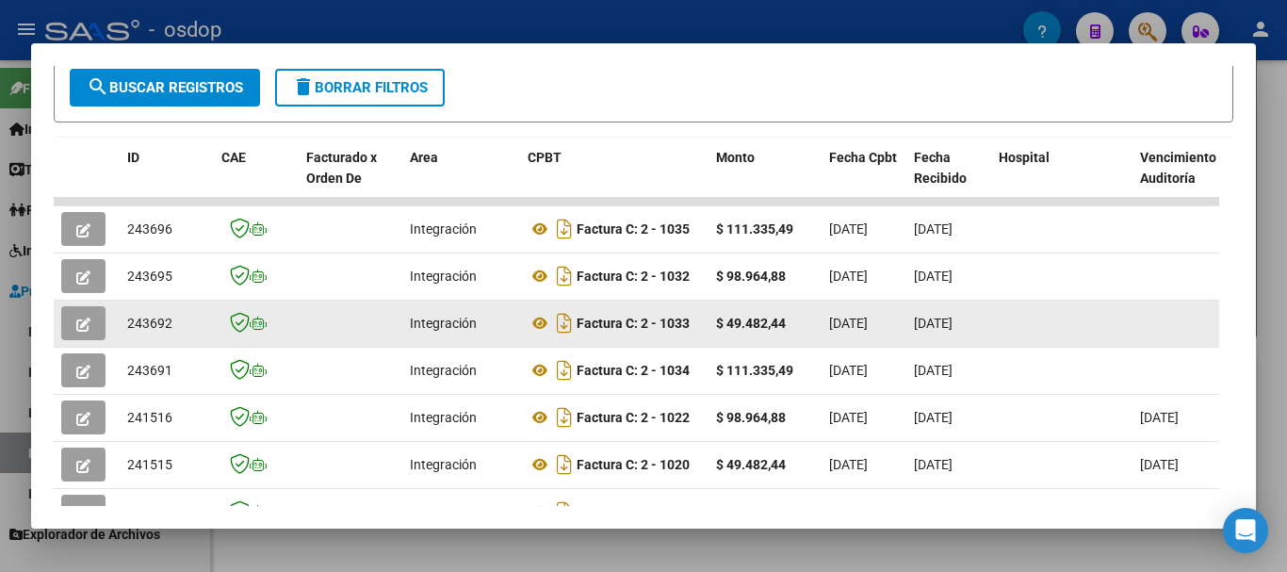
click at [702, 336] on datatable-body-cell "Factura C: 2 - 1033" at bounding box center [614, 324] width 188 height 46
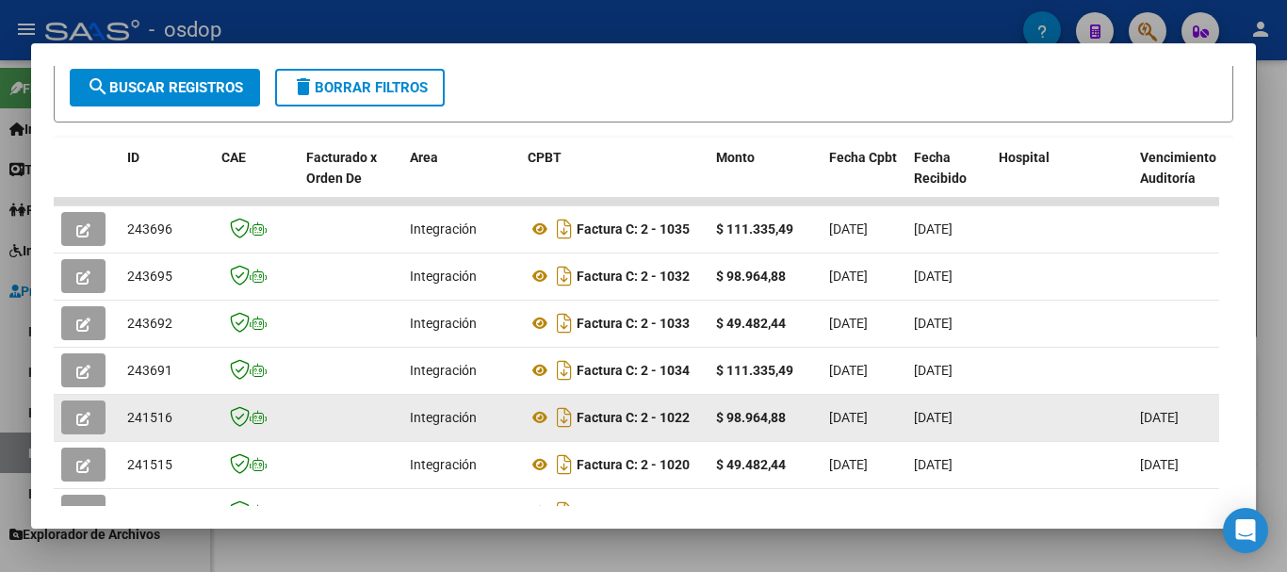
scroll to position [471, 0]
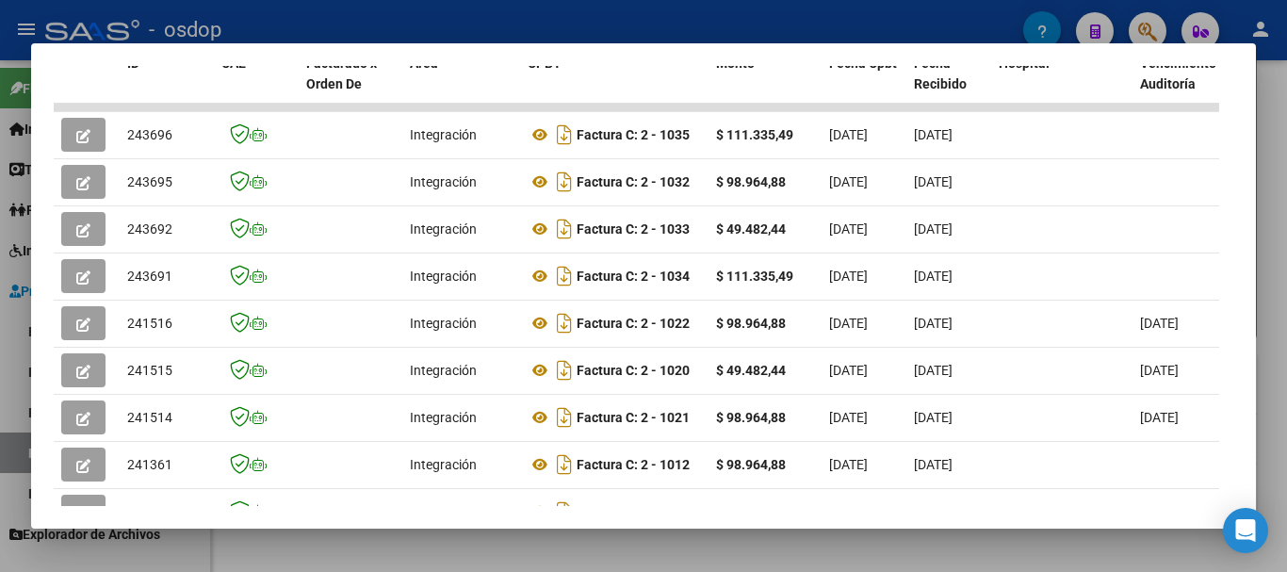
click at [632, 15] on div at bounding box center [643, 286] width 1287 height 572
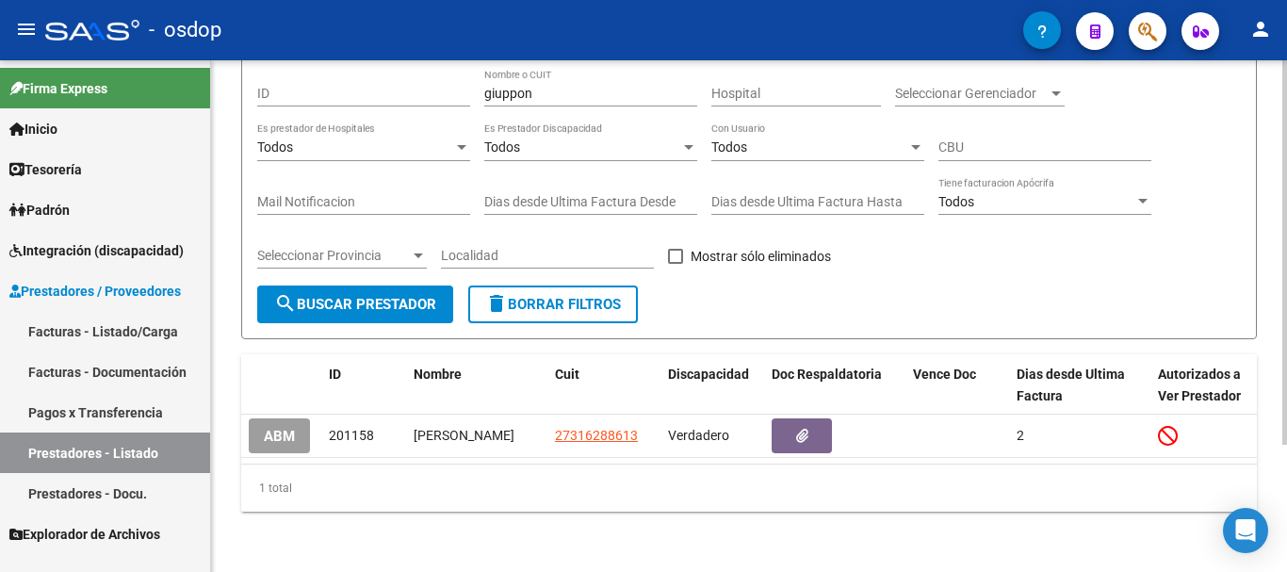
click at [571, 296] on span "delete Borrar Filtros" at bounding box center [553, 304] width 136 height 17
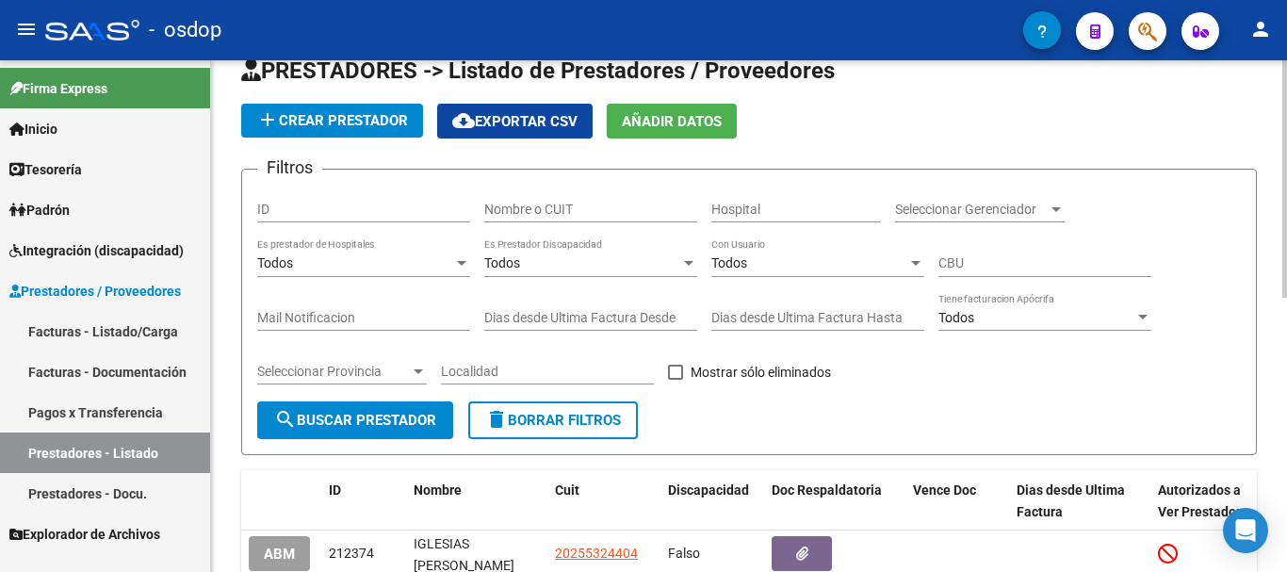
scroll to position [0, 0]
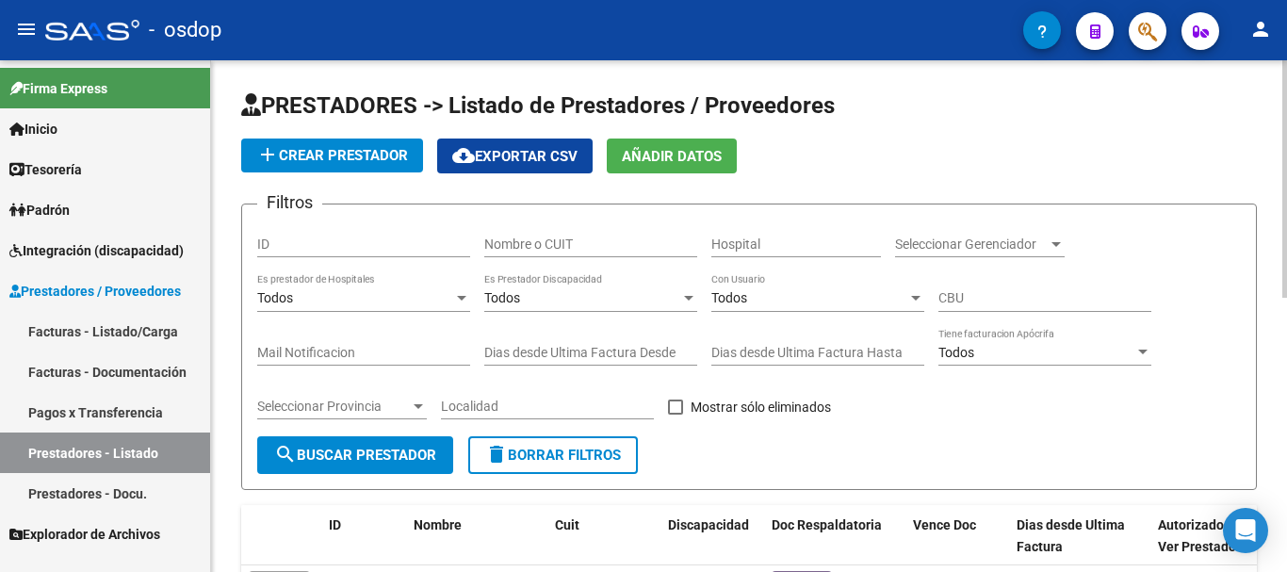
click at [595, 246] on input "Nombre o CUIT" at bounding box center [590, 244] width 213 height 16
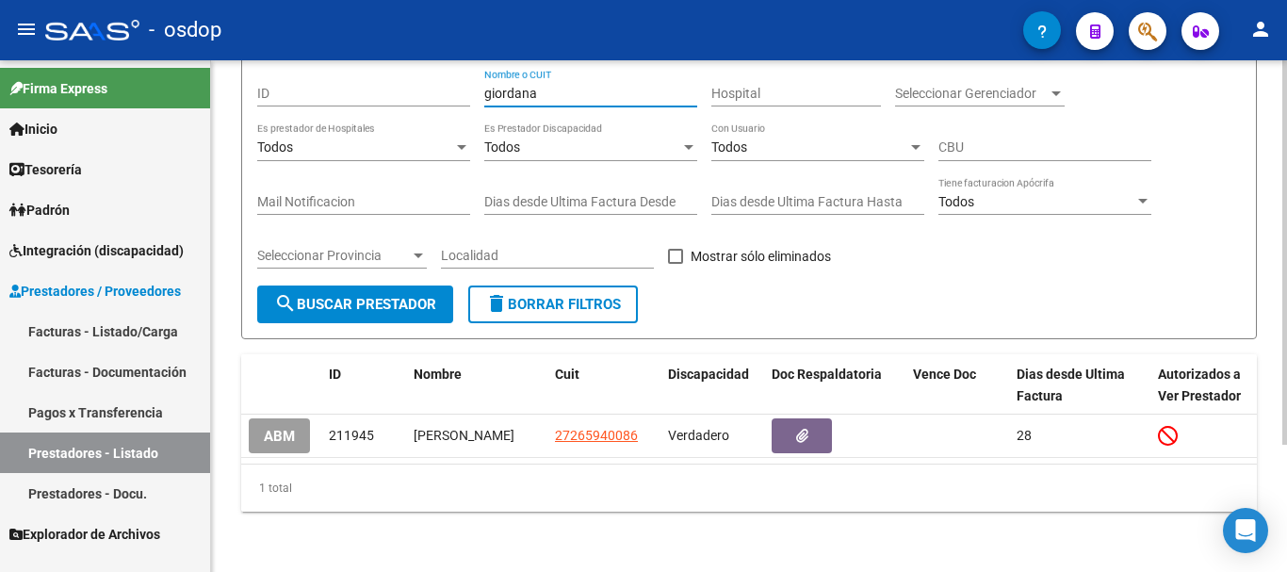
scroll to position [170, 0]
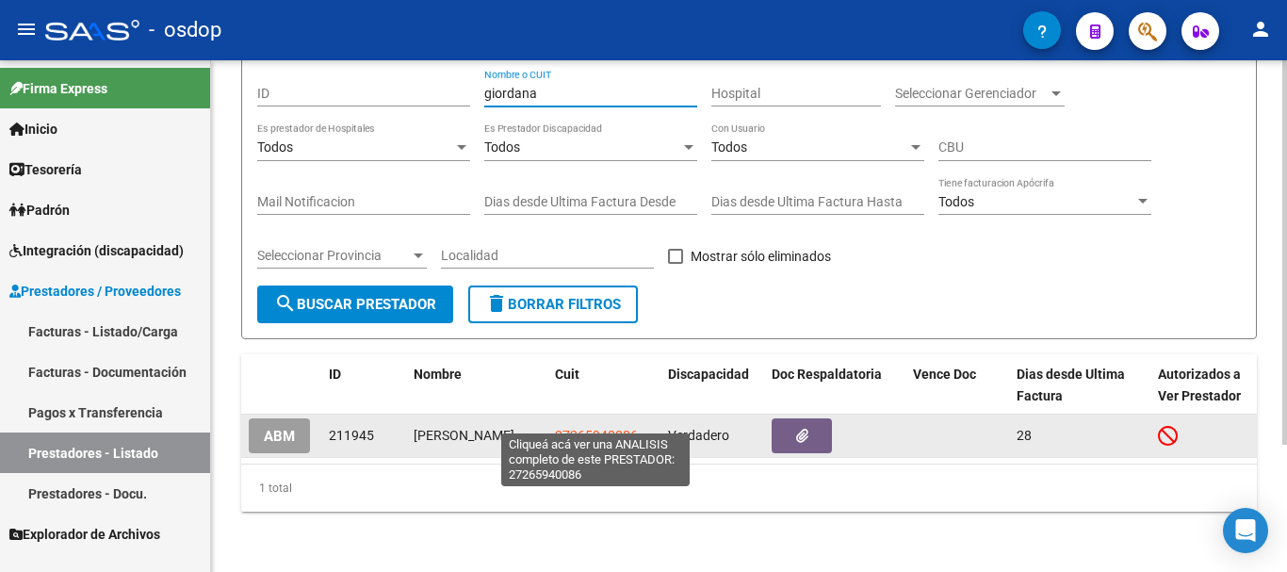
type input "giordana"
click at [612, 428] on span "27265940086" at bounding box center [596, 435] width 83 height 15
type textarea "27265940086"
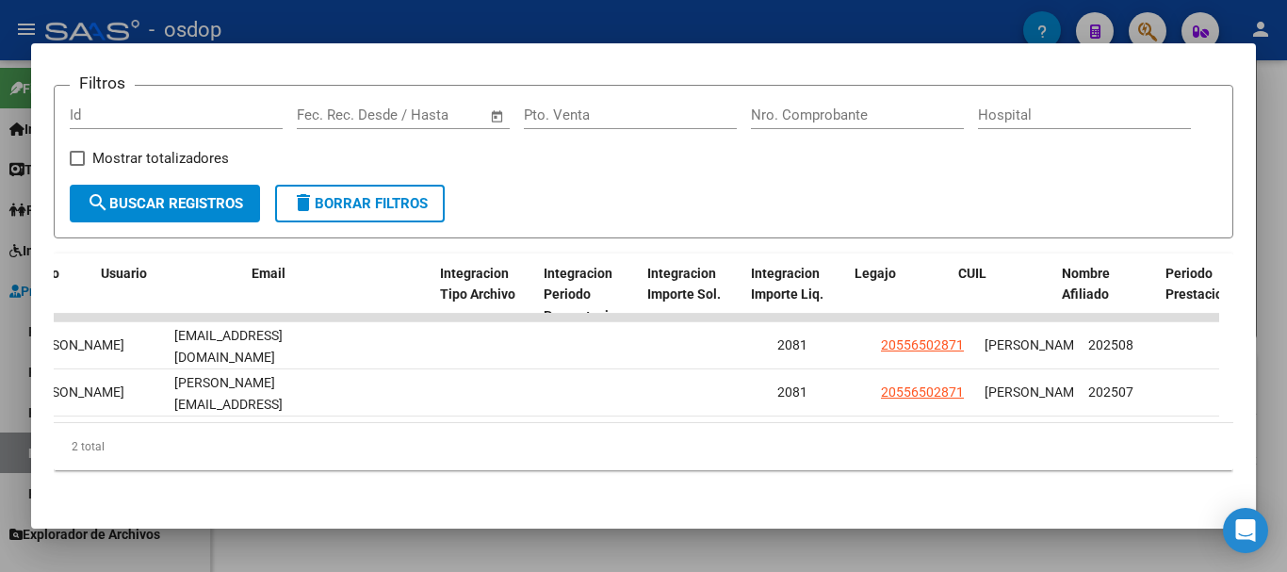
scroll to position [0, 2355]
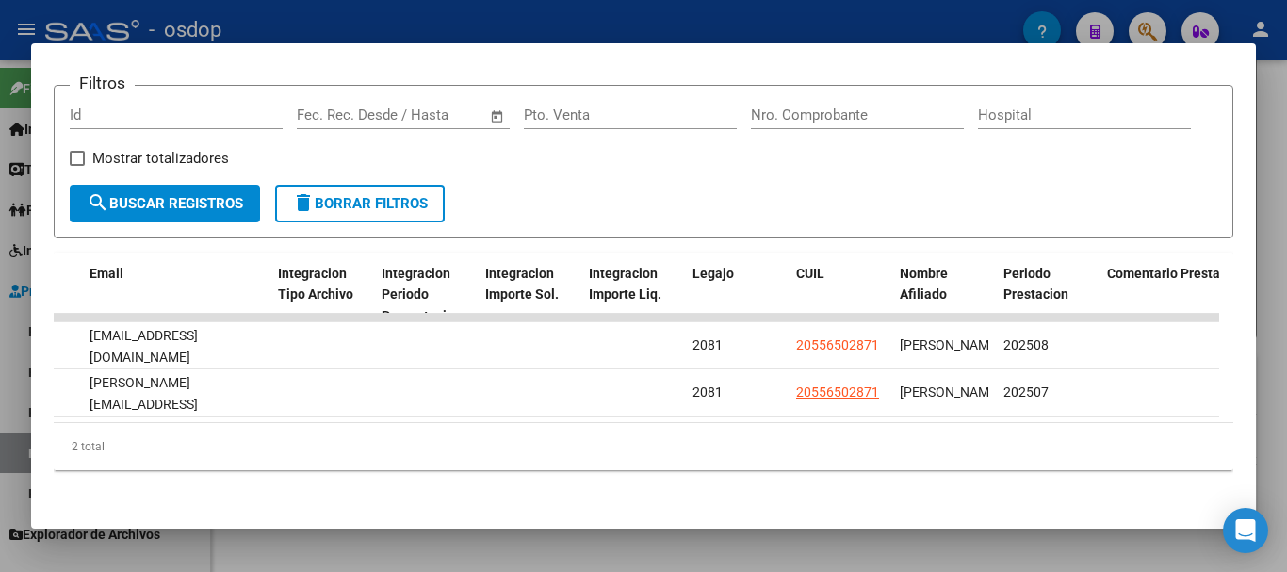
click at [612, 33] on div at bounding box center [643, 286] width 1287 height 572
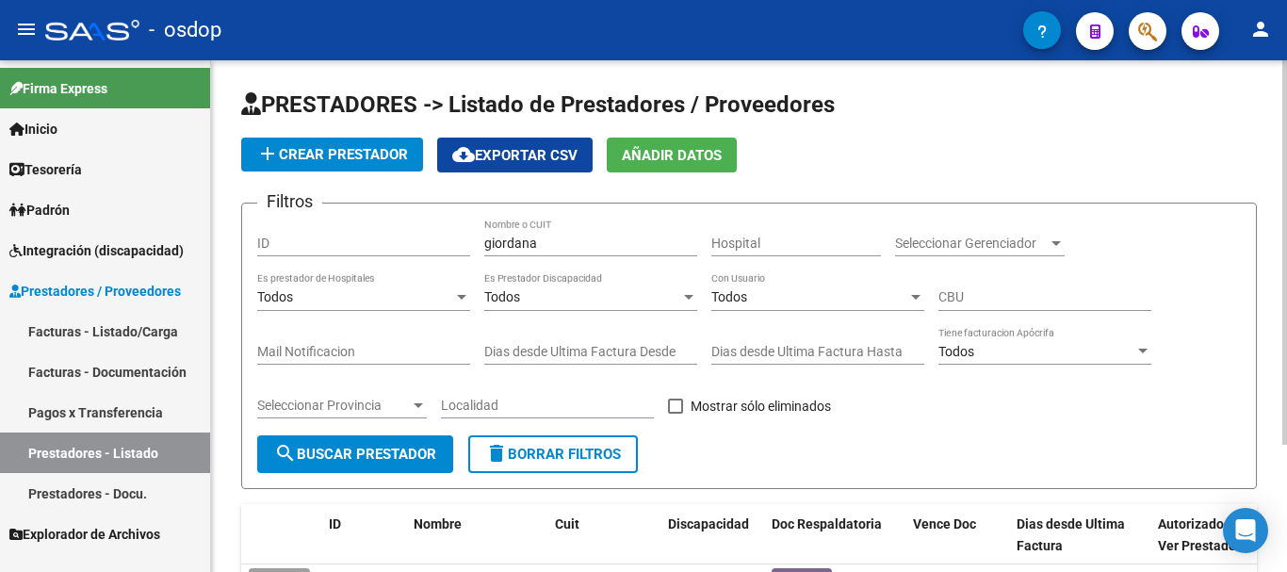
scroll to position [0, 0]
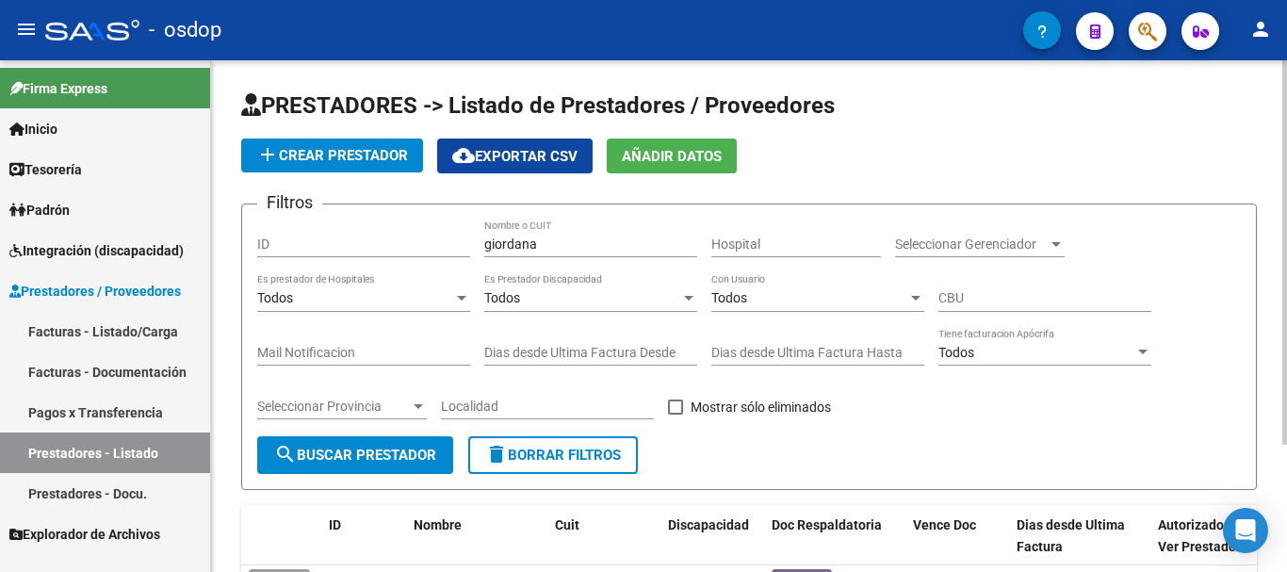
click at [542, 453] on span "delete Borrar Filtros" at bounding box center [553, 455] width 136 height 17
click at [569, 240] on input "Nombre o CUIT" at bounding box center [590, 244] width 213 height 16
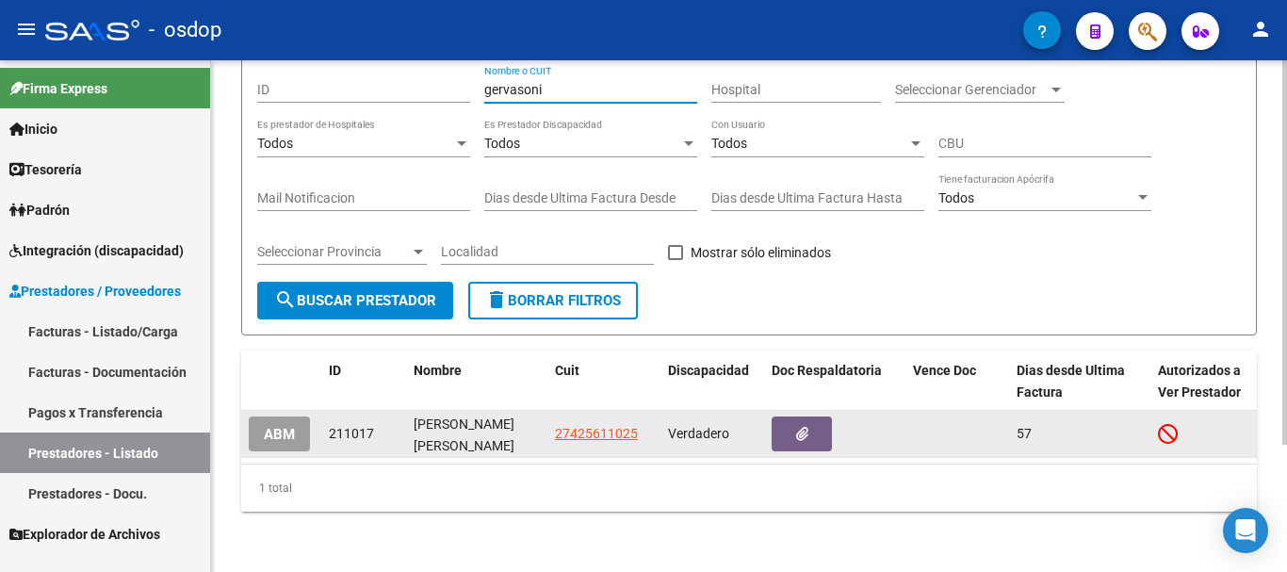
type input "gervasoni"
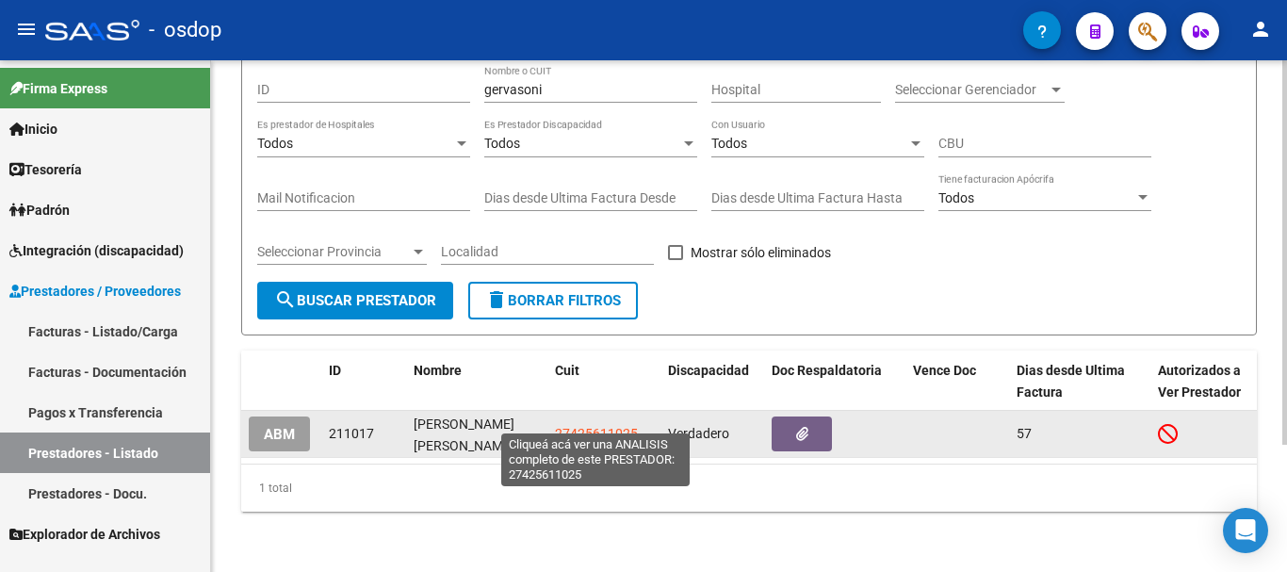
click at [589, 426] on span "27425611025" at bounding box center [596, 433] width 83 height 15
type textarea "27425611025"
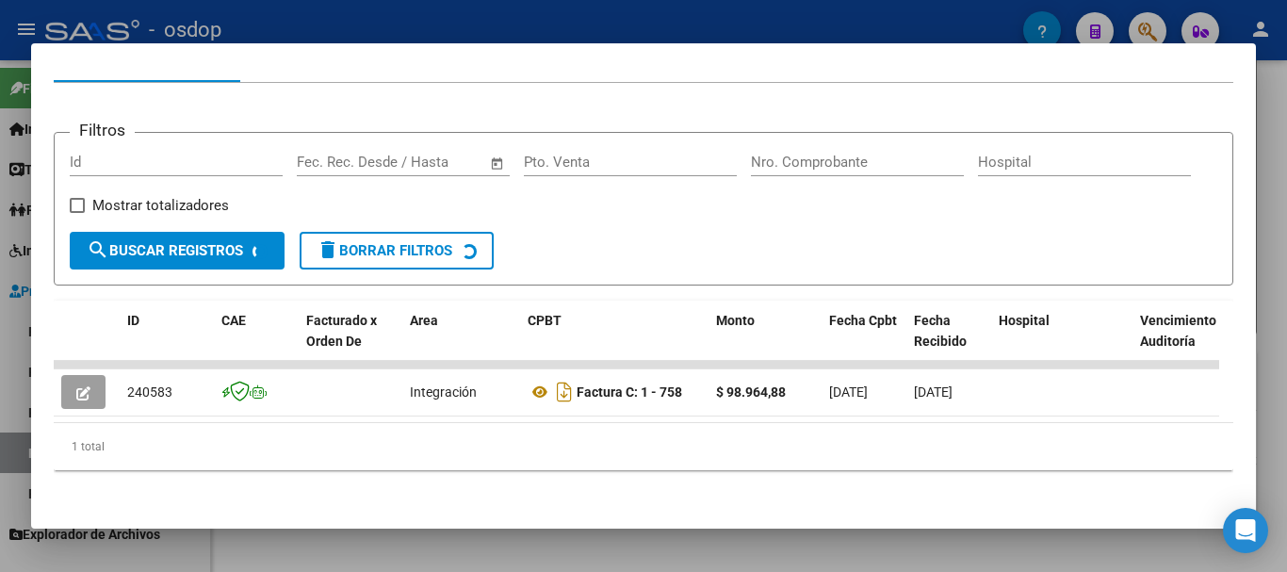
scroll to position [236, 0]
click at [576, 25] on div at bounding box center [643, 286] width 1287 height 572
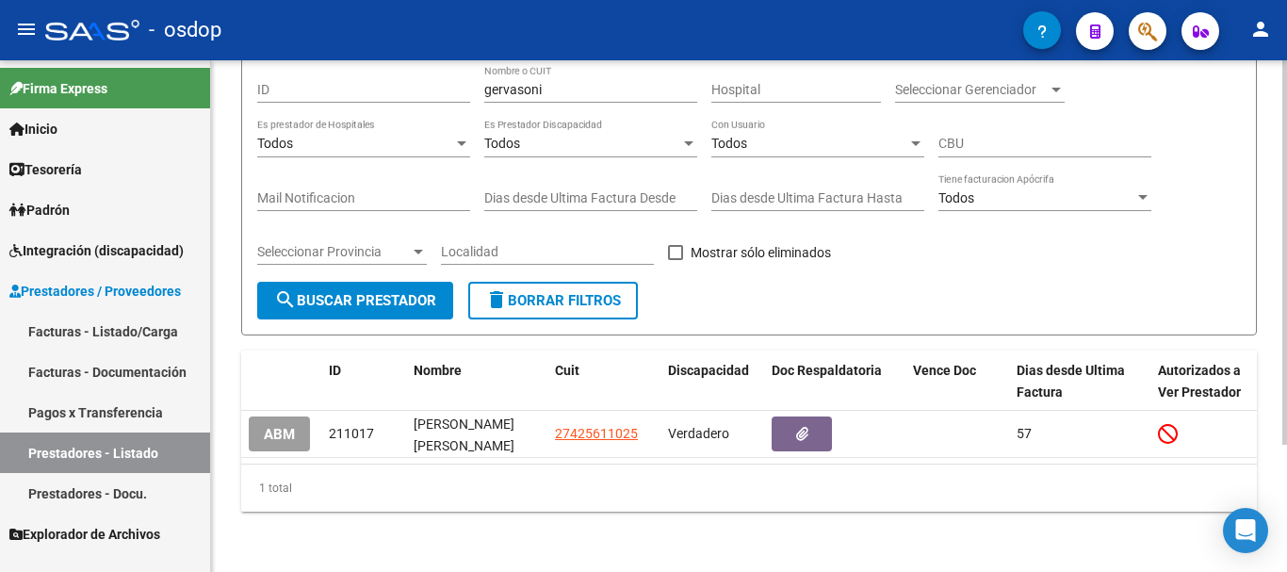
click at [571, 292] on span "delete Borrar Filtros" at bounding box center [553, 300] width 136 height 17
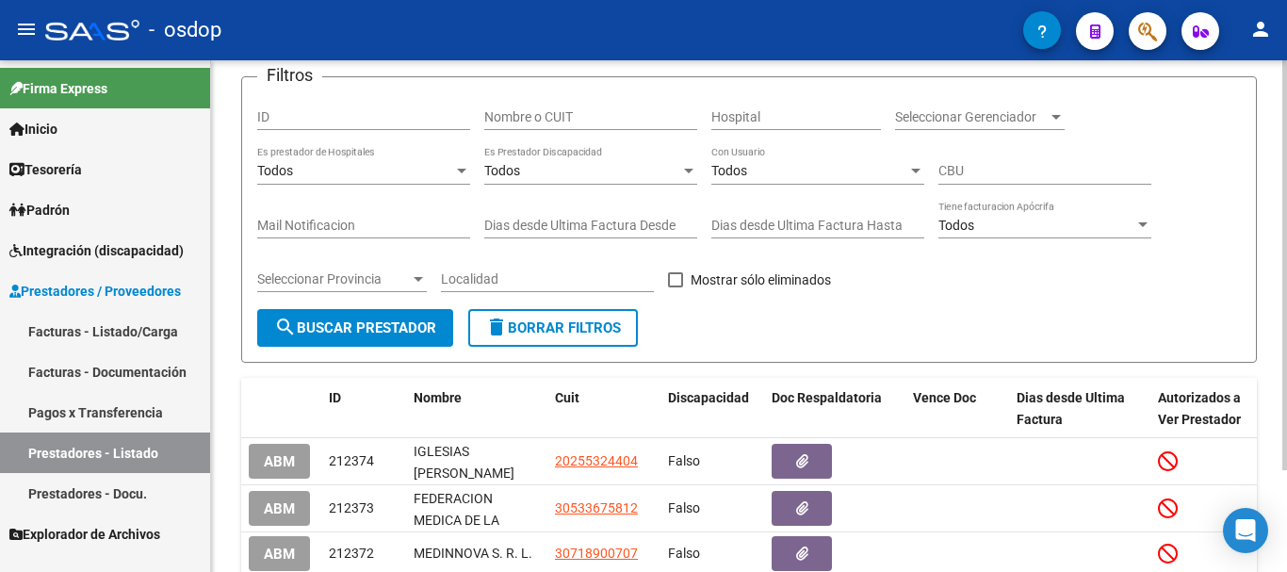
scroll to position [170, 0]
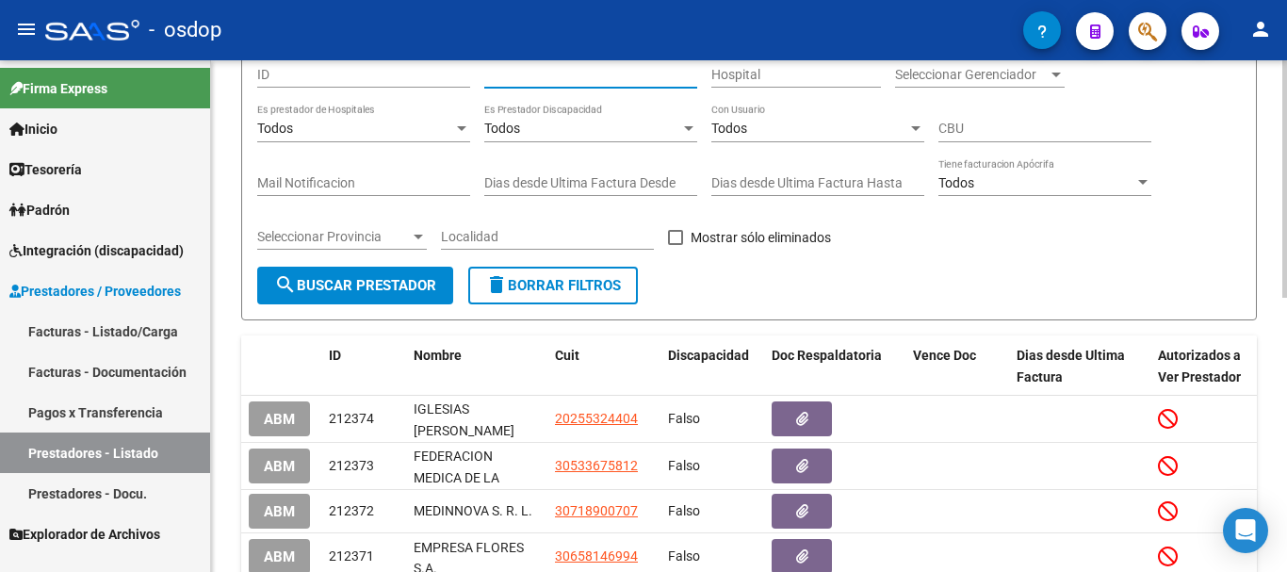
click at [613, 71] on input "Nombre o CUIT" at bounding box center [590, 75] width 213 height 16
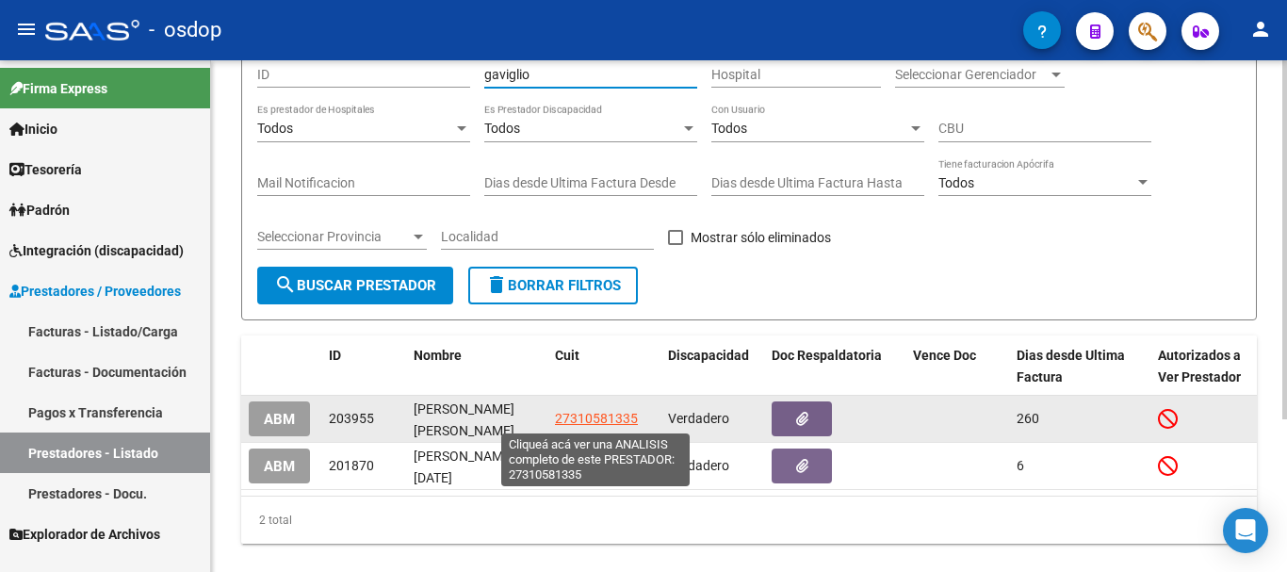
type input "gaviglio"
click at [590, 418] on span "27310581335" at bounding box center [596, 418] width 83 height 15
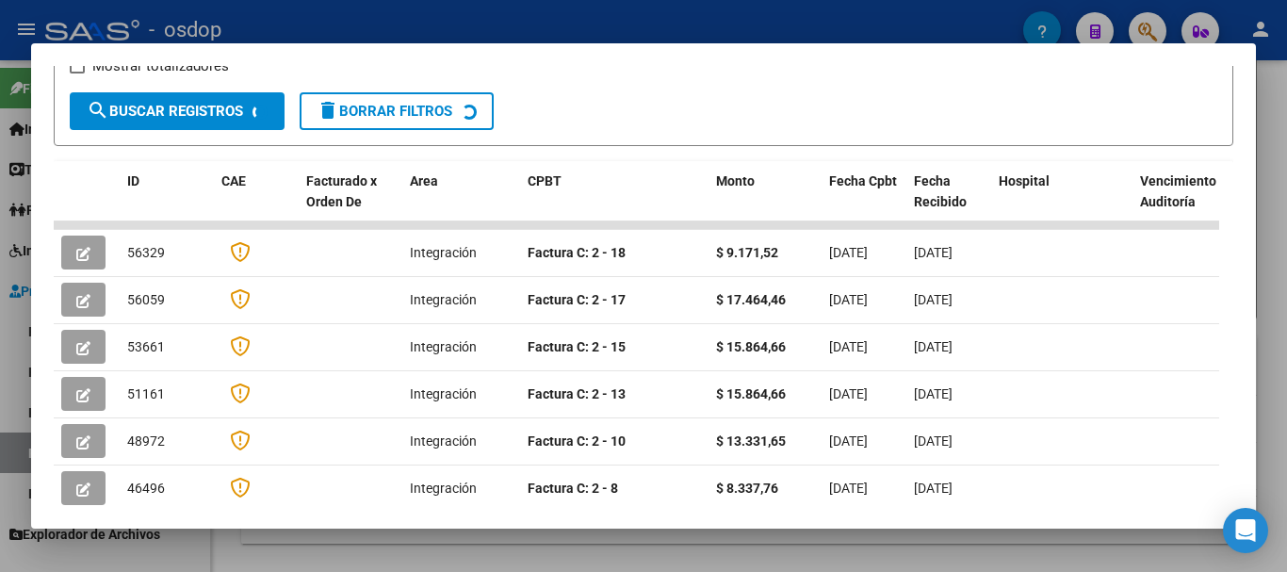
scroll to position [0, 0]
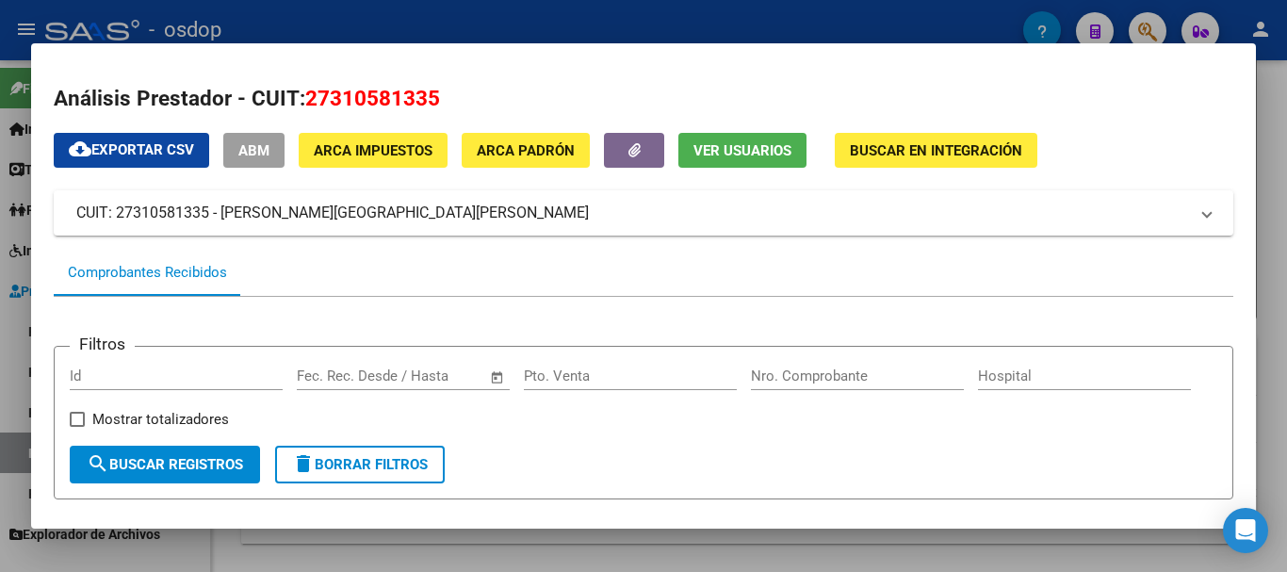
click at [546, 23] on div at bounding box center [643, 286] width 1287 height 572
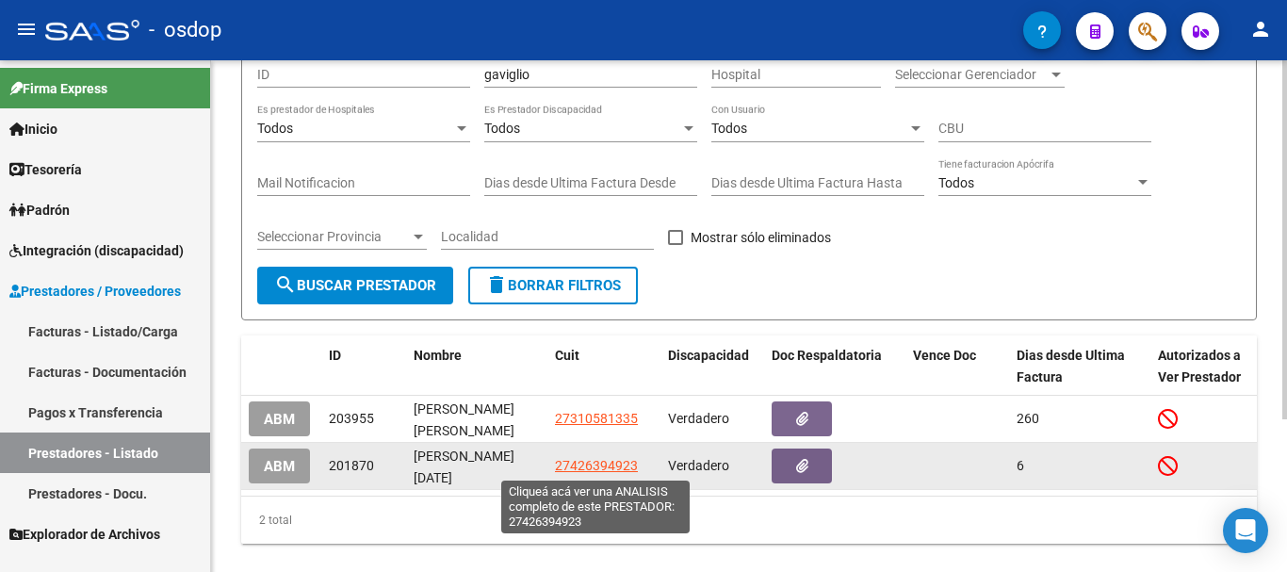
click at [595, 464] on span "27426394923" at bounding box center [596, 465] width 83 height 15
type textarea "27426394923"
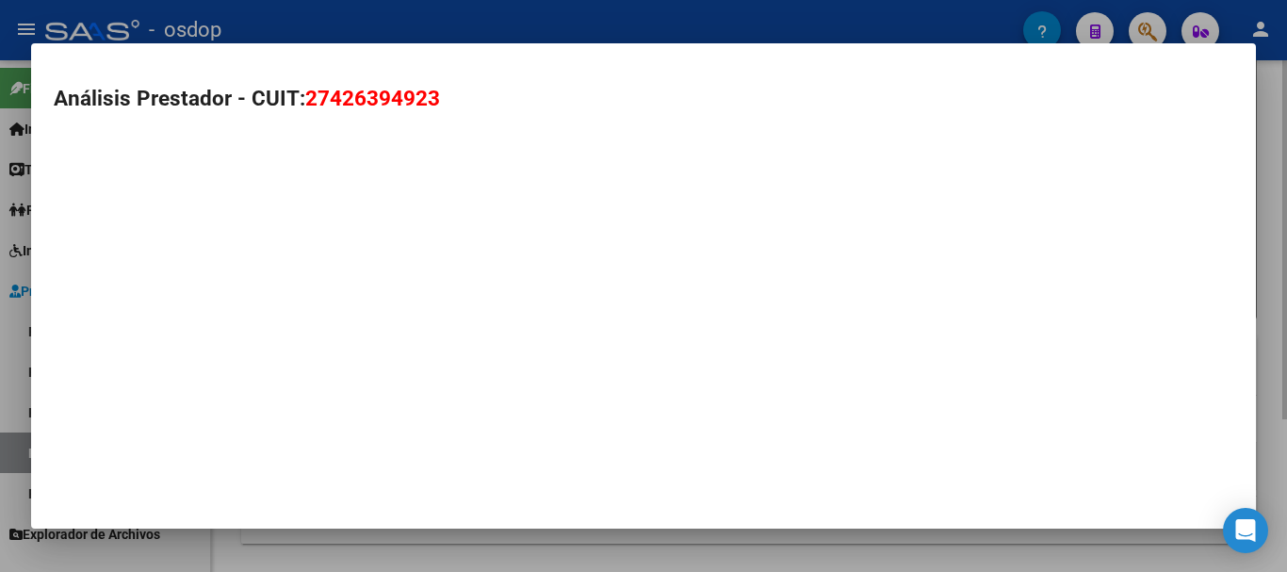
click at [595, 464] on div "Análisis Prestador - CUIT: 27426394923" at bounding box center [643, 286] width 1225 height 486
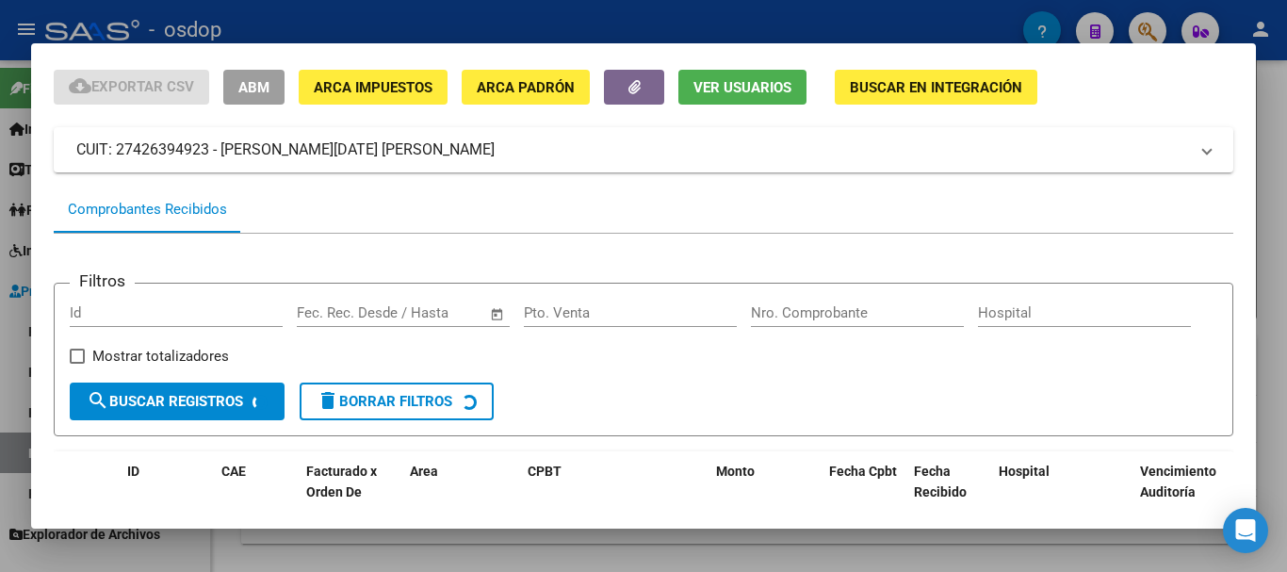
scroll to position [165, 0]
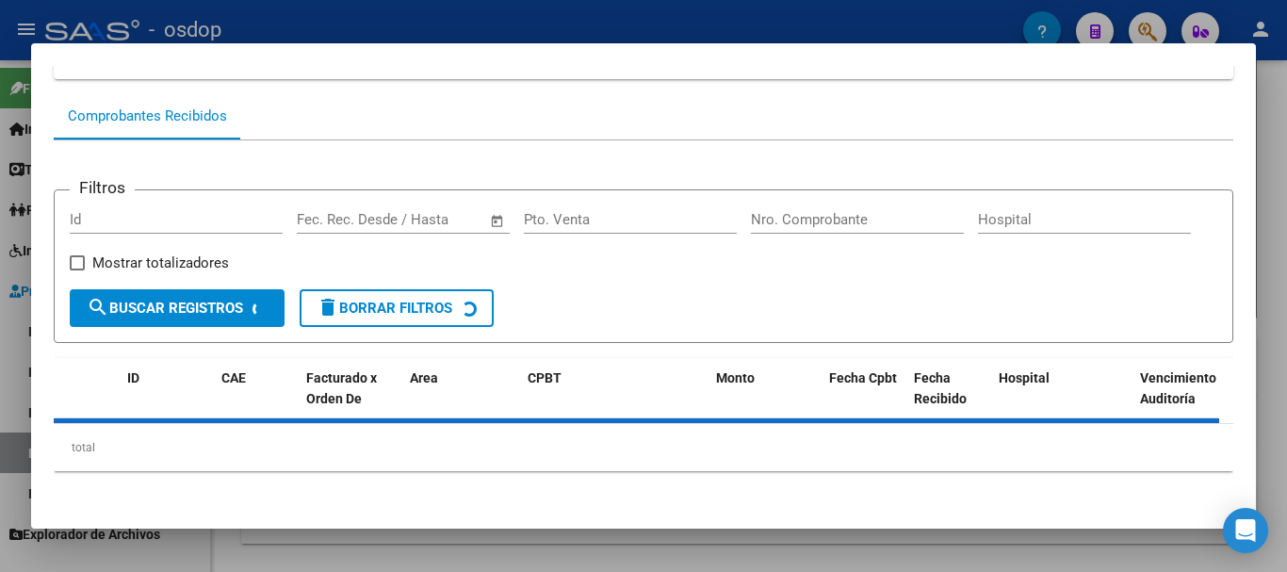
click at [716, 287] on div "Filtros Id Fecha inicio – Fecha fin Fec. Rec. Desde / Hasta Pto. Venta Nro. Com…" at bounding box center [644, 247] width 1148 height 84
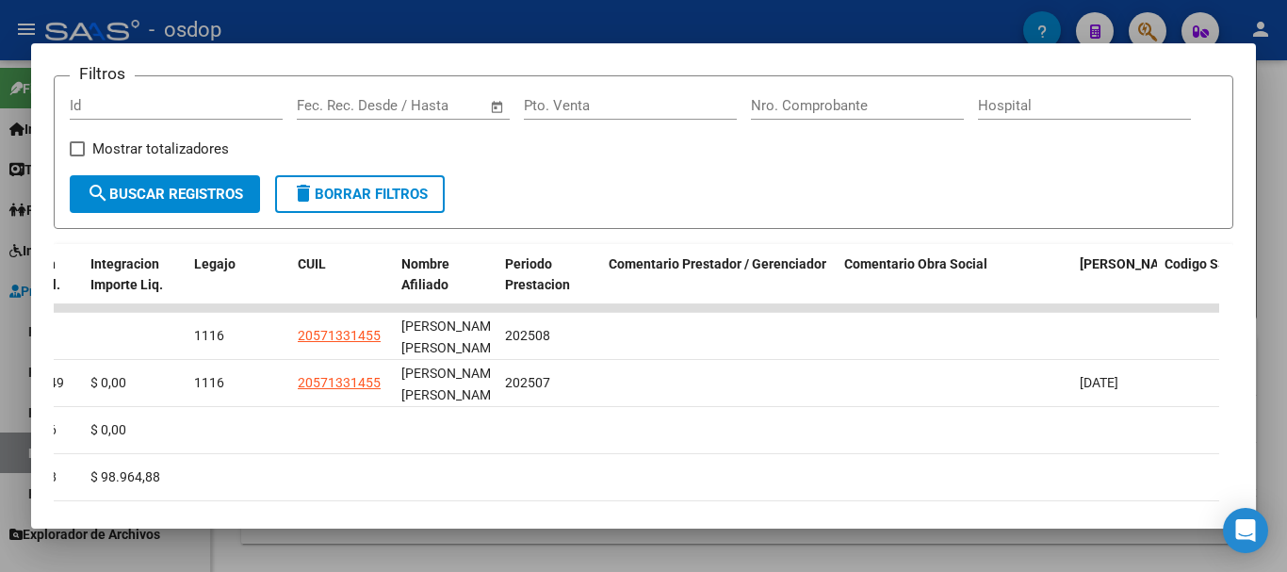
scroll to position [259, 0]
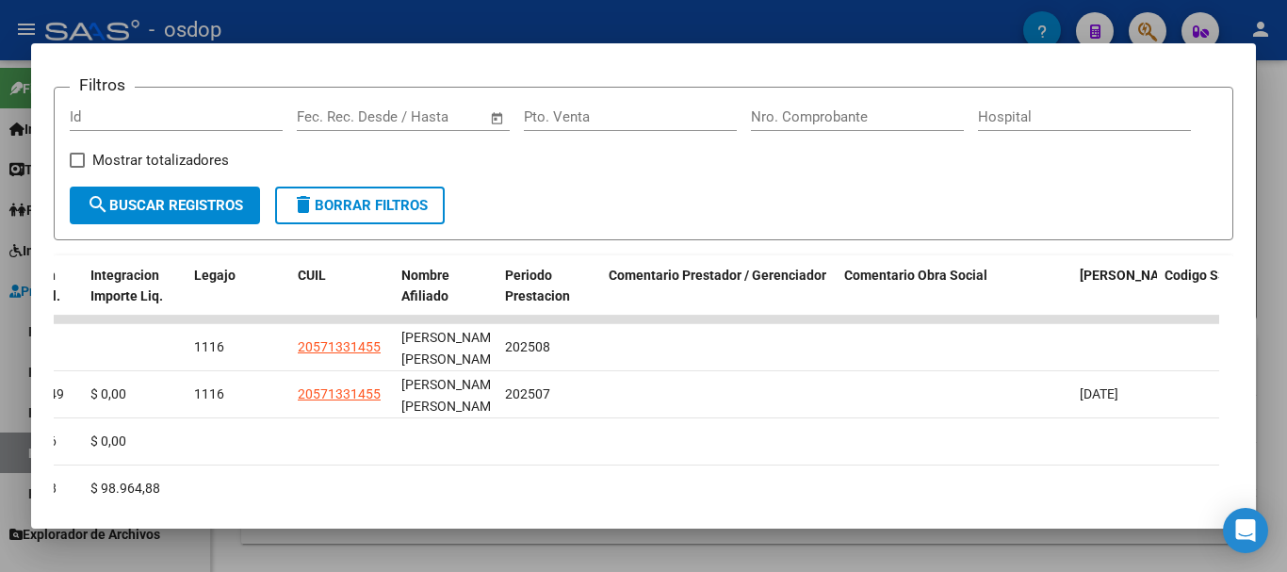
click at [648, 8] on div at bounding box center [643, 286] width 1287 height 572
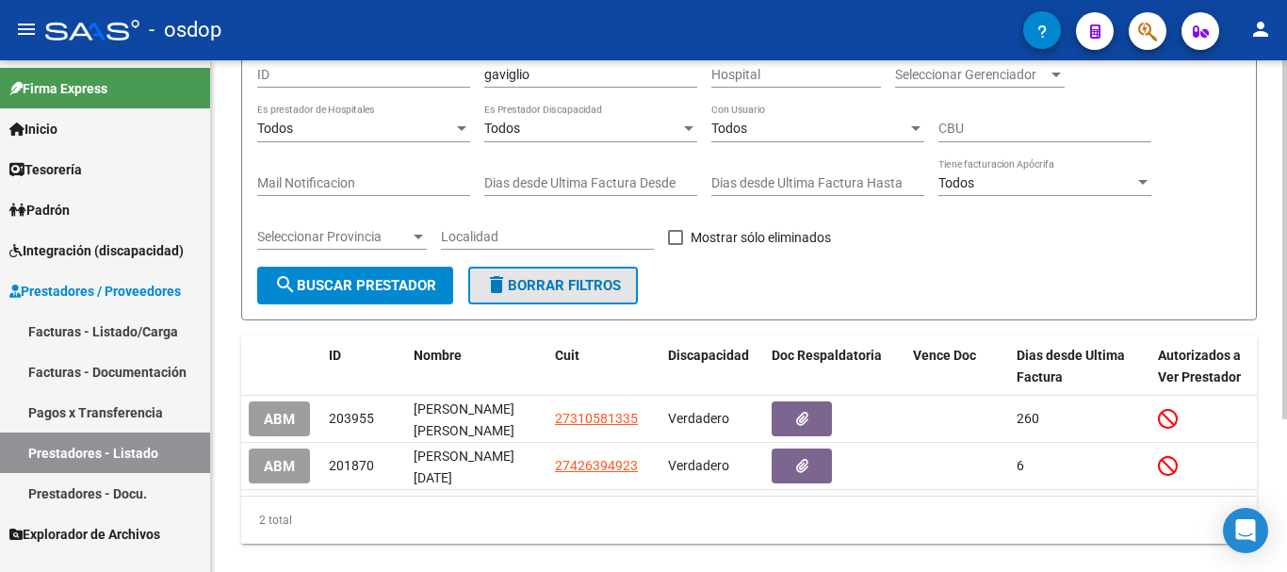
click at [589, 303] on button "delete Borrar Filtros" at bounding box center [553, 286] width 170 height 38
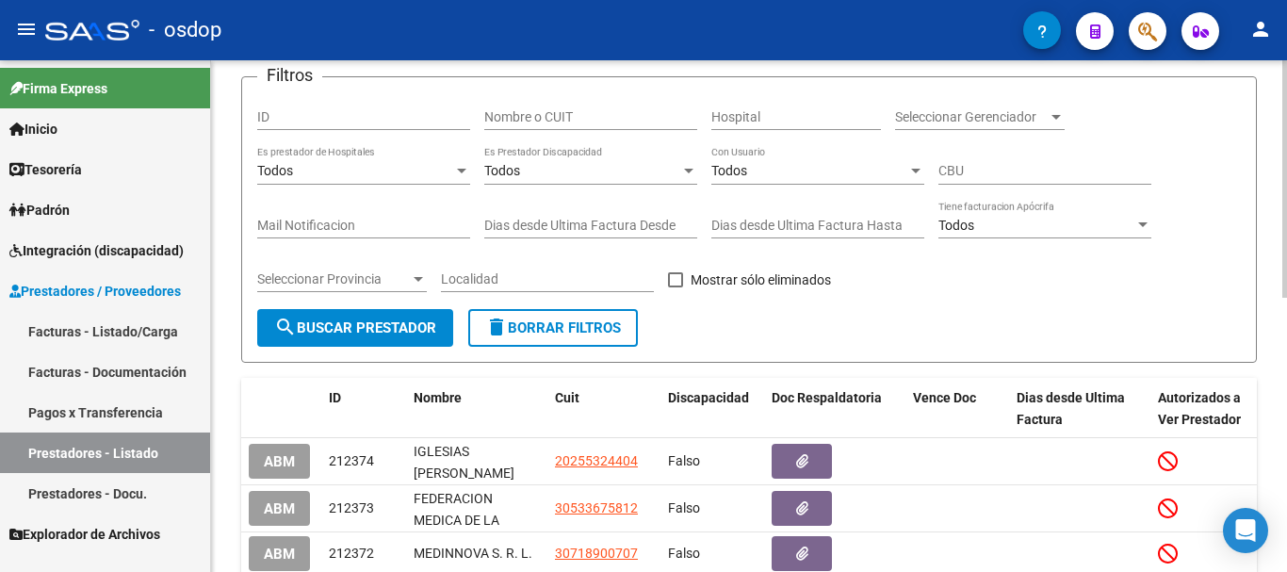
scroll to position [170, 0]
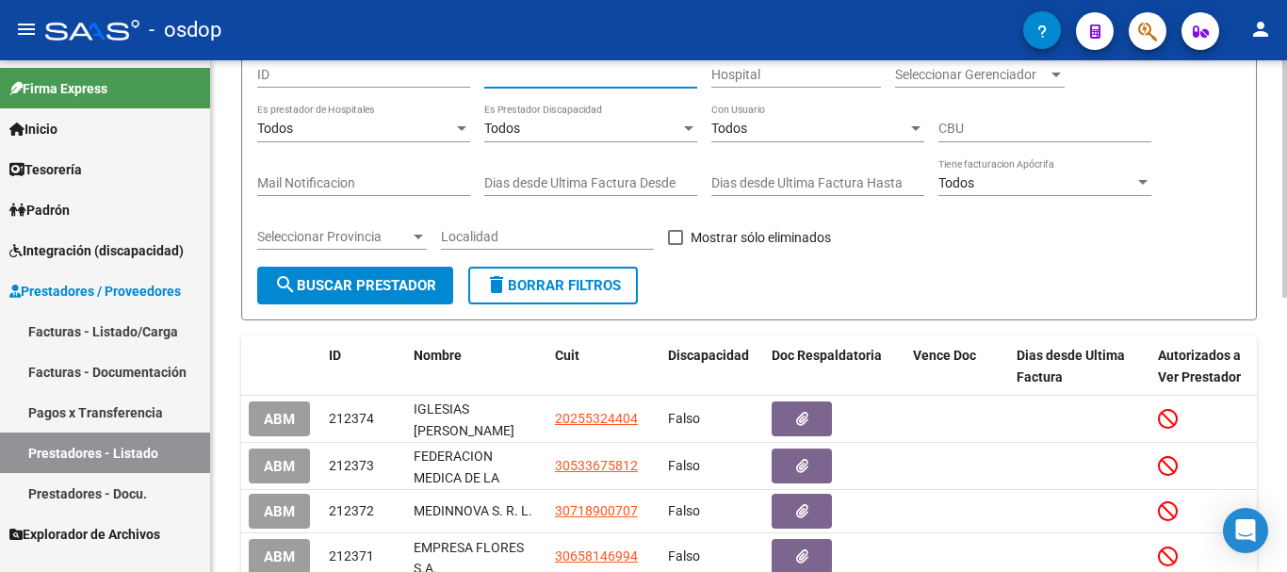
click at [582, 75] on input "Nombre o CUIT" at bounding box center [590, 75] width 213 height 16
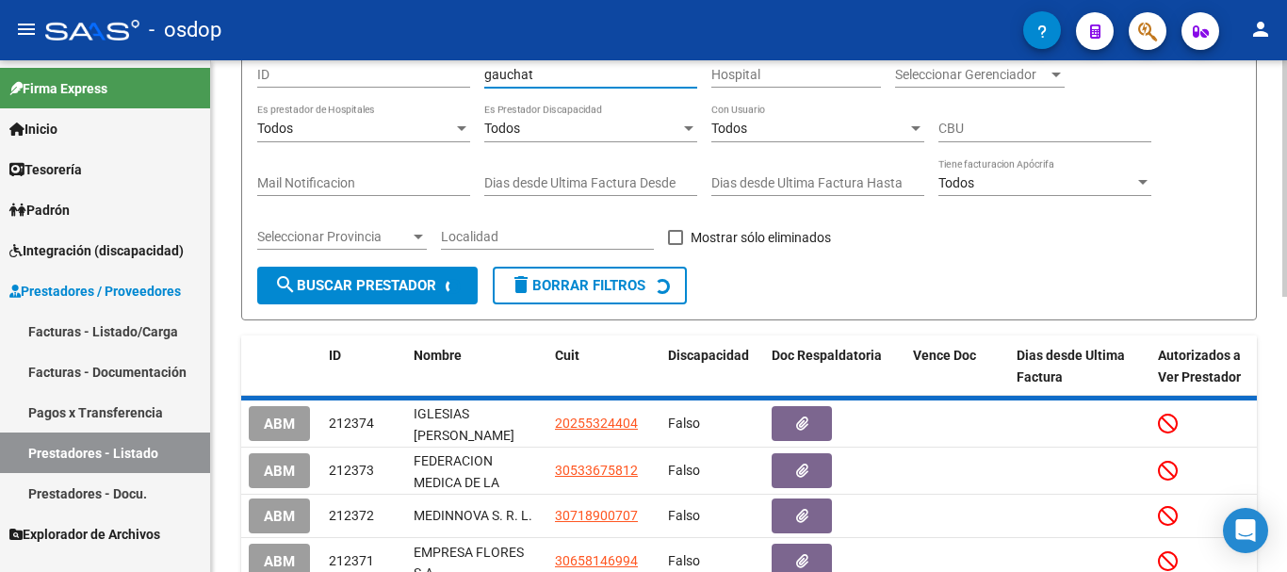
scroll to position [166, 0]
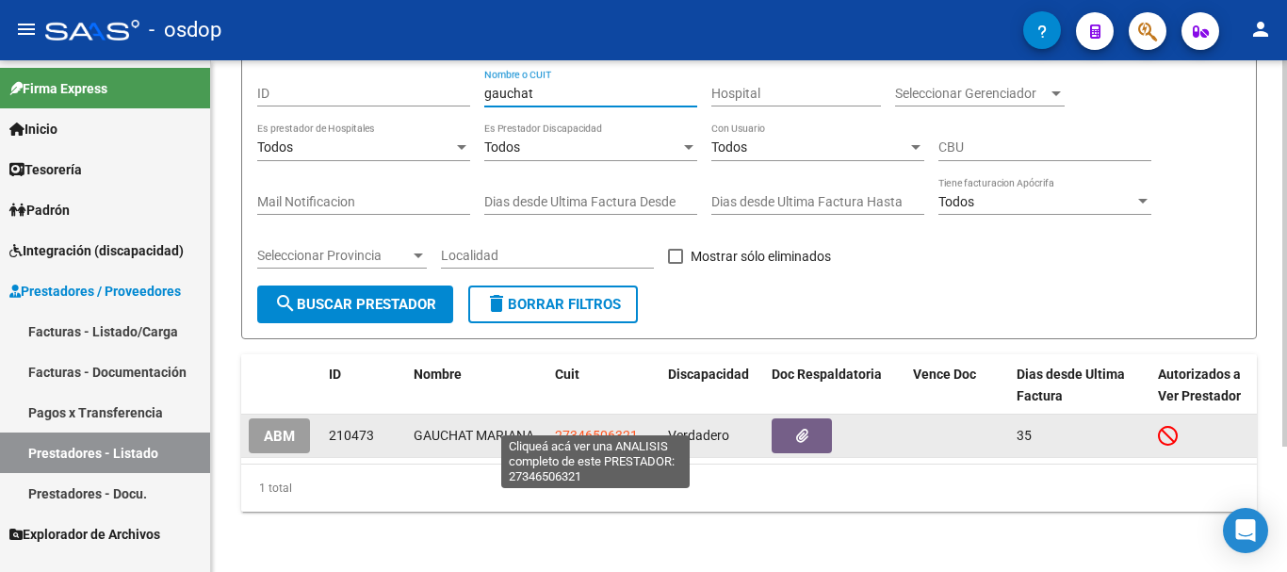
type input "gauchat"
click at [597, 425] on app-link-go-to "27346506321" at bounding box center [596, 436] width 83 height 22
click at [609, 428] on span "27346506321" at bounding box center [596, 435] width 83 height 15
type textarea "27346506321"
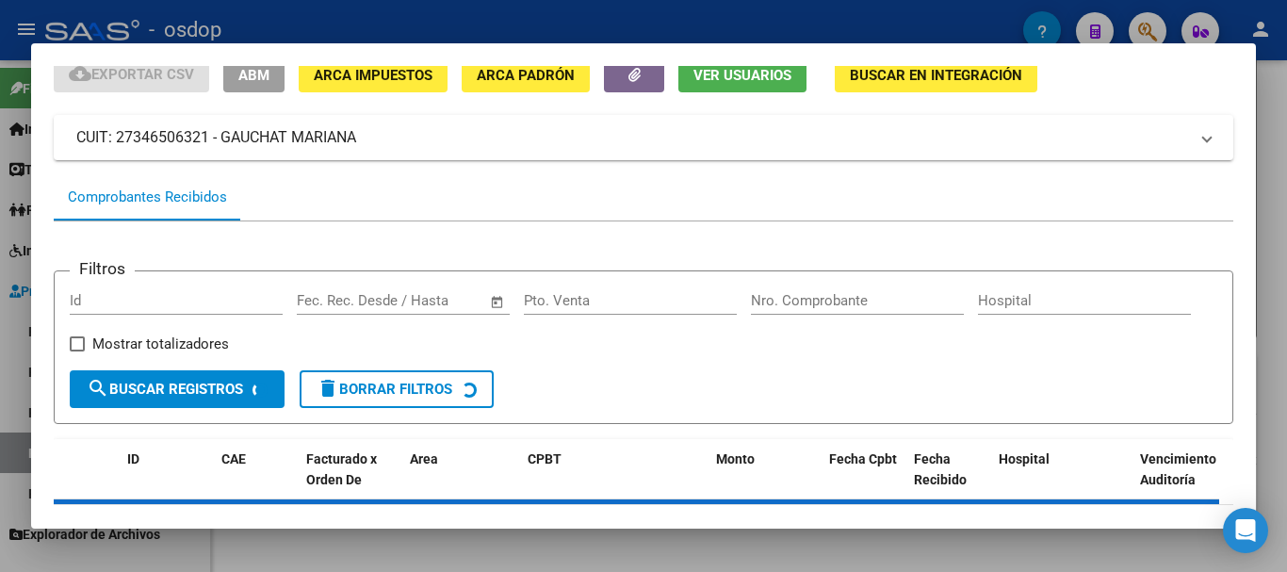
scroll to position [165, 0]
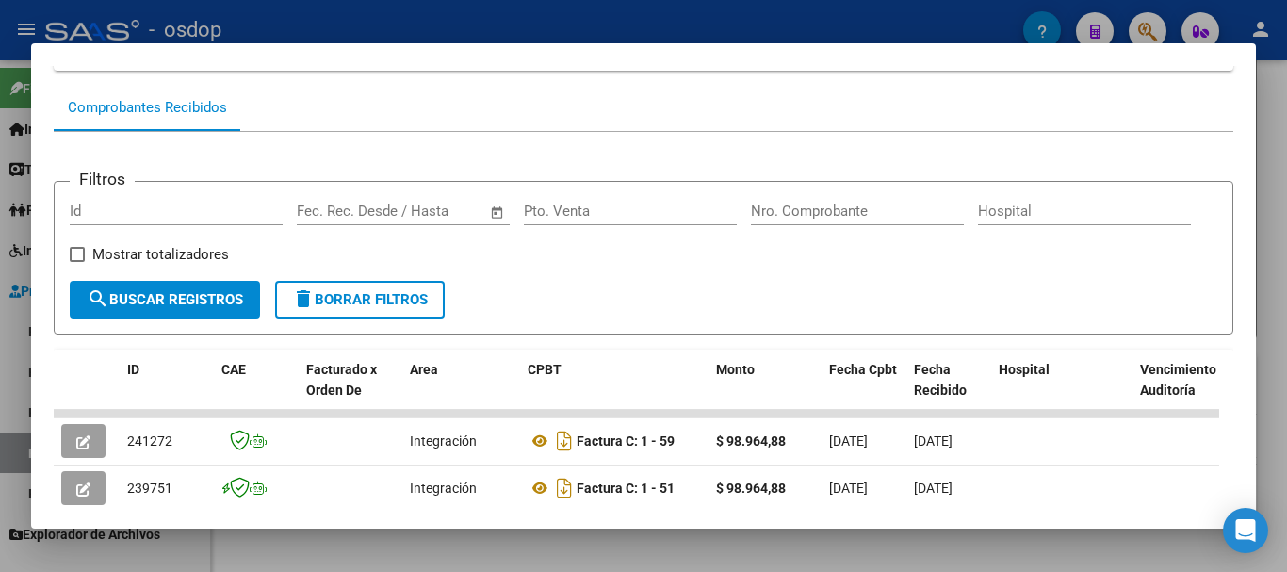
click at [610, 9] on div at bounding box center [643, 286] width 1287 height 572
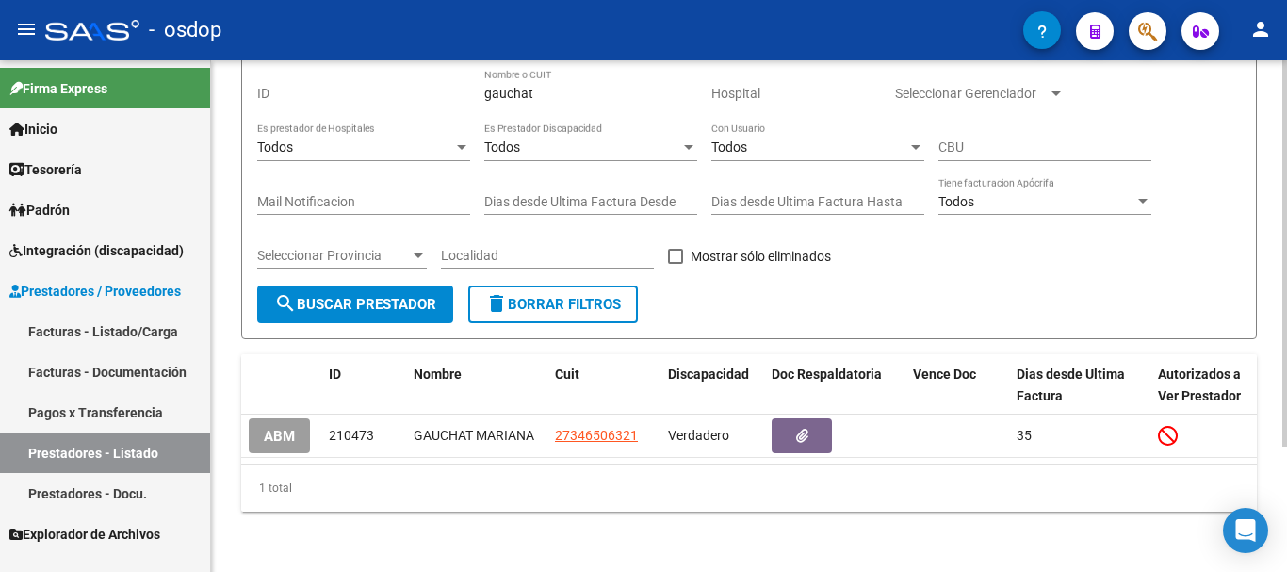
click at [557, 296] on span "delete Borrar Filtros" at bounding box center [553, 304] width 136 height 17
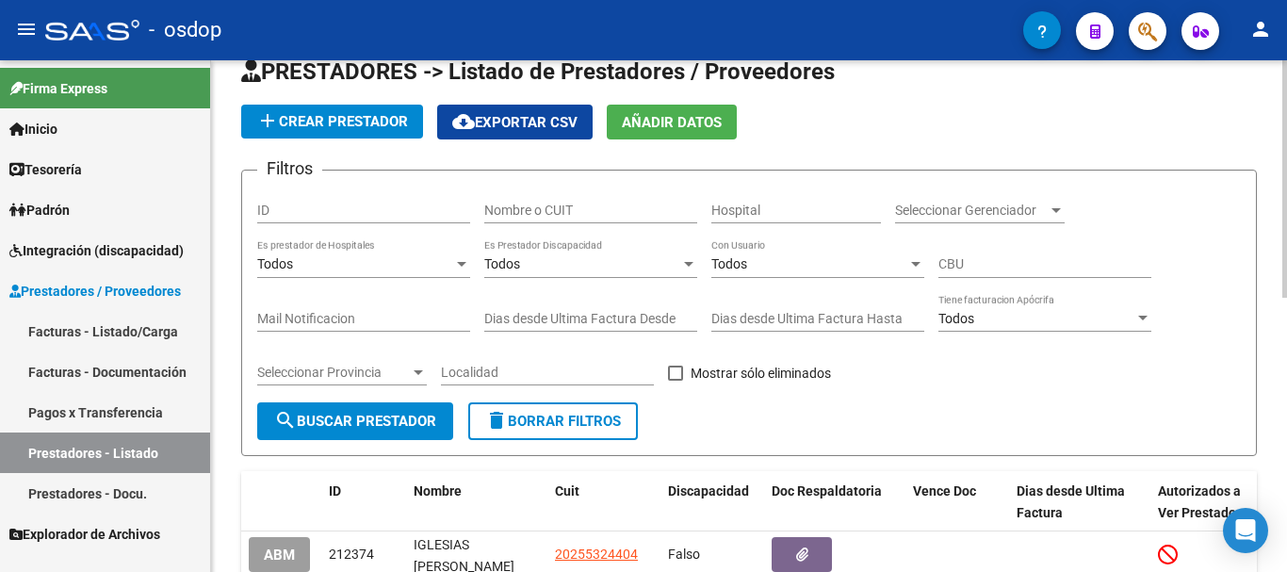
scroll to position [33, 0]
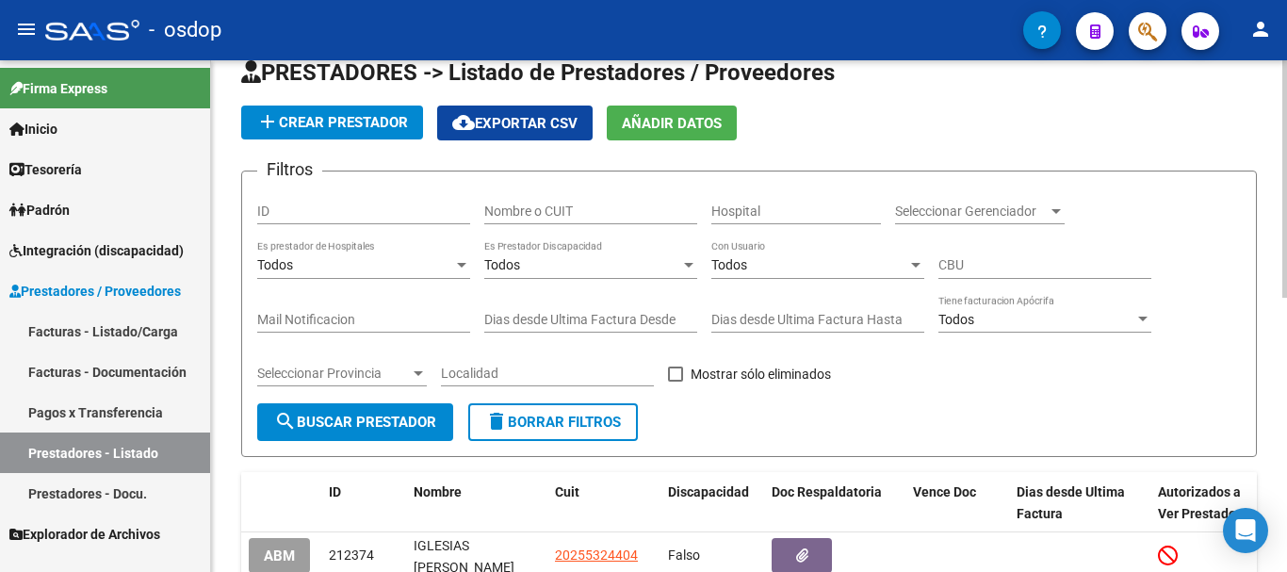
click at [570, 223] on div "Nombre o CUIT" at bounding box center [590, 206] width 213 height 38
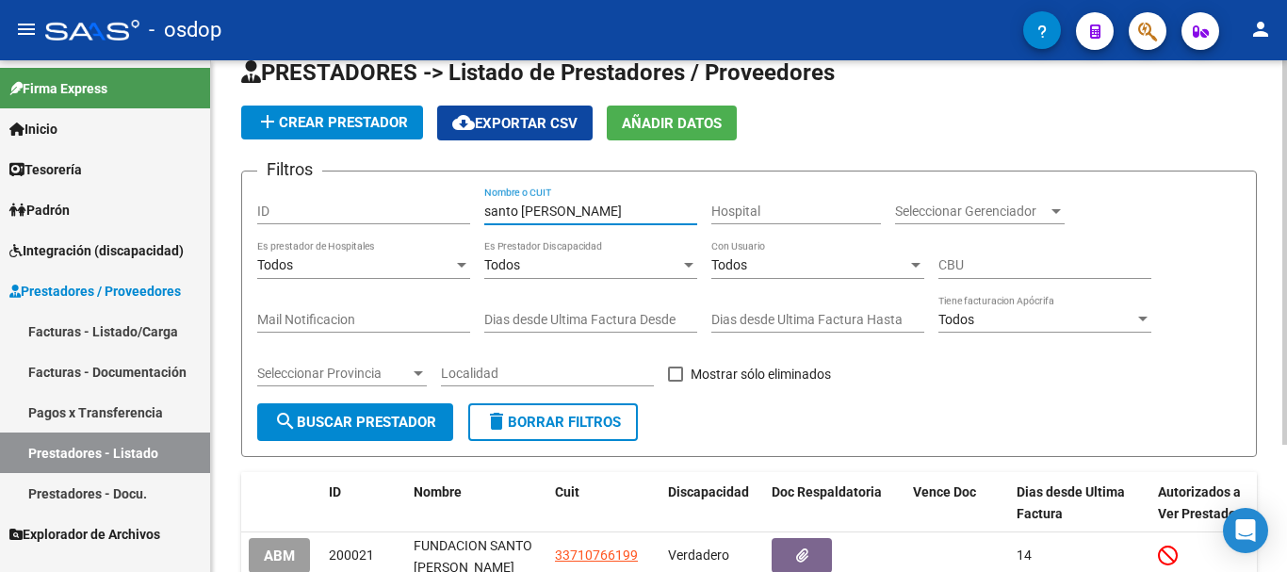
scroll to position [170, 0]
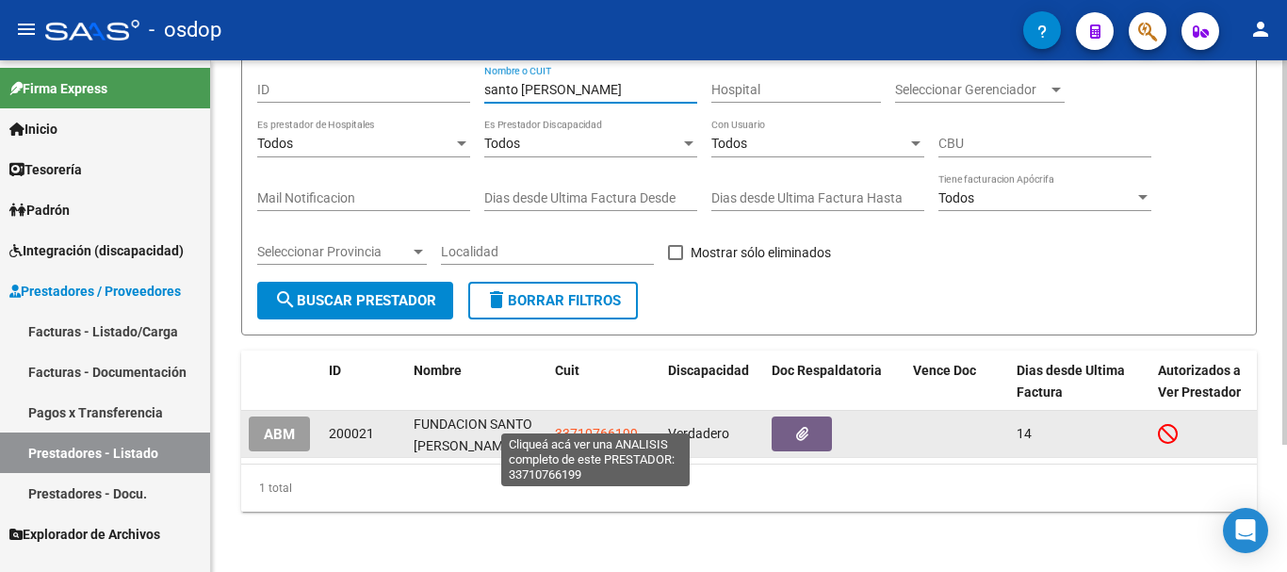
type input "santo [PERSON_NAME]"
click at [589, 426] on span "33710766199" at bounding box center [596, 433] width 83 height 15
type textarea "33710766199"
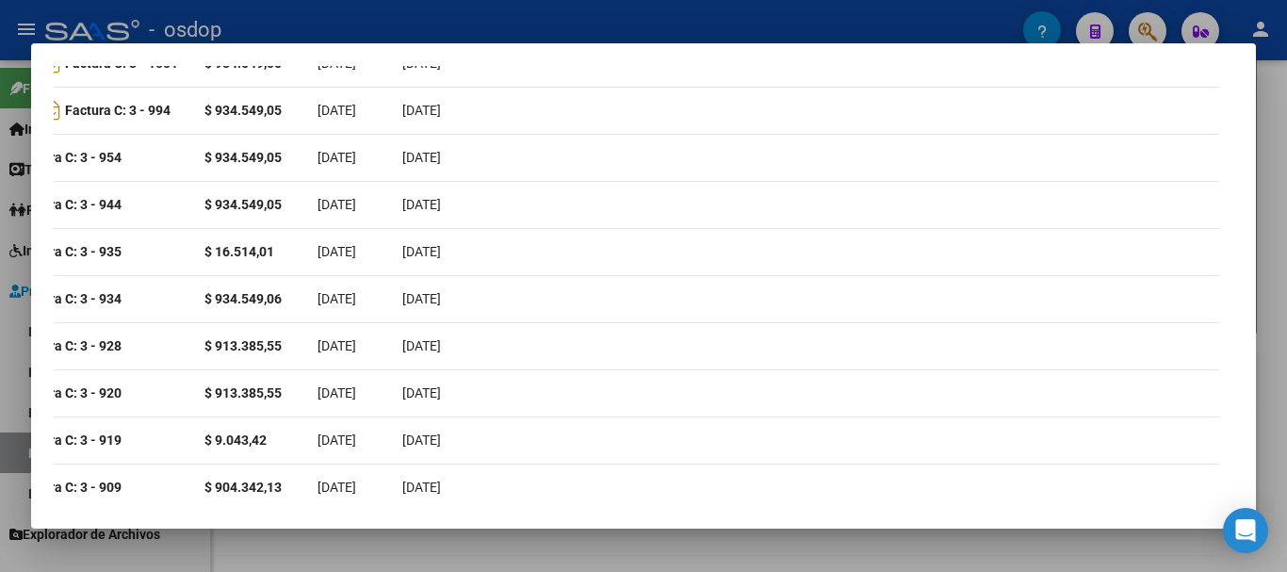
scroll to position [0, 898]
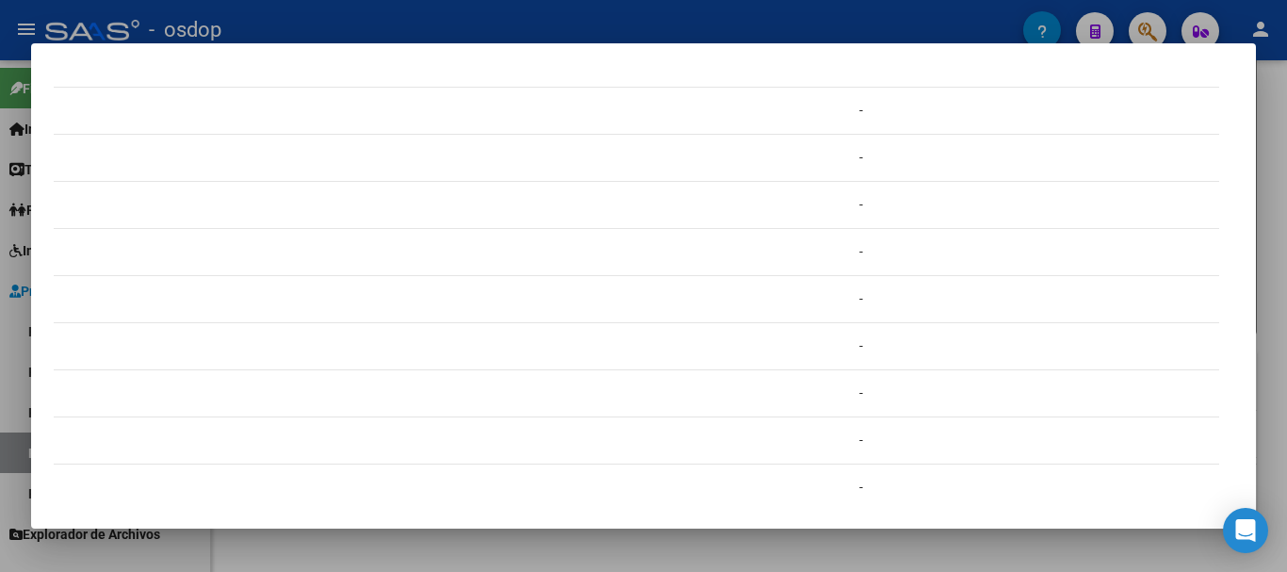
drag, startPoint x: 915, startPoint y: 509, endPoint x: 1038, endPoint y: 509, distance: 123.4
click at [1038, 509] on mat-dialog-container "Análisis Prestador - CUIT: 33710766199 cloud_download Exportar CSV ABM ARCA Imp…" at bounding box center [643, 286] width 1225 height 486
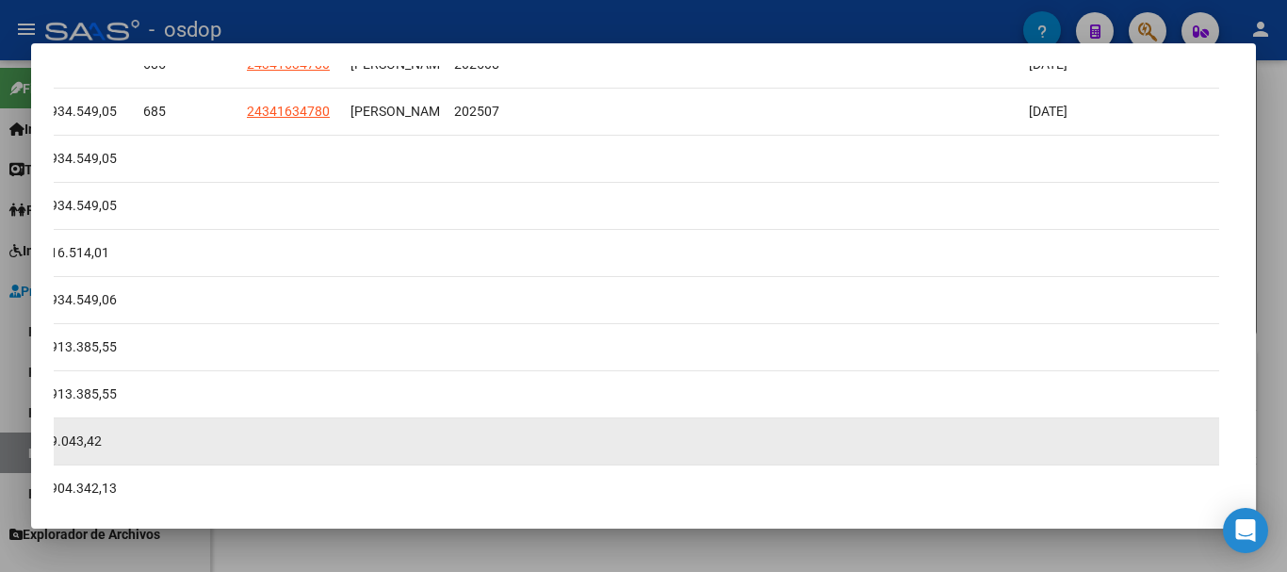
scroll to position [543, 0]
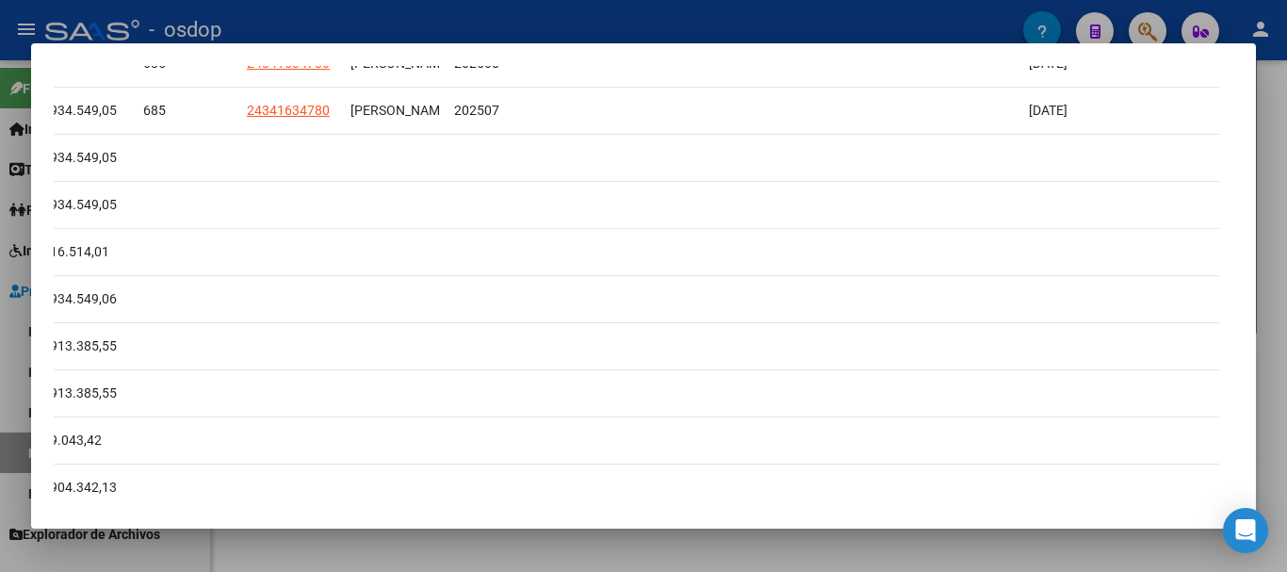
click at [717, 15] on div at bounding box center [643, 286] width 1287 height 572
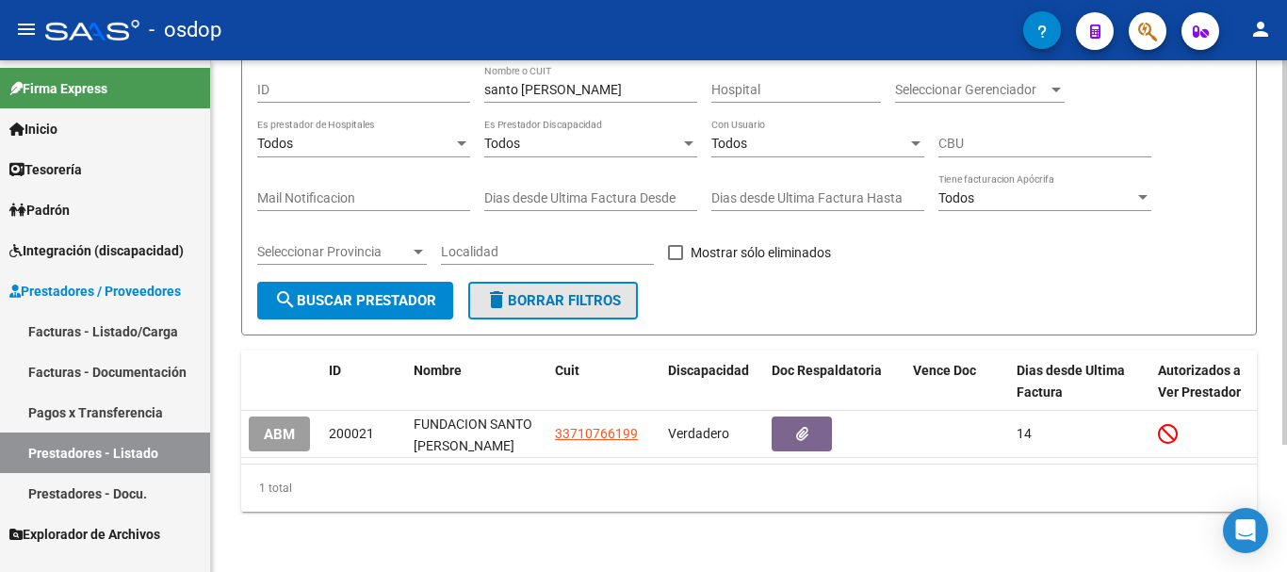
click at [575, 292] on span "delete Borrar Filtros" at bounding box center [553, 300] width 136 height 17
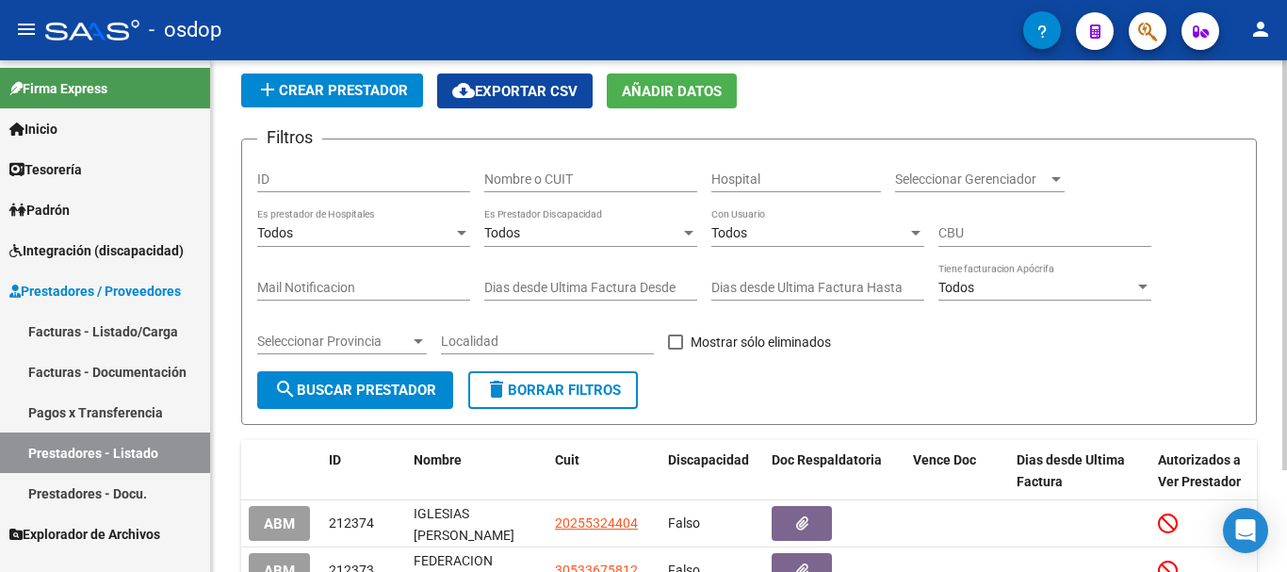
scroll to position [0, 0]
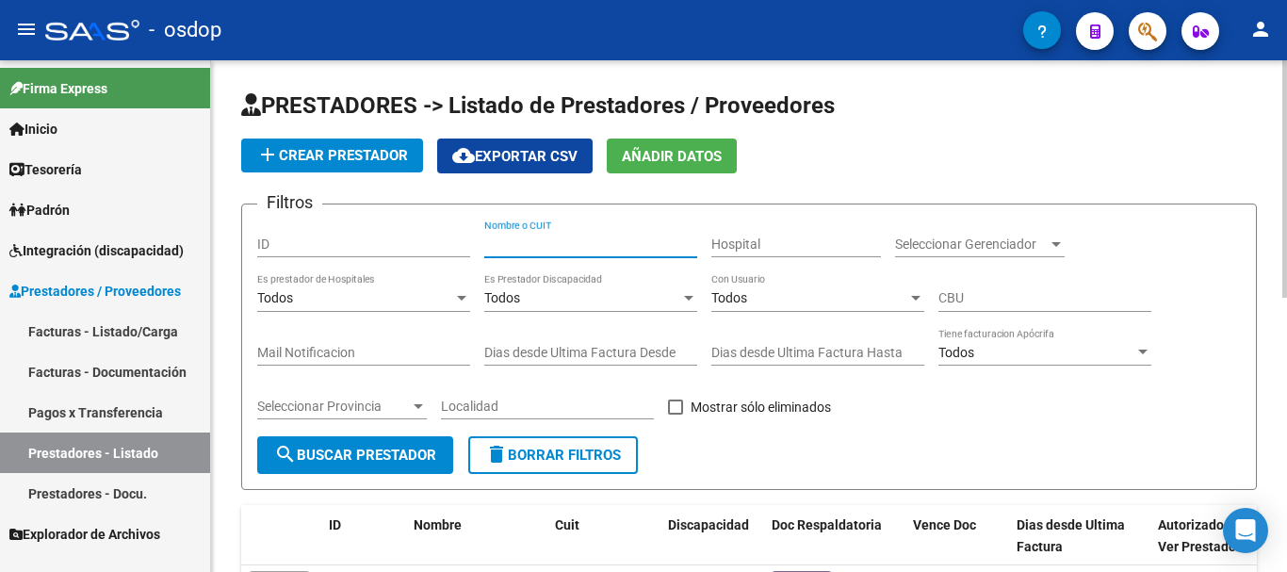
click at [563, 243] on input "Nombre o CUIT" at bounding box center [590, 244] width 213 height 16
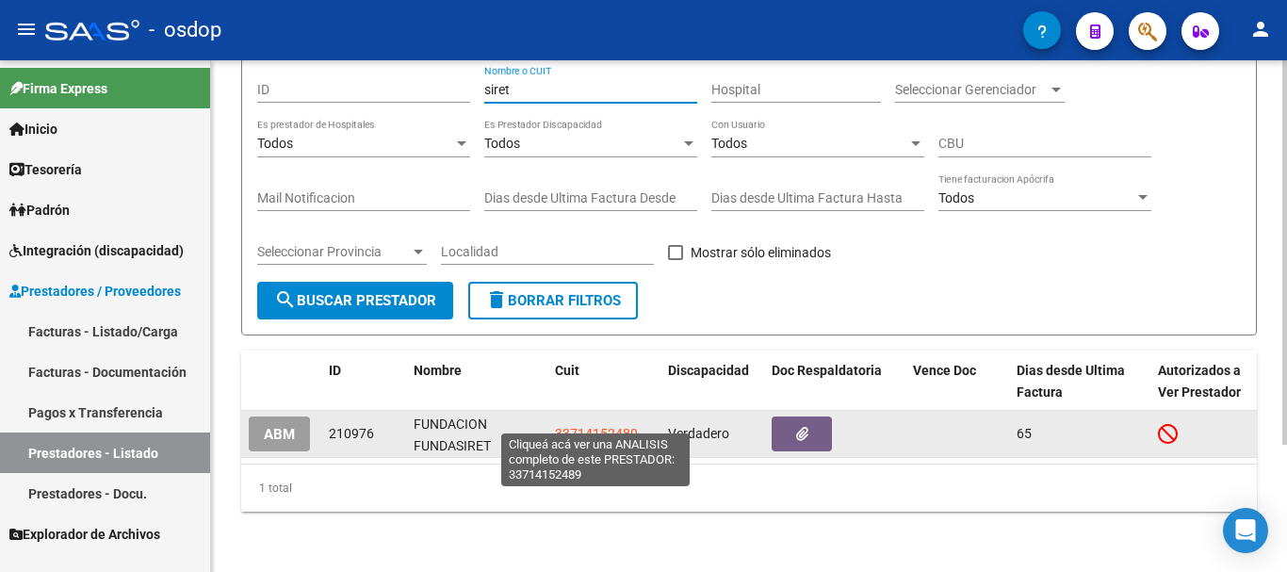
type input "siret"
click at [582, 426] on span "33714152489" at bounding box center [596, 433] width 83 height 15
type textarea "33714152489"
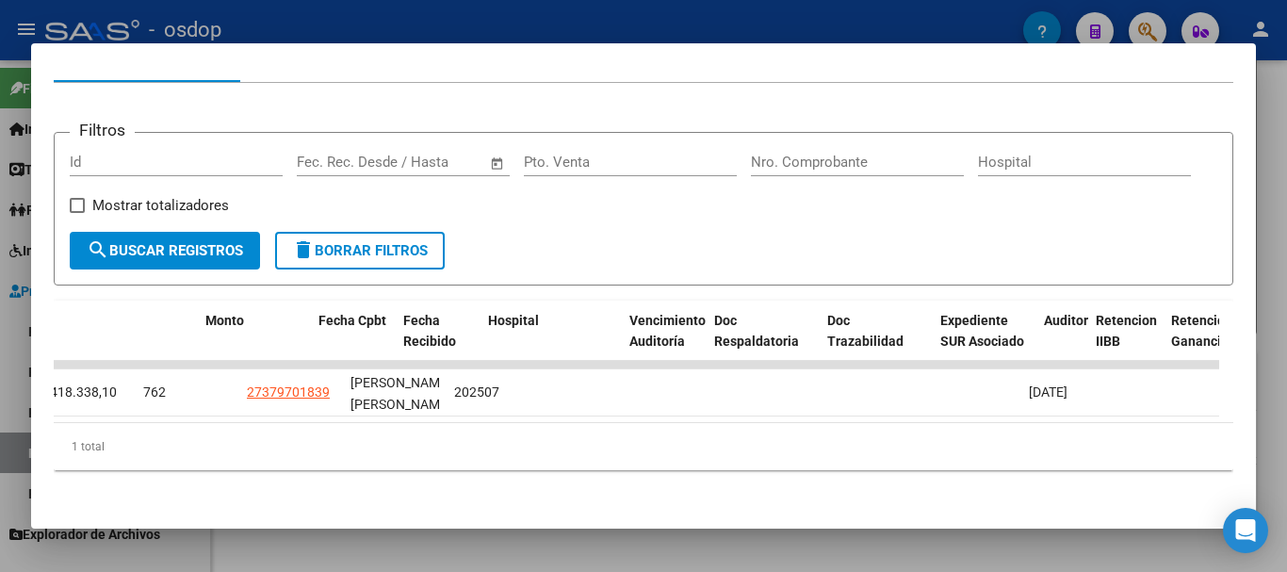
scroll to position [0, 0]
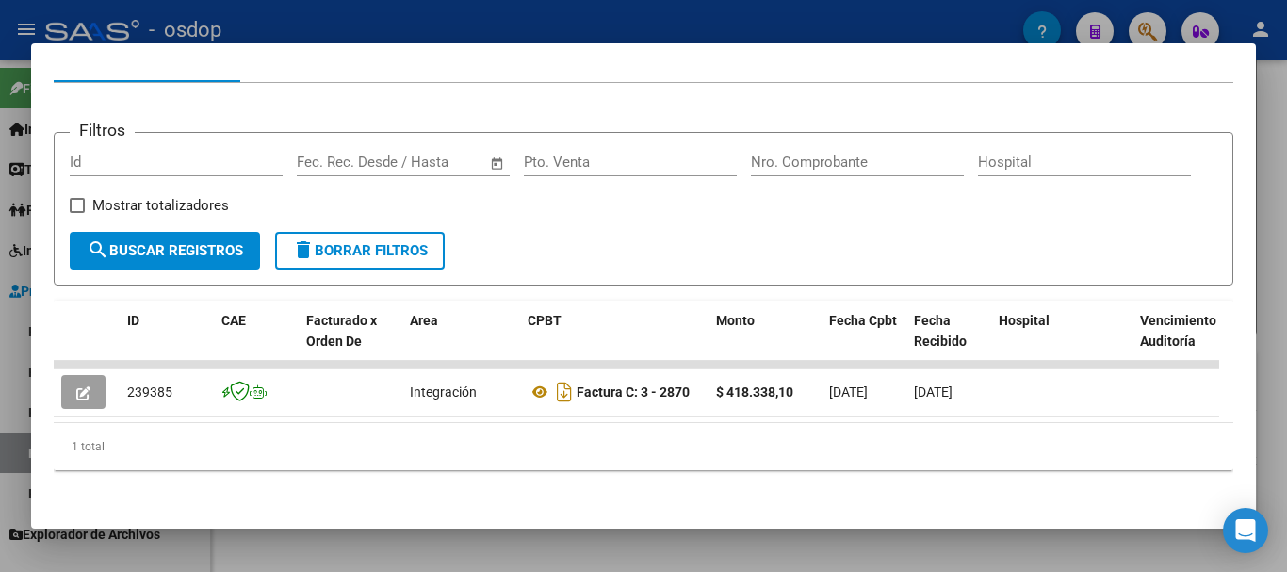
click at [497, 29] on div at bounding box center [643, 286] width 1287 height 572
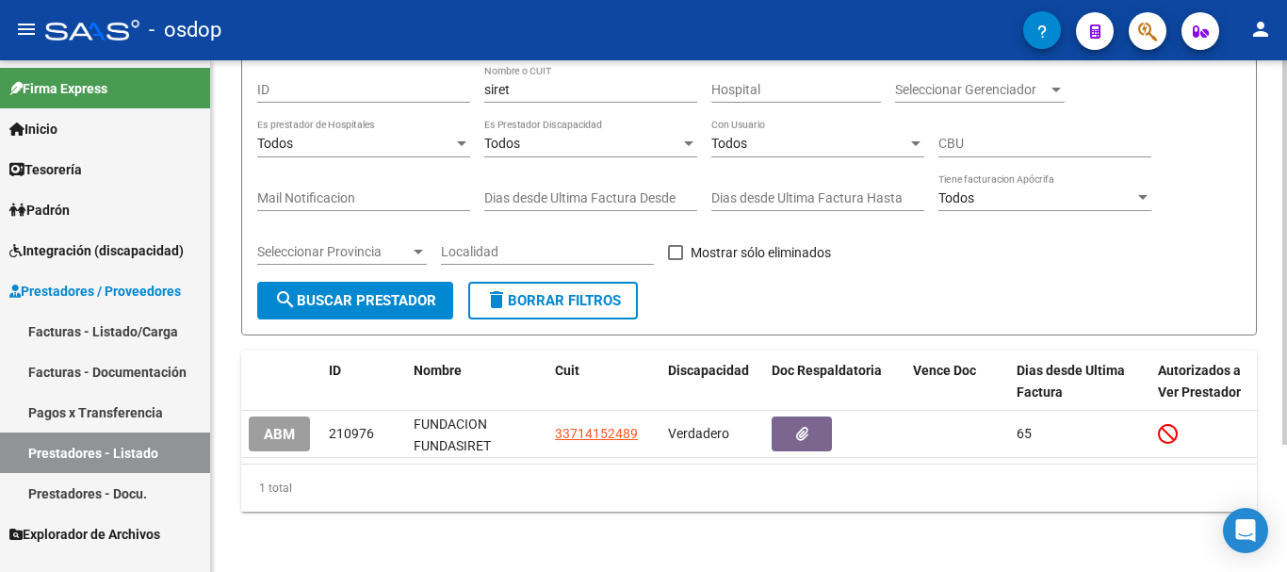
click at [557, 309] on form "Filtros ID siret Nombre o CUIT Hospital Seleccionar Gerenciador Seleccionar Ger…" at bounding box center [749, 192] width 1016 height 286
click at [563, 293] on span "delete Borrar Filtros" at bounding box center [553, 300] width 136 height 17
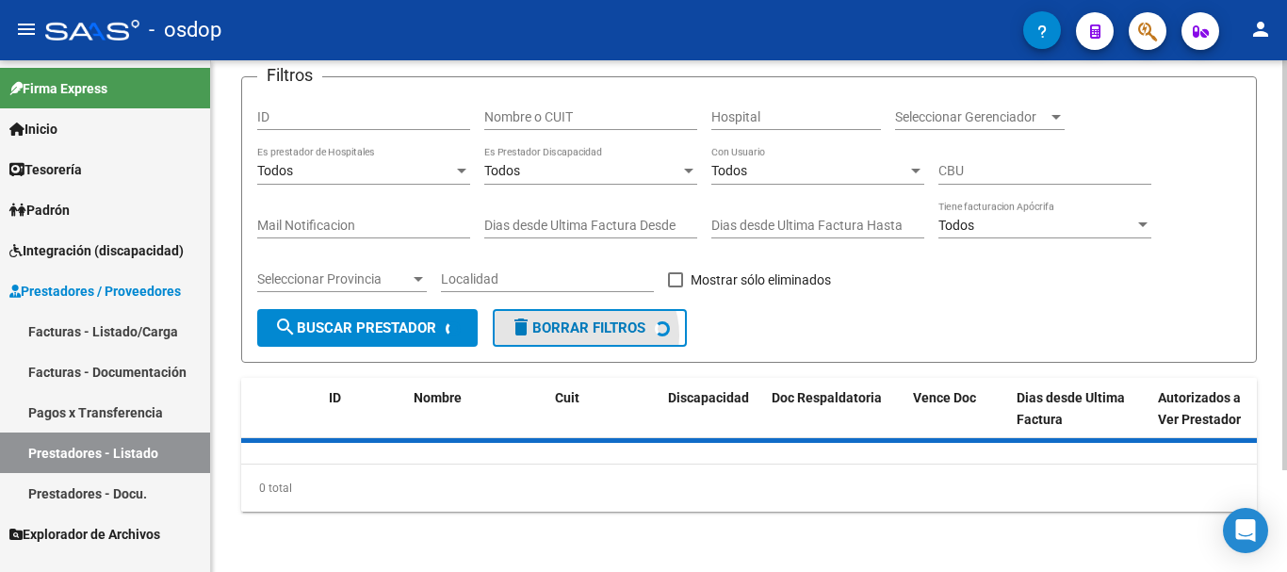
click at [563, 293] on div "Localidad" at bounding box center [547, 281] width 213 height 54
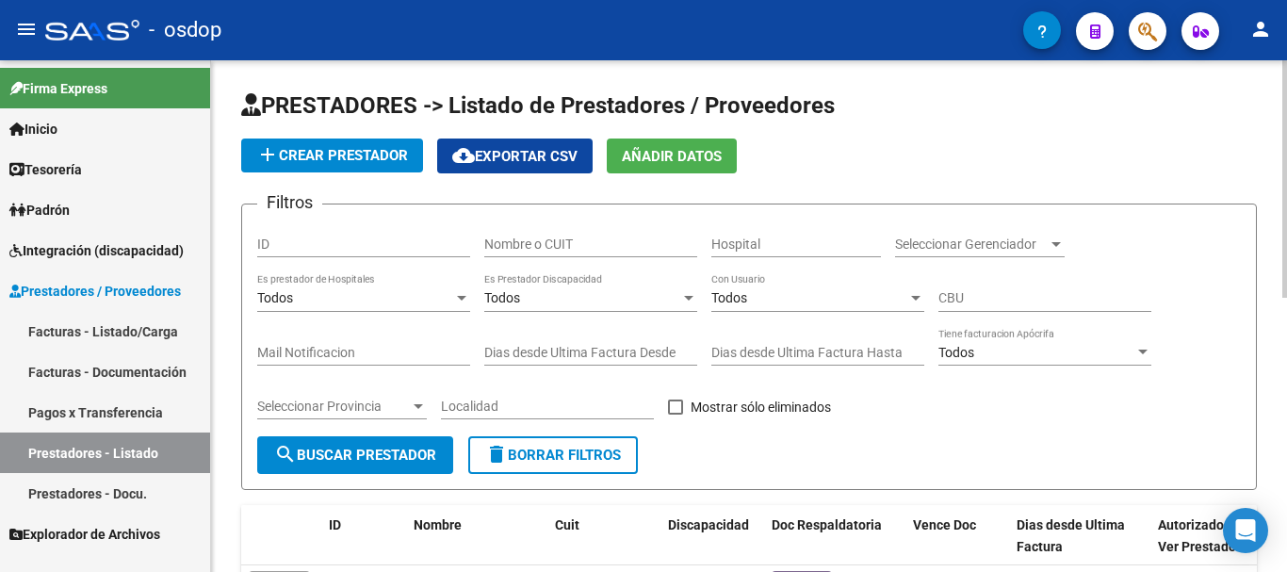
click at [591, 239] on input "Nombre o CUIT" at bounding box center [590, 244] width 213 height 16
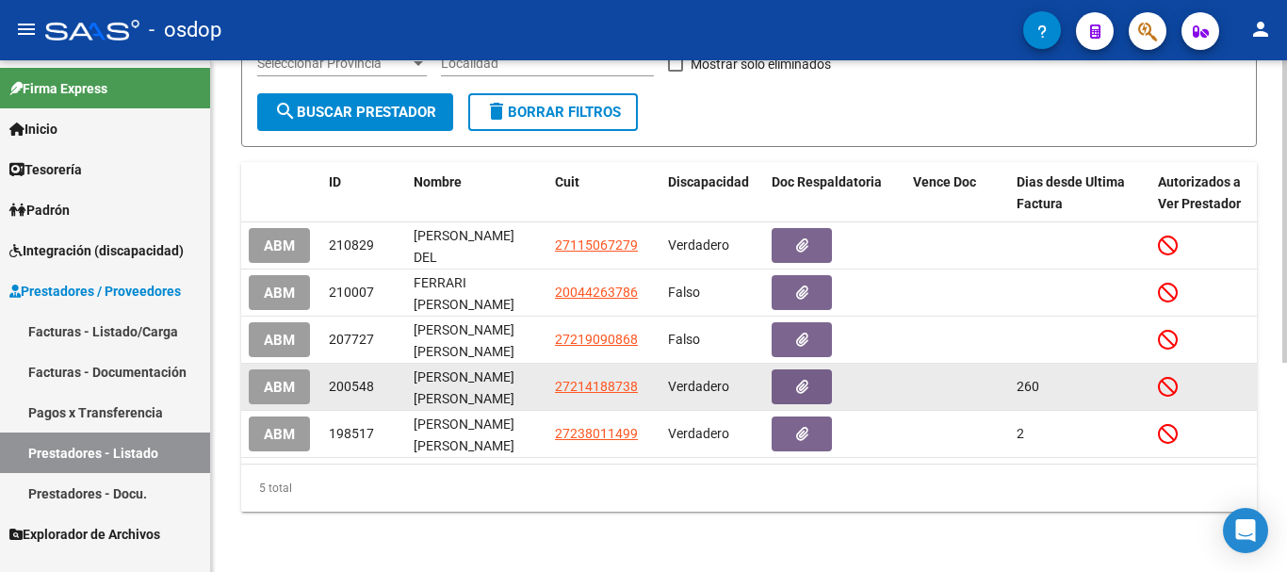
scroll to position [354, 0]
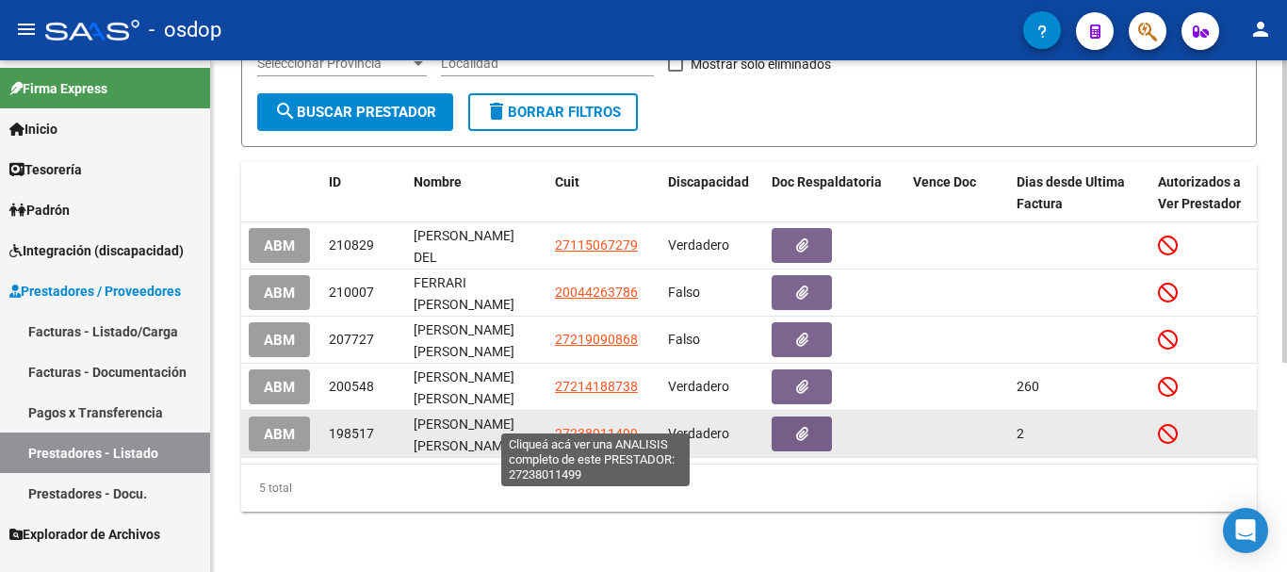
type input "ferrari mar"
click at [587, 426] on span "27238011499" at bounding box center [596, 433] width 83 height 15
type textarea "27238011499"
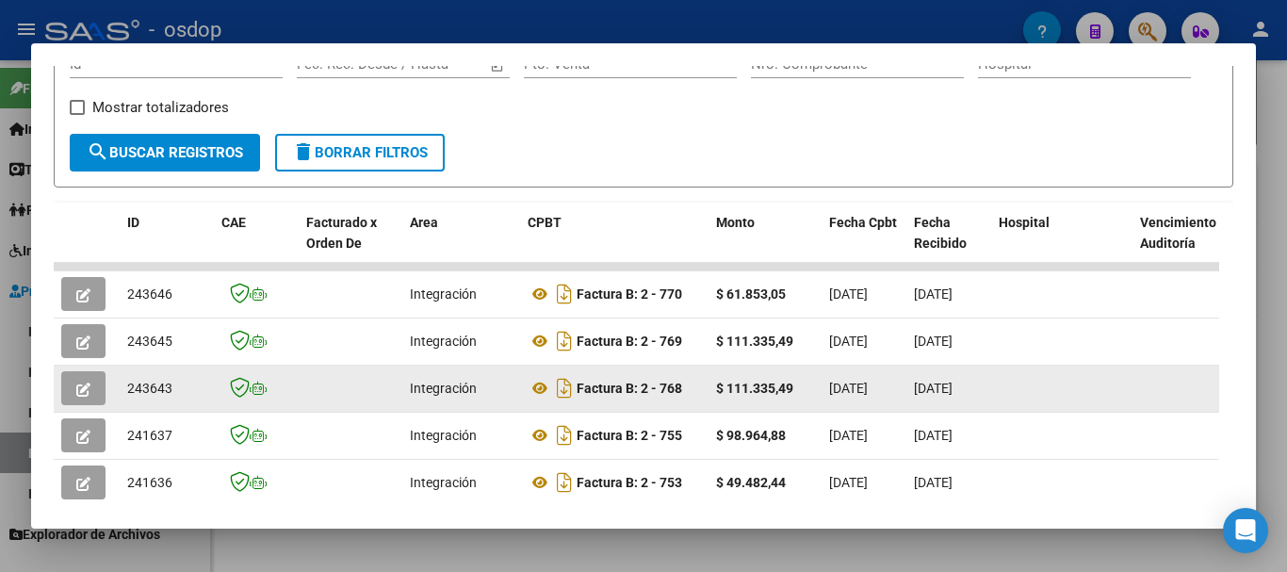
scroll to position [279, 0]
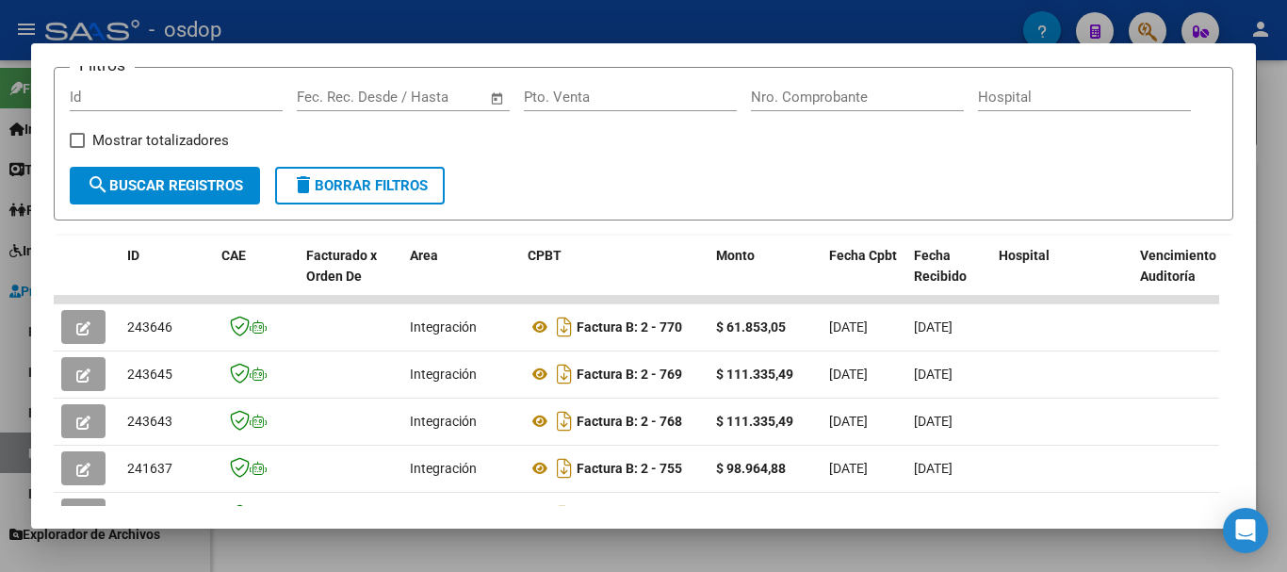
click at [638, 34] on div at bounding box center [643, 286] width 1287 height 572
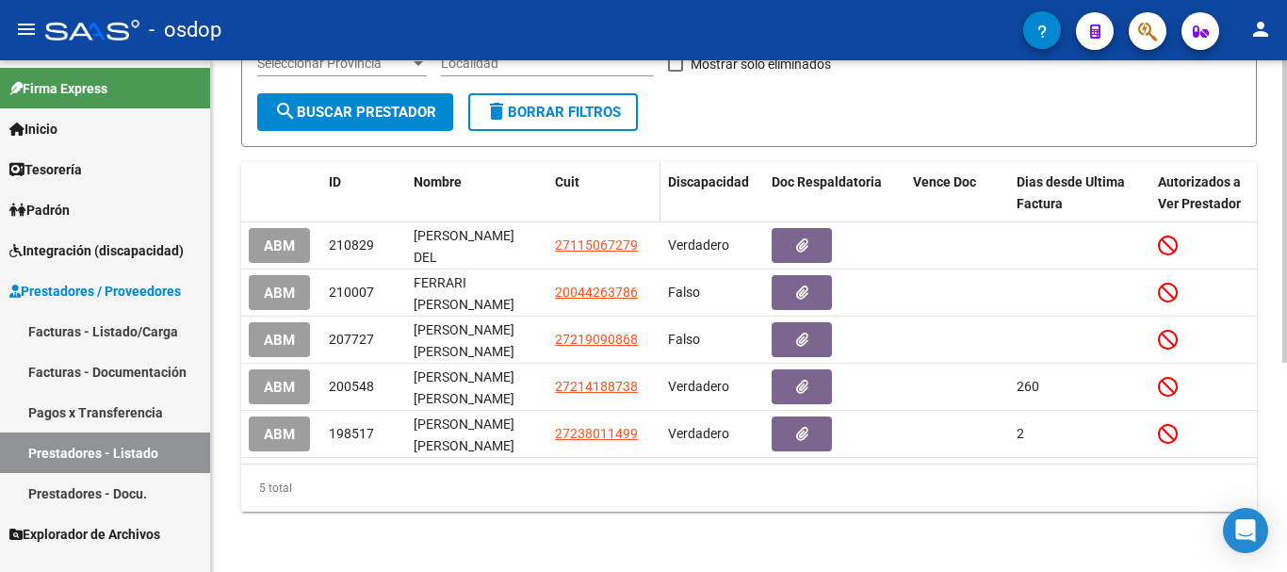
scroll to position [166, 0]
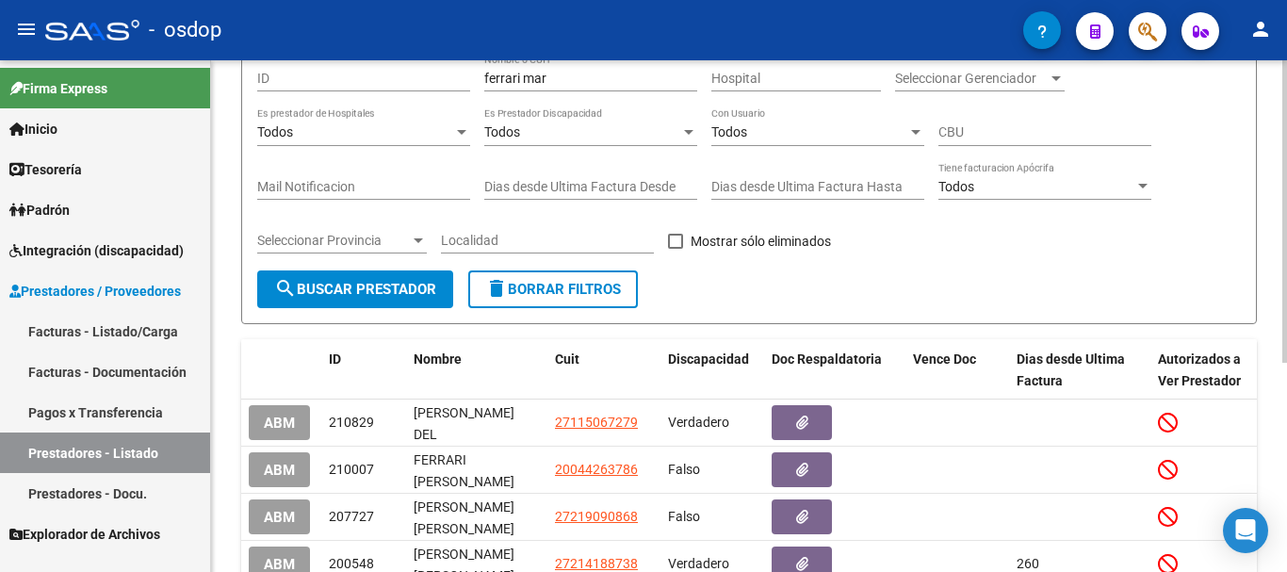
click at [552, 296] on span "delete Borrar Filtros" at bounding box center [553, 289] width 136 height 17
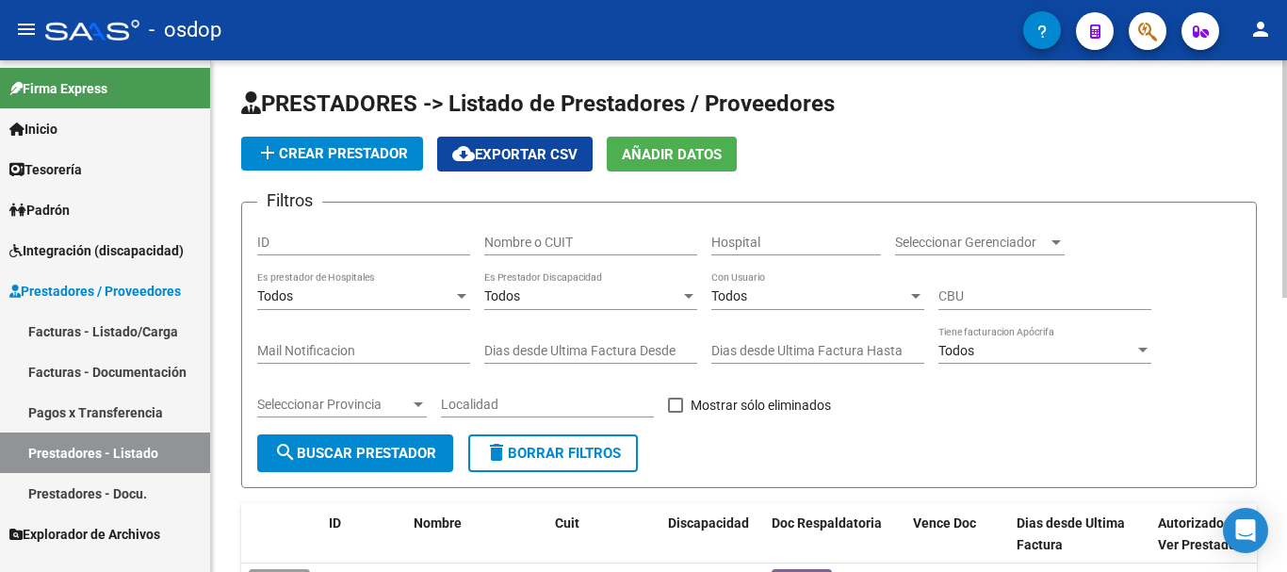
scroll to position [0, 0]
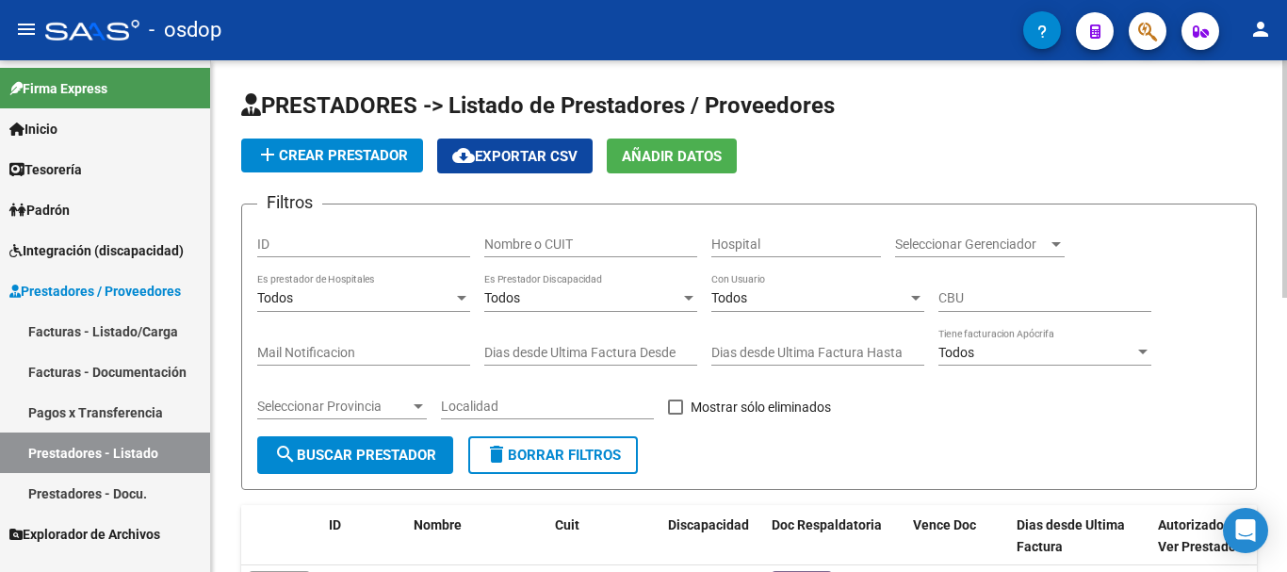
click at [611, 250] on input "Nombre o CUIT" at bounding box center [590, 244] width 213 height 16
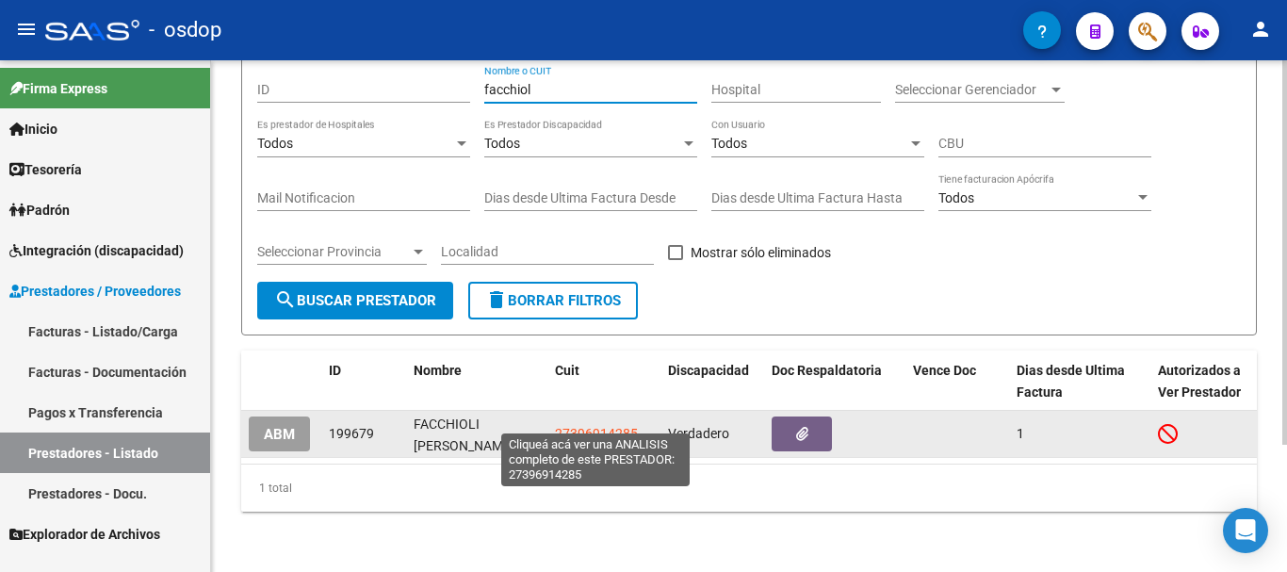
type input "facchiol"
click at [613, 426] on span "27396914285" at bounding box center [596, 433] width 83 height 15
type textarea "27396914285"
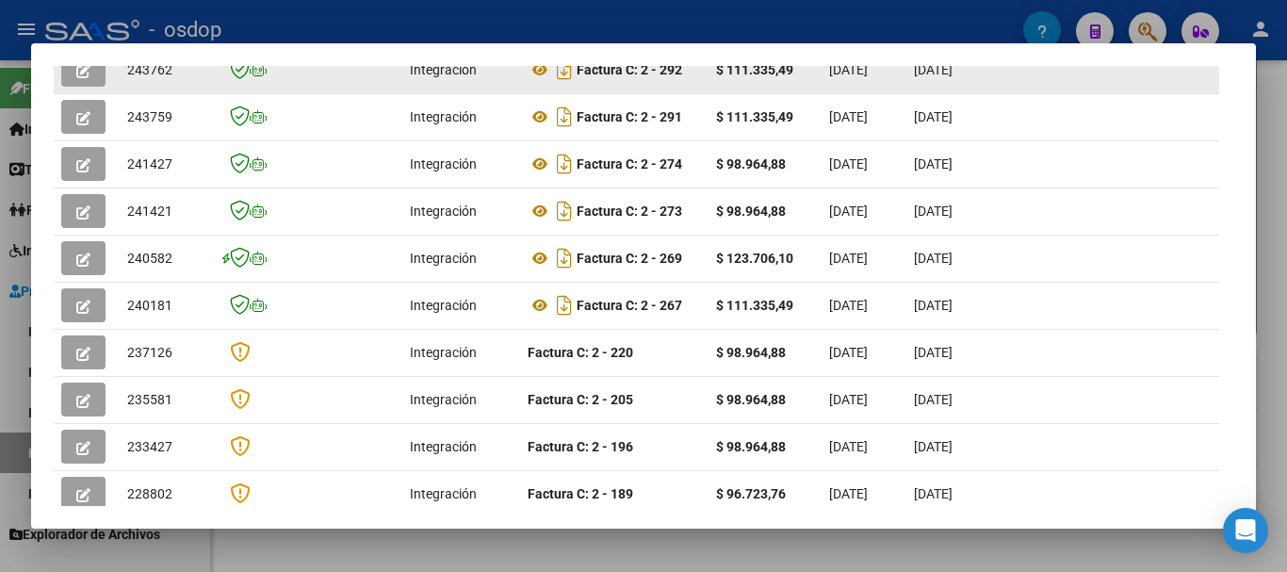
scroll to position [265, 0]
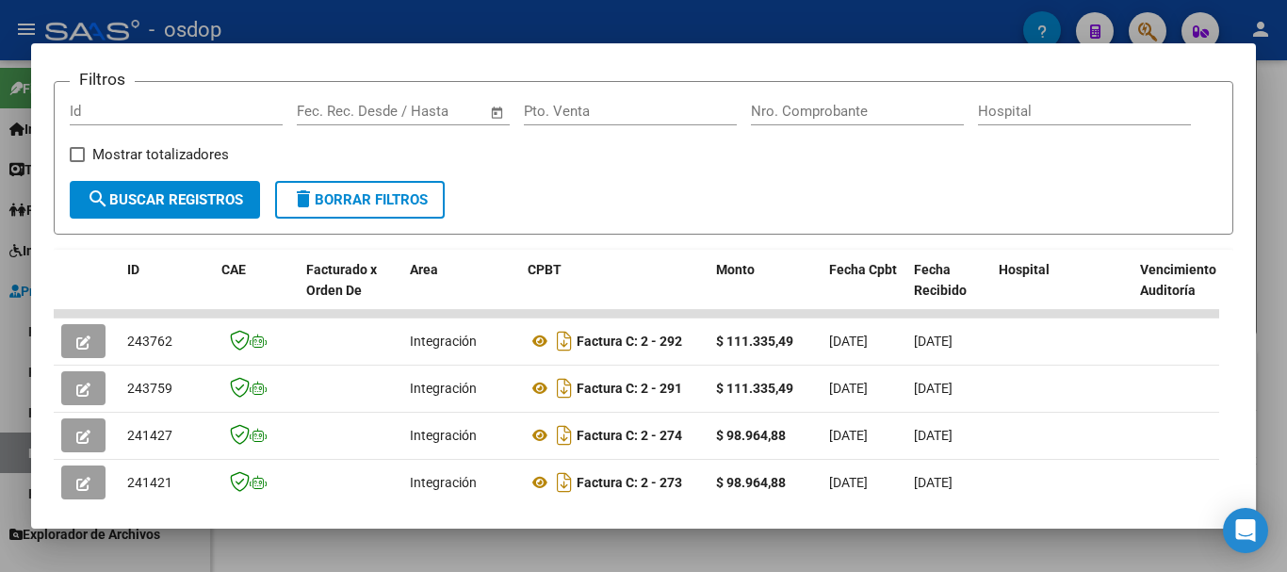
click at [679, 16] on div at bounding box center [643, 286] width 1287 height 572
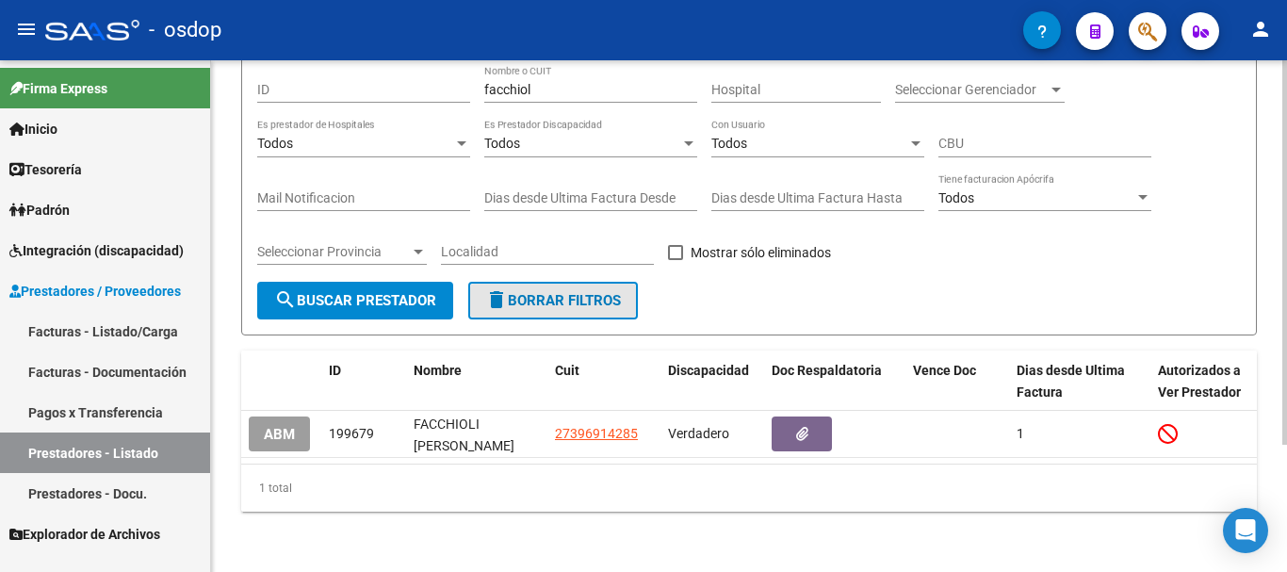
click at [566, 292] on span "delete Borrar Filtros" at bounding box center [553, 300] width 136 height 17
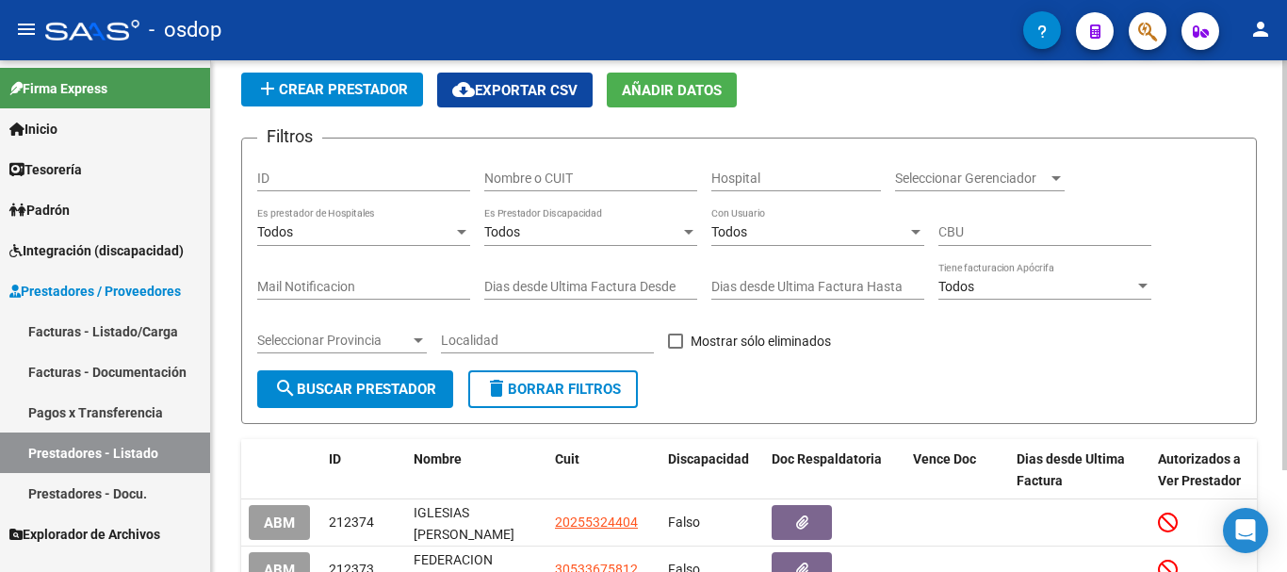
scroll to position [0, 0]
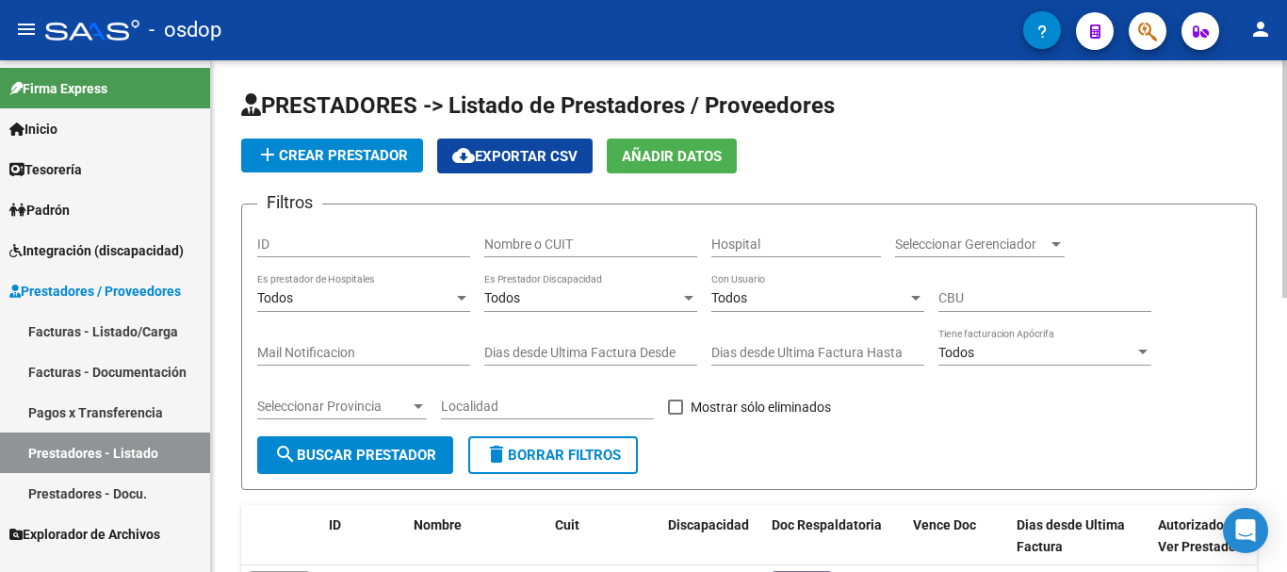
click at [574, 244] on input "Nombre o CUIT" at bounding box center [590, 244] width 213 height 16
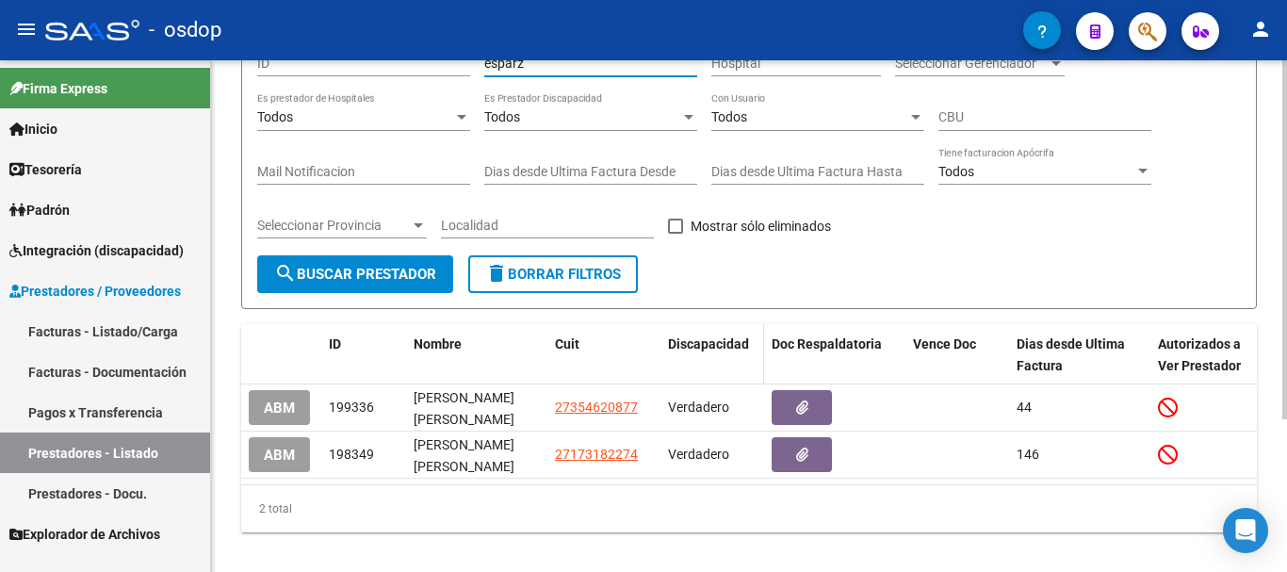
scroll to position [217, 0]
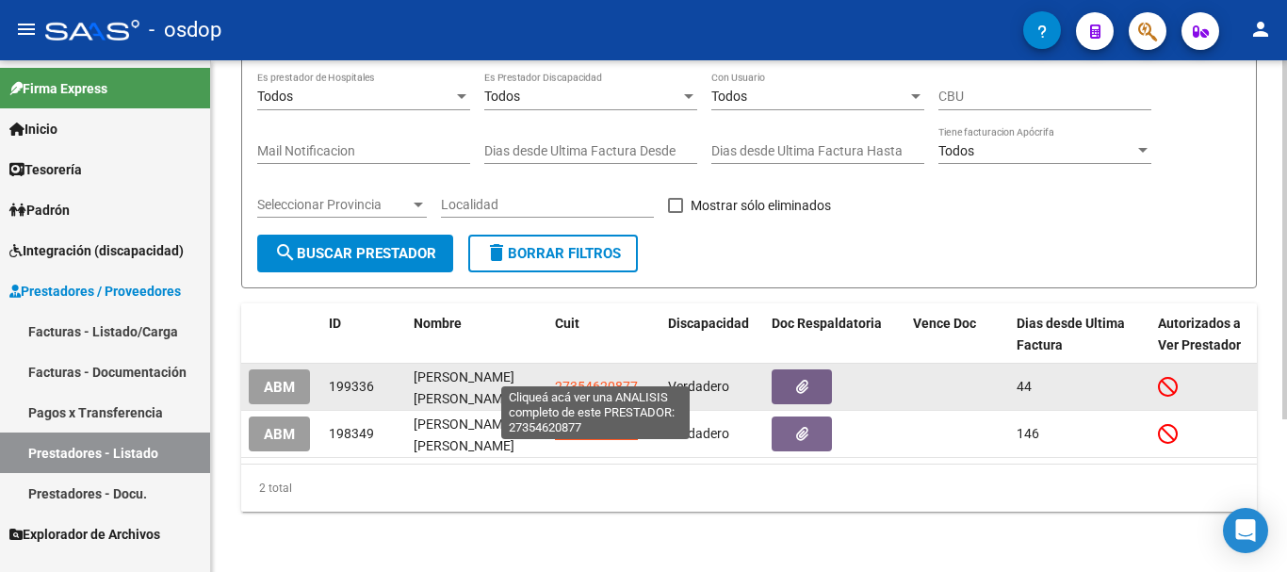
type input "esparz"
click at [607, 379] on span "27354620877" at bounding box center [596, 386] width 83 height 15
type textarea "27354620877"
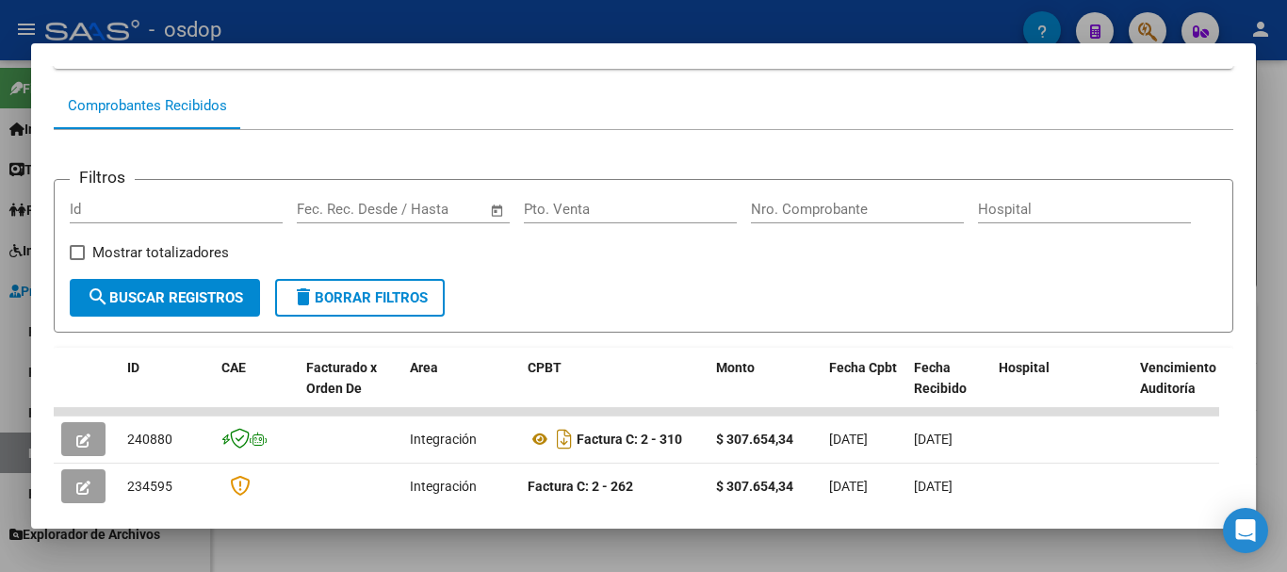
scroll to position [165, 0]
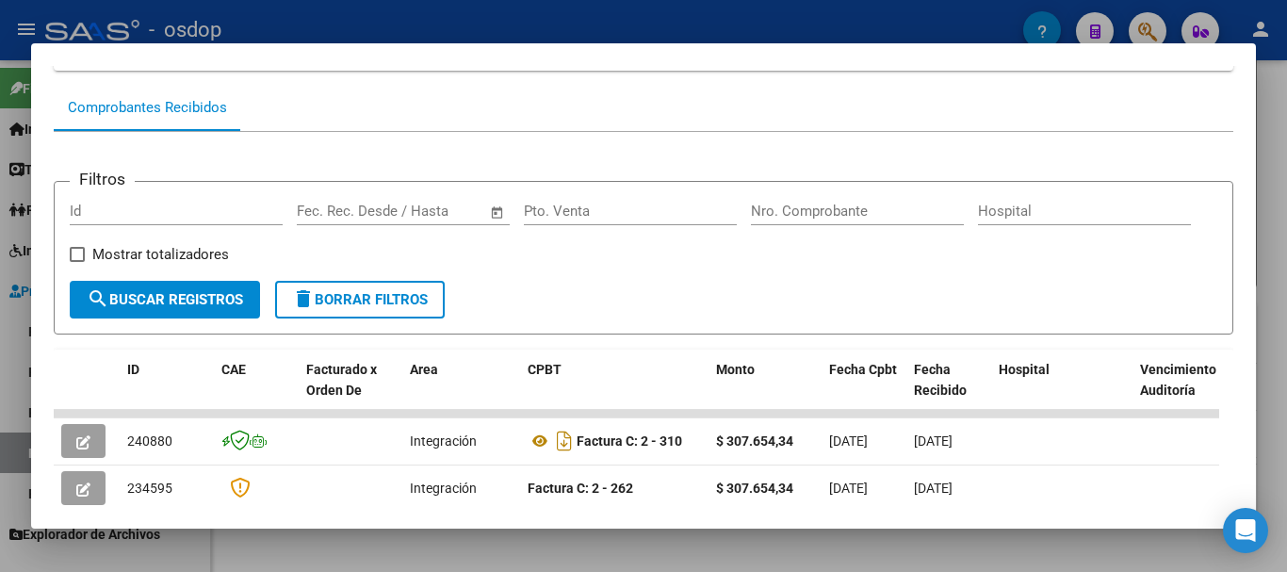
click at [589, 10] on div at bounding box center [643, 286] width 1287 height 572
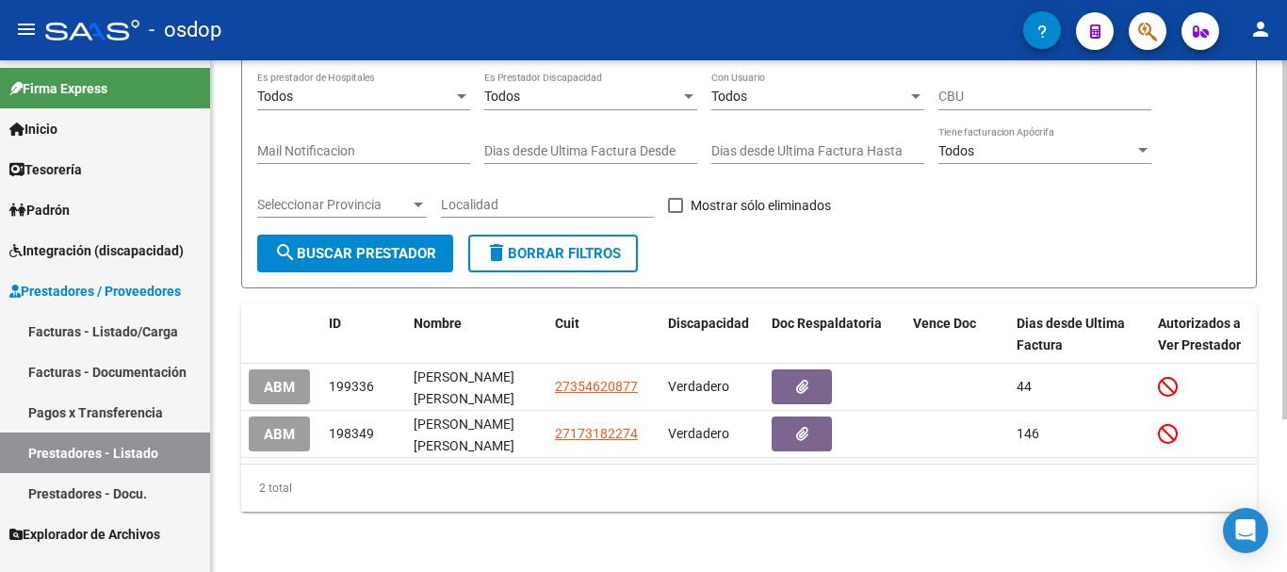
click at [565, 245] on span "delete Borrar Filtros" at bounding box center [553, 253] width 136 height 17
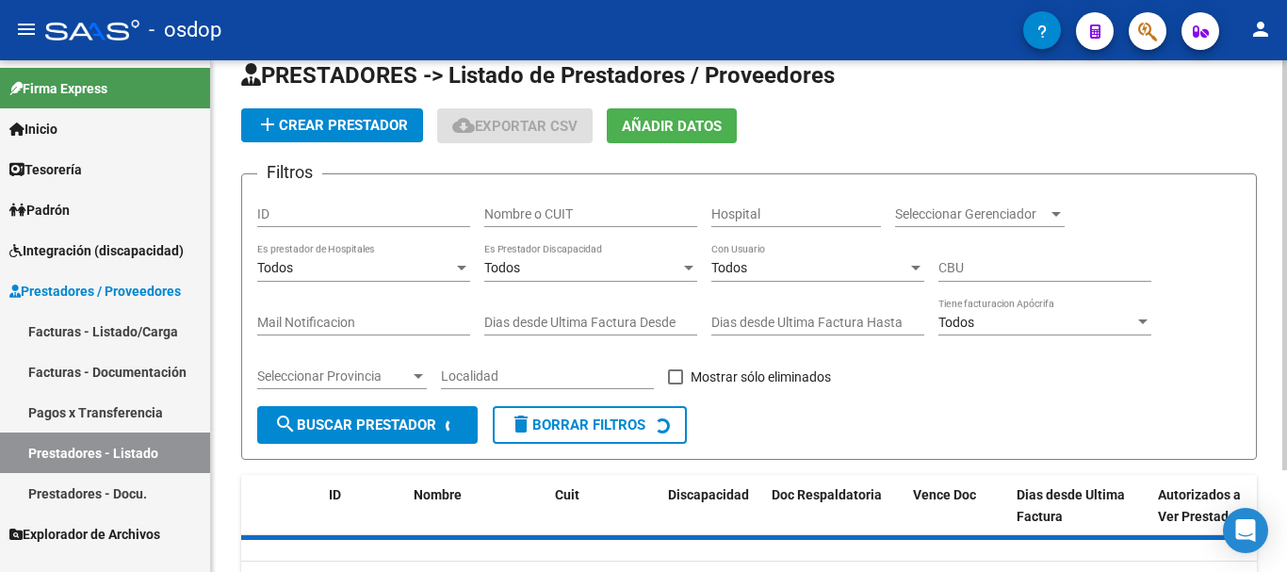
scroll to position [0, 0]
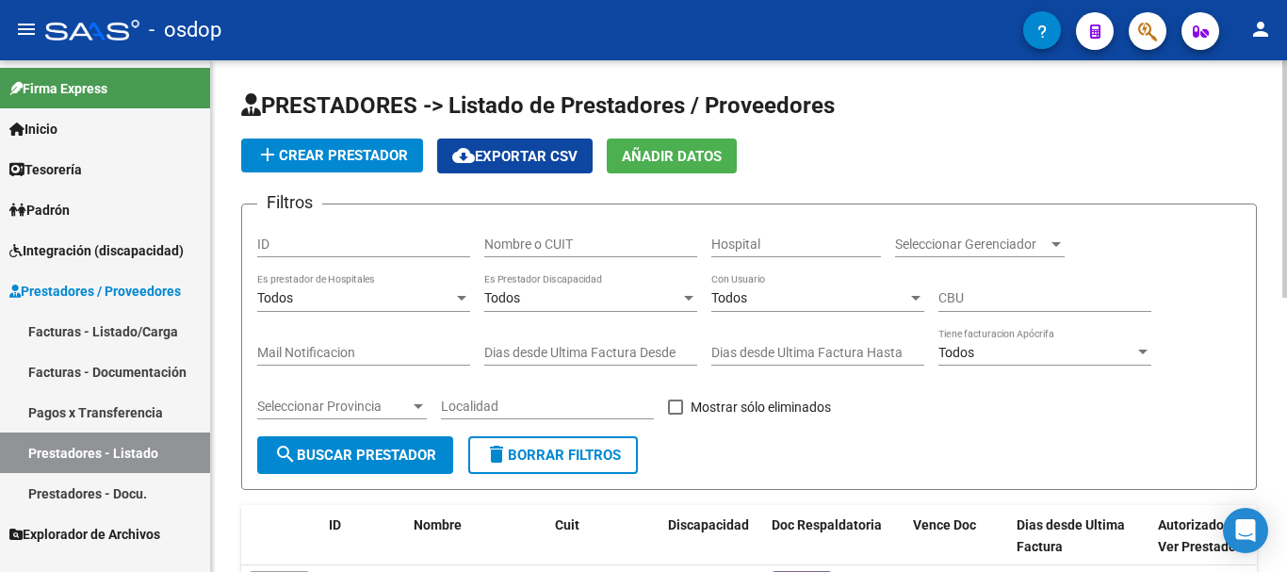
click at [564, 240] on input "Nombre o CUIT" at bounding box center [590, 244] width 213 height 16
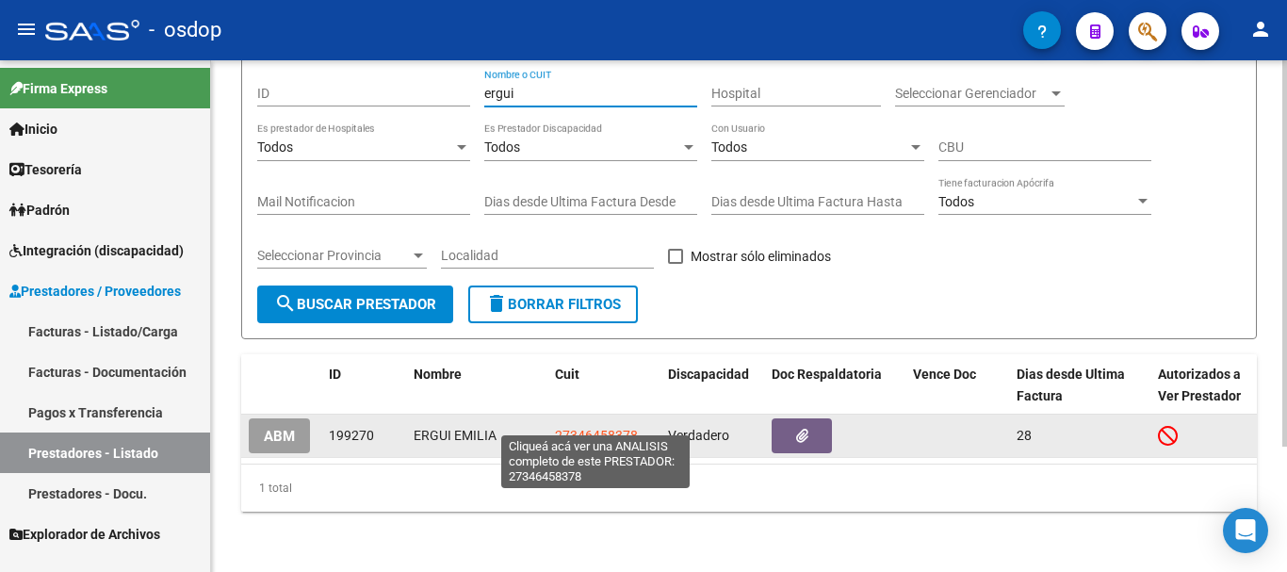
type input "ergui"
click at [599, 428] on span "27346458378" at bounding box center [596, 435] width 83 height 15
type textarea "27346458378"
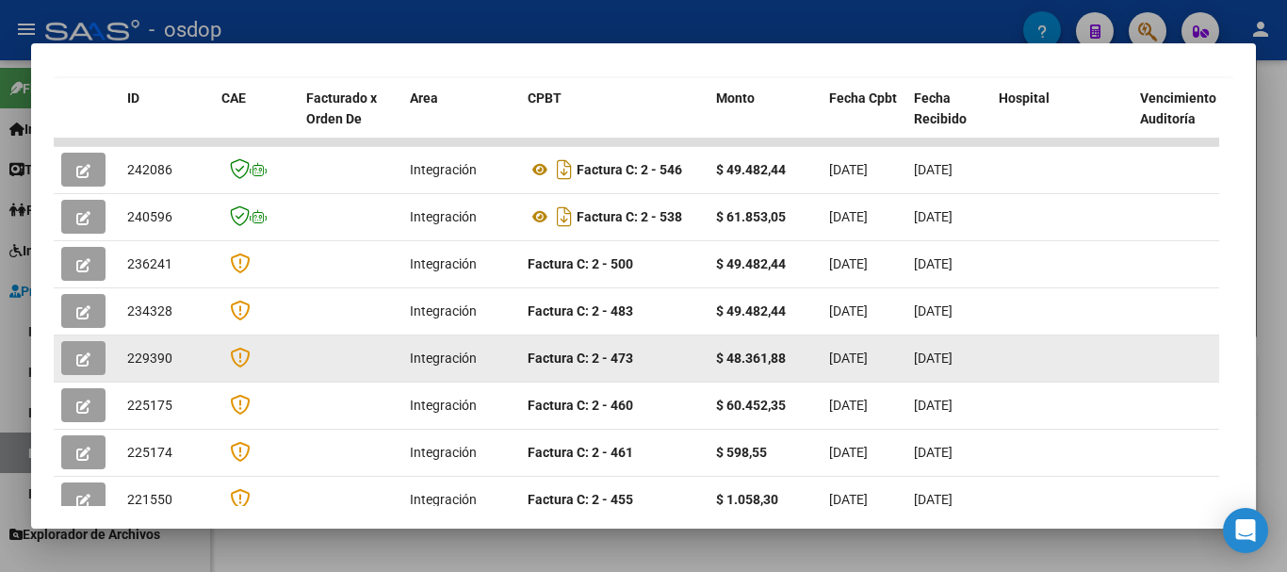
scroll to position [448, 0]
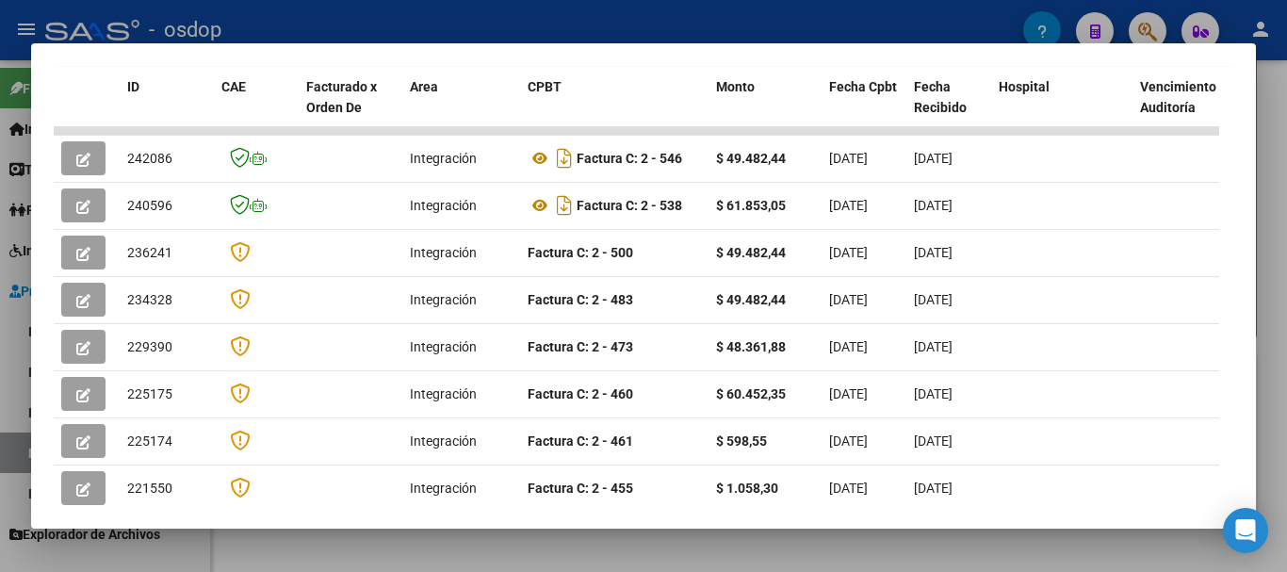
click at [592, 11] on div at bounding box center [643, 286] width 1287 height 572
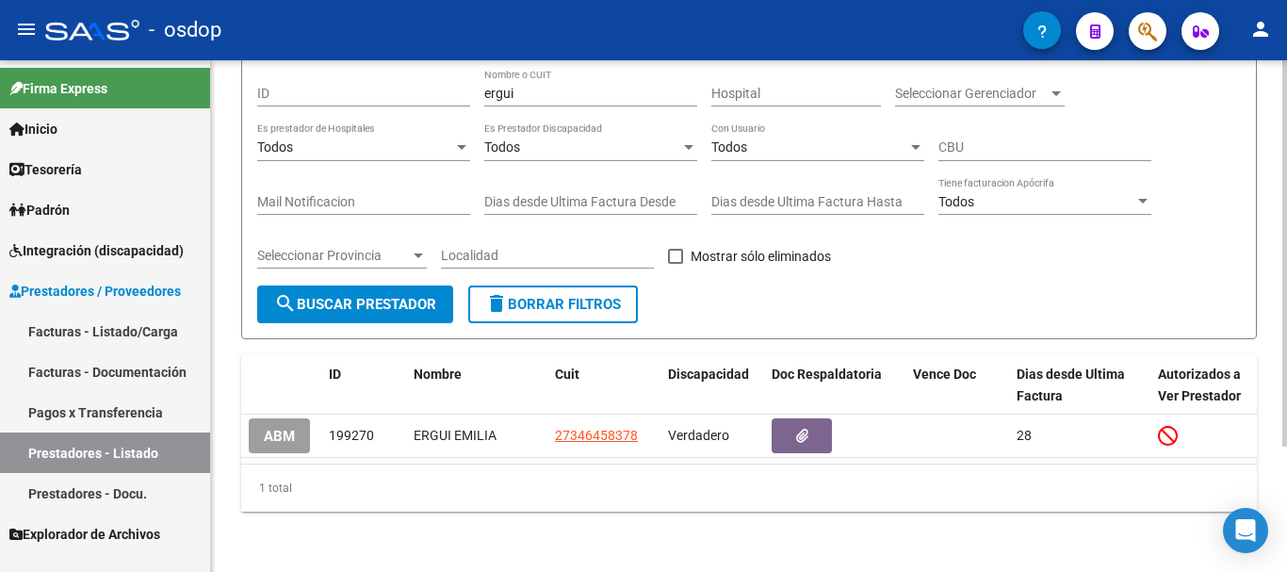
click at [563, 298] on button "delete Borrar Filtros" at bounding box center [553, 304] width 170 height 38
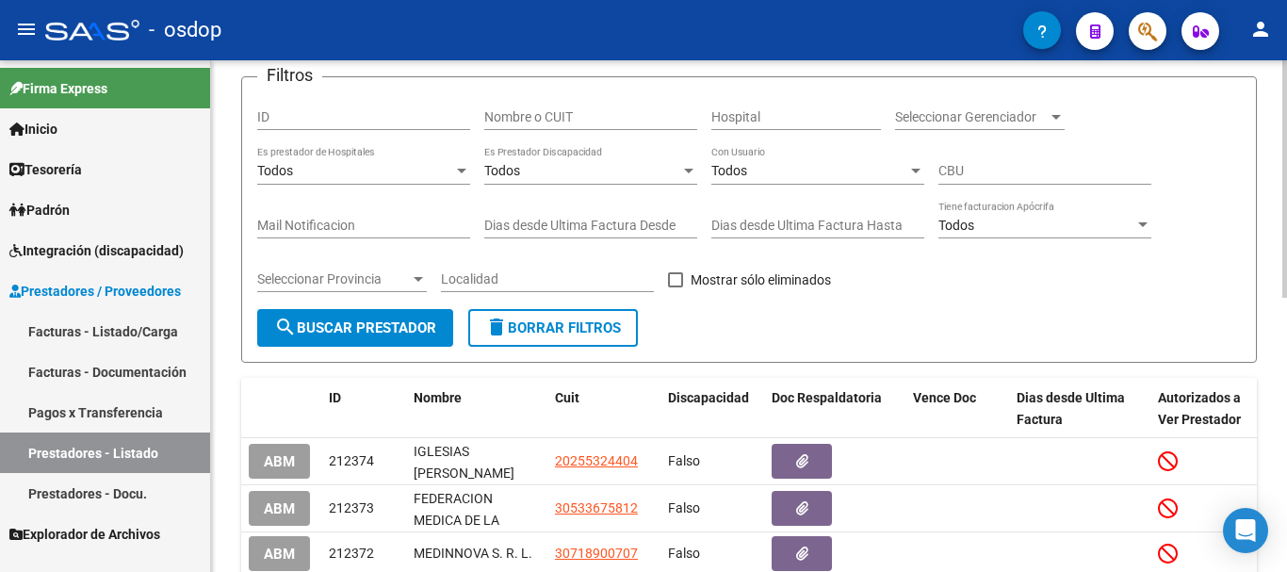
scroll to position [166, 0]
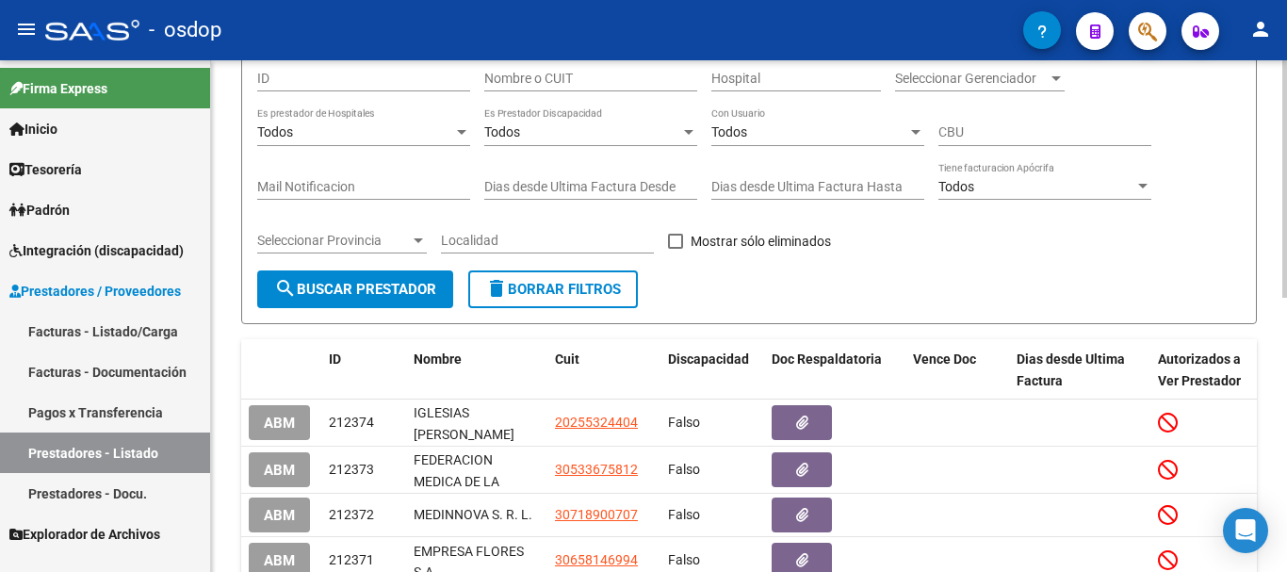
click at [562, 79] on input "Nombre o CUIT" at bounding box center [590, 79] width 213 height 16
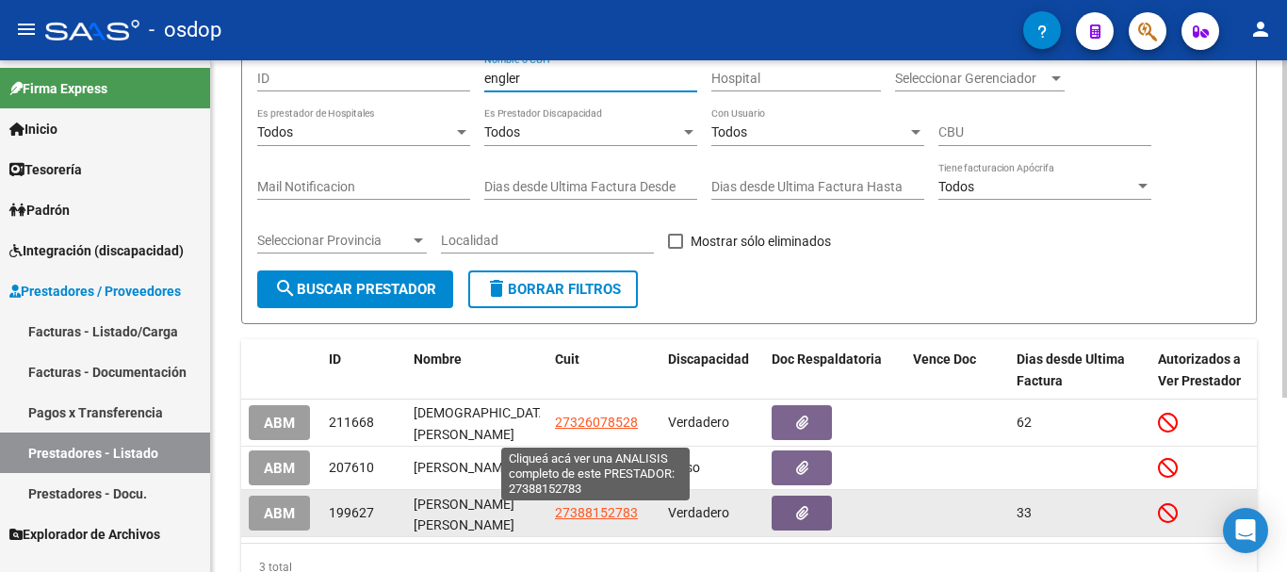
type input "engler"
click at [604, 519] on span "27388152783" at bounding box center [596, 512] width 83 height 15
type textarea "27388152783"
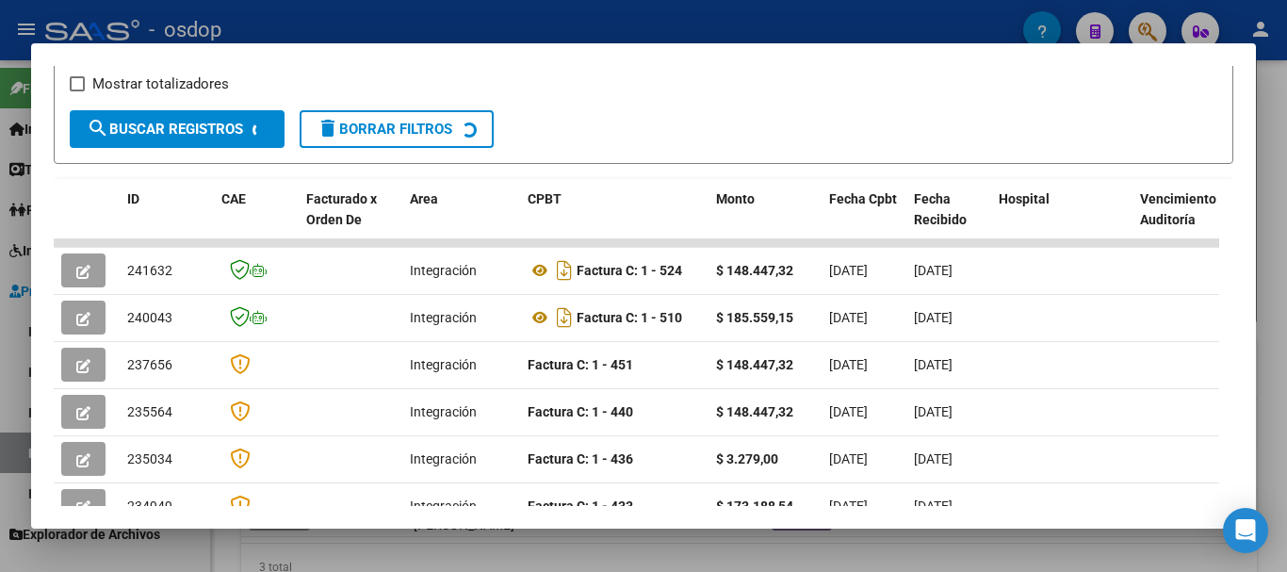
scroll to position [353, 0]
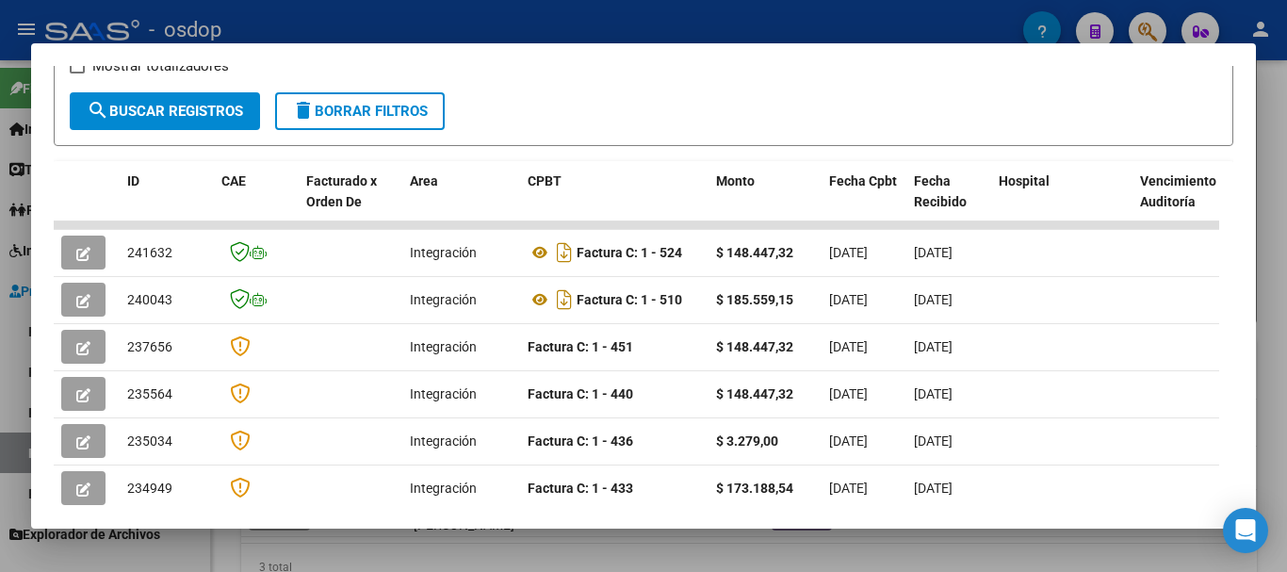
click at [650, 24] on div at bounding box center [643, 286] width 1287 height 572
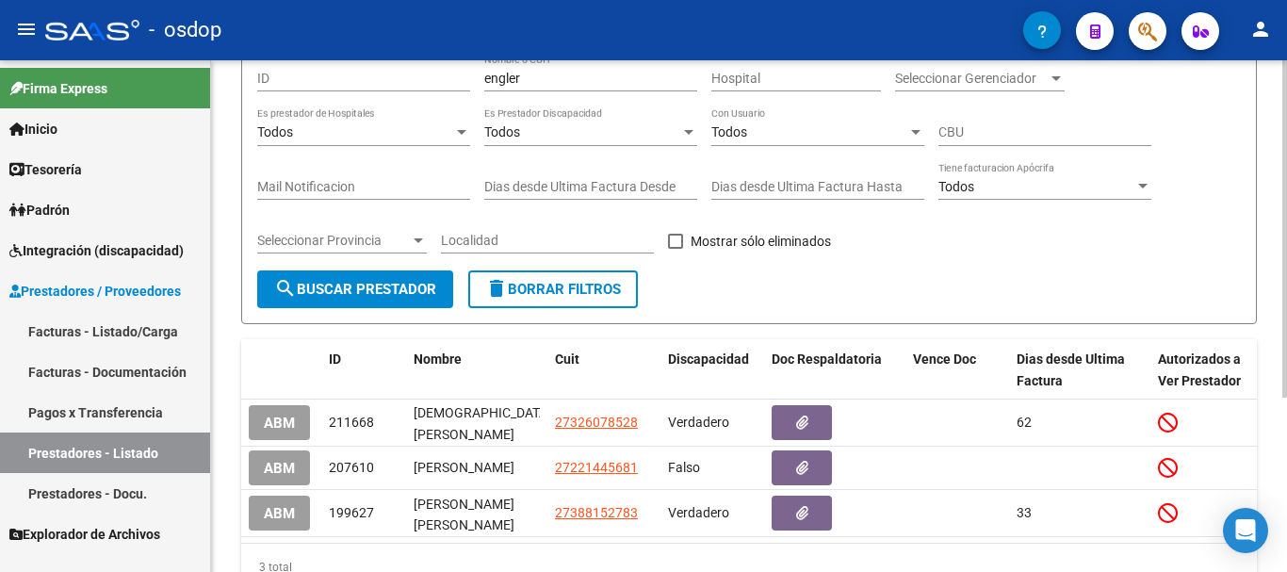
click at [562, 297] on span "delete Borrar Filtros" at bounding box center [553, 289] width 136 height 17
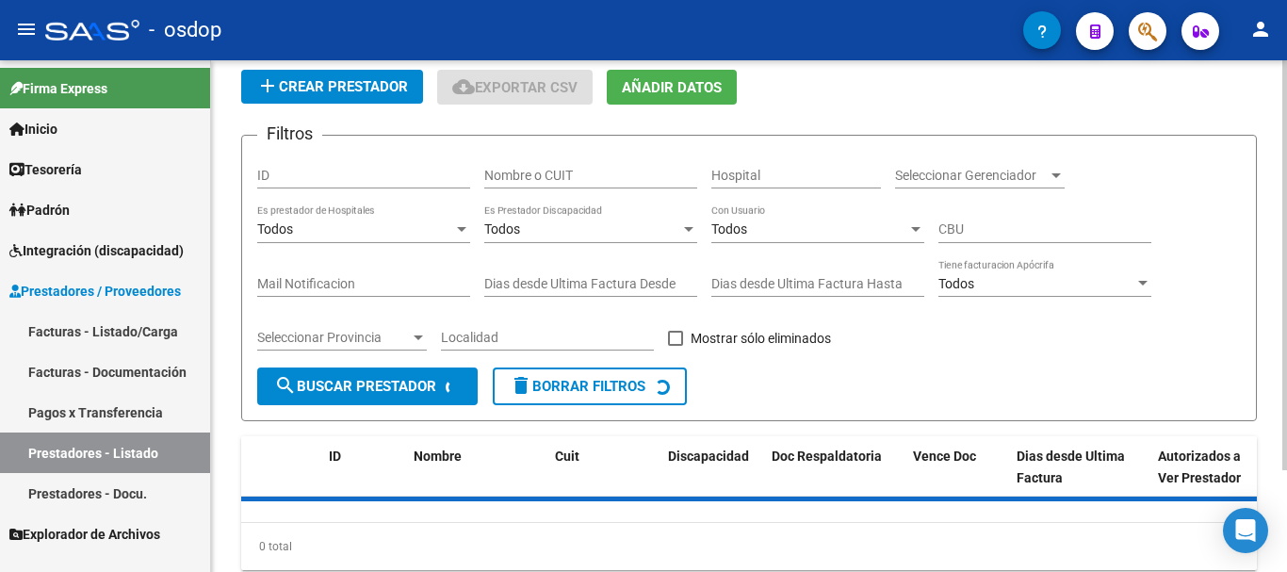
scroll to position [0, 0]
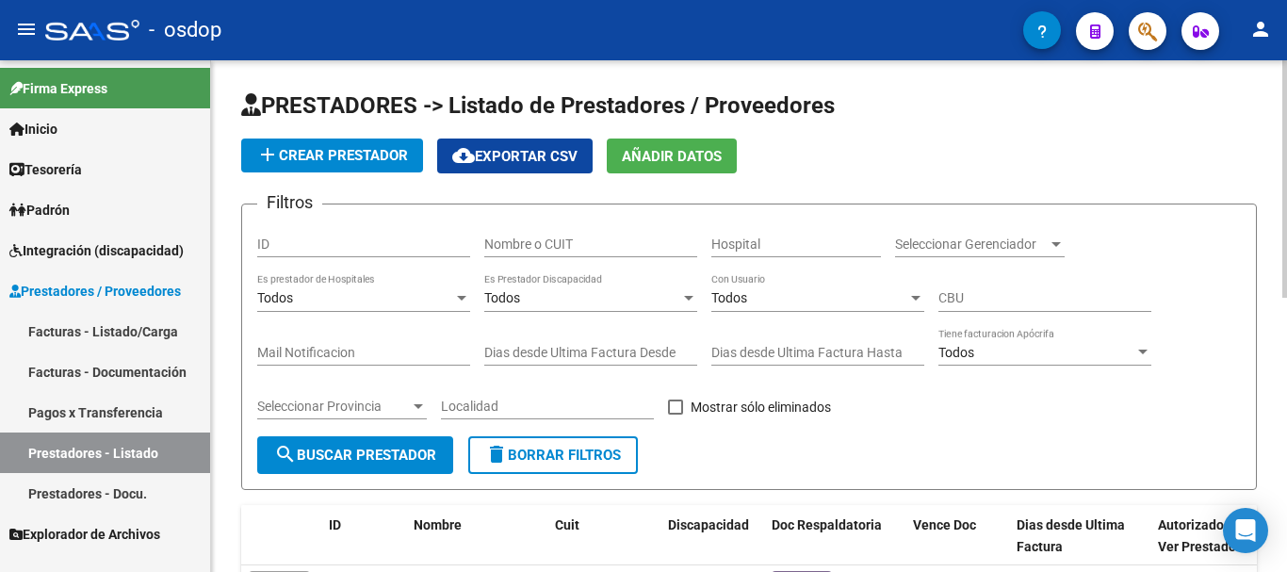
click at [580, 247] on input "Nombre o CUIT" at bounding box center [590, 244] width 213 height 16
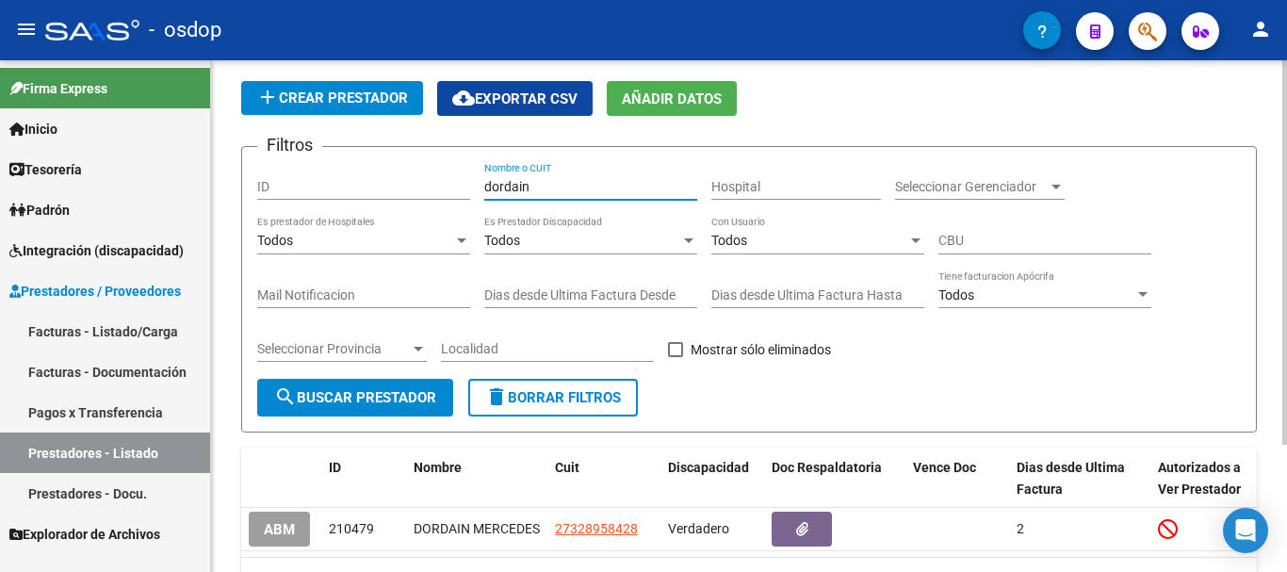
scroll to position [170, 0]
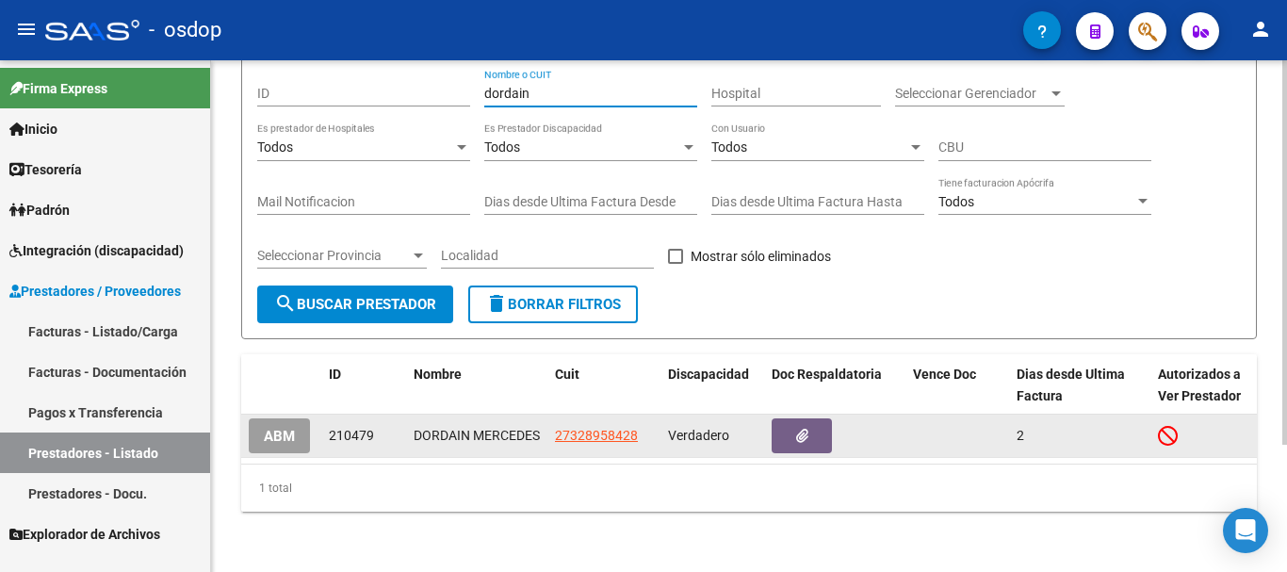
type input "dordain"
click at [585, 428] on span "27328958428" at bounding box center [596, 435] width 83 height 15
type textarea "27328958428"
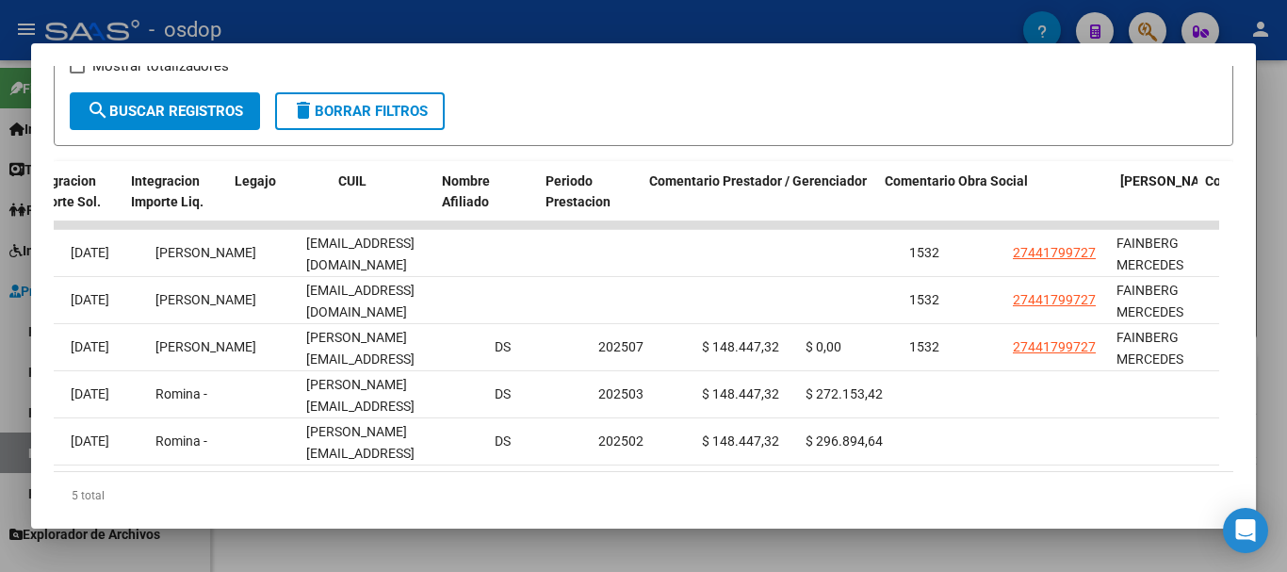
scroll to position [0, 0]
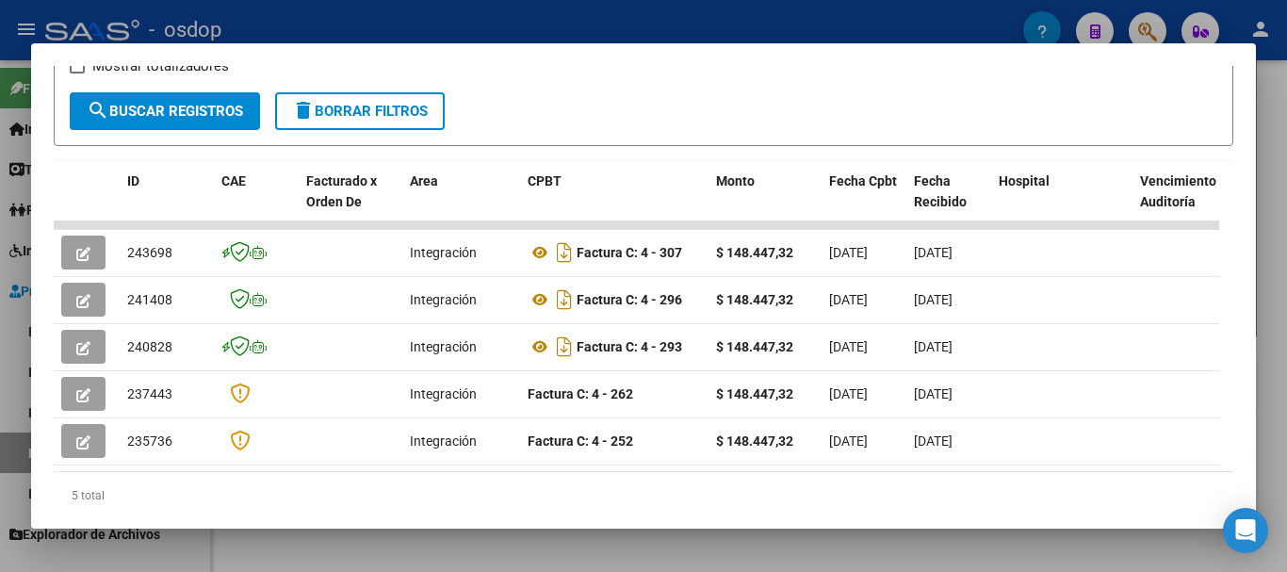
click at [578, 18] on div at bounding box center [643, 286] width 1287 height 572
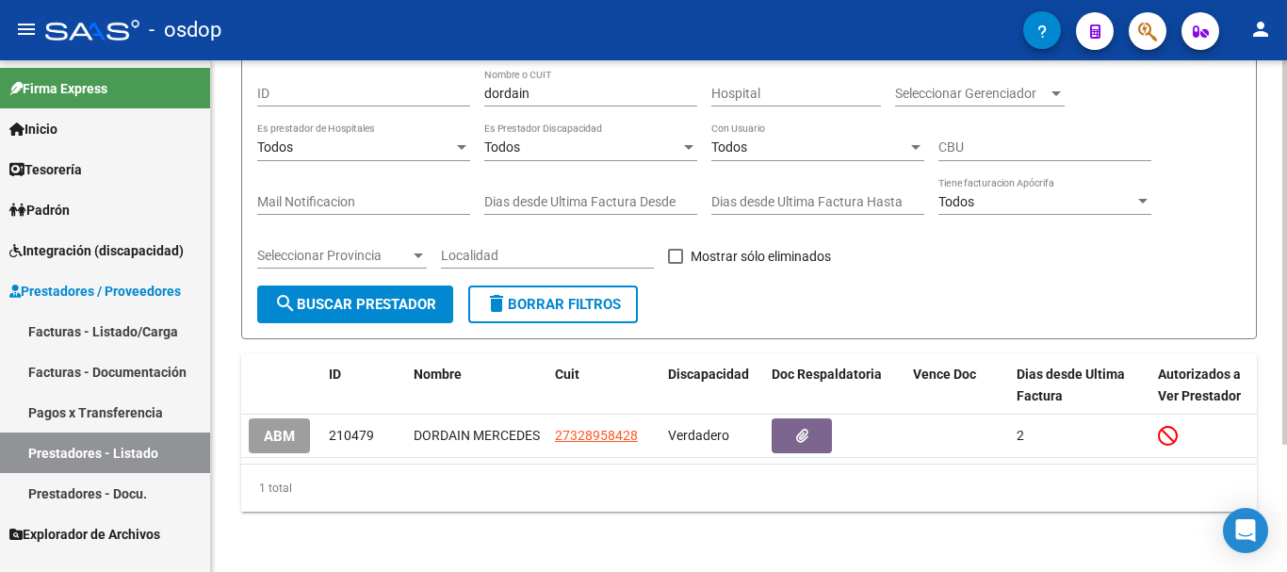
click at [532, 296] on span "delete Borrar Filtros" at bounding box center [553, 304] width 136 height 17
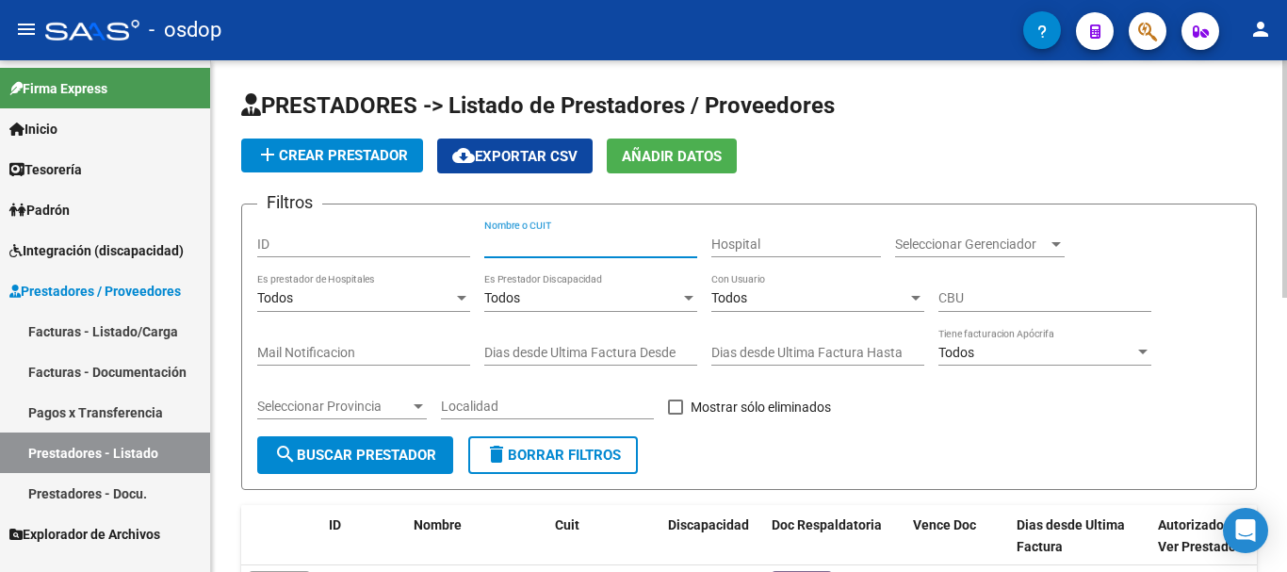
click at [567, 249] on input "Nombre o CUIT" at bounding box center [590, 244] width 213 height 16
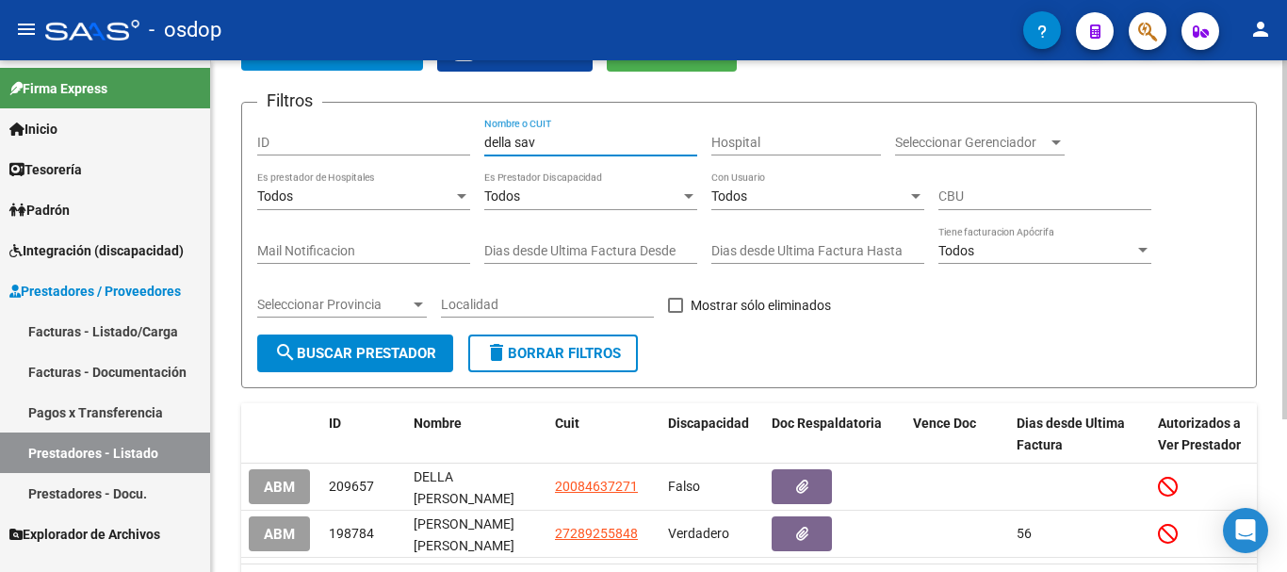
scroll to position [217, 0]
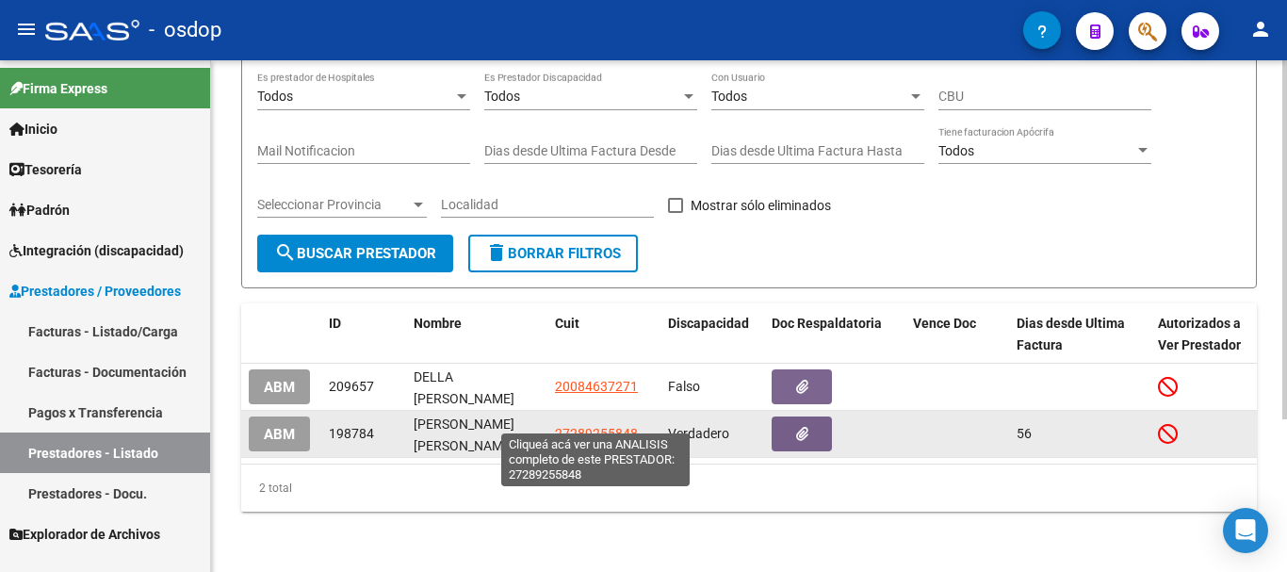
type input "della sav"
click at [596, 426] on span "27289255848" at bounding box center [596, 433] width 83 height 15
type textarea "27289255848"
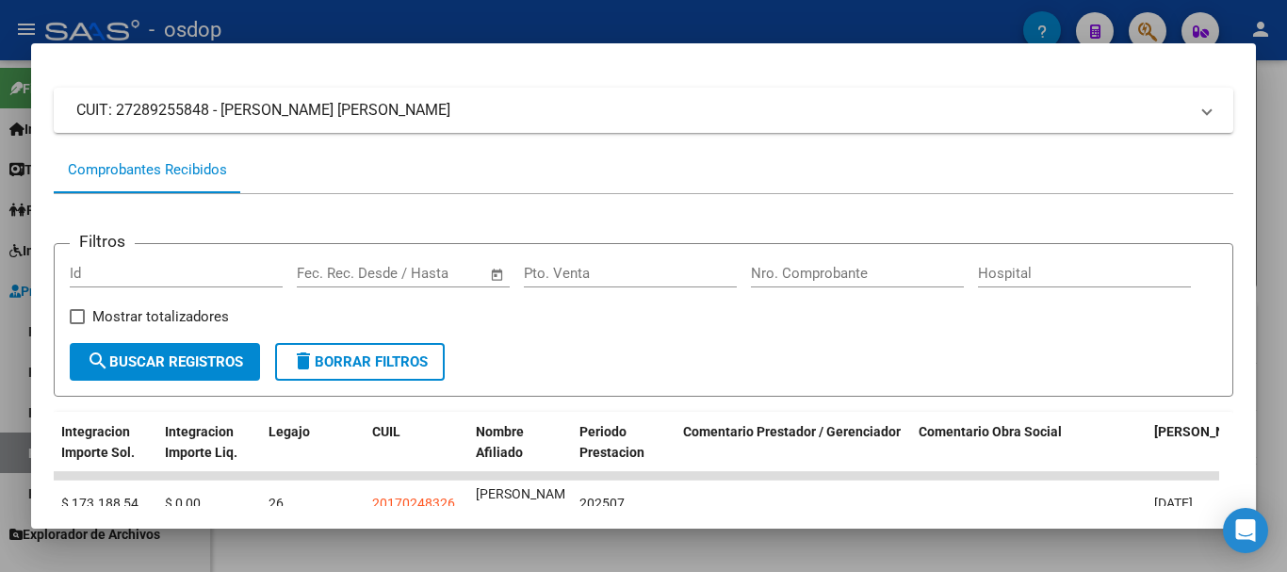
scroll to position [0, 0]
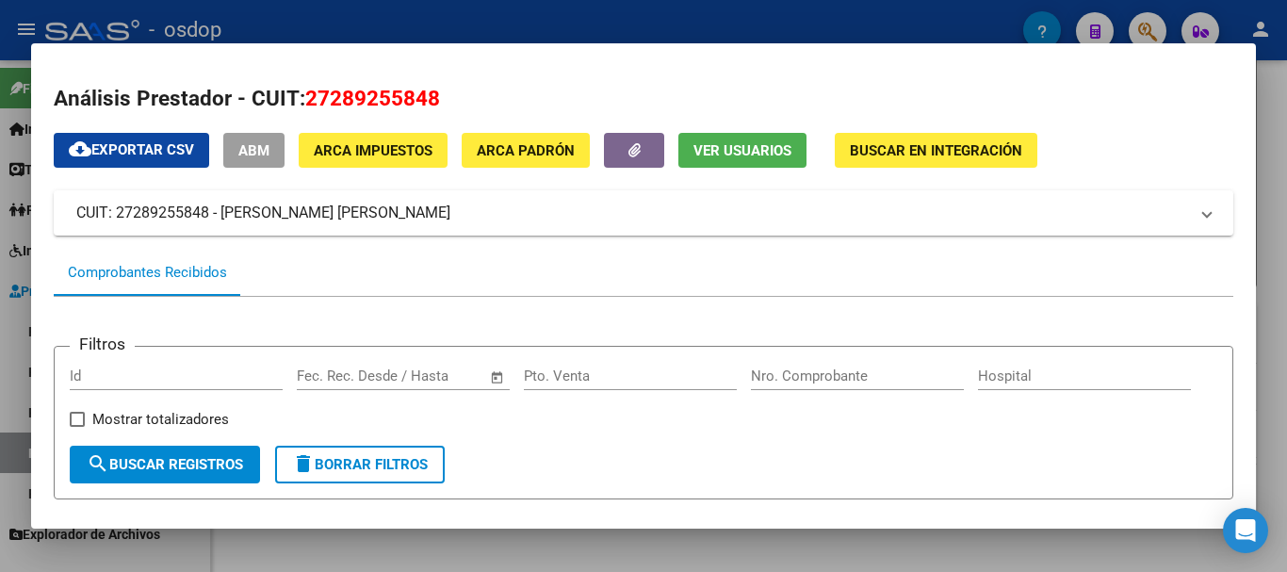
click at [569, 9] on div at bounding box center [643, 286] width 1287 height 572
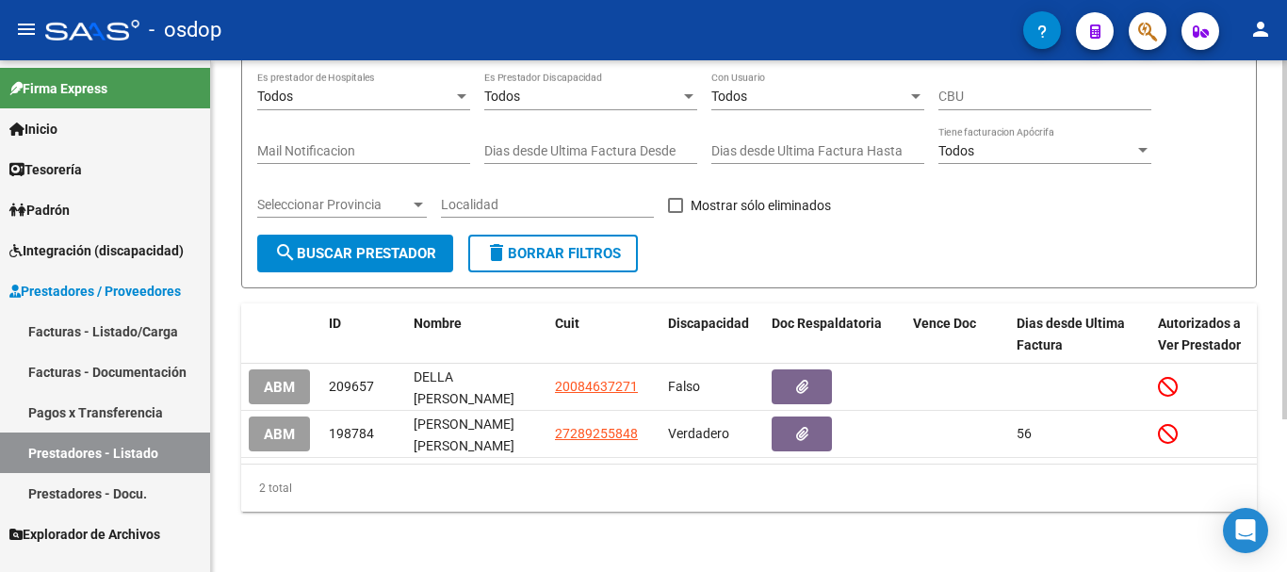
click at [574, 235] on button "delete Borrar Filtros" at bounding box center [553, 254] width 170 height 38
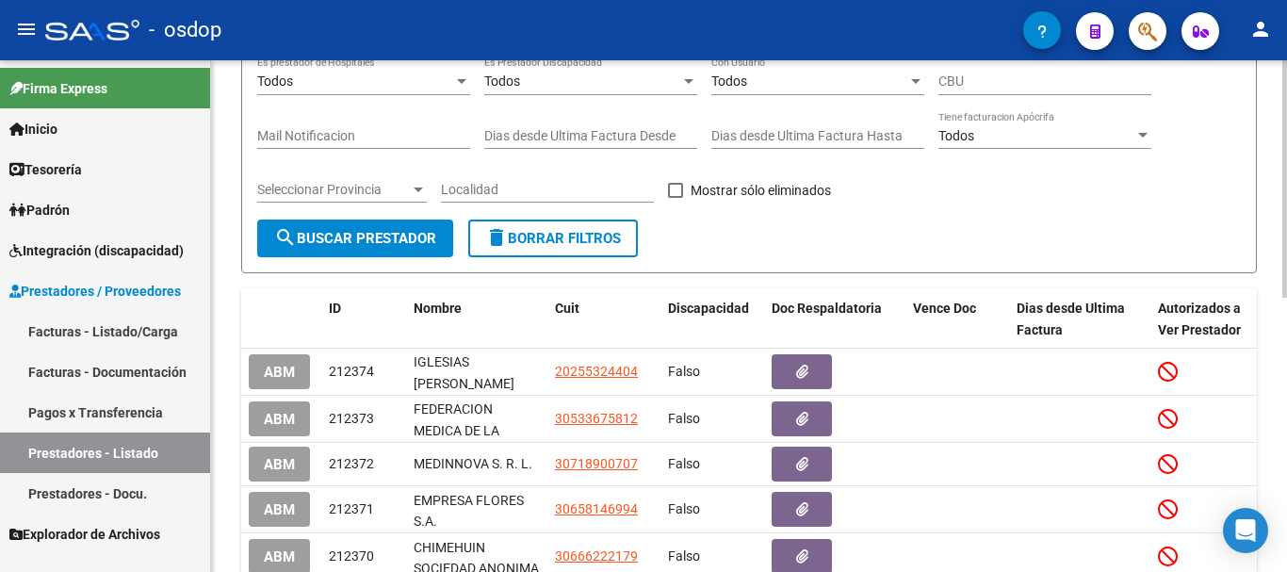
scroll to position [122, 0]
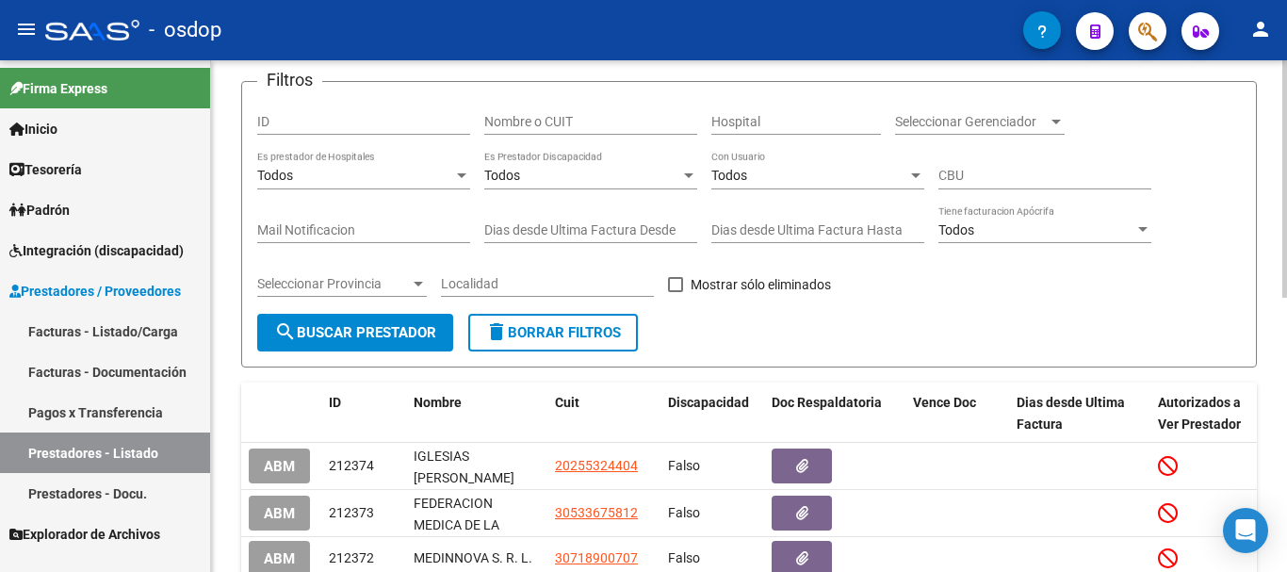
click at [586, 119] on input "Nombre o CUIT" at bounding box center [590, 122] width 213 height 16
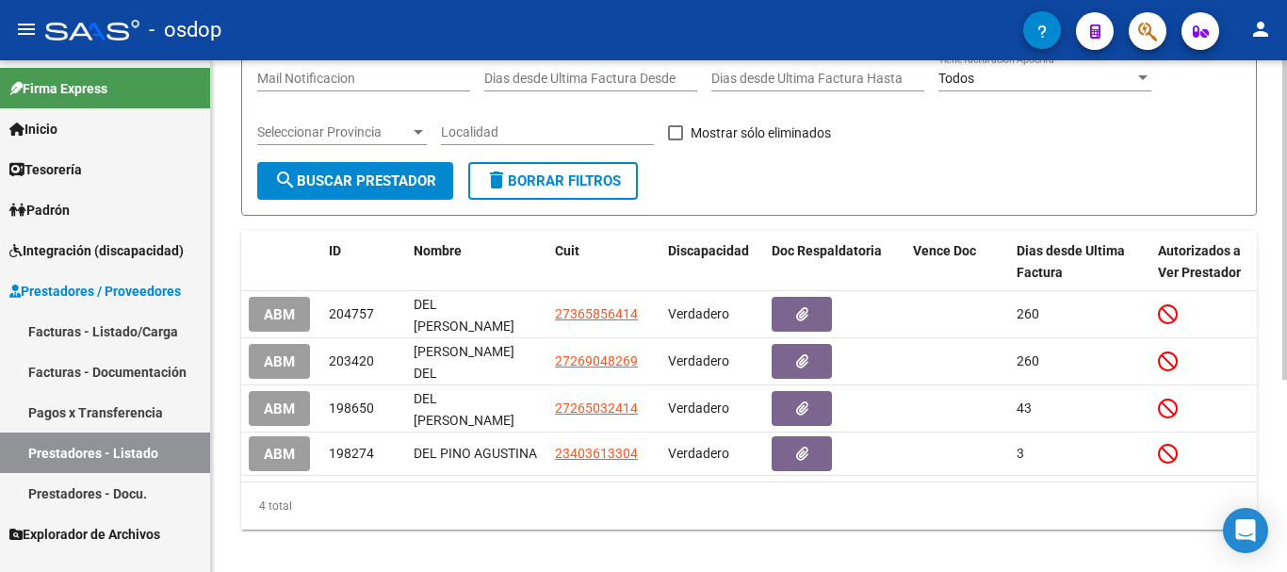
scroll to position [307, 0]
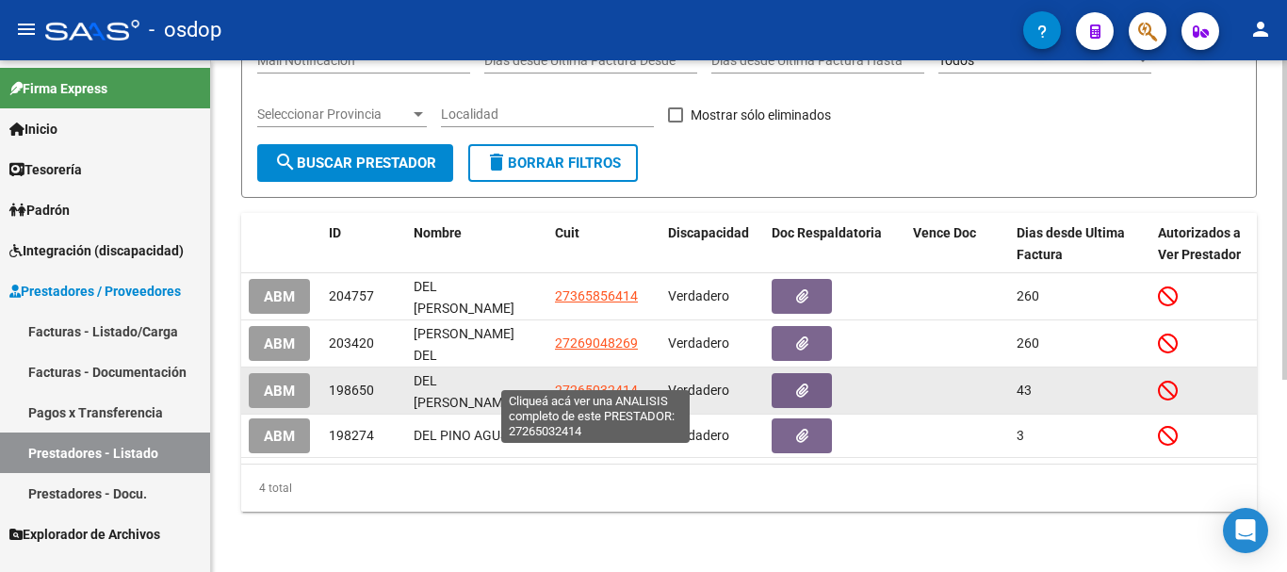
type input "del pino"
click at [591, 383] on span "27265032414" at bounding box center [596, 390] width 83 height 15
type textarea "27265032414"
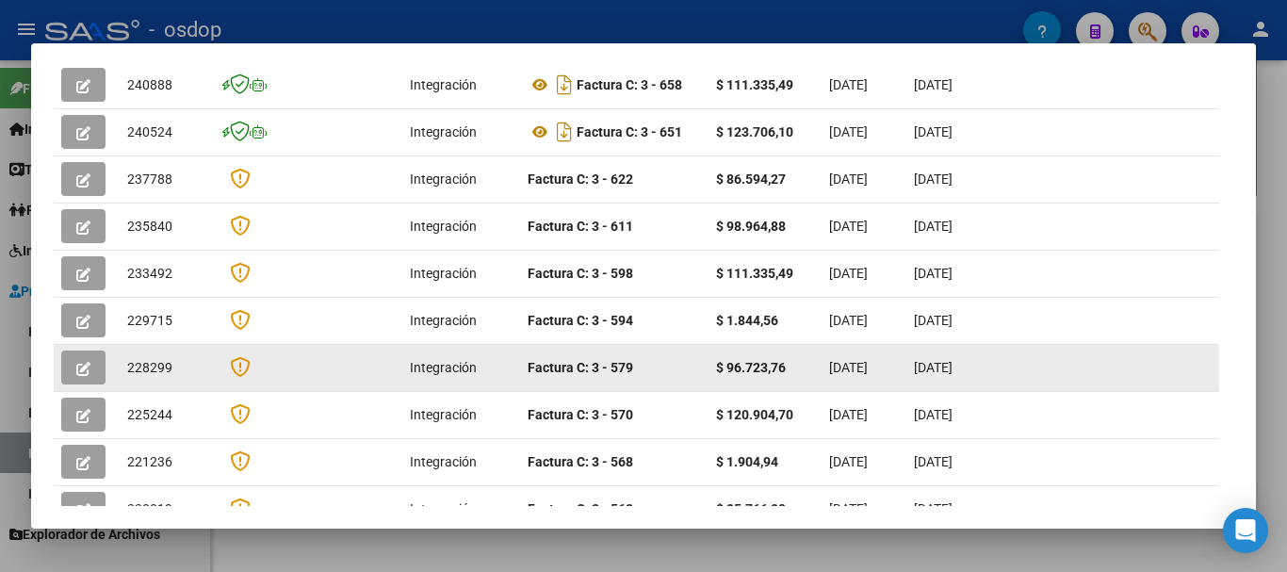
scroll to position [430, 0]
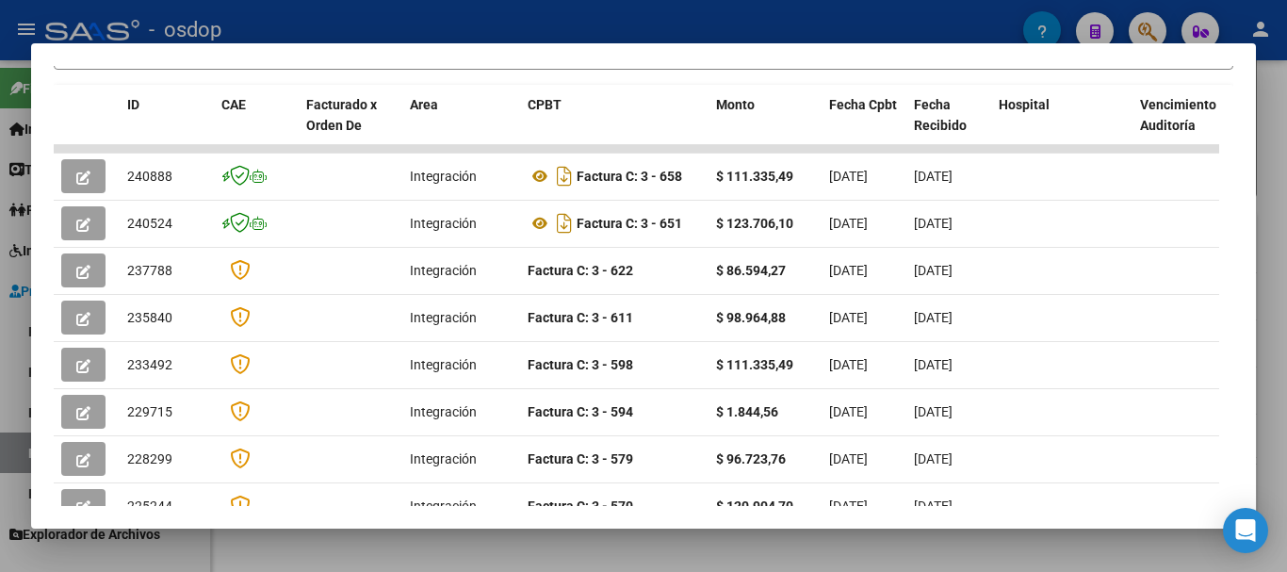
click at [614, 11] on div at bounding box center [643, 286] width 1287 height 572
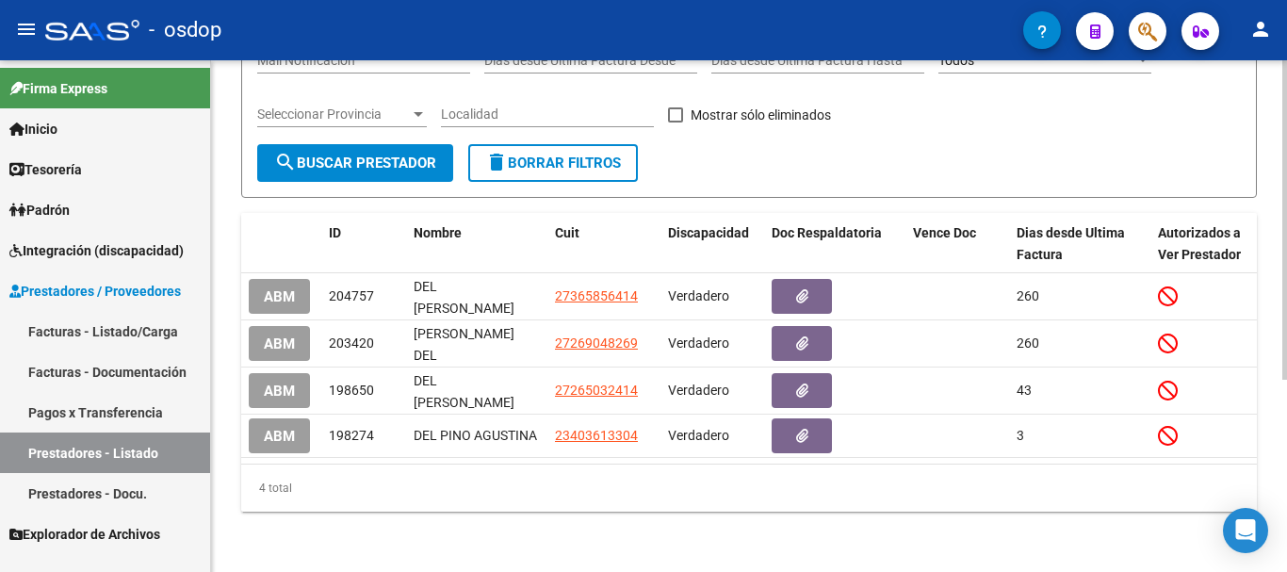
click at [583, 155] on span "delete Borrar Filtros" at bounding box center [553, 163] width 136 height 17
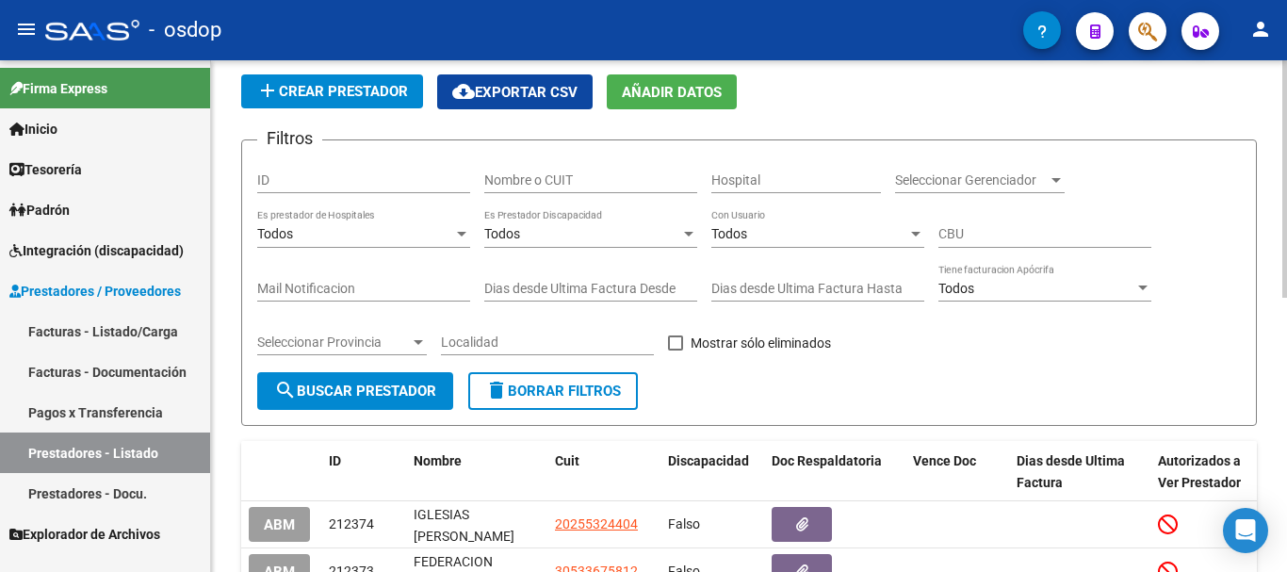
scroll to position [0, 0]
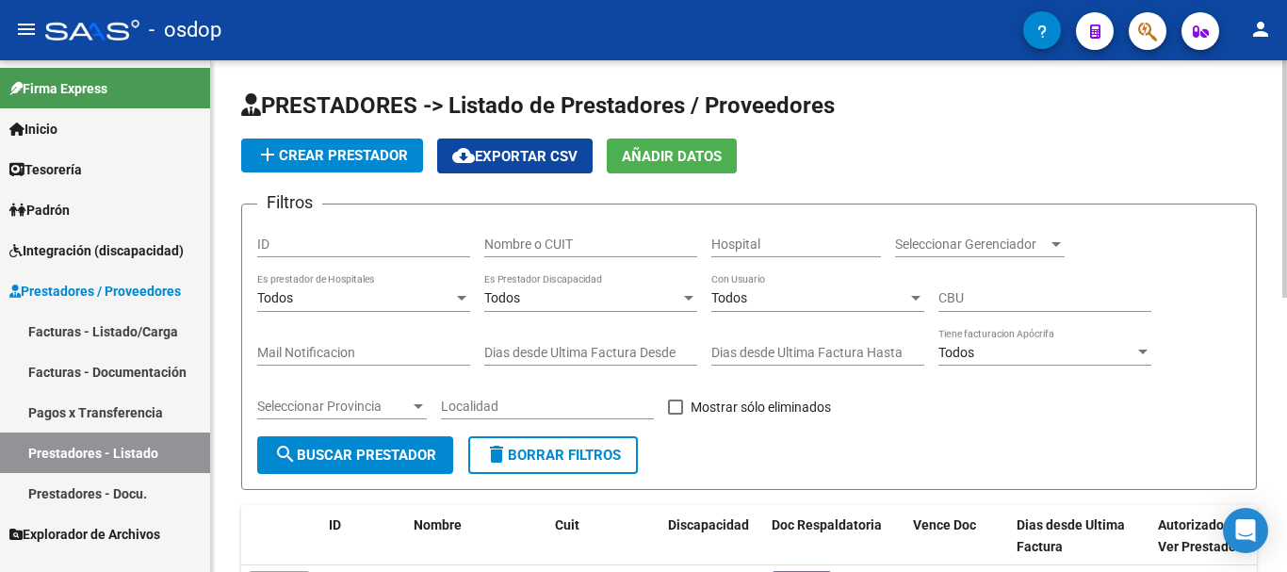
click at [579, 241] on input "Nombre o CUIT" at bounding box center [590, 244] width 213 height 16
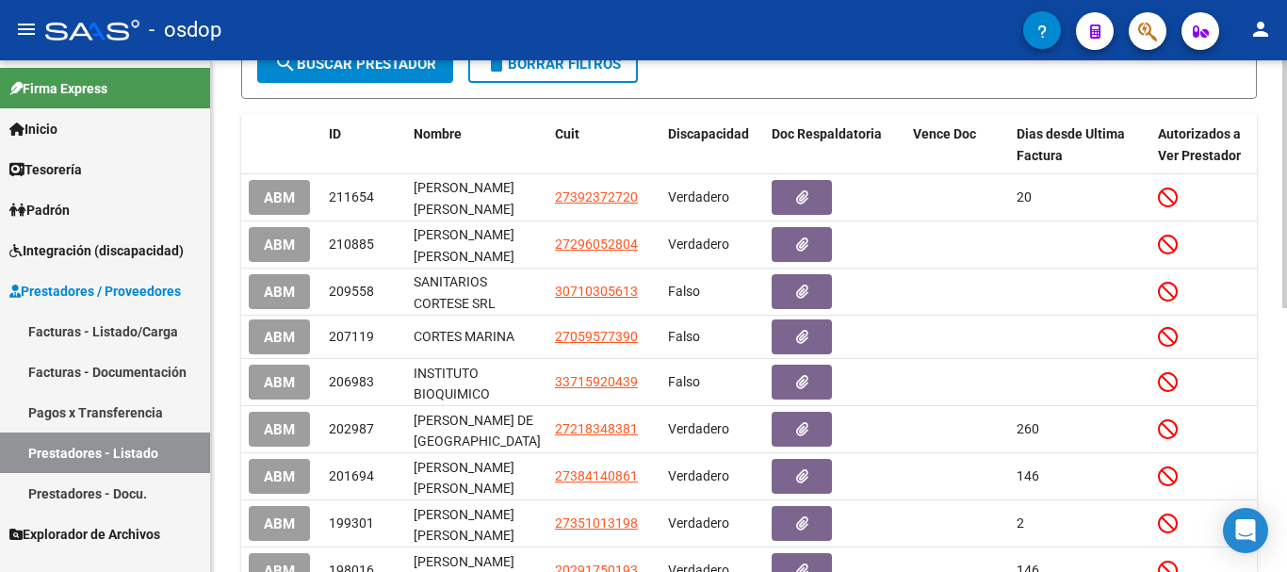
scroll to position [471, 0]
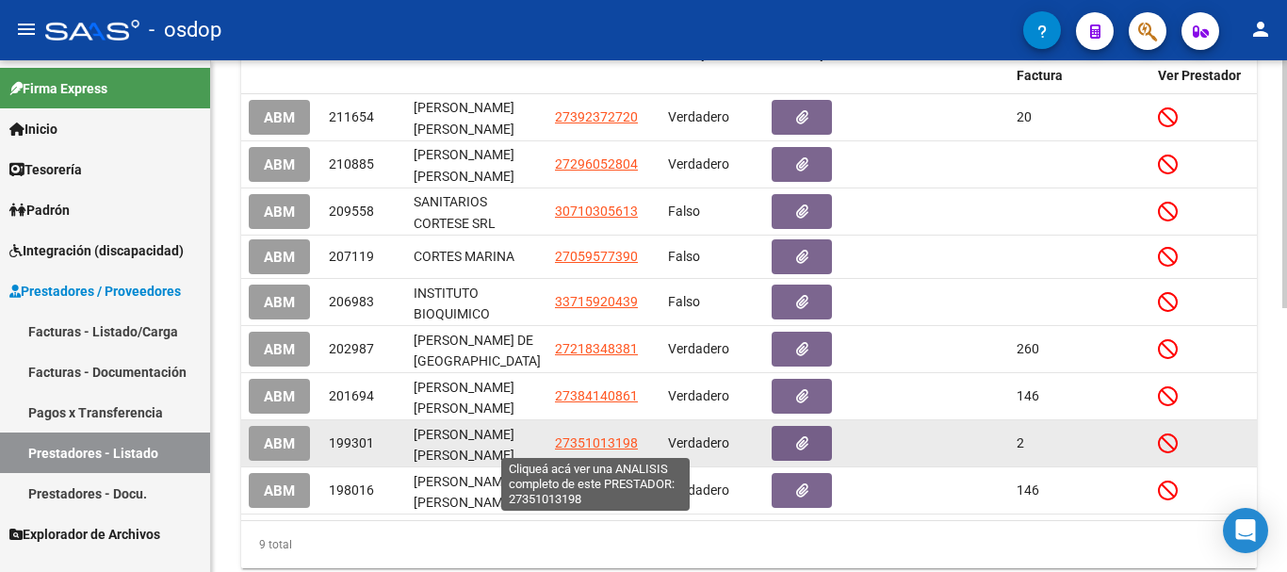
type input "cortes"
click at [579, 438] on span "27351013198" at bounding box center [596, 442] width 83 height 15
type textarea "27351013198"
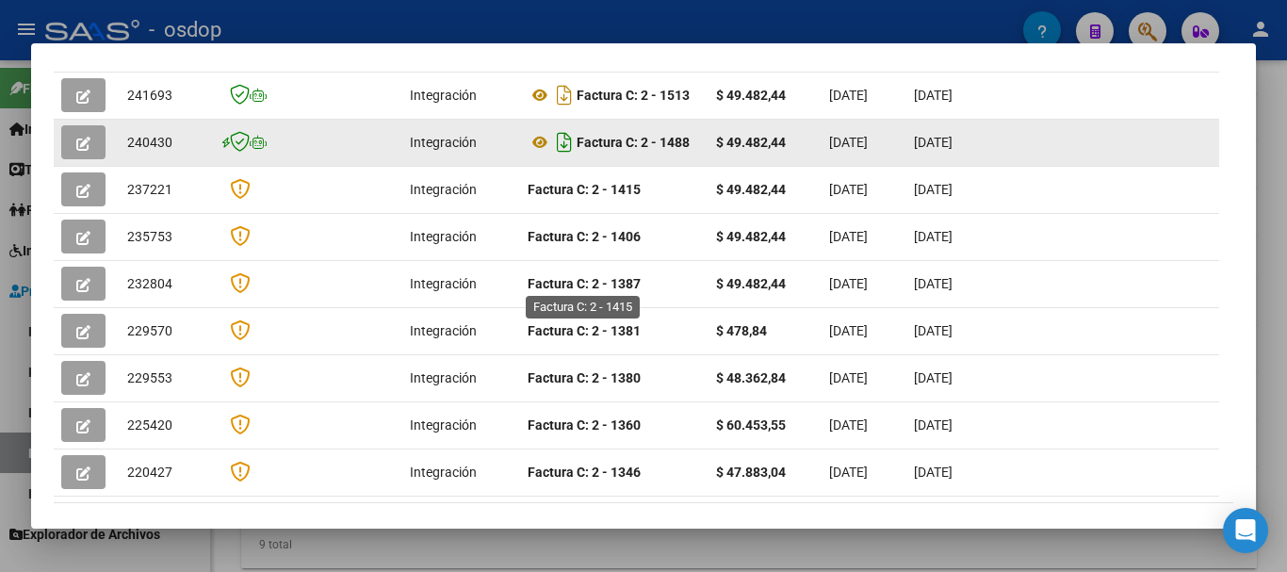
scroll to position [439, 0]
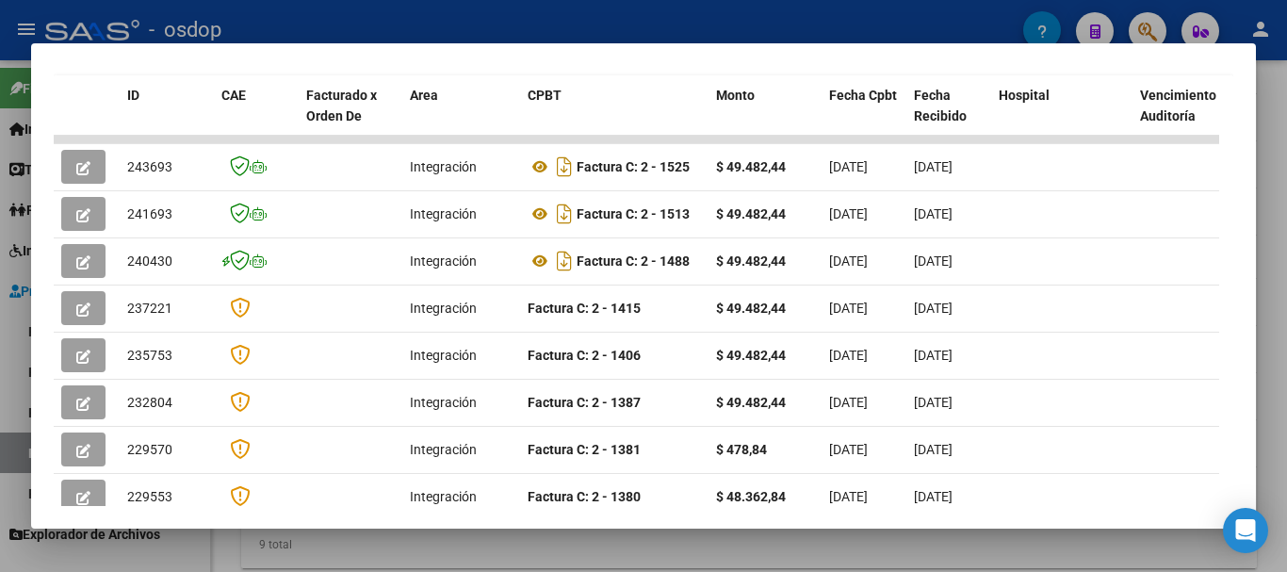
click at [611, 25] on div at bounding box center [643, 286] width 1287 height 572
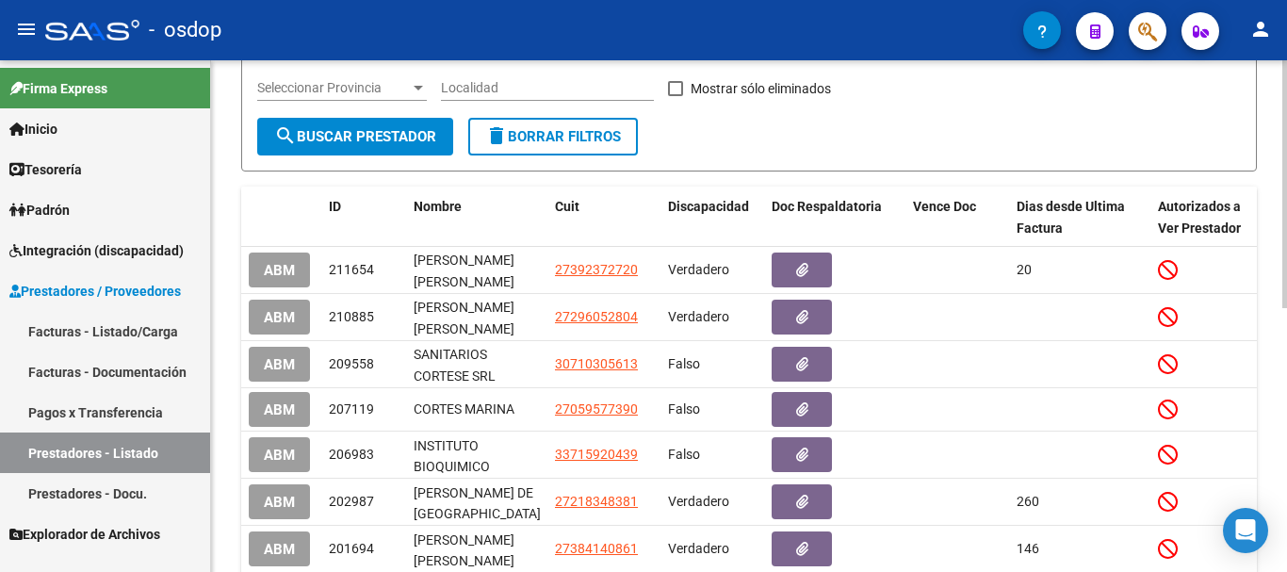
scroll to position [94, 0]
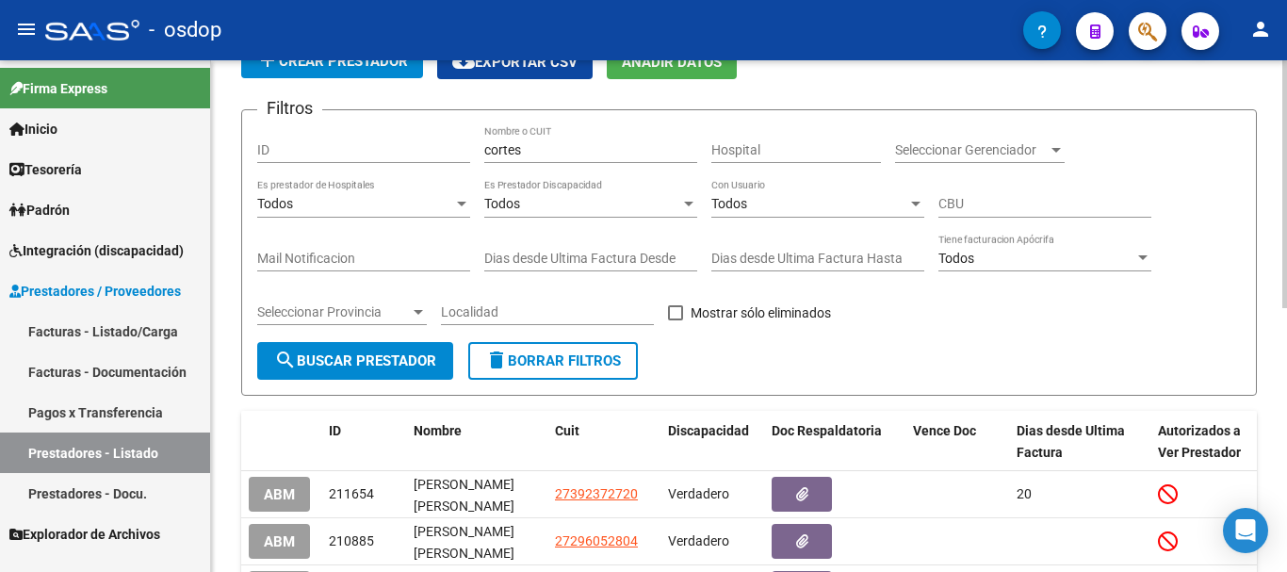
click at [568, 340] on div "Localidad" at bounding box center [547, 314] width 213 height 54
click at [567, 355] on span "delete Borrar Filtros" at bounding box center [553, 360] width 136 height 17
click at [569, 151] on input "Nombre o CUIT" at bounding box center [590, 150] width 213 height 16
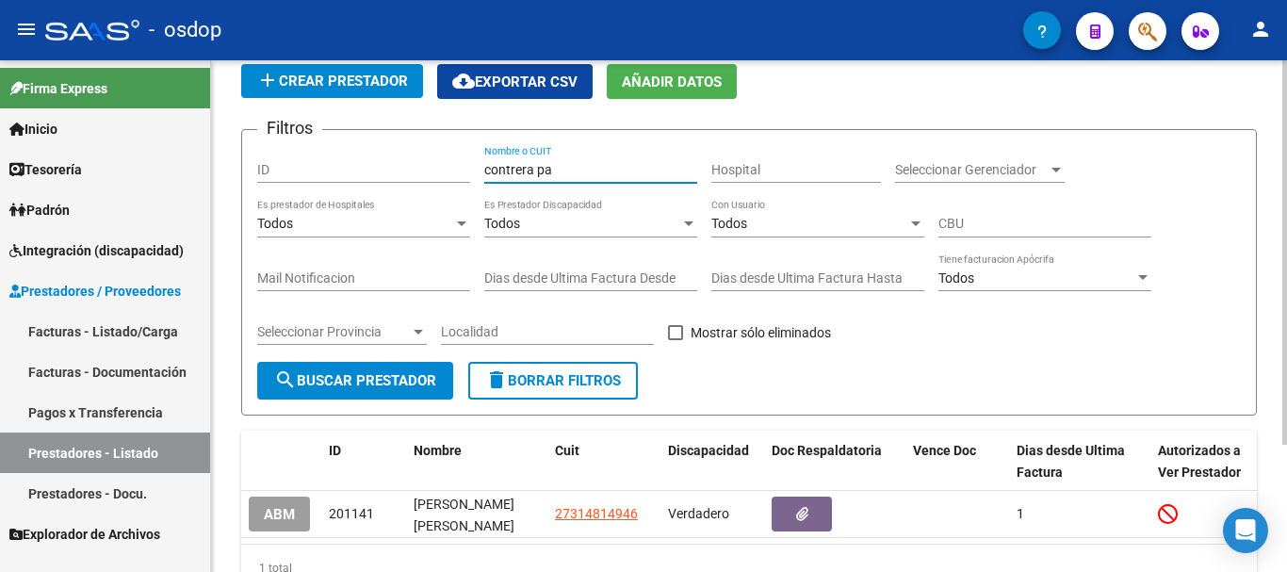
scroll to position [170, 0]
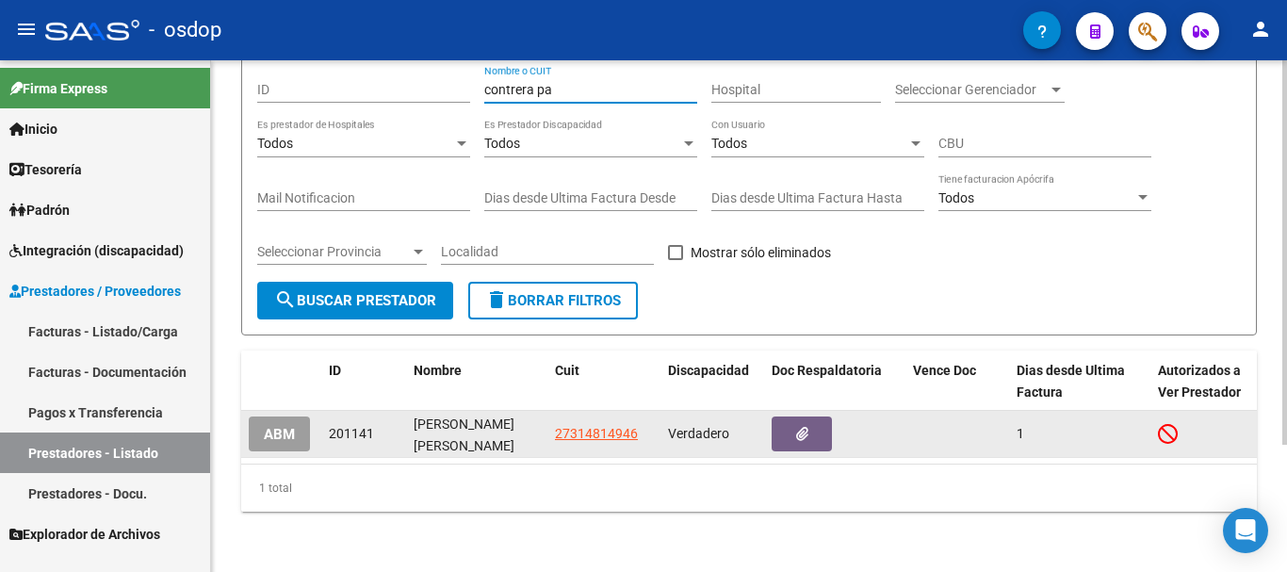
type input "contrera pa"
click at [602, 426] on span "27314814946" at bounding box center [596, 433] width 83 height 15
type textarea "27314814946"
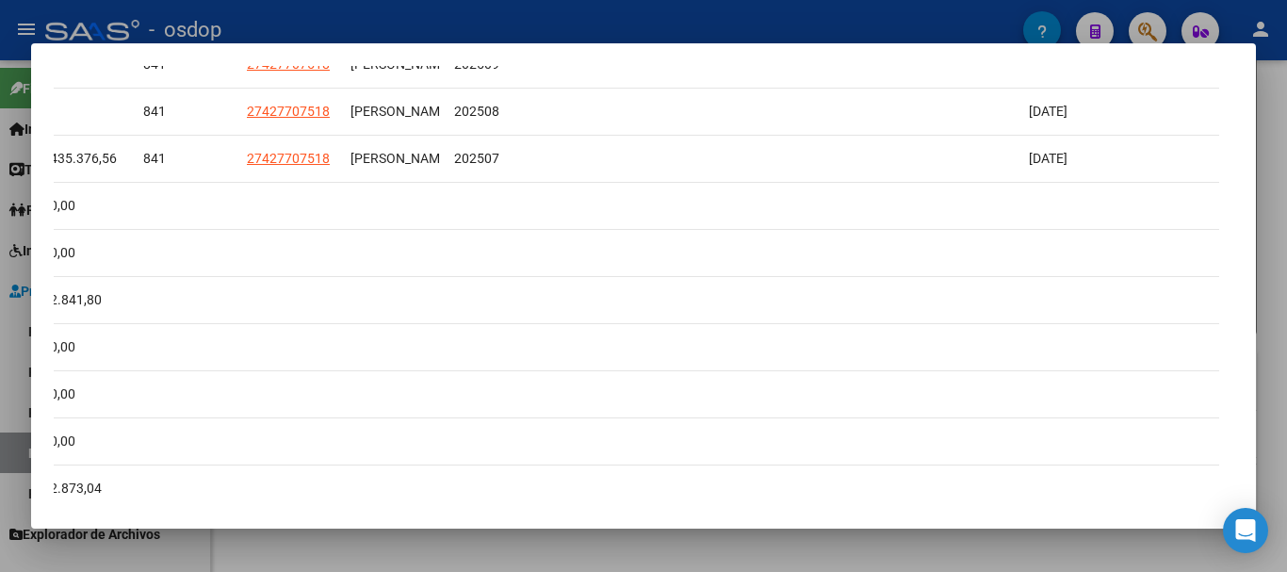
scroll to position [0, 0]
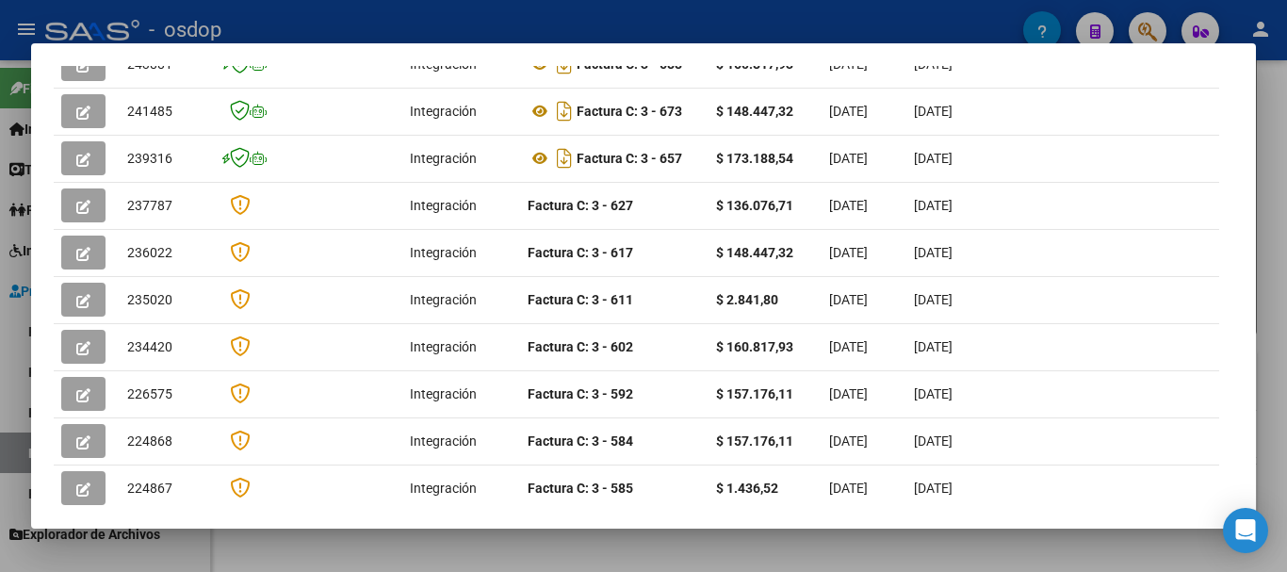
click at [612, 30] on div at bounding box center [643, 286] width 1287 height 572
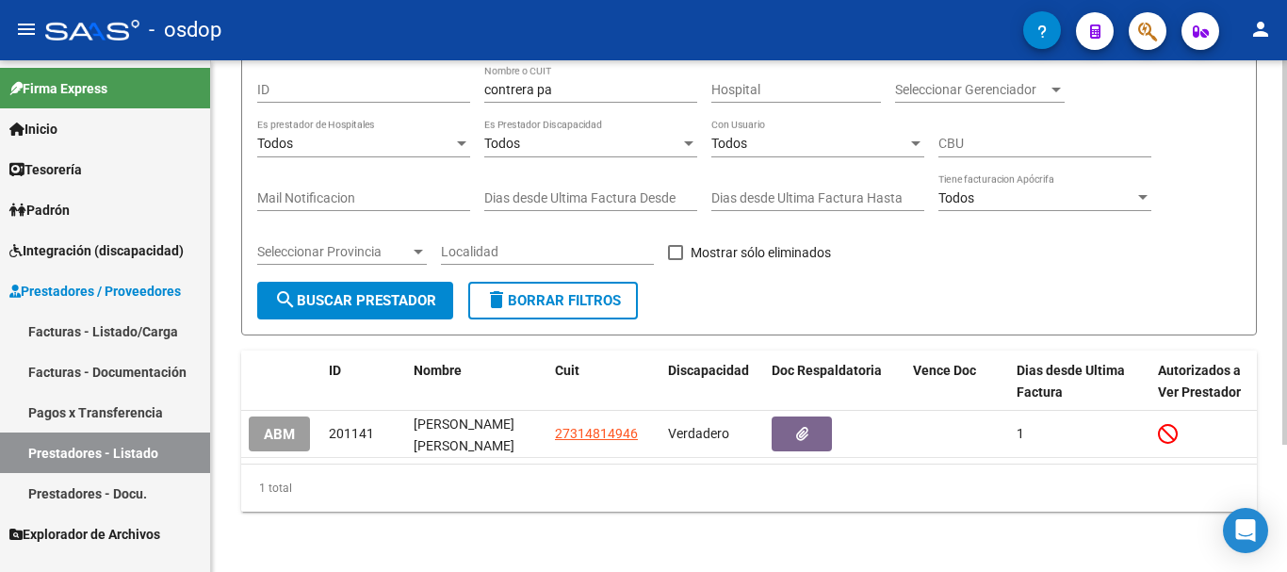
click at [544, 292] on span "delete Borrar Filtros" at bounding box center [553, 300] width 136 height 17
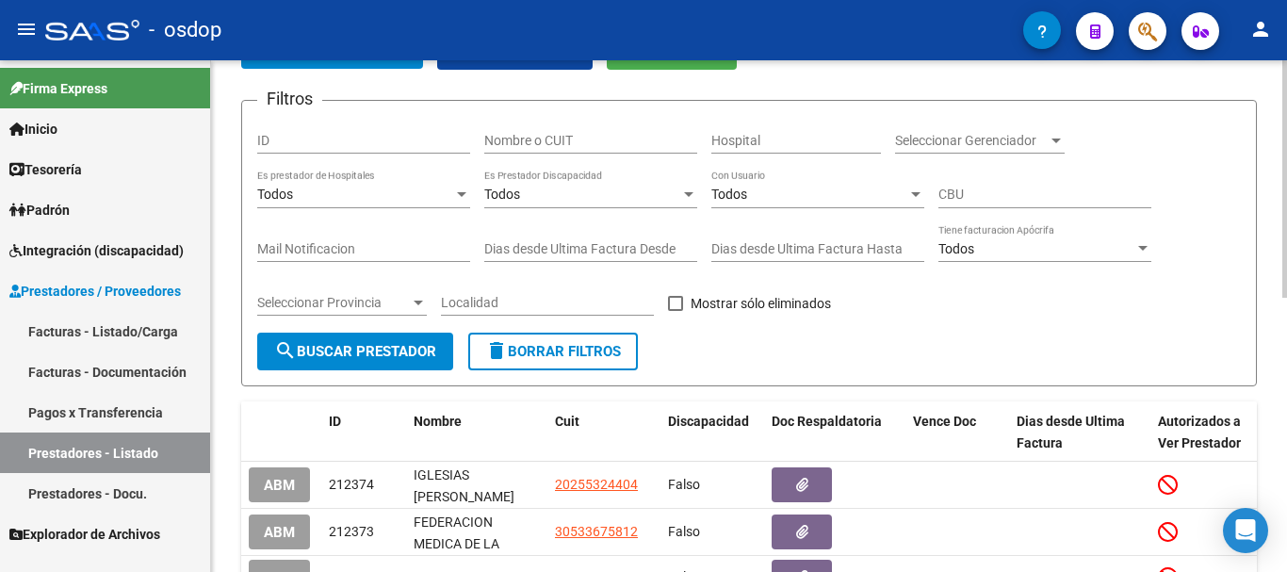
scroll to position [75, 0]
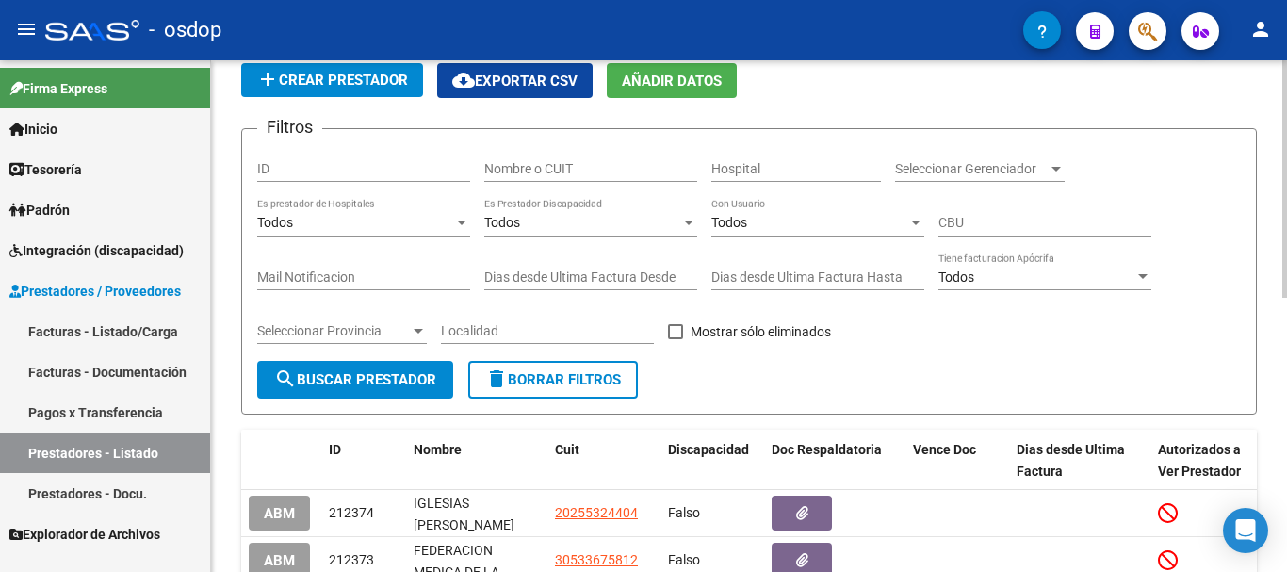
click at [564, 173] on input "Nombre o CUIT" at bounding box center [590, 169] width 213 height 16
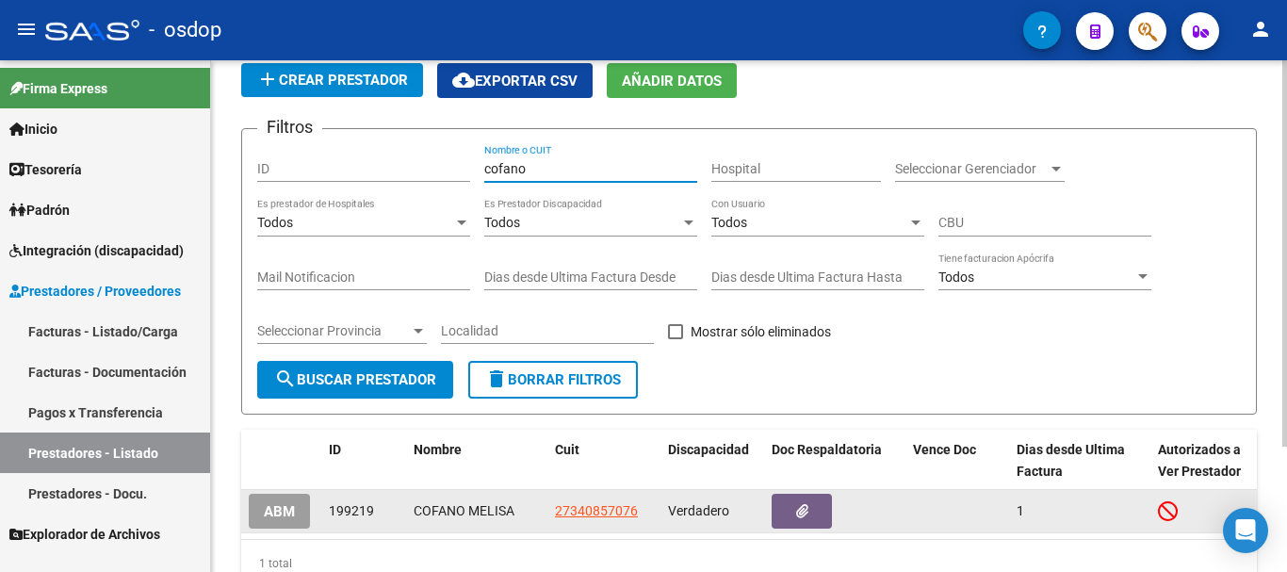
type input "cofano"
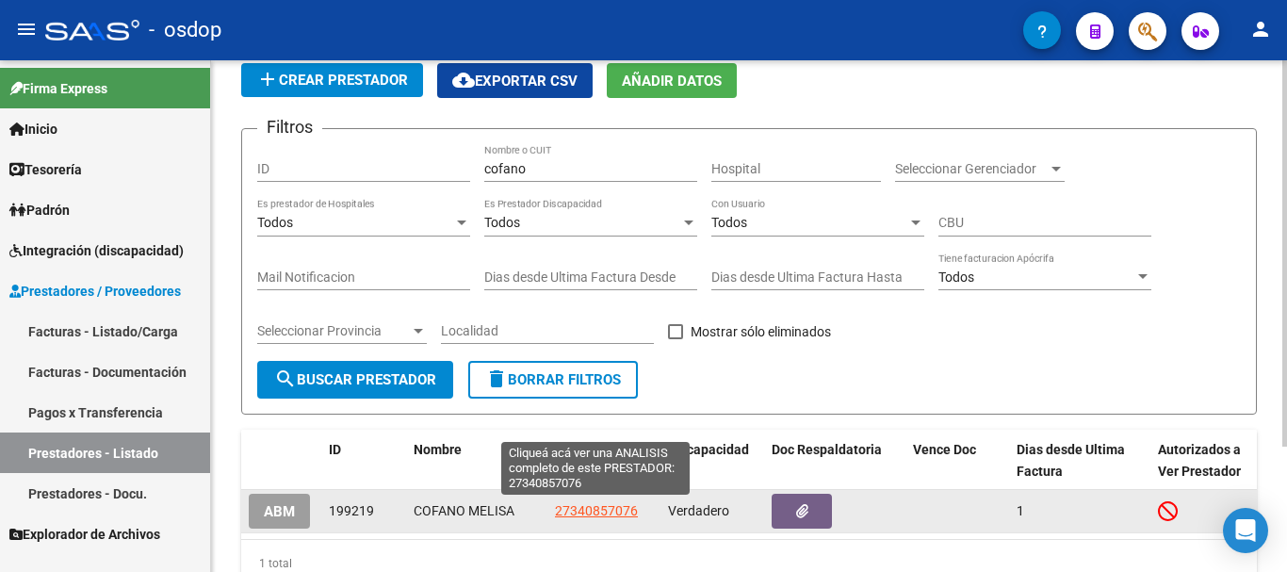
click at [594, 507] on span "27340857076" at bounding box center [596, 510] width 83 height 15
type textarea "27340857076"
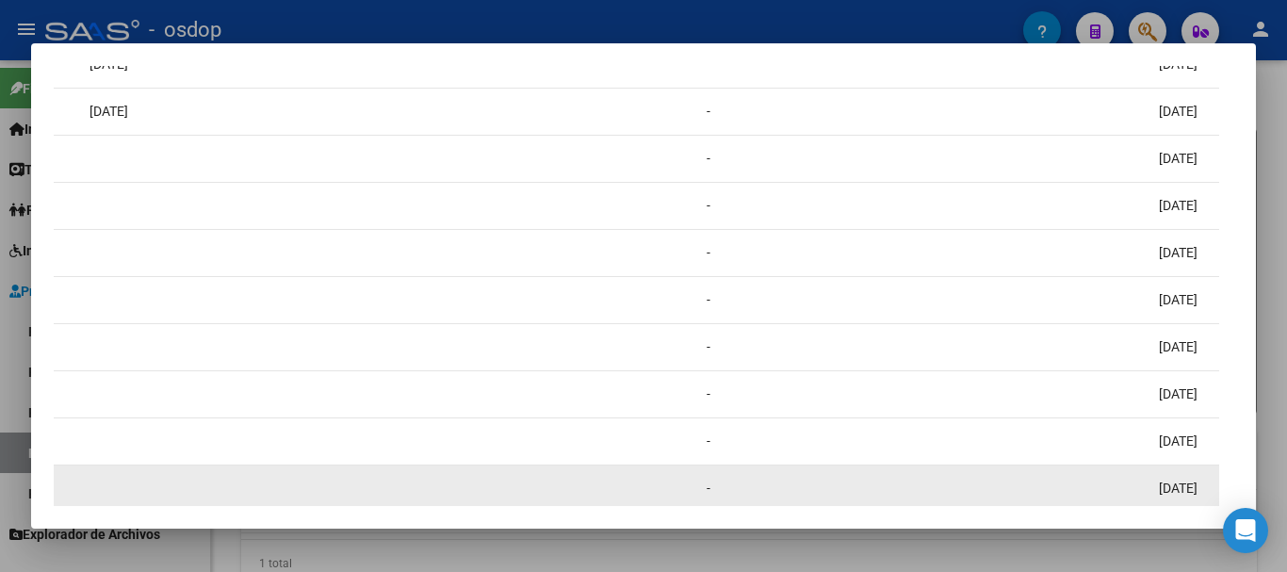
scroll to position [0, 1390]
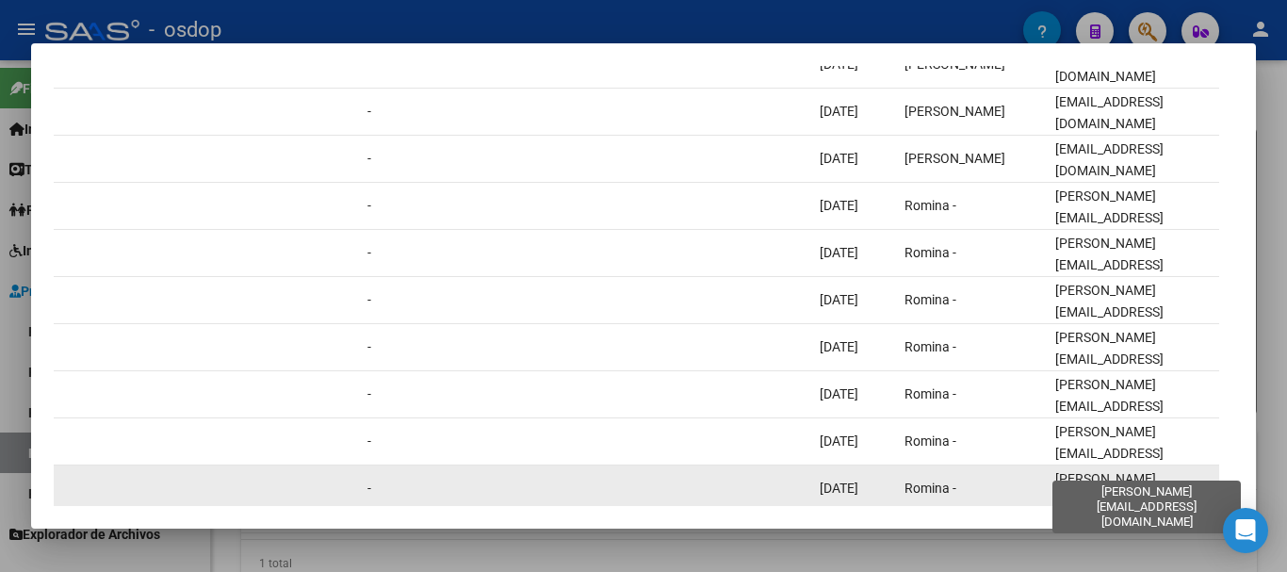
drag, startPoint x: 805, startPoint y: 458, endPoint x: 1082, endPoint y: 454, distance: 277.0
click at [1187, 465] on div "216916 Integración Factura C: 2 - 959 $ 1.693,28 [DATE] [DATE] - [DATE] Romina …" at bounding box center [699, 488] width 4070 height 47
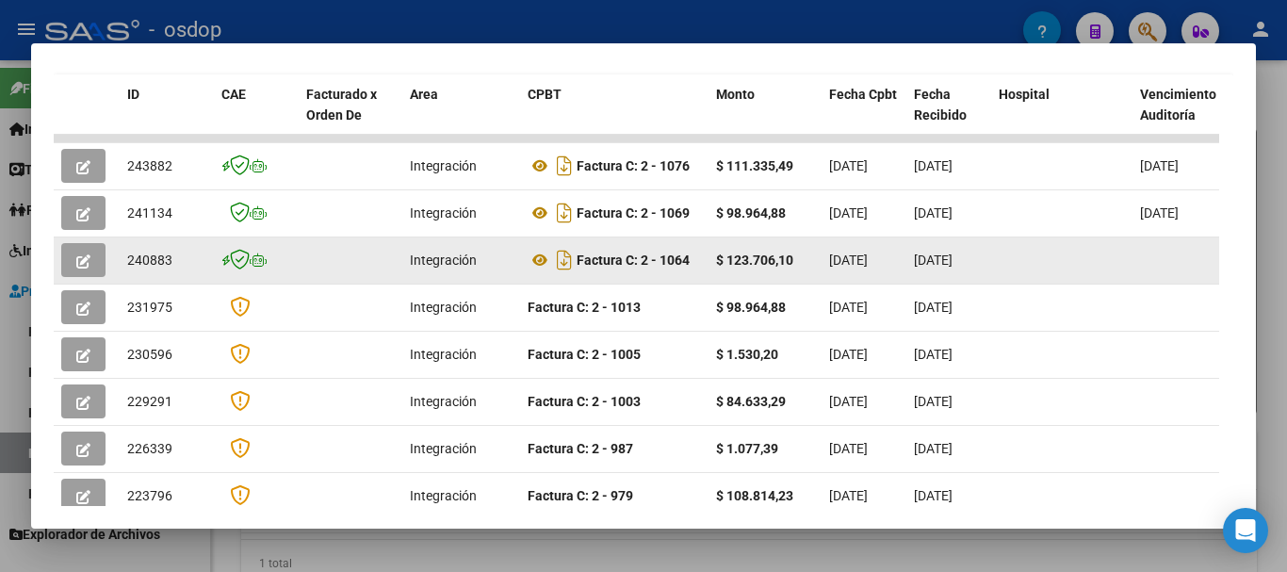
scroll to position [439, 0]
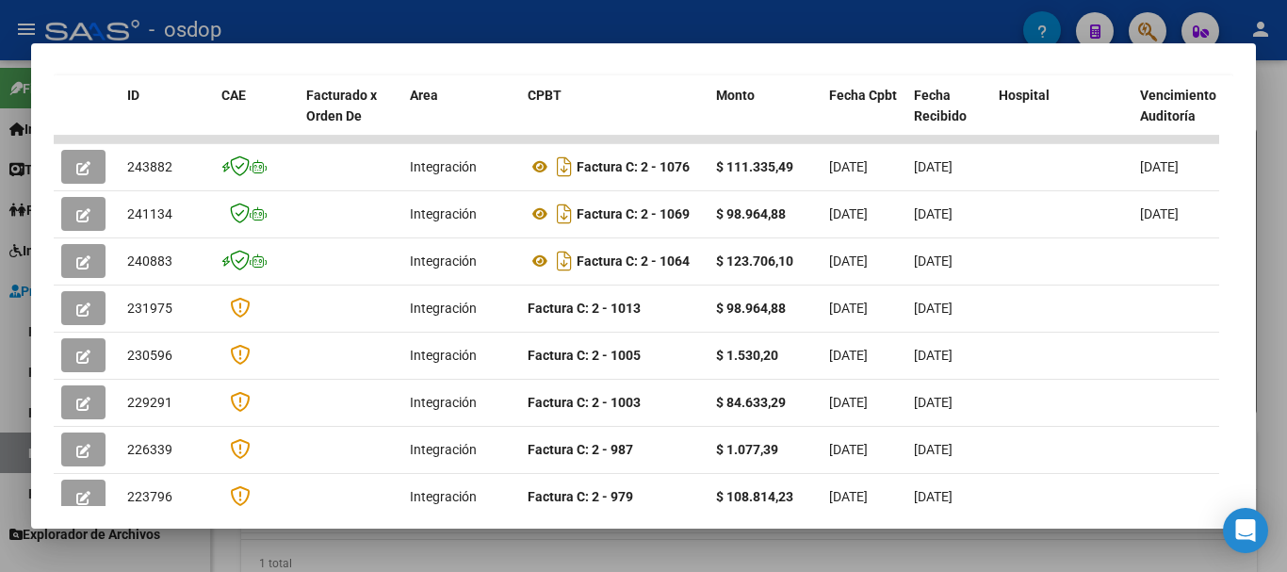
click at [600, 28] on div at bounding box center [643, 286] width 1287 height 572
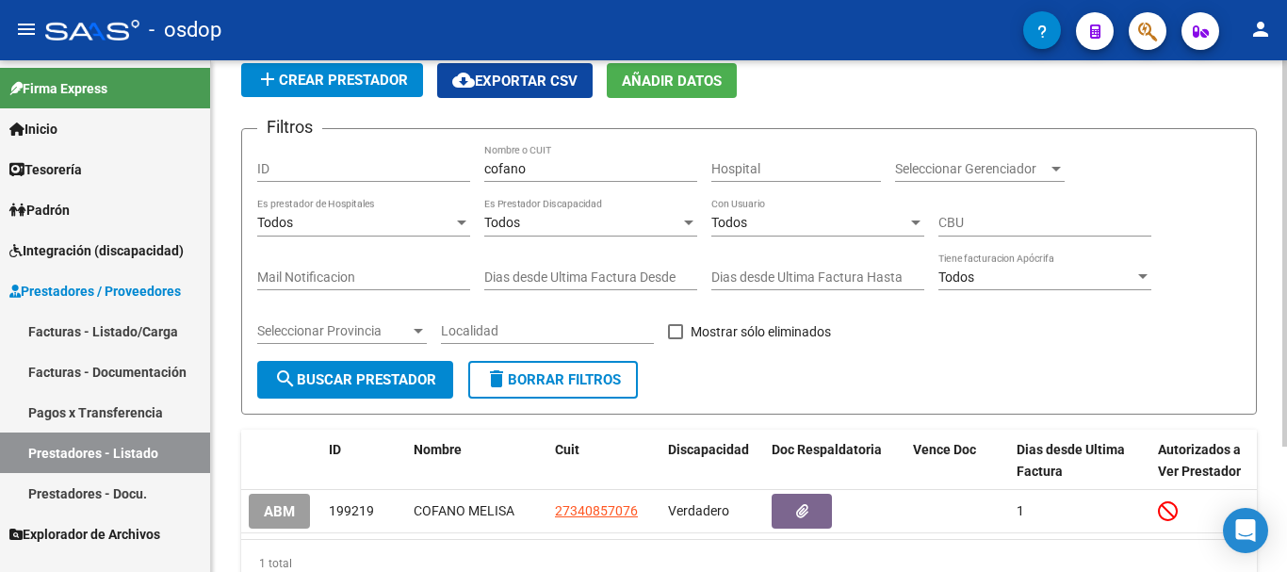
click at [562, 377] on span "delete Borrar Filtros" at bounding box center [553, 379] width 136 height 17
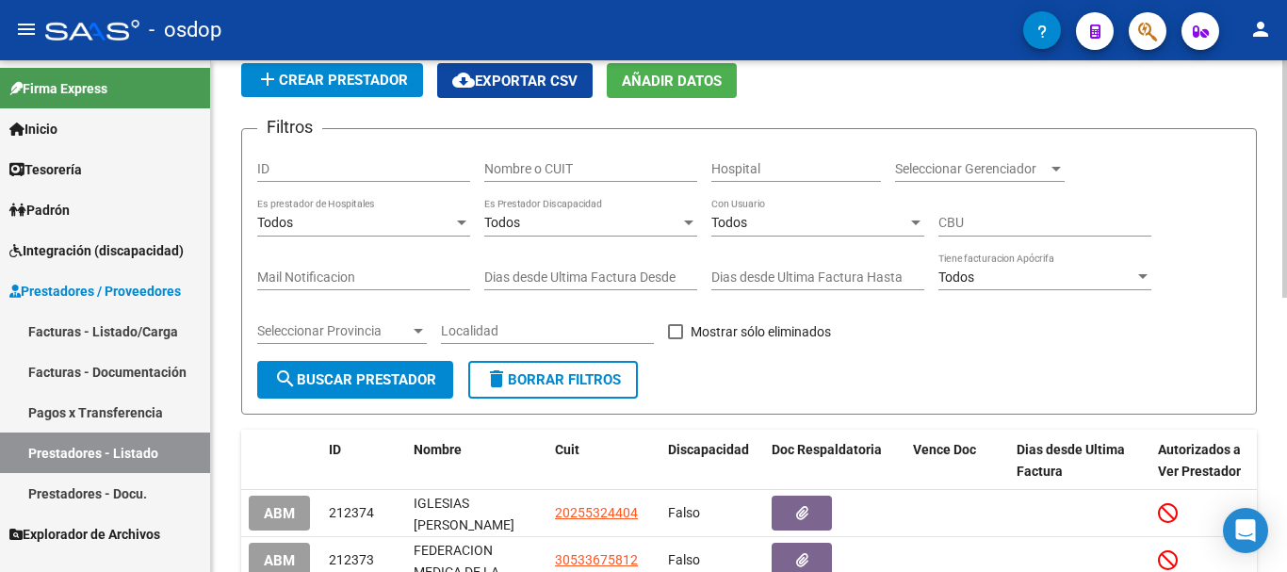
click at [598, 165] on input "Nombre o CUIT" at bounding box center [590, 169] width 213 height 16
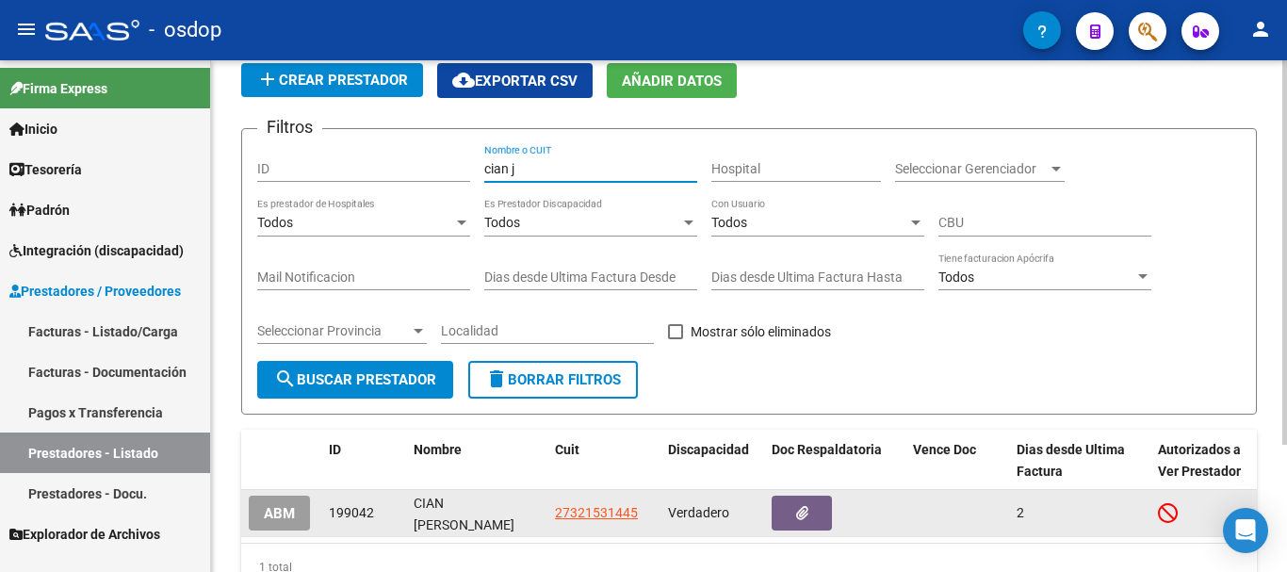
type input "cian j"
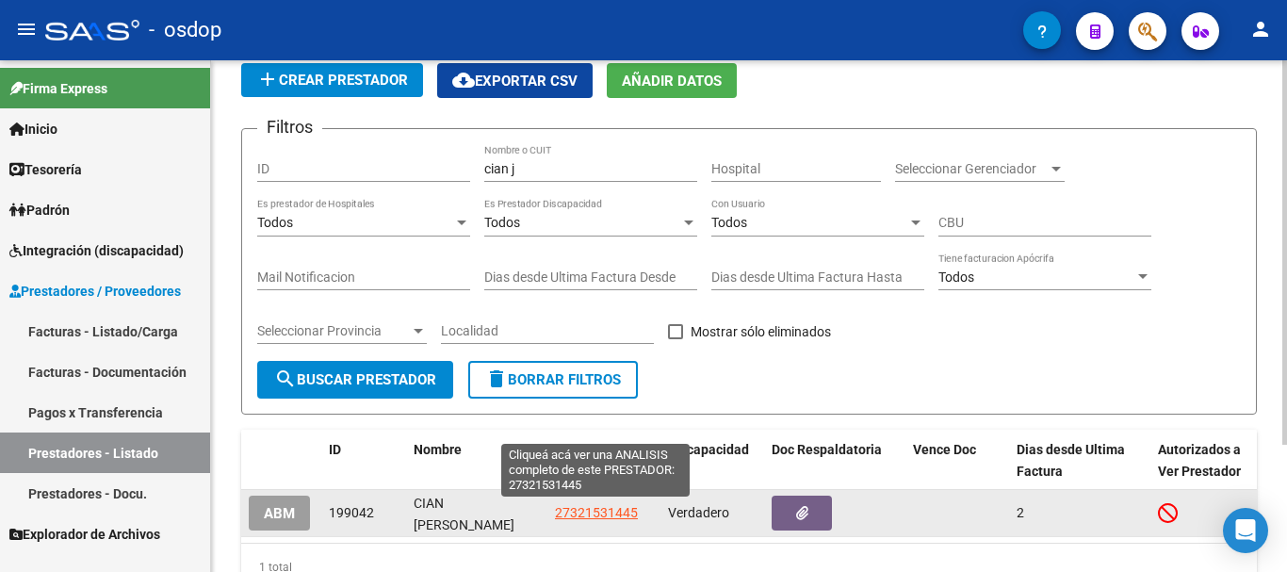
click at [570, 510] on span "27321531445" at bounding box center [596, 512] width 83 height 15
type textarea "27321531445"
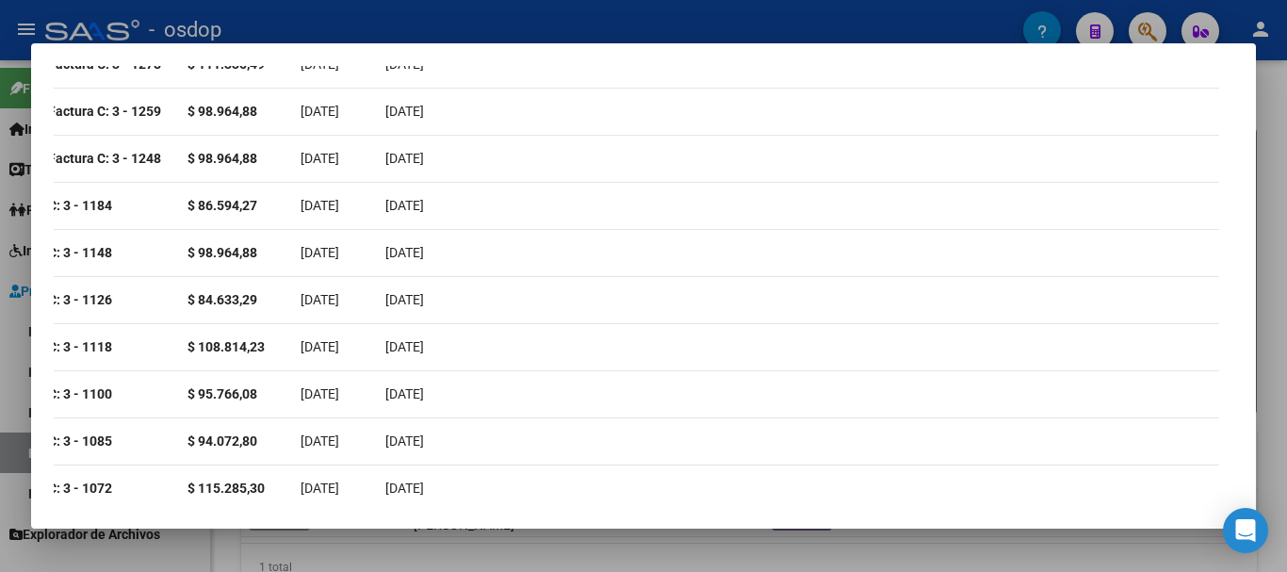
scroll to position [0, 543]
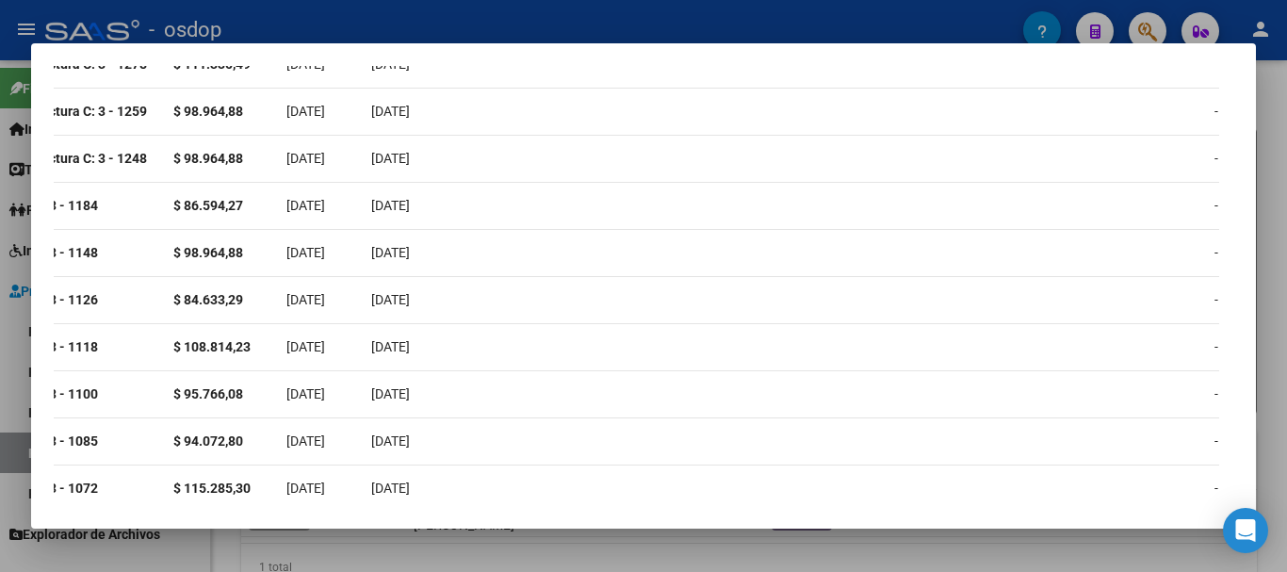
drag, startPoint x: 434, startPoint y: 514, endPoint x: 529, endPoint y: 507, distance: 95.5
click at [529, 507] on mat-dialog-container "Análisis Prestador - CUIT: 27321531445 cloud_download Exportar CSV ABM ARCA Imp…" at bounding box center [643, 286] width 1225 height 486
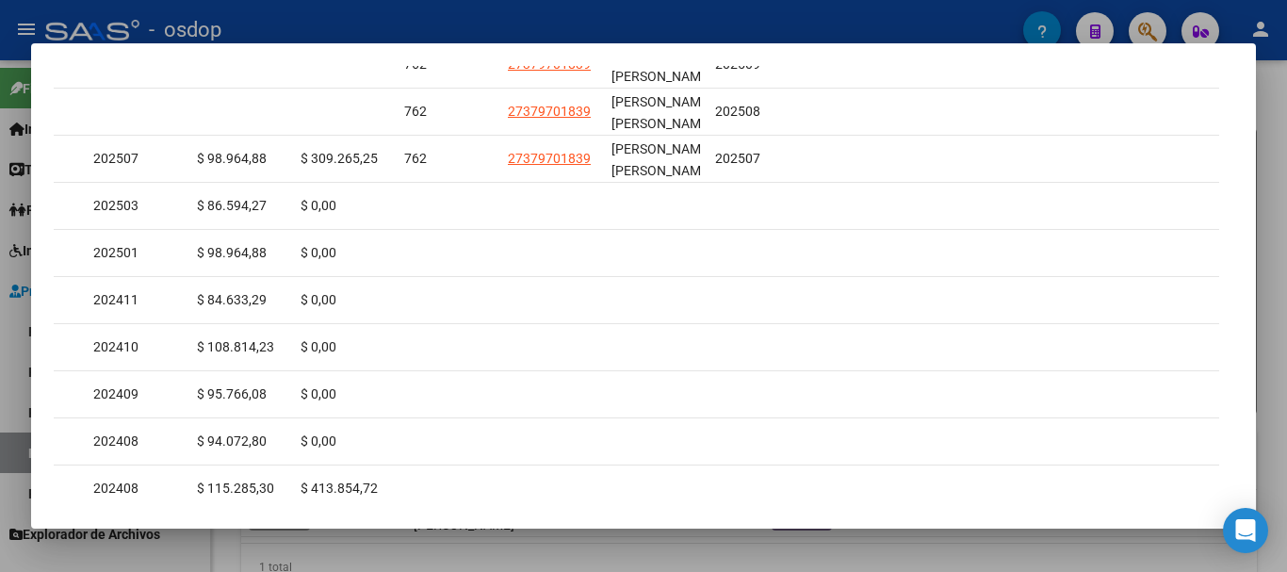
scroll to position [0, 0]
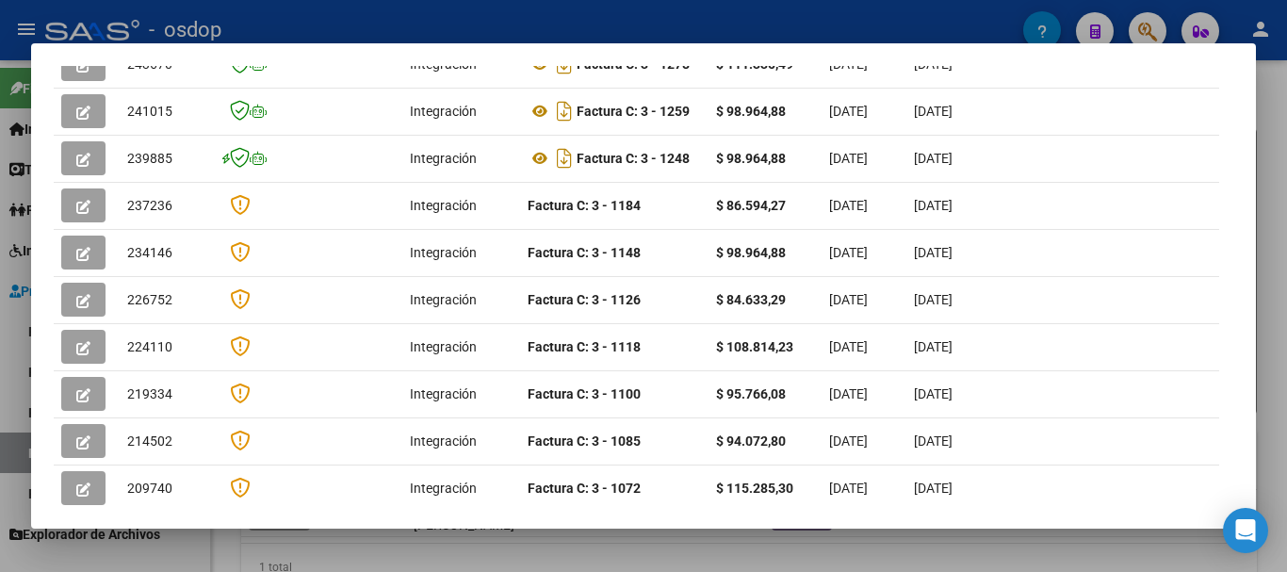
click at [611, 24] on div at bounding box center [643, 286] width 1287 height 572
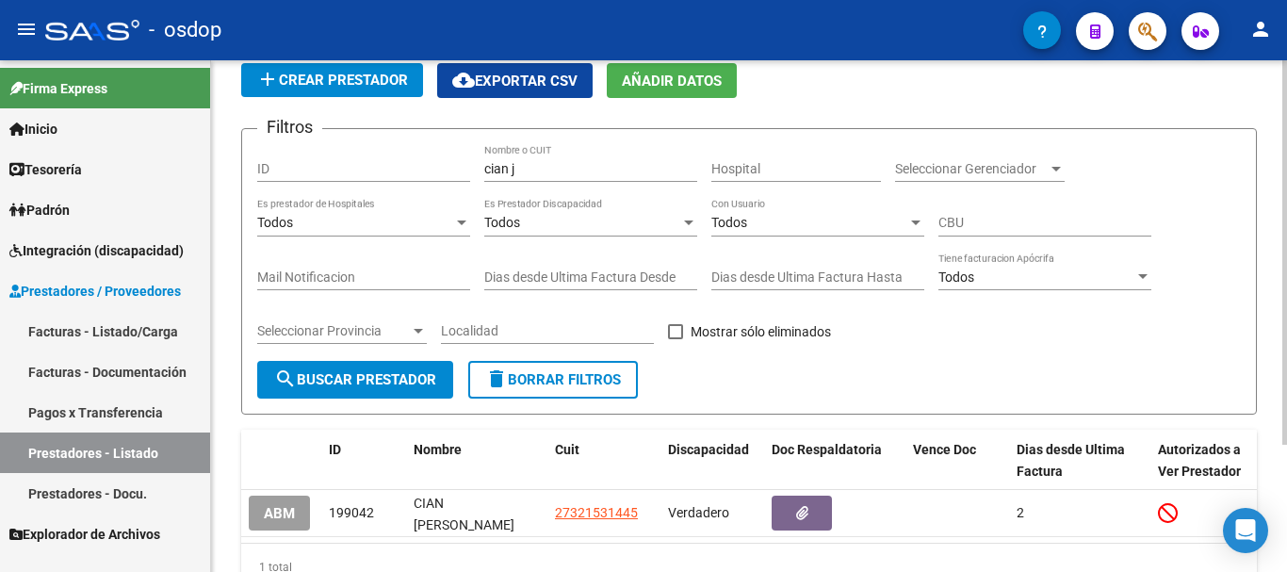
click at [551, 371] on span "delete Borrar Filtros" at bounding box center [553, 379] width 136 height 17
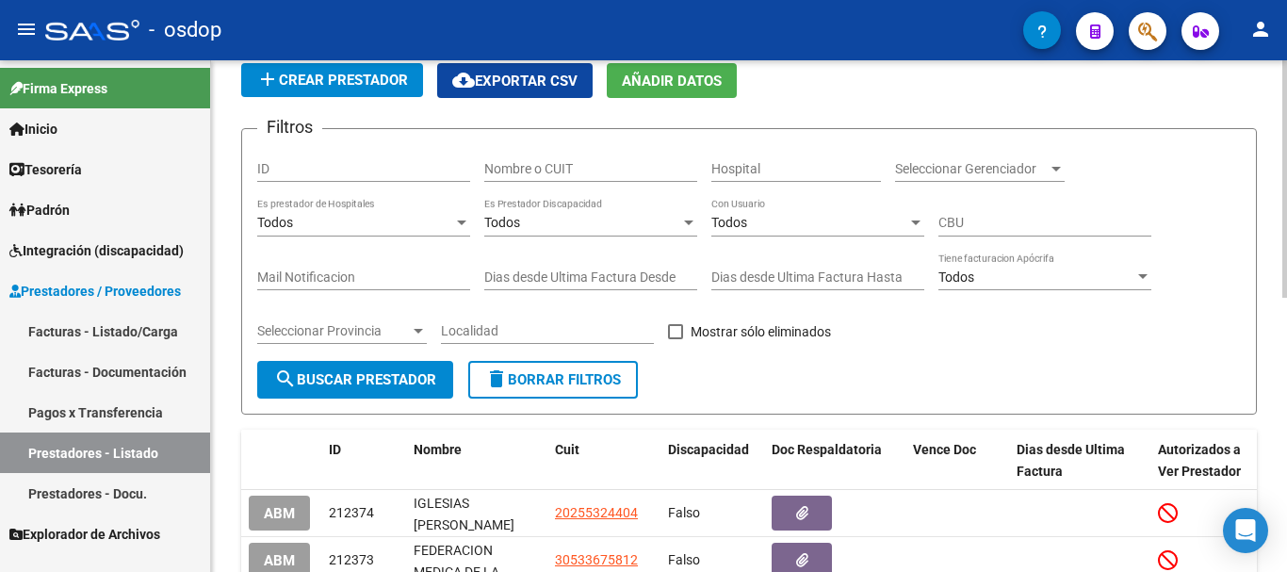
click at [578, 170] on input "Nombre o CUIT" at bounding box center [590, 169] width 213 height 16
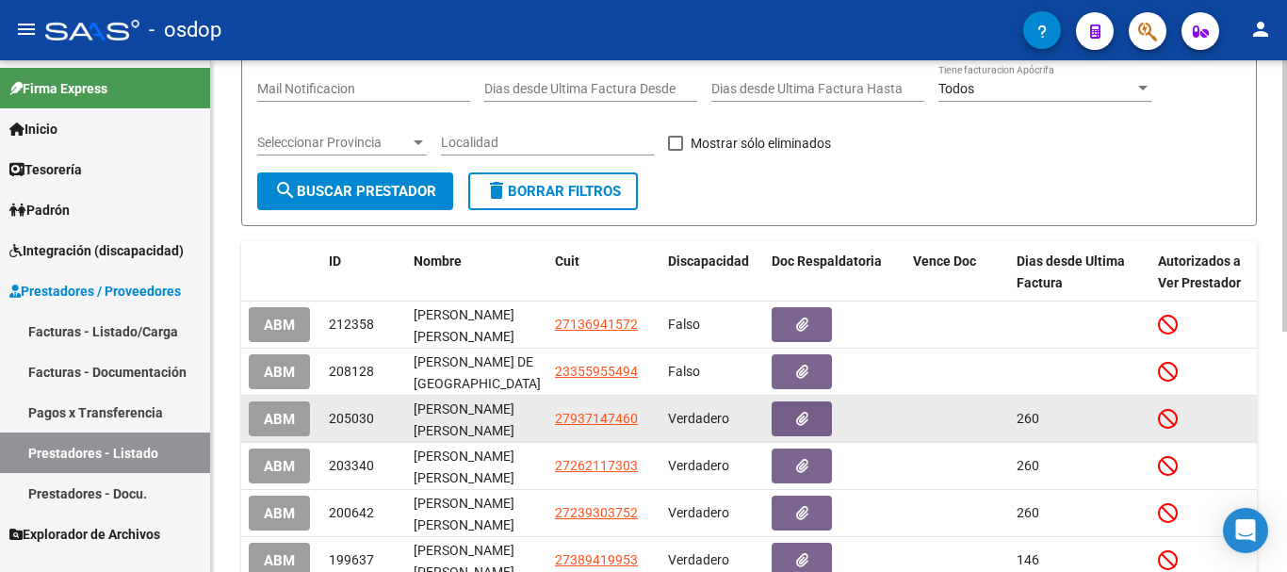
scroll to position [452, 0]
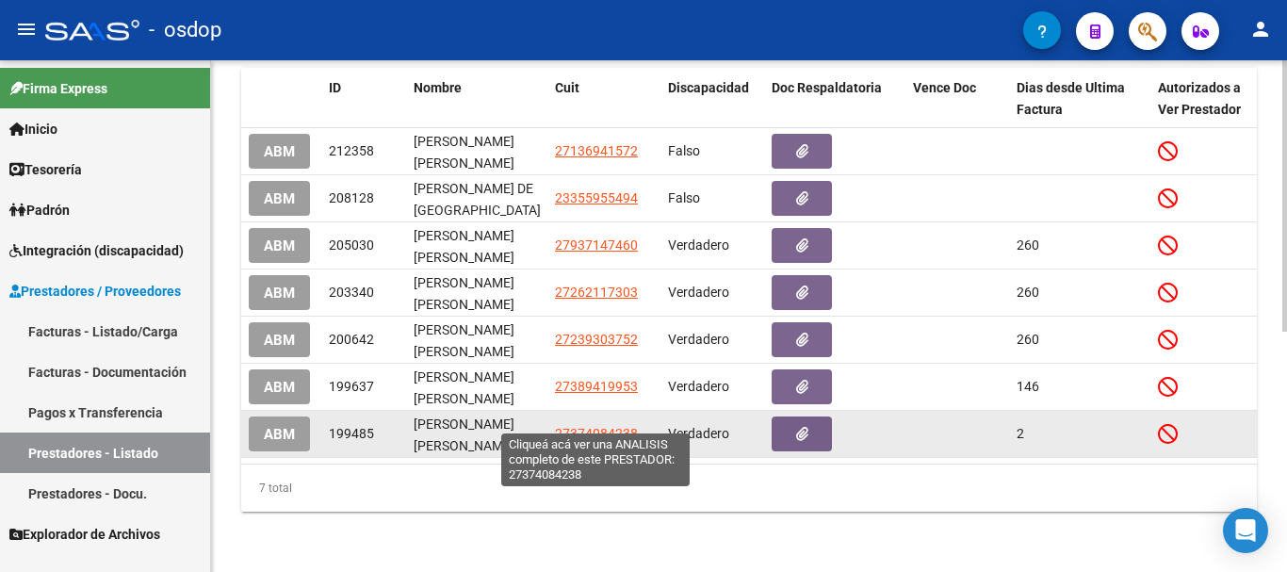
type input "[PERSON_NAME]"
click at [601, 426] on span "27374084238" at bounding box center [596, 433] width 83 height 15
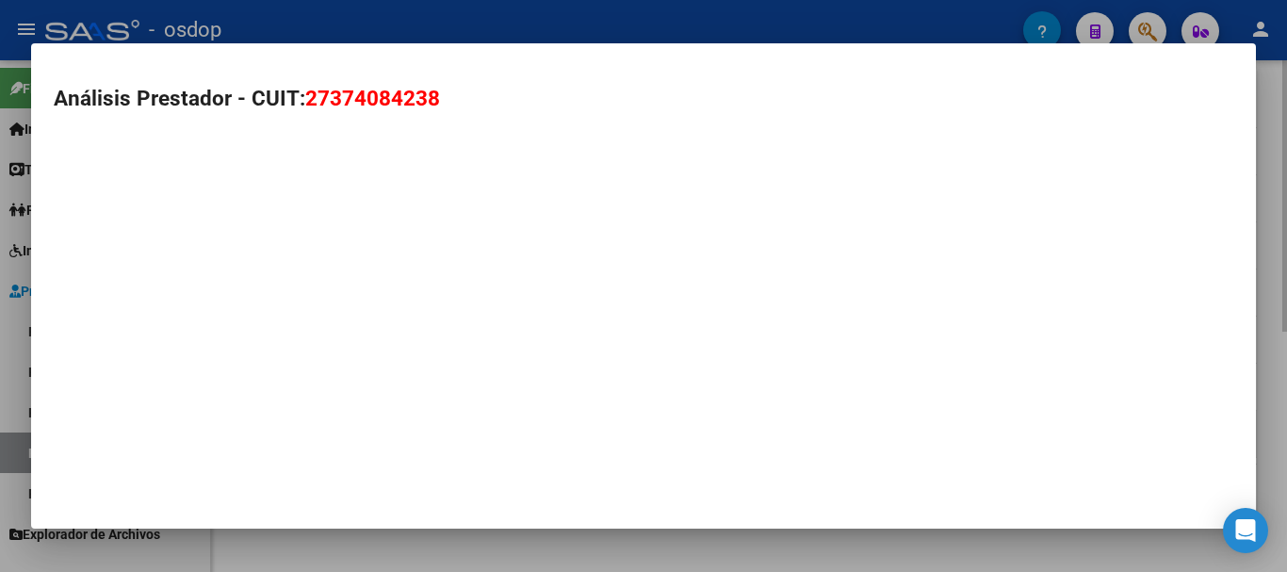
type textarea "27374084238"
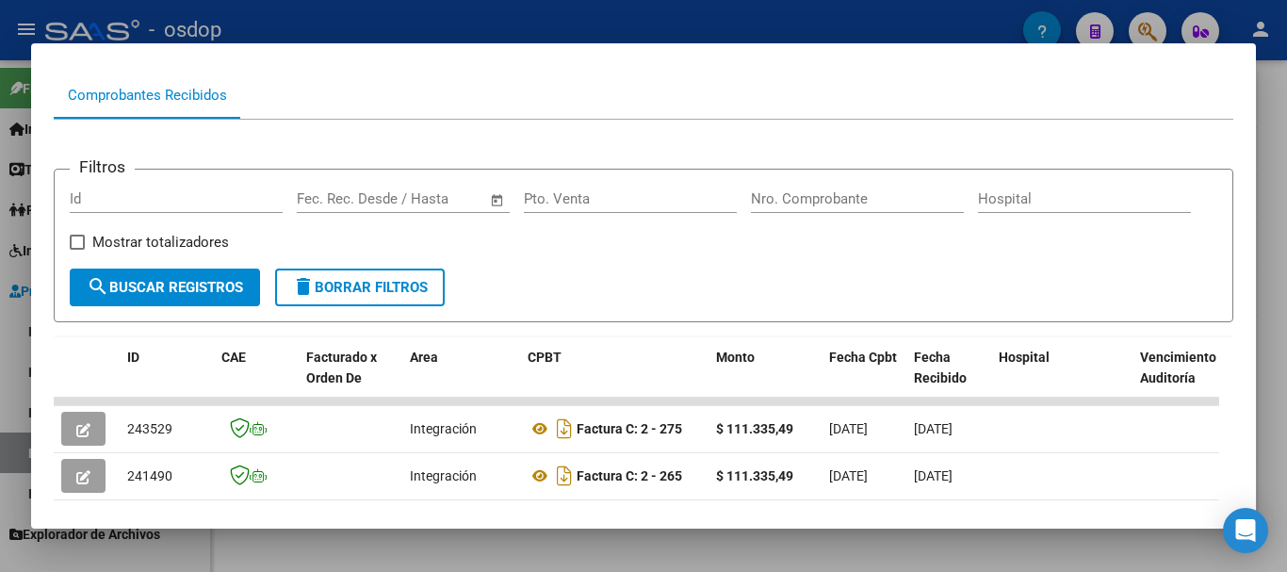
scroll to position [156, 0]
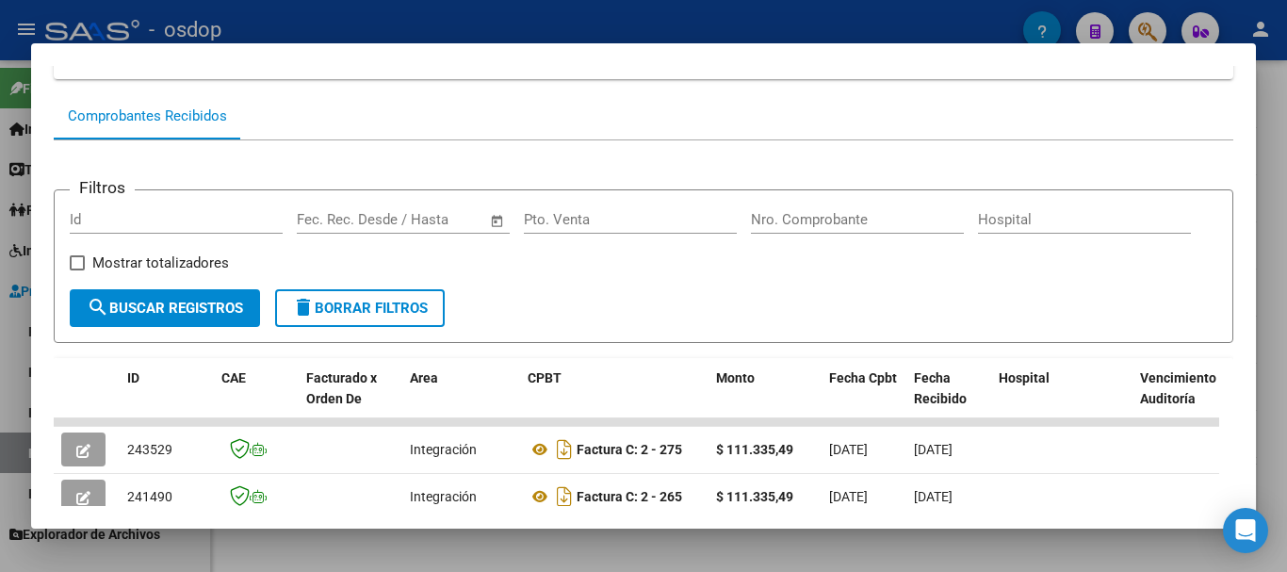
click at [611, 30] on div at bounding box center [643, 286] width 1287 height 572
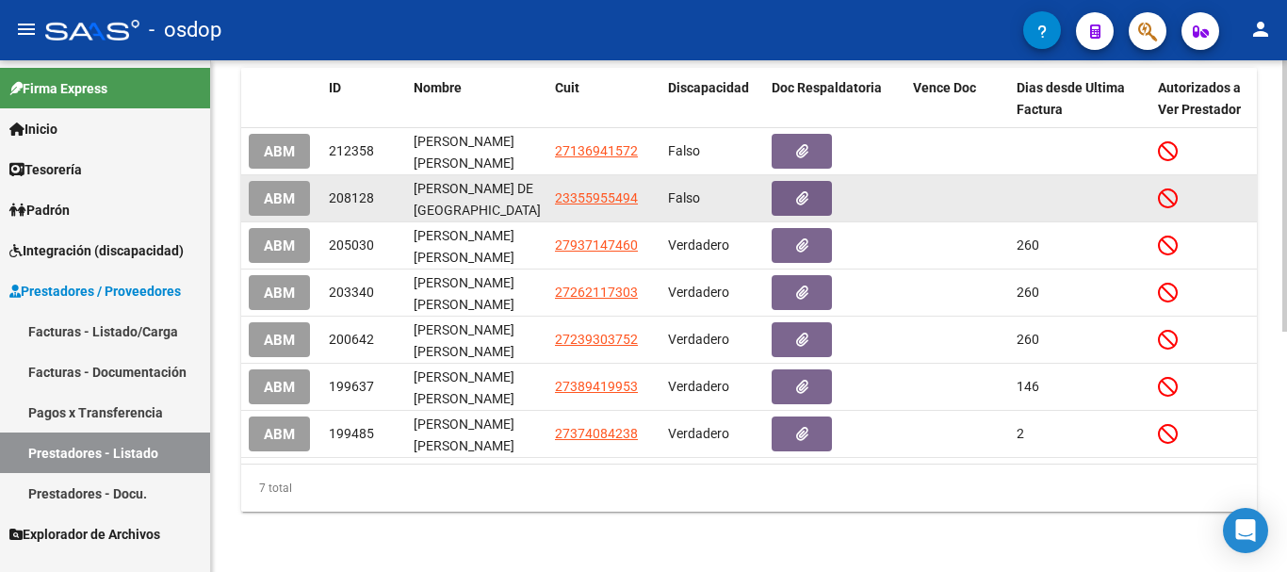
scroll to position [75, 0]
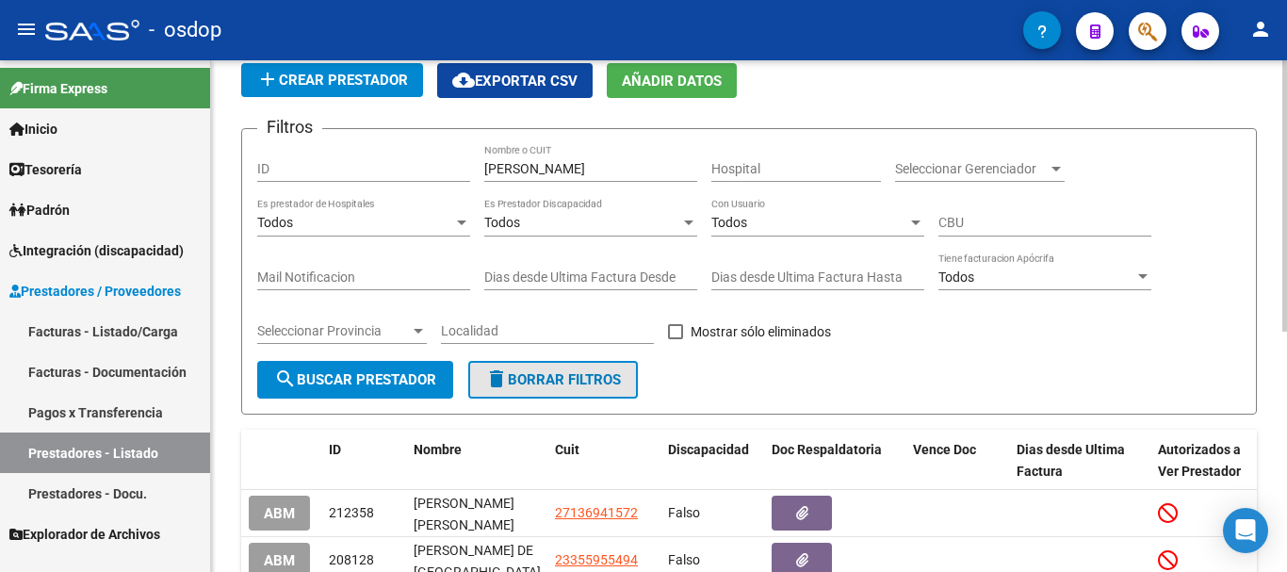
click at [571, 391] on button "delete Borrar Filtros" at bounding box center [553, 380] width 170 height 38
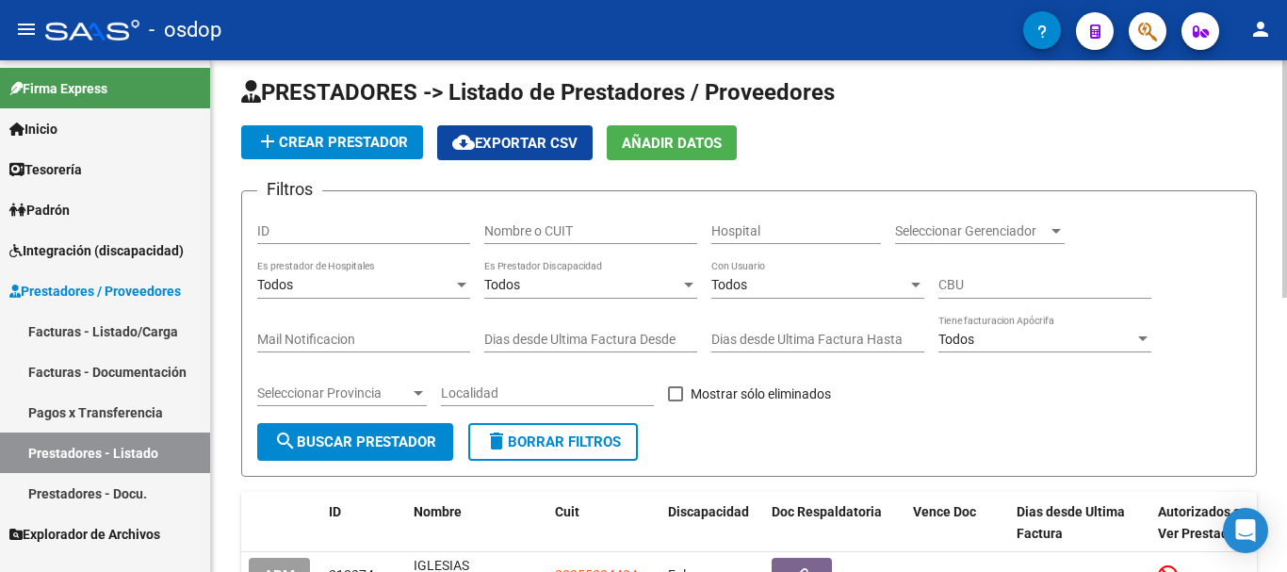
scroll to position [0, 0]
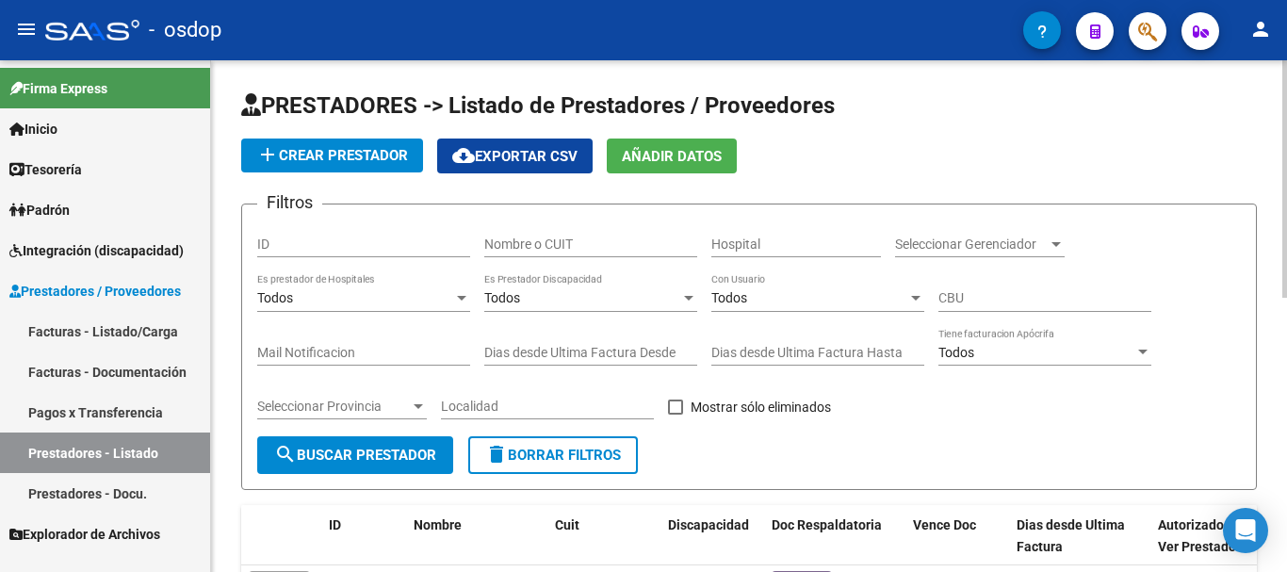
click at [580, 245] on input "Nombre o CUIT" at bounding box center [590, 244] width 213 height 16
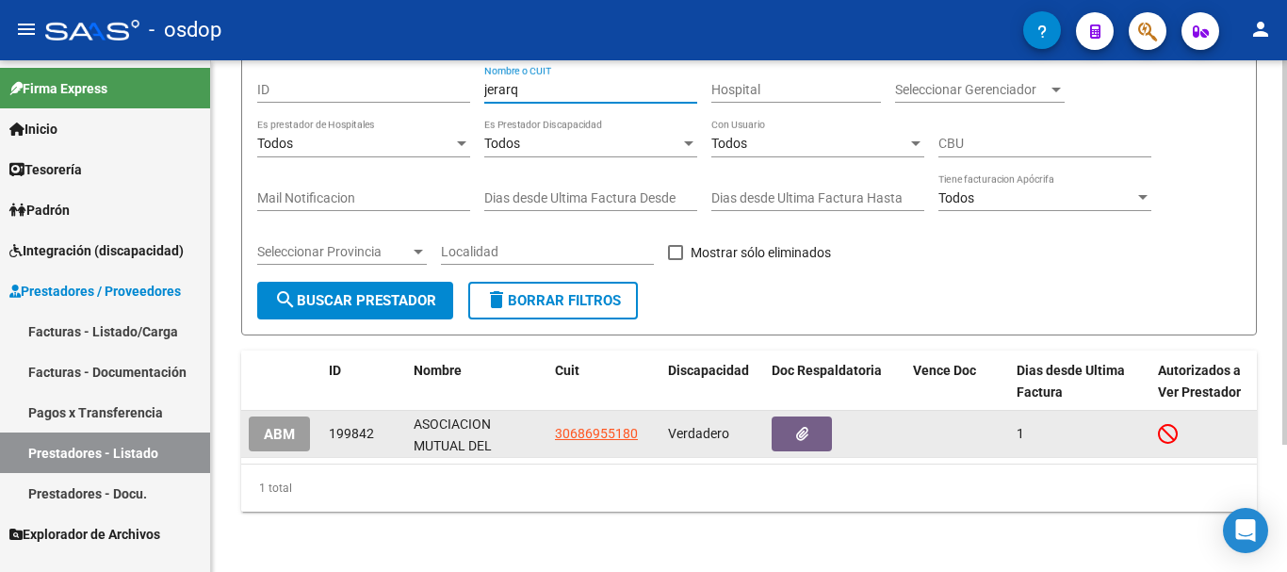
scroll to position [170, 0]
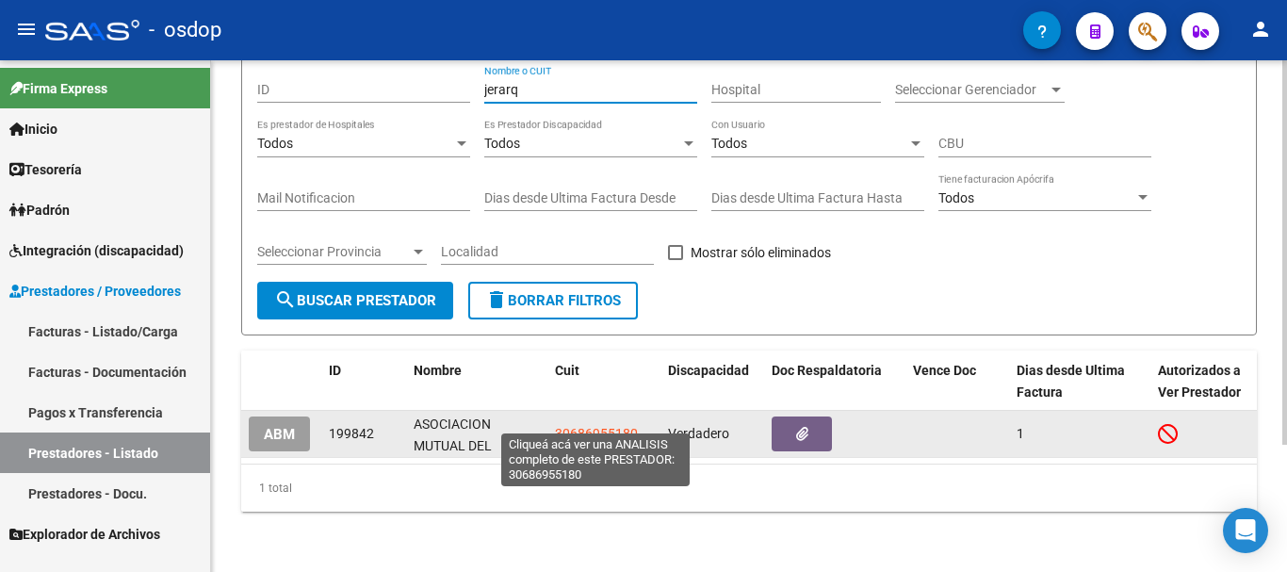
type input "jerarq"
click at [581, 426] on span "30686955180" at bounding box center [596, 433] width 83 height 15
type textarea "30686955180"
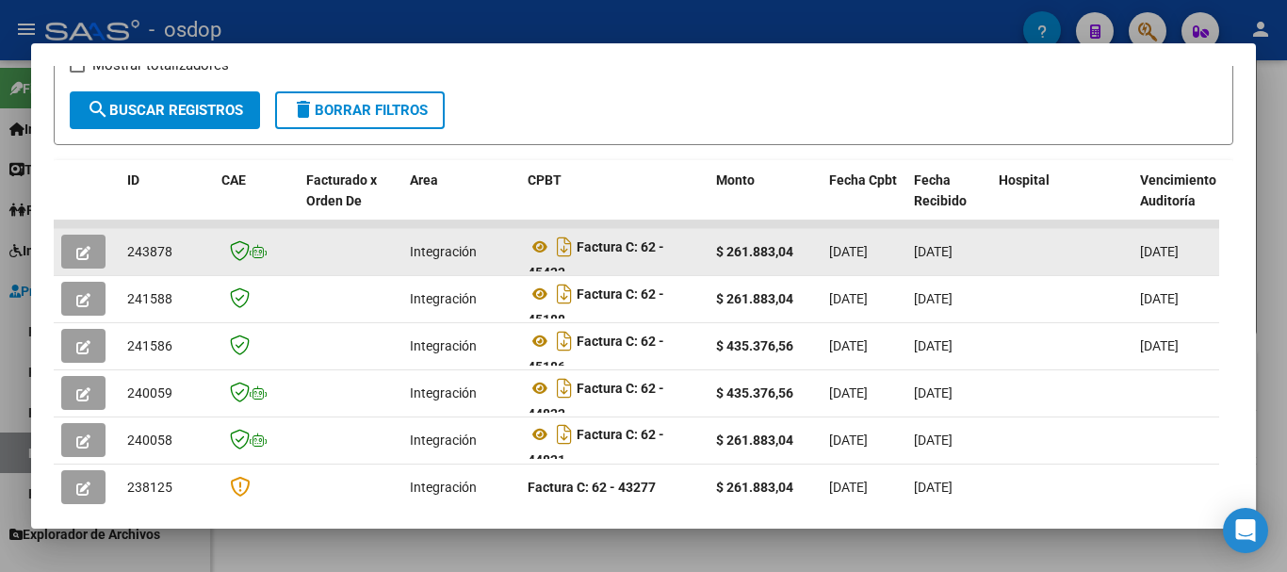
scroll to position [12, 0]
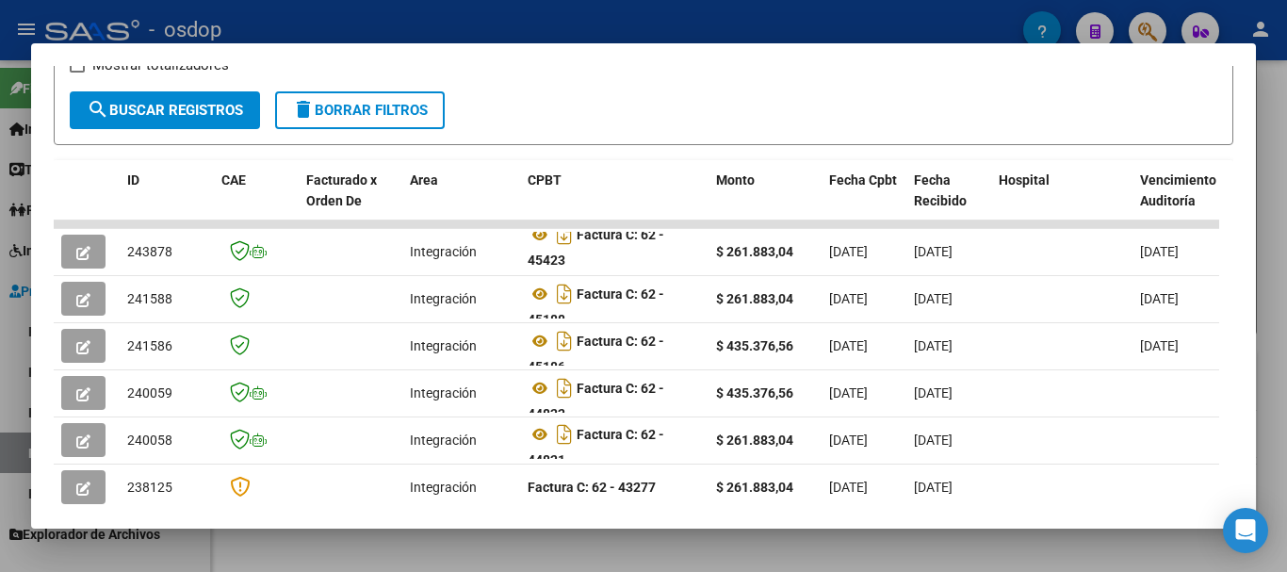
click at [580, 25] on div at bounding box center [643, 286] width 1287 height 572
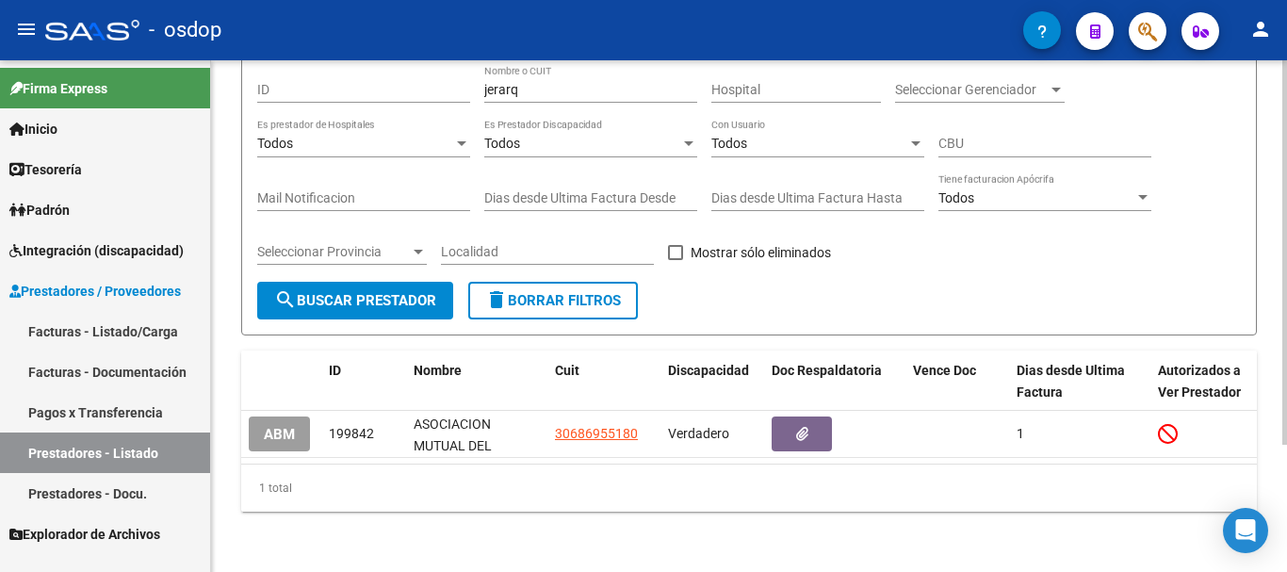
click at [578, 292] on span "delete Borrar Filtros" at bounding box center [553, 300] width 136 height 17
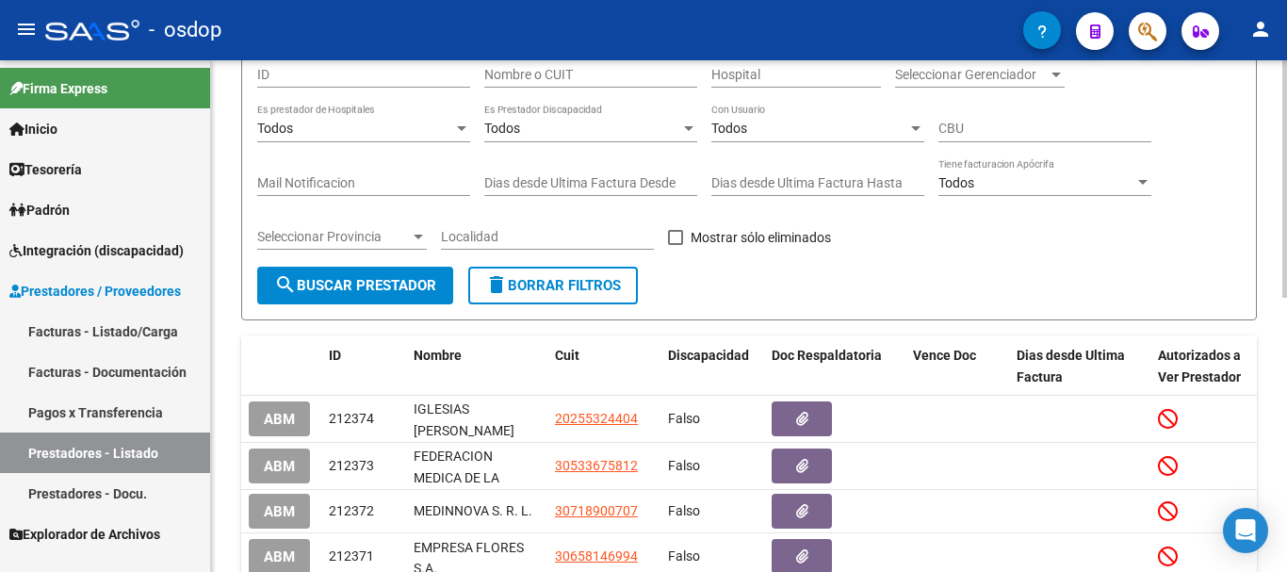
scroll to position [75, 0]
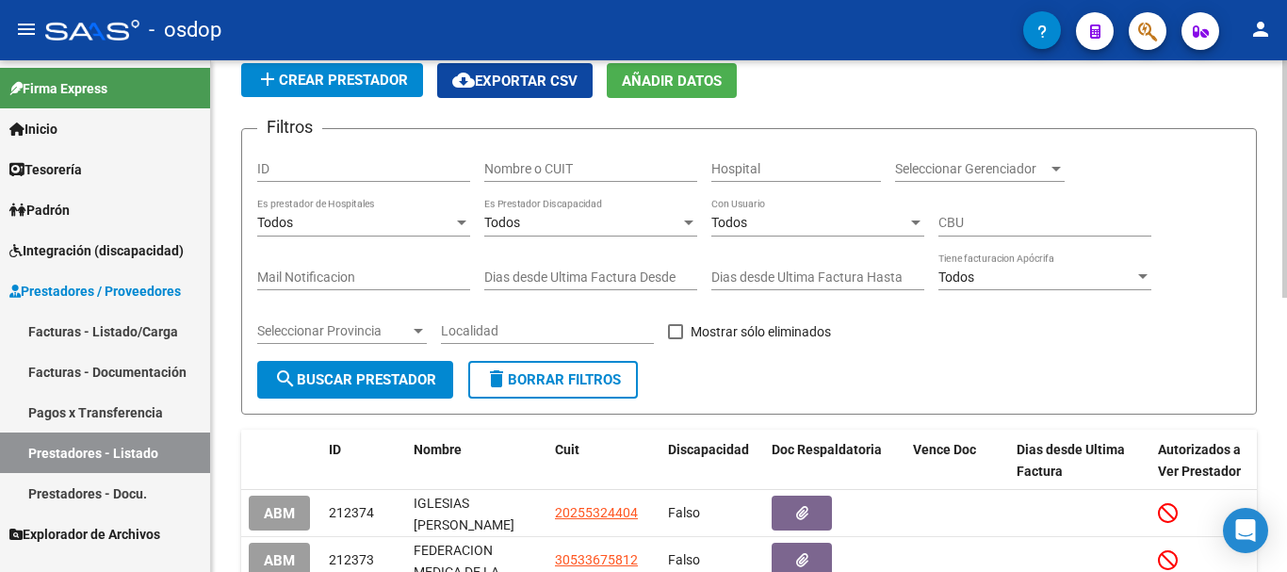
click at [573, 173] on input "Nombre o CUIT" at bounding box center [590, 169] width 213 height 16
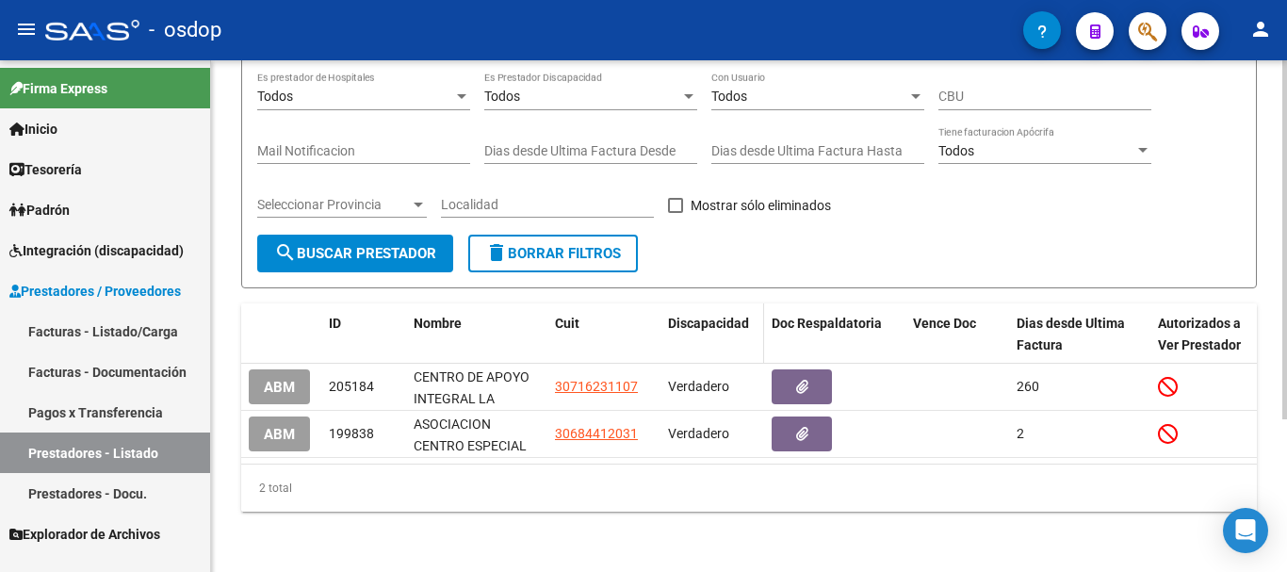
scroll to position [217, 0]
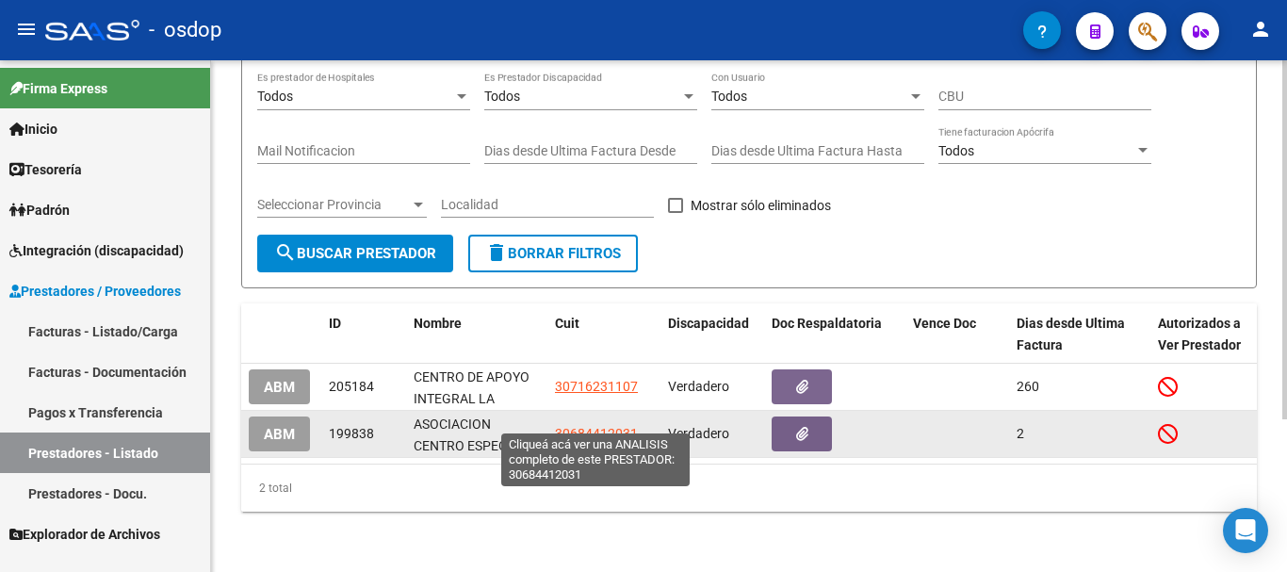
type input "la huella"
click at [606, 426] on span "30684412031" at bounding box center [596, 433] width 83 height 15
type textarea "30684412031"
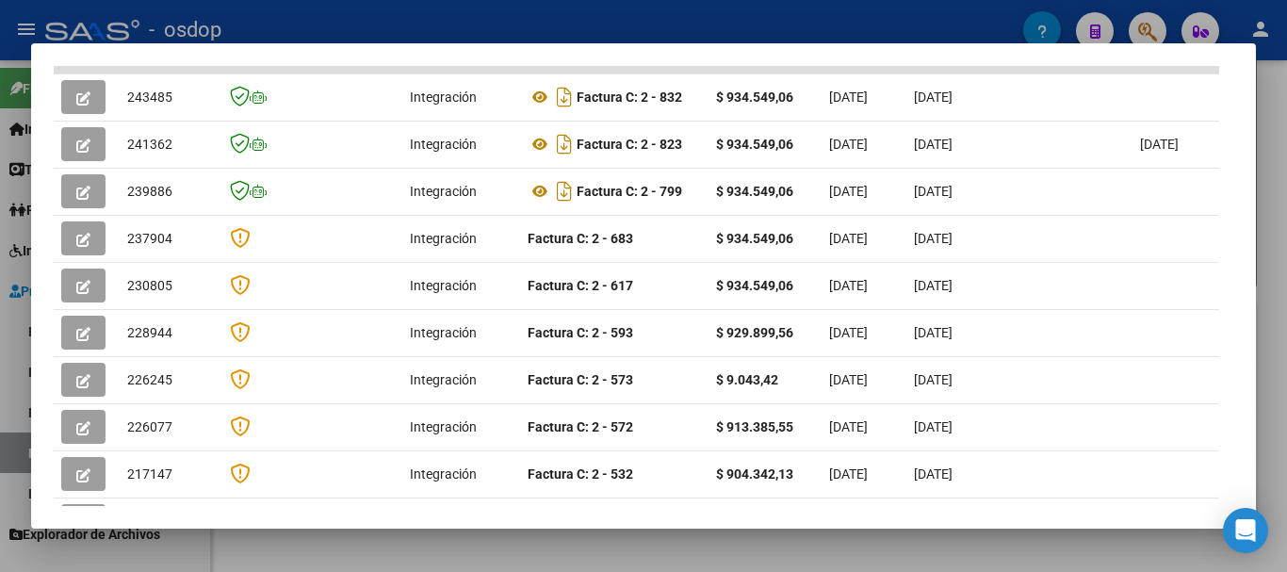
scroll to position [542, 0]
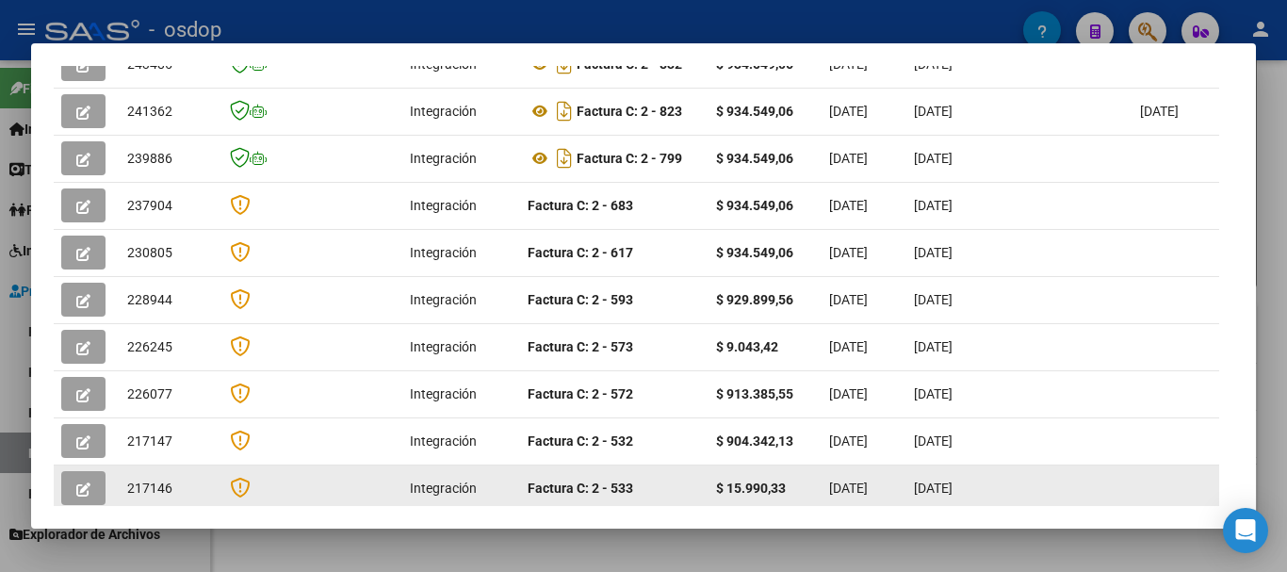
drag, startPoint x: 325, startPoint y: 490, endPoint x: 466, endPoint y: 475, distance: 142.1
click at [414, 499] on datatable-selection "243485 Integración Factura C: 2 - 832 $ 934.549,06 [DATE] [DATE] - [DATE] CENTR…" at bounding box center [636, 507] width 1165 height 17
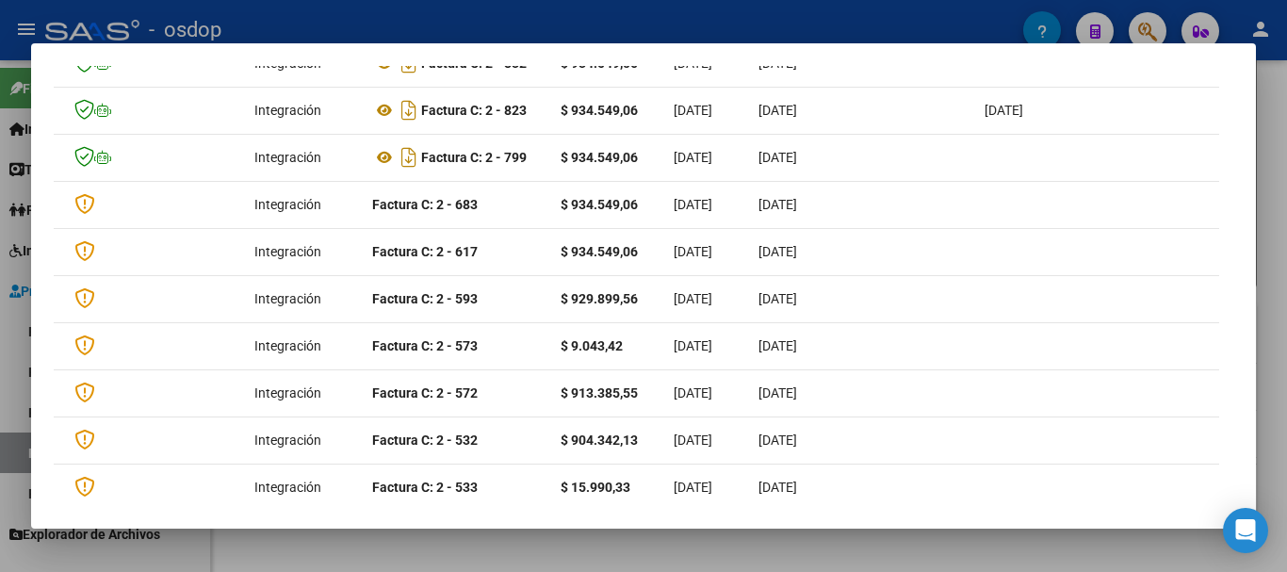
scroll to position [0, 0]
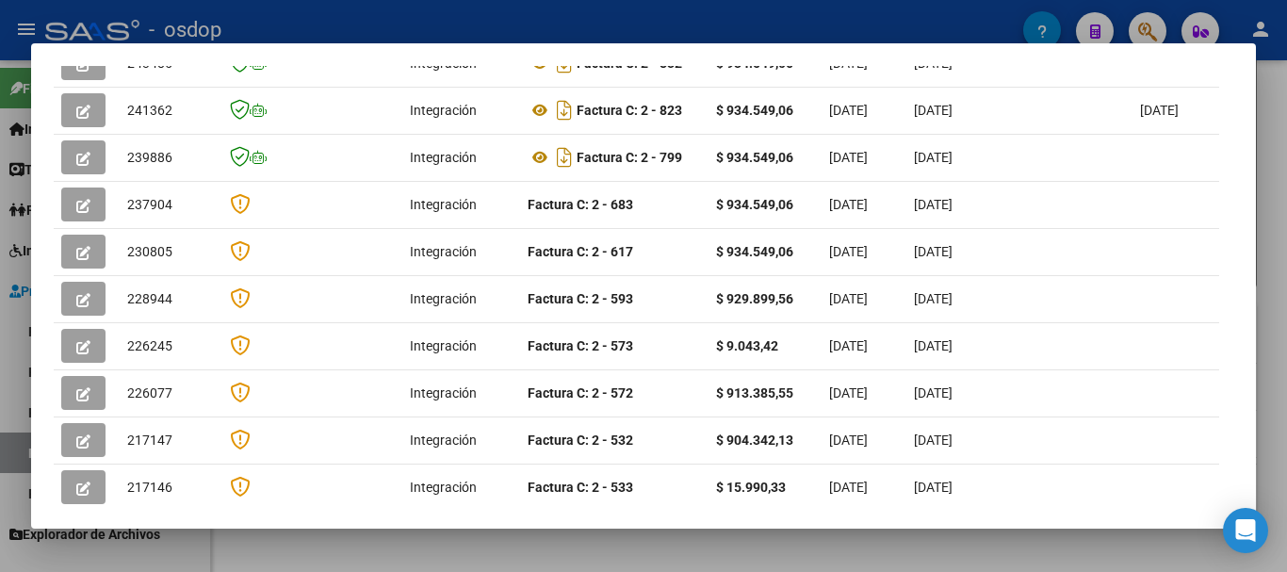
click at [616, 16] on div at bounding box center [643, 286] width 1287 height 572
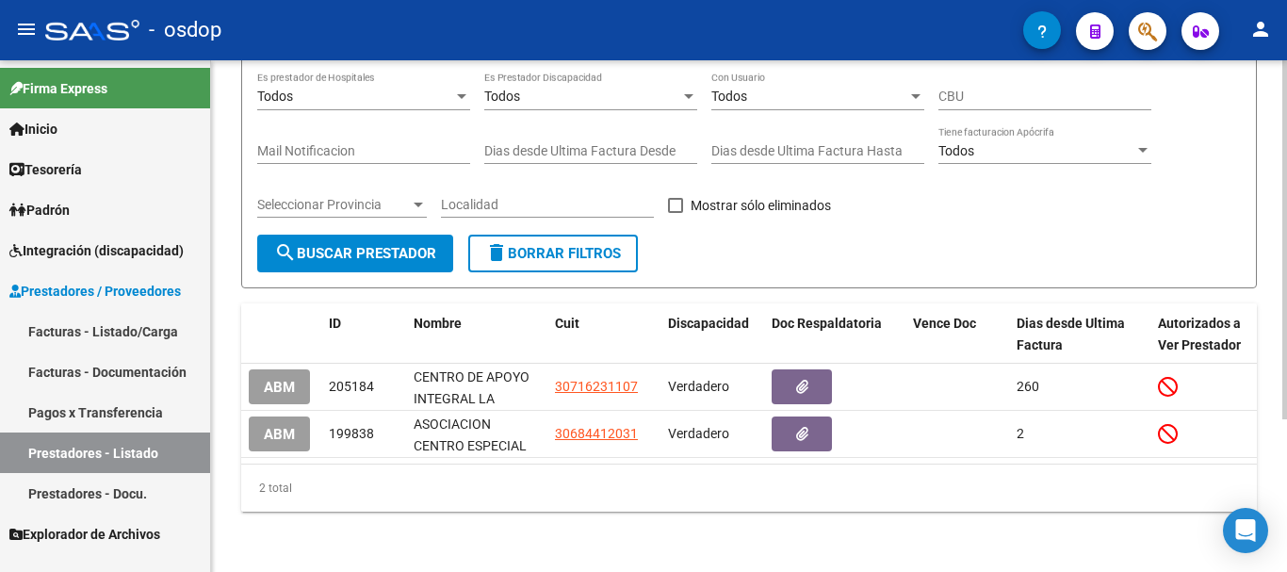
click at [558, 245] on span "delete Borrar Filtros" at bounding box center [553, 253] width 136 height 17
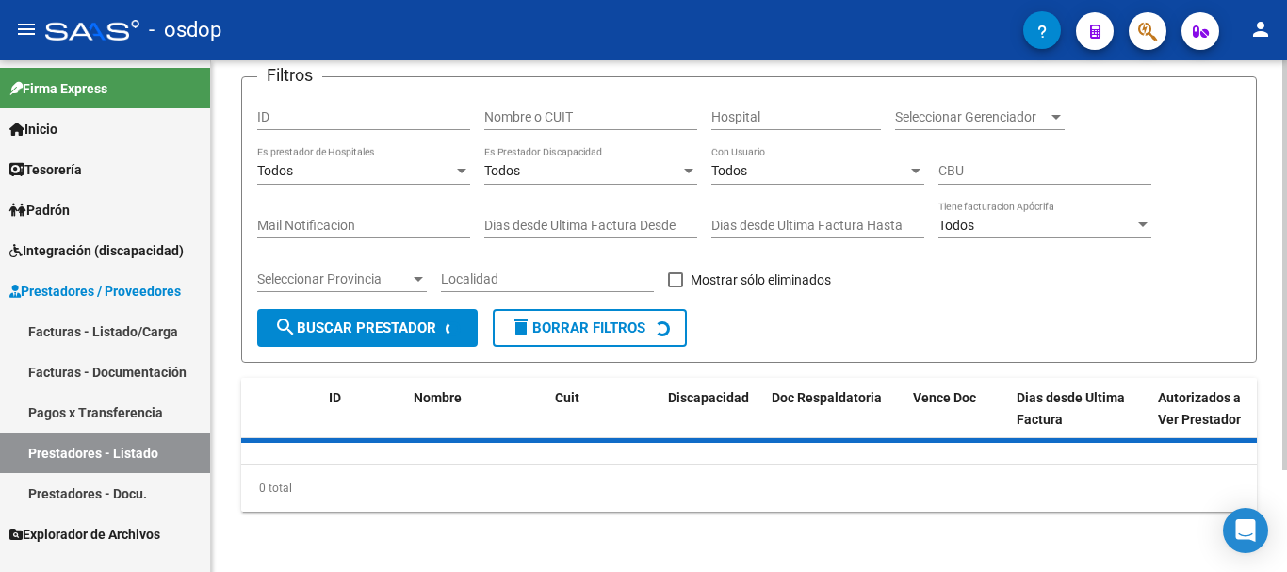
scroll to position [33, 0]
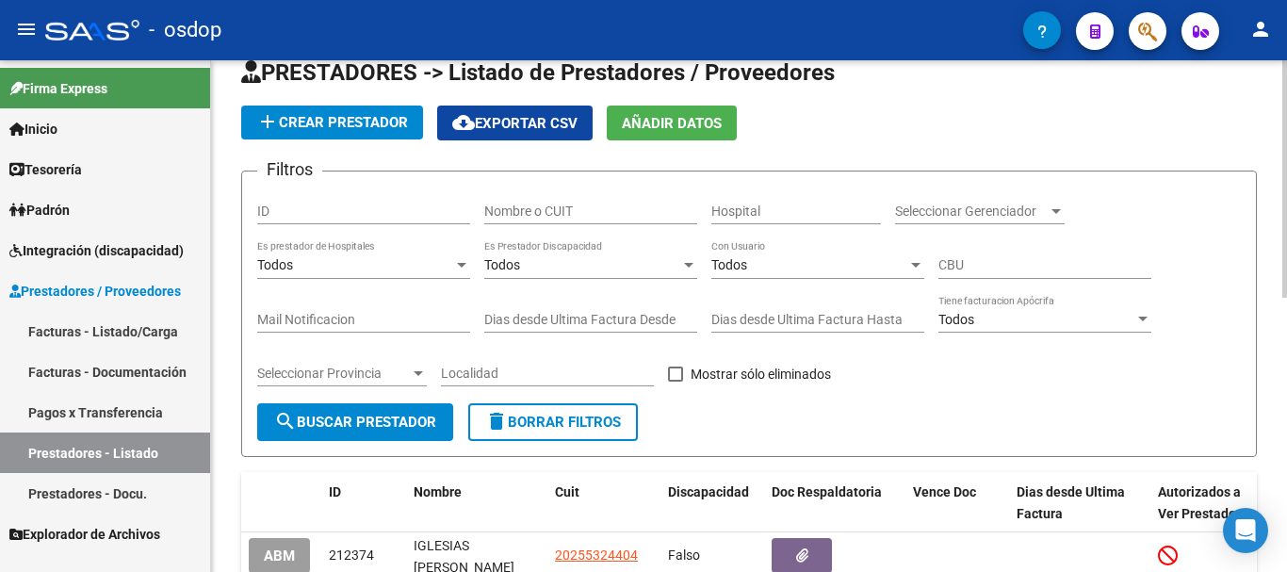
click at [578, 209] on input "Nombre o CUIT" at bounding box center [590, 212] width 213 height 16
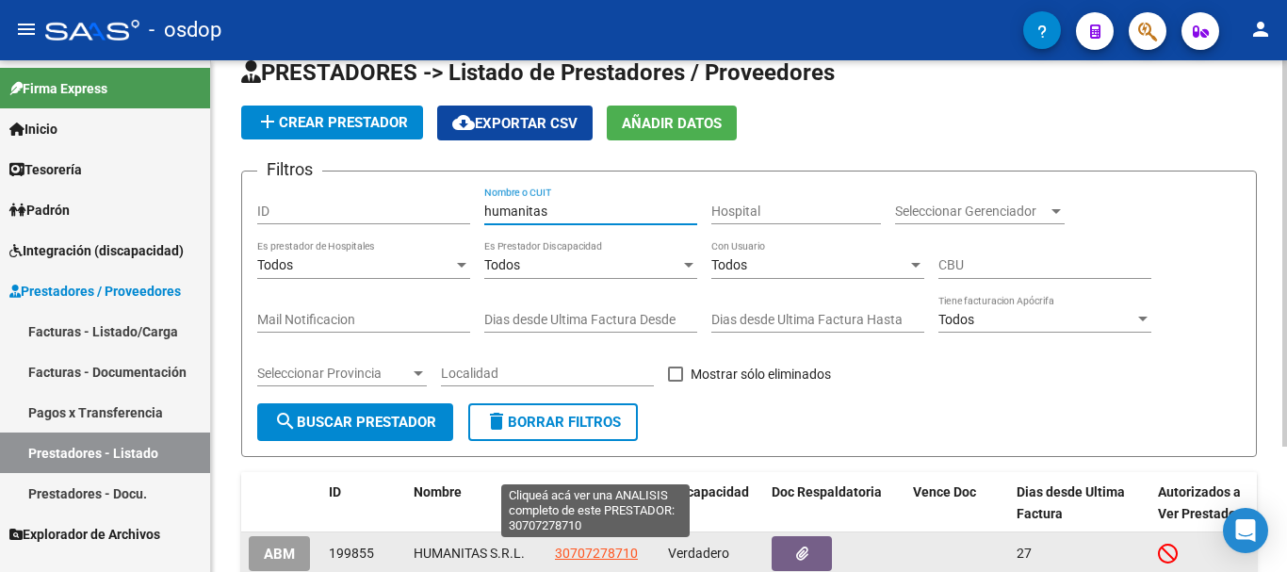
type input "humanitas"
click at [590, 555] on span "30707278710" at bounding box center [596, 553] width 83 height 15
type textarea "30707278710"
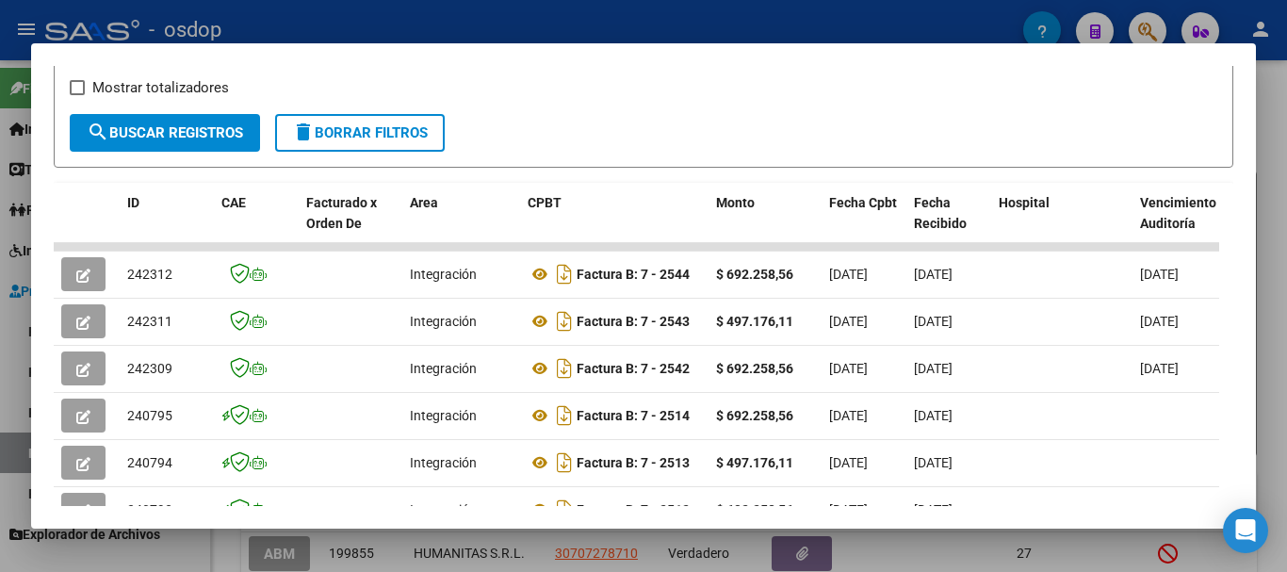
scroll to position [353, 0]
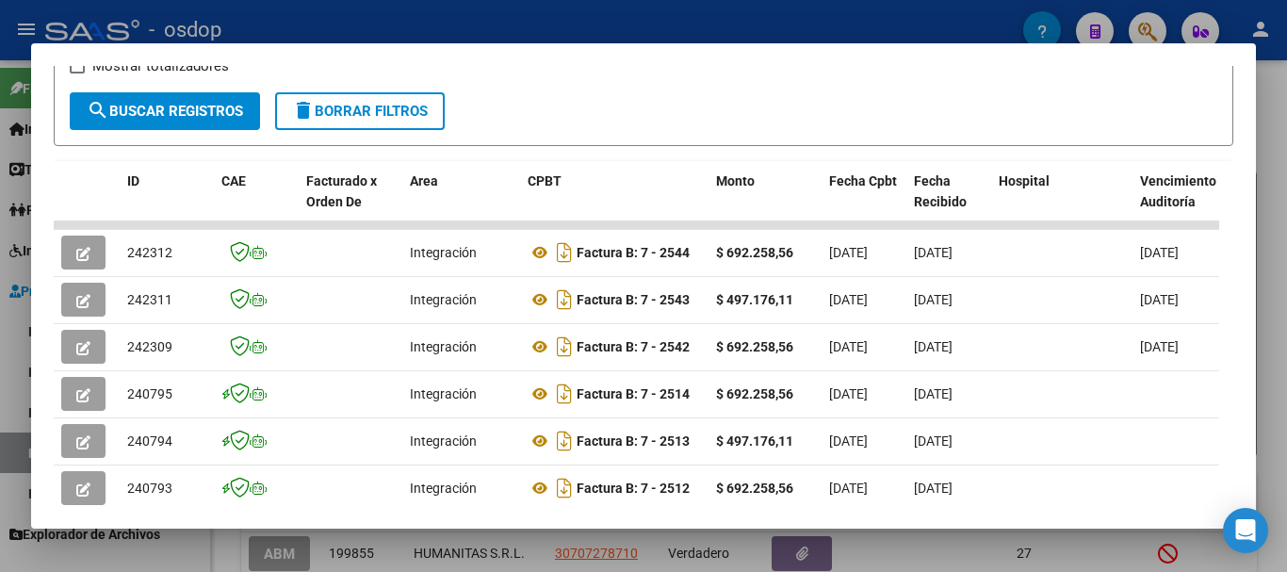
click at [654, 24] on div at bounding box center [643, 286] width 1287 height 572
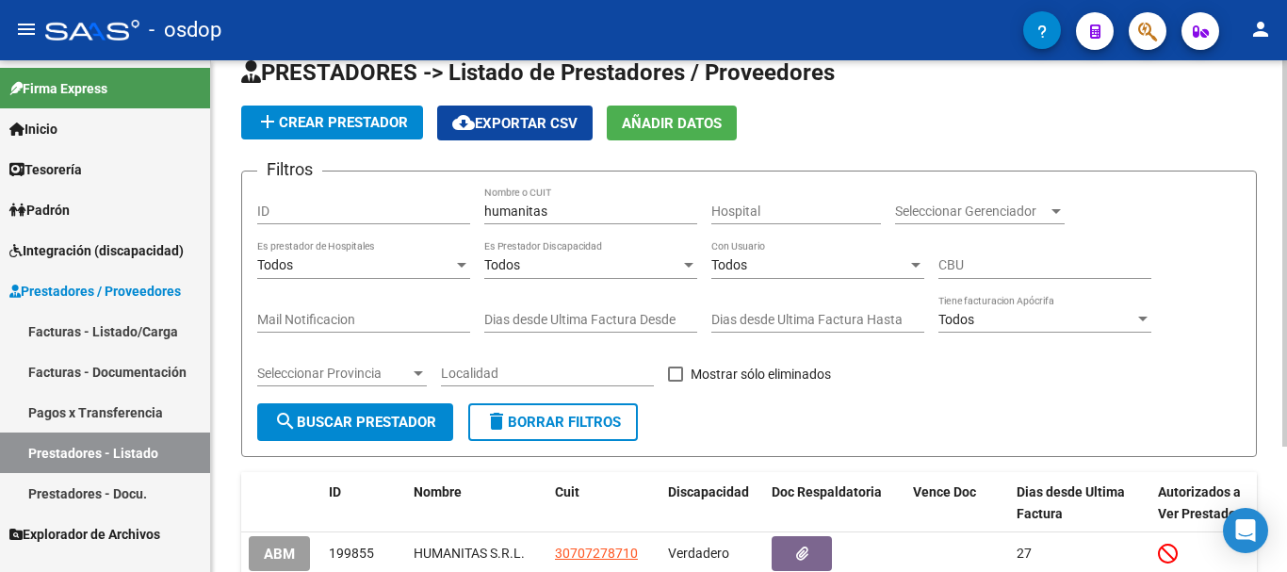
click at [534, 433] on button "delete Borrar Filtros" at bounding box center [553, 422] width 170 height 38
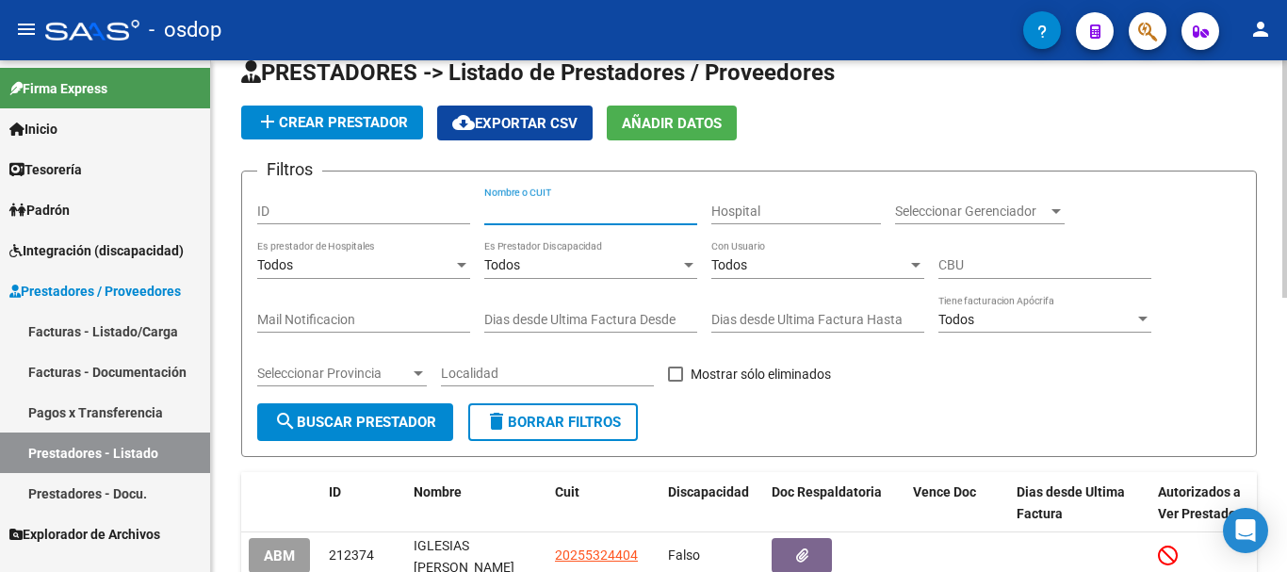
click at [586, 210] on input "Nombre o CUIT" at bounding box center [590, 212] width 213 height 16
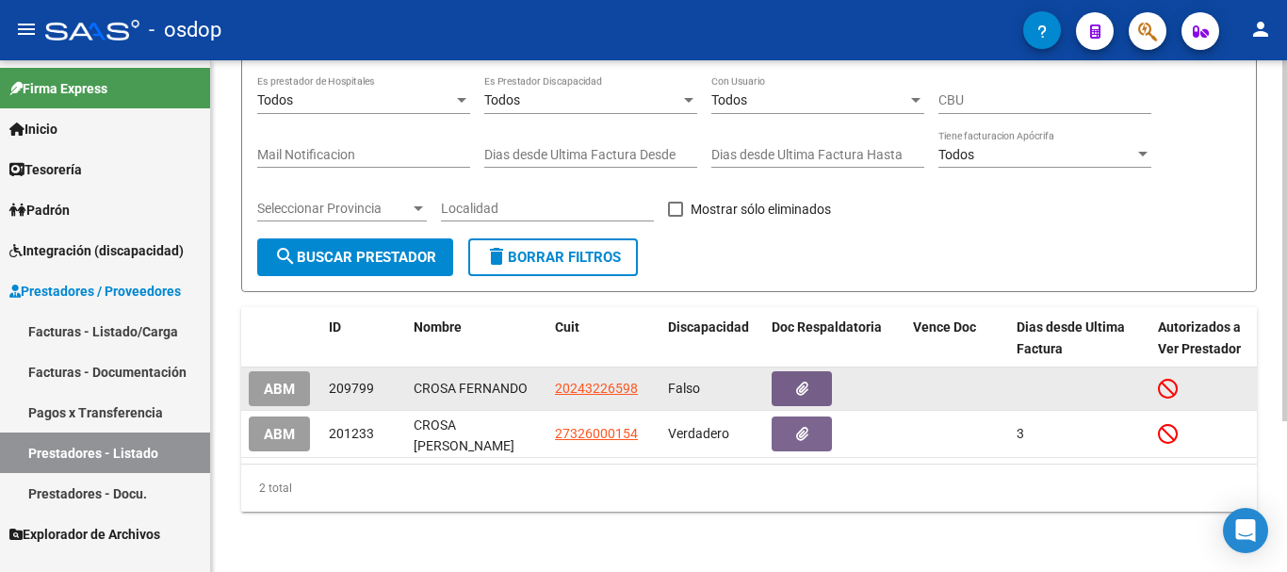
scroll to position [213, 0]
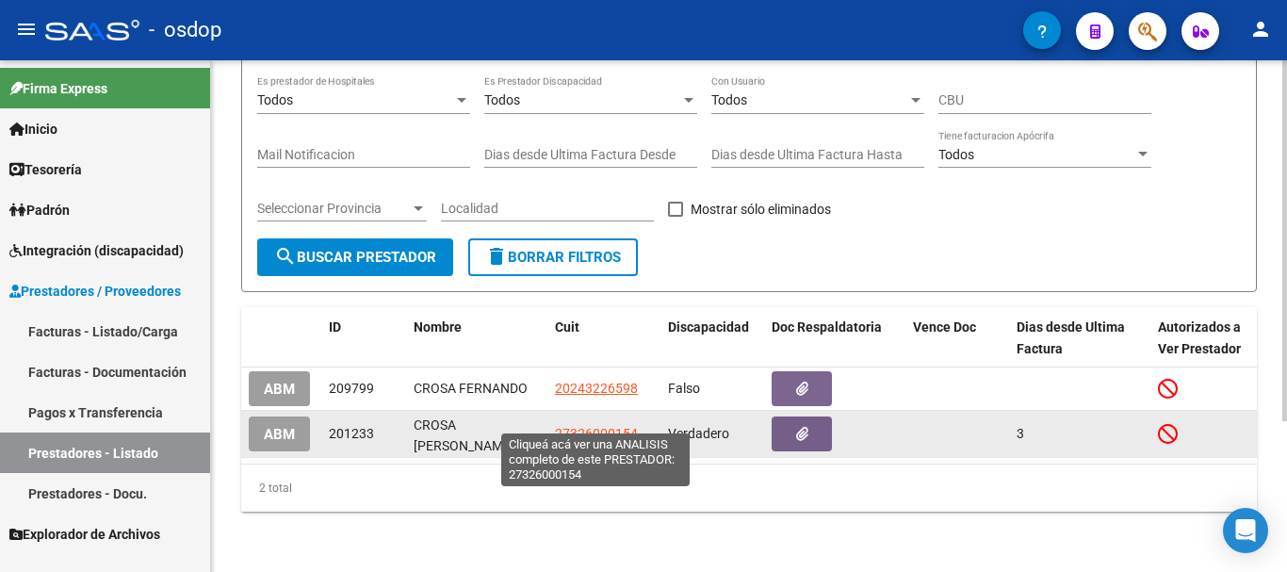
type input "crosa"
click at [593, 426] on span "27326000154" at bounding box center [596, 433] width 83 height 15
type textarea "27326000154"
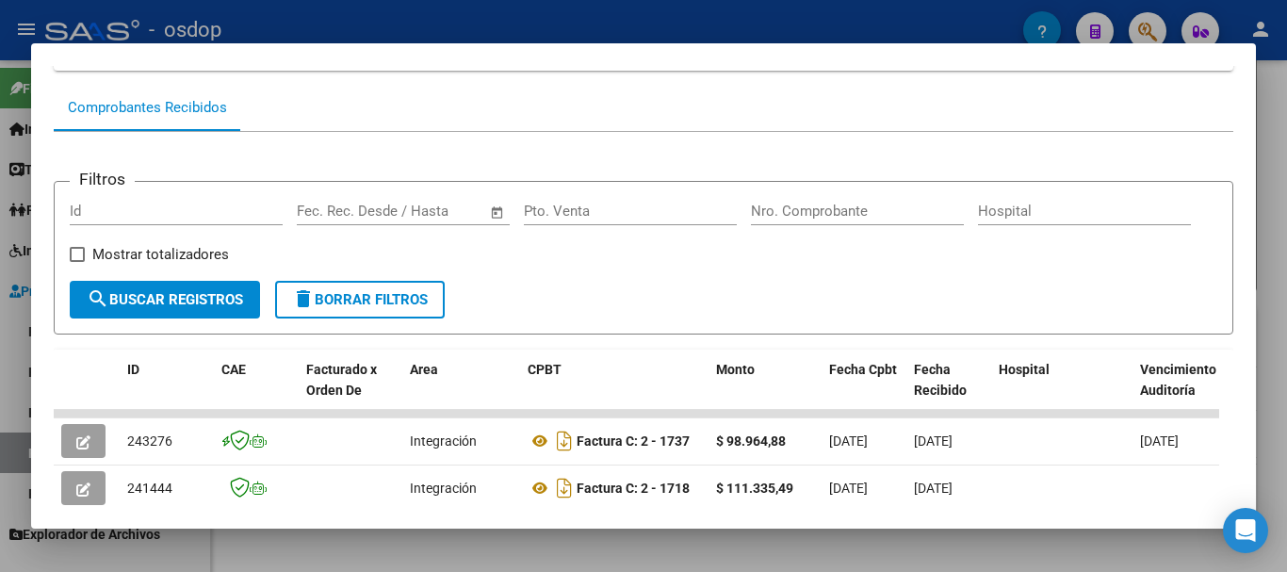
scroll to position [259, 0]
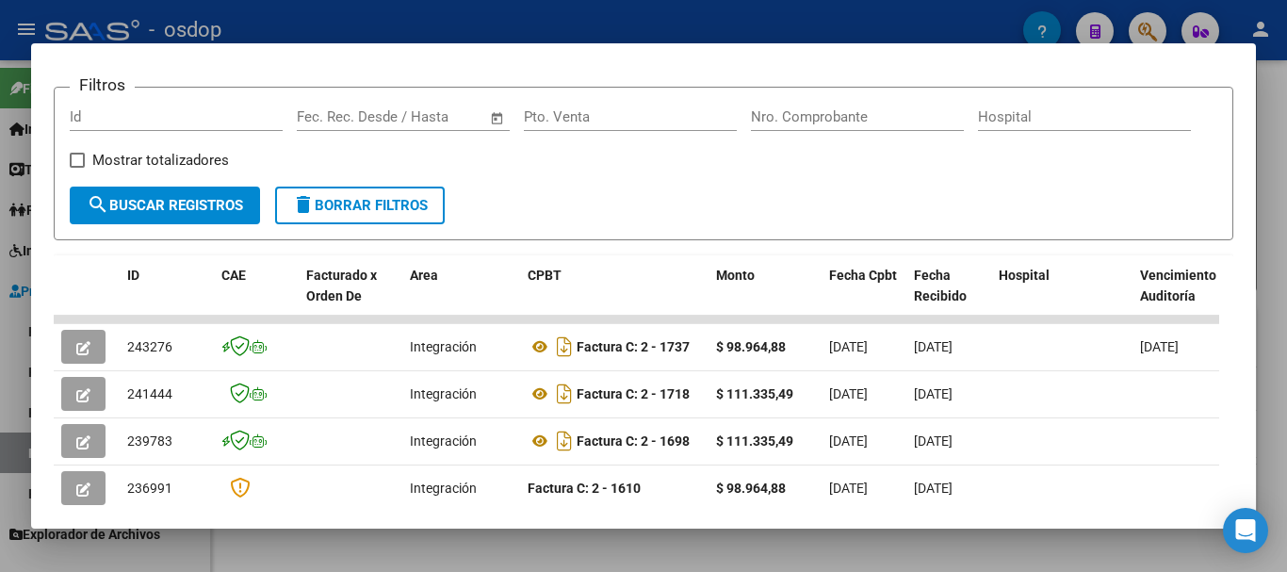
click at [566, 19] on div at bounding box center [643, 286] width 1287 height 572
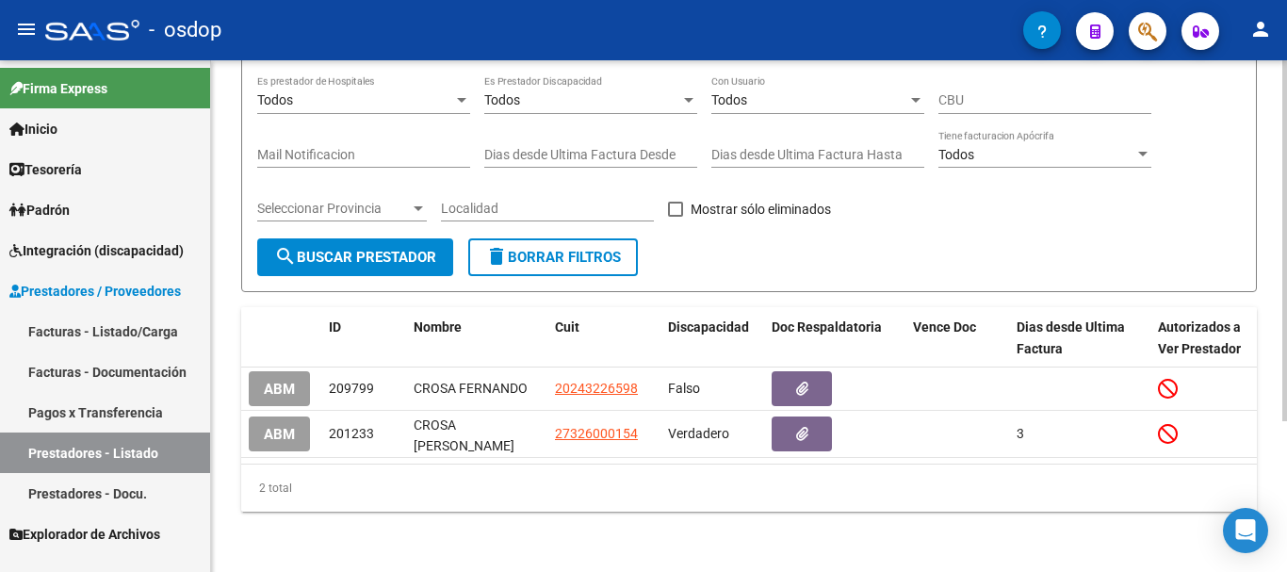
click at [550, 249] on span "delete Borrar Filtros" at bounding box center [553, 257] width 136 height 17
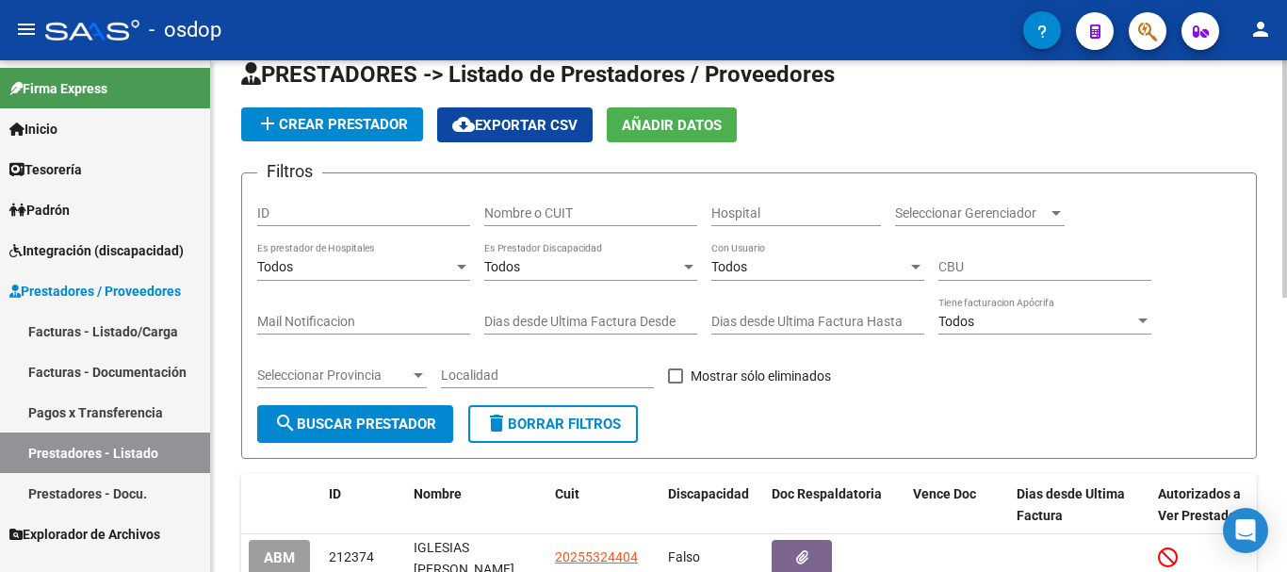
scroll to position [0, 0]
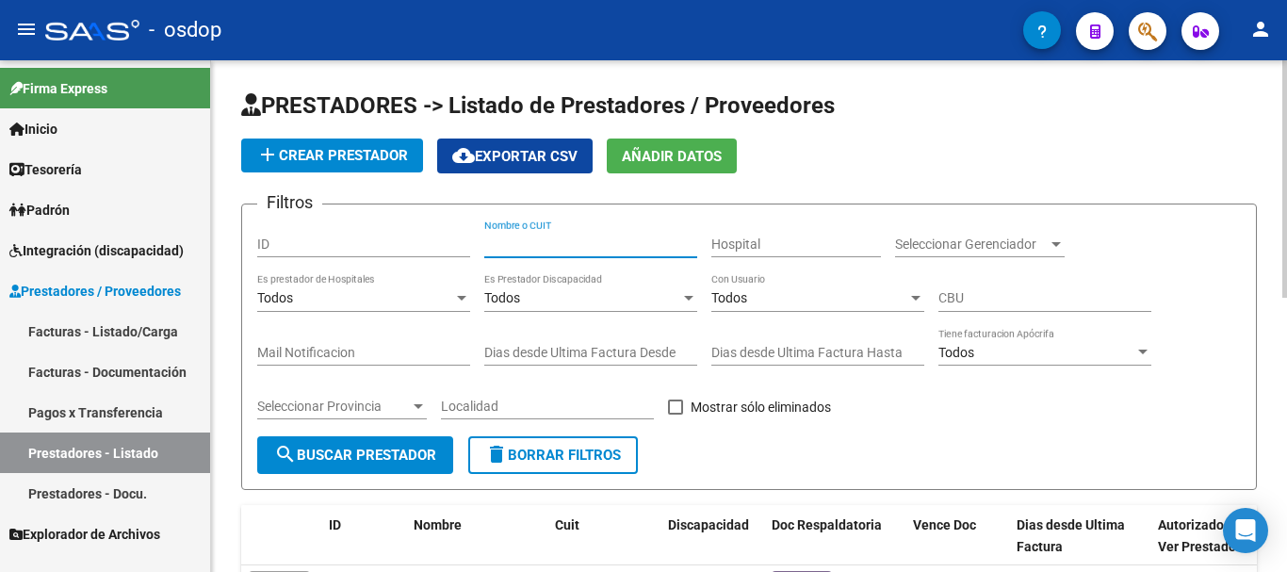
click at [555, 241] on input "Nombre o CUIT" at bounding box center [590, 244] width 213 height 16
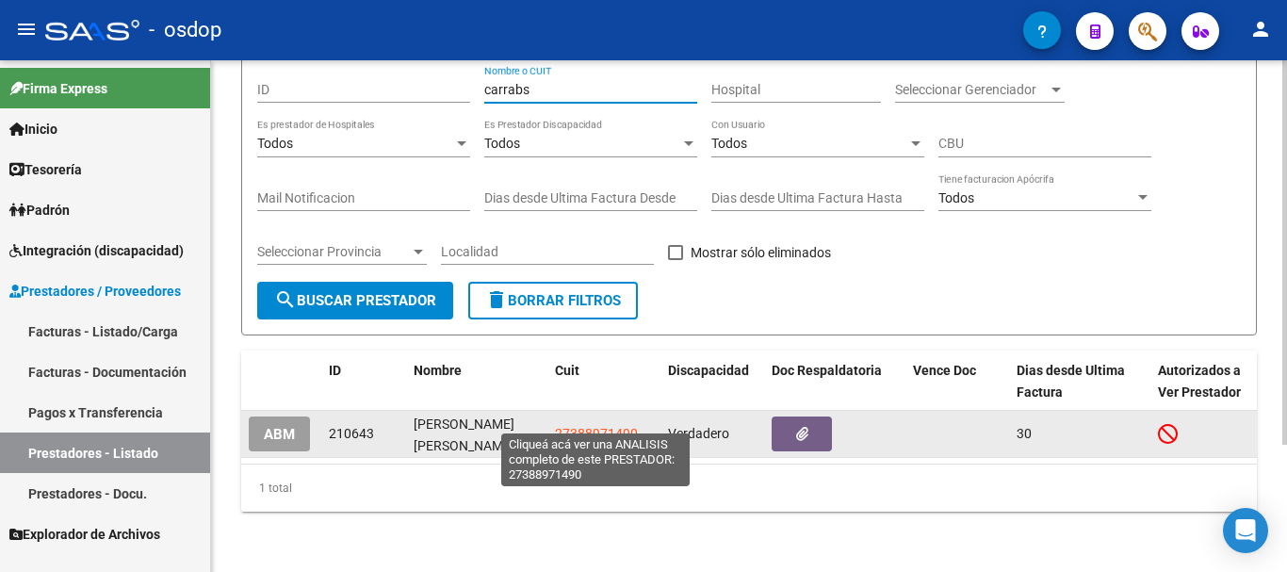
type input "carrabs"
click at [593, 426] on span "27388971490" at bounding box center [596, 433] width 83 height 15
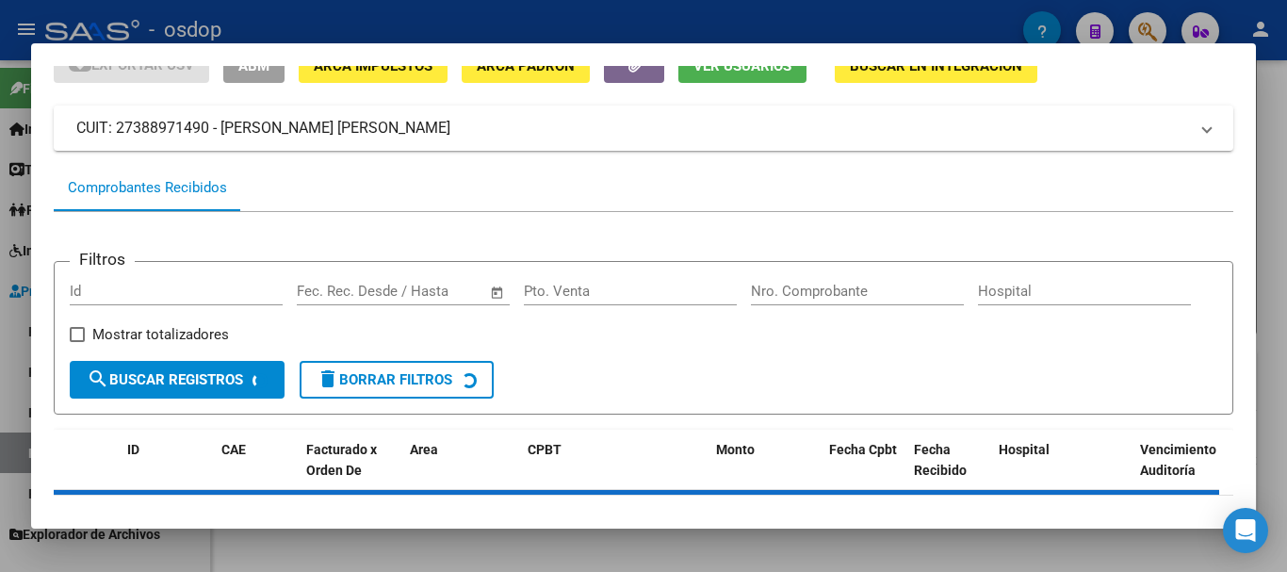
scroll to position [165, 0]
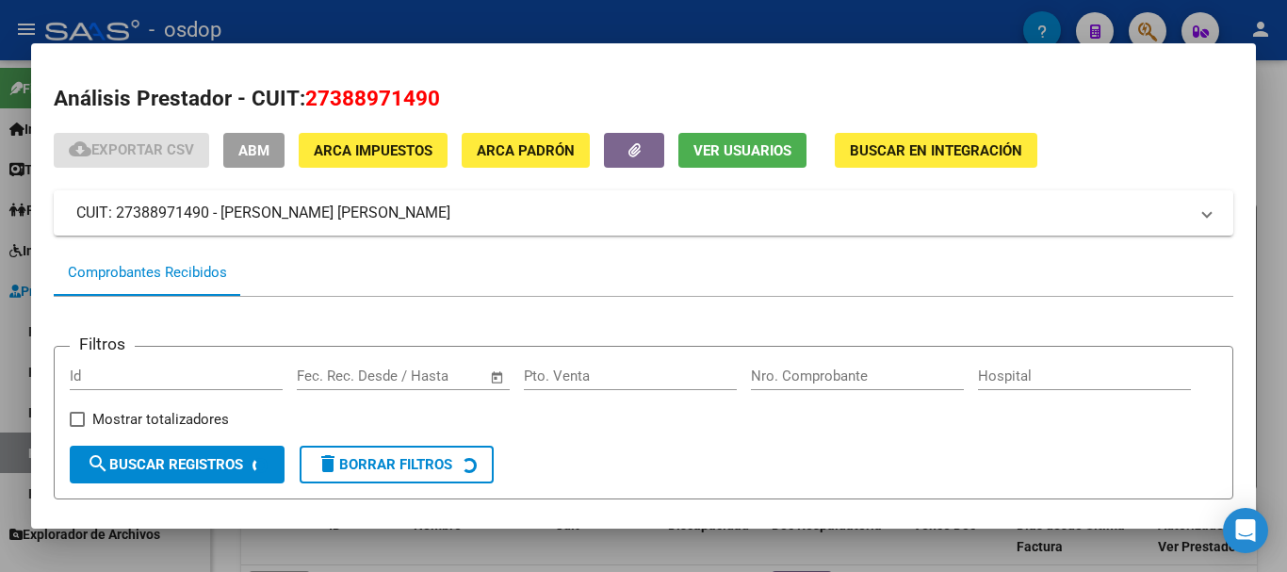
scroll to position [165, 0]
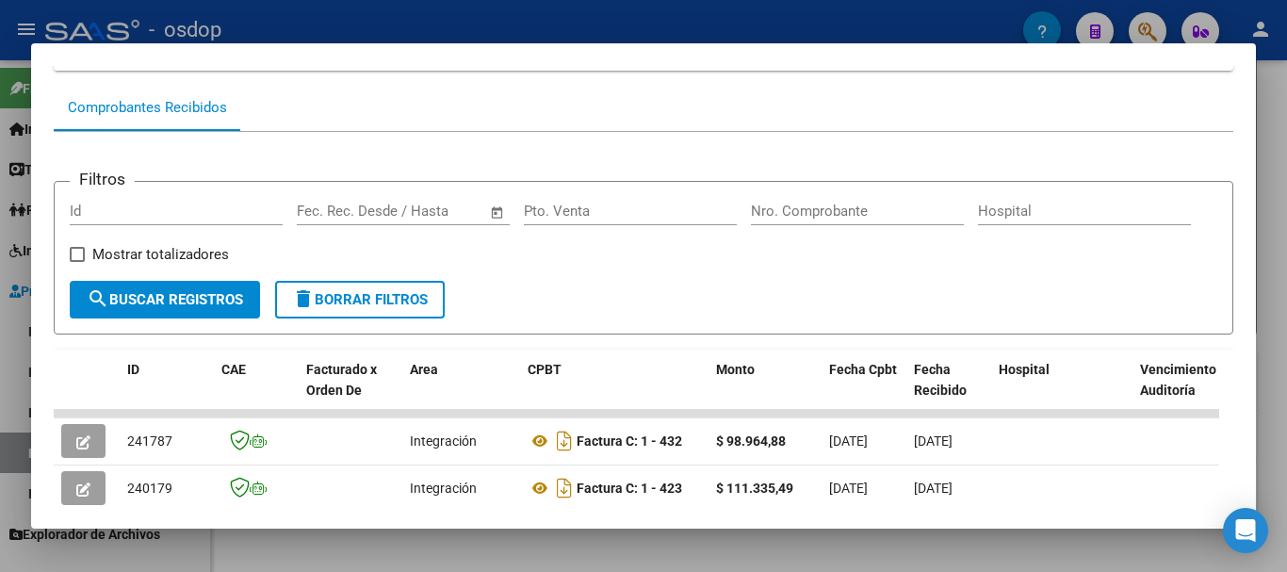
click at [686, 28] on div at bounding box center [643, 286] width 1287 height 572
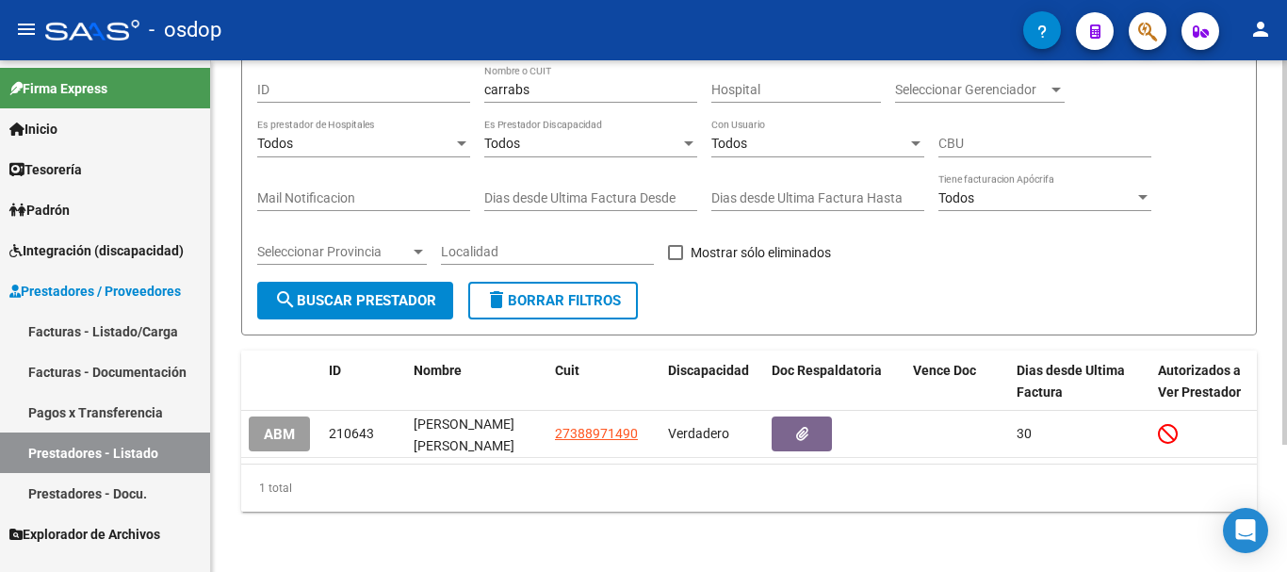
click at [571, 292] on span "delete Borrar Filtros" at bounding box center [553, 300] width 136 height 17
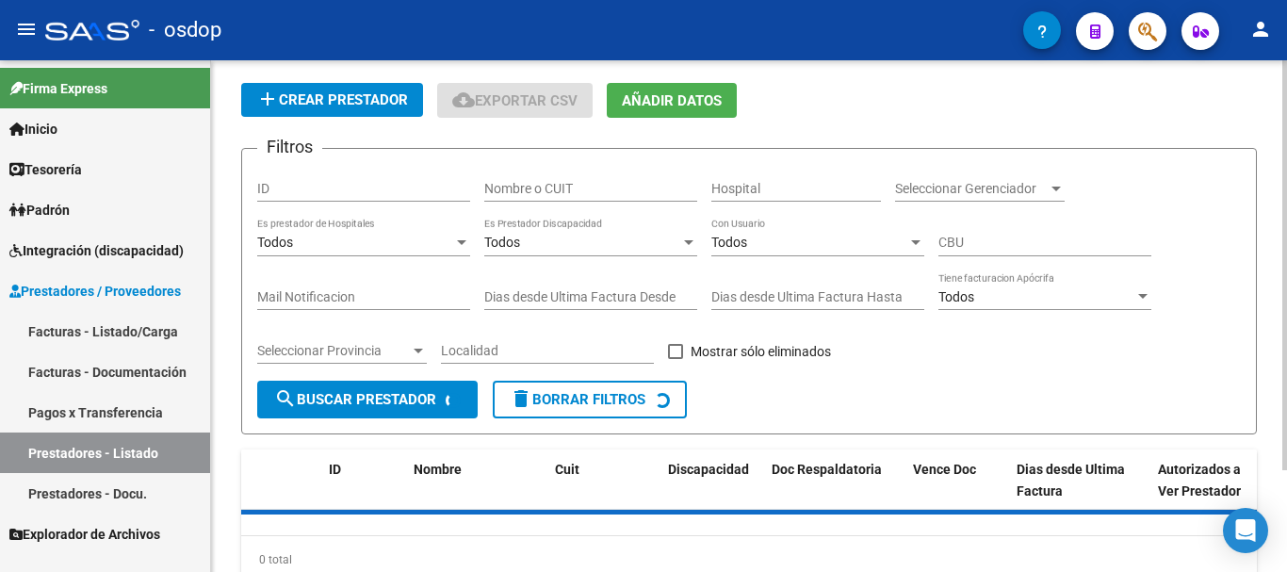
scroll to position [0, 0]
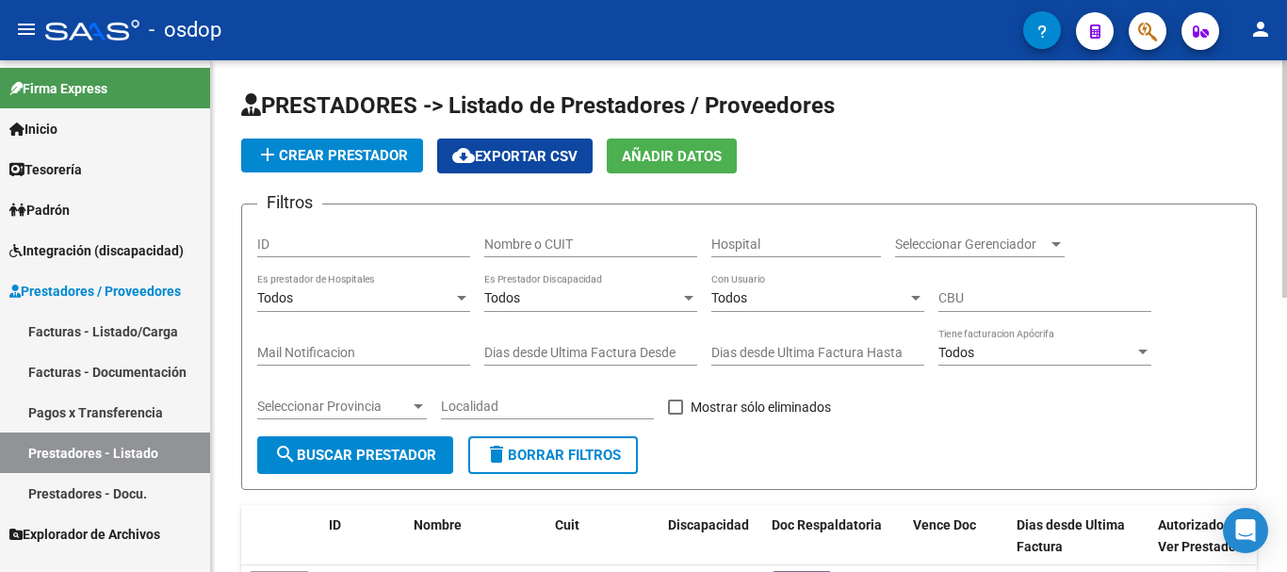
click at [570, 242] on input "Nombre o CUIT" at bounding box center [590, 244] width 213 height 16
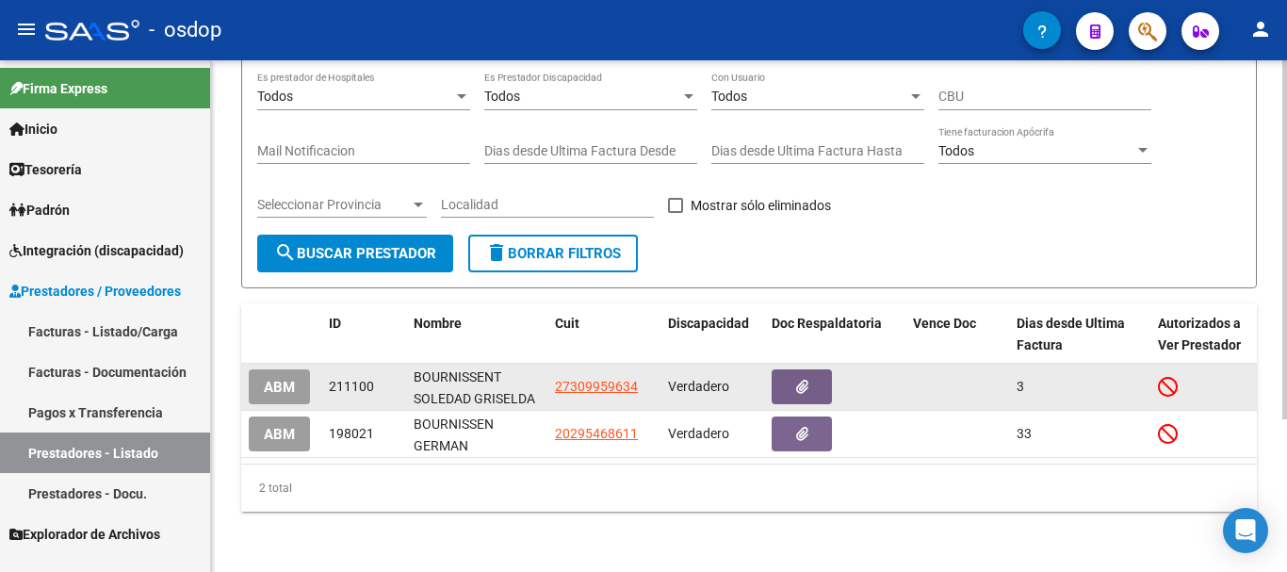
scroll to position [217, 0]
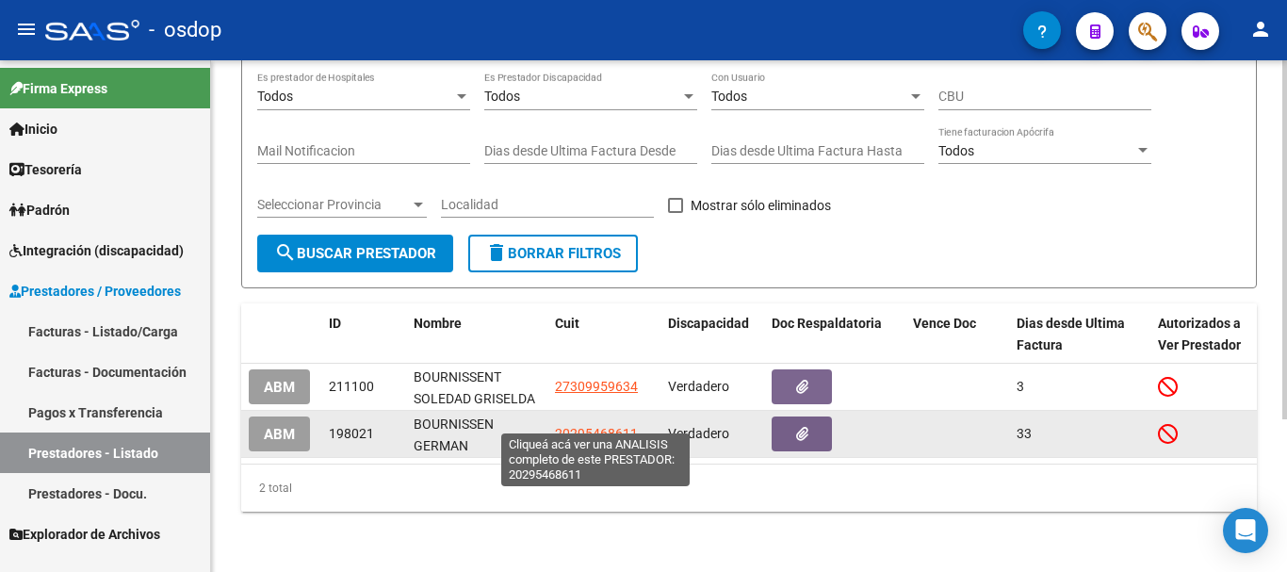
type input "bournisse"
click at [594, 426] on span "20295468611" at bounding box center [596, 433] width 83 height 15
type textarea "20295468611"
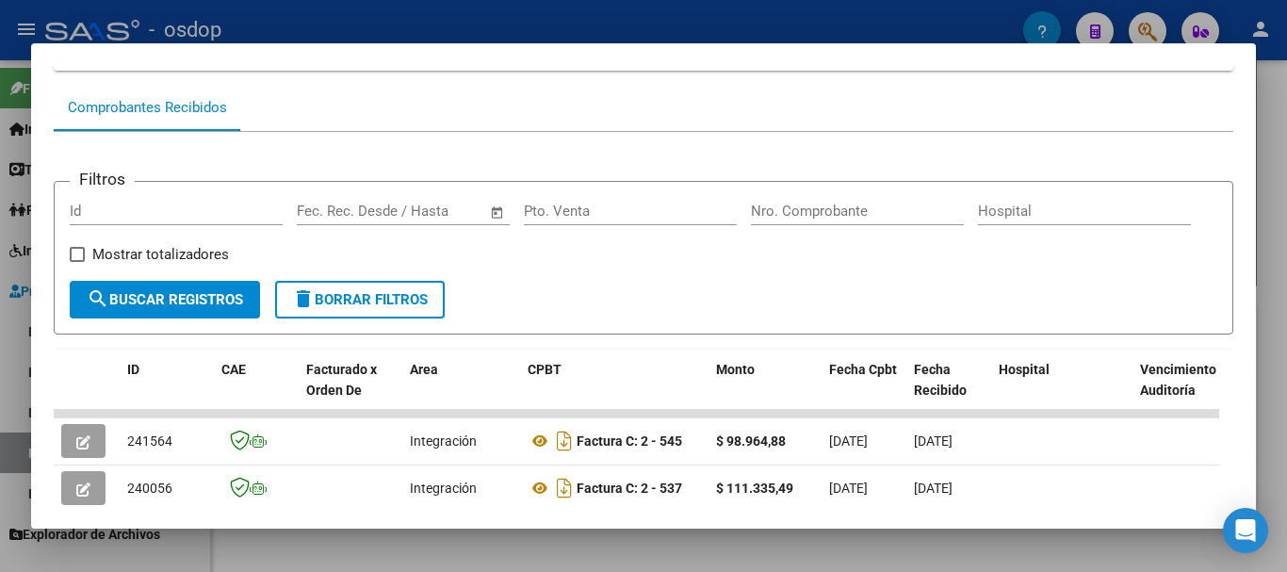
scroll to position [259, 0]
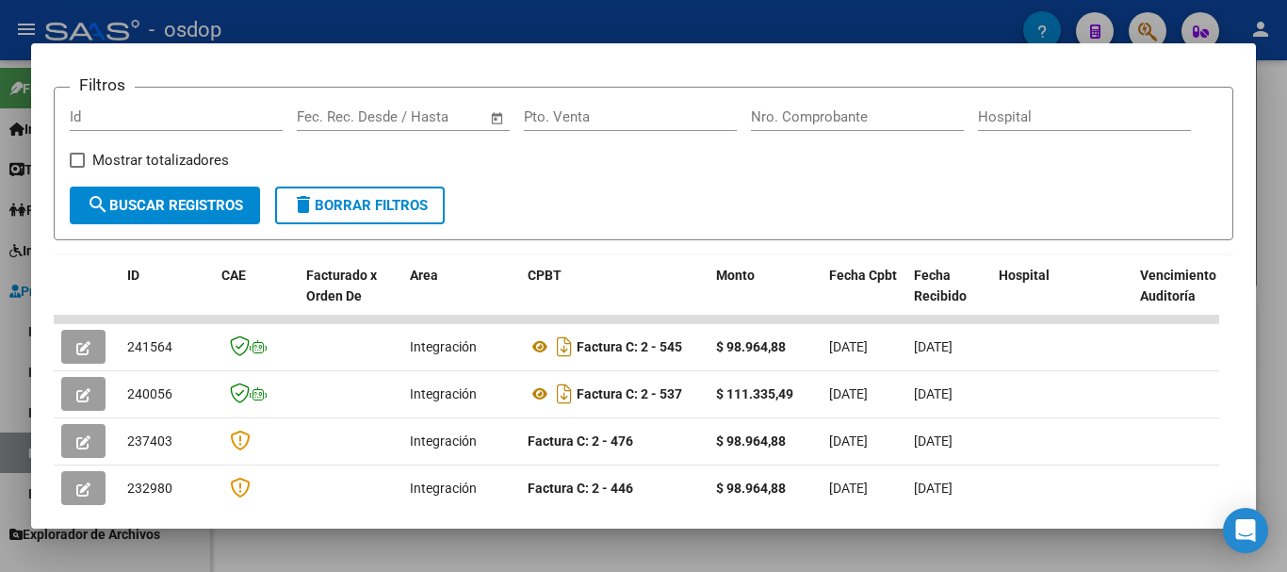
click at [598, 23] on div at bounding box center [643, 286] width 1287 height 572
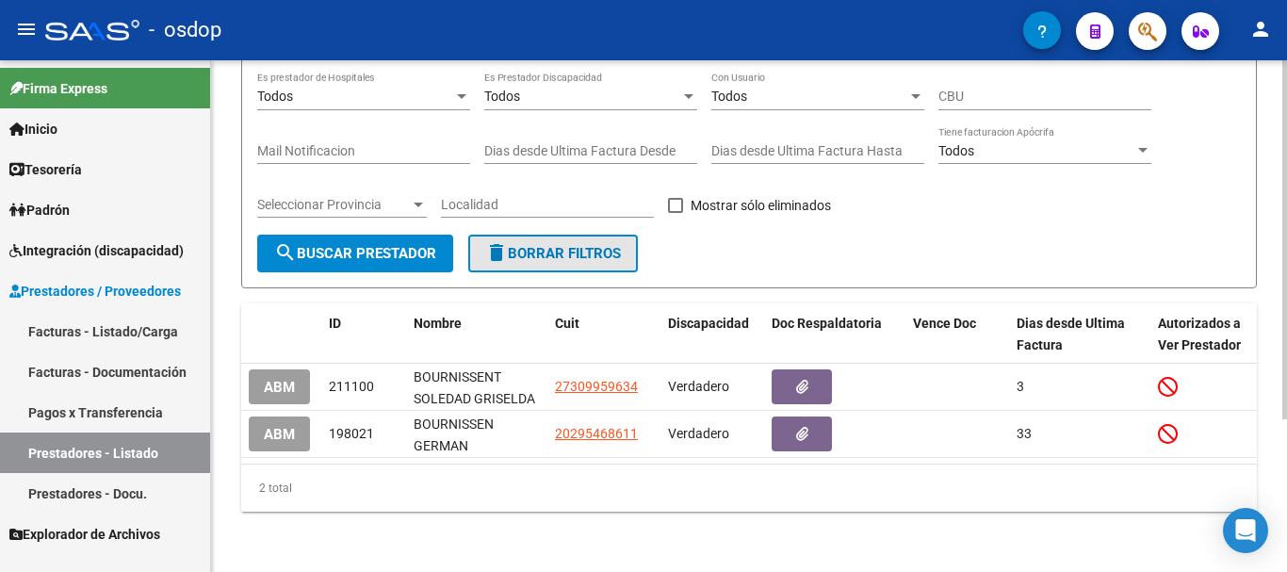
click at [582, 247] on button "delete Borrar Filtros" at bounding box center [553, 254] width 170 height 38
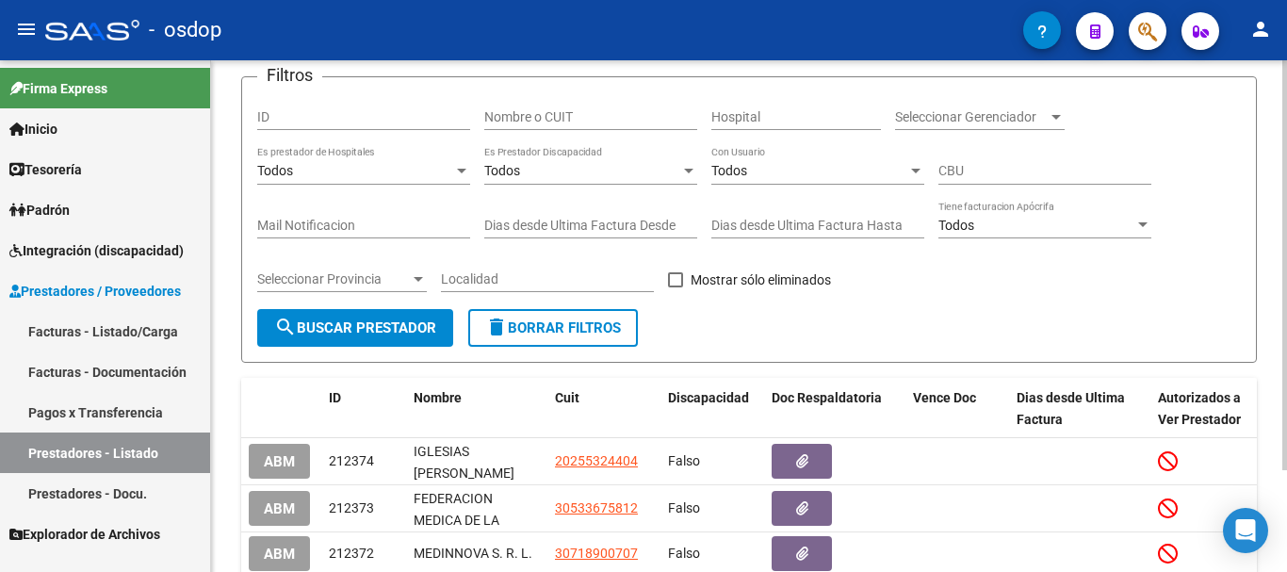
scroll to position [33, 0]
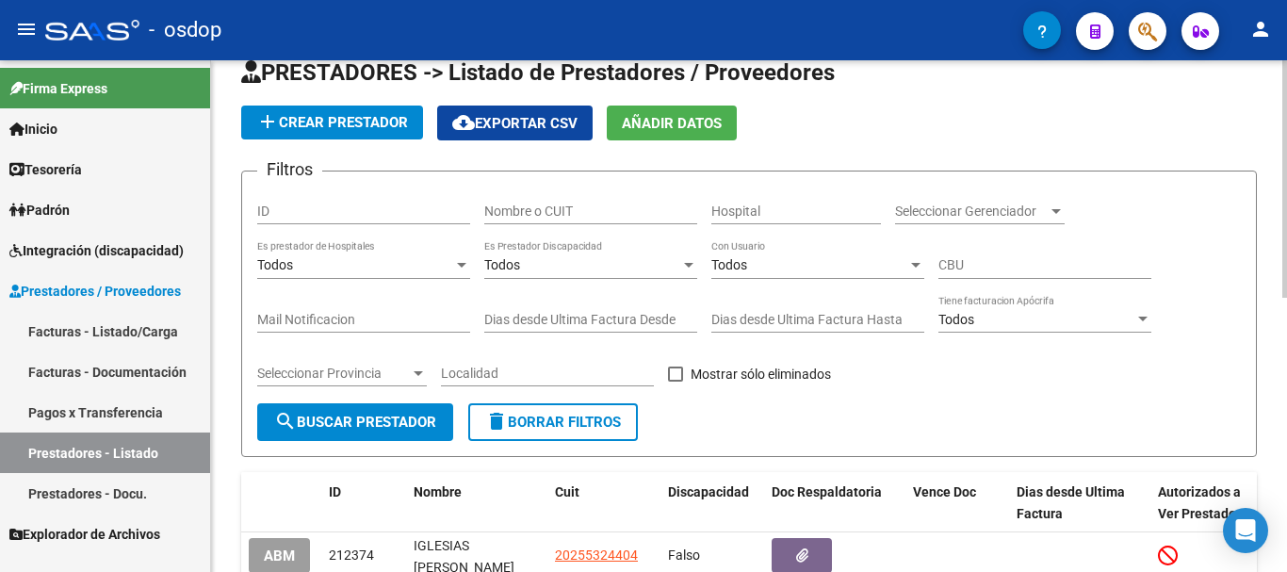
click at [560, 215] on input "Nombre o CUIT" at bounding box center [590, 212] width 213 height 16
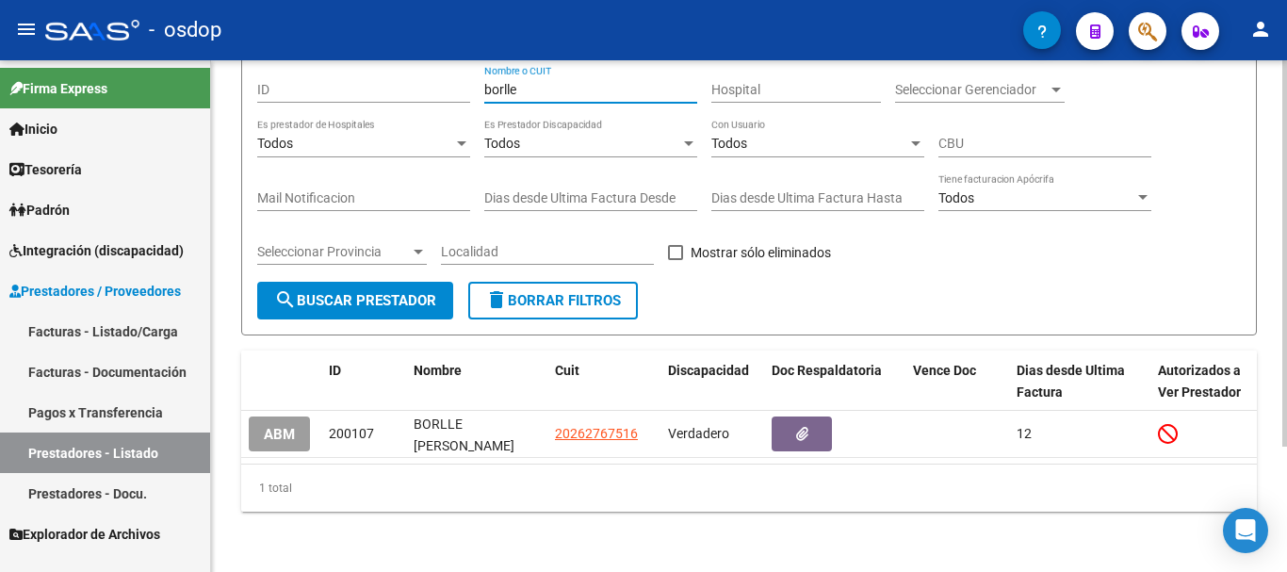
scroll to position [166, 0]
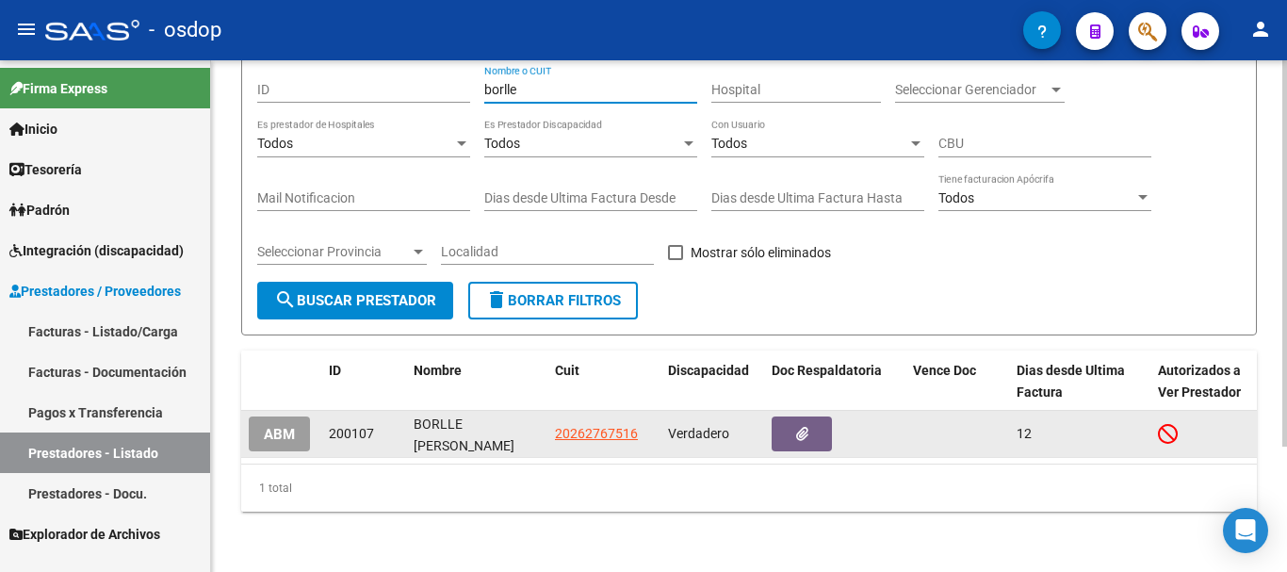
type input "borlle"
click at [591, 411] on datatable-body-cell "20262767516" at bounding box center [603, 434] width 113 height 46
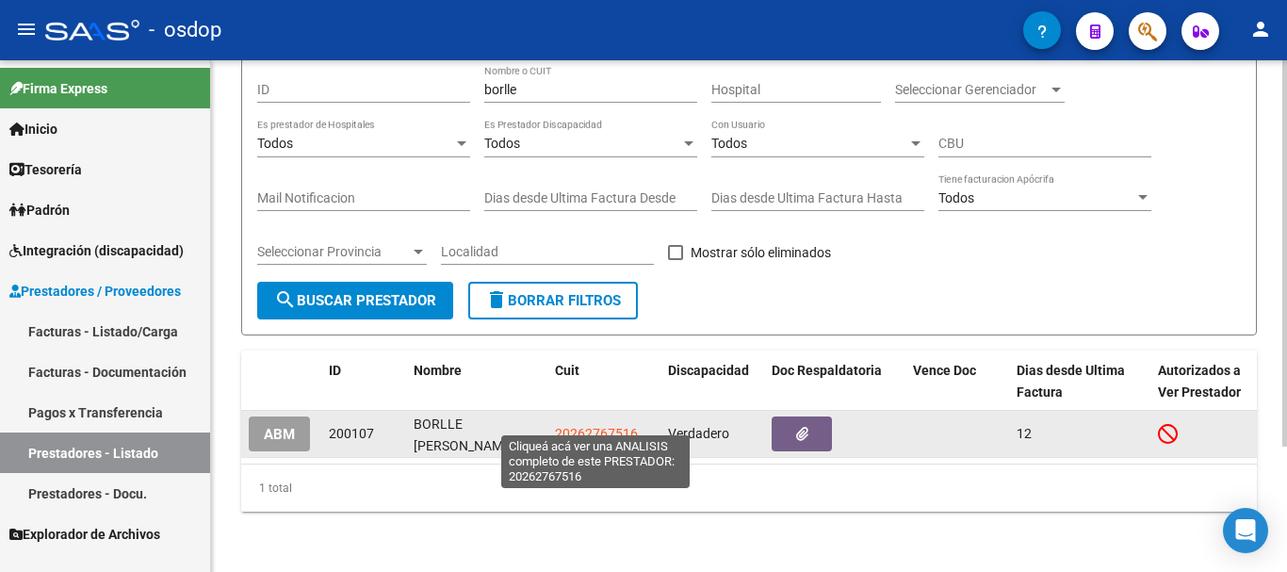
click at [594, 426] on span "20262767516" at bounding box center [596, 433] width 83 height 15
type textarea "20262767516"
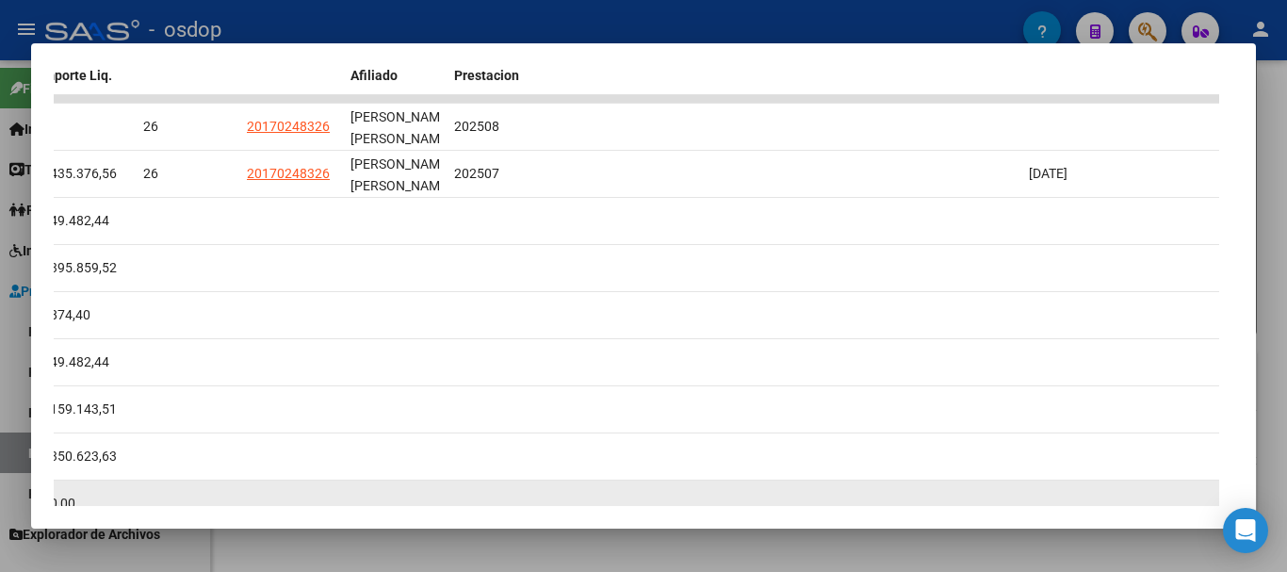
scroll to position [448, 0]
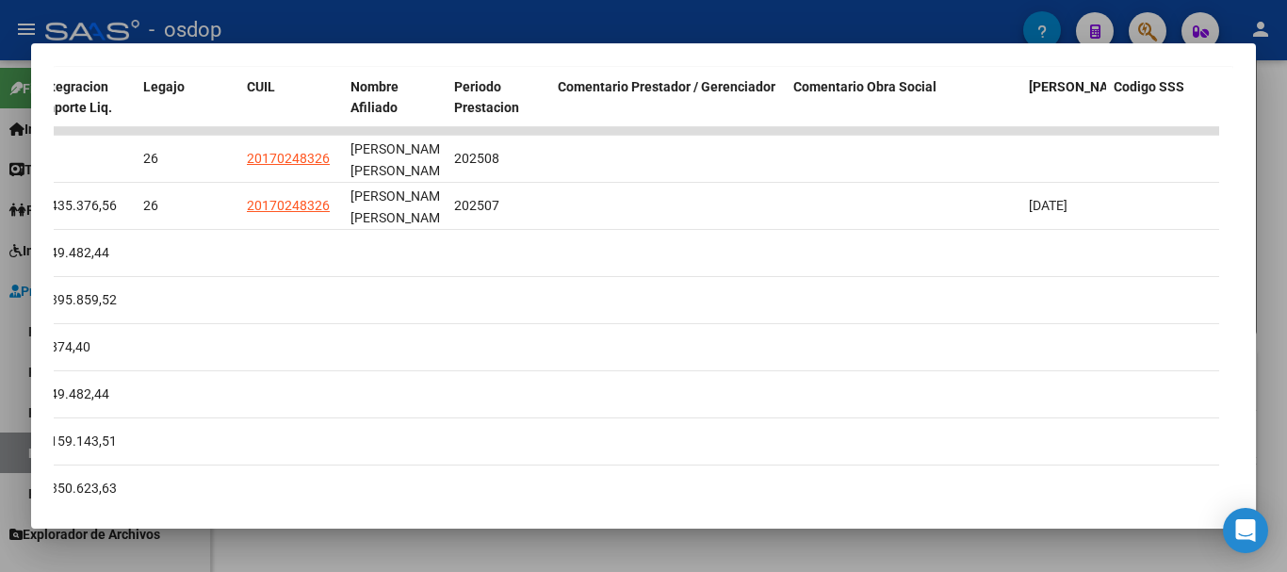
click at [677, 27] on div at bounding box center [643, 286] width 1287 height 572
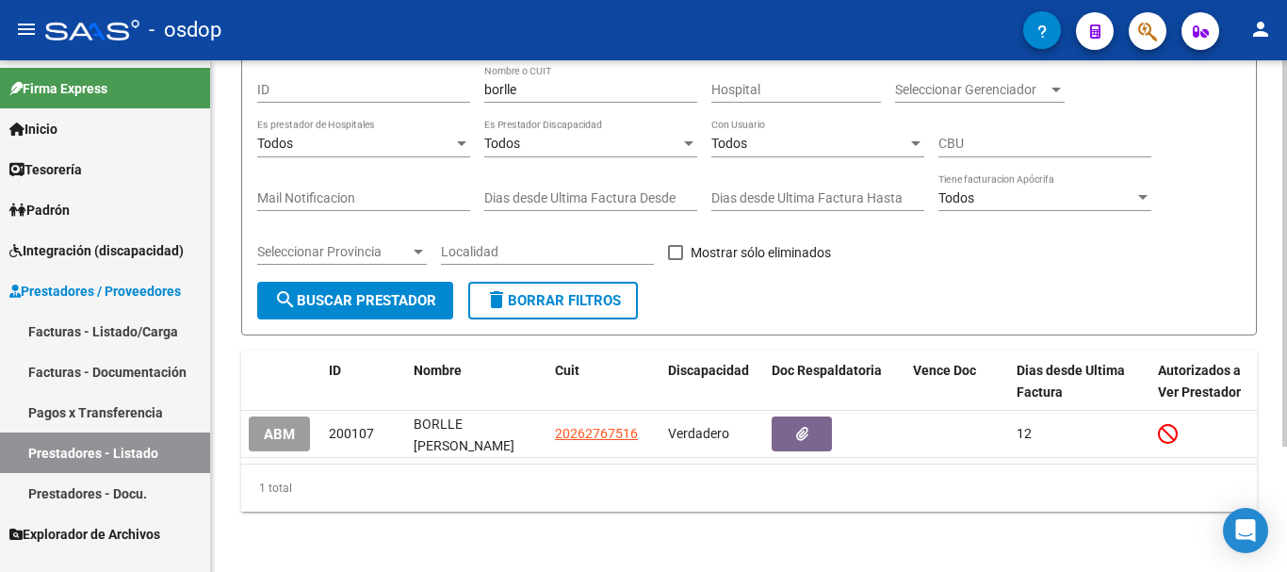
click at [581, 302] on button "delete Borrar Filtros" at bounding box center [553, 301] width 170 height 38
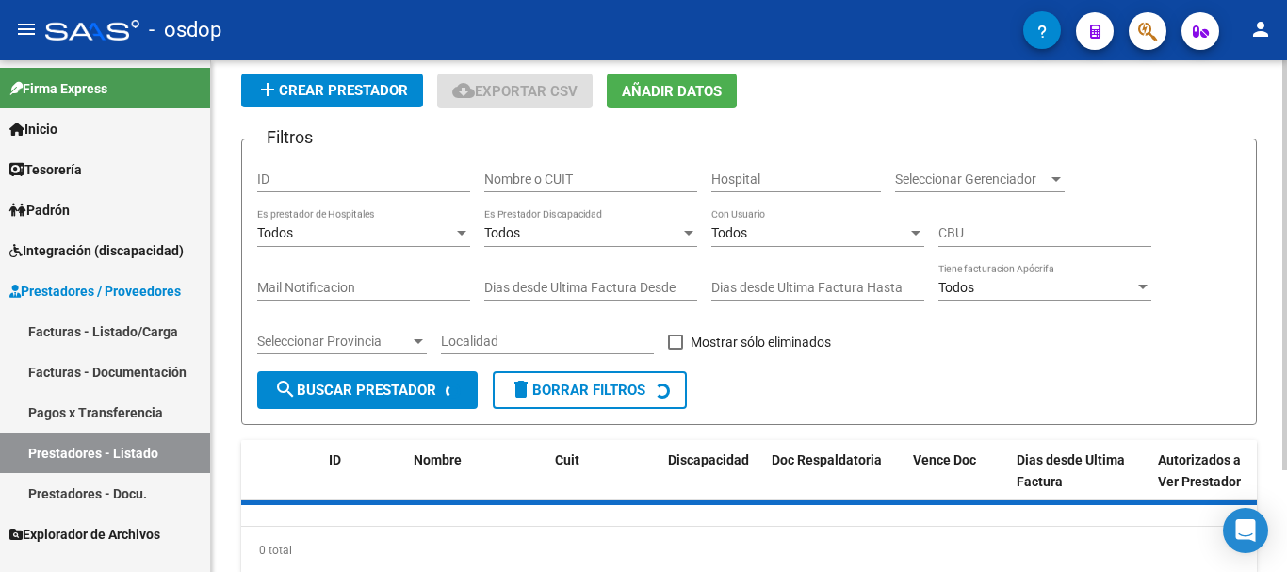
scroll to position [0, 0]
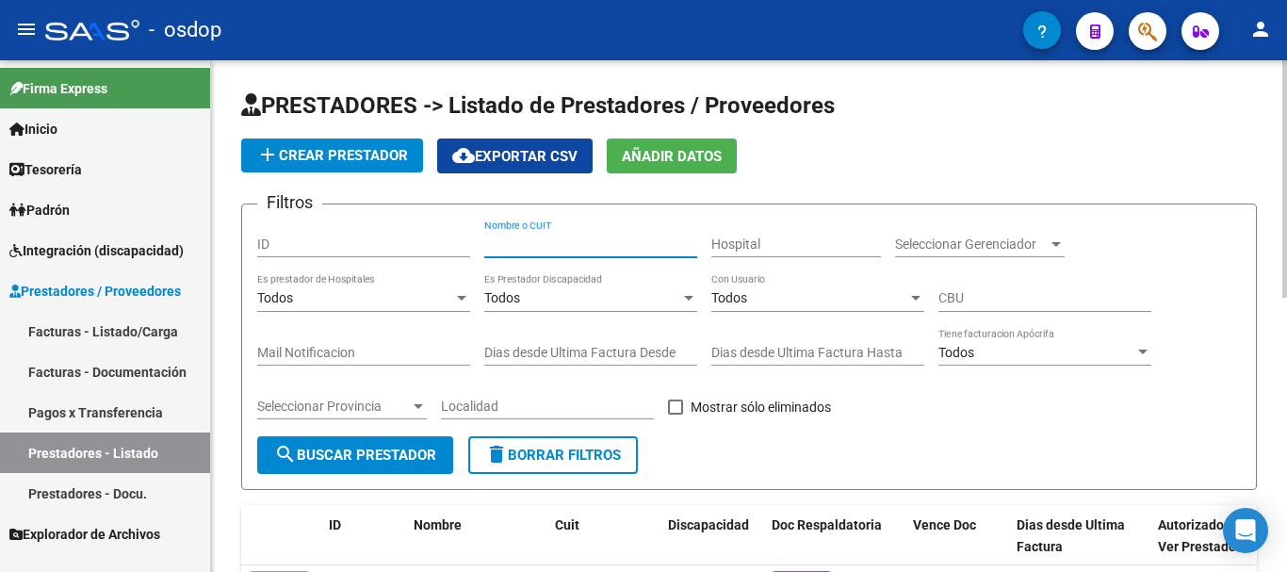
click at [586, 252] on input "Nombre o CUIT" at bounding box center [590, 244] width 213 height 16
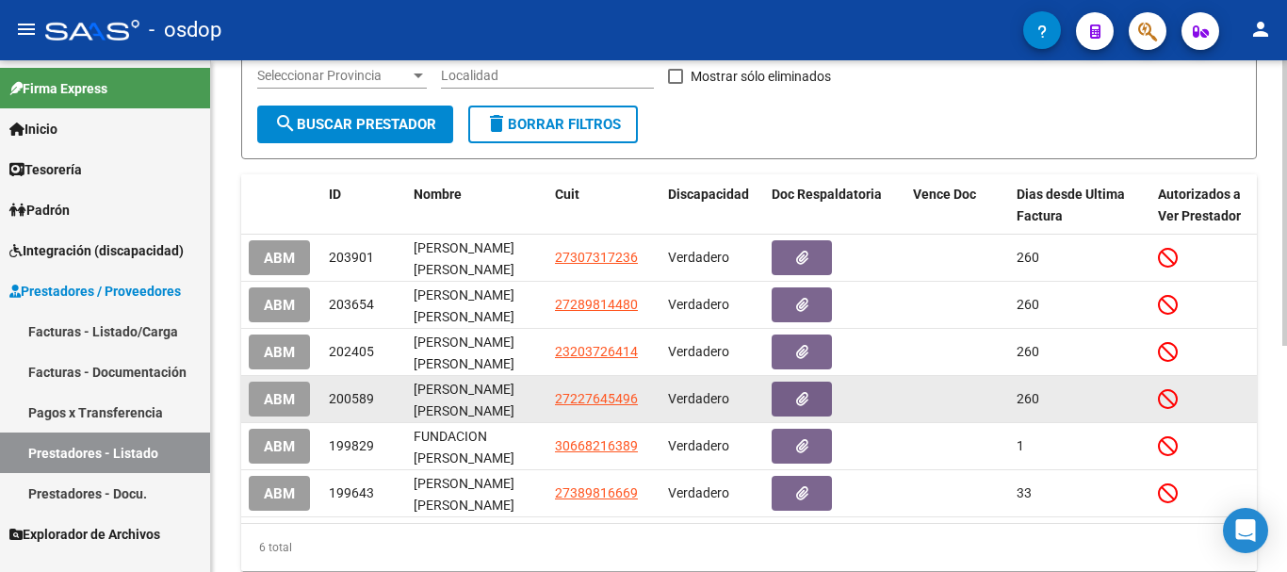
scroll to position [377, 0]
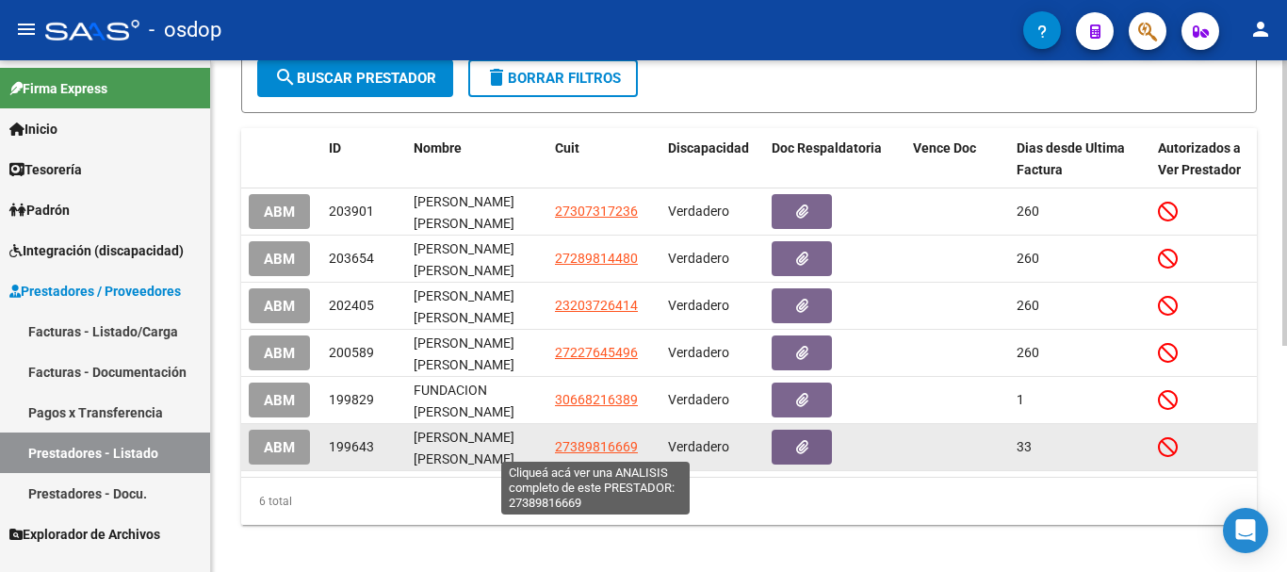
type input "bonino"
click at [604, 444] on span "27389816669" at bounding box center [596, 446] width 83 height 15
type textarea "27389816669"
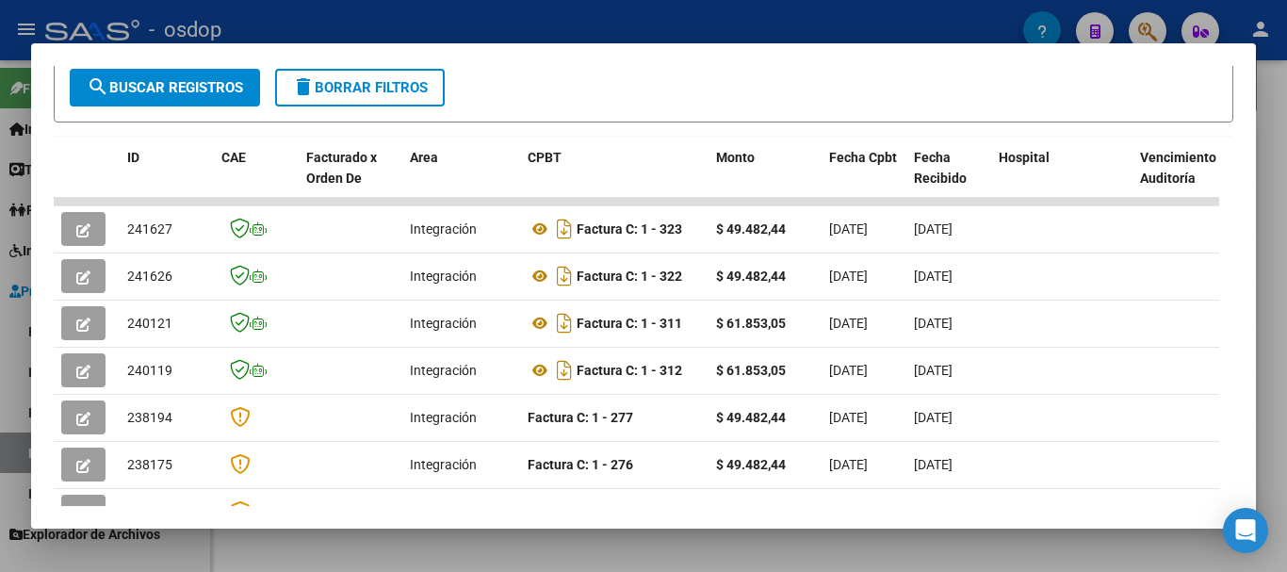
click at [612, 19] on div at bounding box center [643, 286] width 1287 height 572
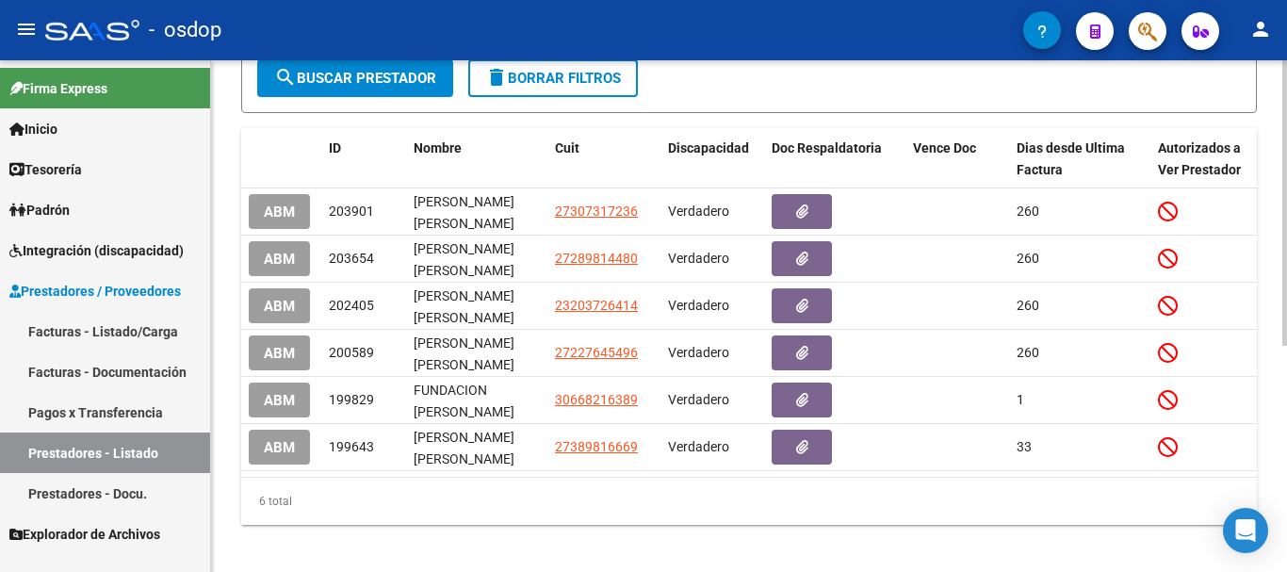
click at [549, 87] on button "delete Borrar Filtros" at bounding box center [553, 78] width 170 height 38
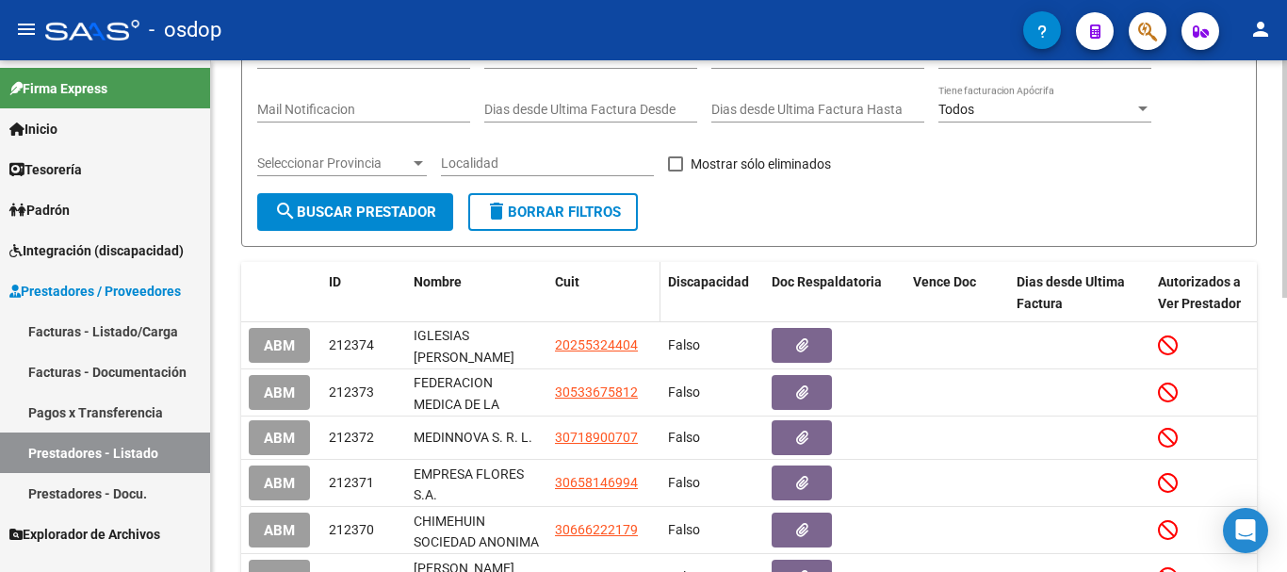
scroll to position [96, 0]
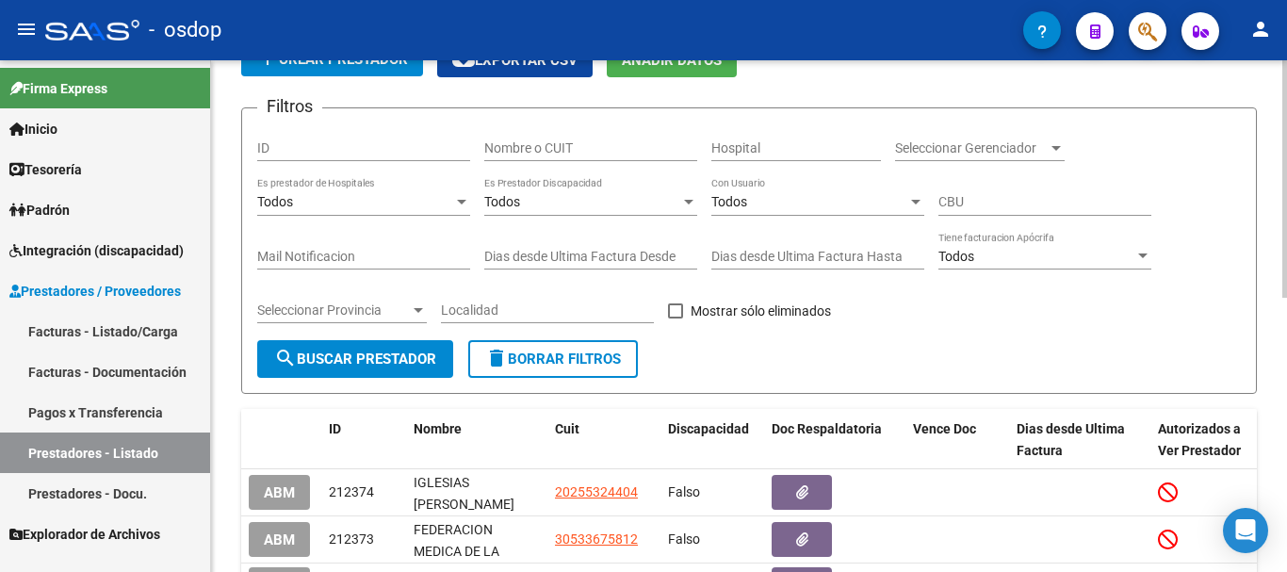
click at [565, 153] on input "Nombre o CUIT" at bounding box center [590, 148] width 213 height 16
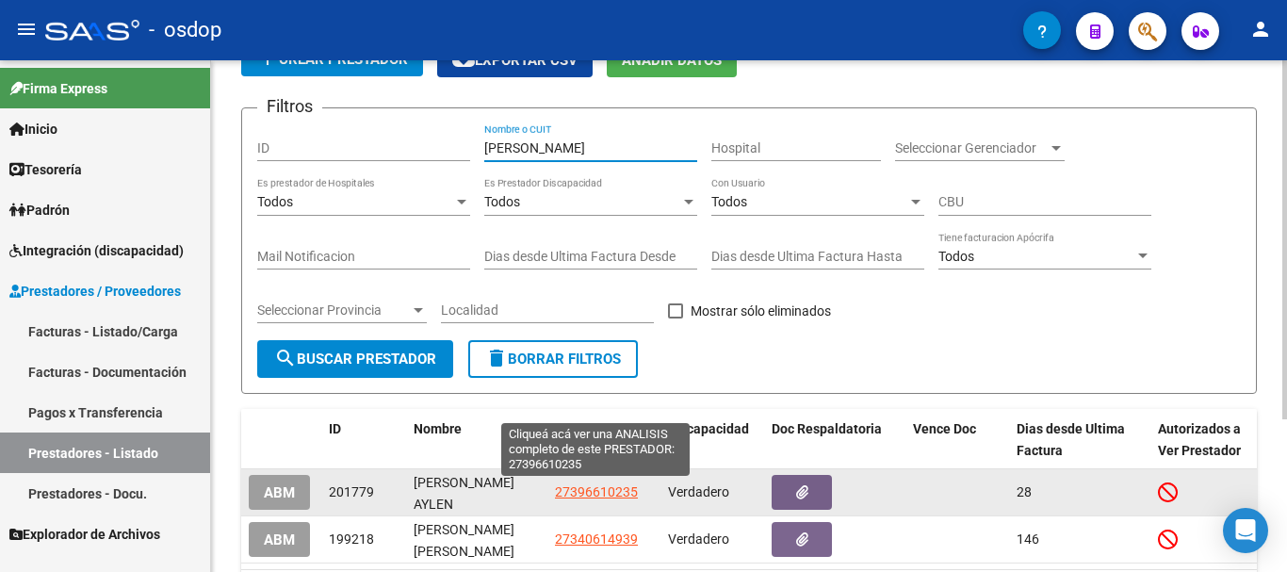
type input "bonini"
click at [591, 495] on span "27396610235" at bounding box center [596, 491] width 83 height 15
type textarea "27396610235"
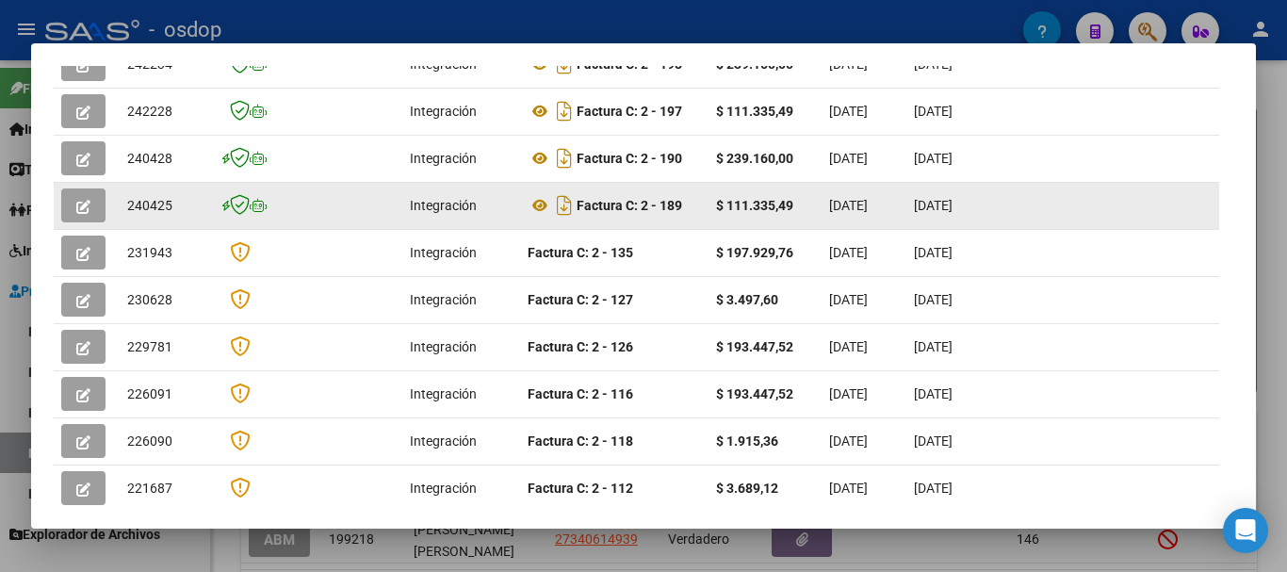
scroll to position [353, 0]
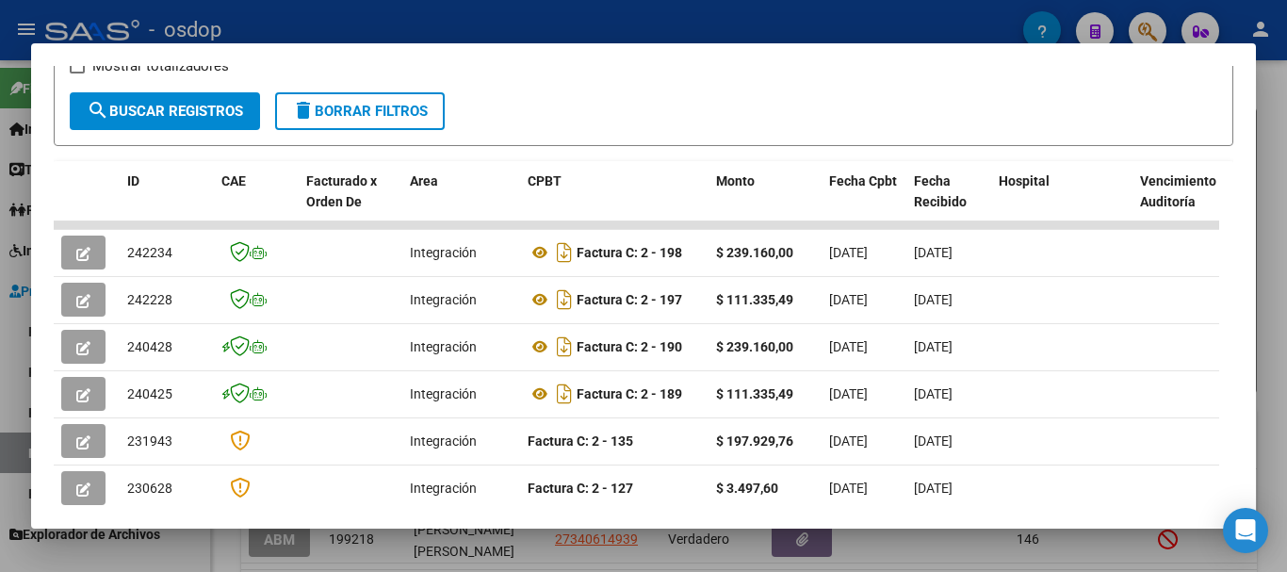
click at [667, 14] on div at bounding box center [643, 286] width 1287 height 572
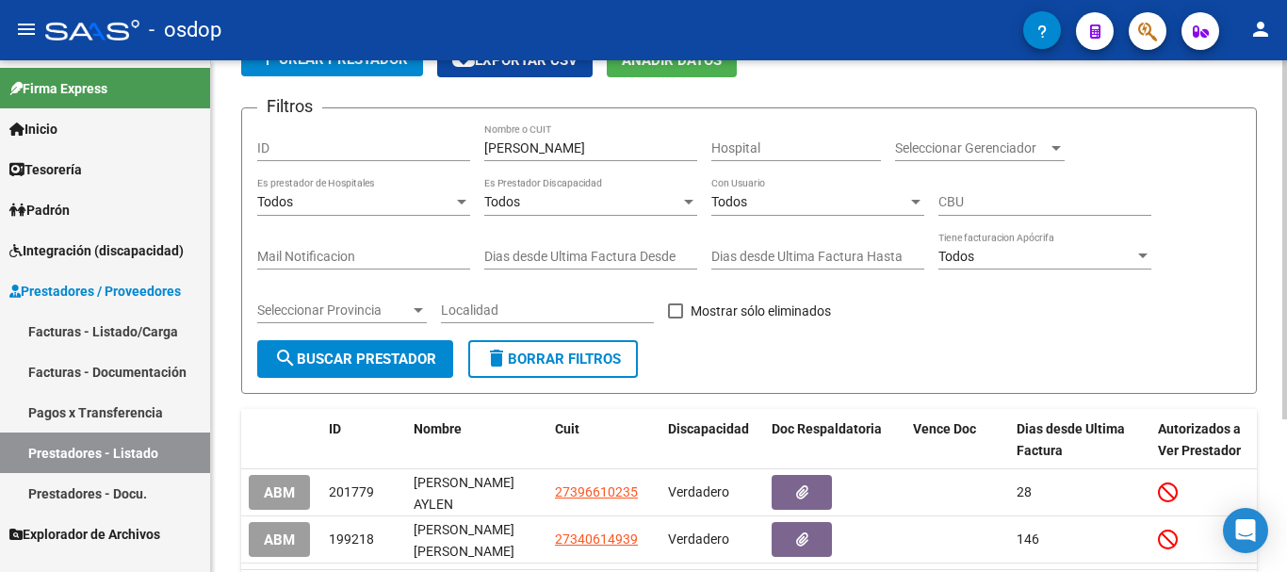
click at [562, 352] on span "delete Borrar Filtros" at bounding box center [553, 358] width 136 height 17
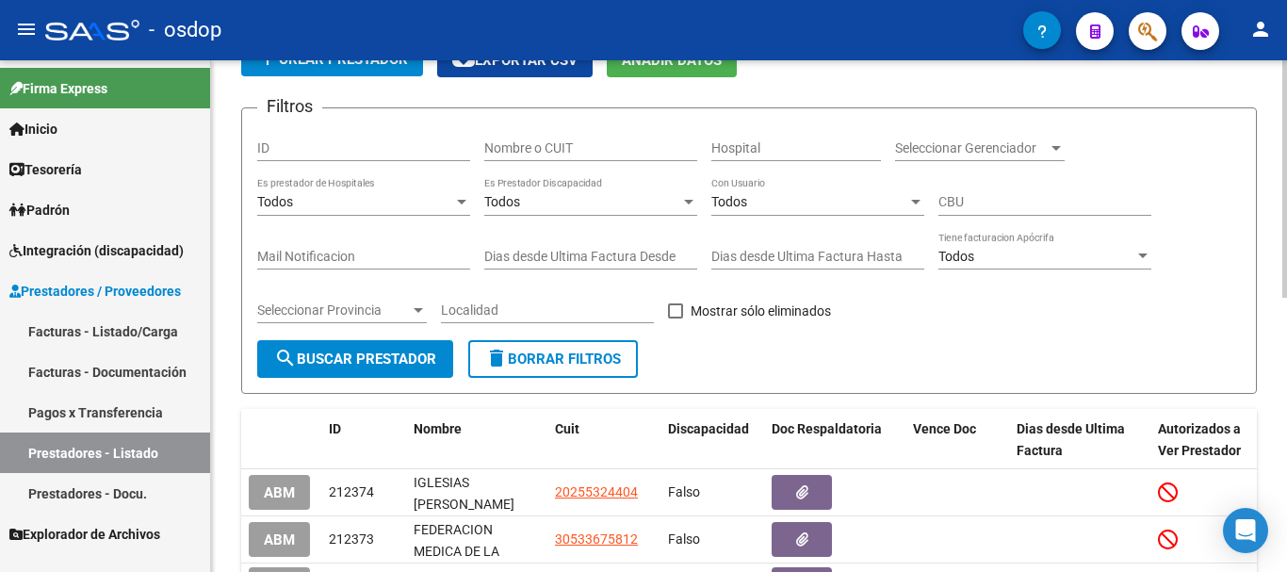
click at [580, 142] on input "Nombre o CUIT" at bounding box center [590, 148] width 213 height 16
drag, startPoint x: 580, startPoint y: 142, endPoint x: 564, endPoint y: 155, distance: 20.2
click at [564, 155] on input "Nombre o CUIT" at bounding box center [590, 148] width 213 height 16
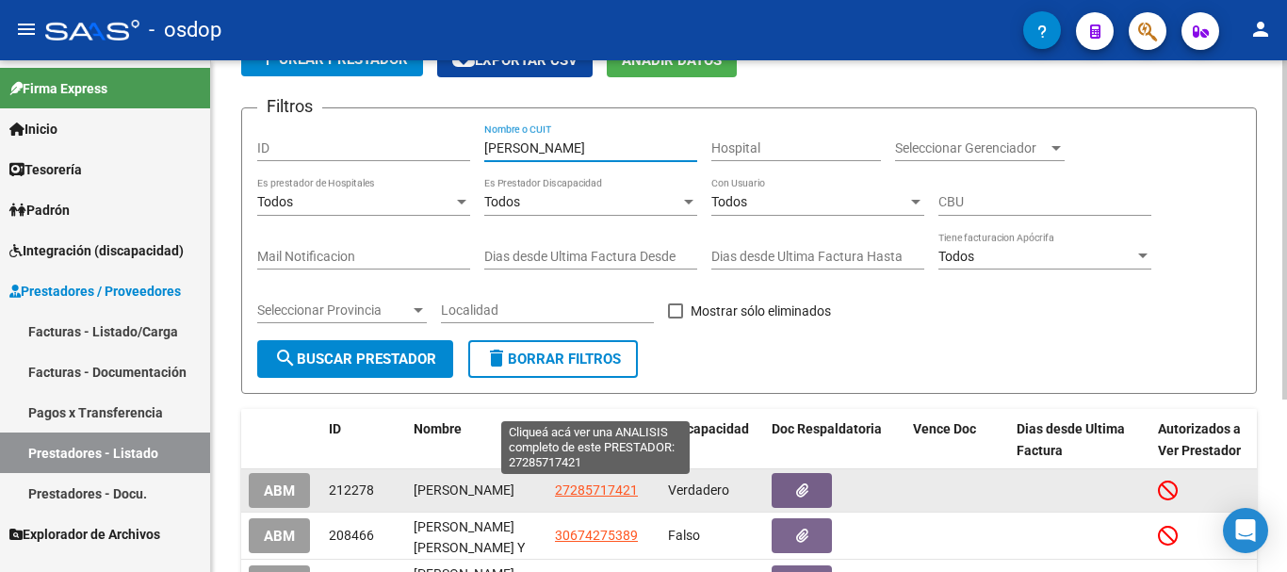
type input "bonetti"
click at [598, 485] on span "27285717421" at bounding box center [596, 489] width 83 height 15
type textarea "27285717421"
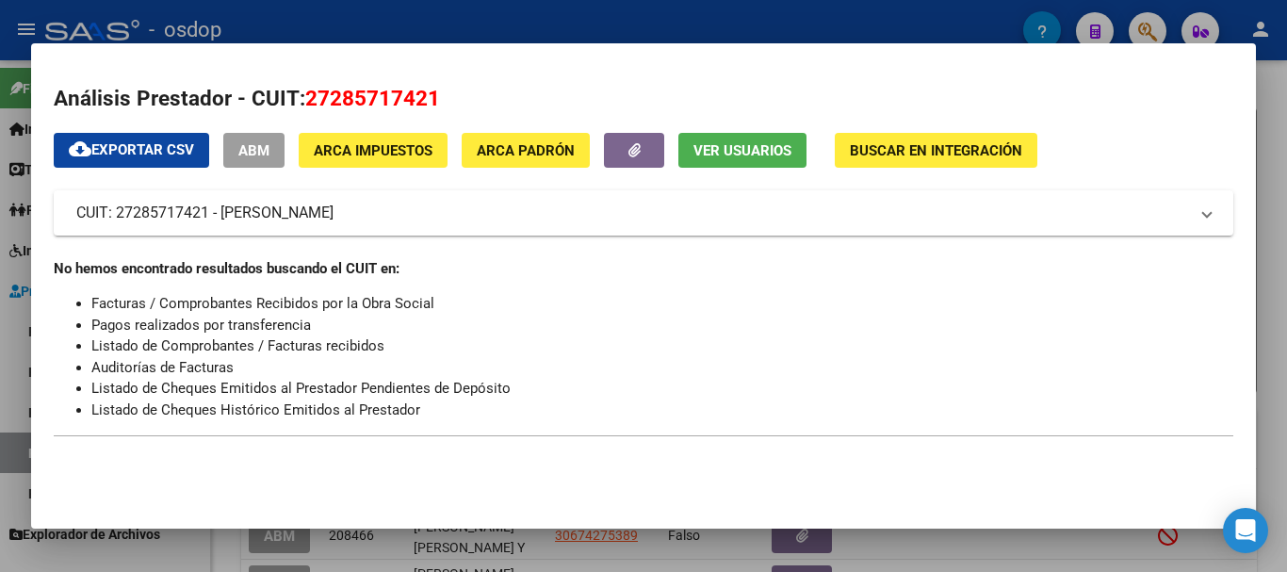
click at [570, 22] on div at bounding box center [643, 286] width 1287 height 572
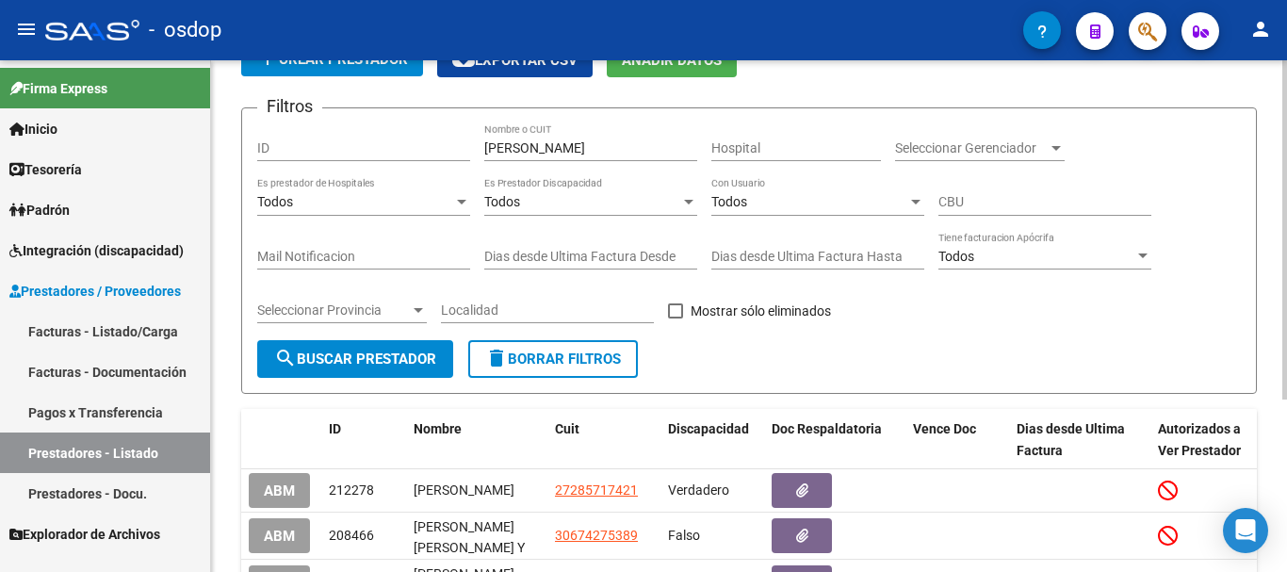
click at [513, 361] on span "delete Borrar Filtros" at bounding box center [553, 358] width 136 height 17
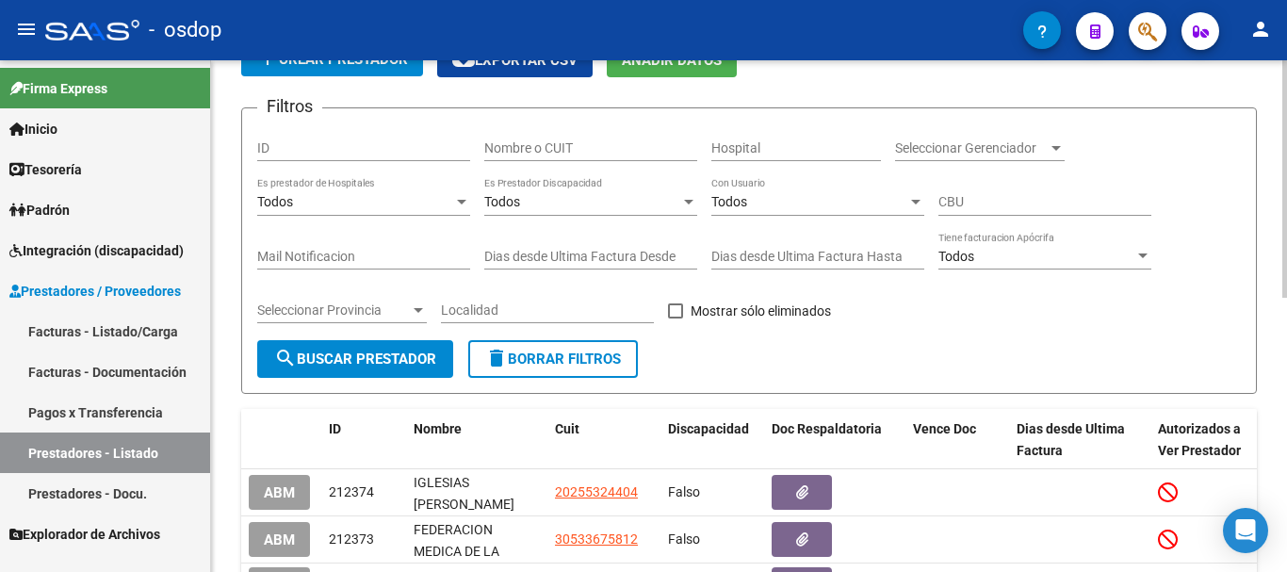
click at [584, 141] on input "Nombre o CUIT" at bounding box center [590, 148] width 213 height 16
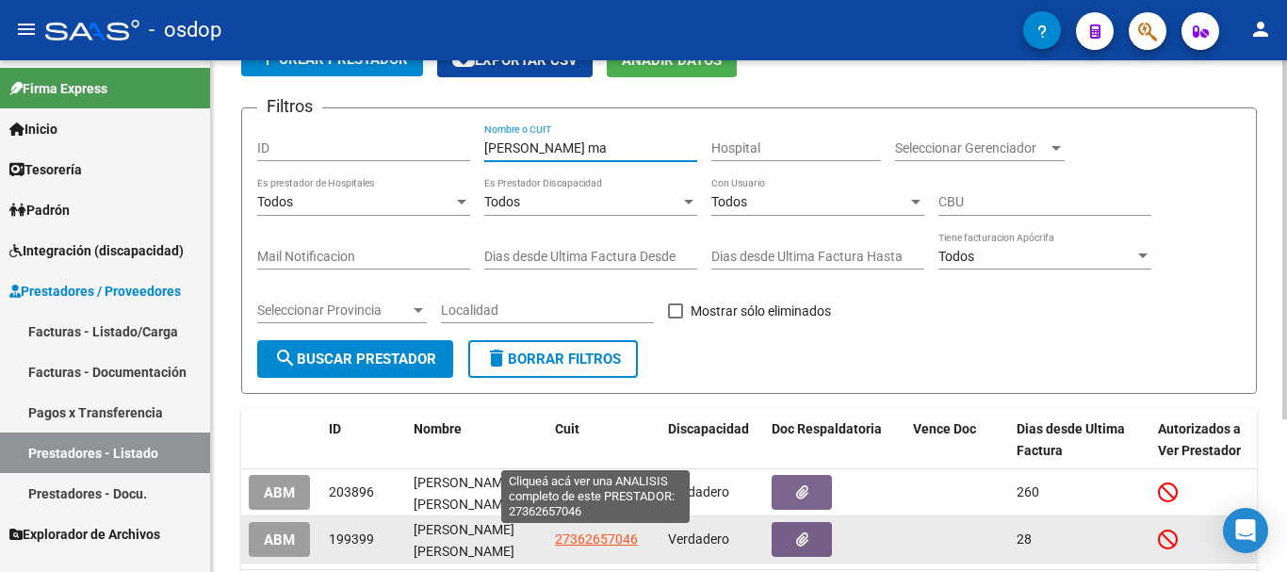
type input "bock ma"
click at [598, 535] on span "27362657046" at bounding box center [596, 538] width 83 height 15
type textarea "27362657046"
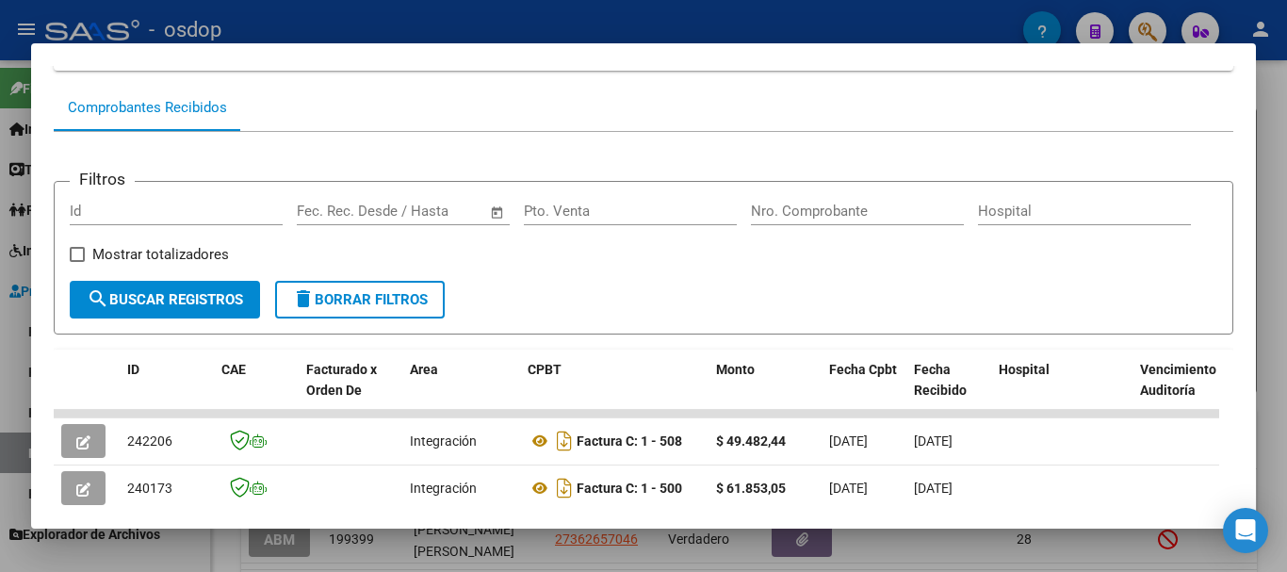
scroll to position [0, 0]
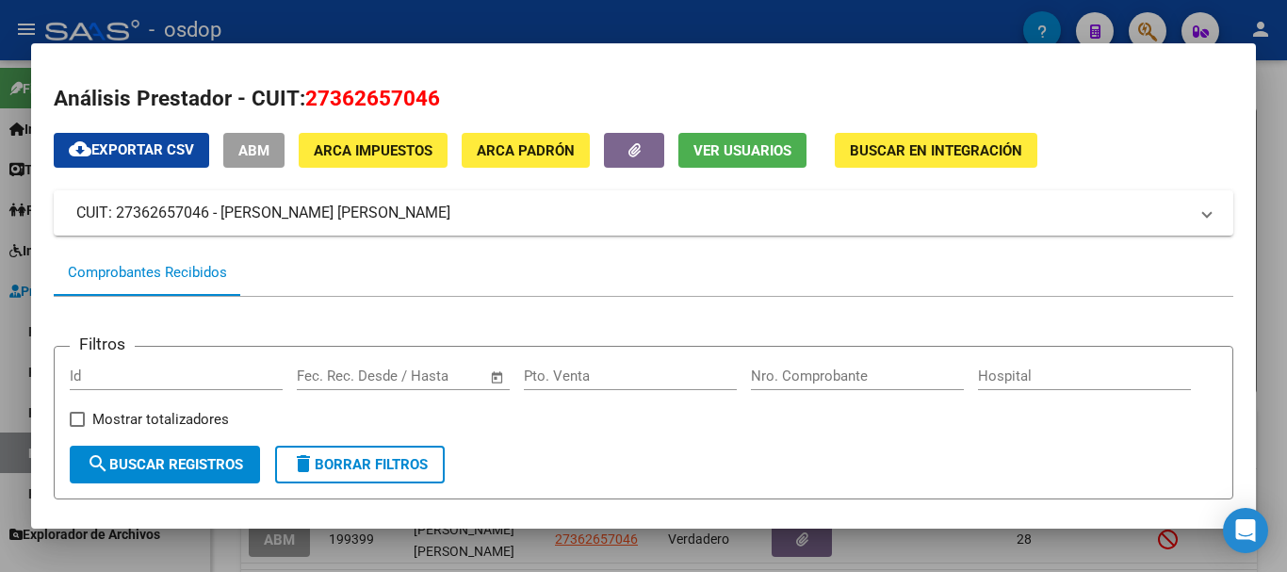
click at [576, 31] on div at bounding box center [643, 286] width 1287 height 572
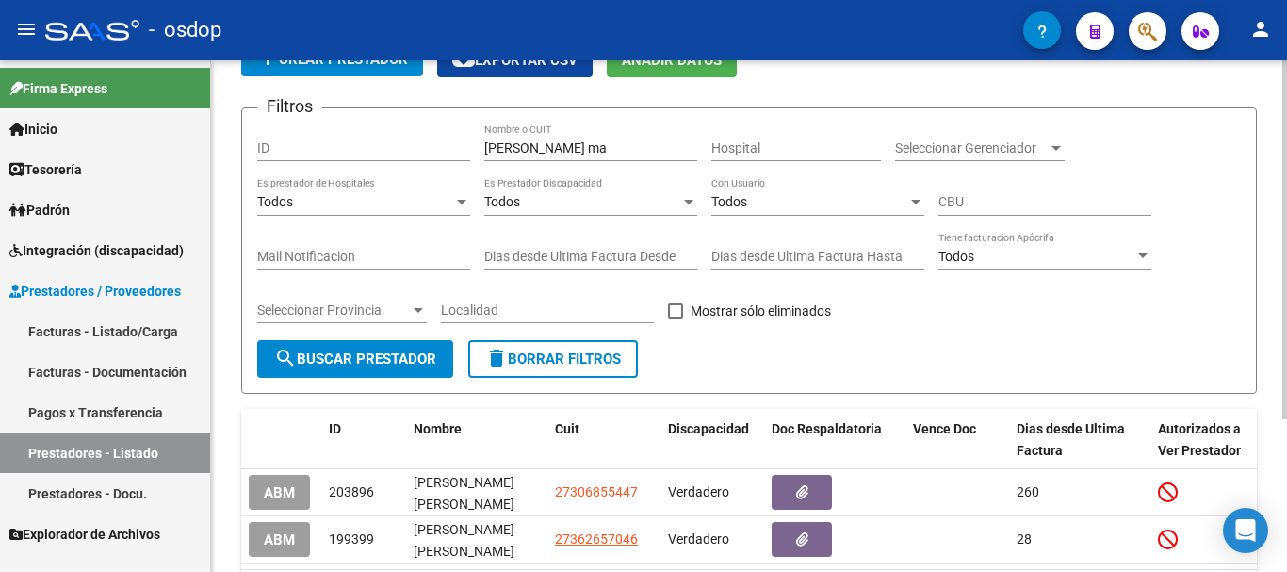
click at [575, 362] on span "delete Borrar Filtros" at bounding box center [553, 358] width 136 height 17
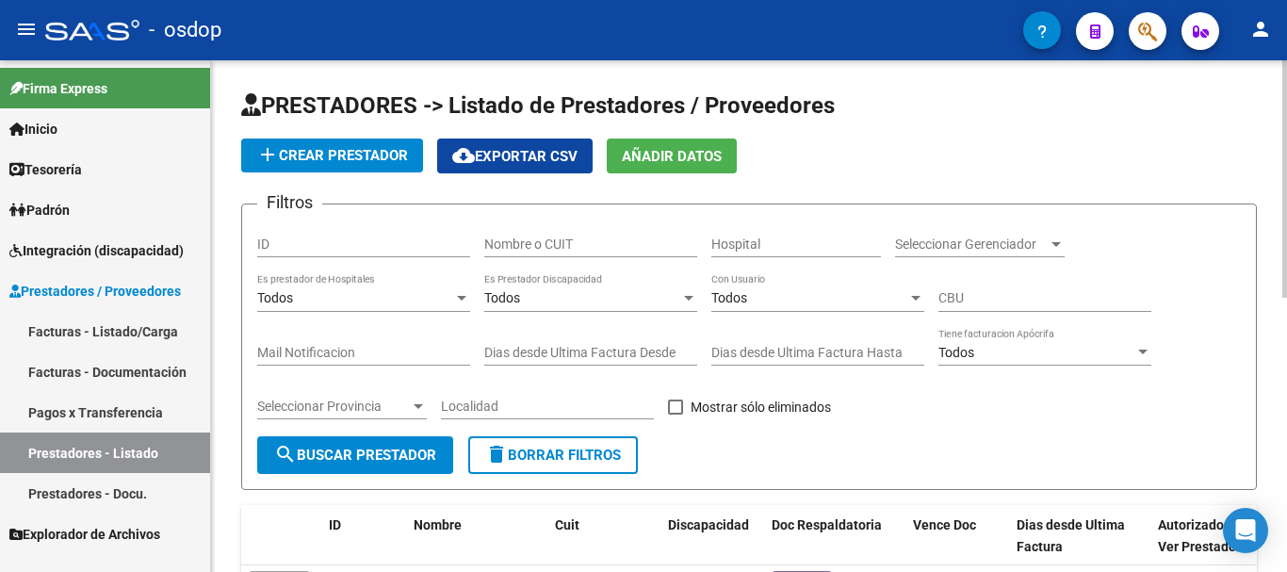
click at [556, 244] on input "Nombre o CUIT" at bounding box center [590, 244] width 213 height 16
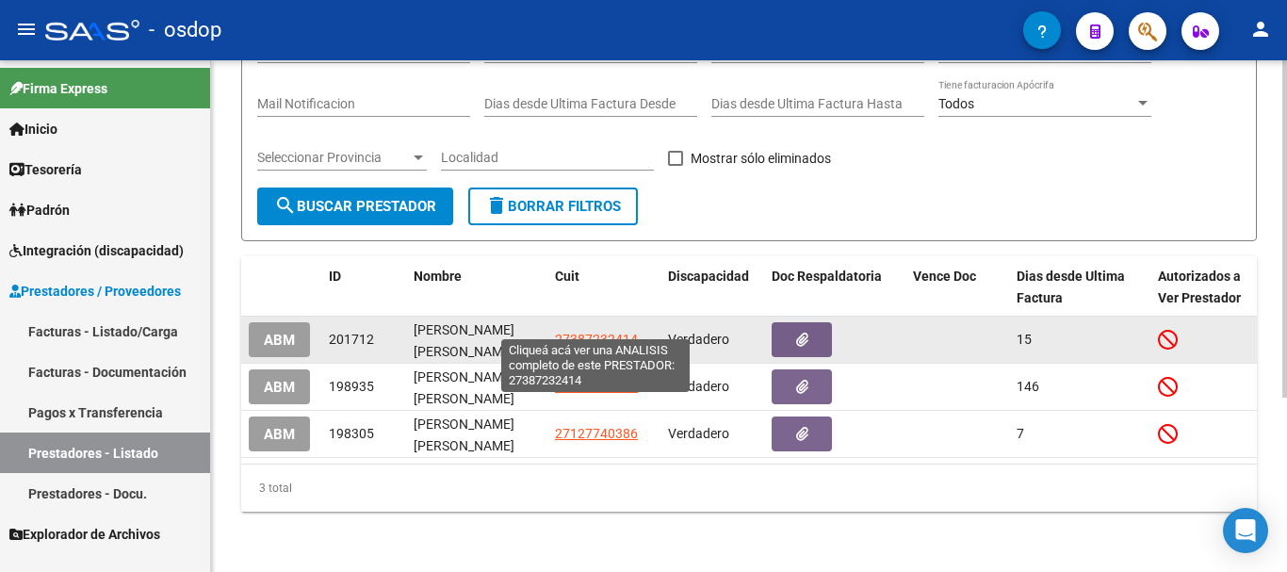
type input "benitez maria"
click at [586, 332] on span "27387232414" at bounding box center [596, 339] width 83 height 15
type textarea "27387232414"
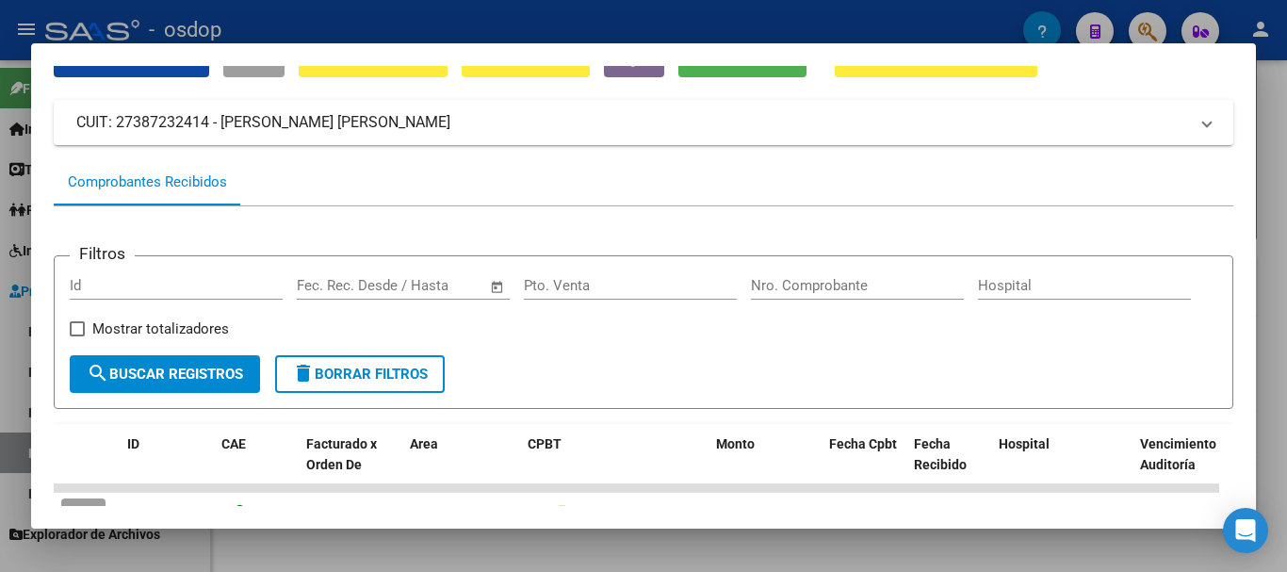
scroll to position [0, 0]
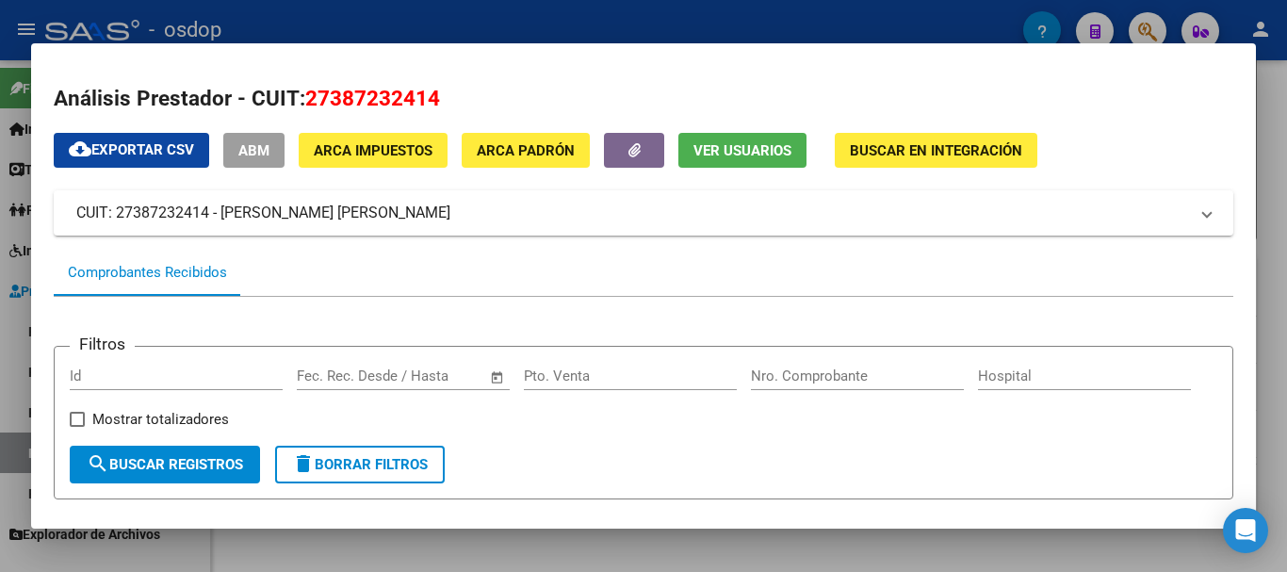
click at [646, 22] on div at bounding box center [643, 286] width 1287 height 572
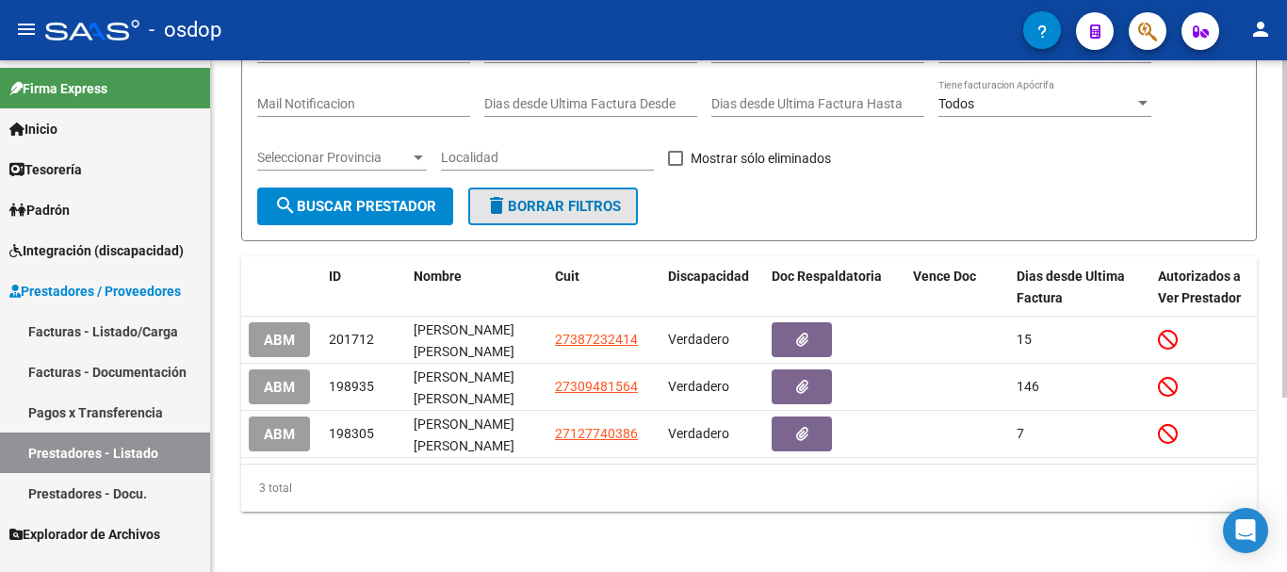
click at [534, 198] on span "delete Borrar Filtros" at bounding box center [553, 206] width 136 height 17
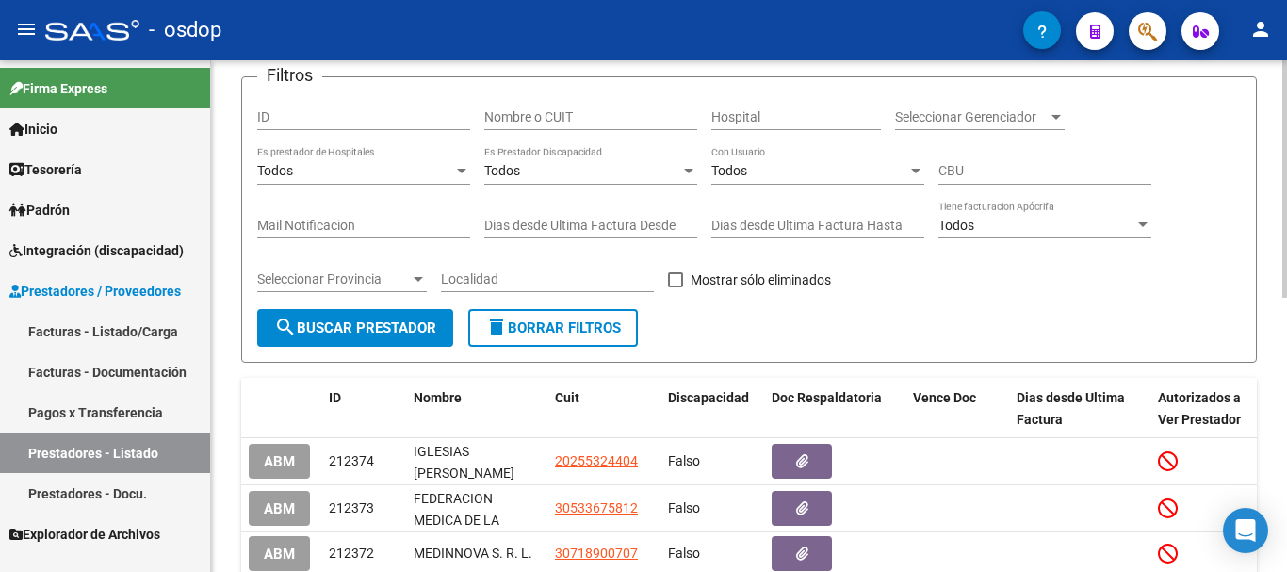
scroll to position [33, 0]
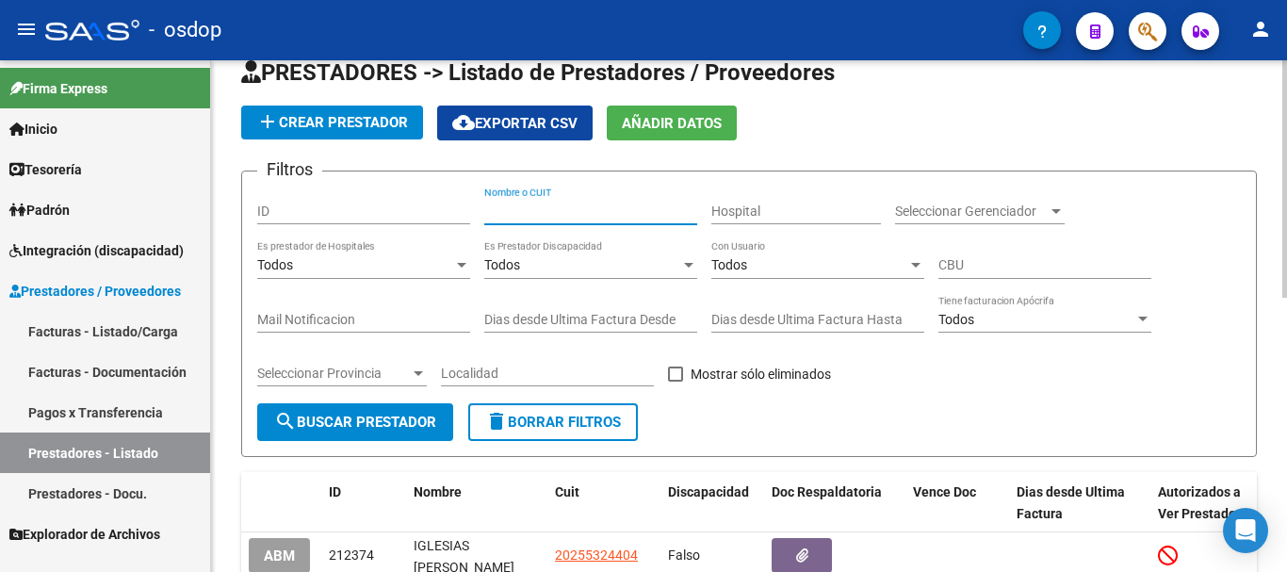
click at [565, 205] on input "Nombre o CUIT" at bounding box center [590, 212] width 213 height 16
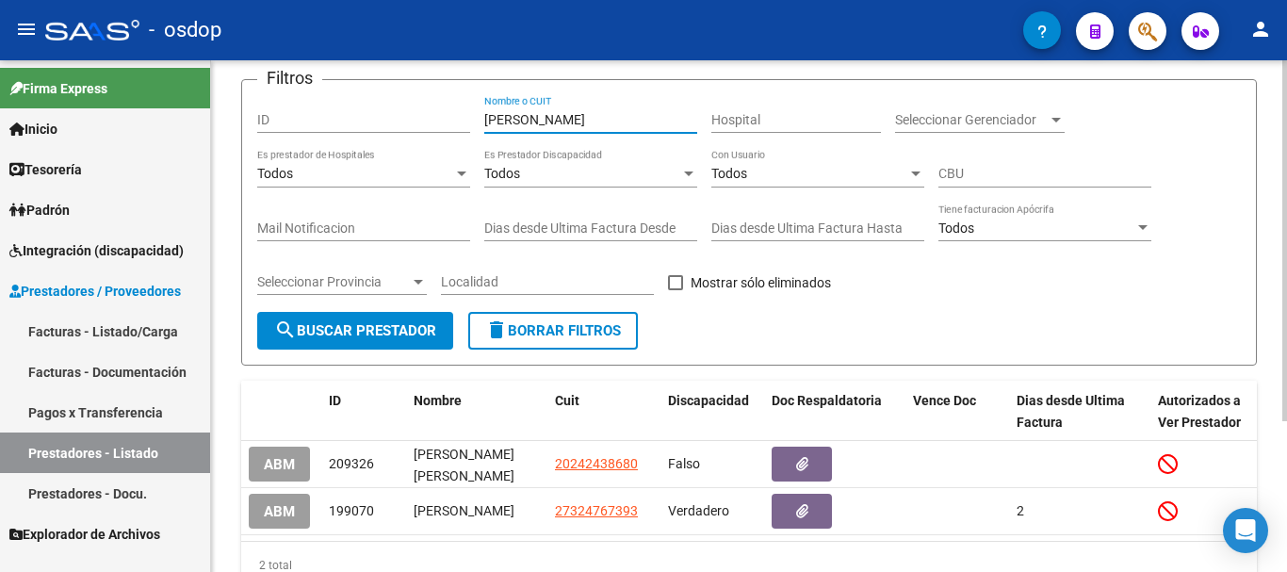
scroll to position [213, 0]
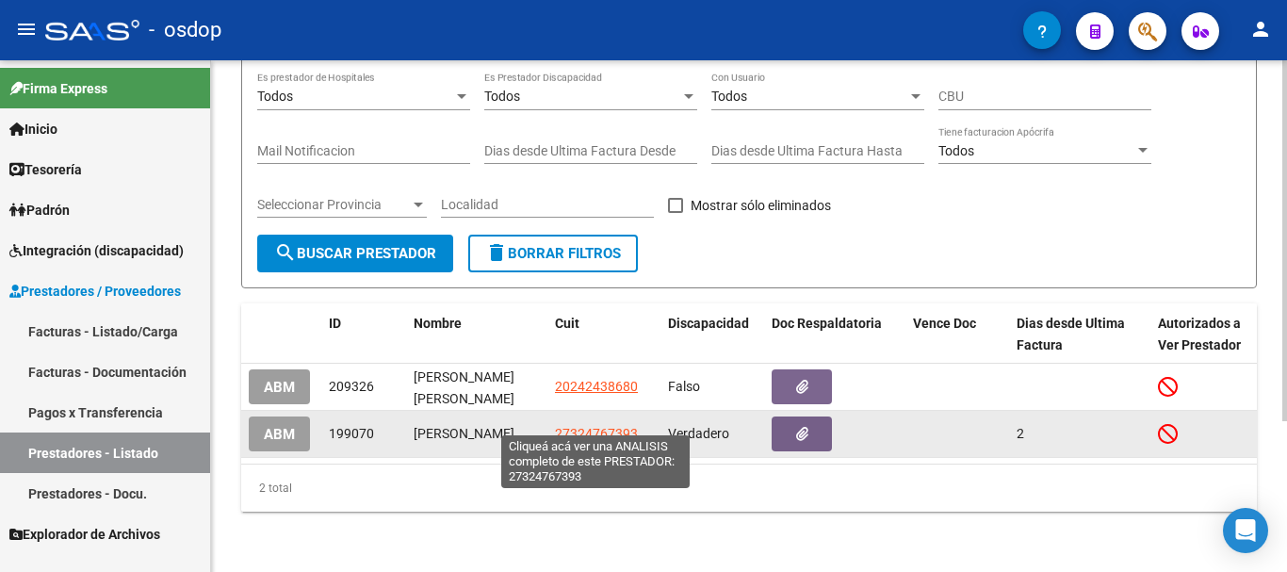
type input "benavidez"
click at [607, 426] on span "27324767393" at bounding box center [596, 433] width 83 height 15
type textarea "27324767393"
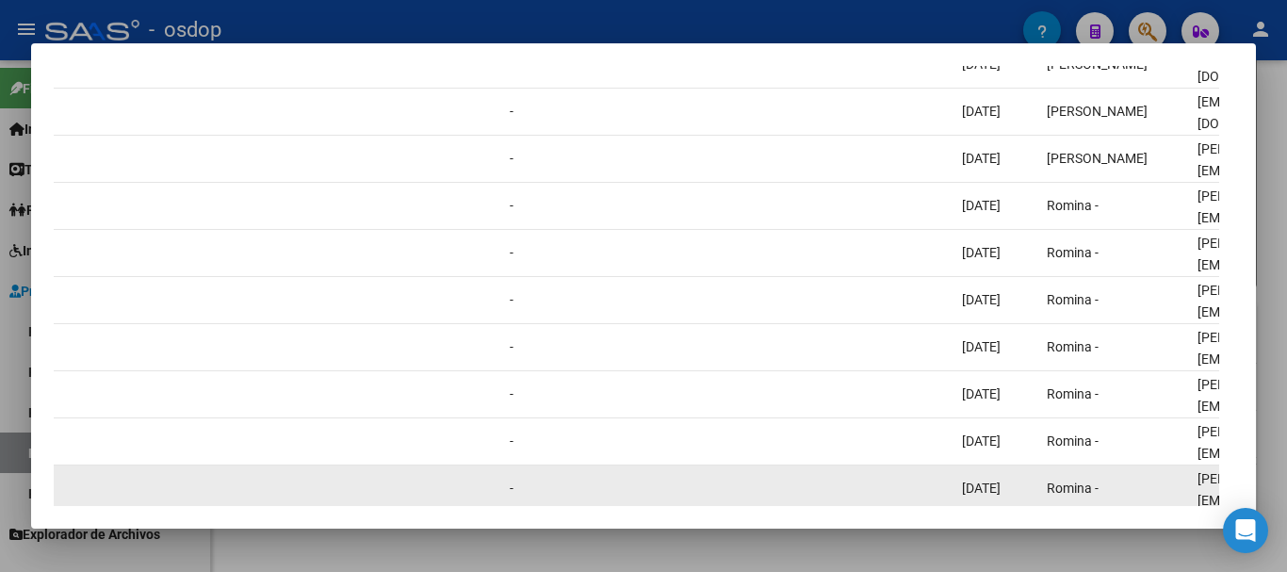
scroll to position [0, 1610]
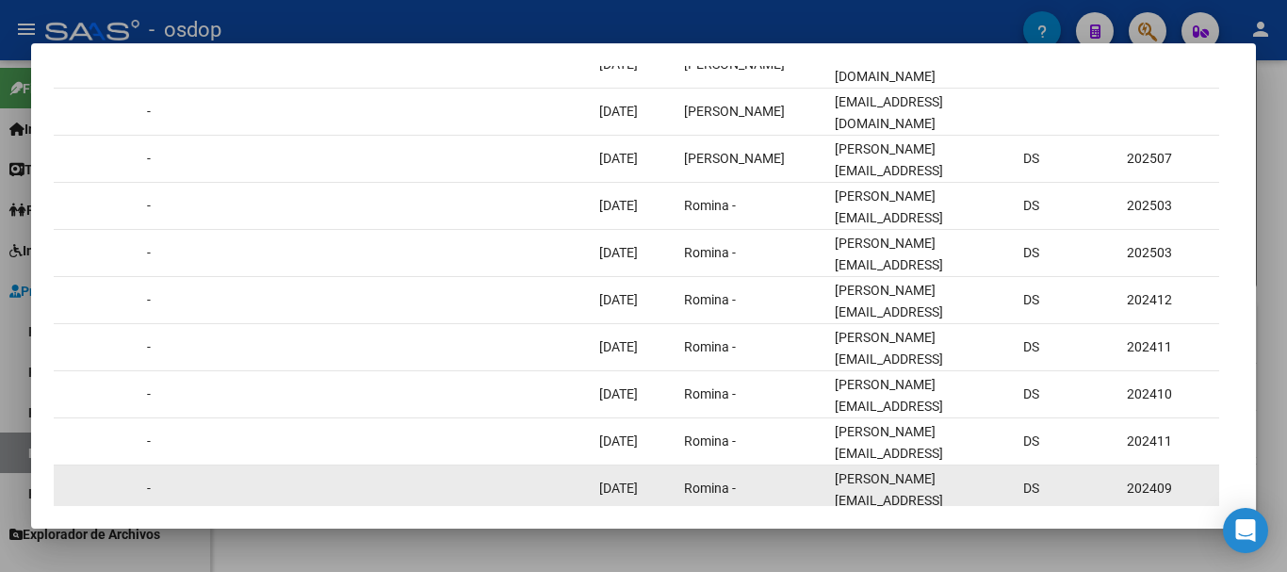
drag, startPoint x: 940, startPoint y: 482, endPoint x: 1029, endPoint y: 476, distance: 88.8
click at [1029, 476] on datatable-body "243636 Integración Factura C: 2 - 1765 $ 111.335,49 03/10/2025 06/10/2025 13/10…" at bounding box center [636, 276] width 1165 height 486
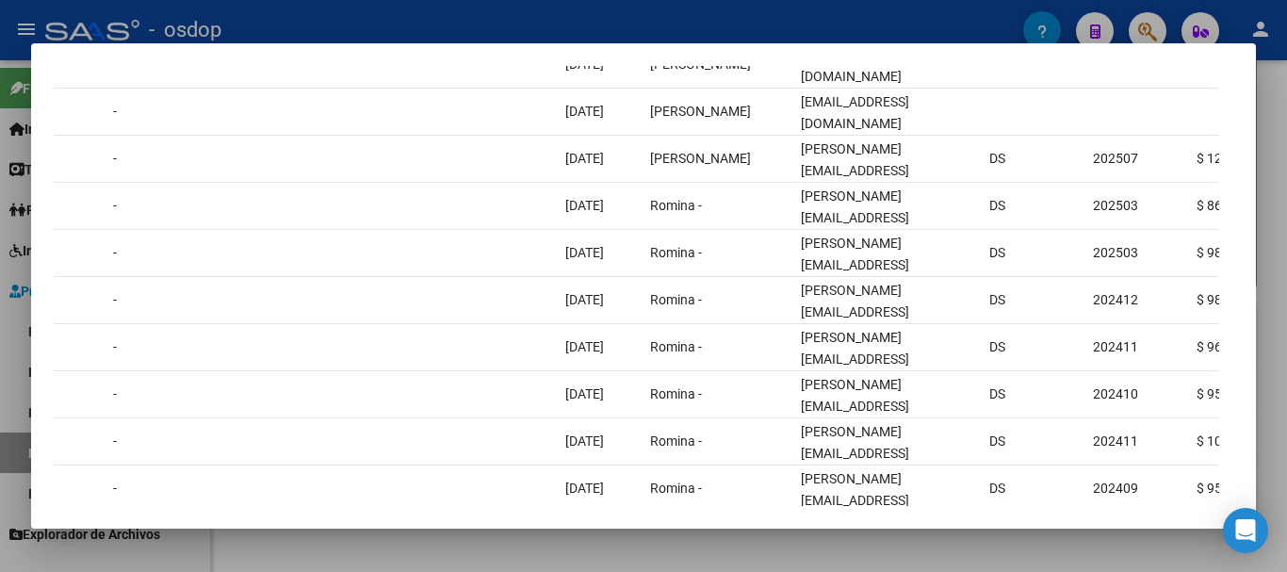
scroll to position [0, 0]
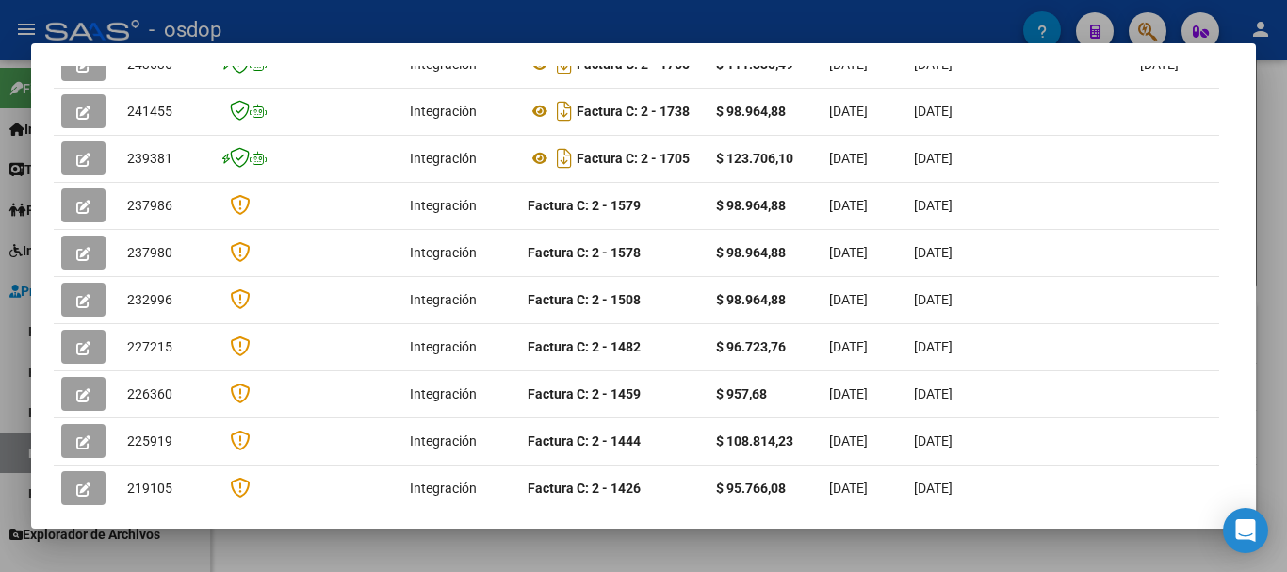
click at [627, 4] on div at bounding box center [643, 286] width 1287 height 572
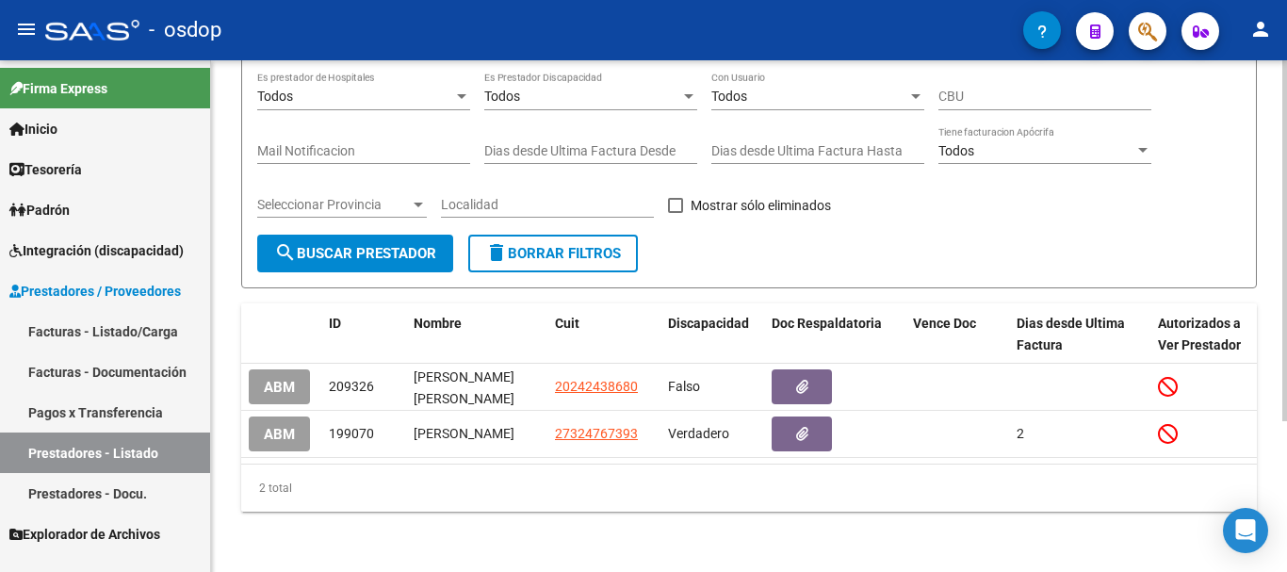
click at [574, 258] on button "delete Borrar Filtros" at bounding box center [553, 254] width 170 height 38
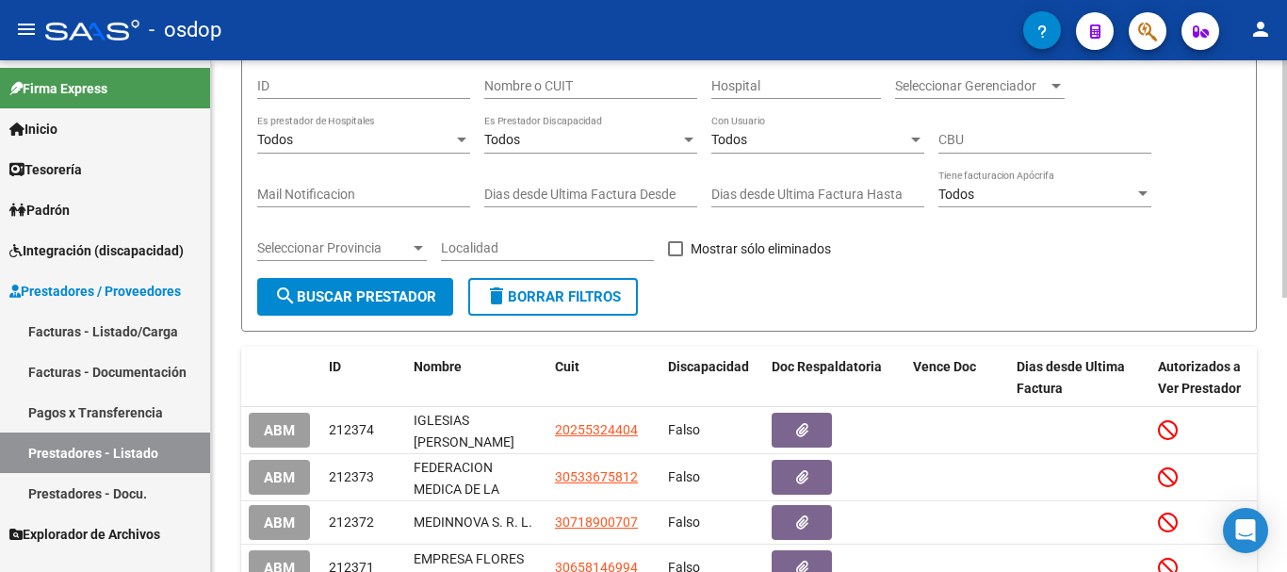
scroll to position [119, 0]
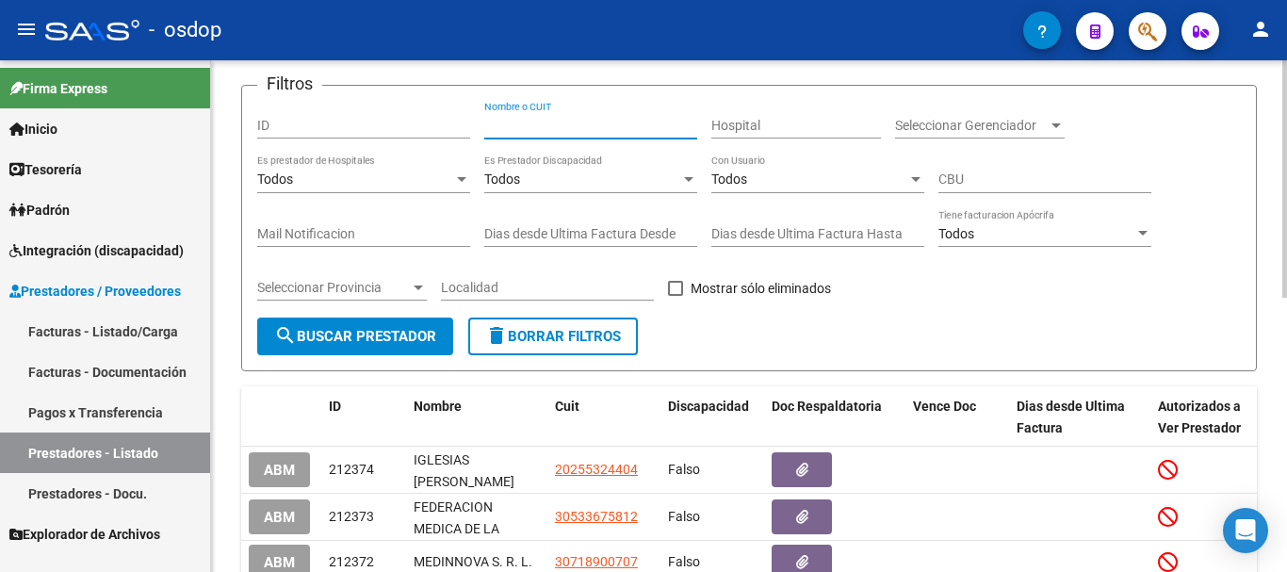
click at [563, 131] on input "Nombre o CUIT" at bounding box center [590, 126] width 213 height 16
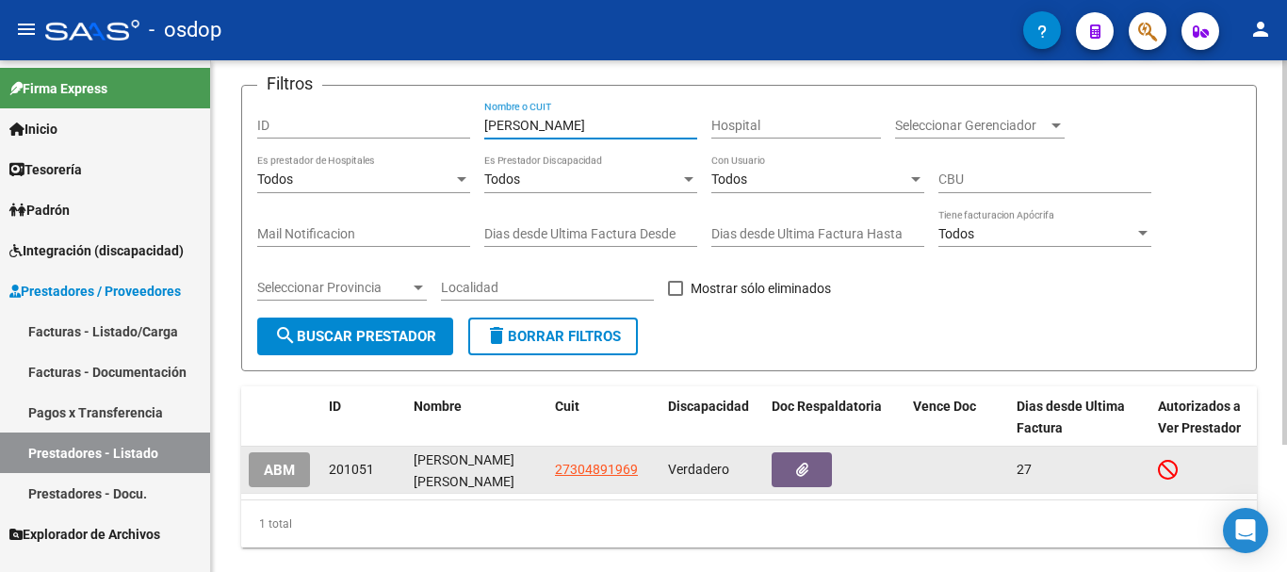
type input "benassi maria"
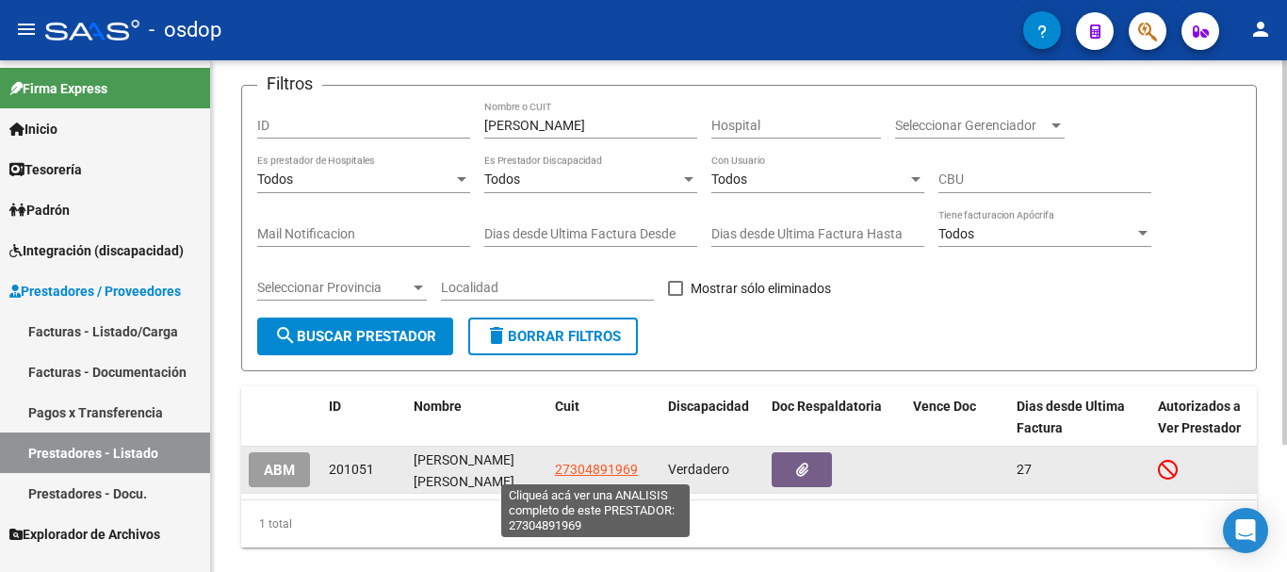
click at [595, 471] on span "27304891969" at bounding box center [596, 469] width 83 height 15
type textarea "27304891969"
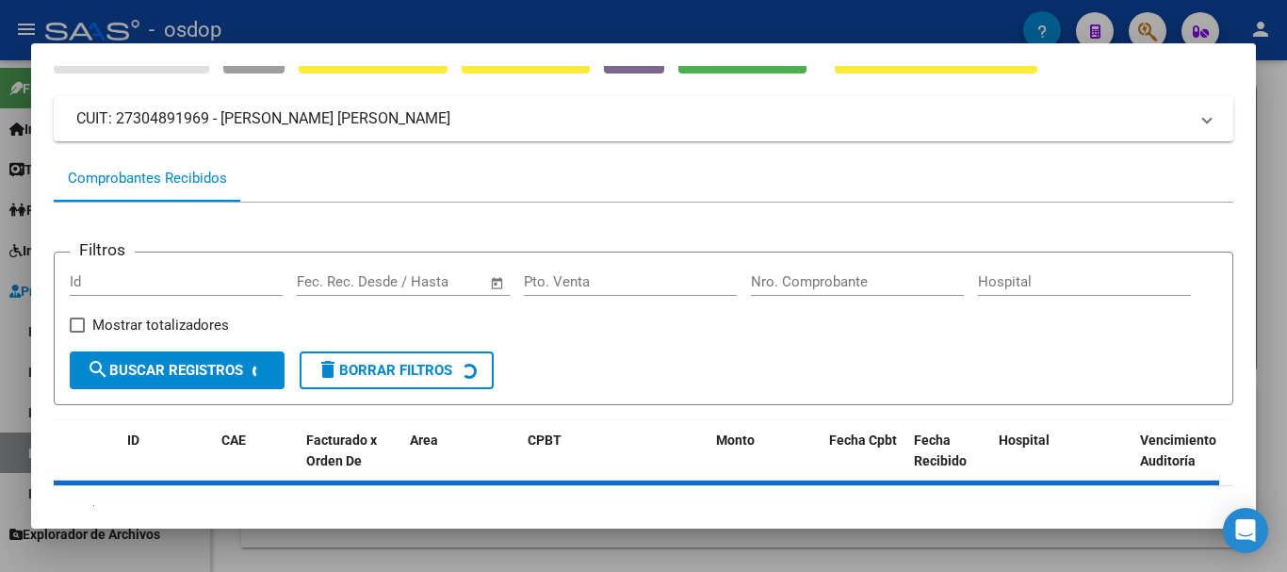
scroll to position [165, 0]
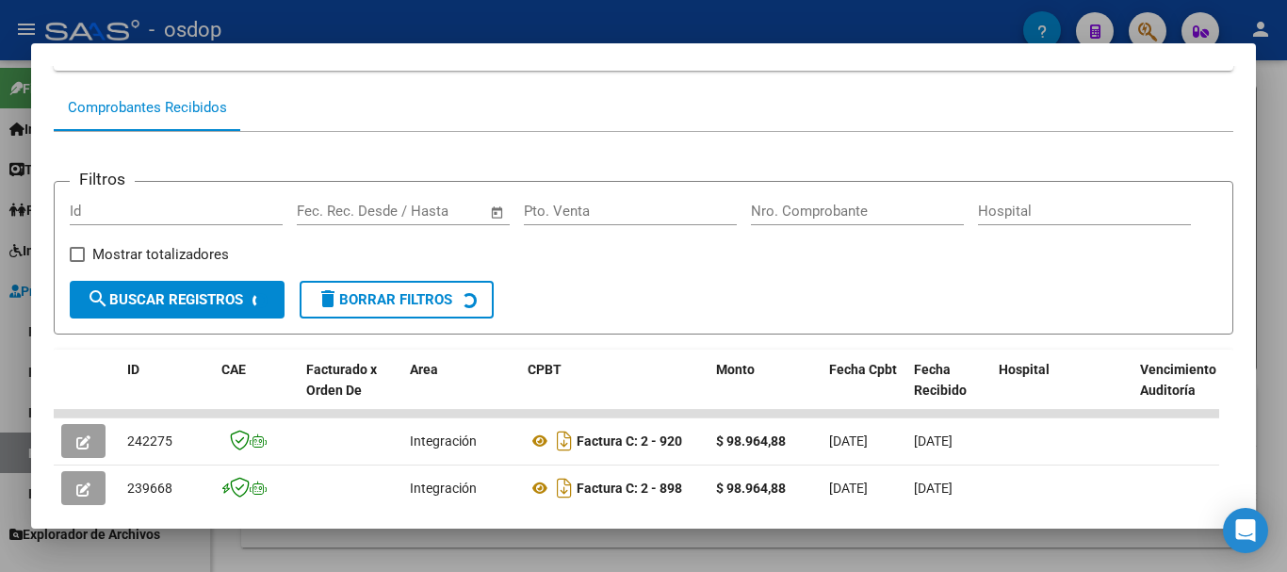
click at [614, 31] on div at bounding box center [643, 286] width 1287 height 572
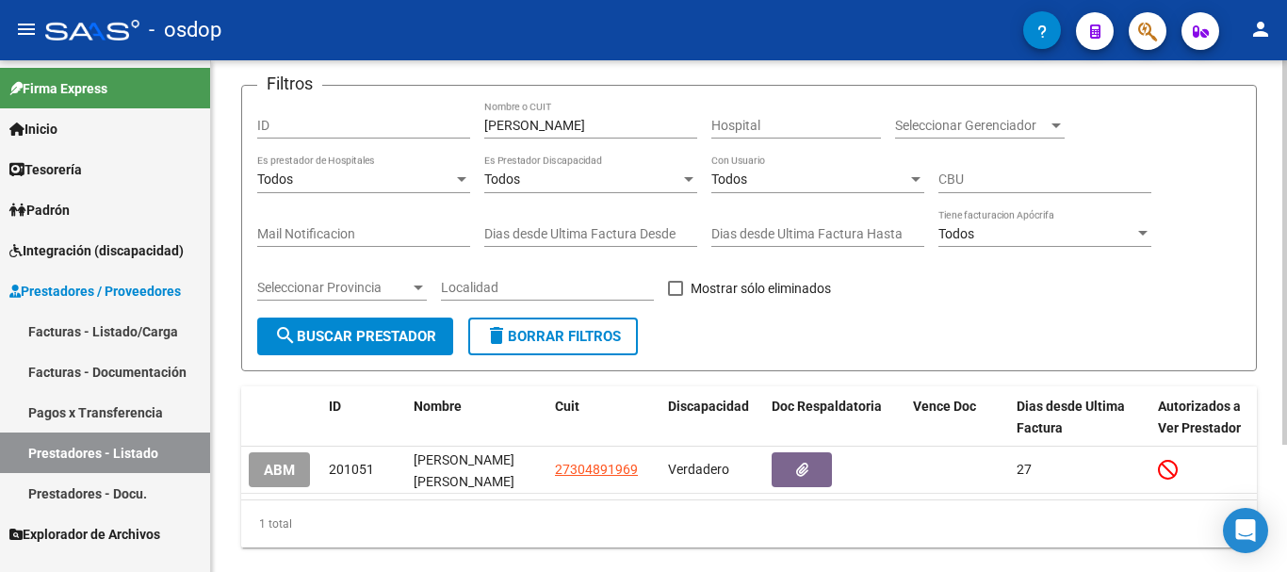
click at [549, 341] on span "delete Borrar Filtros" at bounding box center [553, 336] width 136 height 17
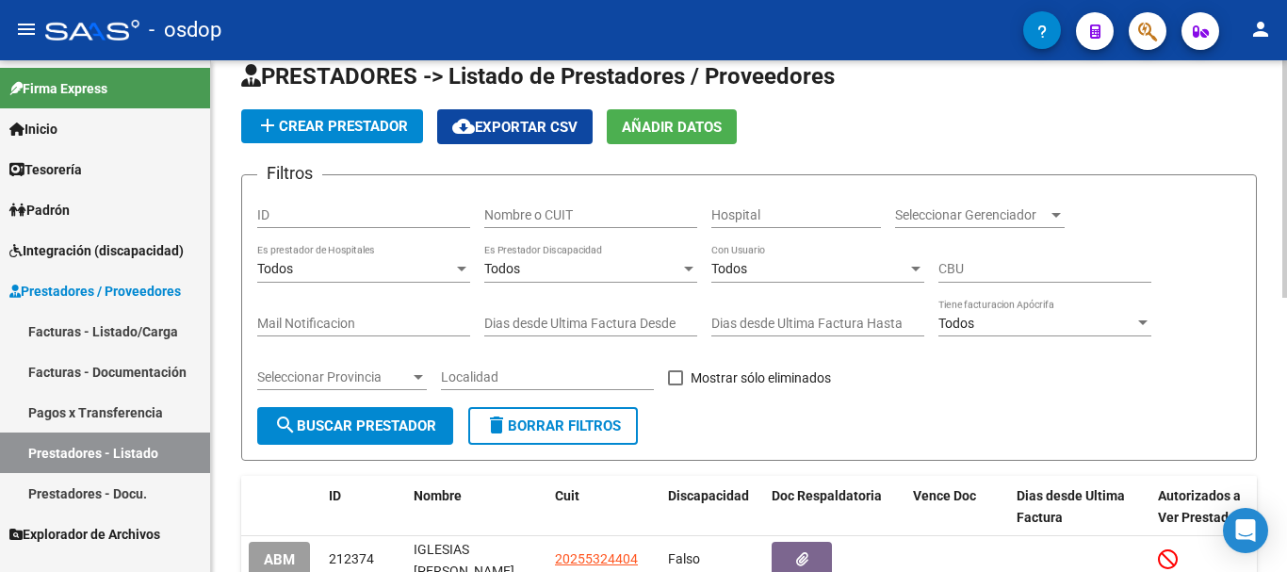
scroll to position [24, 0]
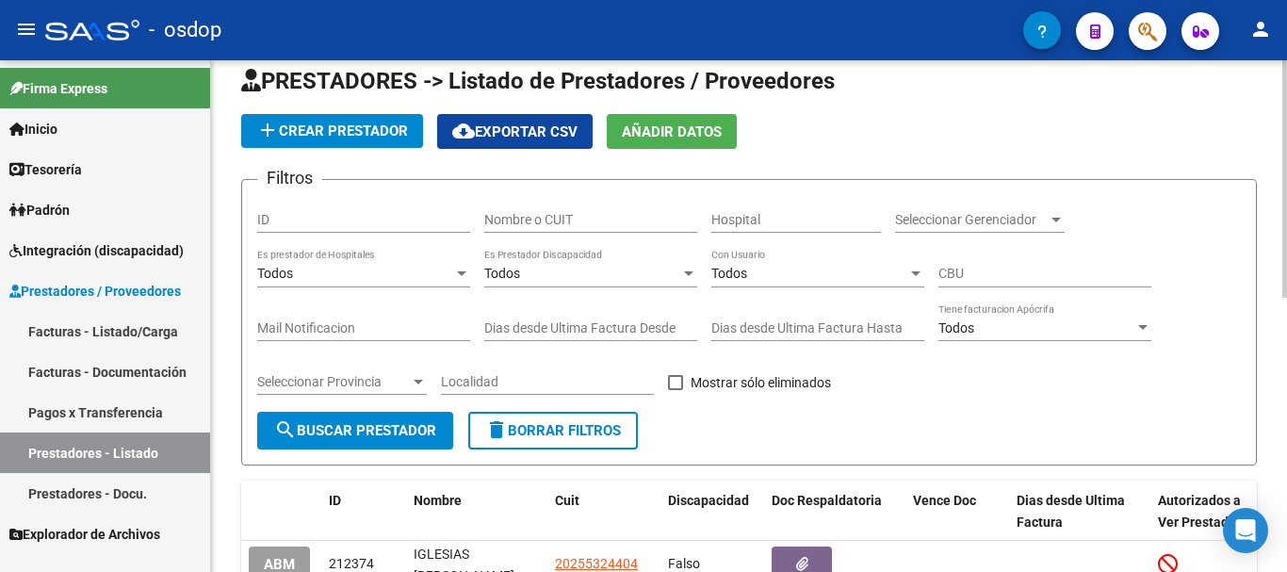
click at [562, 230] on div "Nombre o CUIT" at bounding box center [590, 214] width 213 height 38
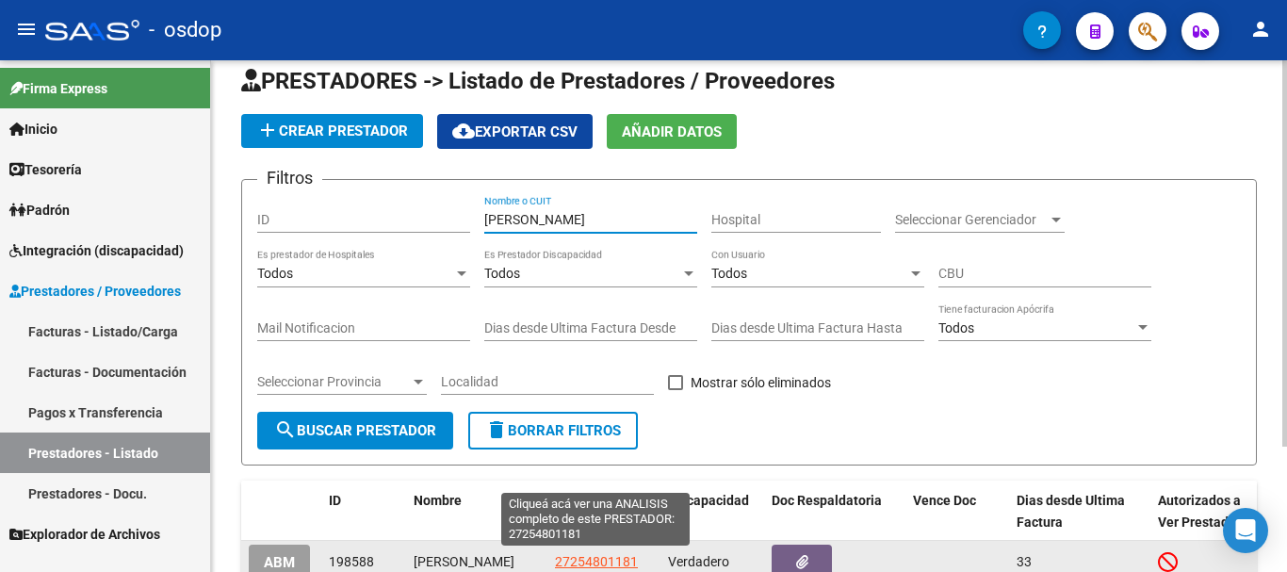
type input "benassi ju"
click at [596, 565] on span "27254801181" at bounding box center [596, 561] width 83 height 15
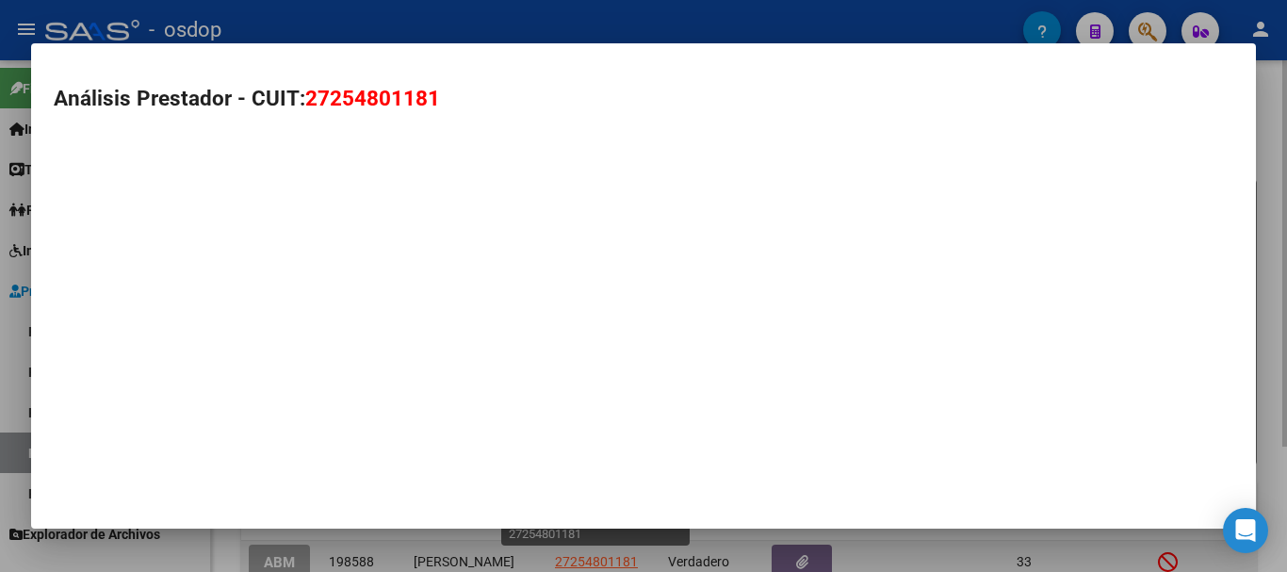
type textarea "27254801181"
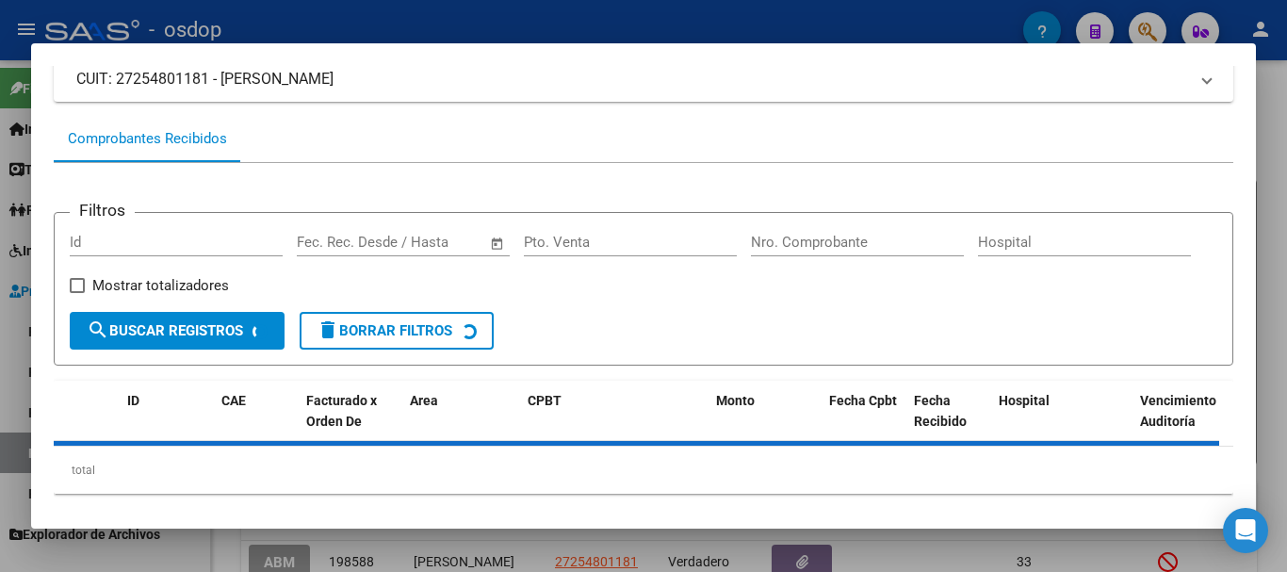
scroll to position [165, 0]
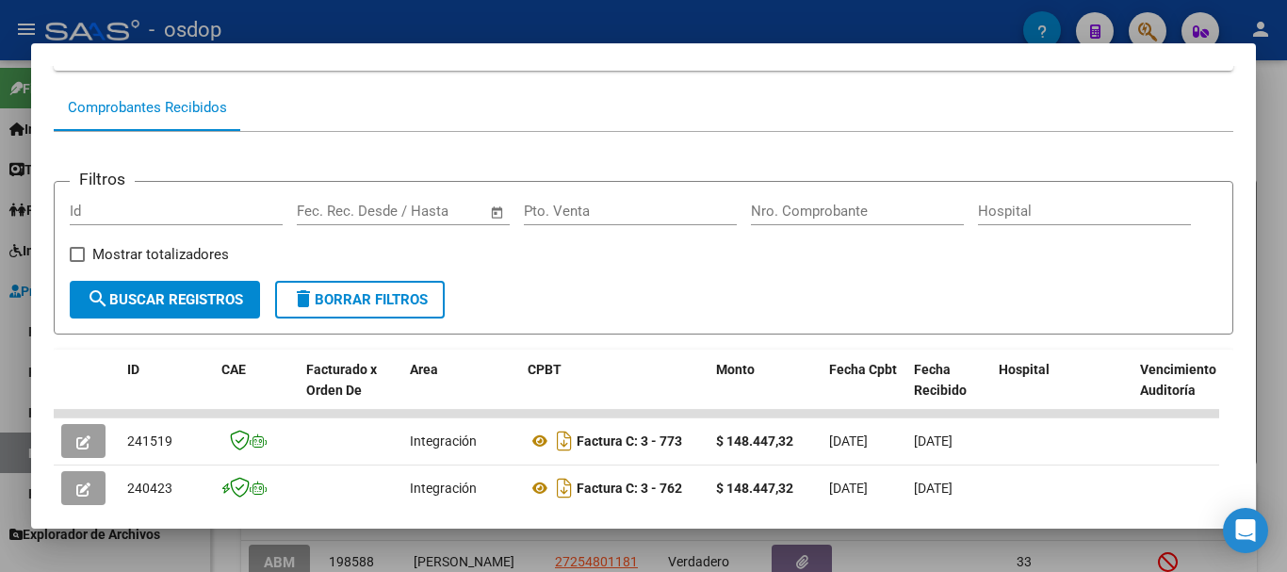
click at [643, 25] on div at bounding box center [643, 286] width 1287 height 572
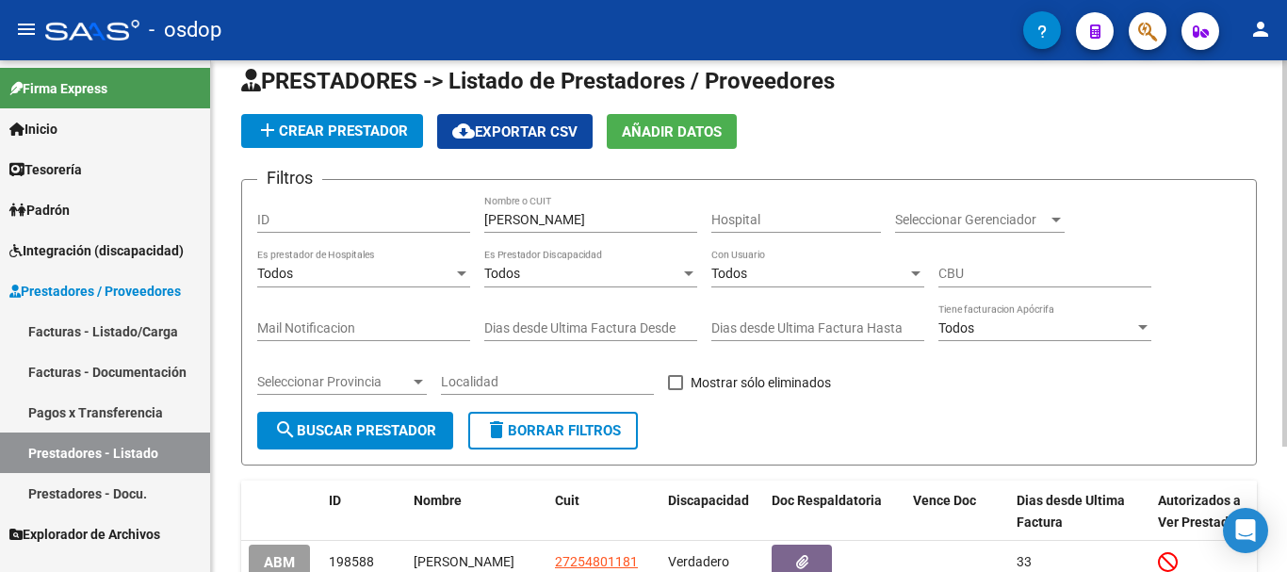
click at [568, 432] on span "delete Borrar Filtros" at bounding box center [553, 430] width 136 height 17
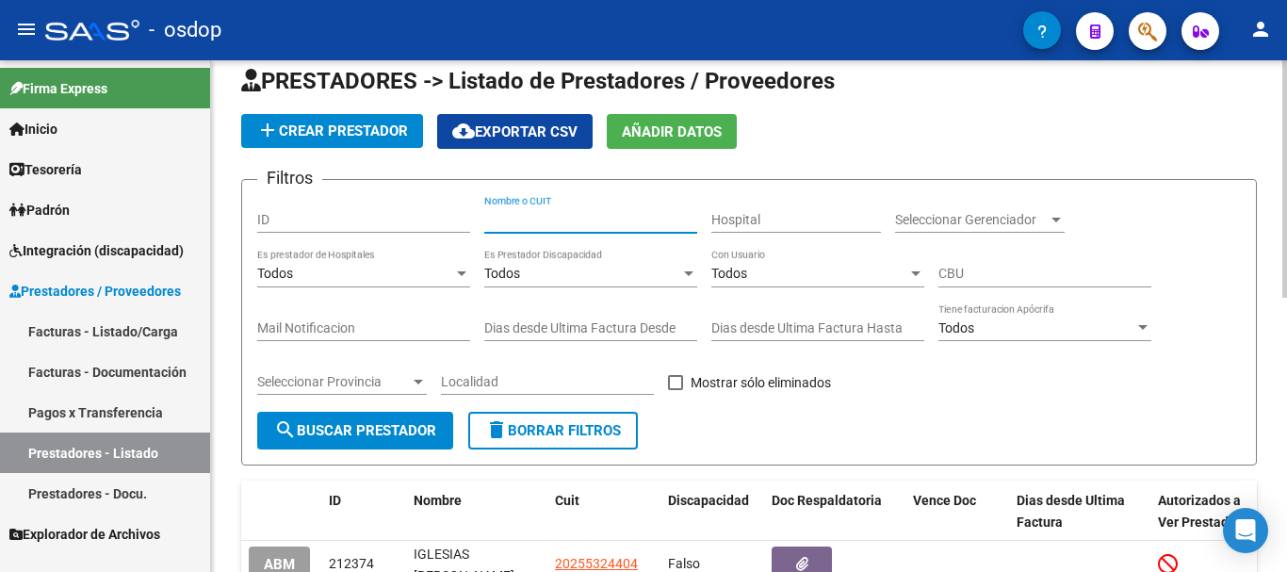
click at [563, 220] on input "Nombre o CUIT" at bounding box center [590, 220] width 213 height 16
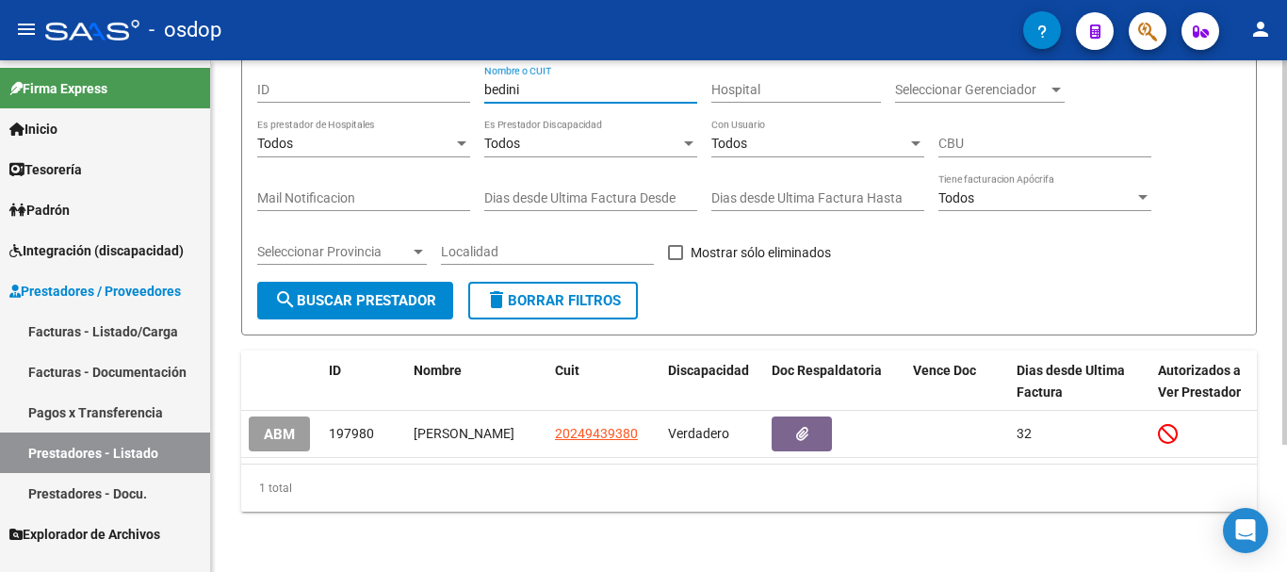
scroll to position [170, 0]
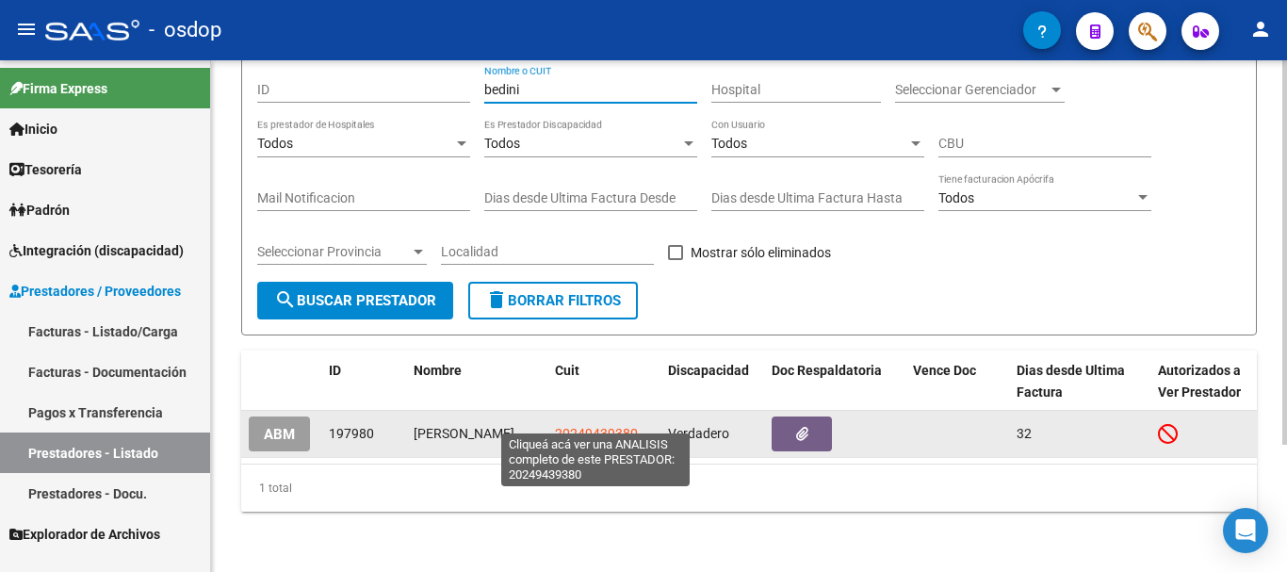
type input "bedini"
click at [589, 426] on span "20249439380" at bounding box center [596, 433] width 83 height 15
type textarea "20249439380"
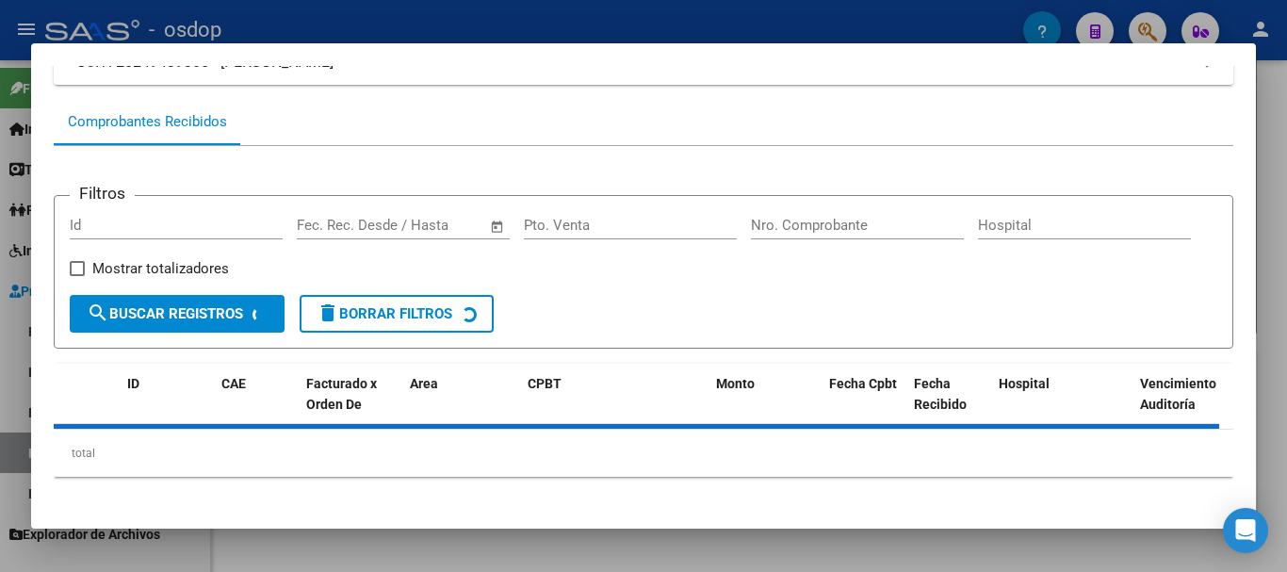
scroll to position [165, 0]
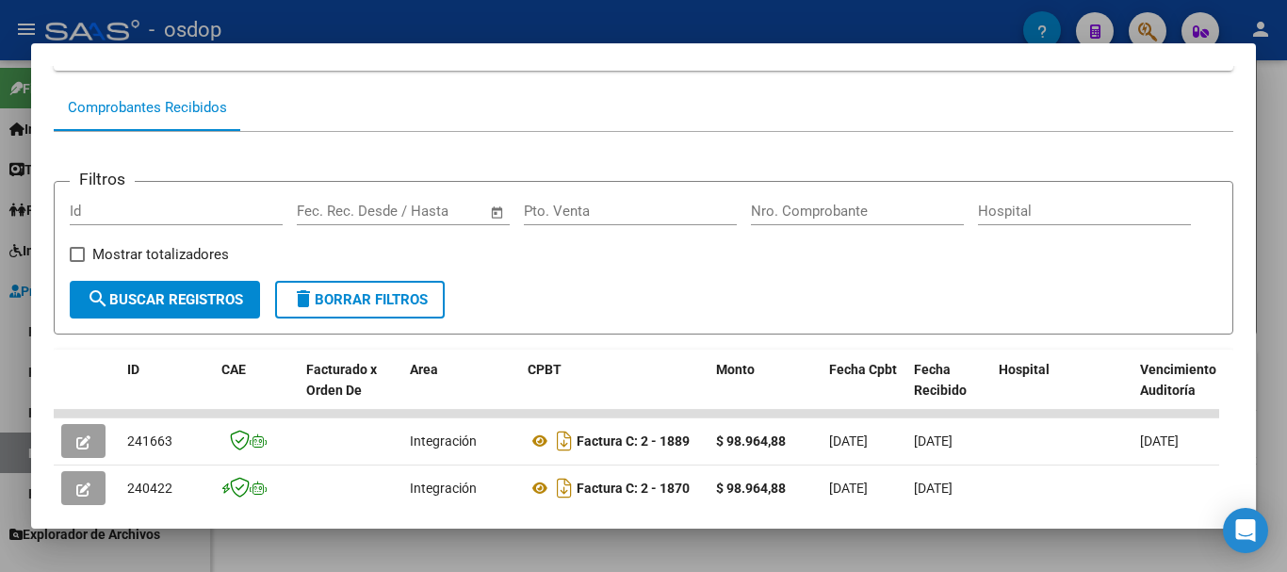
click at [623, 13] on div at bounding box center [643, 286] width 1287 height 572
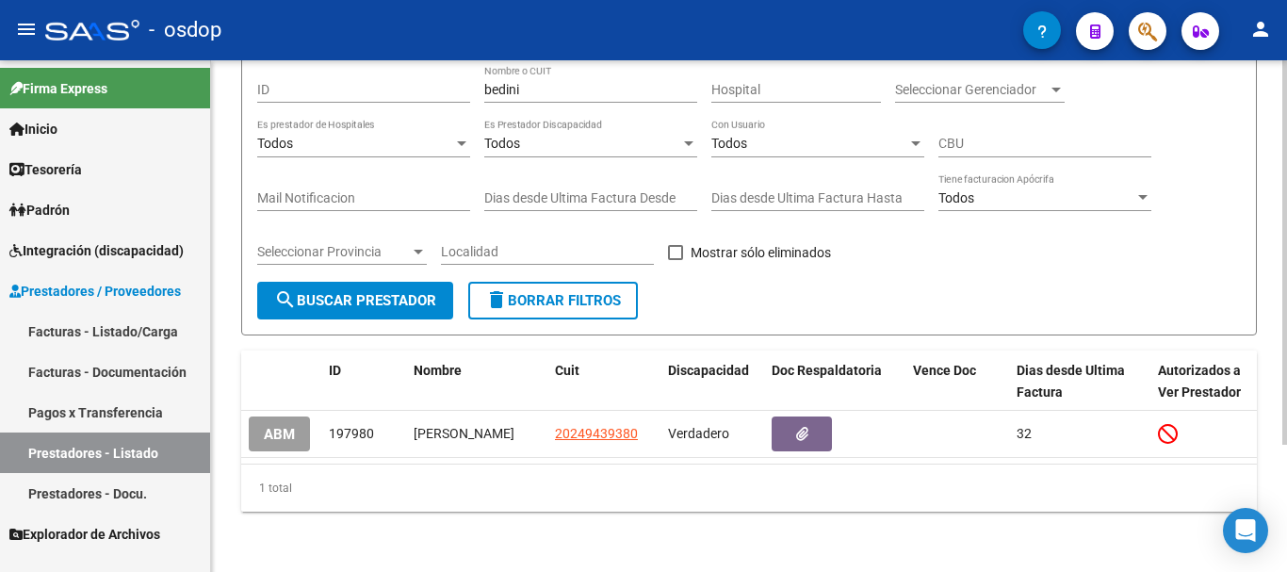
click at [572, 302] on button "delete Borrar Filtros" at bounding box center [553, 301] width 170 height 38
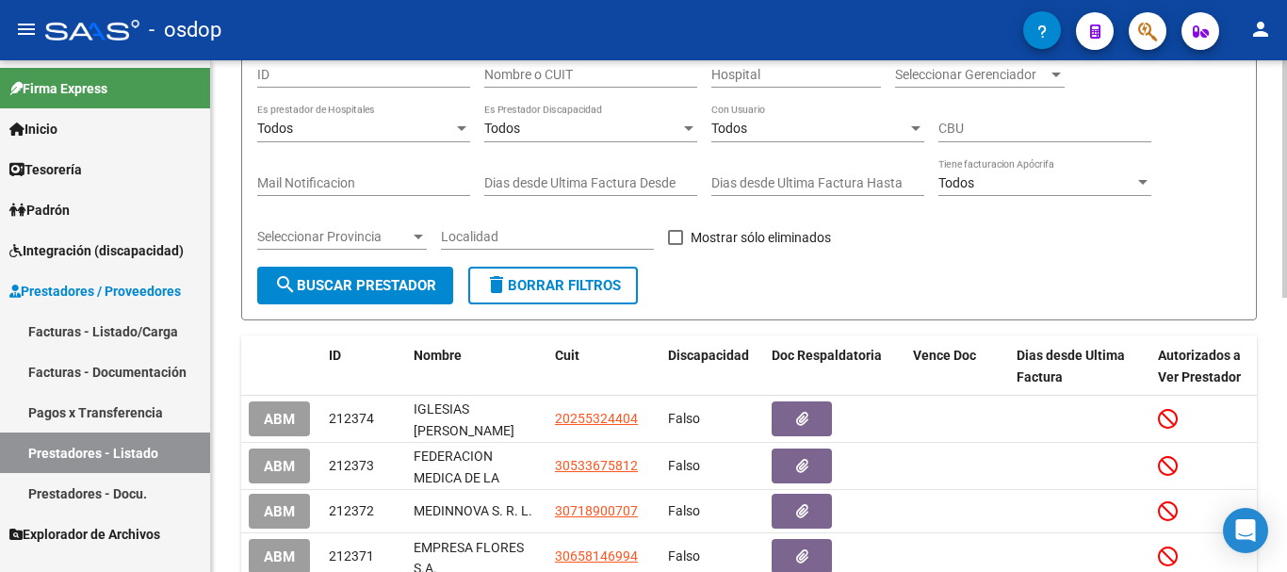
scroll to position [75, 0]
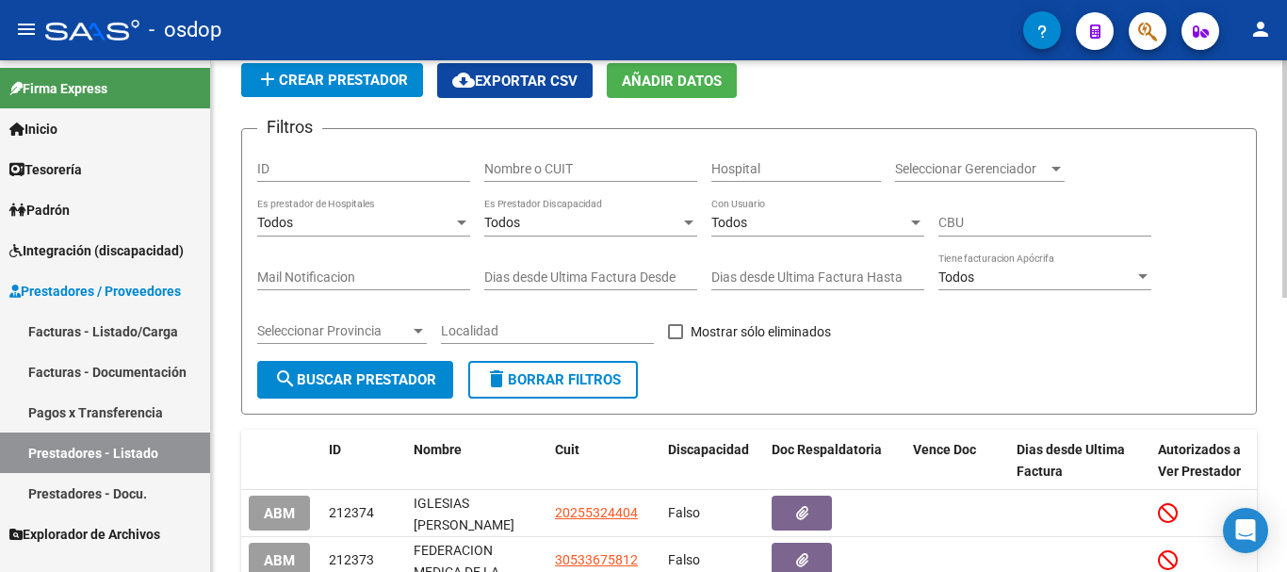
click at [566, 169] on input "Nombre o CUIT" at bounding box center [590, 169] width 213 height 16
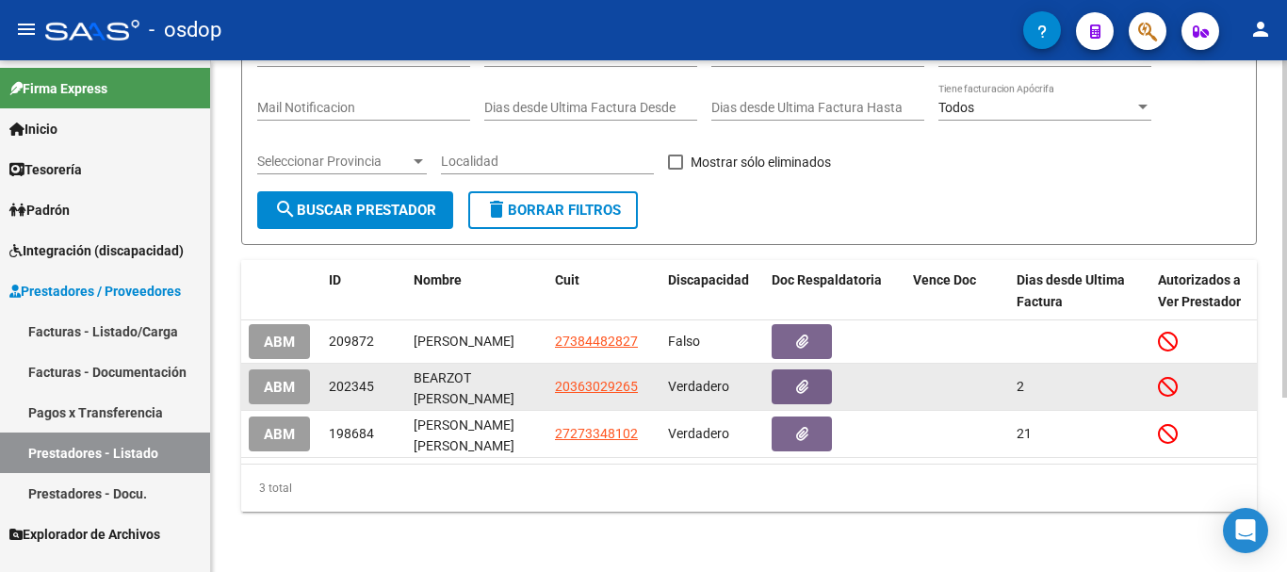
scroll to position [264, 0]
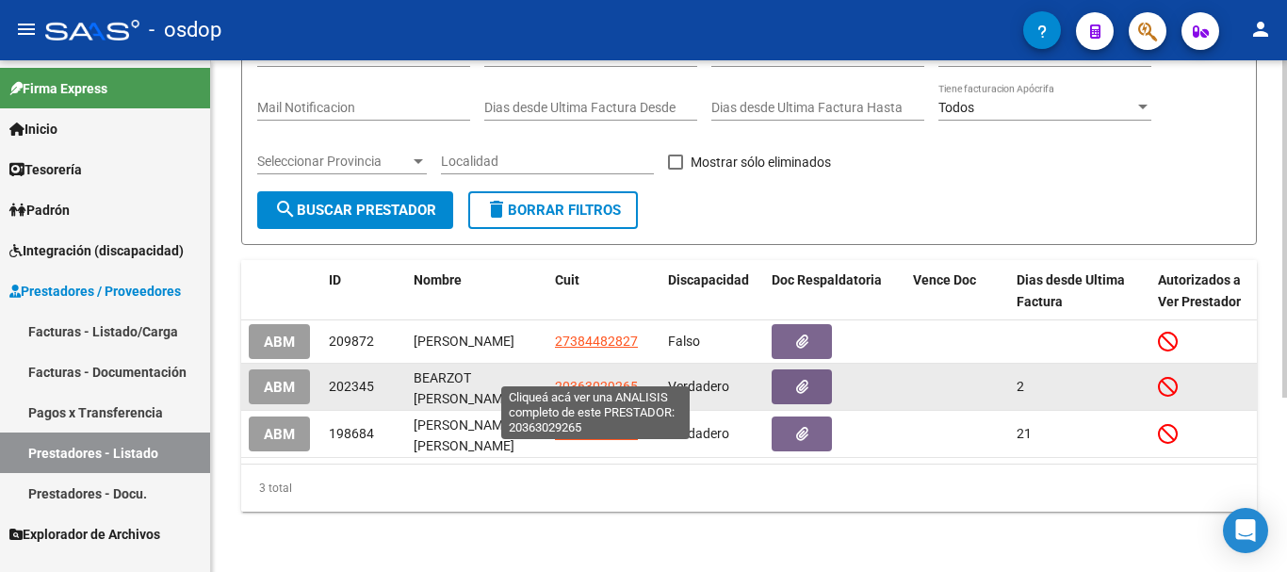
type input "bearzo"
click at [590, 379] on span "20363029265" at bounding box center [596, 386] width 83 height 15
type textarea "20363029265"
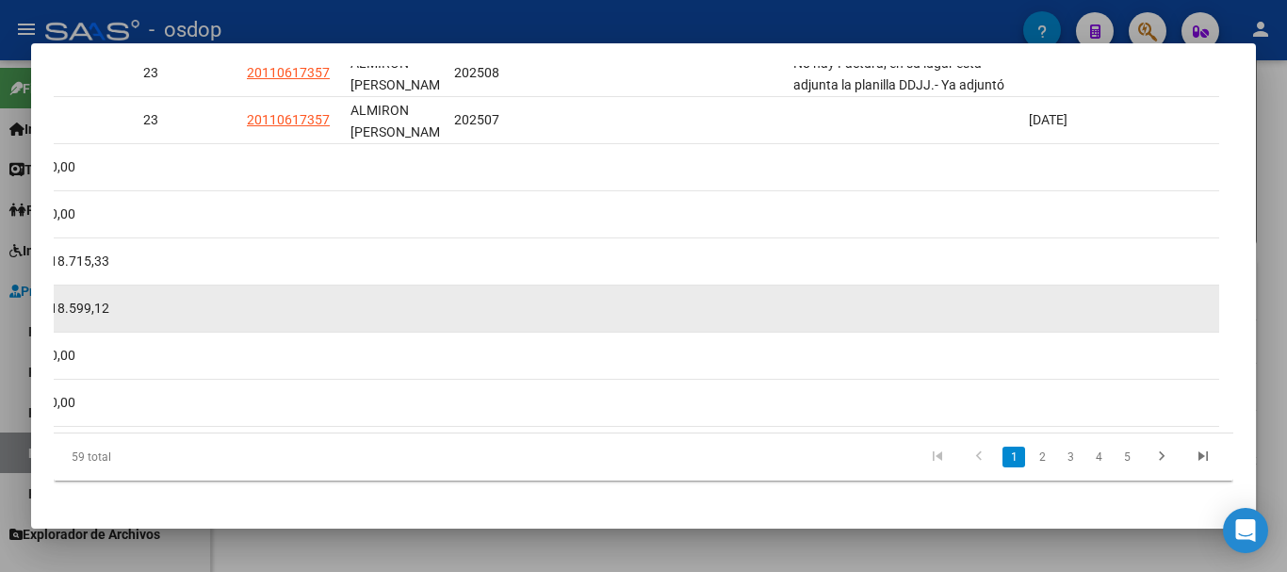
scroll to position [533, 0]
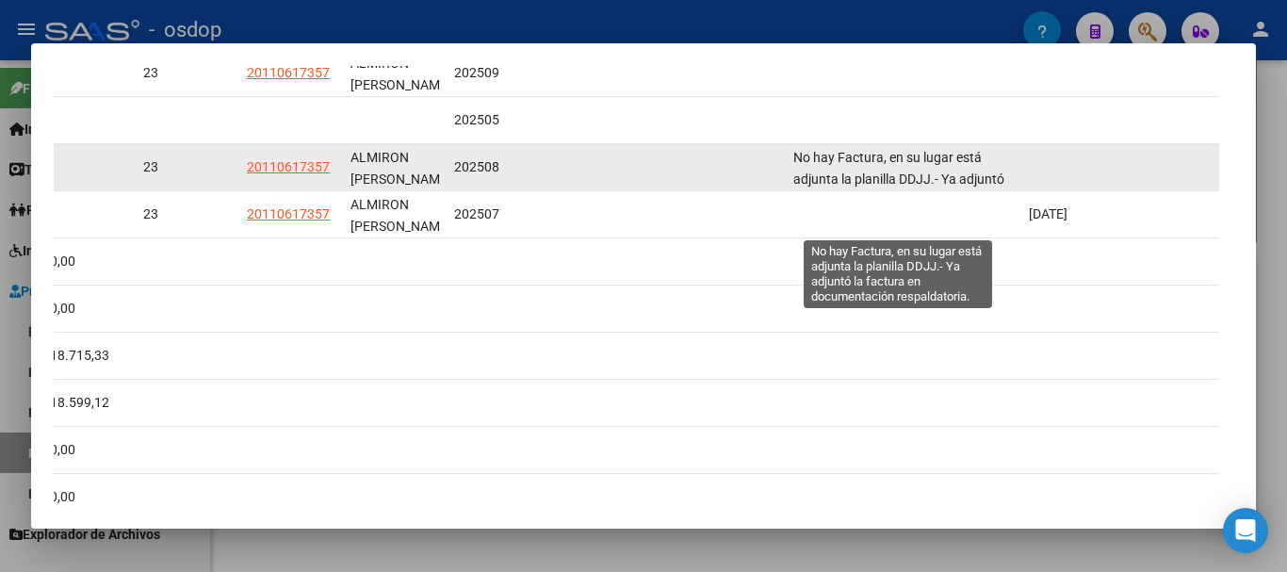
click at [982, 173] on span "No hay Factura, en su lugar está adjunta la planilla DDJJ.- Ya adjuntó la factu…" at bounding box center [898, 189] width 211 height 79
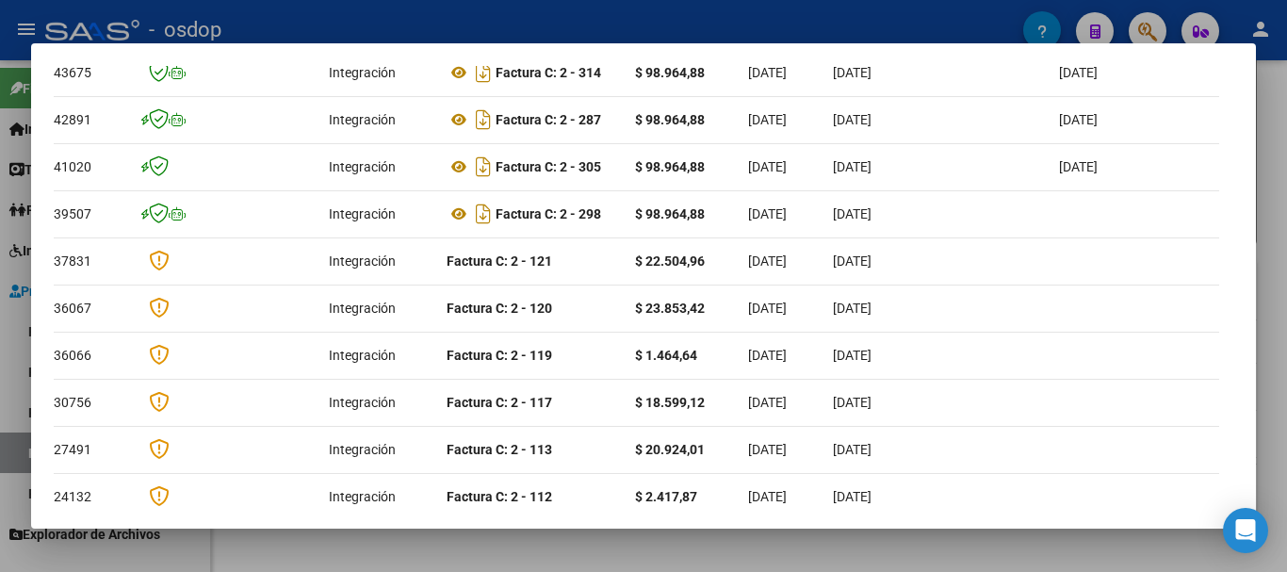
scroll to position [0, 0]
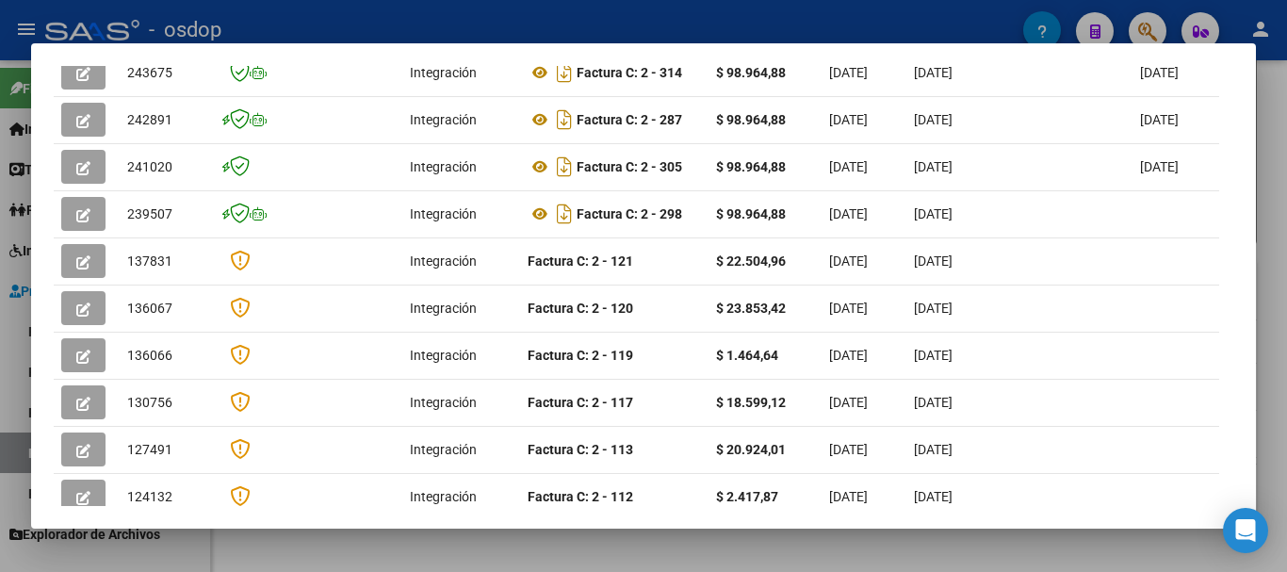
click at [660, 20] on div at bounding box center [643, 286] width 1287 height 572
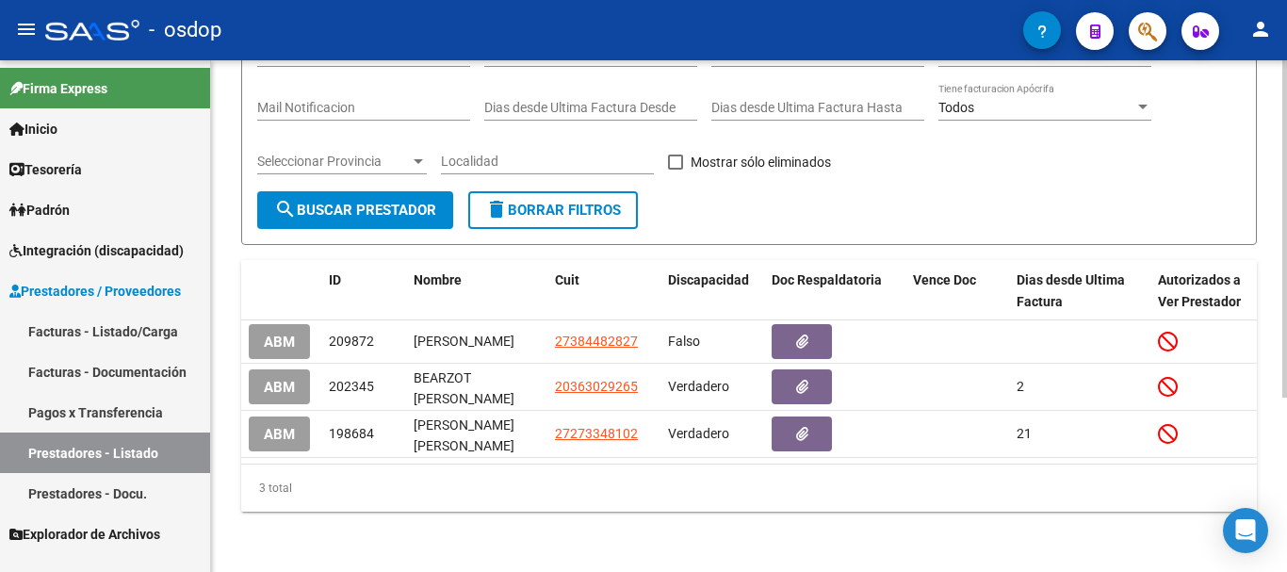
click at [559, 202] on span "delete Borrar Filtros" at bounding box center [553, 210] width 136 height 17
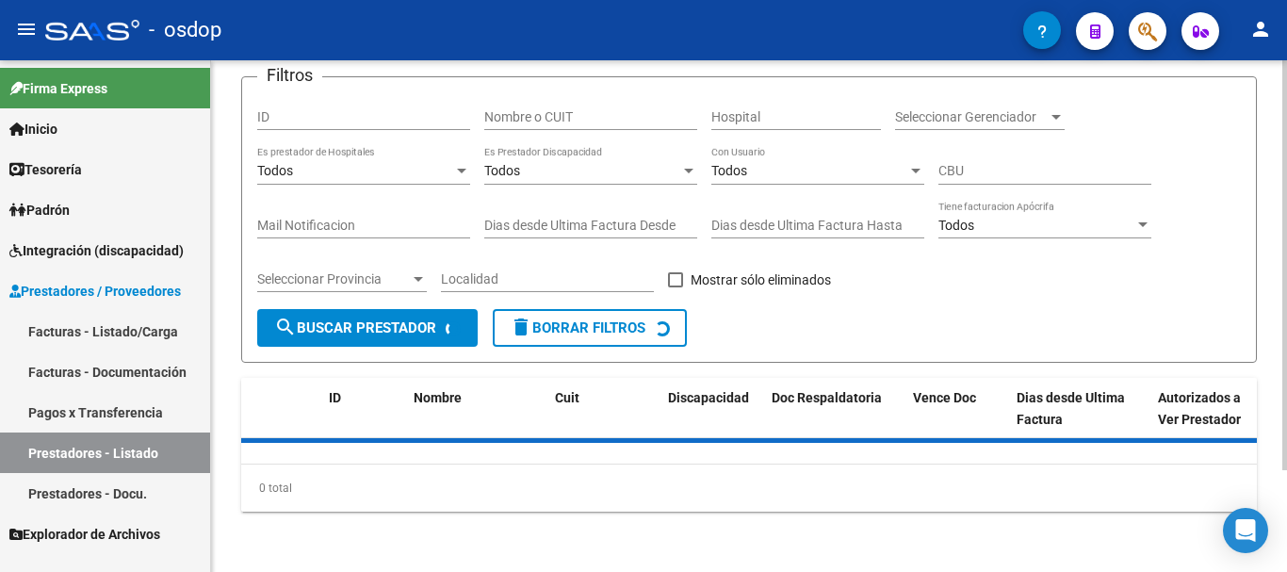
scroll to position [33, 0]
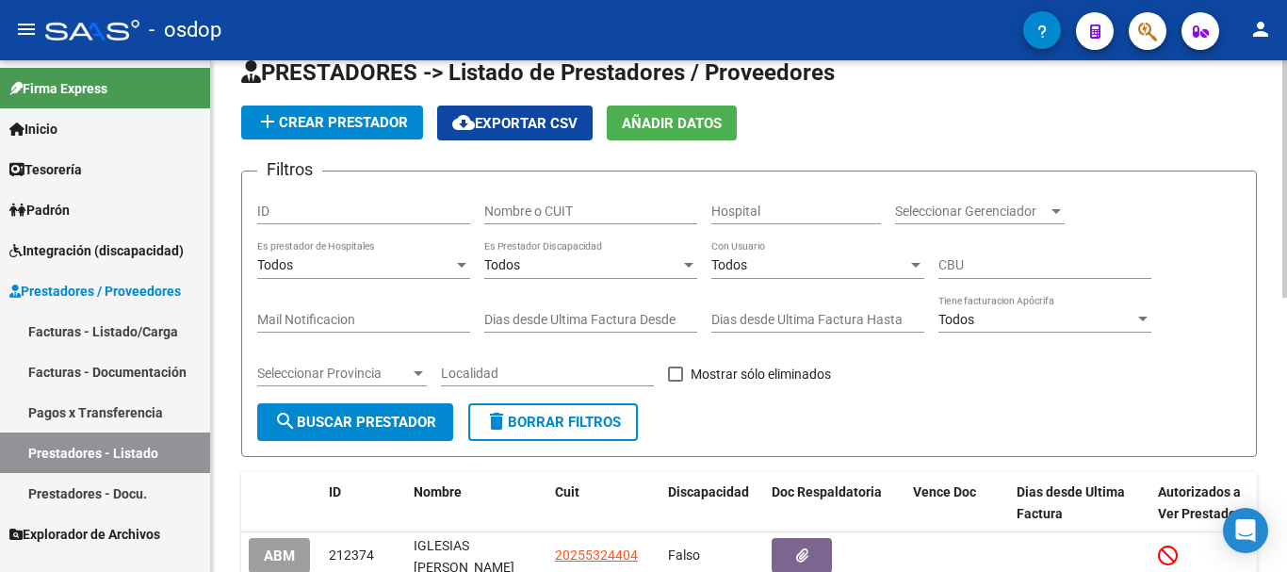
click at [576, 210] on input "Nombre o CUIT" at bounding box center [590, 212] width 213 height 16
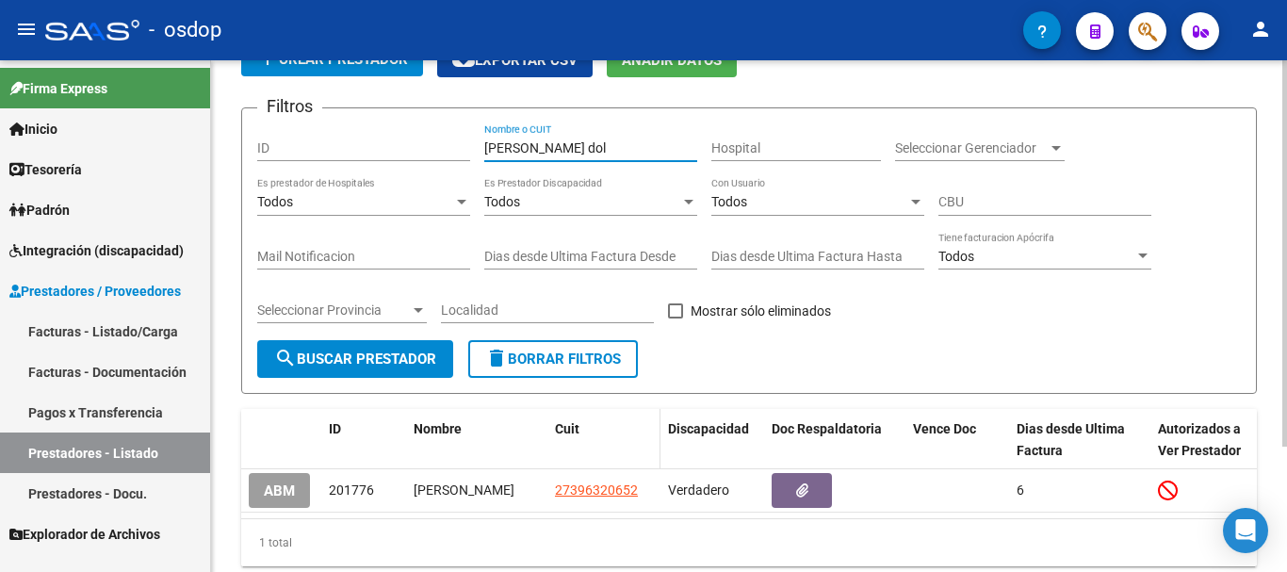
scroll to position [127, 0]
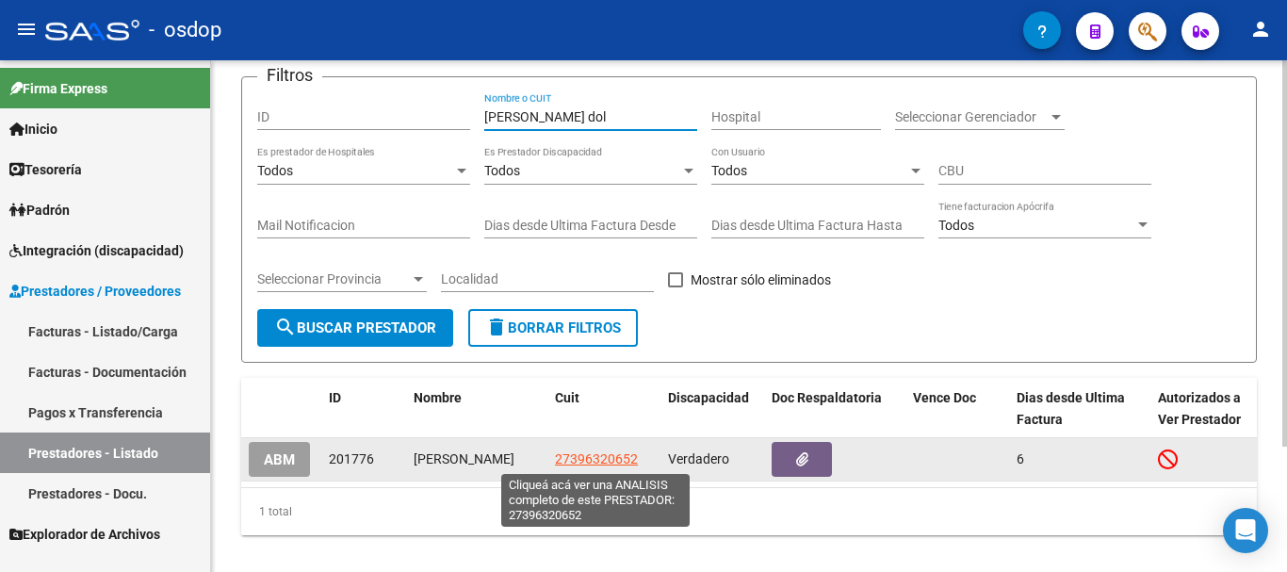
type input "arias dol"
click at [583, 454] on span "27396320652" at bounding box center [596, 458] width 83 height 15
type textarea "27396320652"
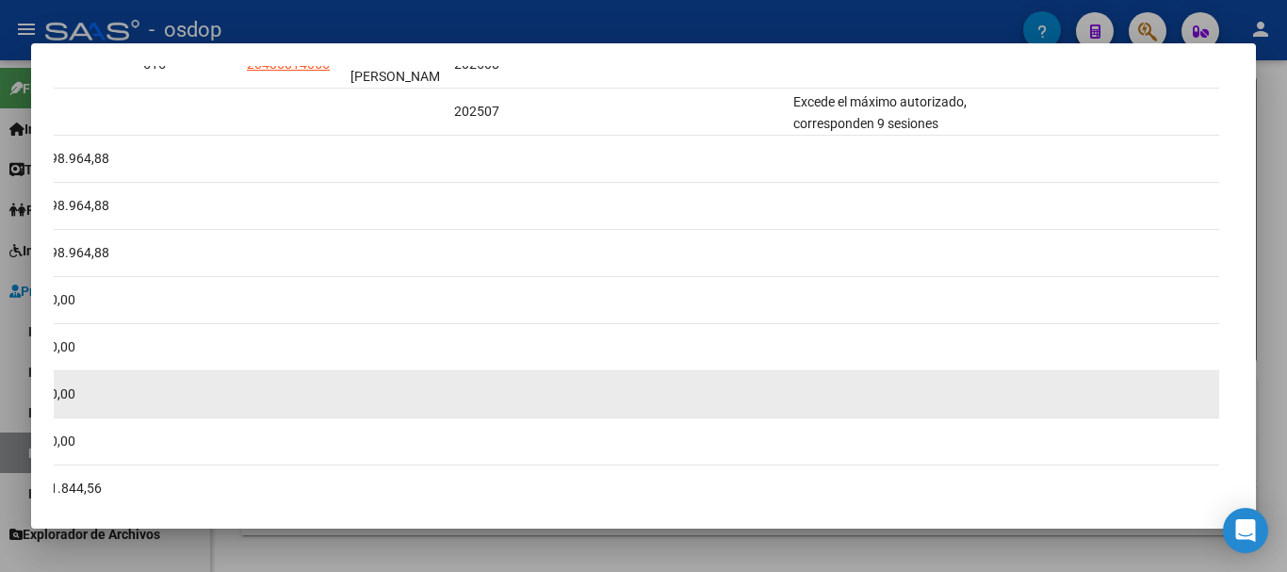
scroll to position [448, 0]
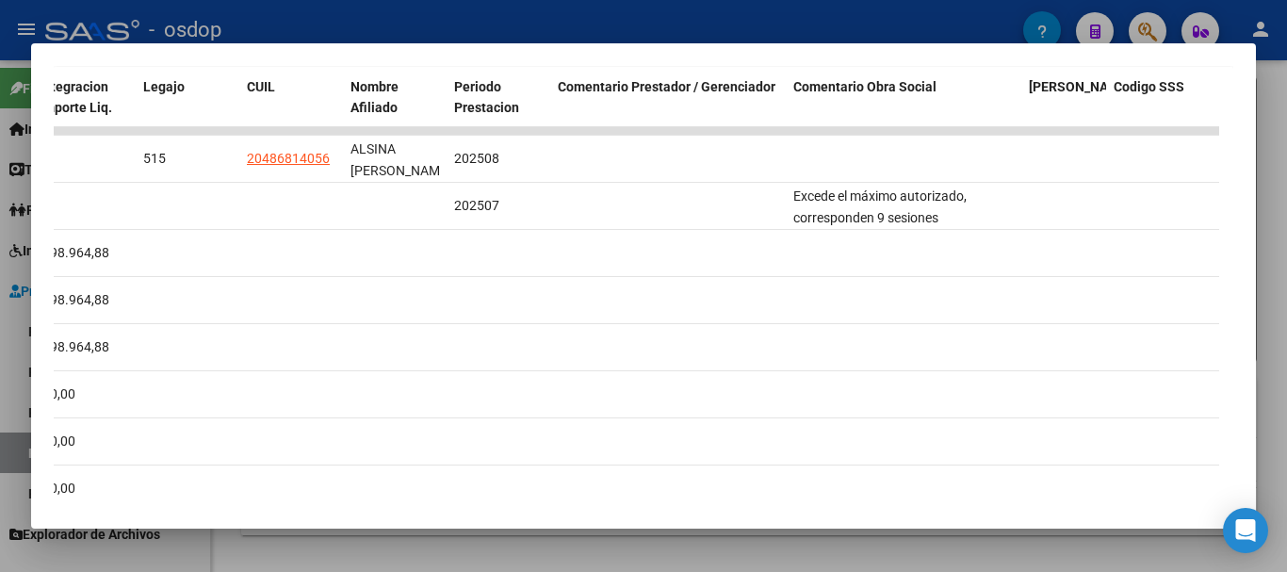
click at [559, 22] on div at bounding box center [643, 286] width 1287 height 572
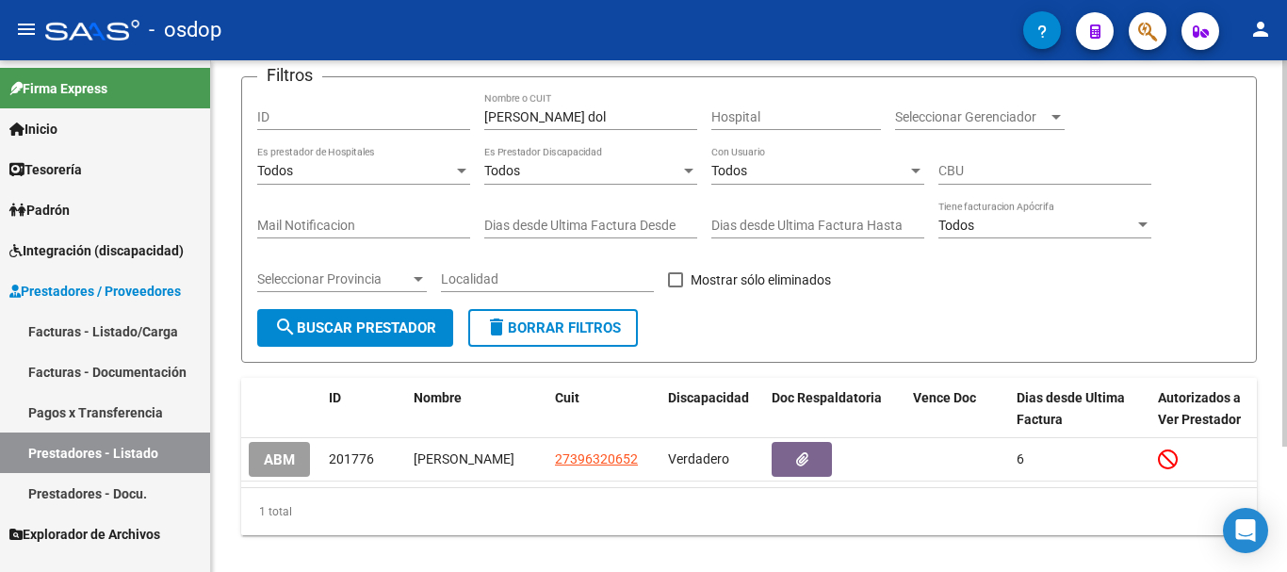
click at [526, 318] on button "delete Borrar Filtros" at bounding box center [553, 328] width 170 height 38
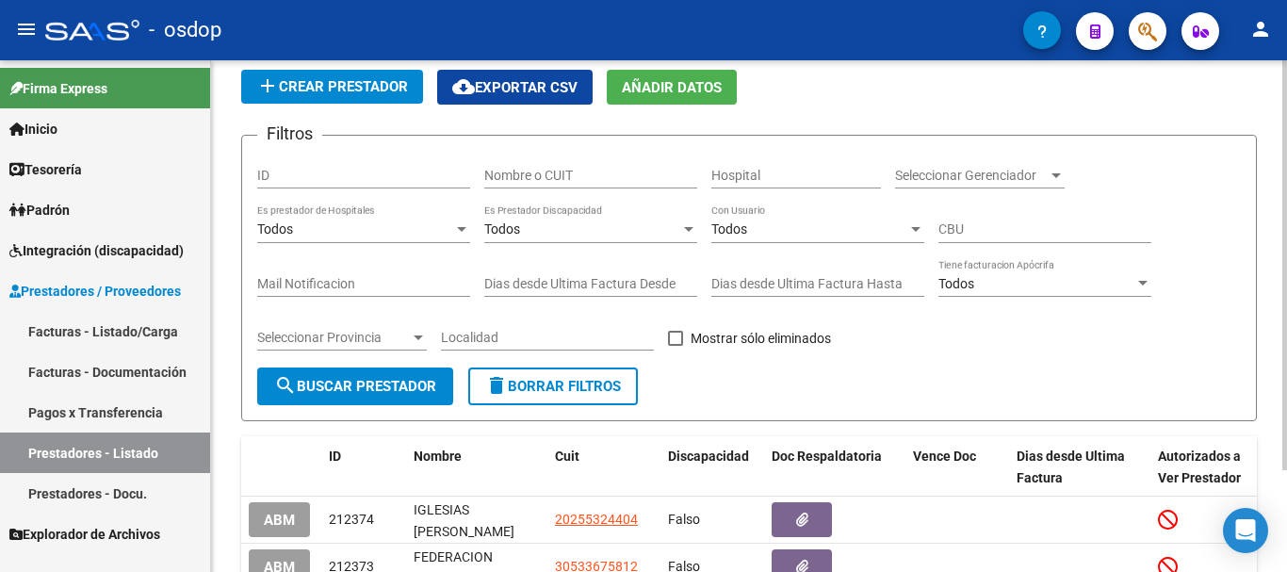
scroll to position [0, 0]
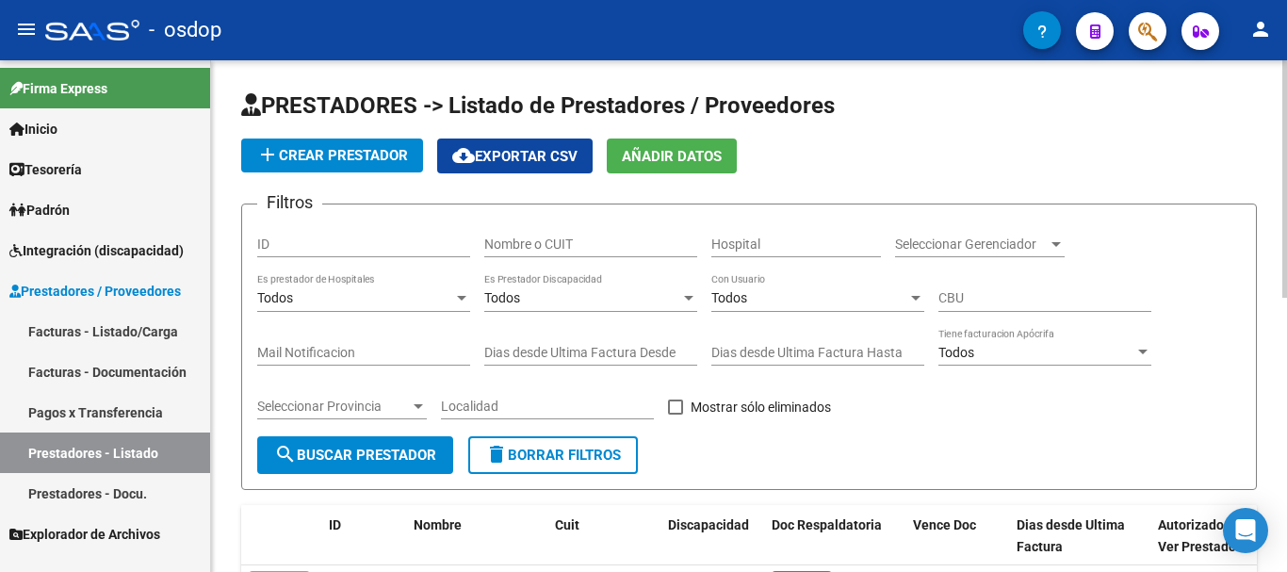
click at [567, 238] on input "Nombre o CUIT" at bounding box center [590, 244] width 213 height 16
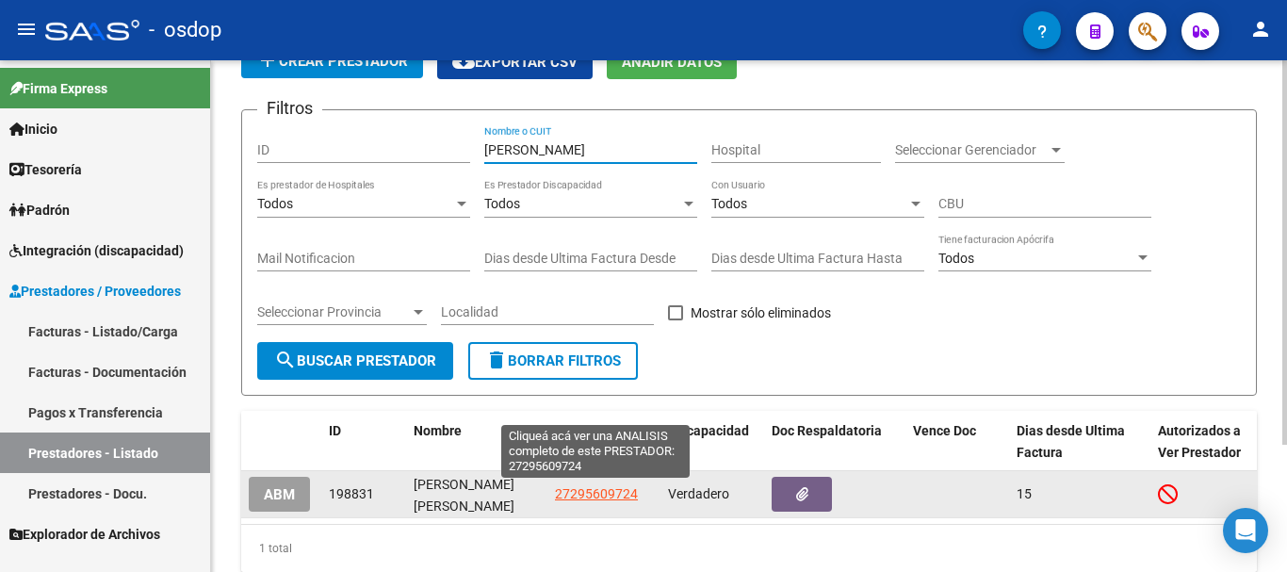
type input "alvarez dan"
click at [586, 498] on span "27295609724" at bounding box center [596, 493] width 83 height 15
type textarea "27295609724"
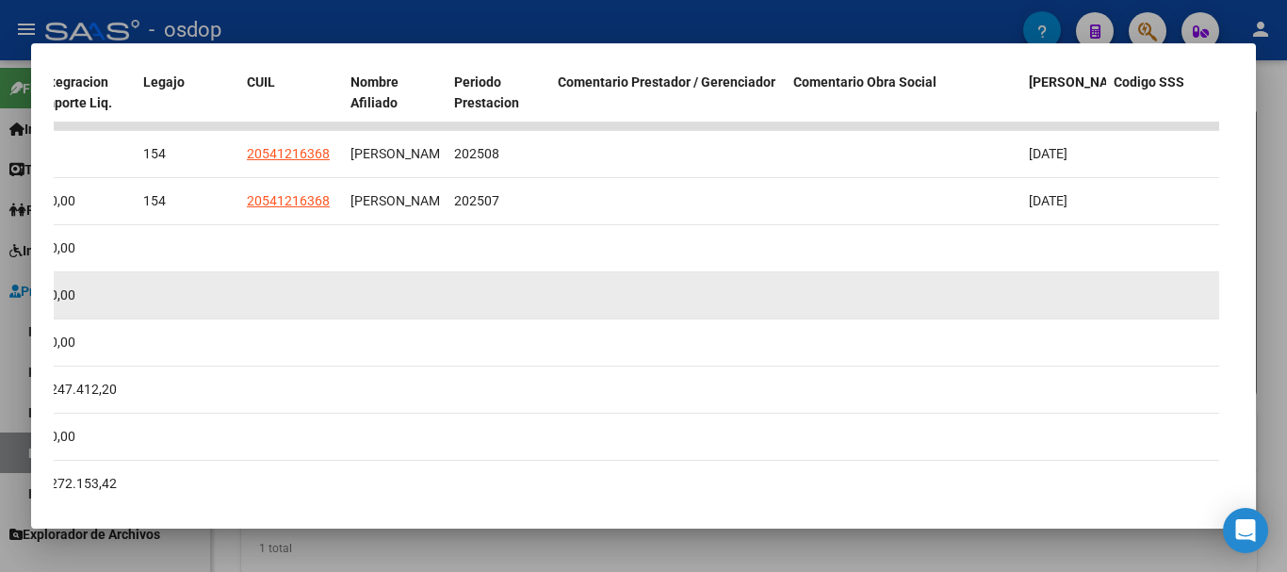
scroll to position [353, 0]
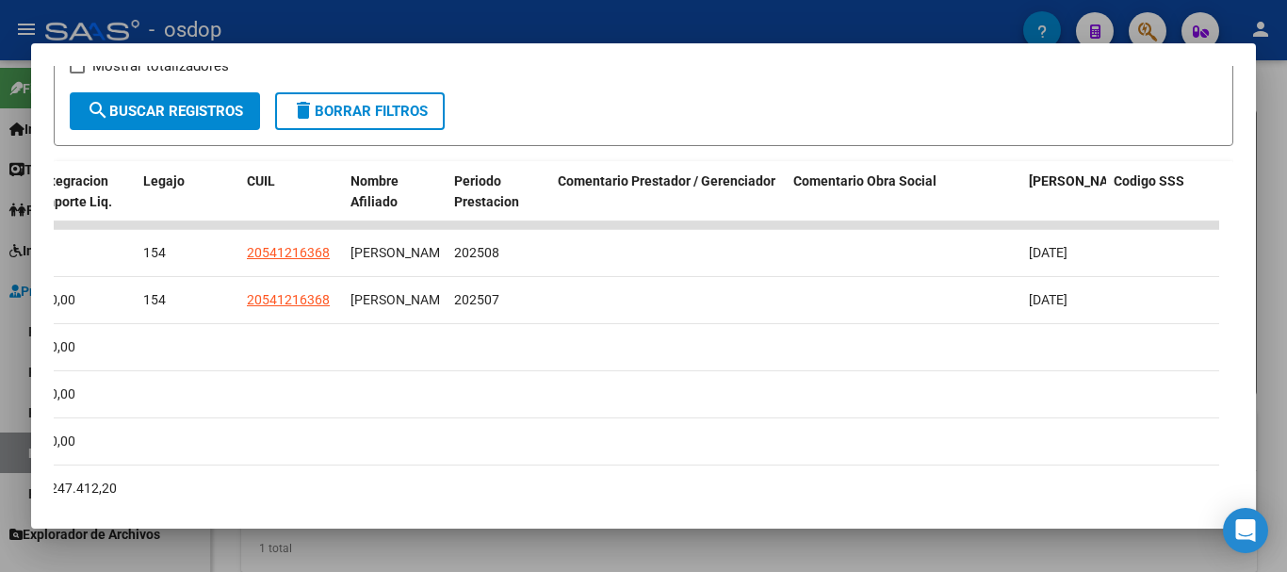
click at [595, 30] on div at bounding box center [643, 286] width 1287 height 572
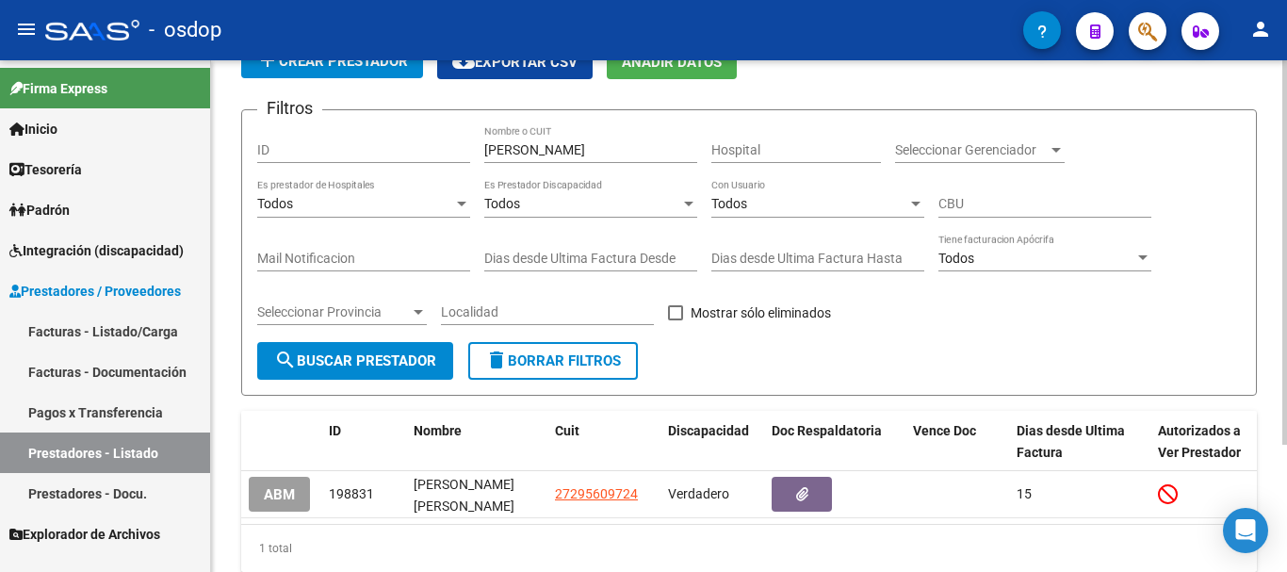
click at [555, 360] on span "delete Borrar Filtros" at bounding box center [553, 360] width 136 height 17
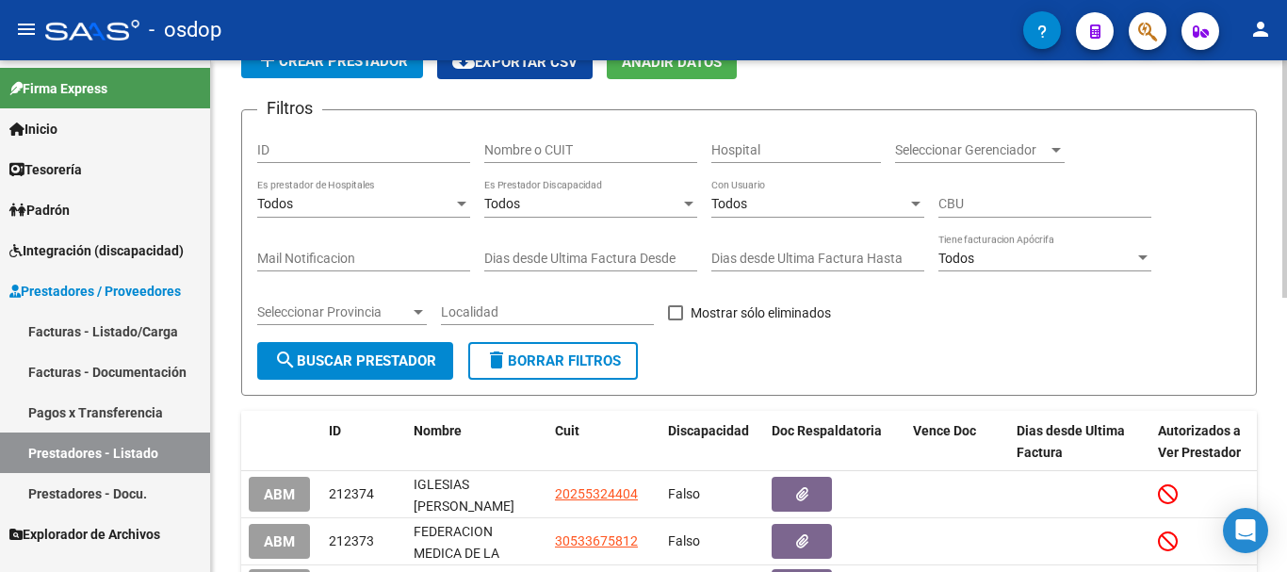
click at [575, 149] on input "Nombre o CUIT" at bounding box center [590, 150] width 213 height 16
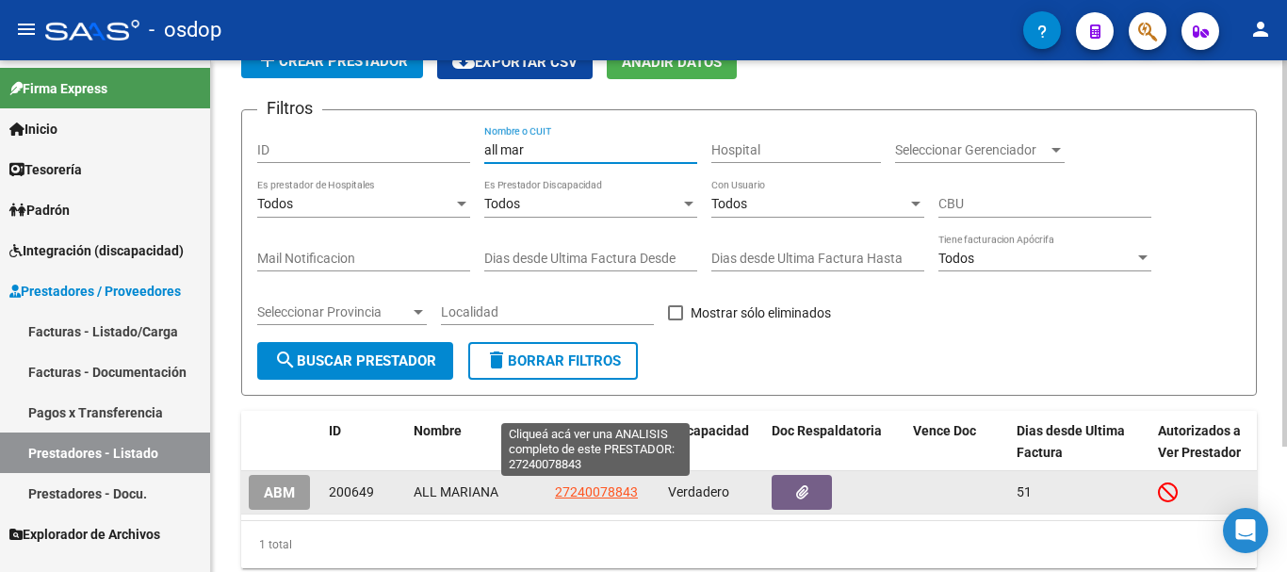
type input "all mar"
click at [610, 494] on span "27240078843" at bounding box center [596, 491] width 83 height 15
type textarea "27240078843"
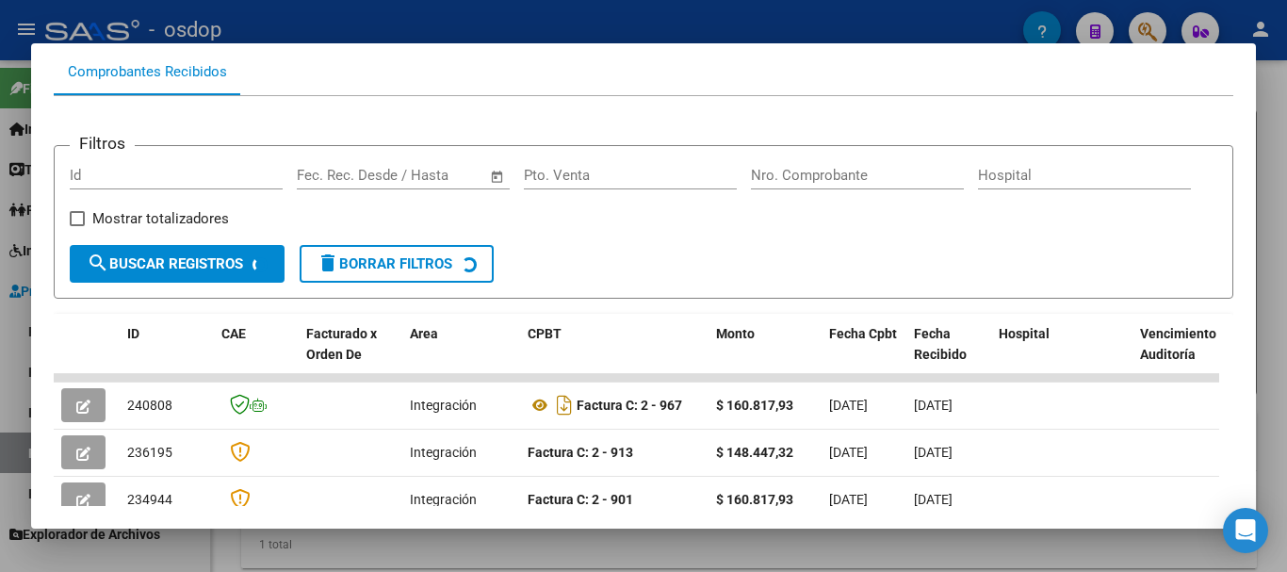
scroll to position [377, 0]
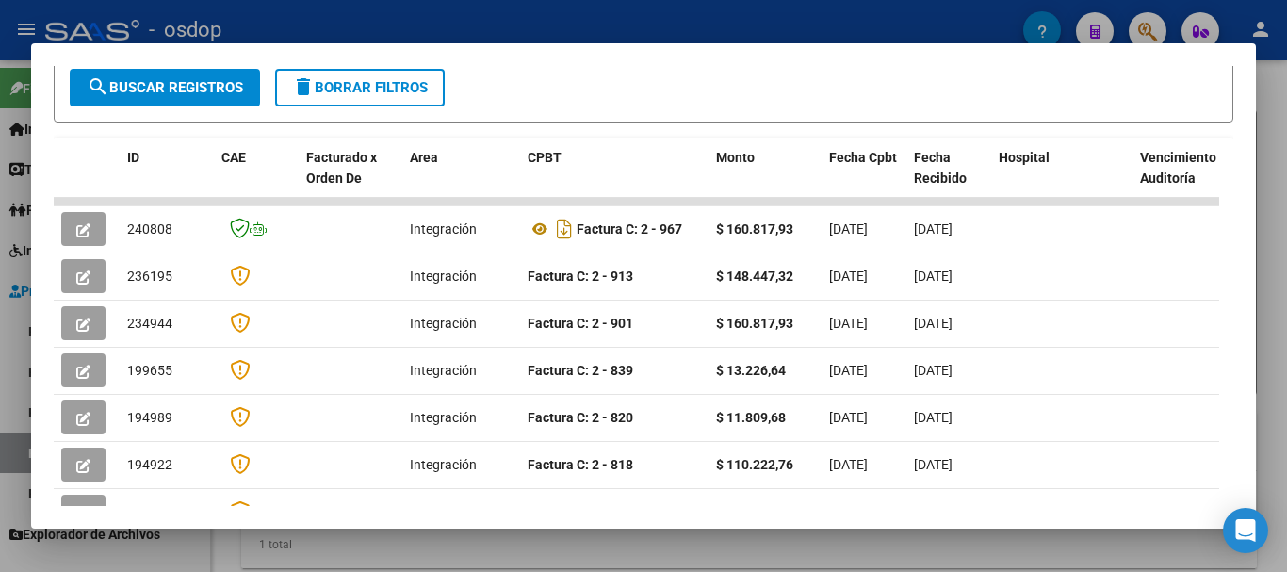
click at [588, 24] on div at bounding box center [643, 286] width 1287 height 572
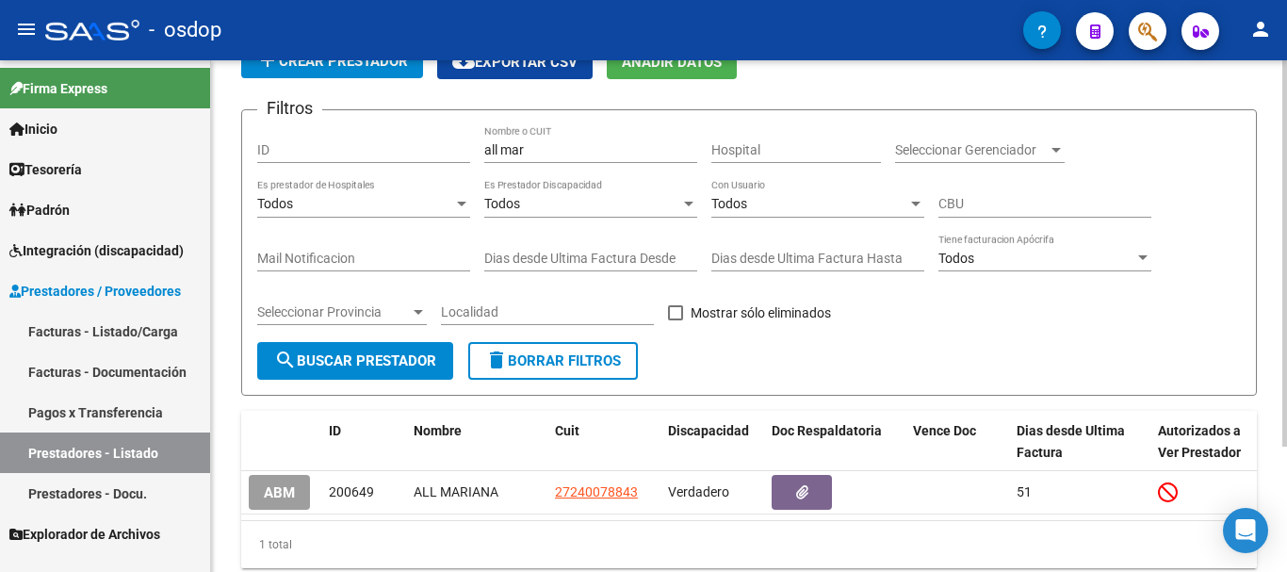
click at [551, 375] on button "delete Borrar Filtros" at bounding box center [553, 361] width 170 height 38
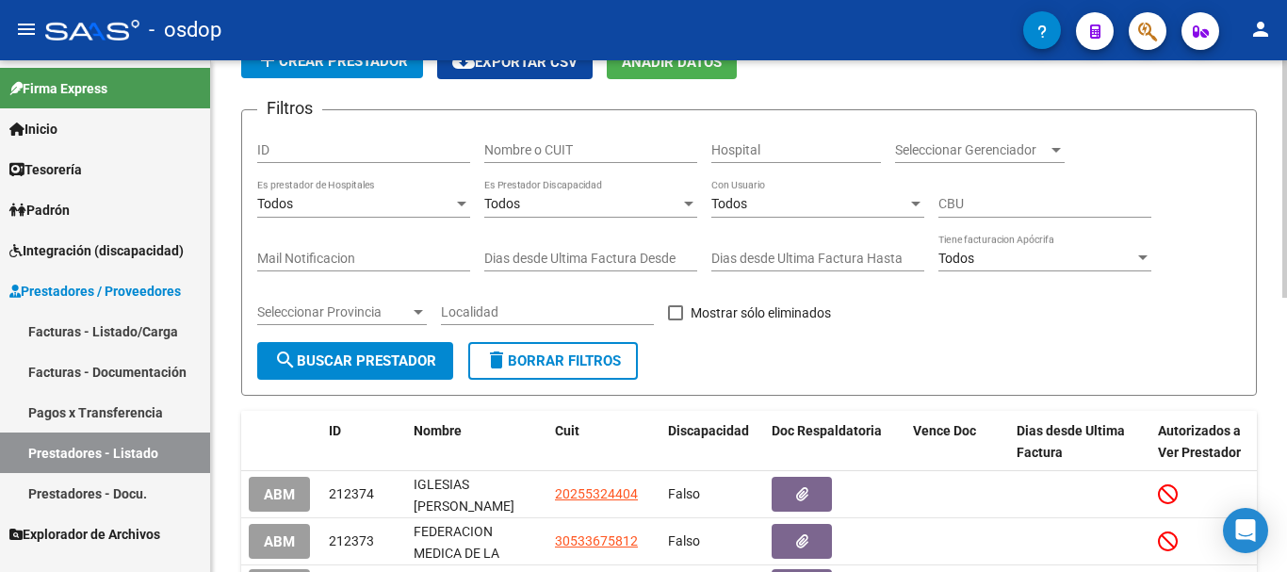
click at [579, 149] on input "Nombre o CUIT" at bounding box center [590, 150] width 213 height 16
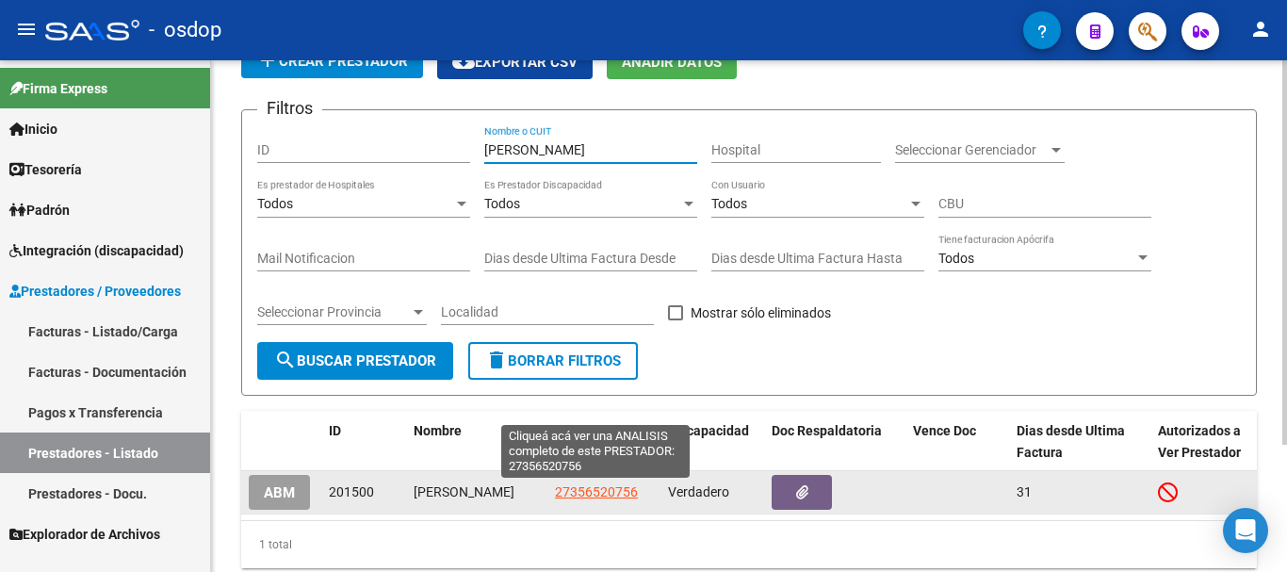
type input "alexakis"
click at [582, 496] on span "27356520756" at bounding box center [596, 491] width 83 height 15
type textarea "27356520756"
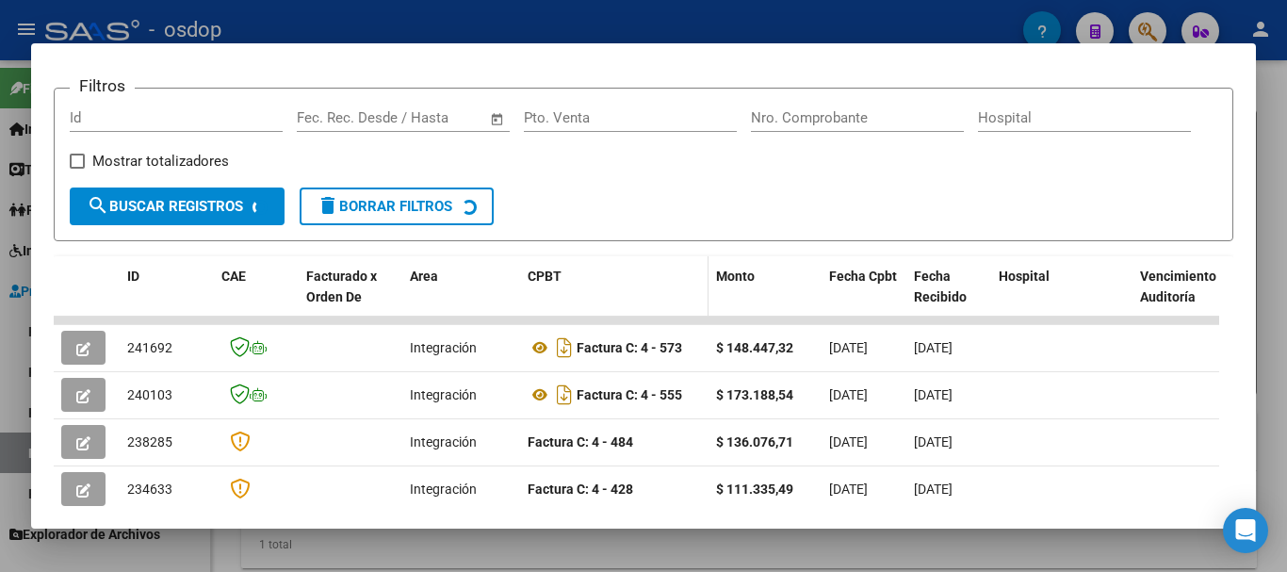
scroll to position [259, 0]
click at [661, 31] on div at bounding box center [643, 286] width 1287 height 572
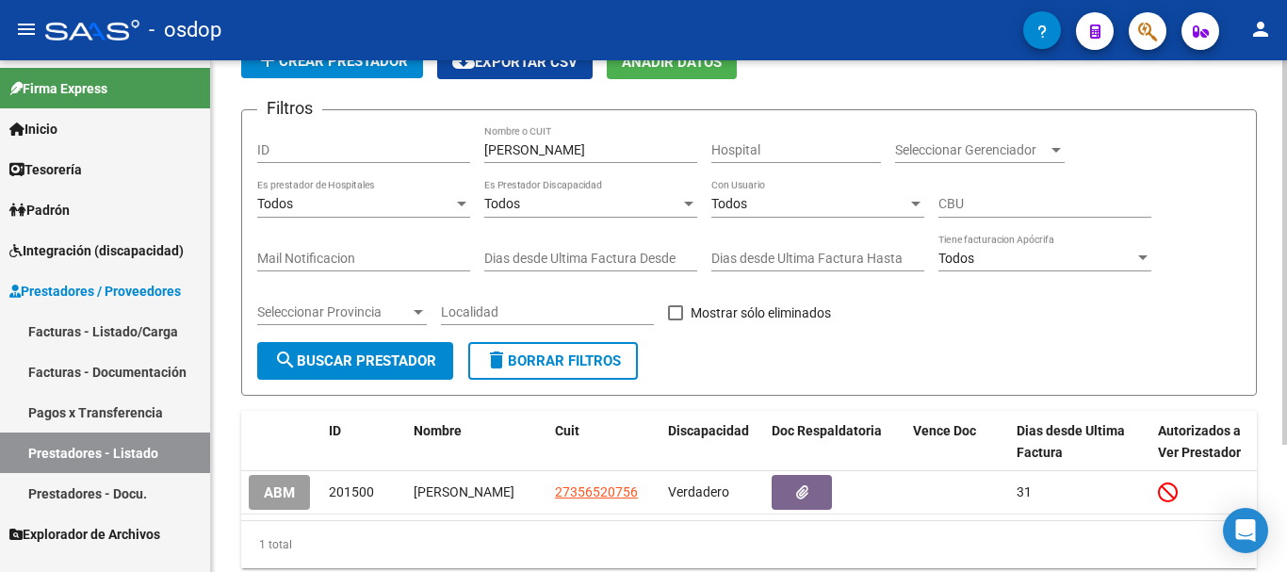
click at [572, 357] on span "delete Borrar Filtros" at bounding box center [553, 360] width 136 height 17
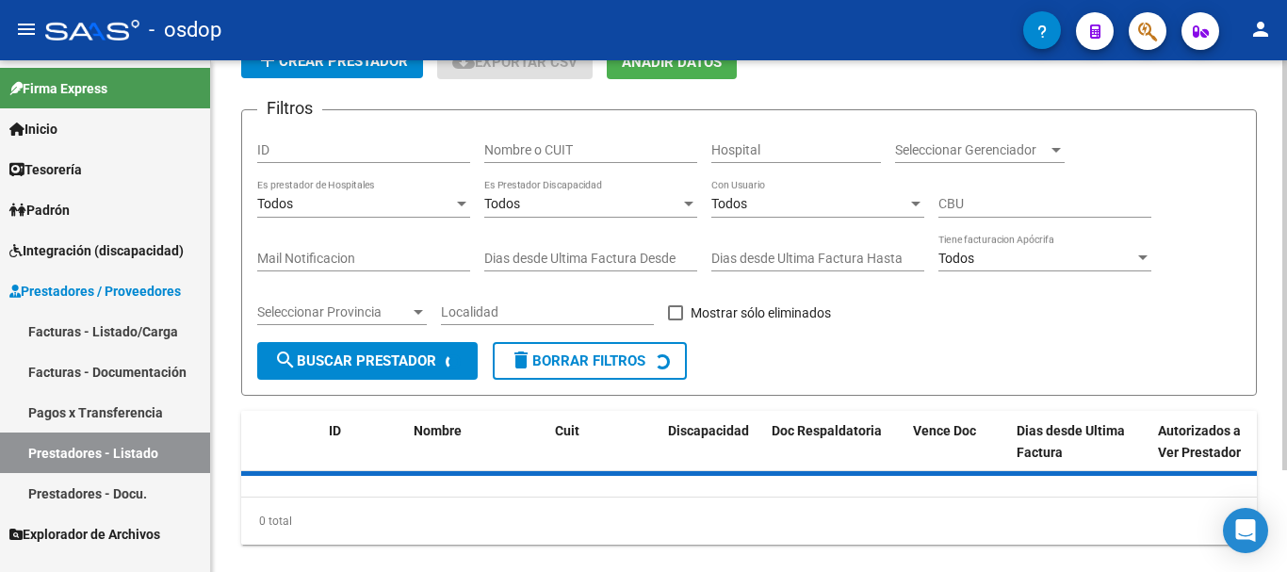
click at [578, 151] on input "Nombre o CUIT" at bounding box center [590, 150] width 213 height 16
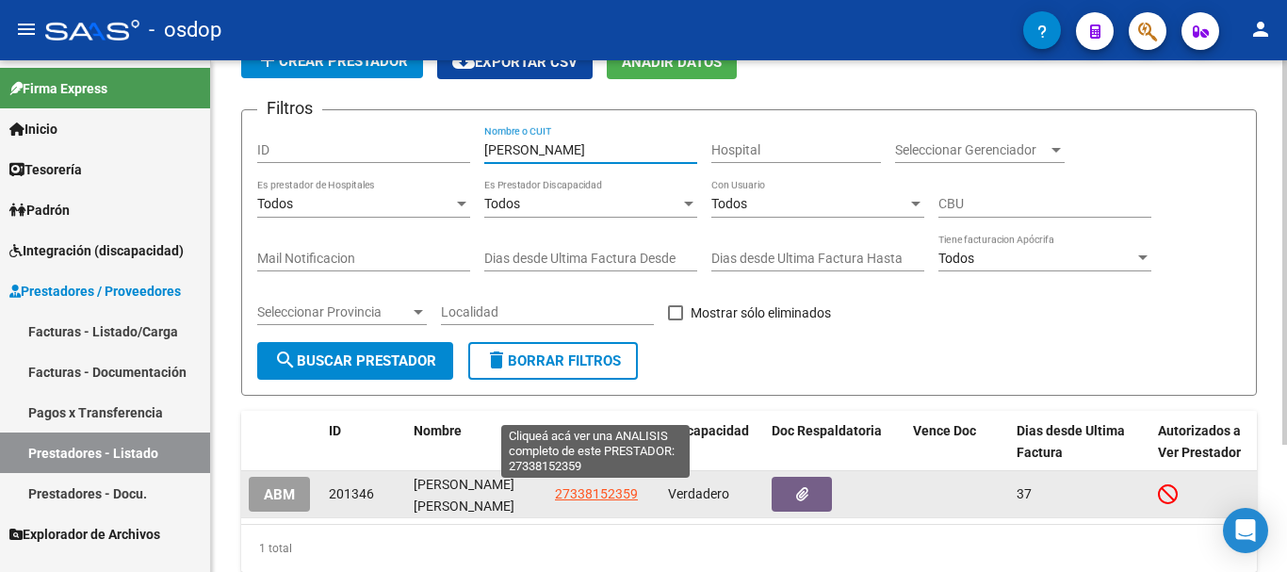
type input "albornoz maria"
click at [600, 493] on span "27338152359" at bounding box center [596, 493] width 83 height 15
type textarea "27338152359"
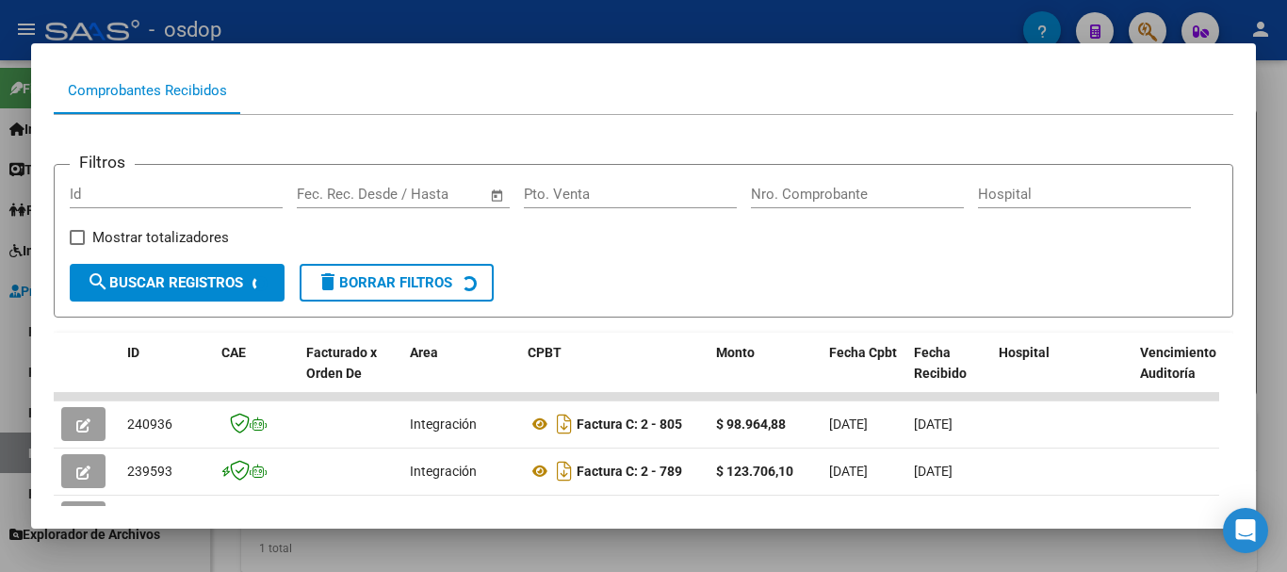
scroll to position [188, 0]
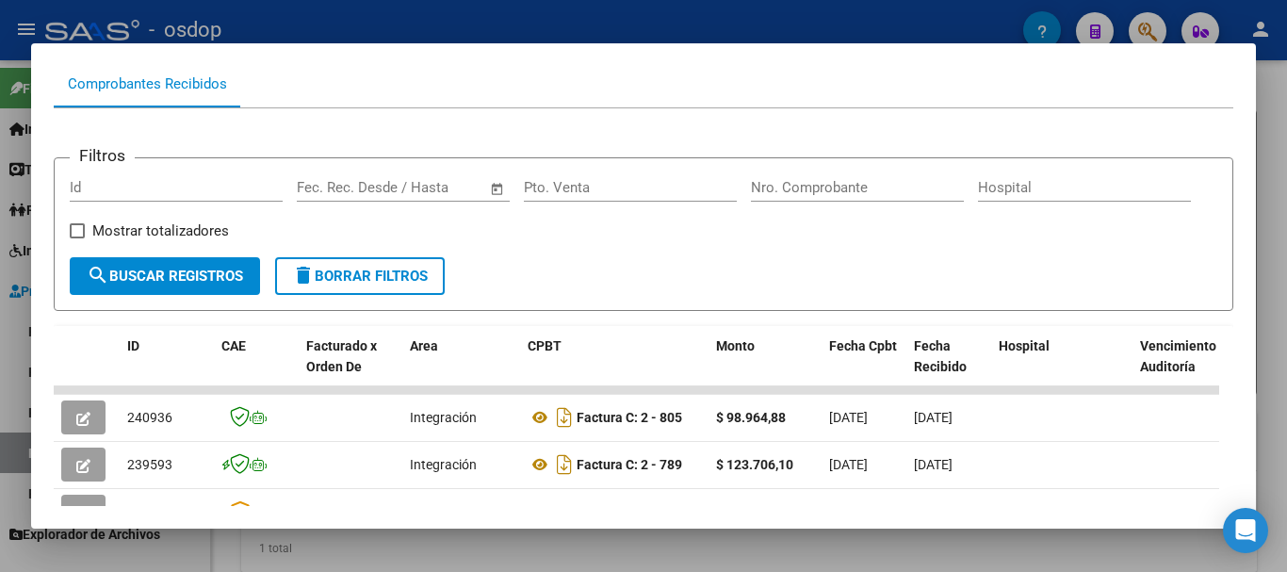
click at [608, 27] on div at bounding box center [643, 286] width 1287 height 572
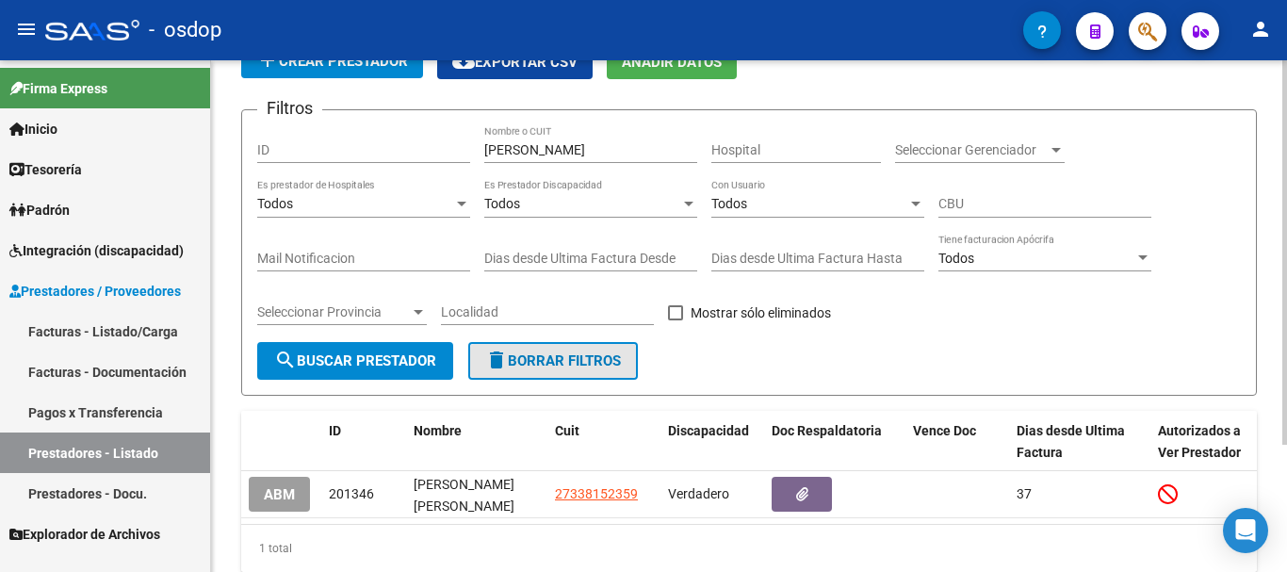
click at [514, 354] on span "delete Borrar Filtros" at bounding box center [553, 360] width 136 height 17
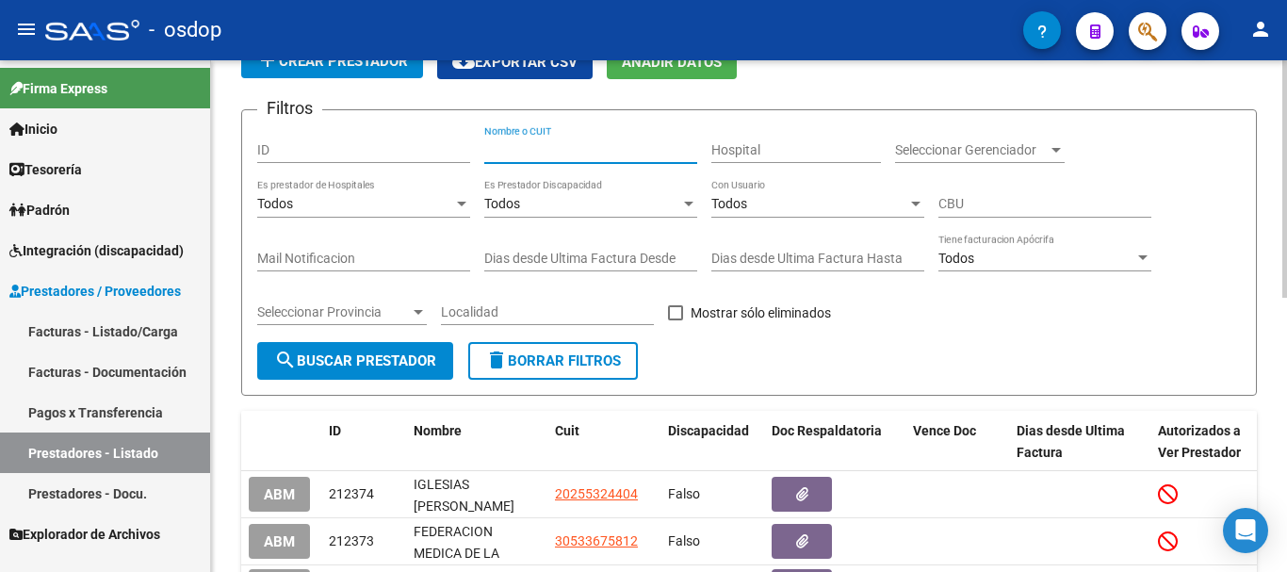
click at [582, 150] on input "Nombre o CUIT" at bounding box center [590, 150] width 213 height 16
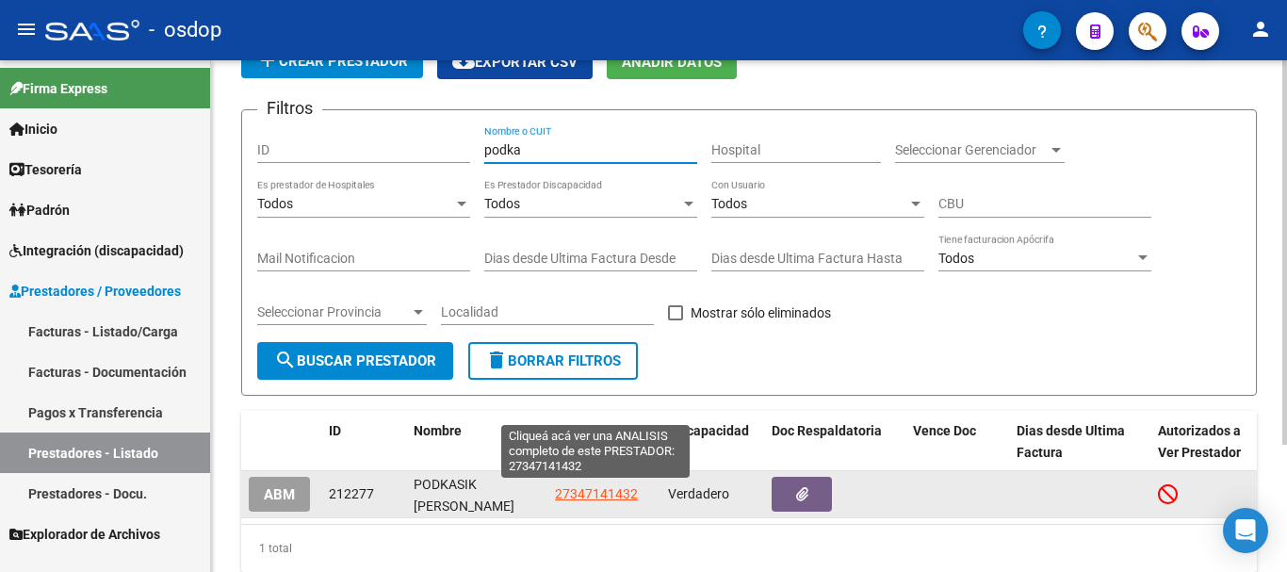
type input "podka"
click at [603, 488] on span "27347141432" at bounding box center [596, 493] width 83 height 15
type textarea "27347141432"
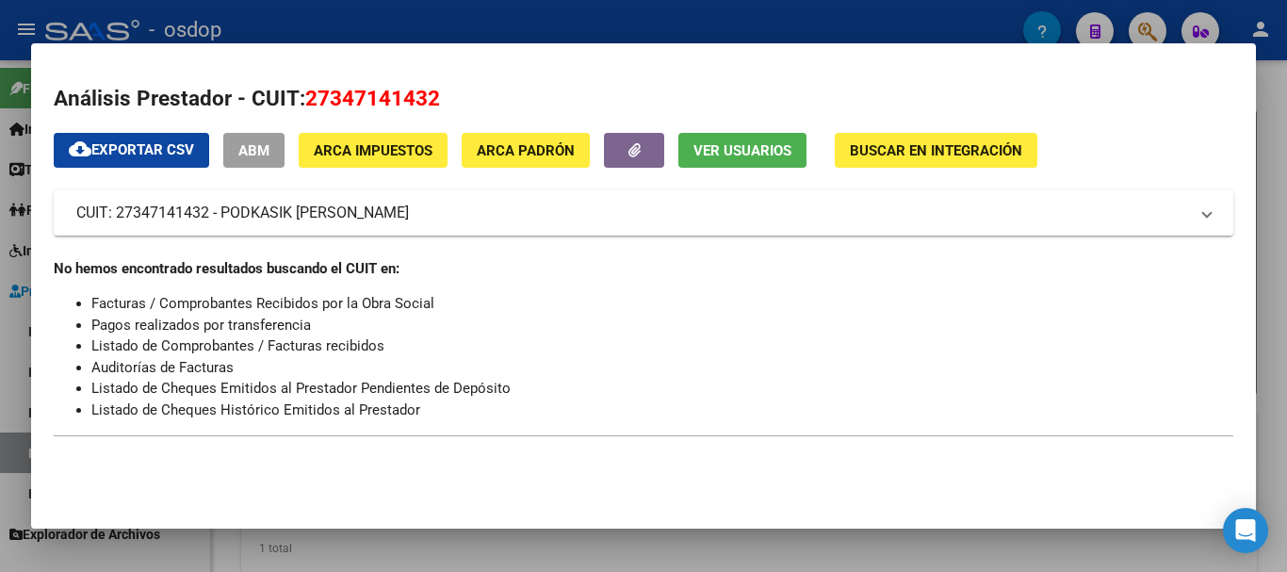
click at [509, 24] on div at bounding box center [643, 286] width 1287 height 572
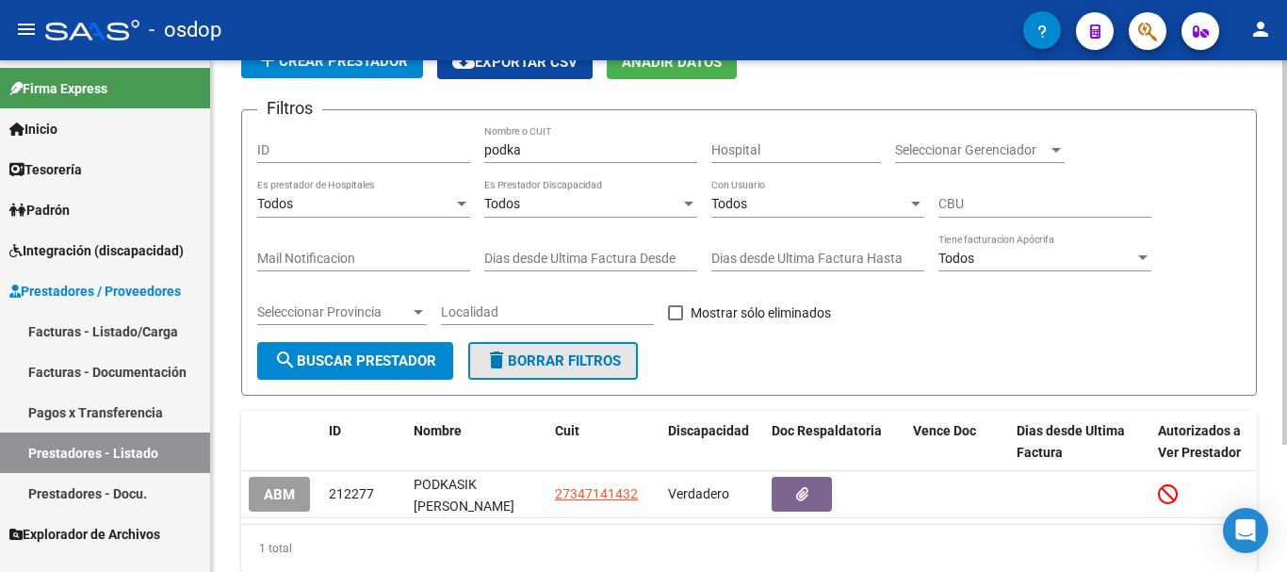
click at [540, 361] on span "delete Borrar Filtros" at bounding box center [553, 360] width 136 height 17
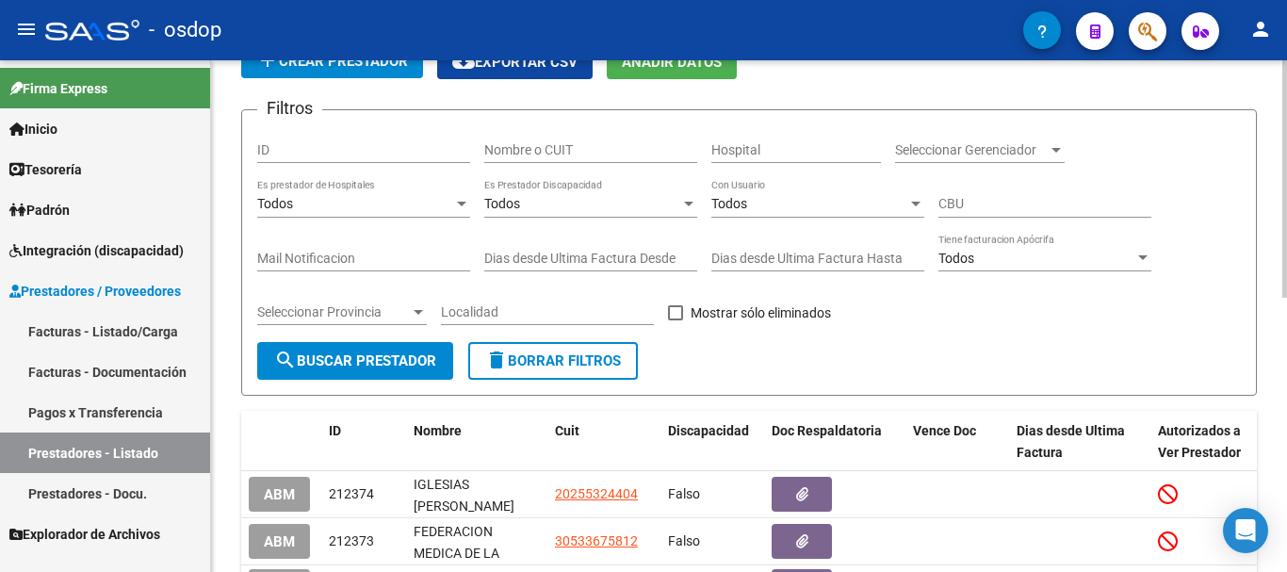
click at [596, 148] on input "Nombre o CUIT" at bounding box center [590, 150] width 213 height 16
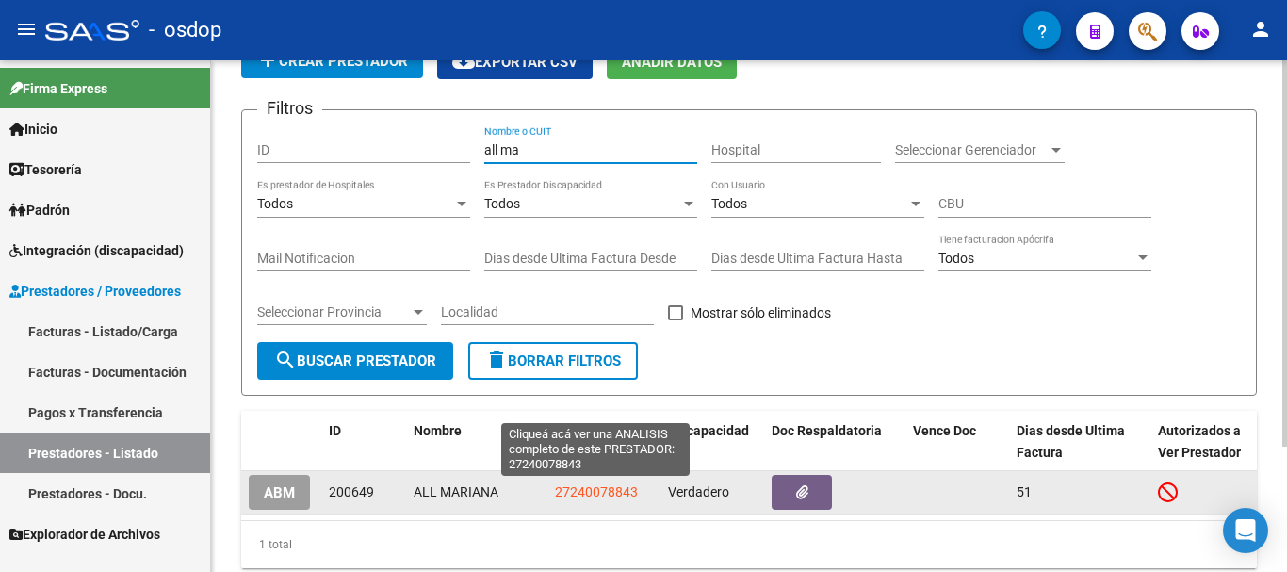
type input "all ma"
click at [600, 497] on span "27240078843" at bounding box center [596, 491] width 83 height 15
type textarea "27240078843"
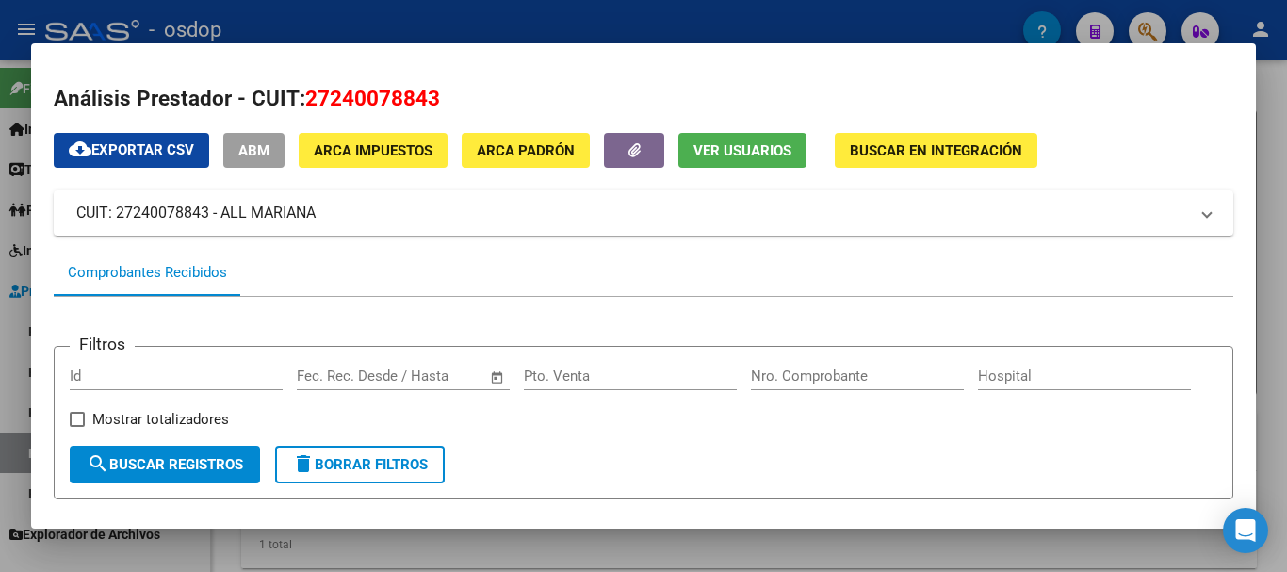
click at [619, 24] on div at bounding box center [643, 286] width 1287 height 572
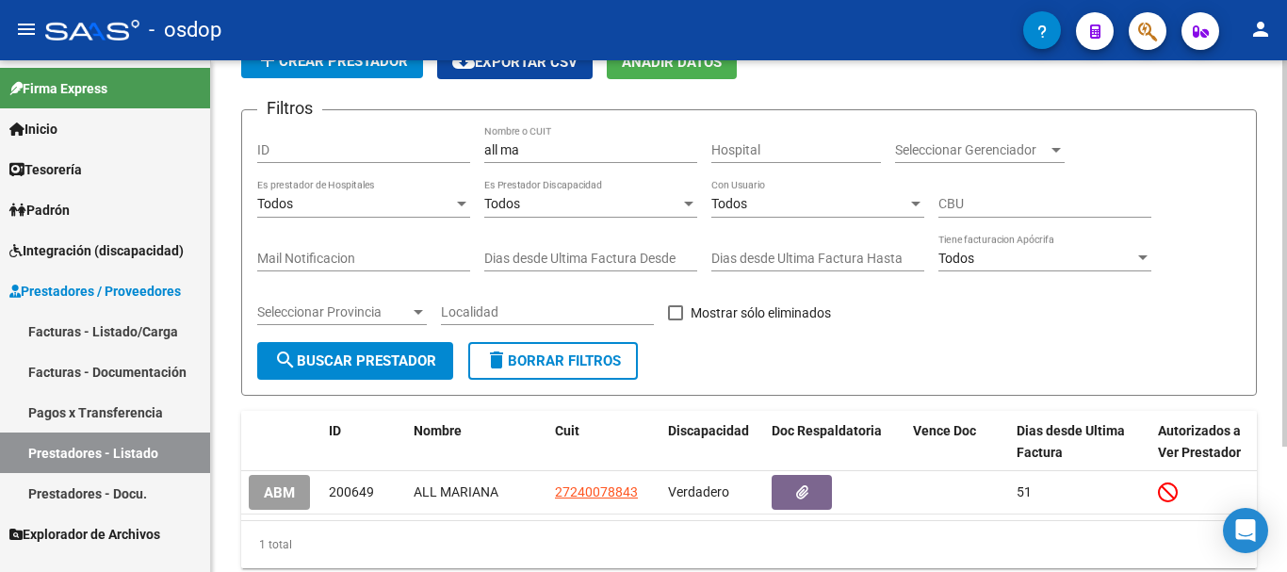
click at [594, 354] on span "delete Borrar Filtros" at bounding box center [553, 360] width 136 height 17
